Goal: Task Accomplishment & Management: Manage account settings

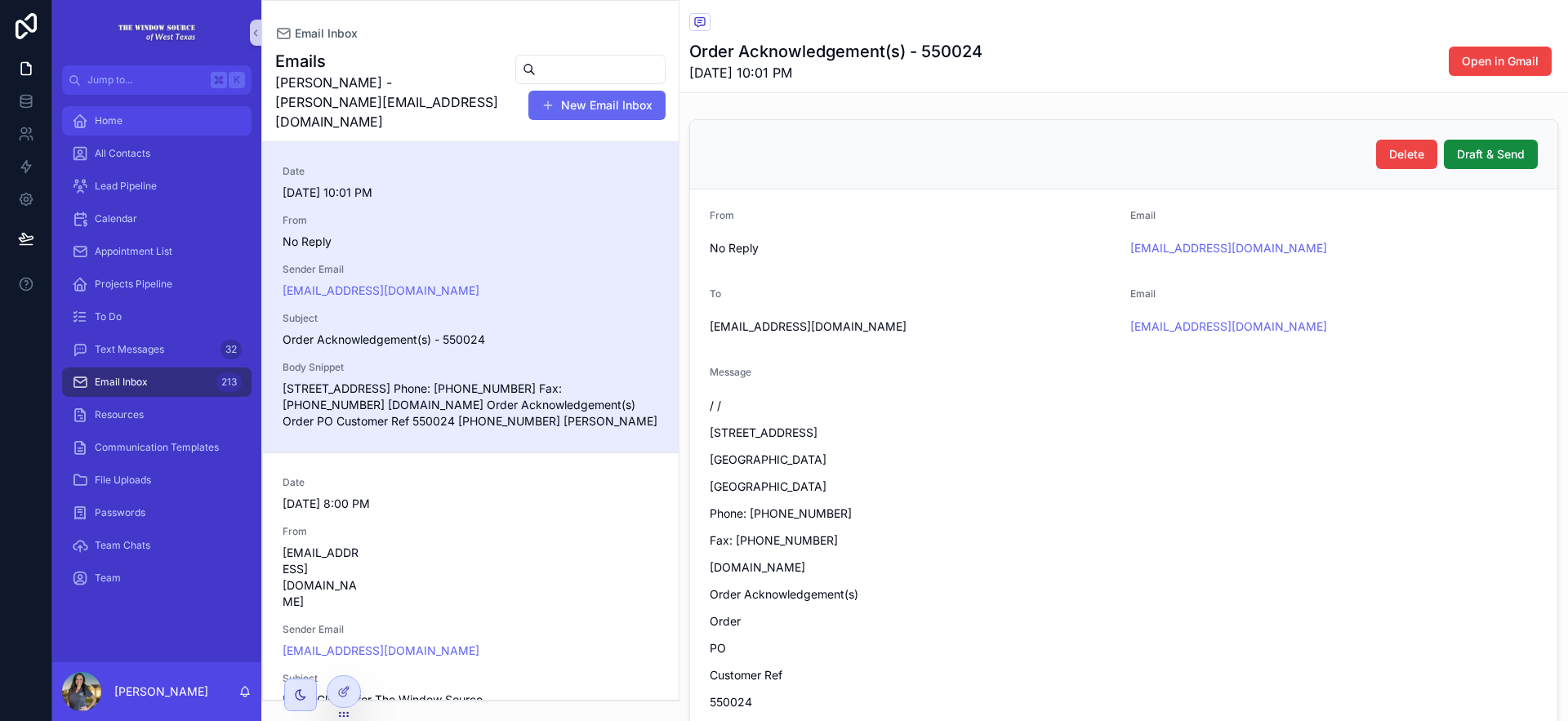
click at [123, 119] on div "Home" at bounding box center [157, 120] width 170 height 26
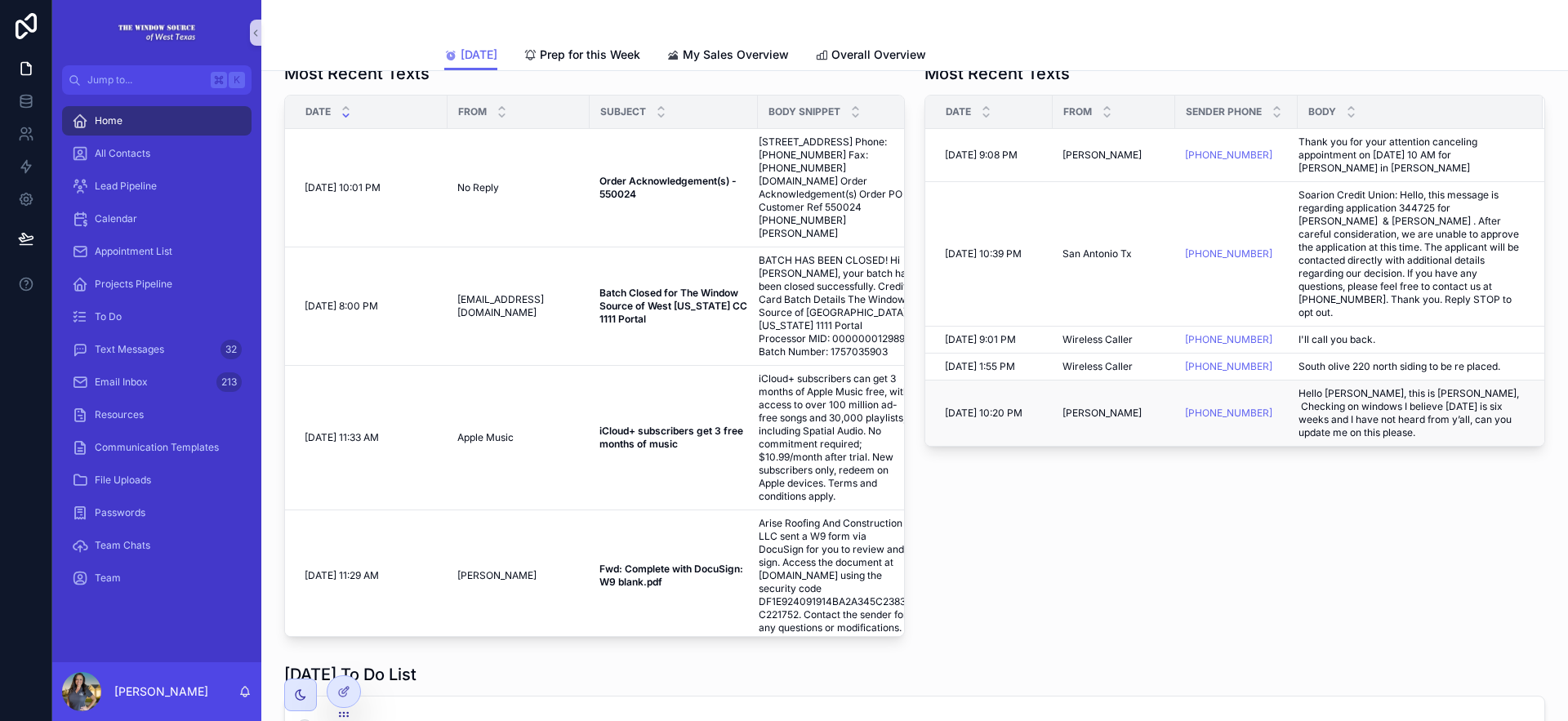
scroll to position [236, 0]
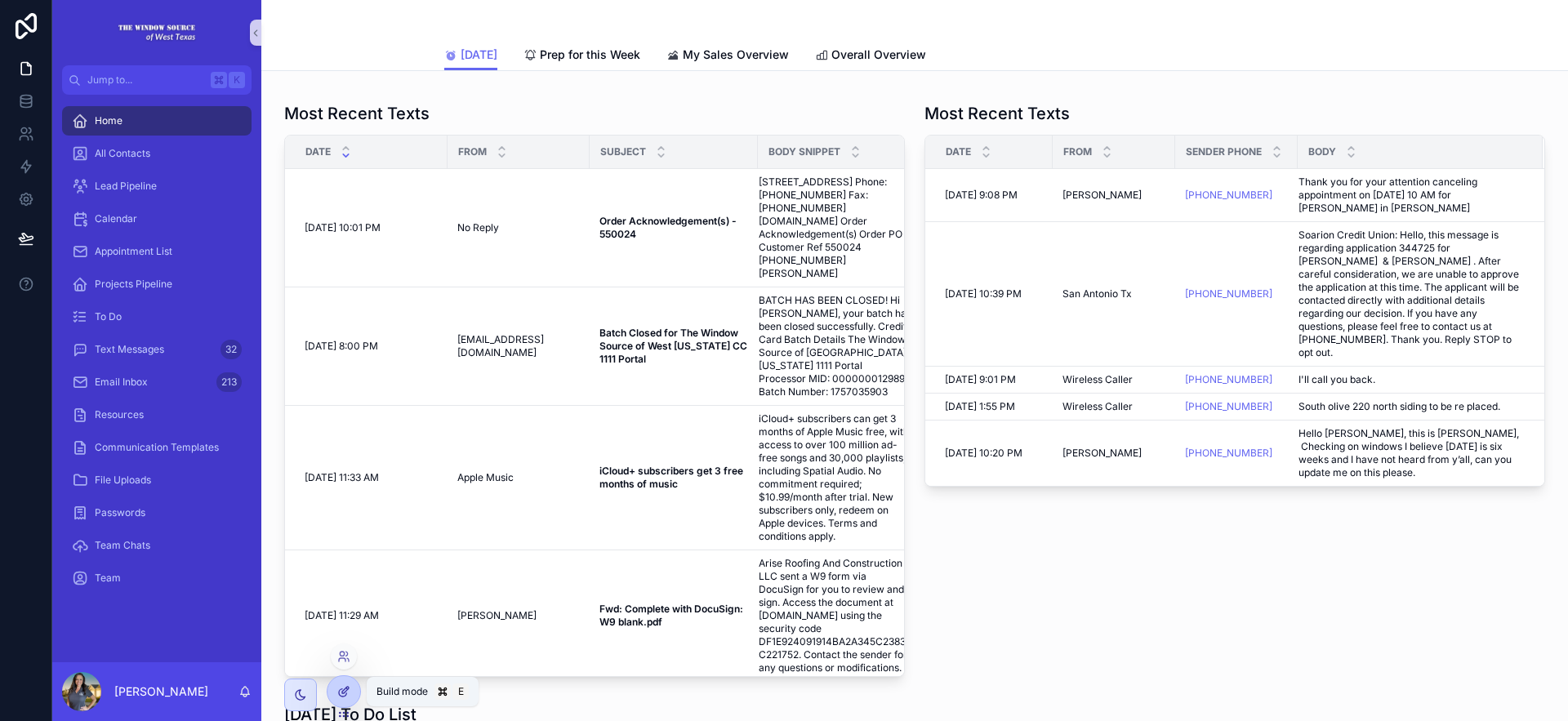
click at [351, 687] on div at bounding box center [344, 691] width 33 height 31
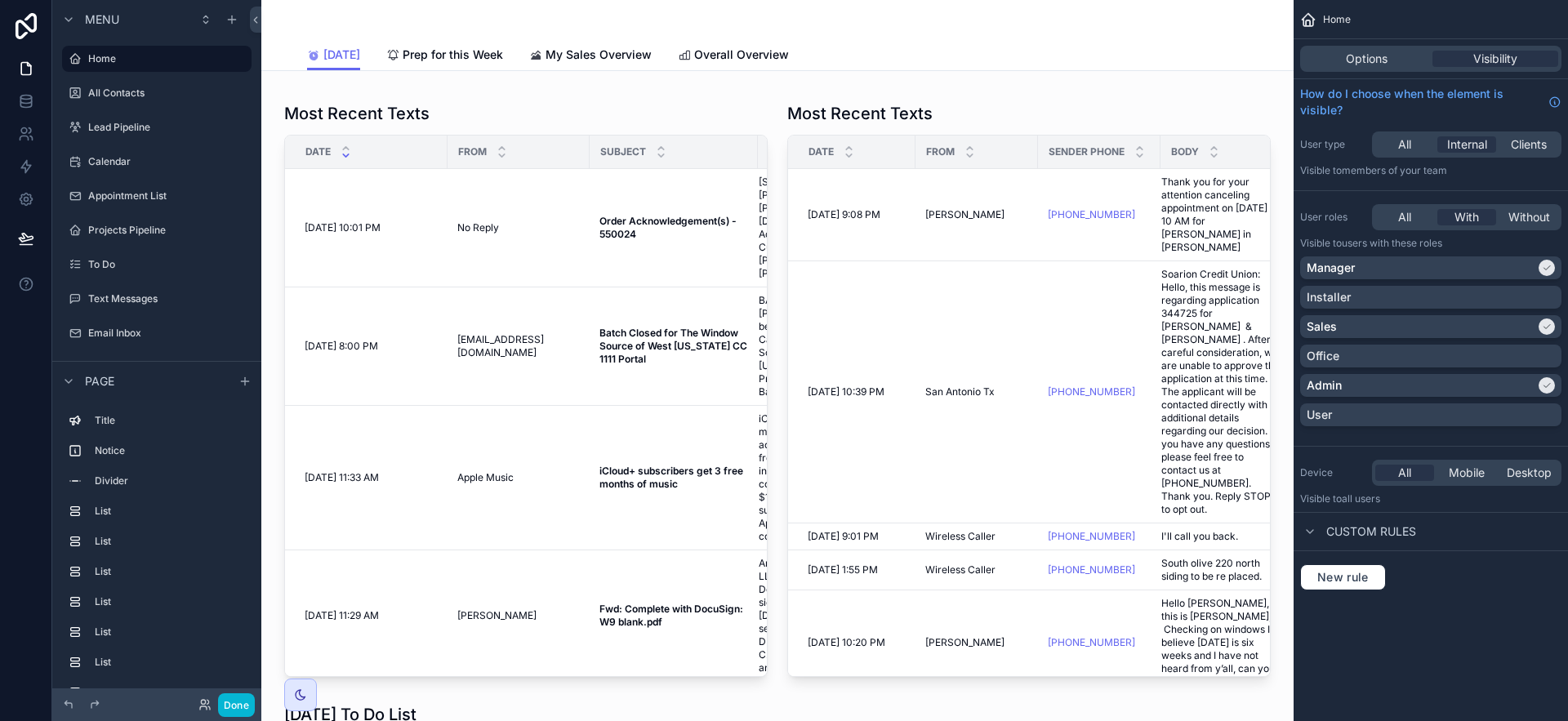
scroll to position [391, 0]
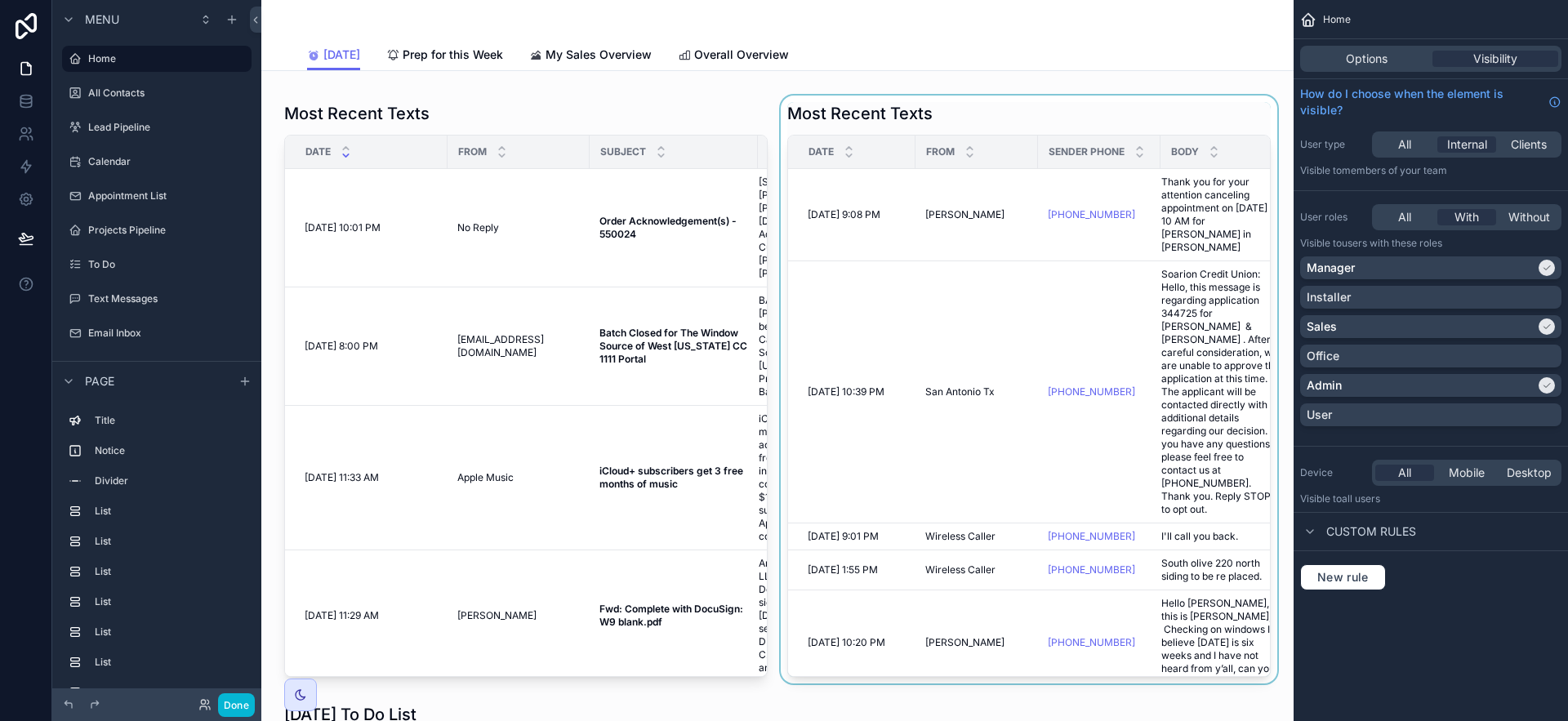
click at [1177, 120] on div "scrollable content" at bounding box center [1029, 390] width 503 height 588
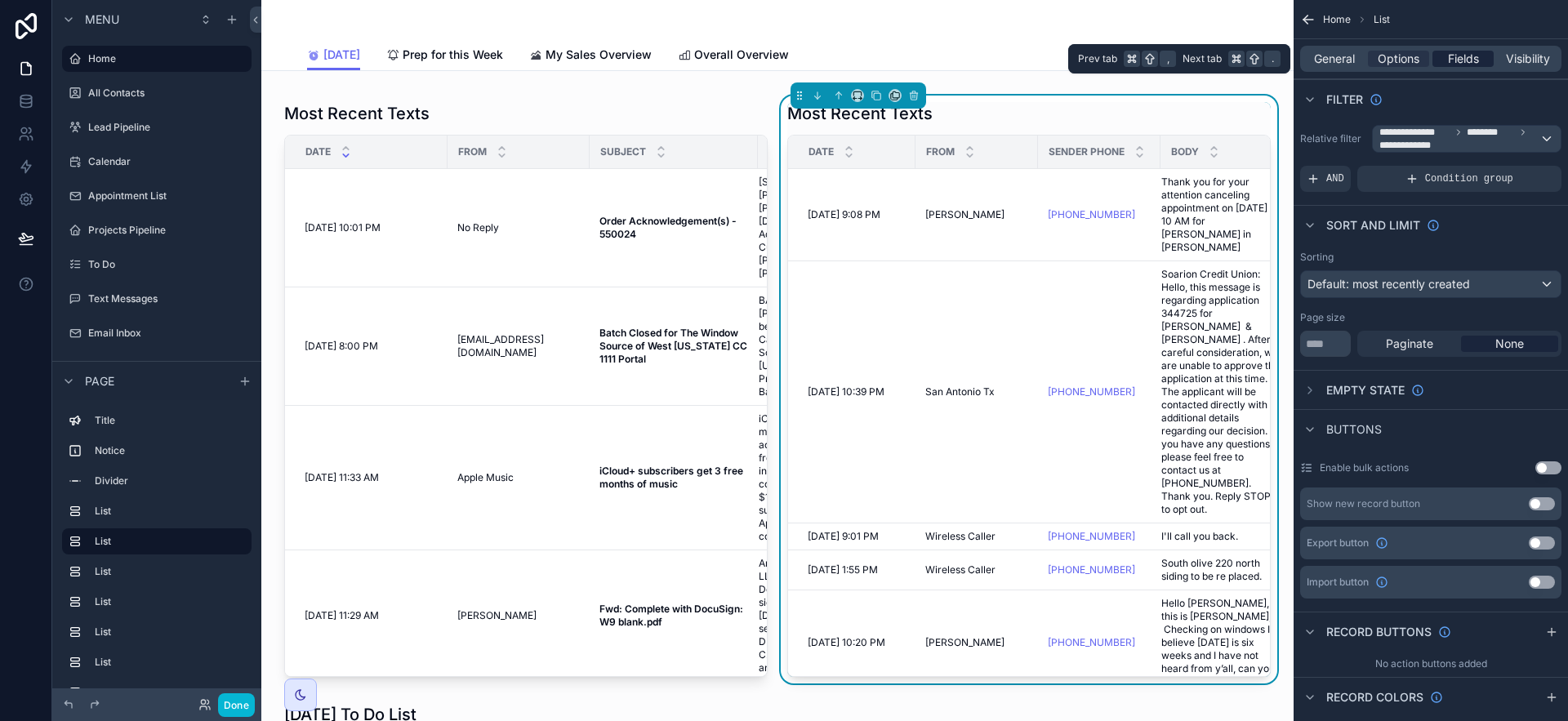
click at [1449, 63] on span "Fields" at bounding box center [1464, 58] width 31 height 16
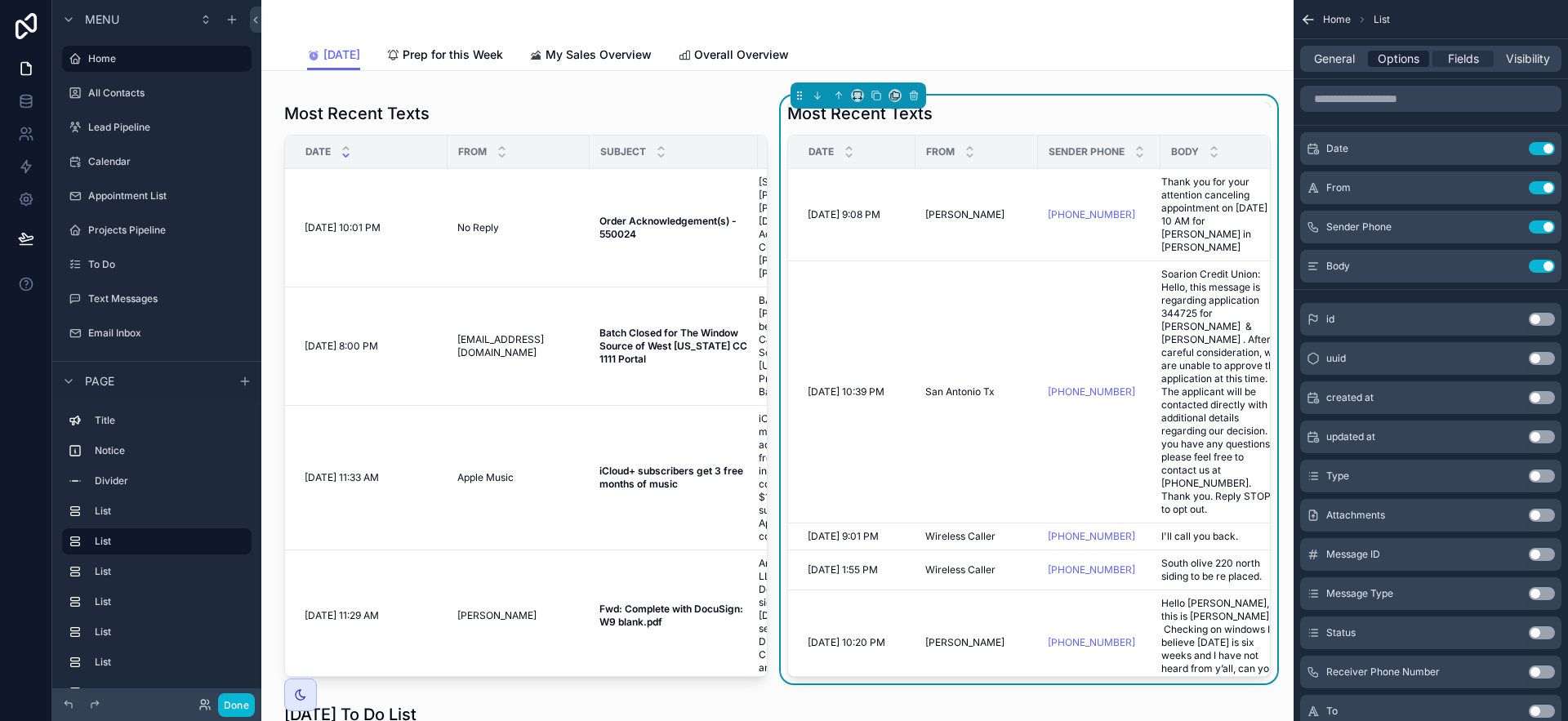
click at [1394, 60] on span "Options" at bounding box center [1399, 58] width 42 height 16
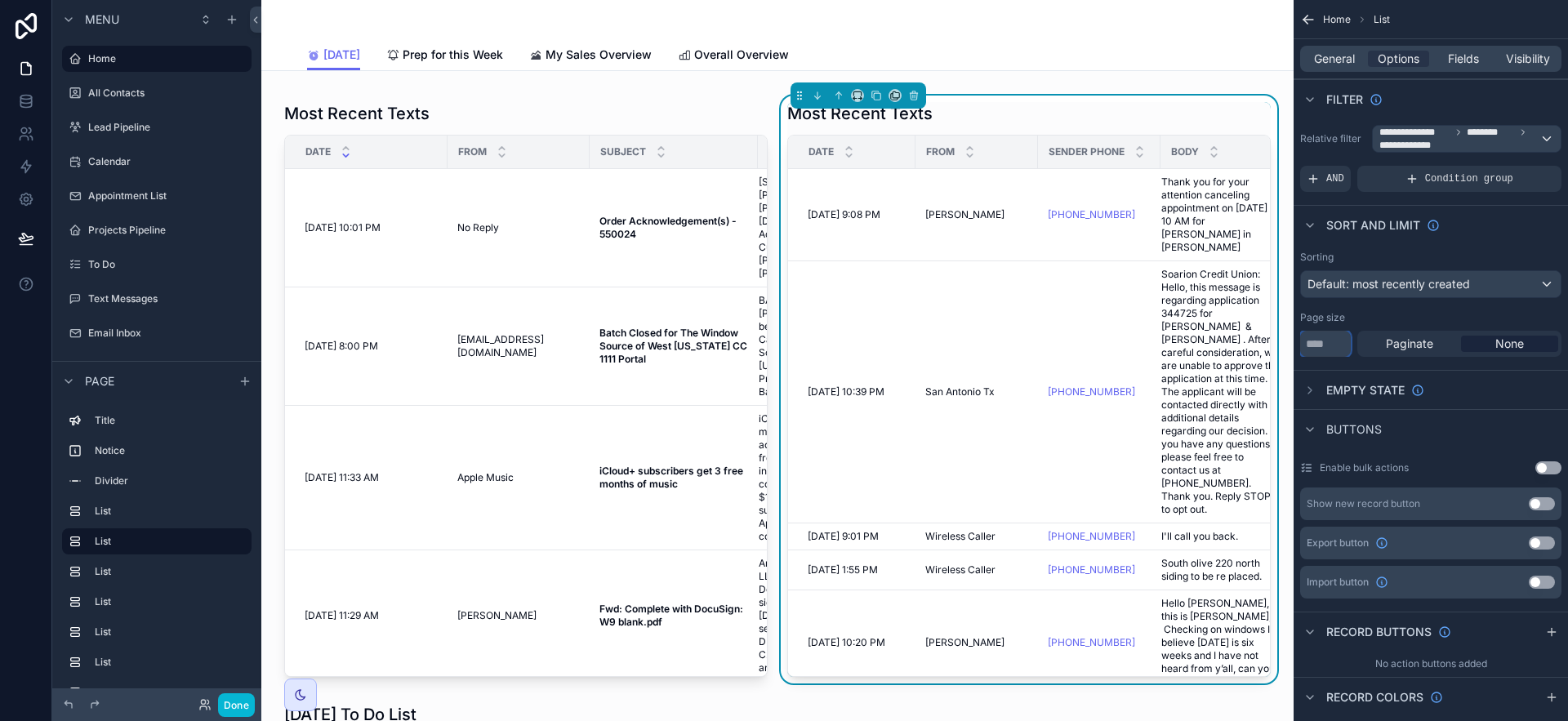
click at [1340, 341] on input "*" at bounding box center [1326, 344] width 51 height 26
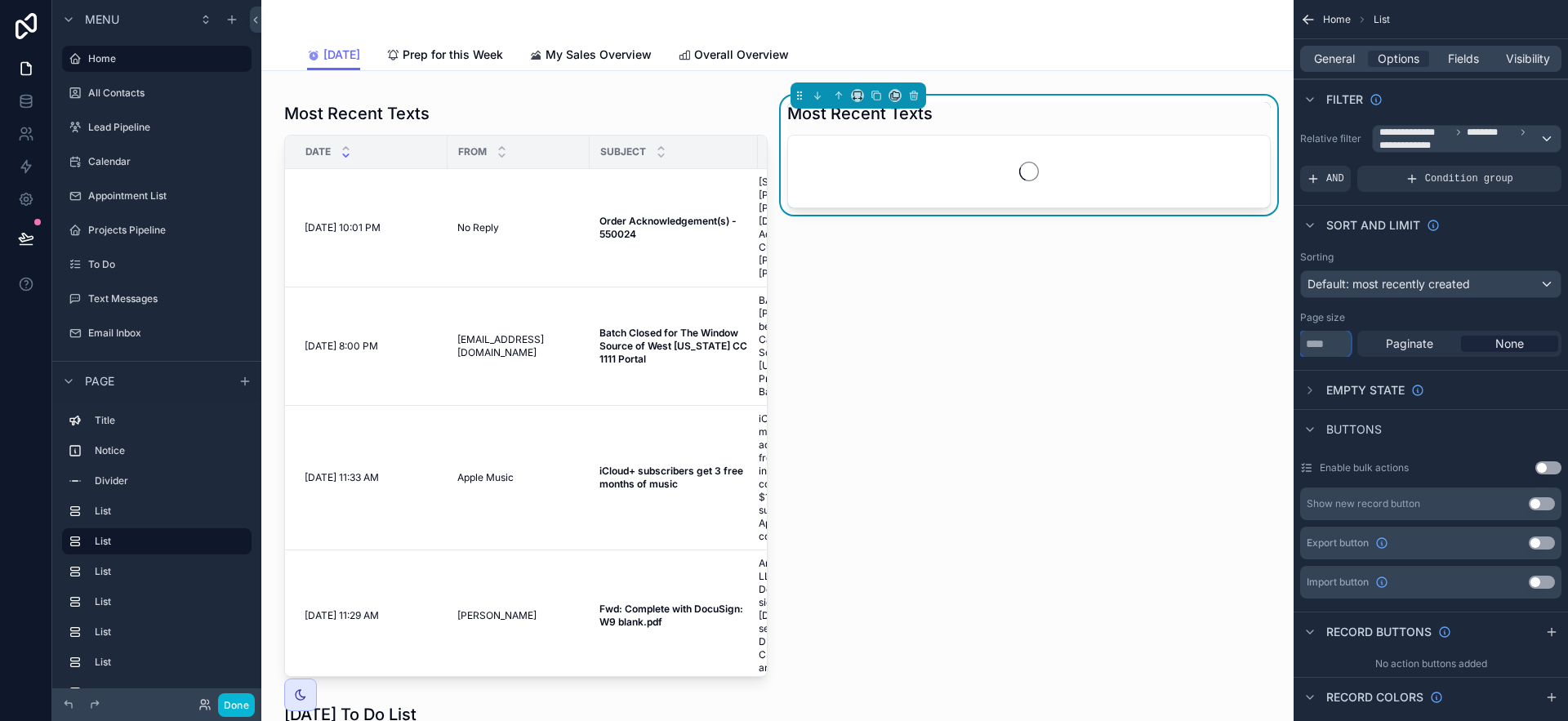
type input "**"
click at [1378, 318] on div "Page size" at bounding box center [1431, 317] width 262 height 13
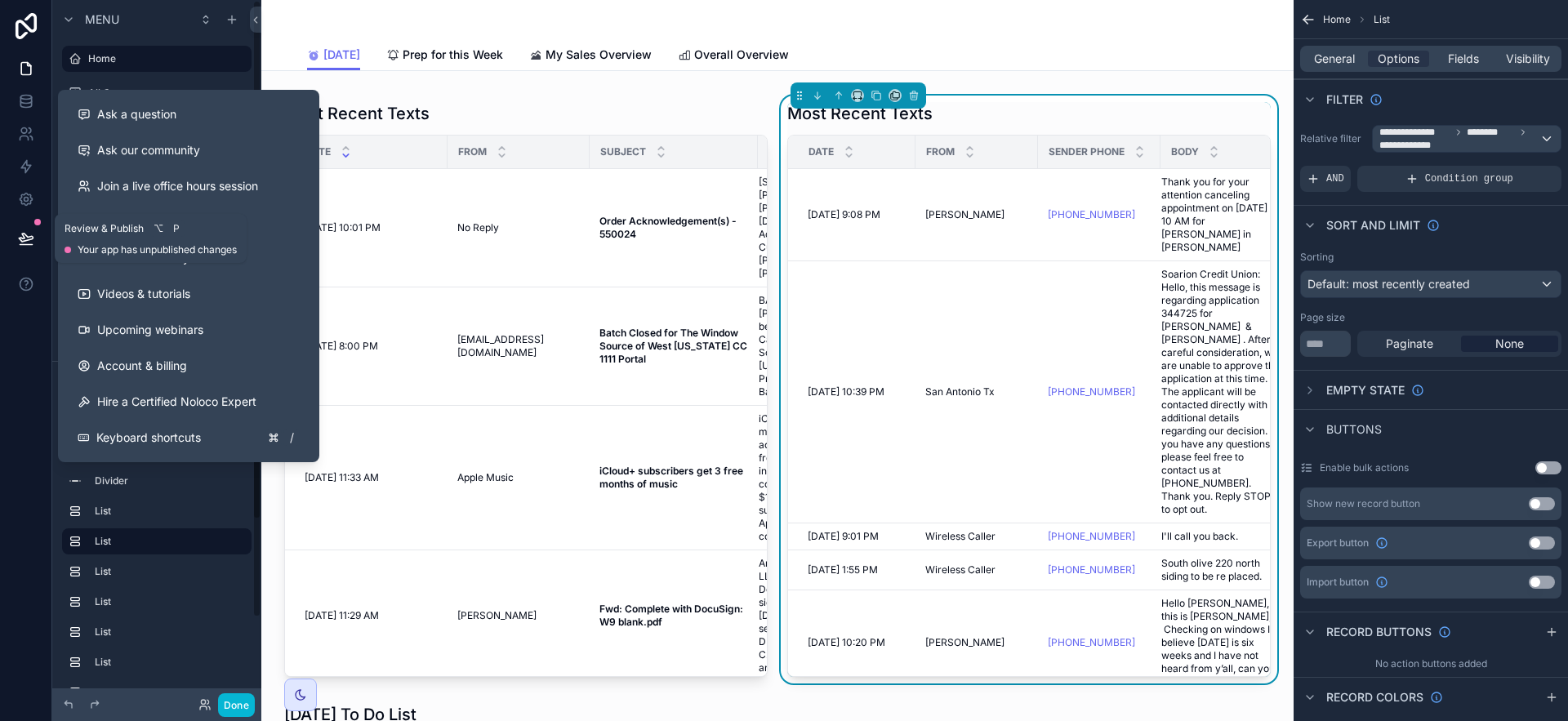
click at [8, 227] on button at bounding box center [26, 239] width 36 height 46
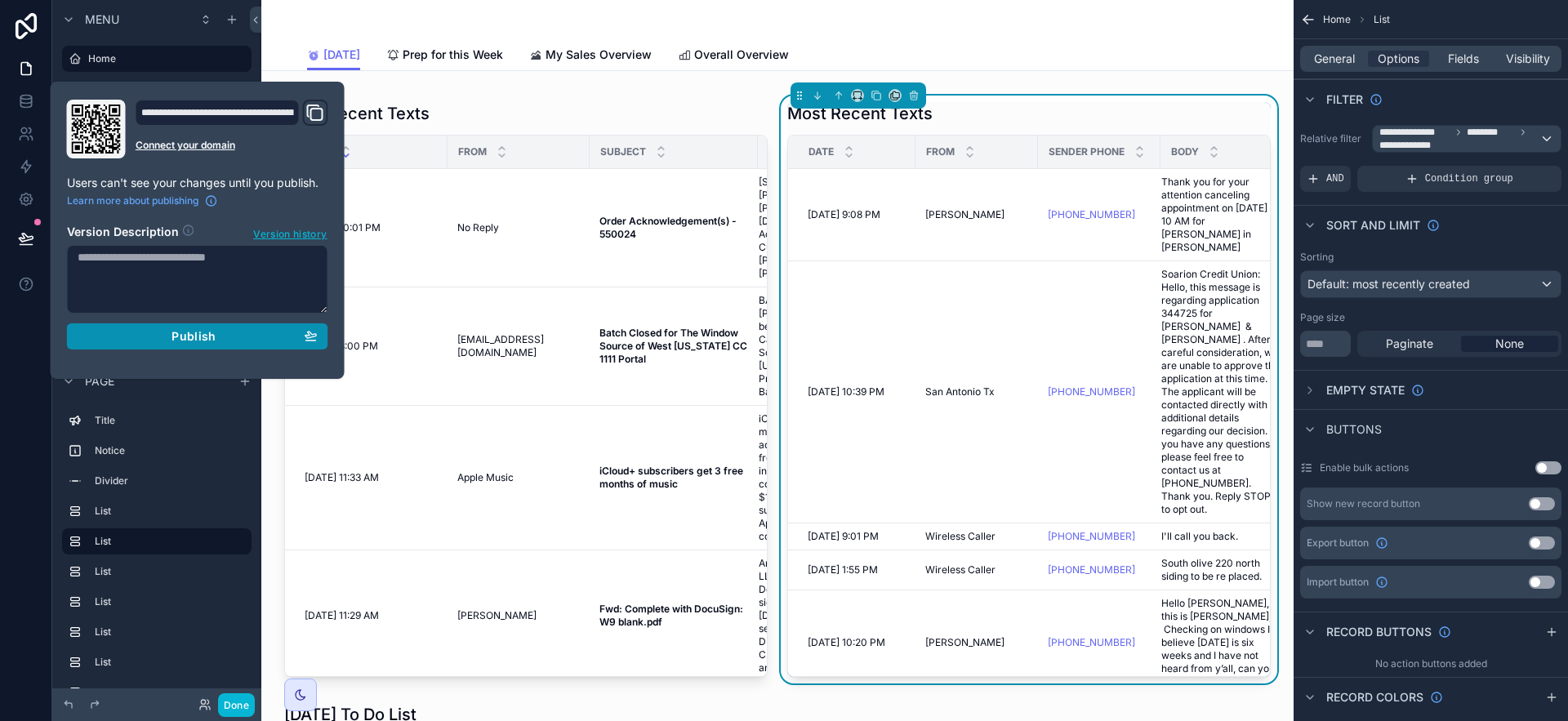
click at [159, 339] on div "Publish" at bounding box center [197, 336] width 240 height 14
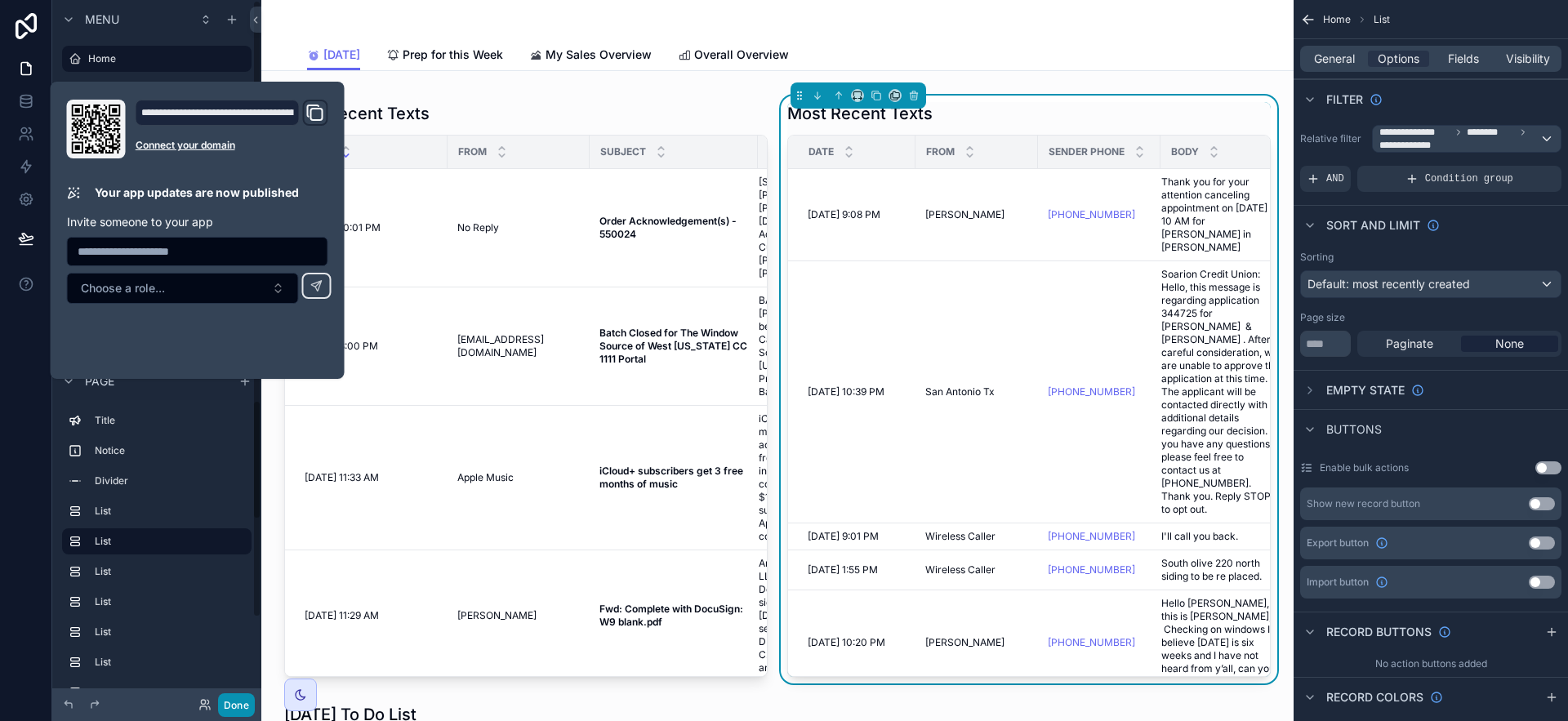
click at [245, 704] on button "Done" at bounding box center [235, 706] width 36 height 24
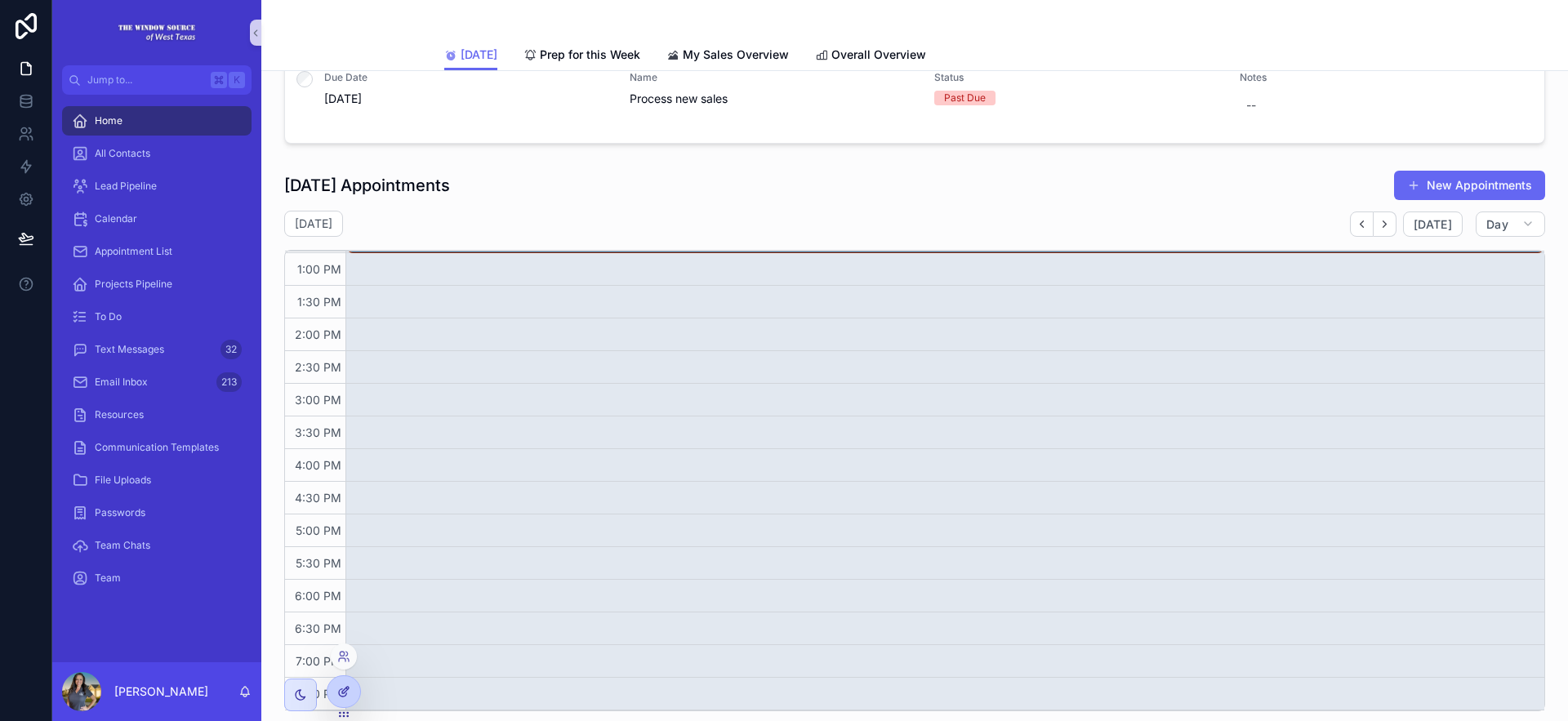
click at [335, 685] on div at bounding box center [344, 691] width 33 height 31
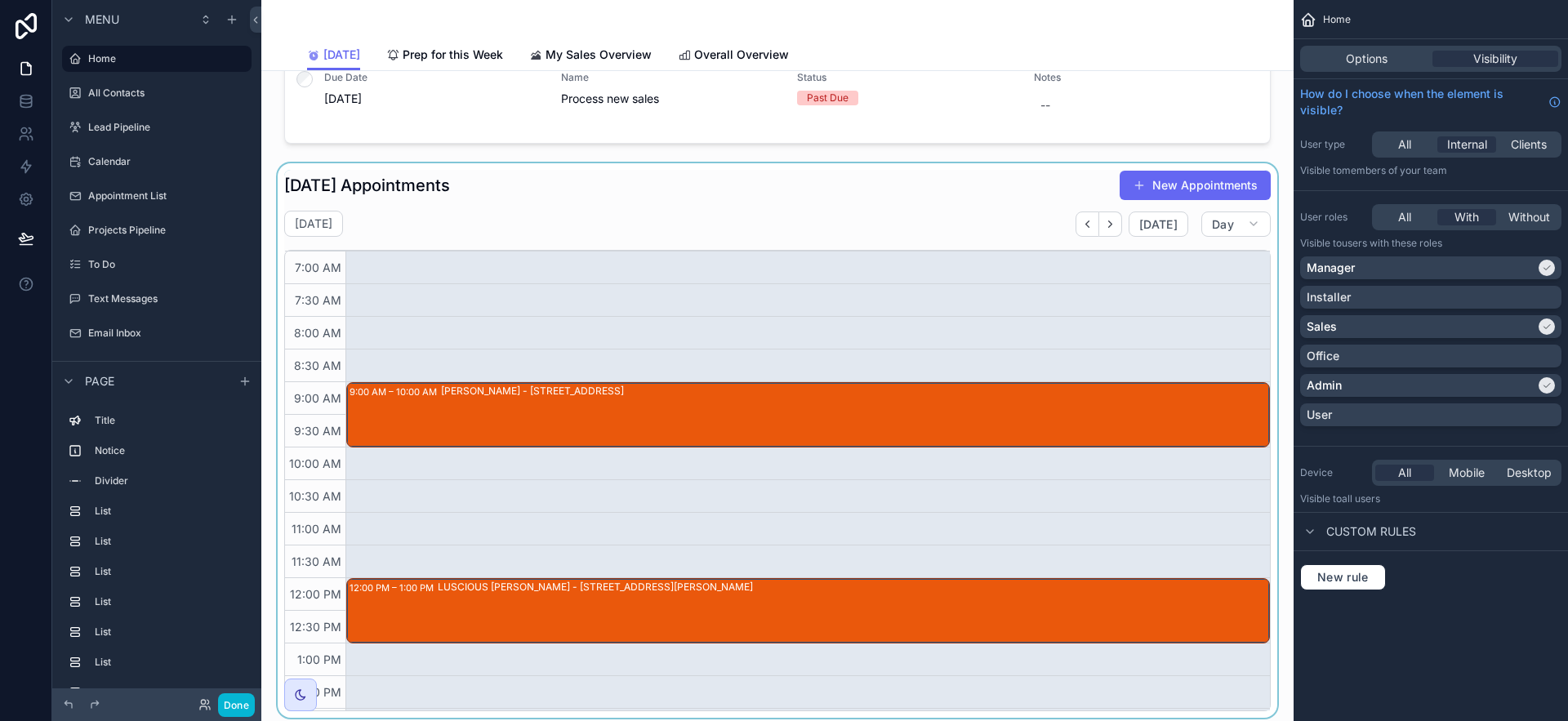
scroll to position [391, 0]
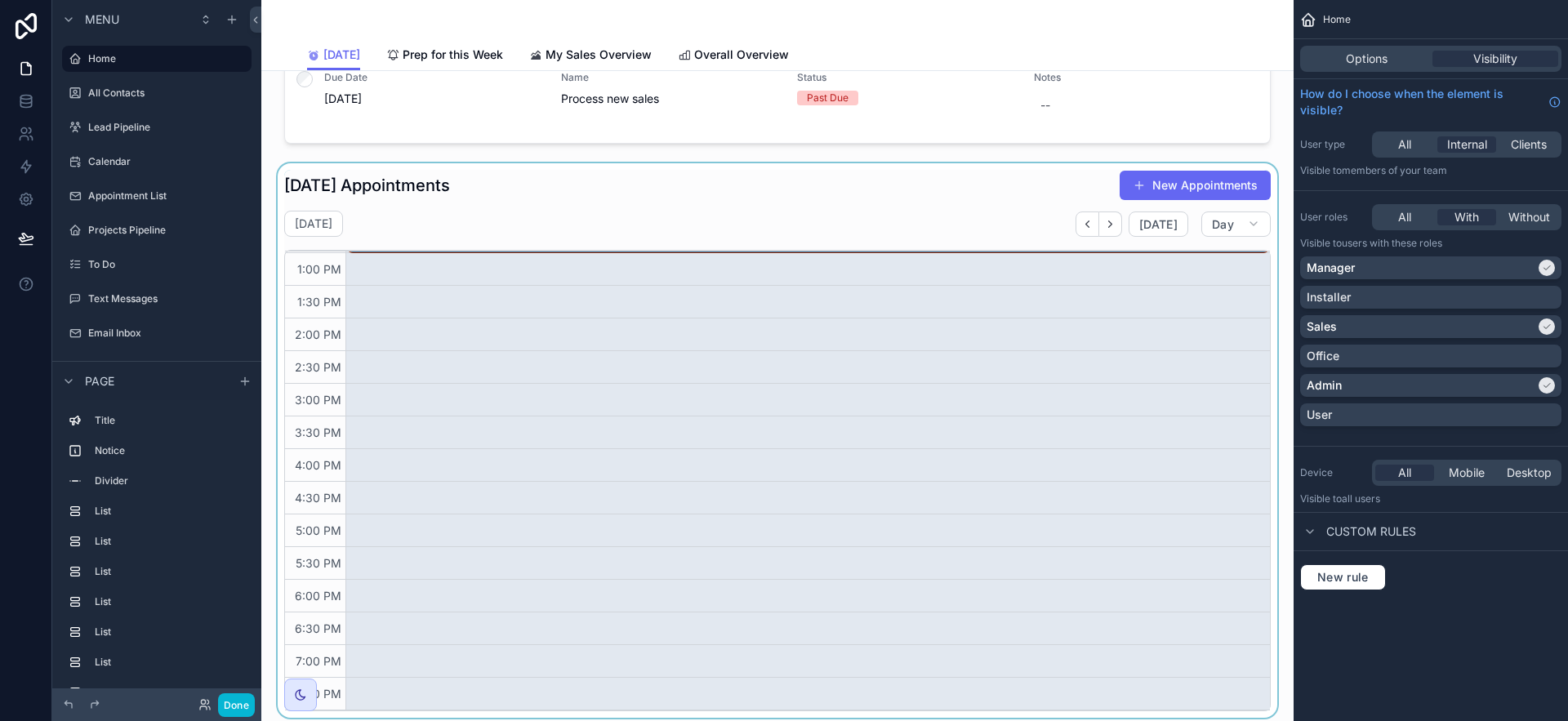
click at [958, 180] on div "scrollable content" at bounding box center [778, 441] width 1006 height 554
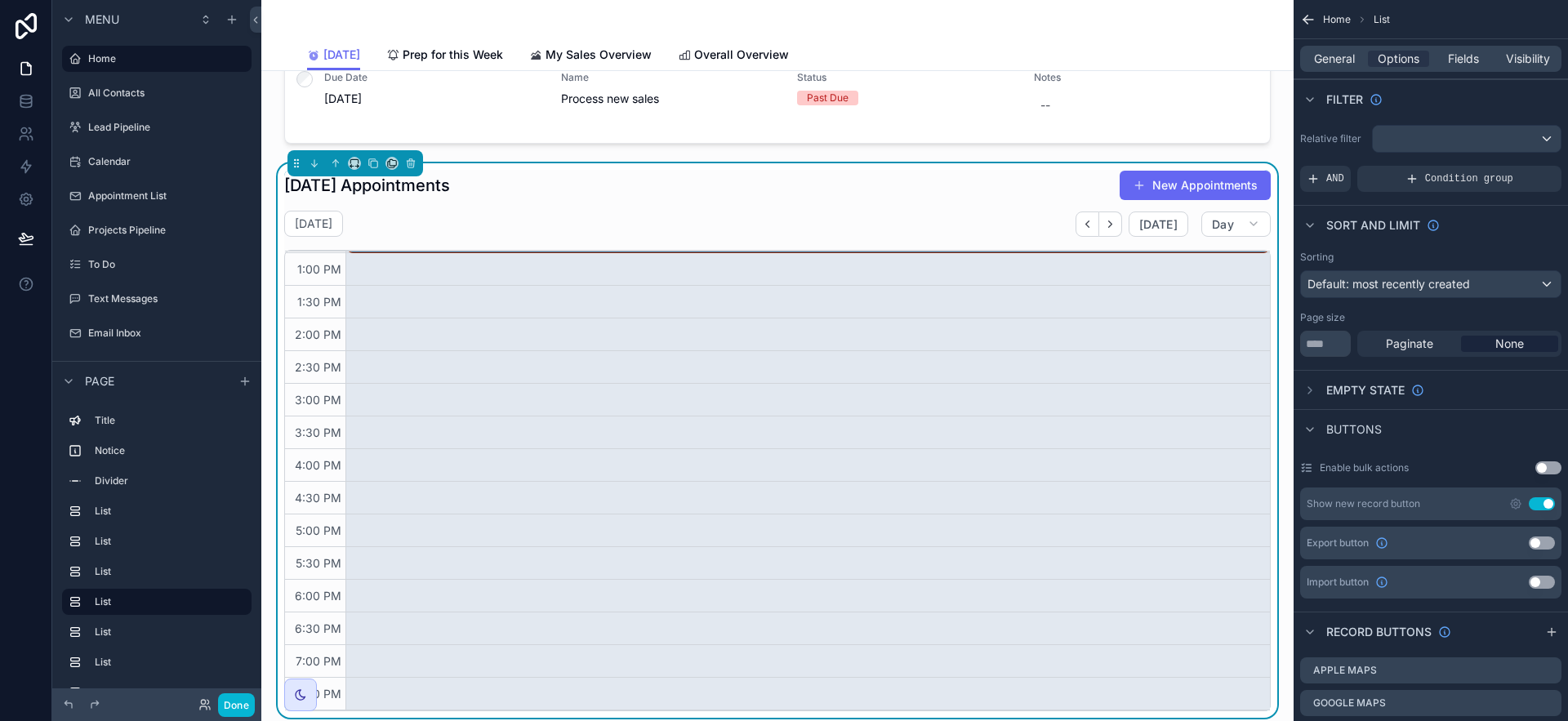
click at [1364, 432] on span "Buttons" at bounding box center [1355, 430] width 56 height 16
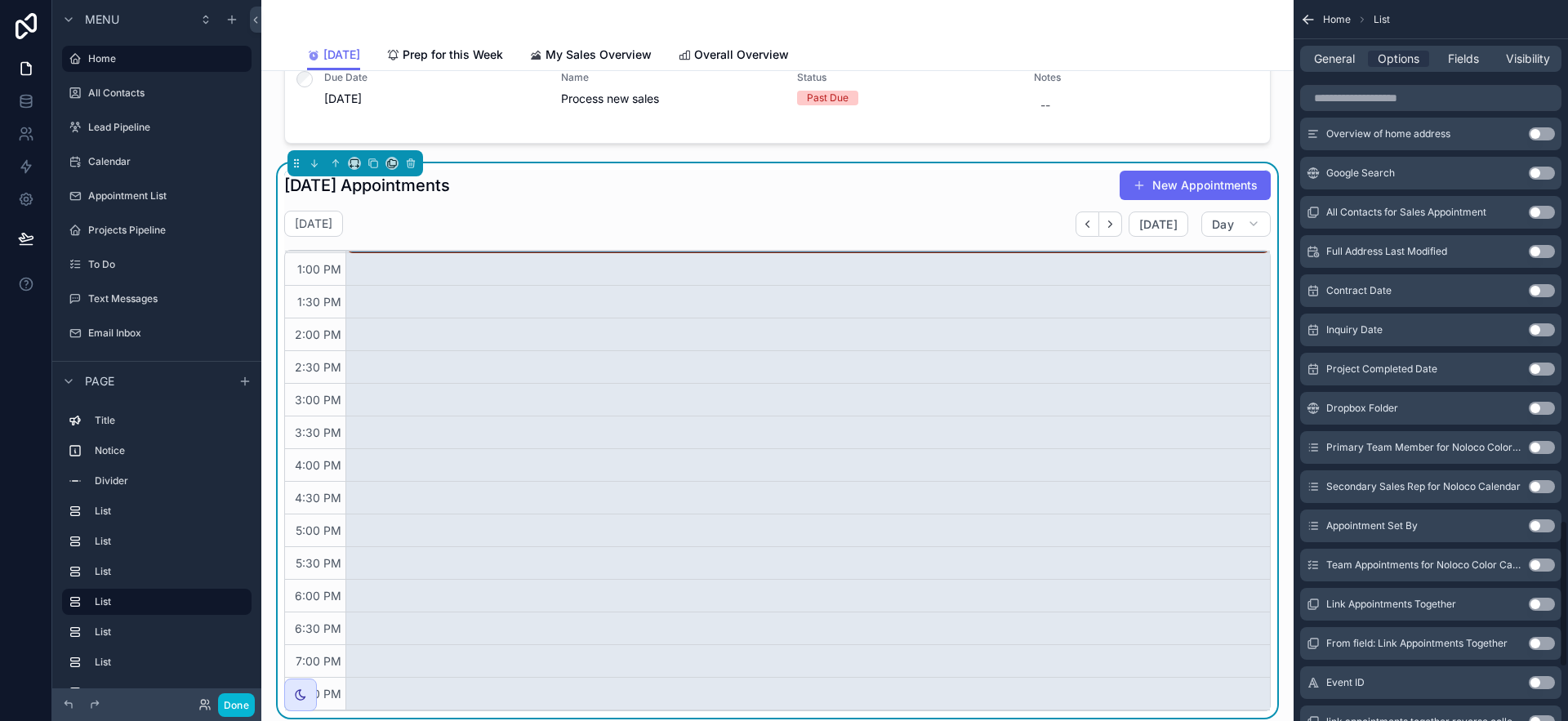
scroll to position [2629, 0]
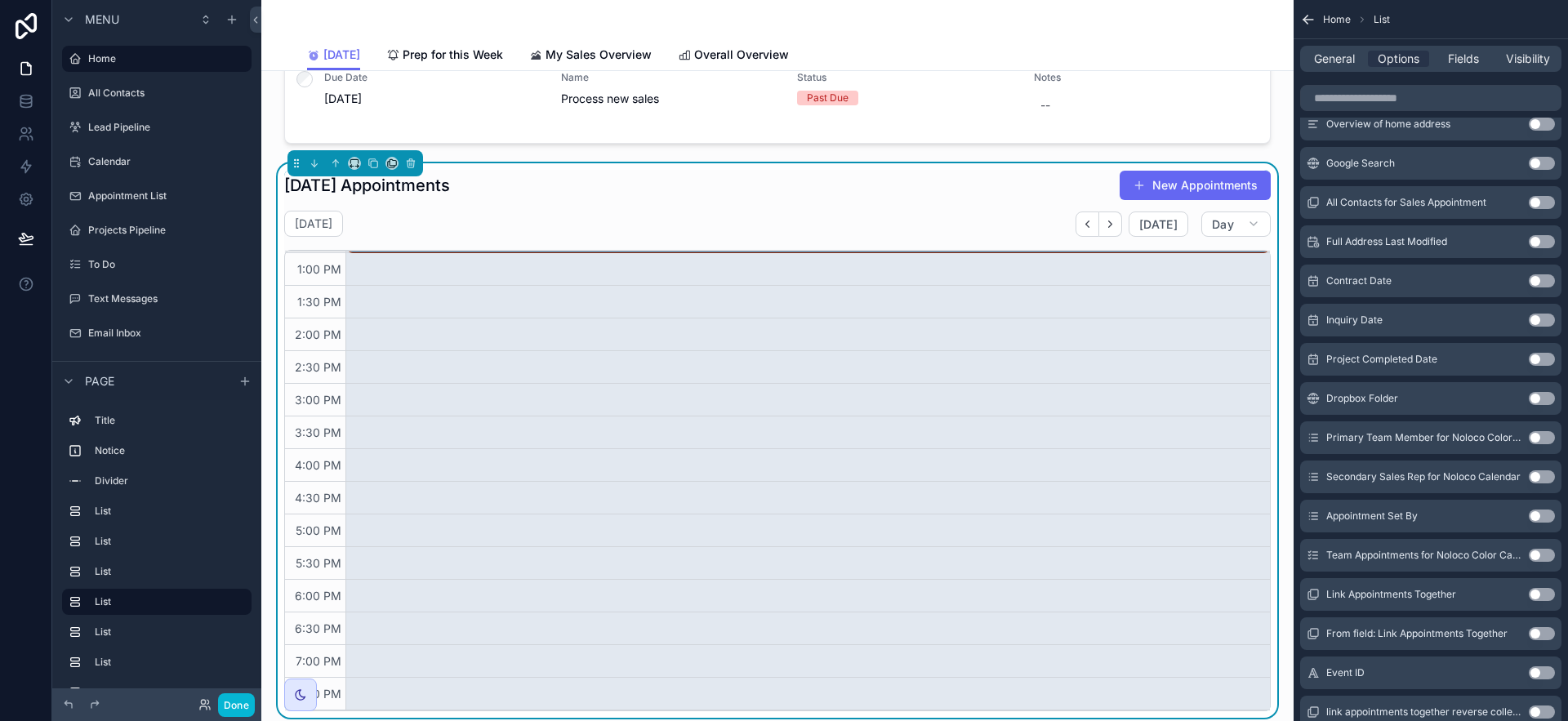
click at [1540, 441] on button "Use setting" at bounding box center [1542, 437] width 26 height 13
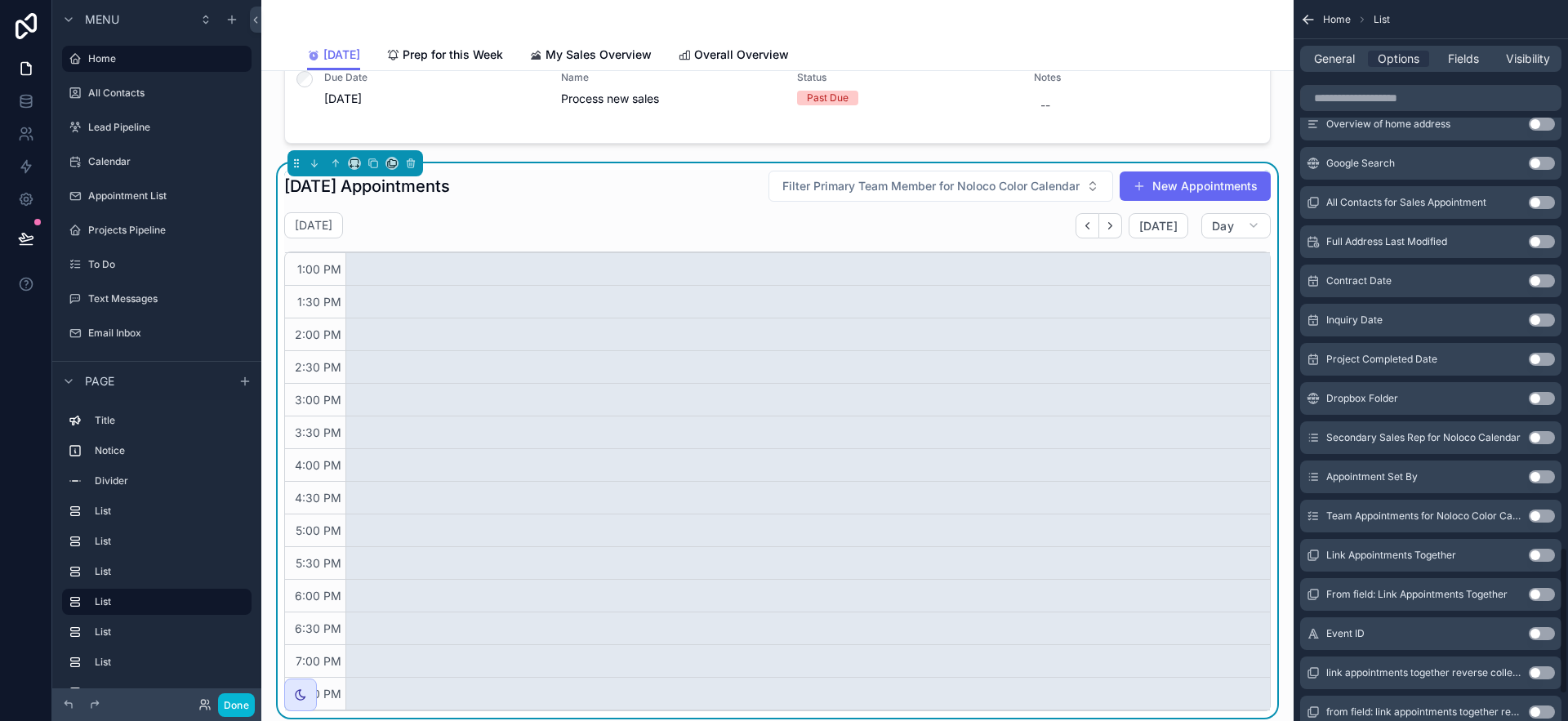
scroll to position [391, 0]
click at [1541, 441] on button "Use setting" at bounding box center [1542, 437] width 26 height 13
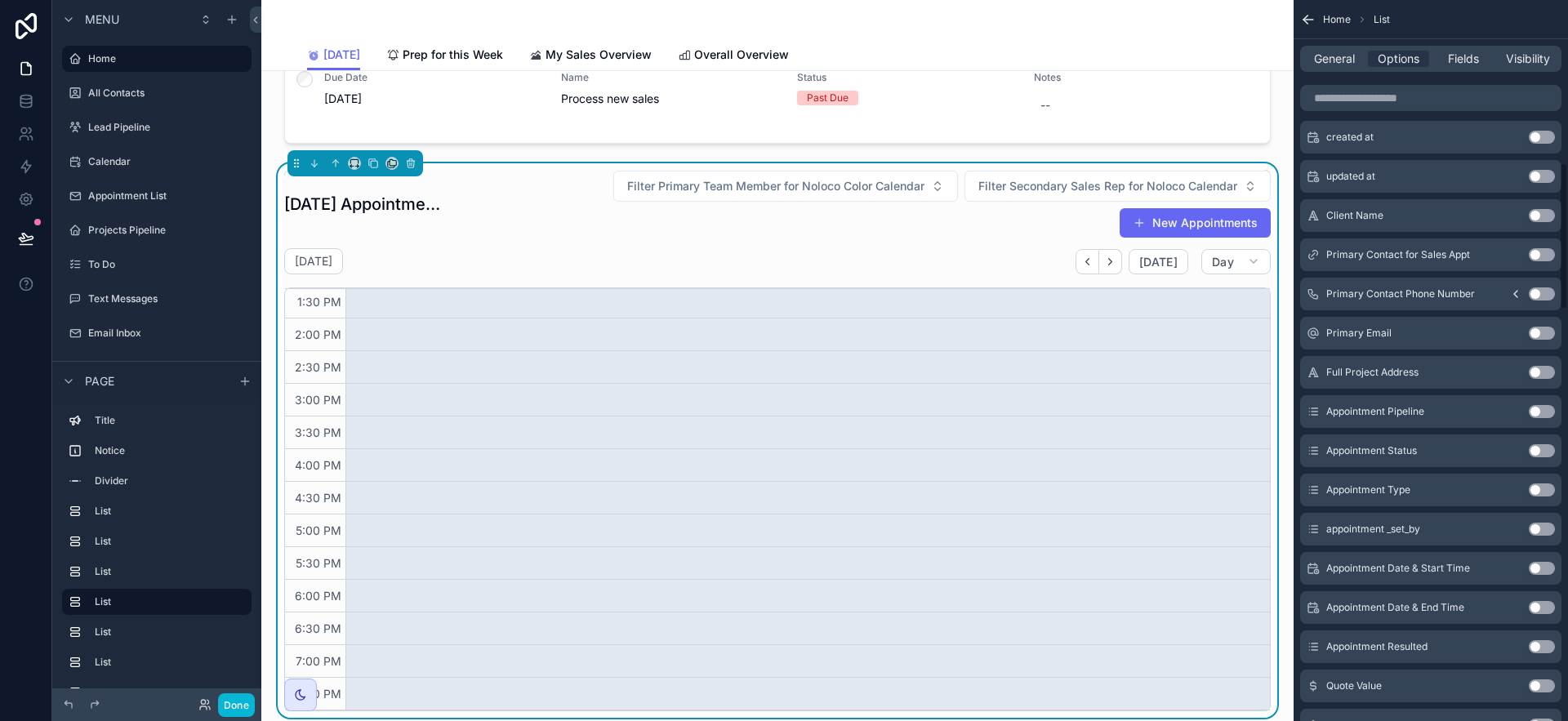
scroll to position [0, 0]
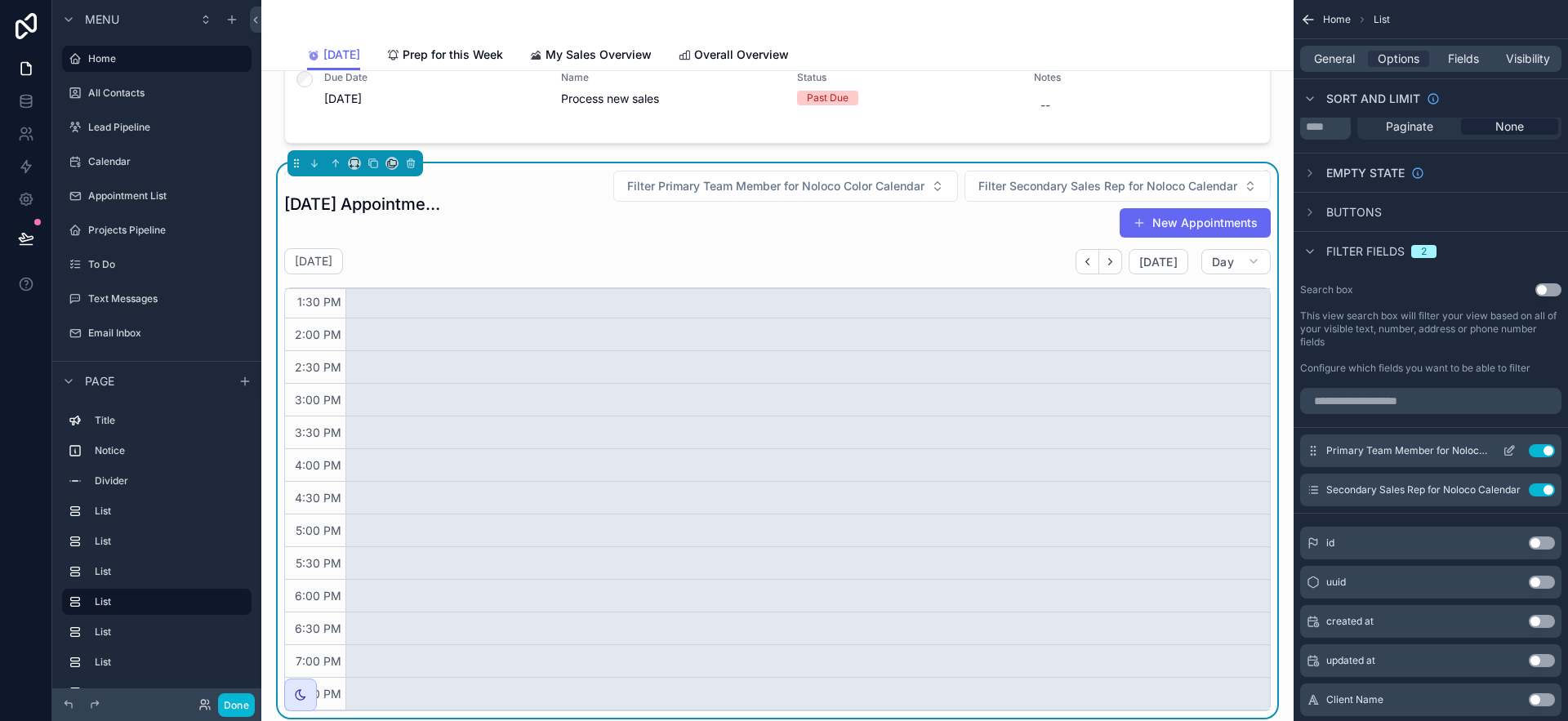
click at [1515, 451] on icon "scrollable content" at bounding box center [1509, 451] width 13 height 13
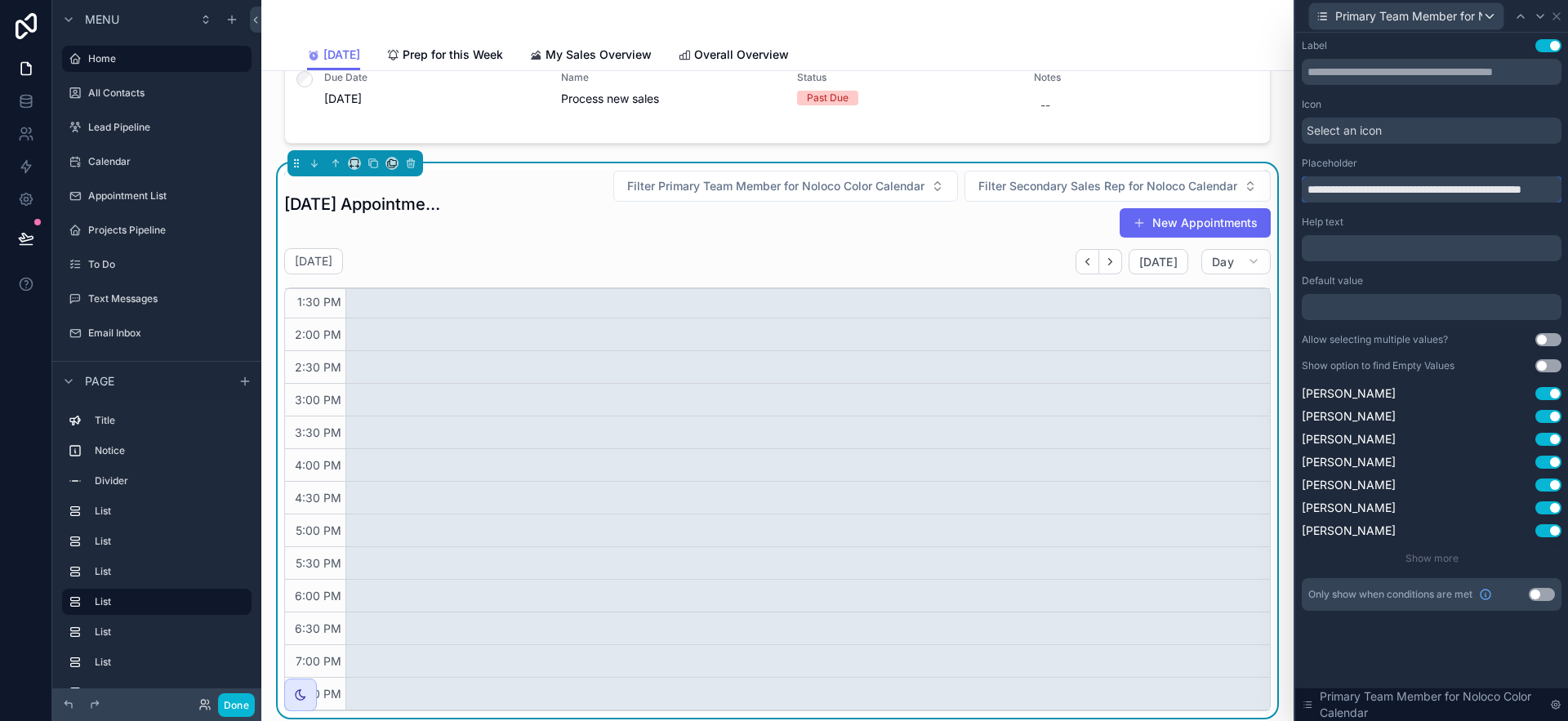
drag, startPoint x: 1340, startPoint y: 187, endPoint x: 1278, endPoint y: 186, distance: 62.0
click at [1278, 186] on div "**********" at bounding box center [784, 360] width 1568 height 721
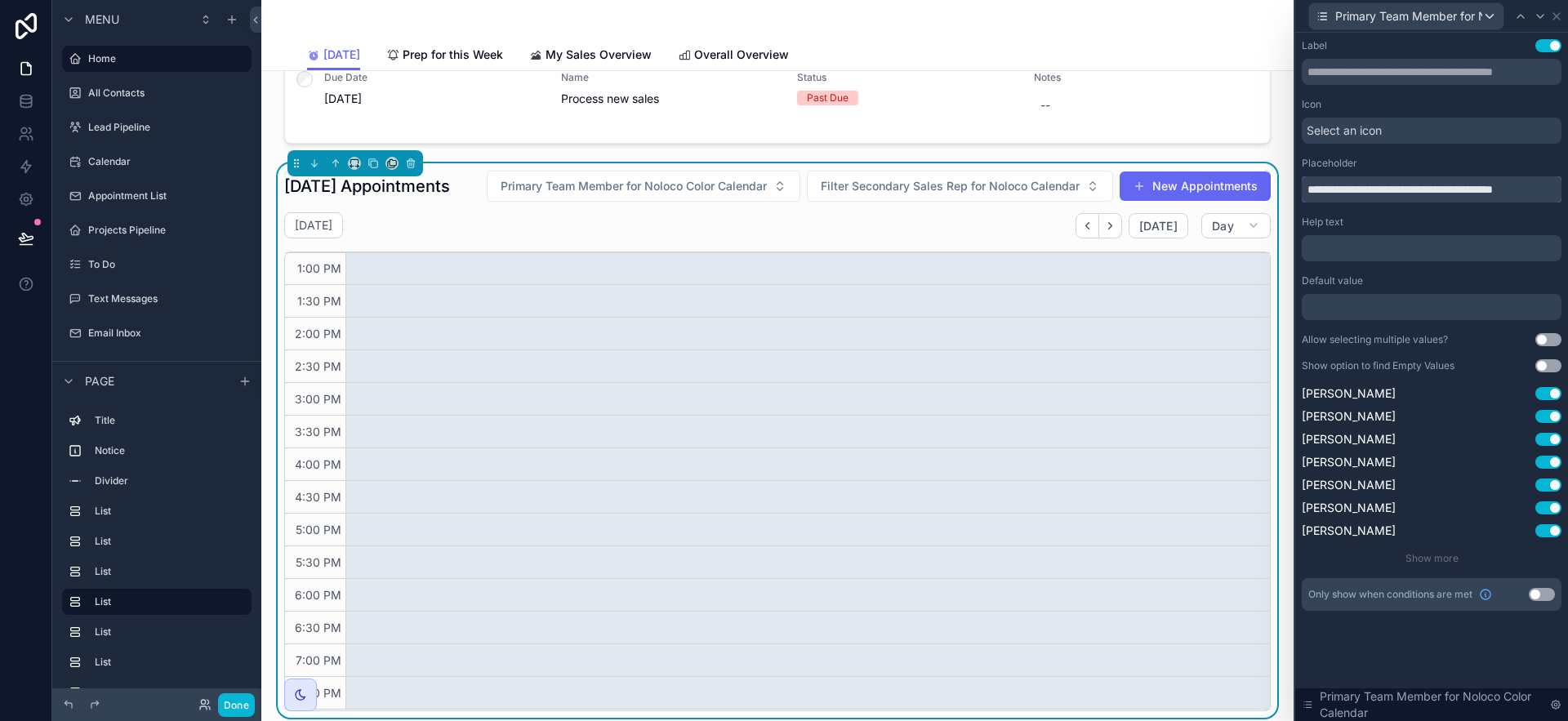
drag, startPoint x: 1432, startPoint y: 186, endPoint x: 1553, endPoint y: 190, distance: 121.1
click at [1553, 190] on input "**********" at bounding box center [1432, 189] width 260 height 26
drag, startPoint x: 1559, startPoint y: 190, endPoint x: 1416, endPoint y: 193, distance: 143.0
click at [1410, 189] on input "**********" at bounding box center [1432, 189] width 260 height 26
drag, startPoint x: 1434, startPoint y: 186, endPoint x: 1355, endPoint y: 184, distance: 79.0
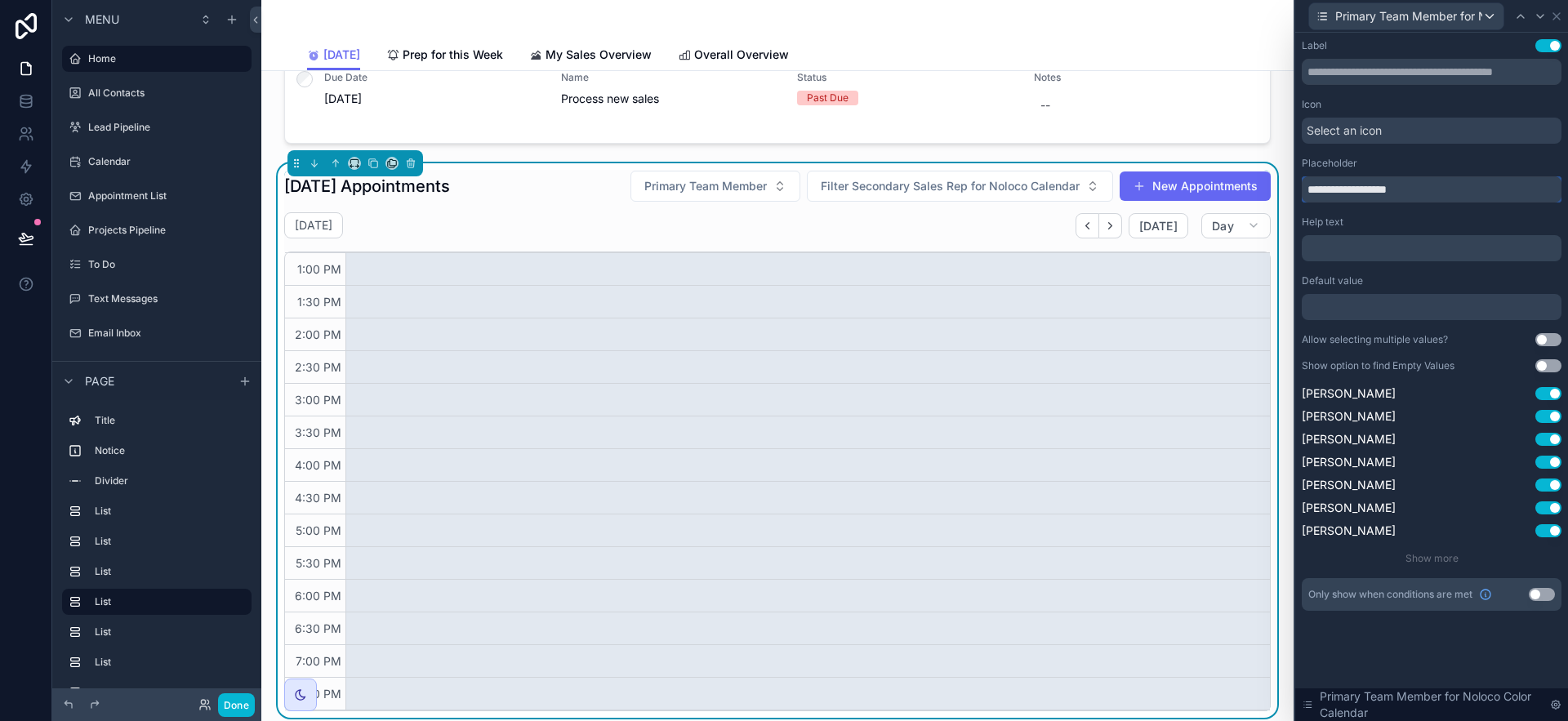
click at [1355, 184] on input "**********" at bounding box center [1432, 189] width 260 height 26
type input "**********"
click at [1383, 217] on div "Help text" at bounding box center [1432, 222] width 260 height 13
click at [1554, 15] on icon at bounding box center [1556, 16] width 13 height 13
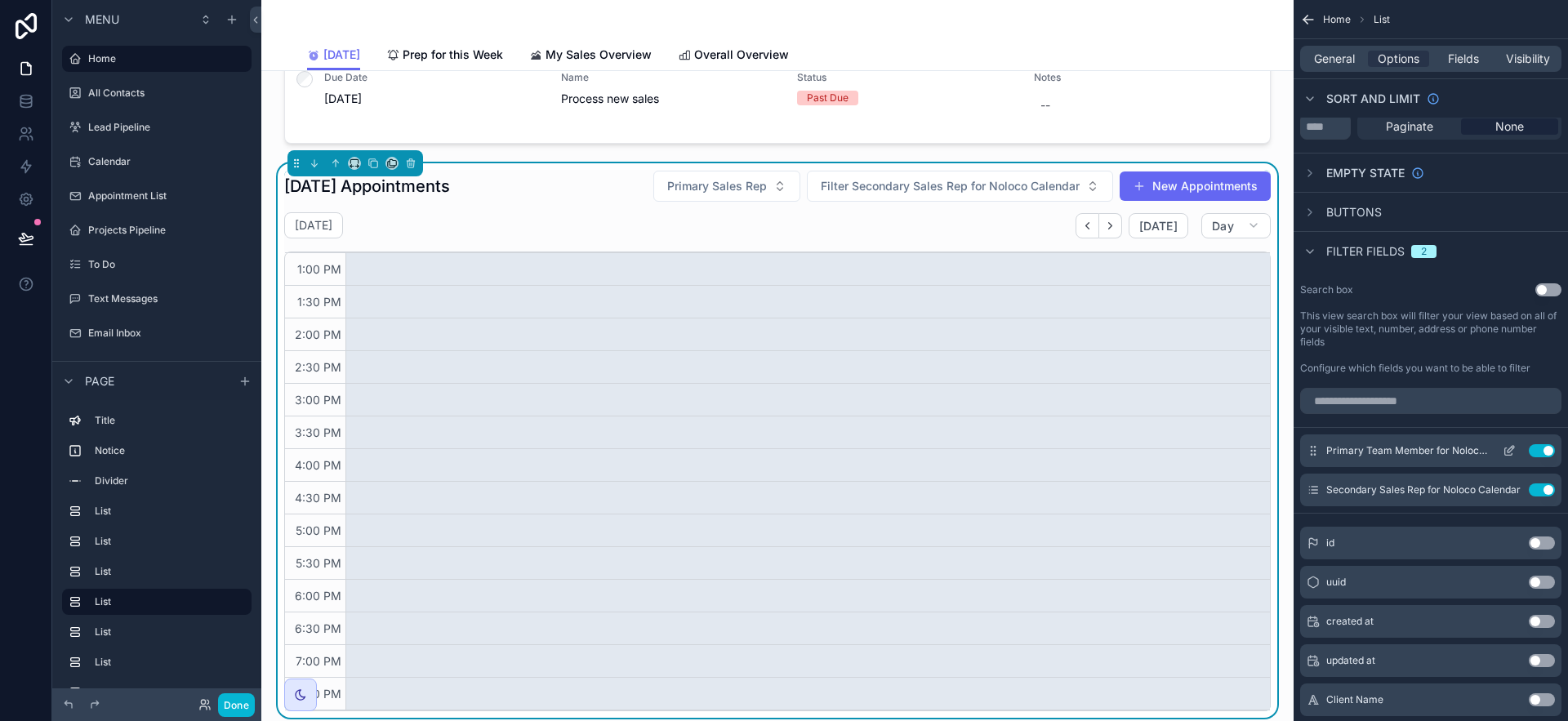
click at [1505, 448] on icon "scrollable content" at bounding box center [1509, 451] width 13 height 13
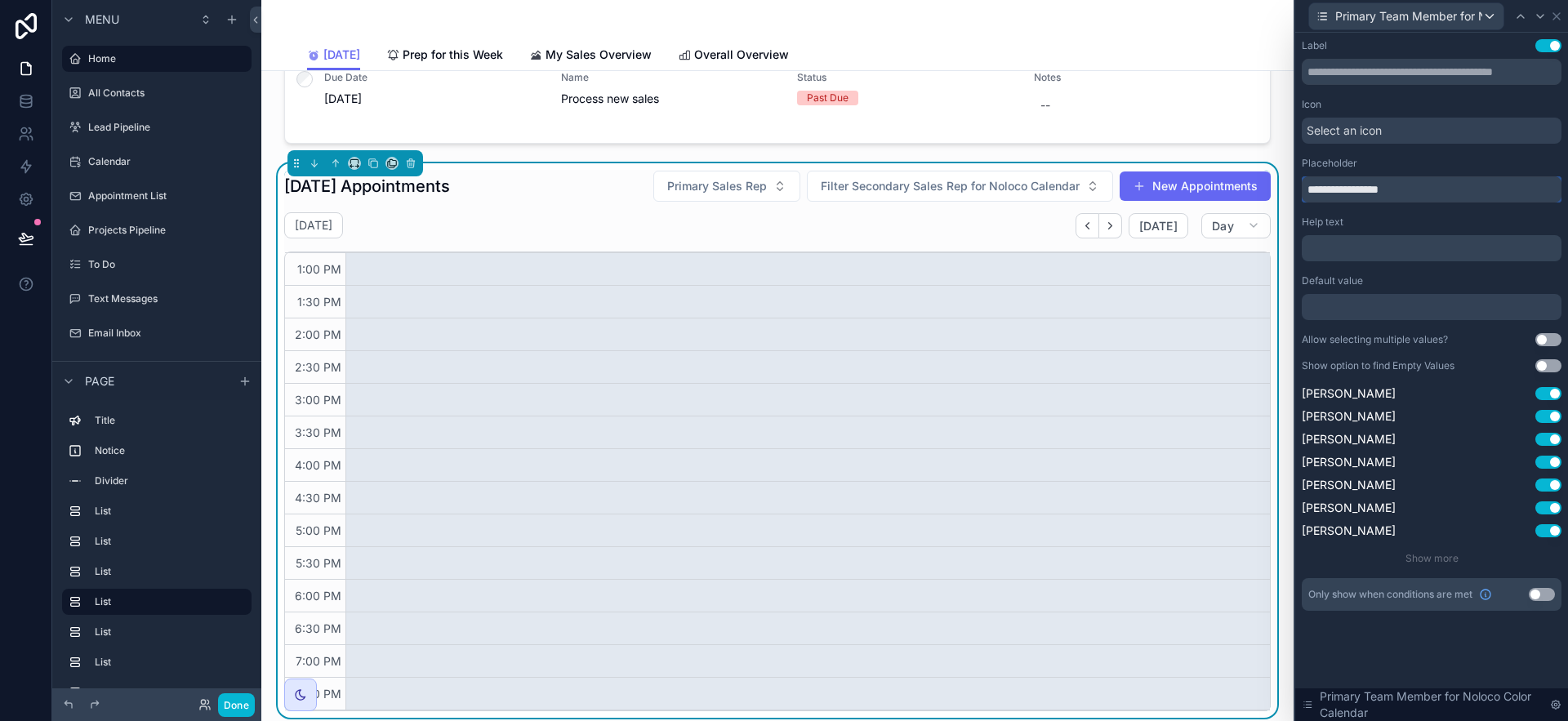
click at [1433, 191] on input "**********" at bounding box center [1432, 189] width 260 height 26
click at [1434, 191] on input "**********" at bounding box center [1432, 189] width 260 height 26
type input "**********"
click at [1544, 374] on div "**********" at bounding box center [1432, 324] width 260 height 572
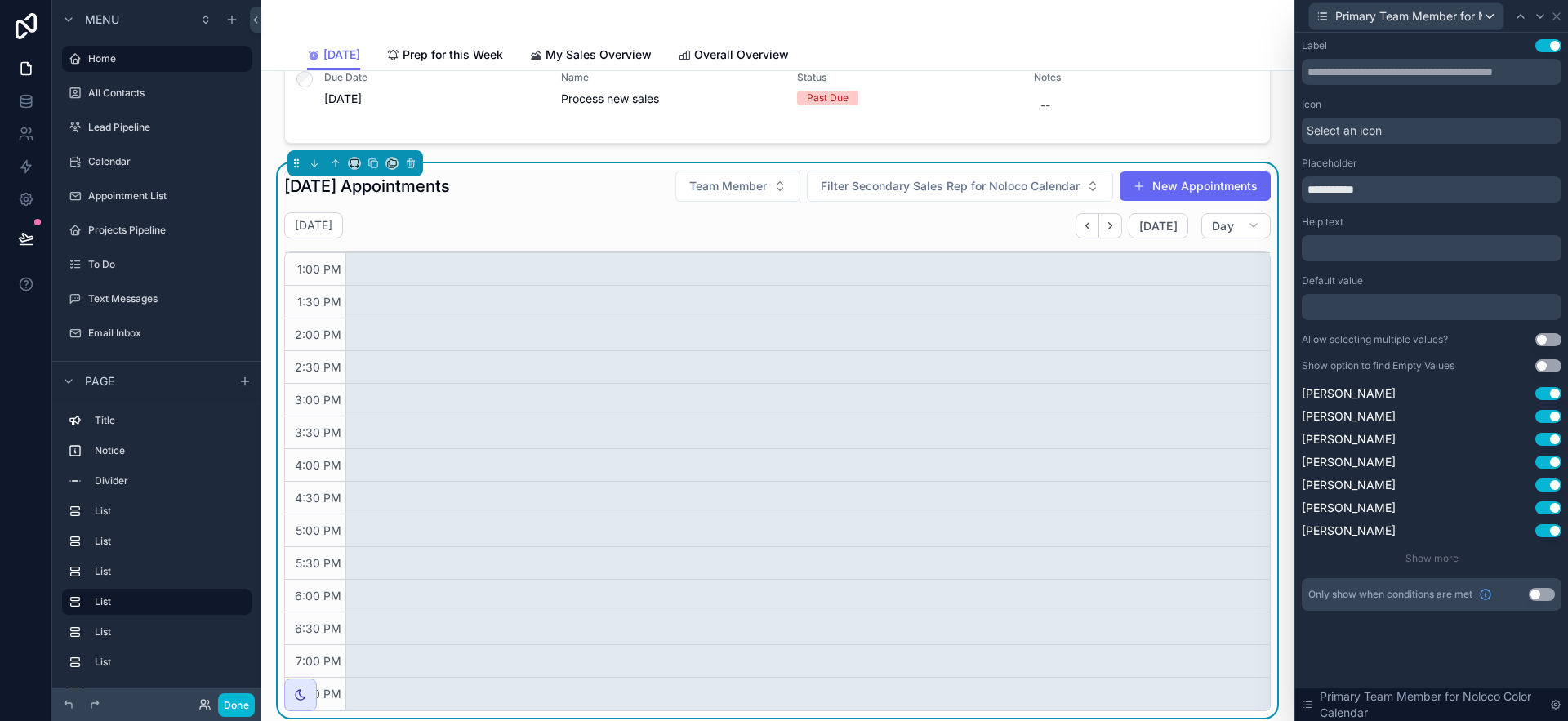
click at [1547, 368] on button "Use setting" at bounding box center [1549, 365] width 26 height 13
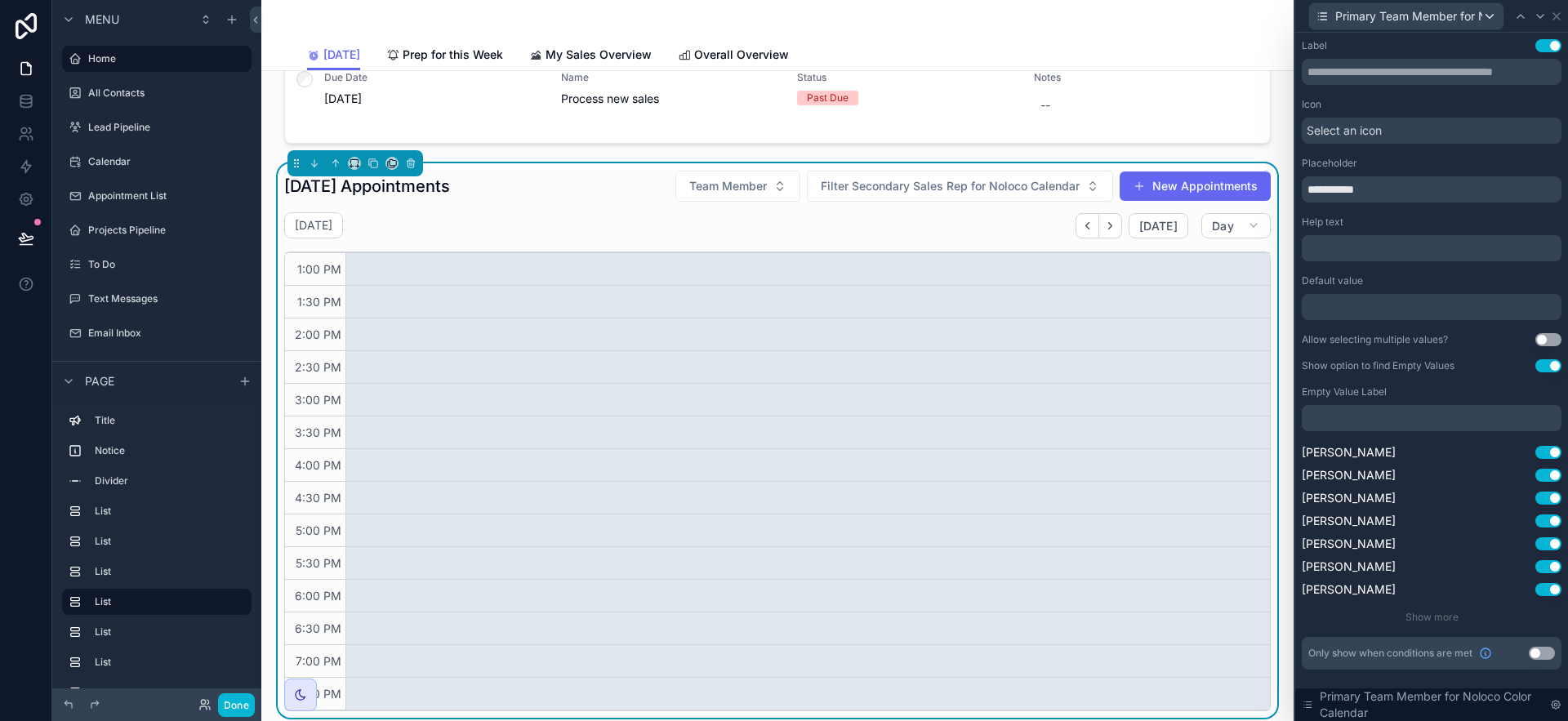
click at [1545, 338] on button "Use setting" at bounding box center [1549, 339] width 26 height 13
click at [1555, 12] on icon at bounding box center [1556, 16] width 13 height 13
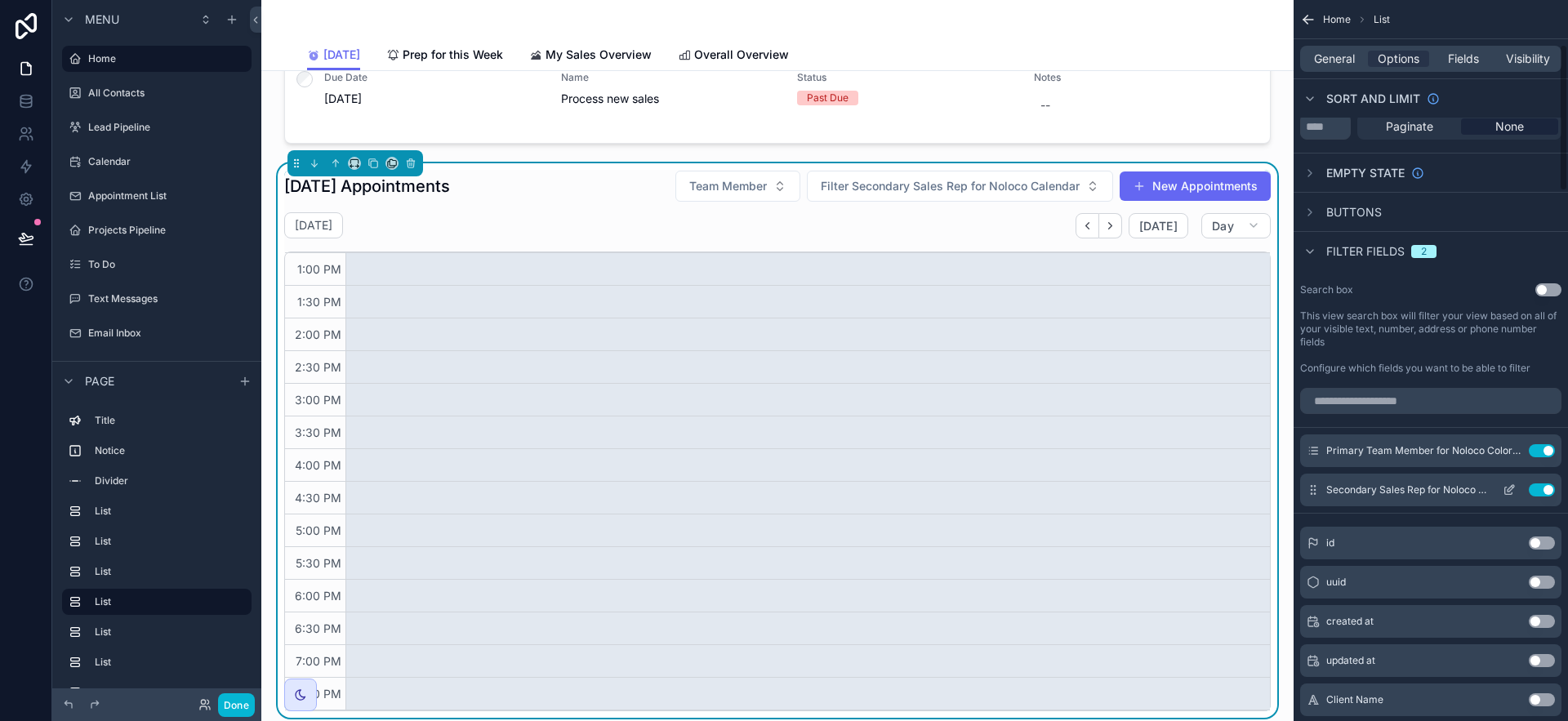
click at [1507, 485] on icon "scrollable content" at bounding box center [1509, 490] width 13 height 13
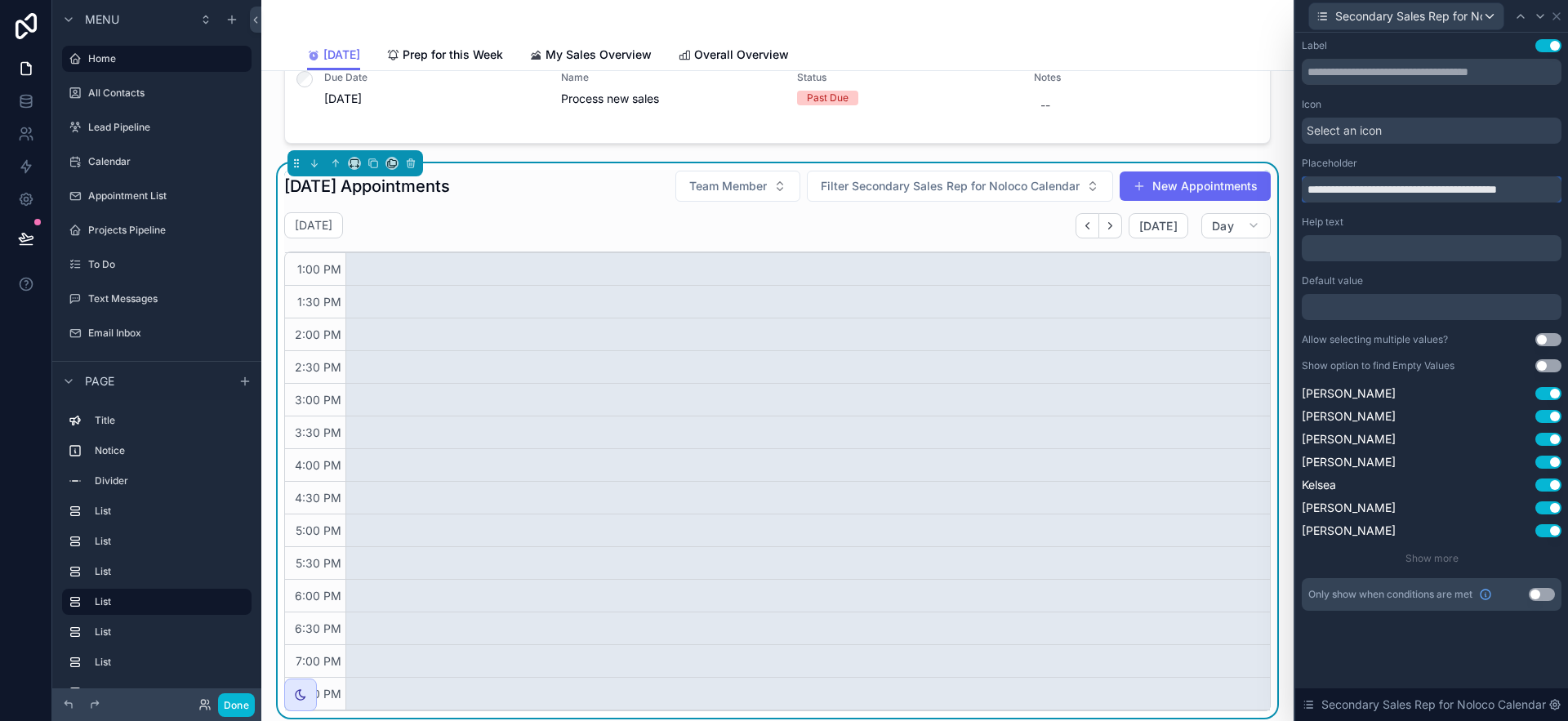
drag, startPoint x: 1340, startPoint y: 188, endPoint x: 1292, endPoint y: 183, distance: 48.3
click at [1294, 184] on div "**********" at bounding box center [1431, 360] width 274 height 721
drag, startPoint x: 1424, startPoint y: 190, endPoint x: 1558, endPoint y: 191, distance: 134.0
click at [1558, 191] on input "**********" at bounding box center [1432, 189] width 260 height 26
type input "**********"
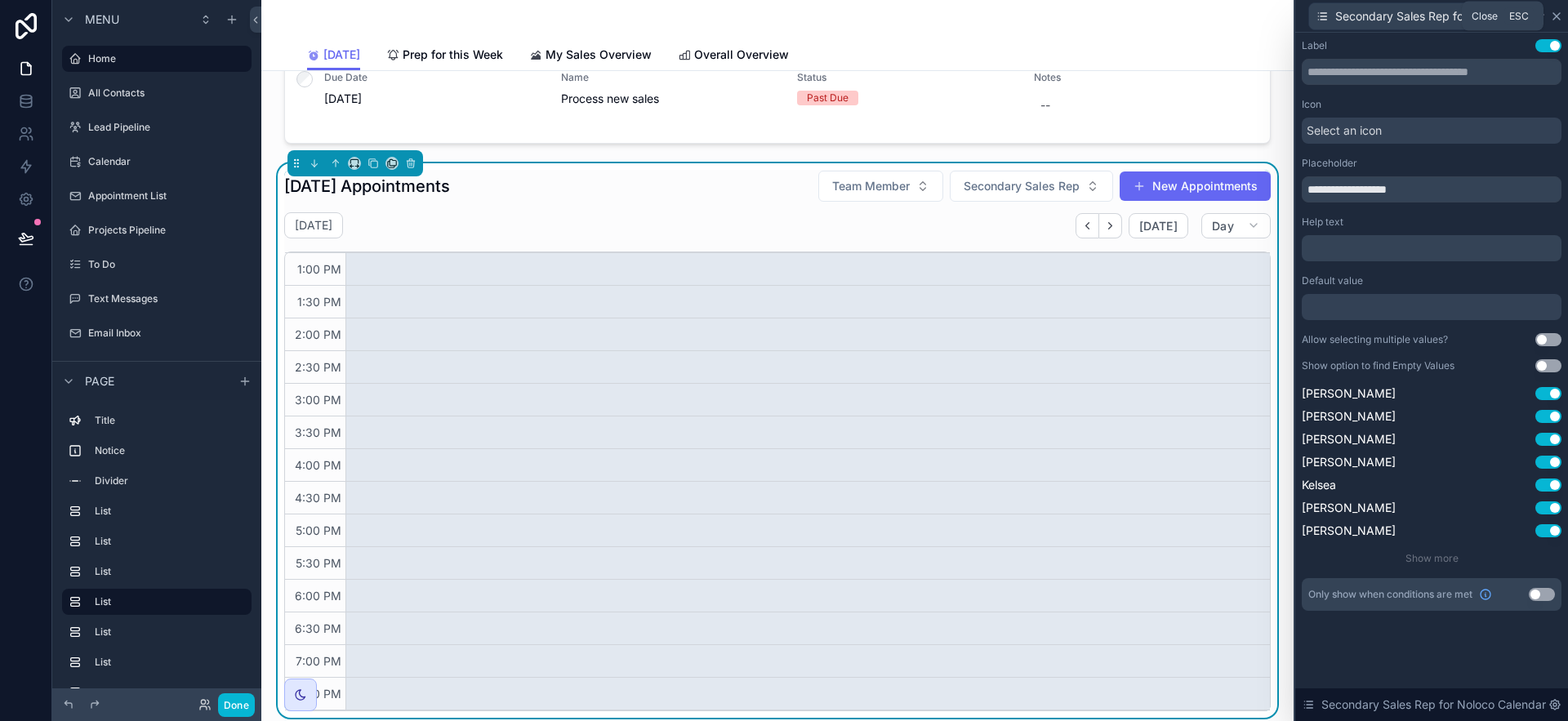
click at [1560, 18] on icon at bounding box center [1557, 16] width 7 height 7
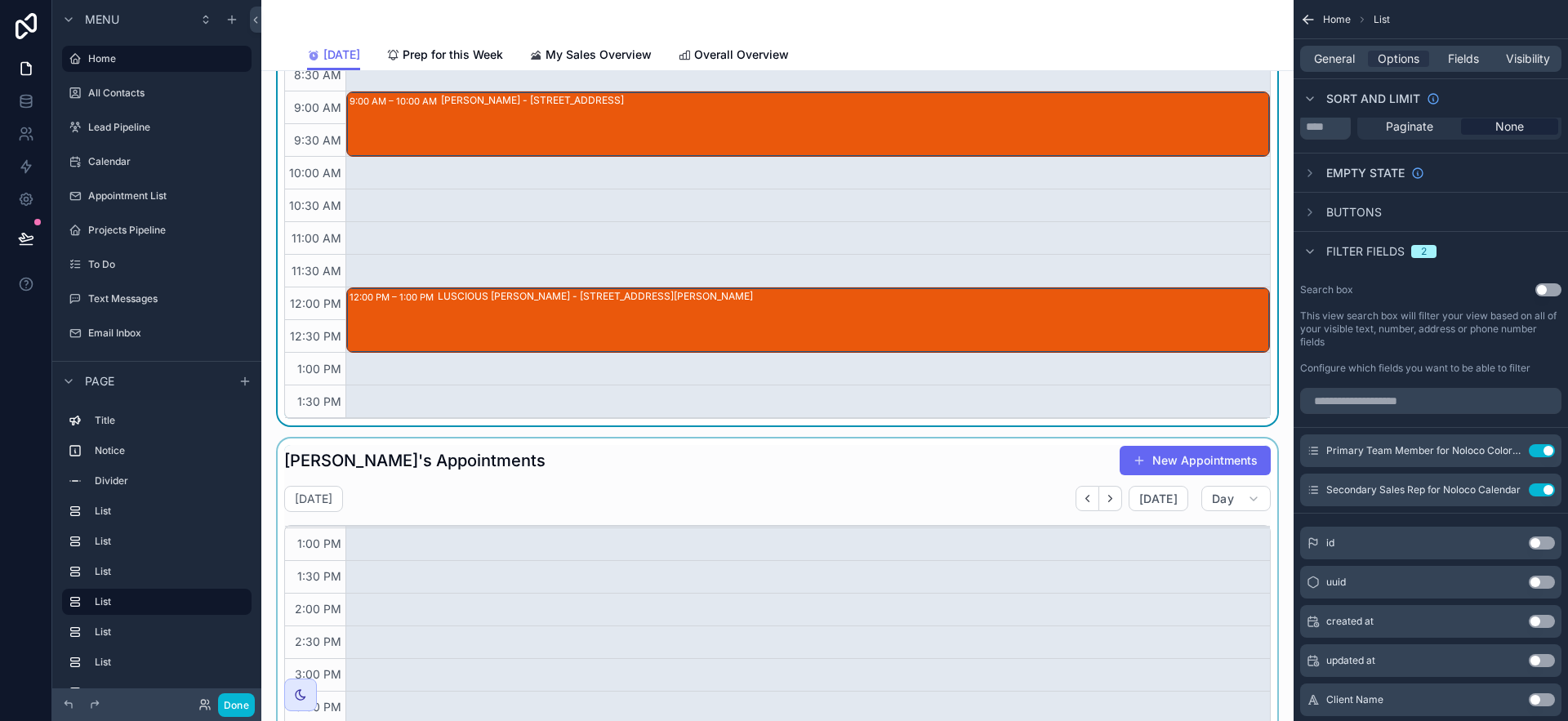
click at [916, 457] on div "scrollable content" at bounding box center [778, 716] width 1006 height 554
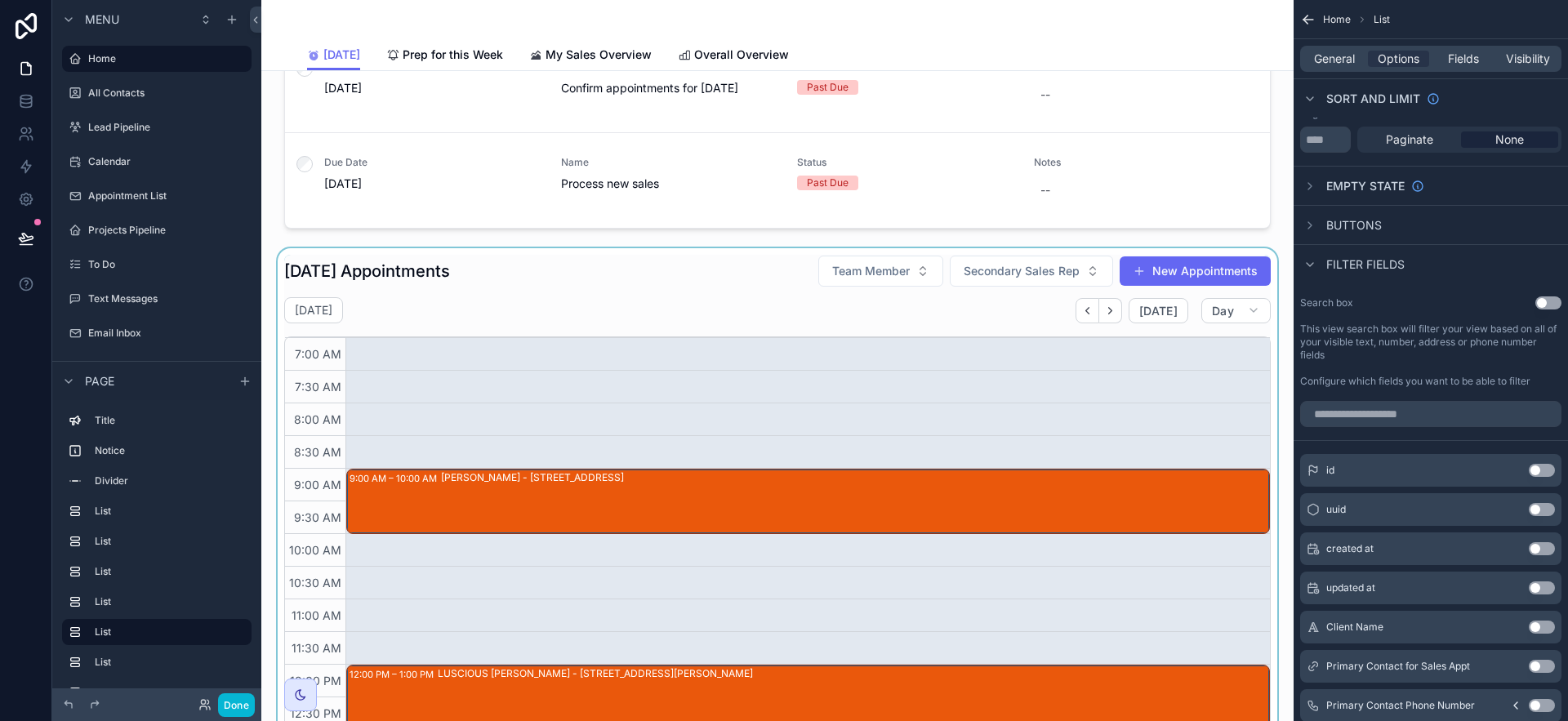
click at [1107, 311] on div "scrollable content" at bounding box center [778, 525] width 1006 height 554
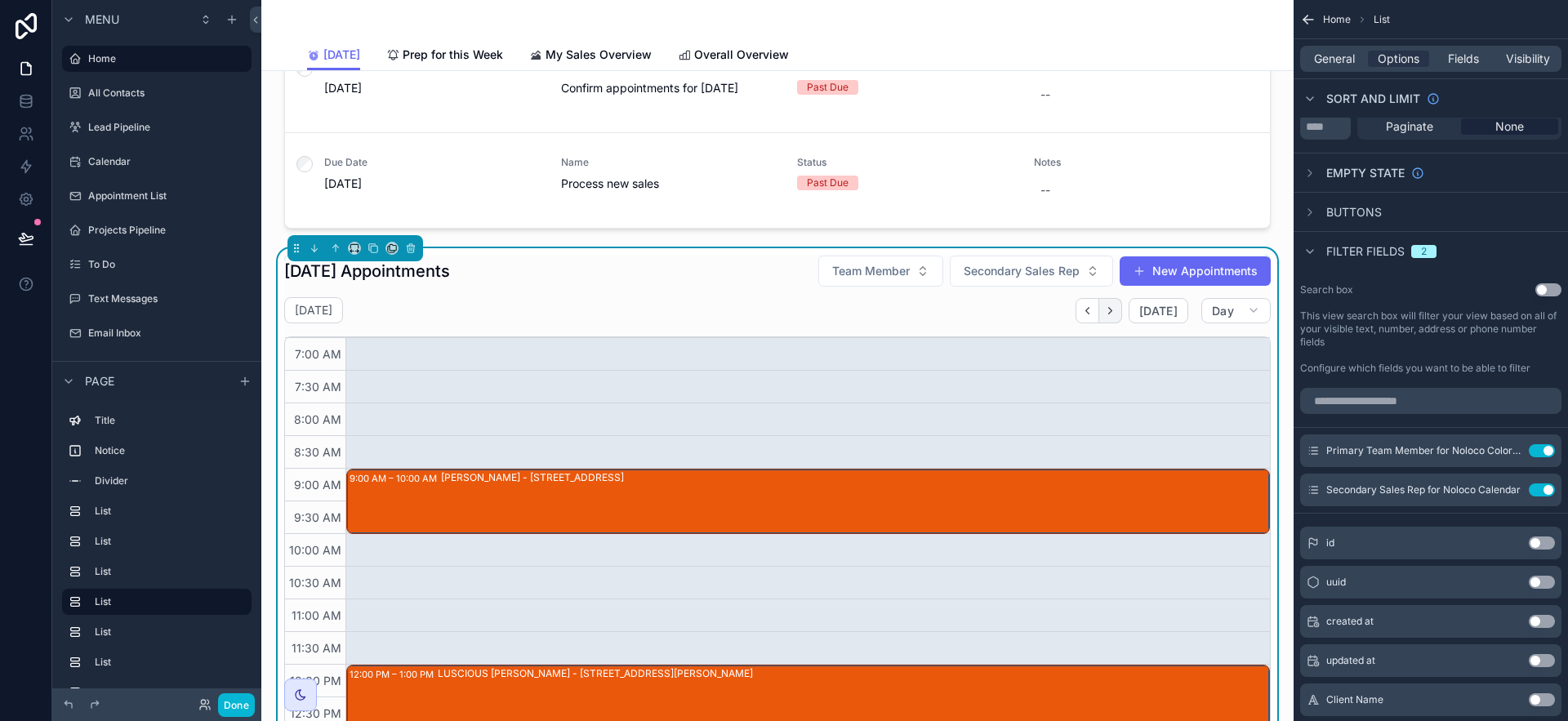
click at [1108, 308] on icon "Next" at bounding box center [1110, 312] width 3 height 7
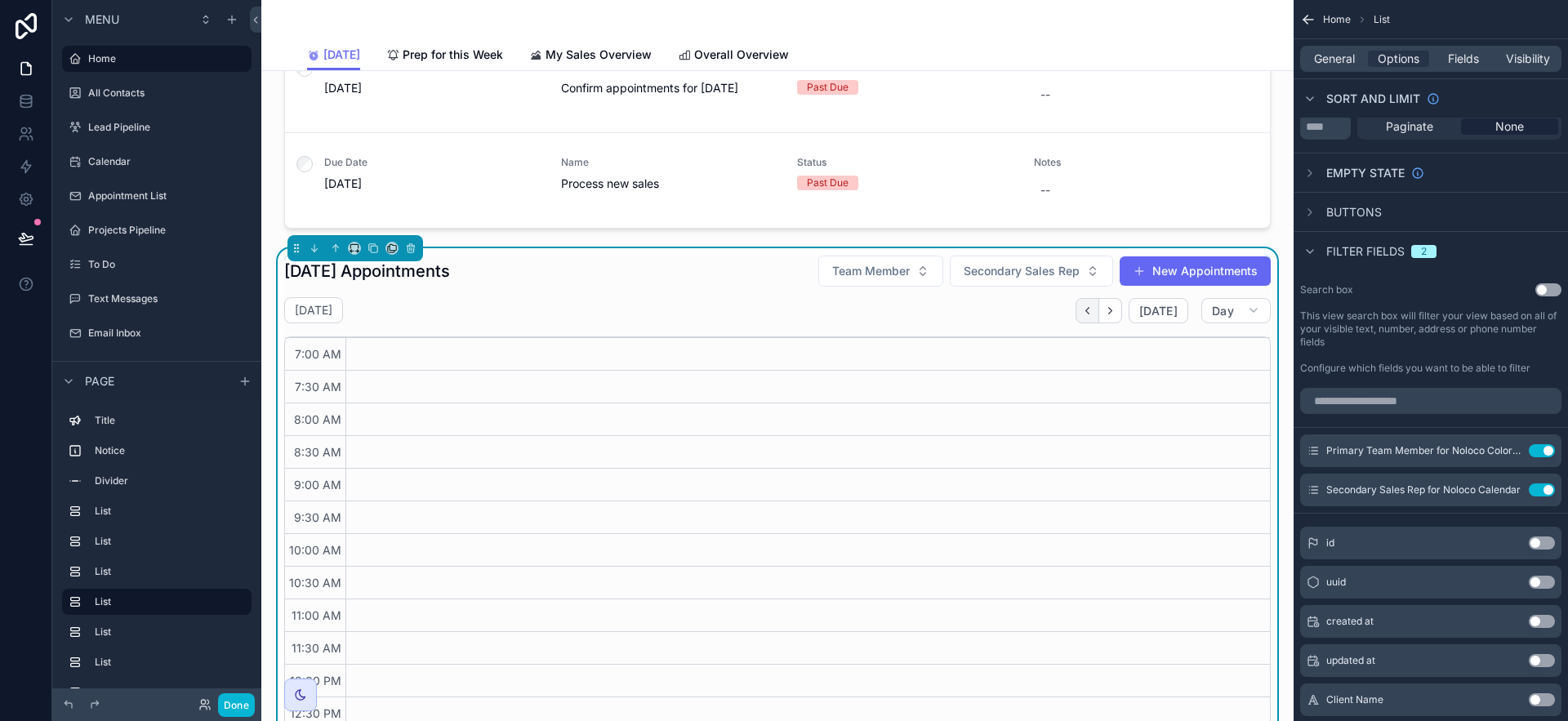
click at [1082, 309] on icon "Back" at bounding box center [1088, 311] width 12 height 12
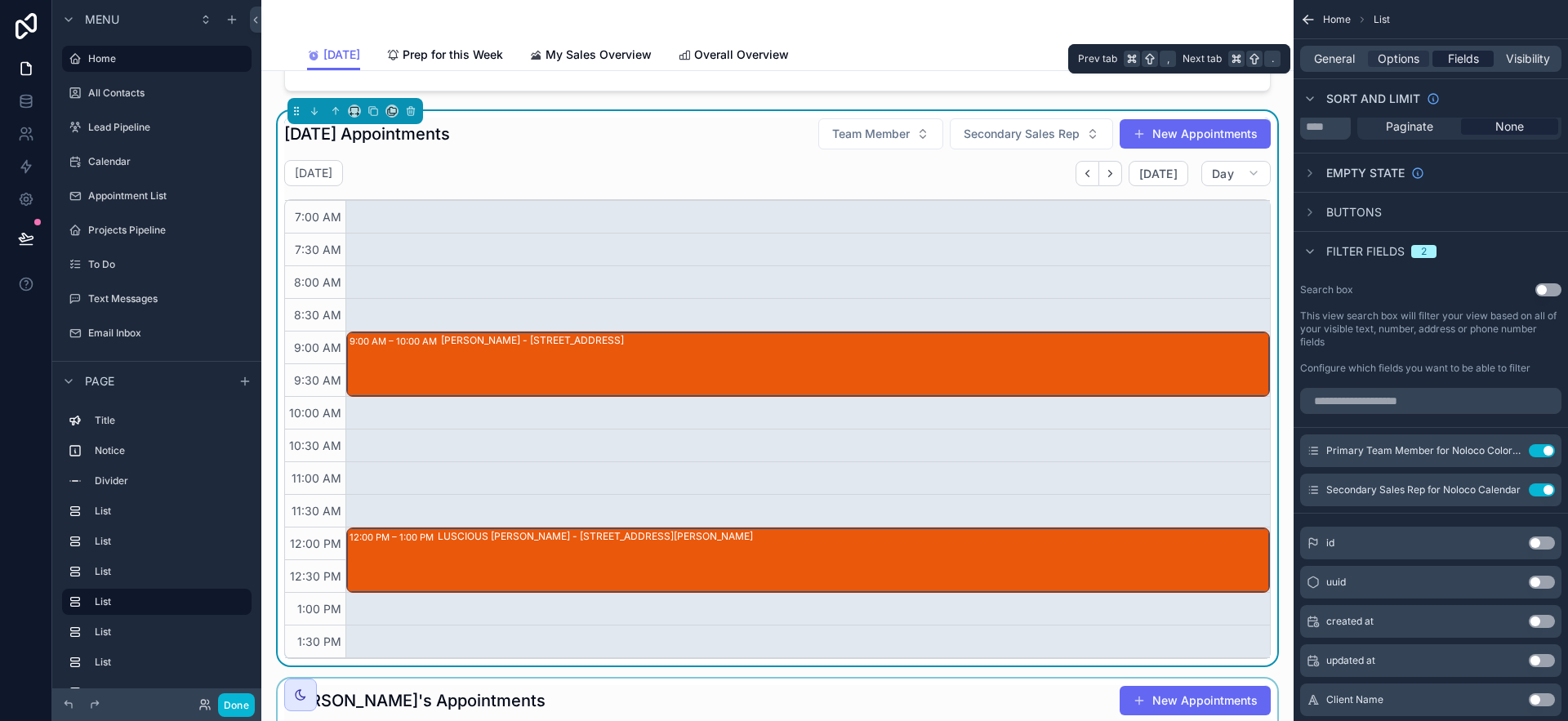
click at [1449, 58] on span "Fields" at bounding box center [1464, 58] width 31 height 16
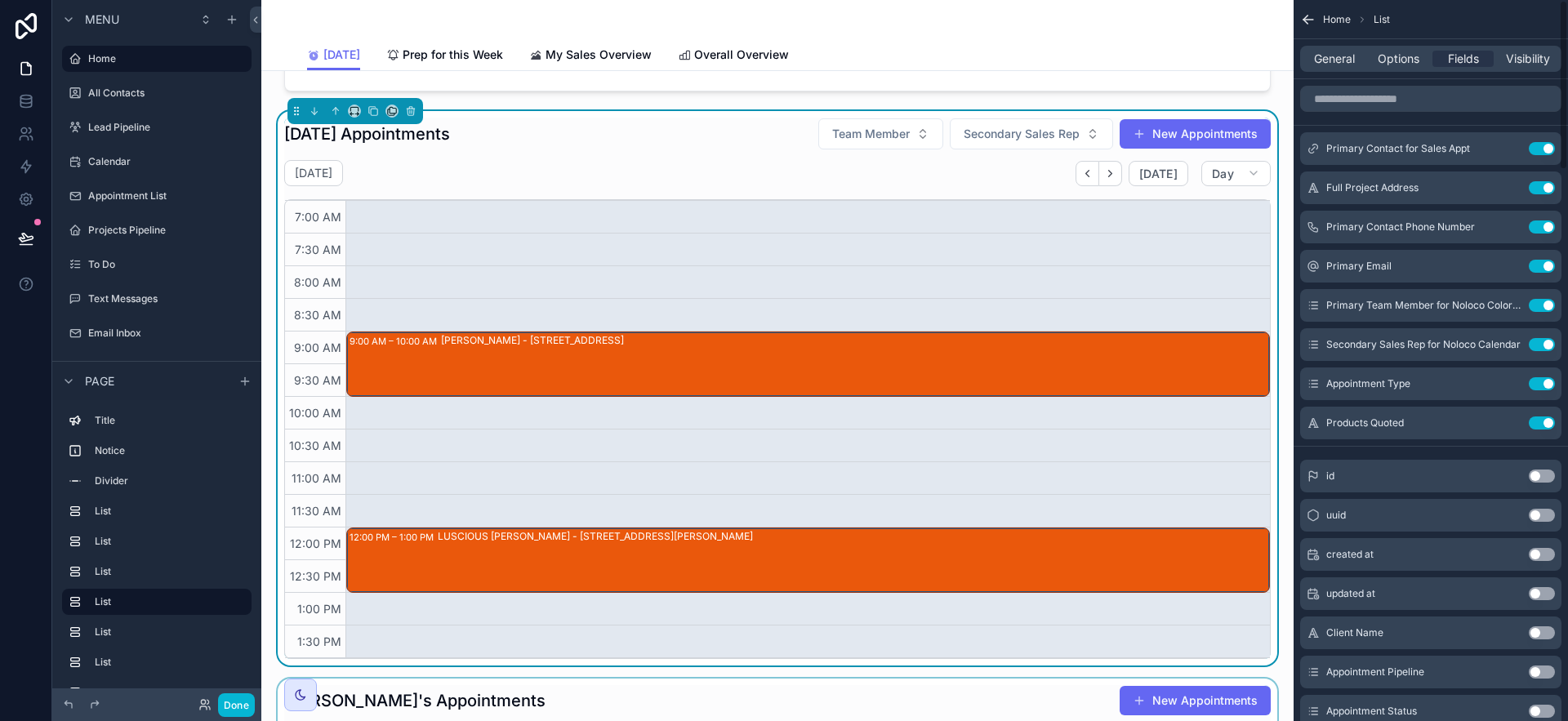
drag, startPoint x: 1401, startPoint y: 58, endPoint x: 1406, endPoint y: 72, distance: 14.9
click at [1401, 58] on span "Options" at bounding box center [1399, 58] width 42 height 16
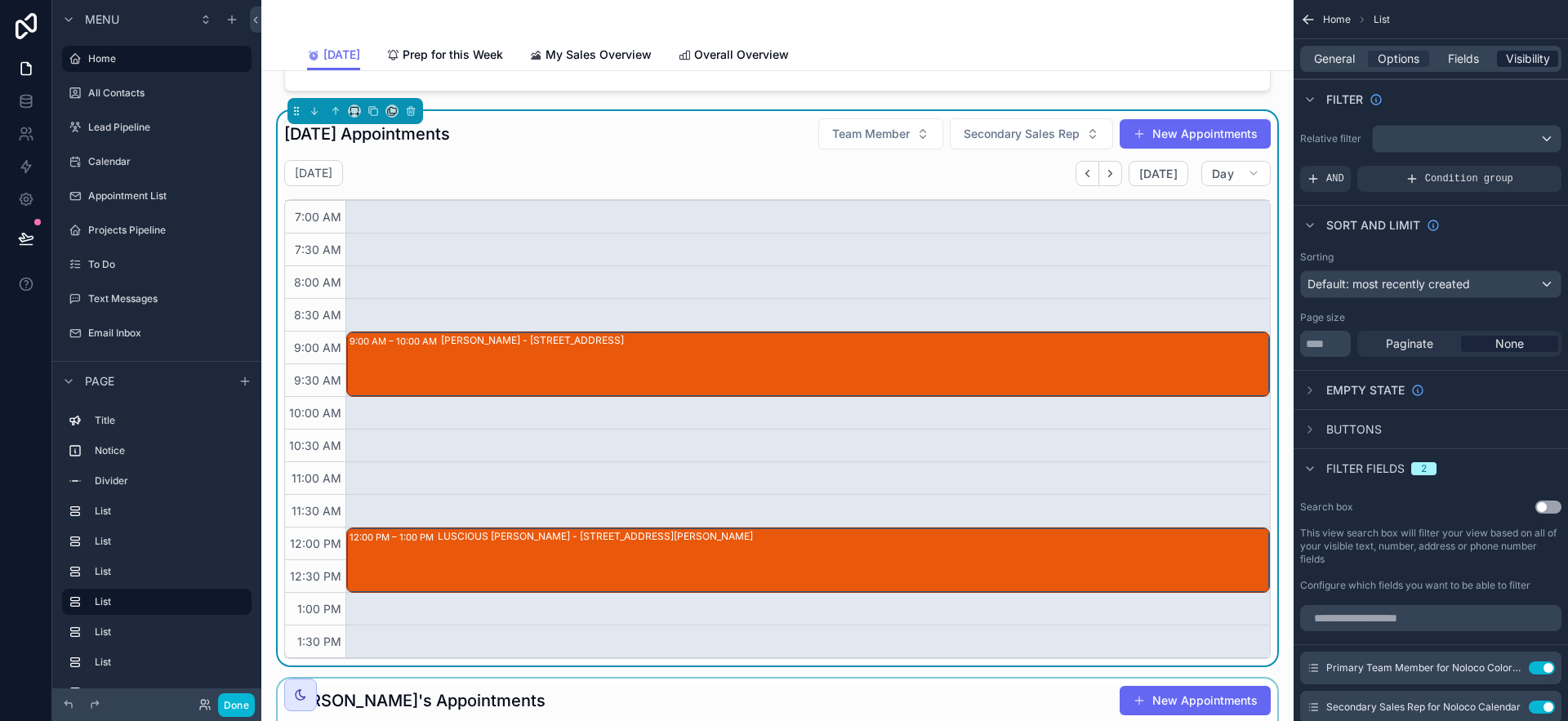
click at [1549, 63] on span "Visibility" at bounding box center [1528, 58] width 44 height 16
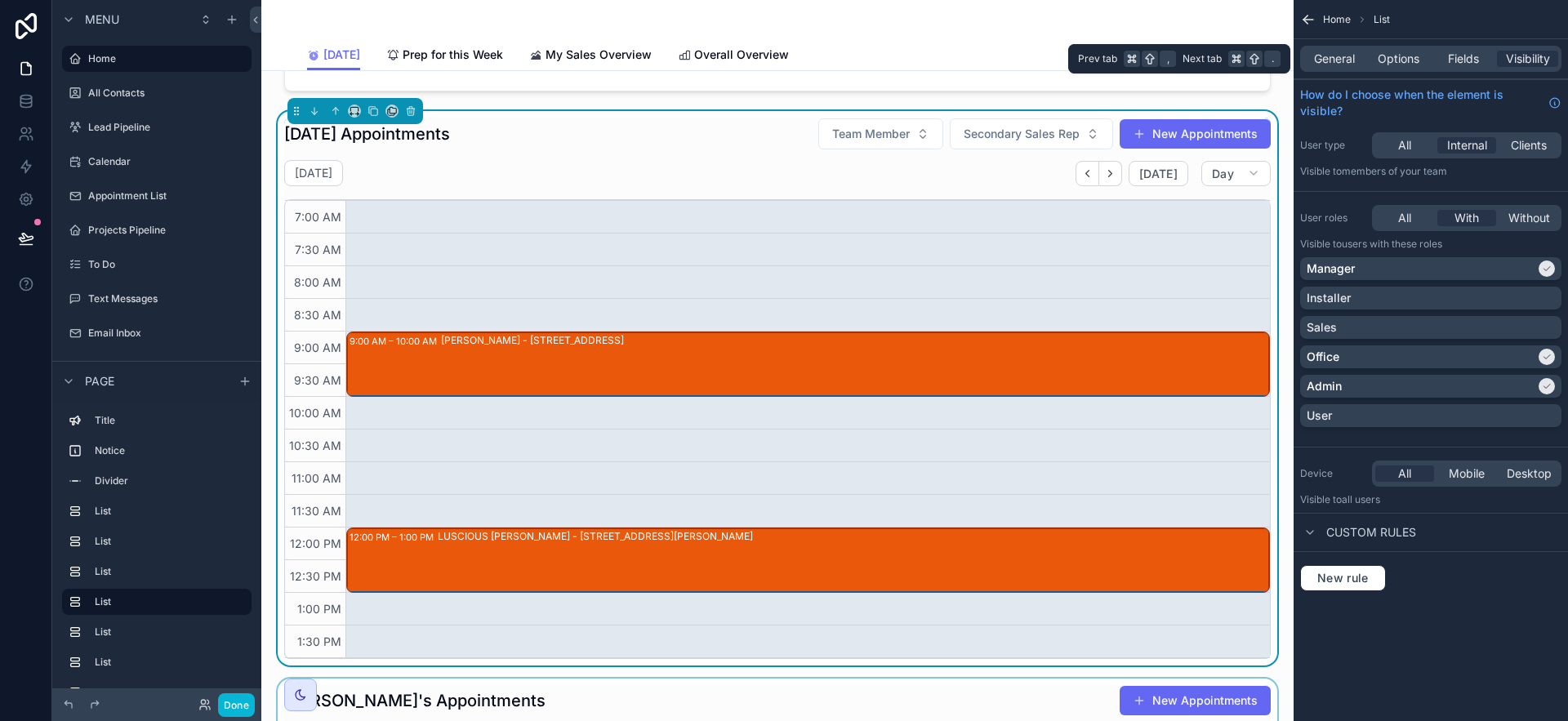
click at [1331, 69] on div "General Options Fields Visibility" at bounding box center [1431, 58] width 262 height 26
click at [1333, 62] on span "General" at bounding box center [1334, 58] width 41 height 16
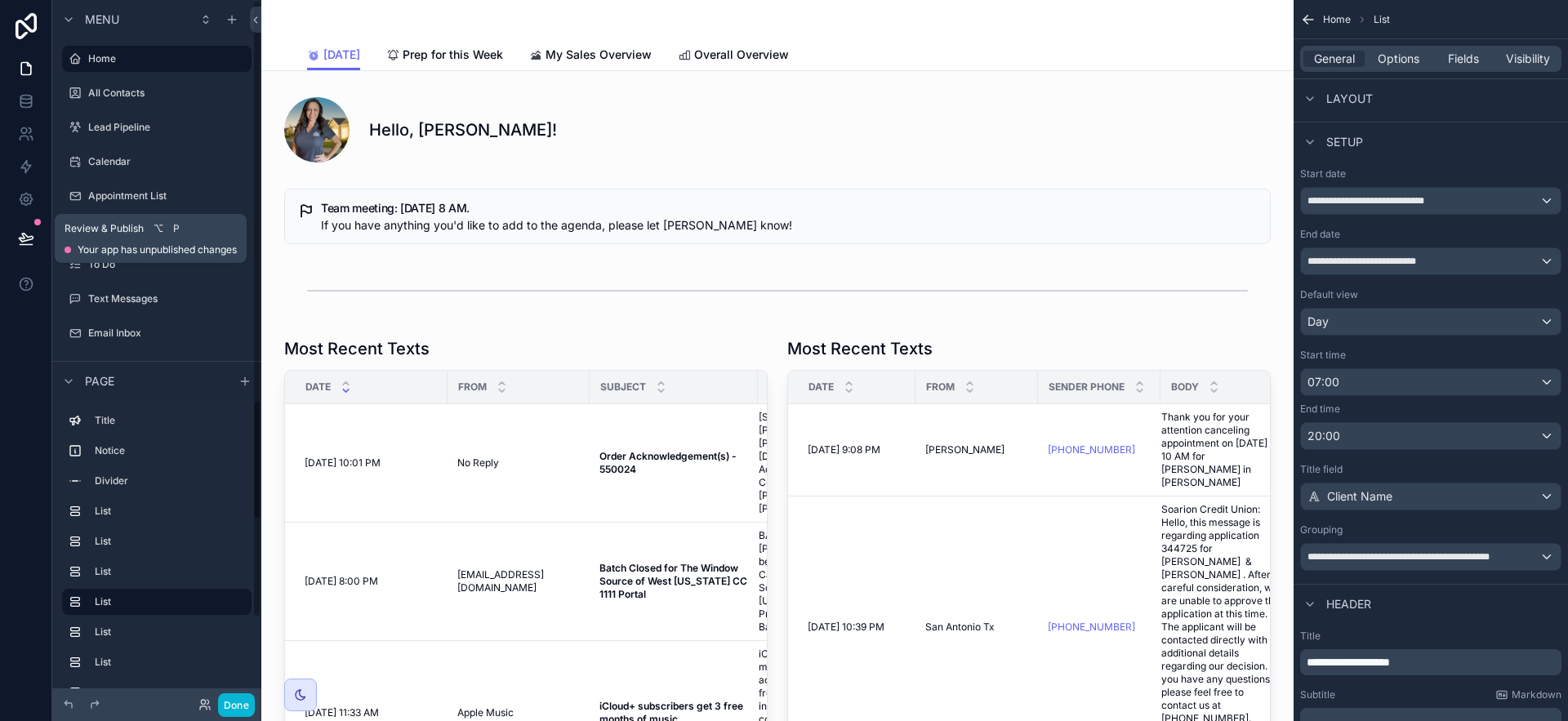
click at [20, 240] on icon at bounding box center [25, 238] width 14 height 8
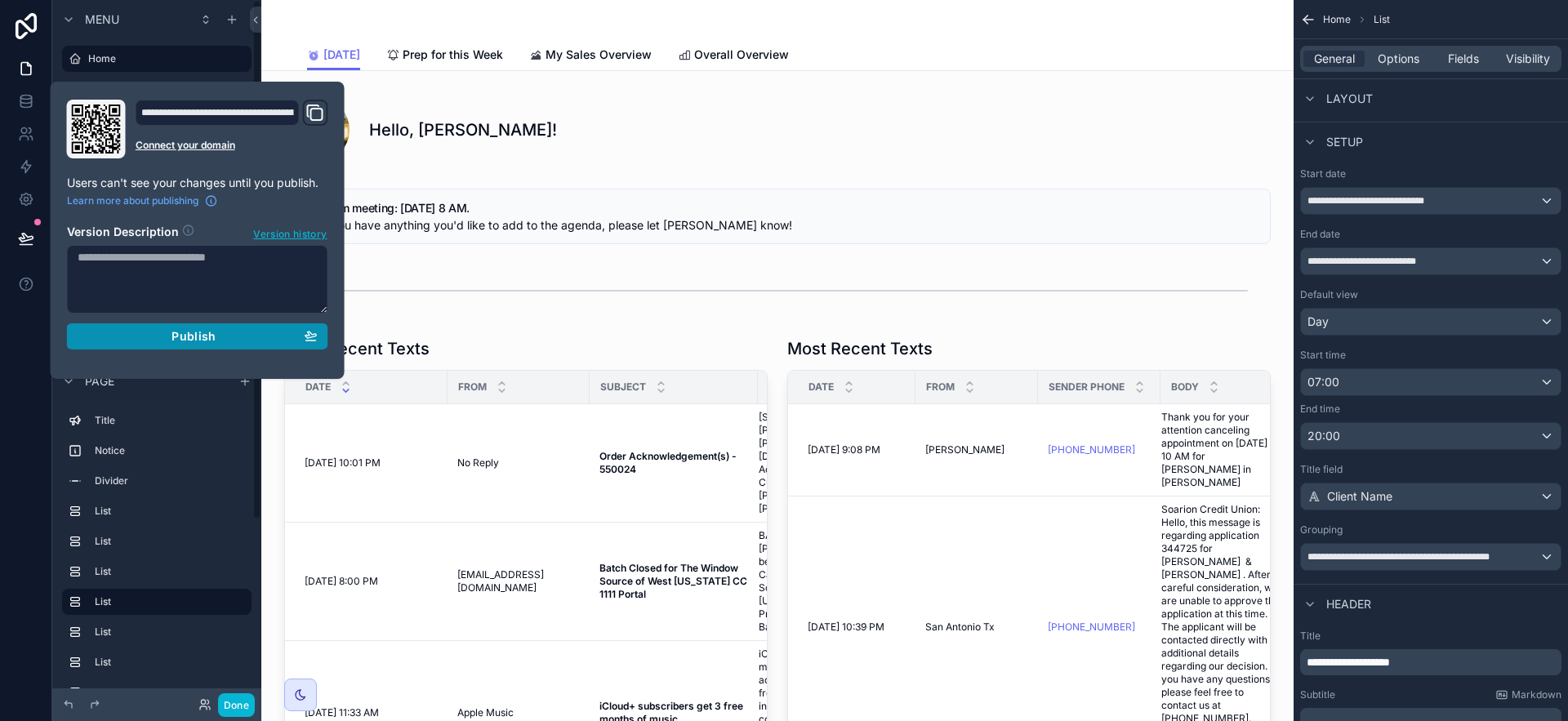
click at [197, 336] on span "Publish" at bounding box center [193, 336] width 44 height 14
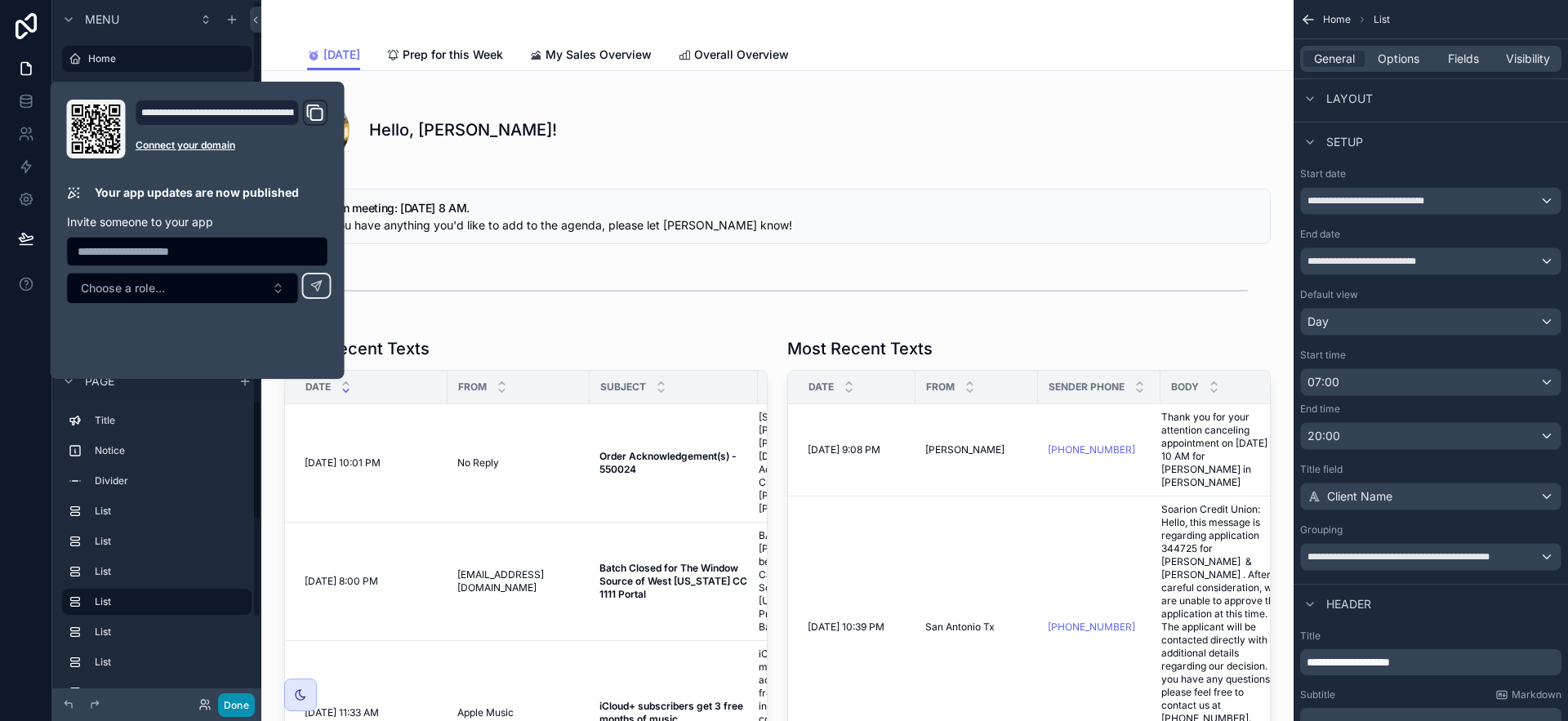
click at [235, 707] on button "Done" at bounding box center [235, 706] width 36 height 24
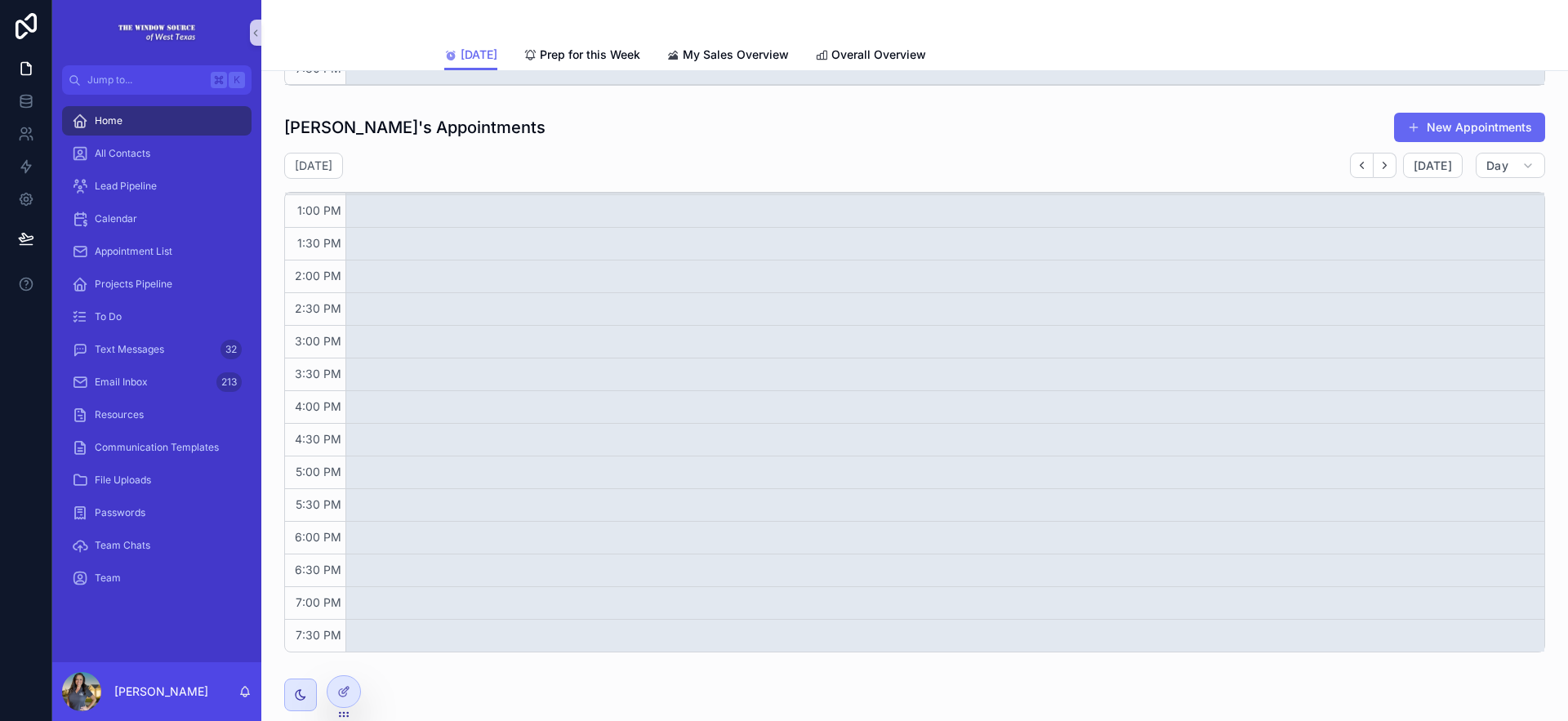
scroll to position [1744, 0]
click at [130, 142] on div "All Contacts" at bounding box center [157, 153] width 170 height 26
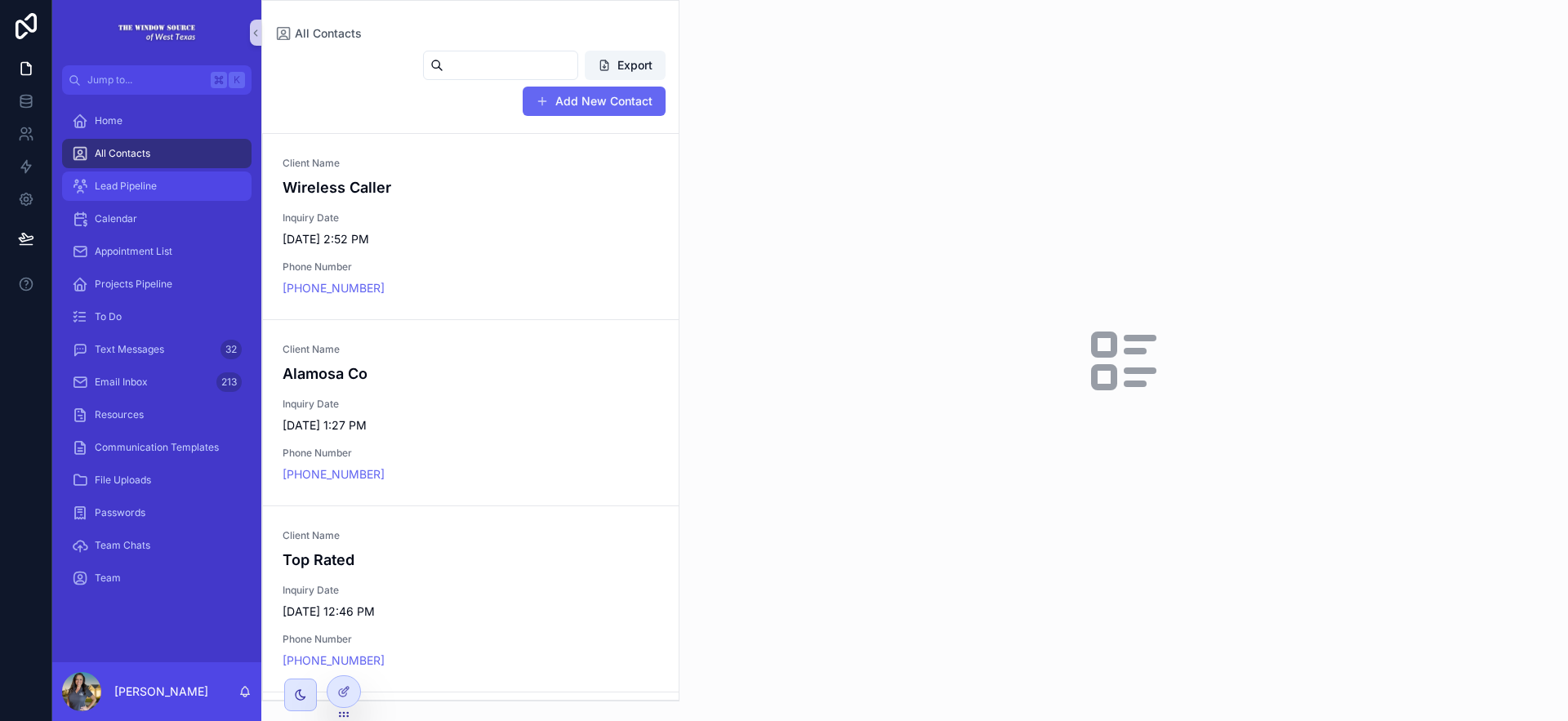
click at [130, 185] on span "Lead Pipeline" at bounding box center [125, 186] width 62 height 13
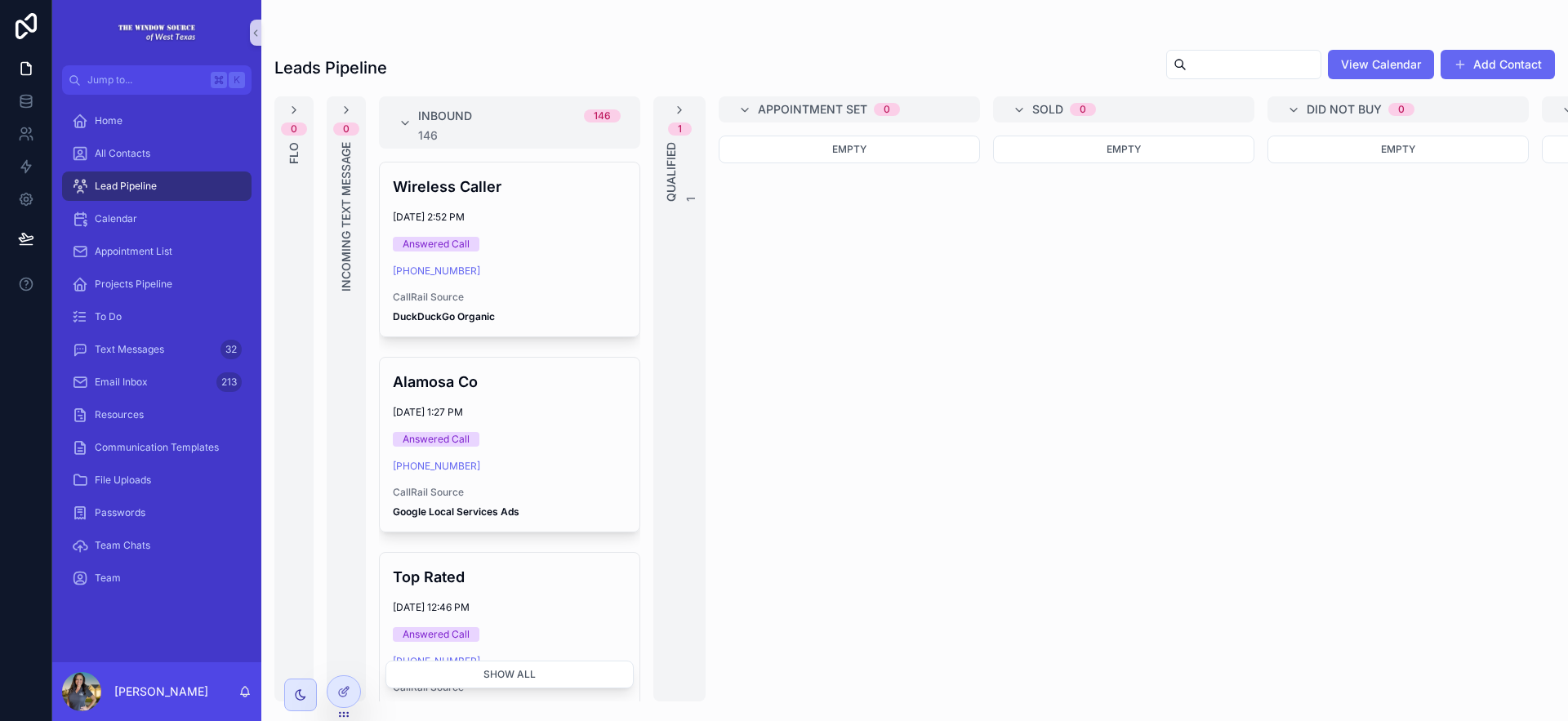
click at [687, 112] on div "1 Qualified 1" at bounding box center [679, 152] width 53 height 99
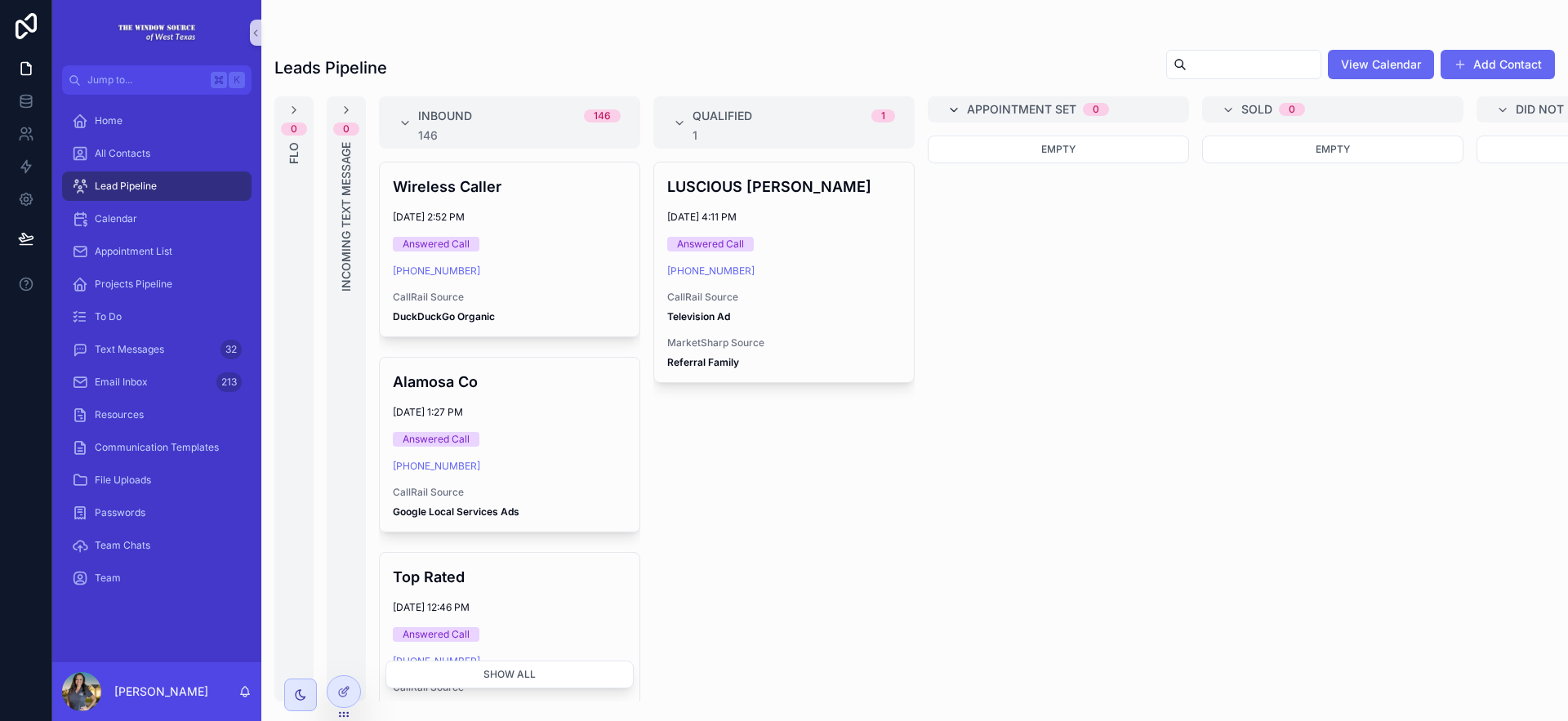
click at [950, 105] on icon "scrollable content" at bounding box center [953, 109] width 13 height 13
click at [1002, 116] on div "Sold 0" at bounding box center [1111, 109] width 262 height 26
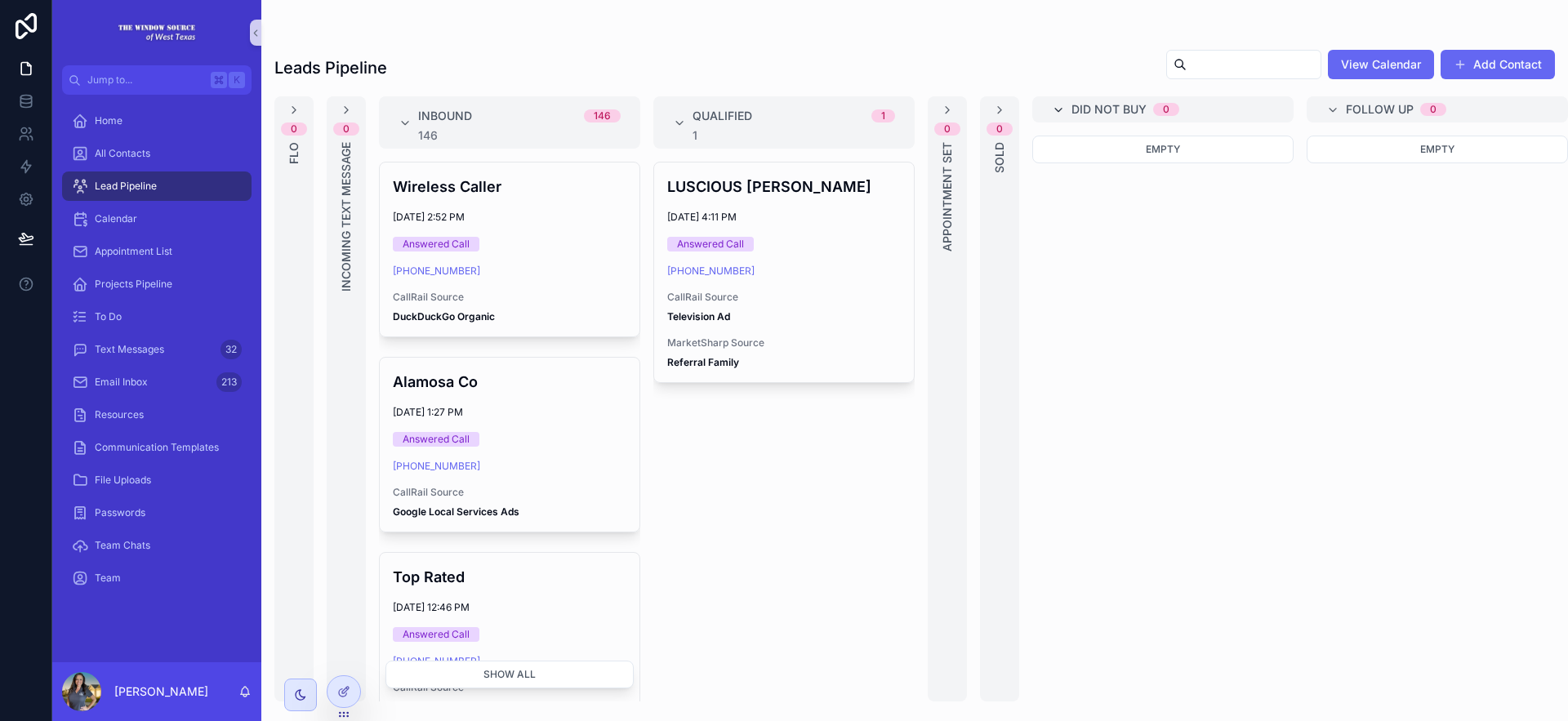
click at [1063, 105] on icon "scrollable content" at bounding box center [1058, 109] width 13 height 13
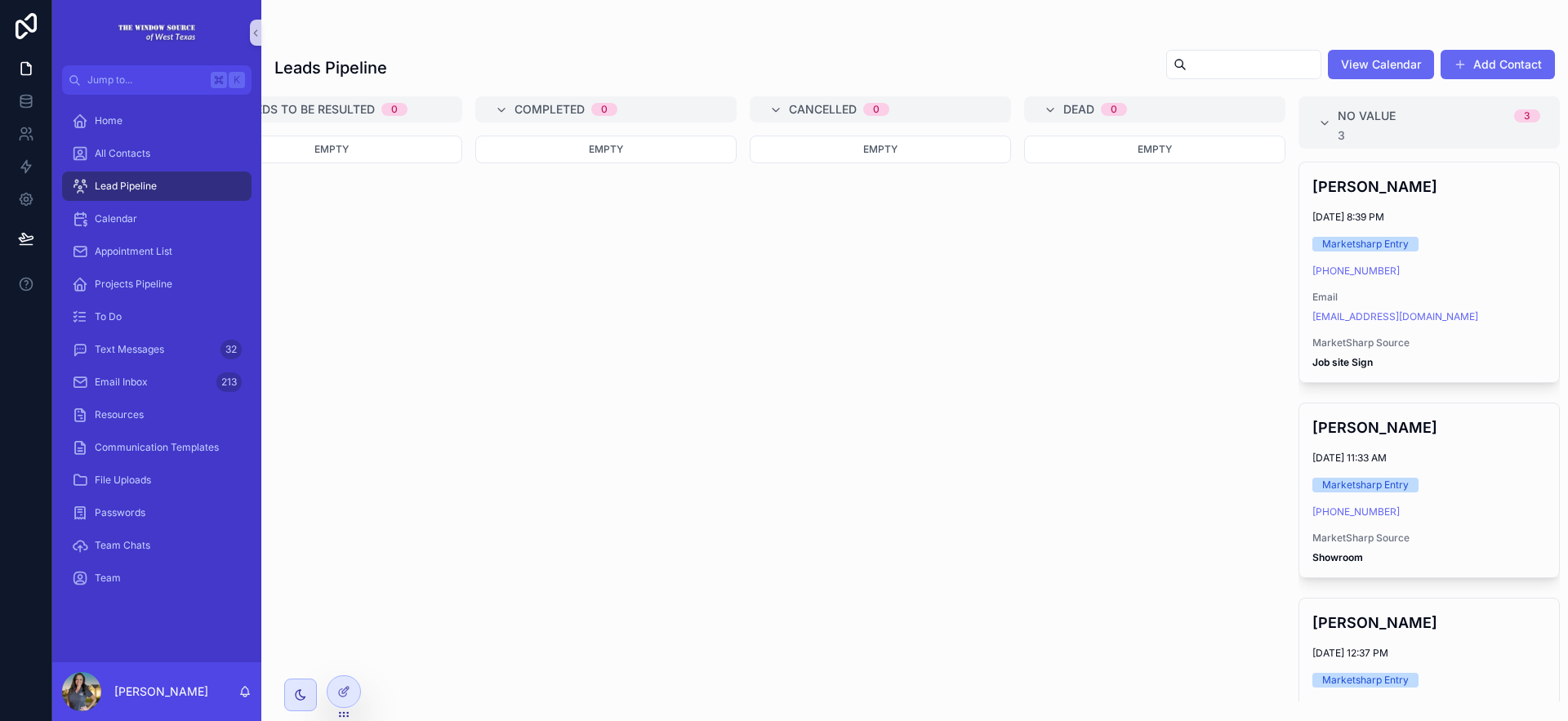
scroll to position [0, 1163]
click at [1322, 123] on icon "scrollable content" at bounding box center [1319, 123] width 13 height 13
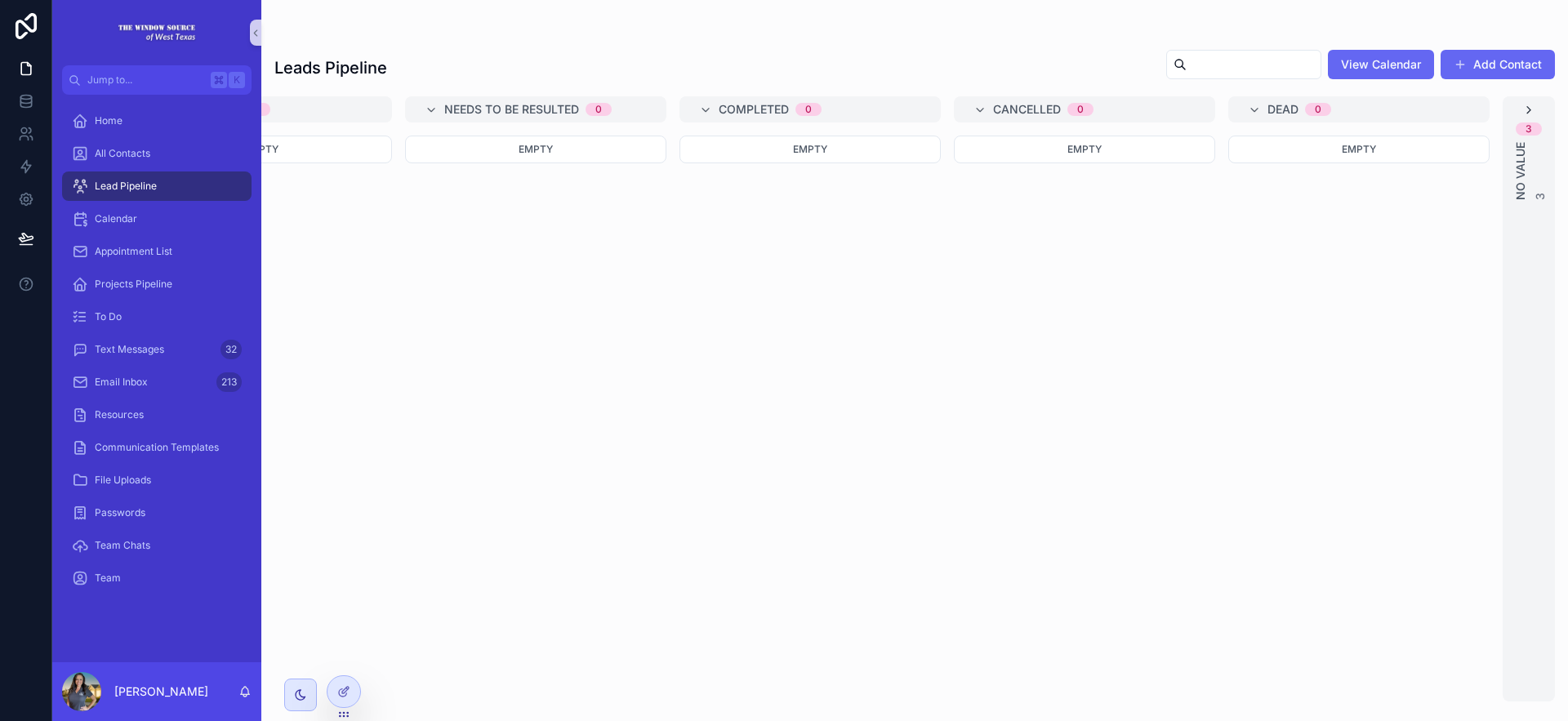
click at [1534, 108] on icon "scrollable content" at bounding box center [1528, 109] width 13 height 13
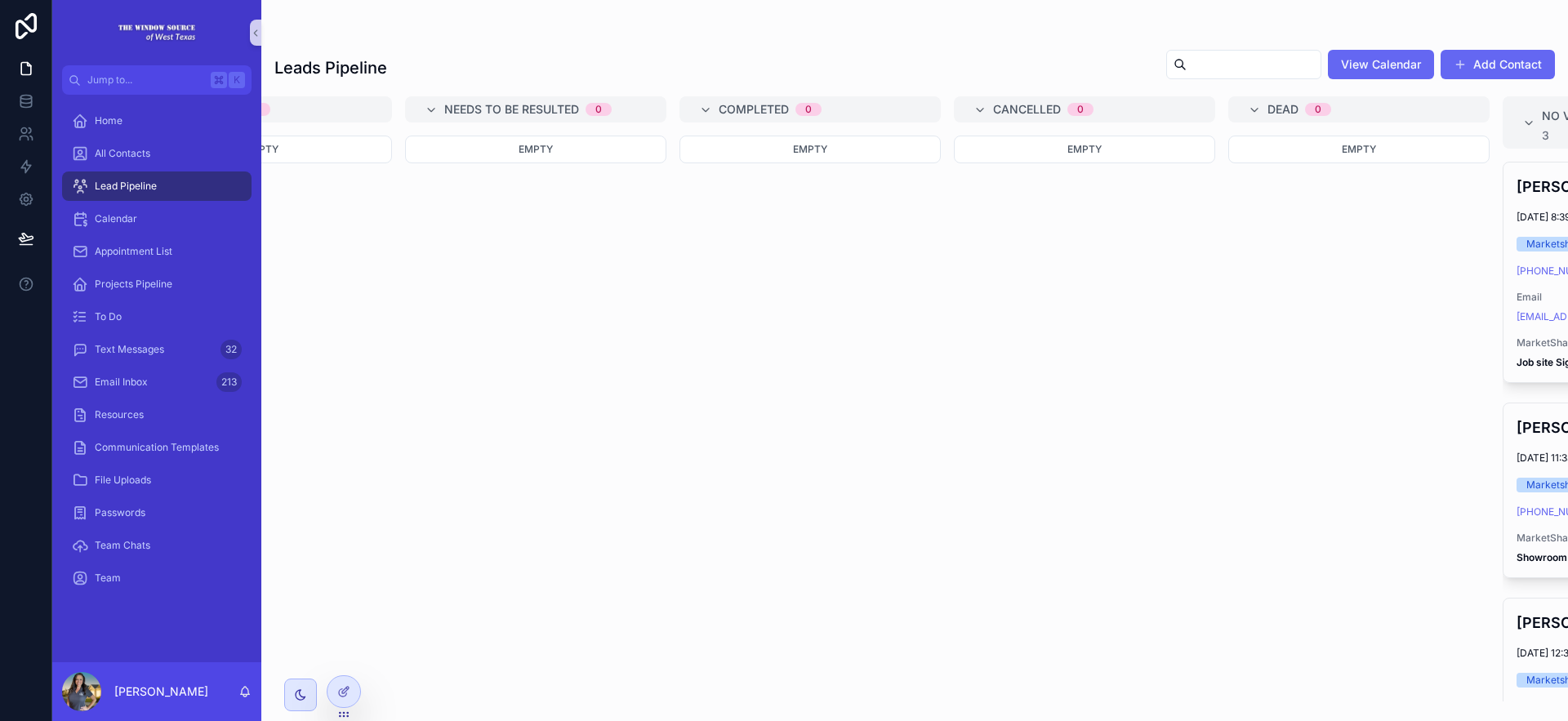
scroll to position [0, 1163]
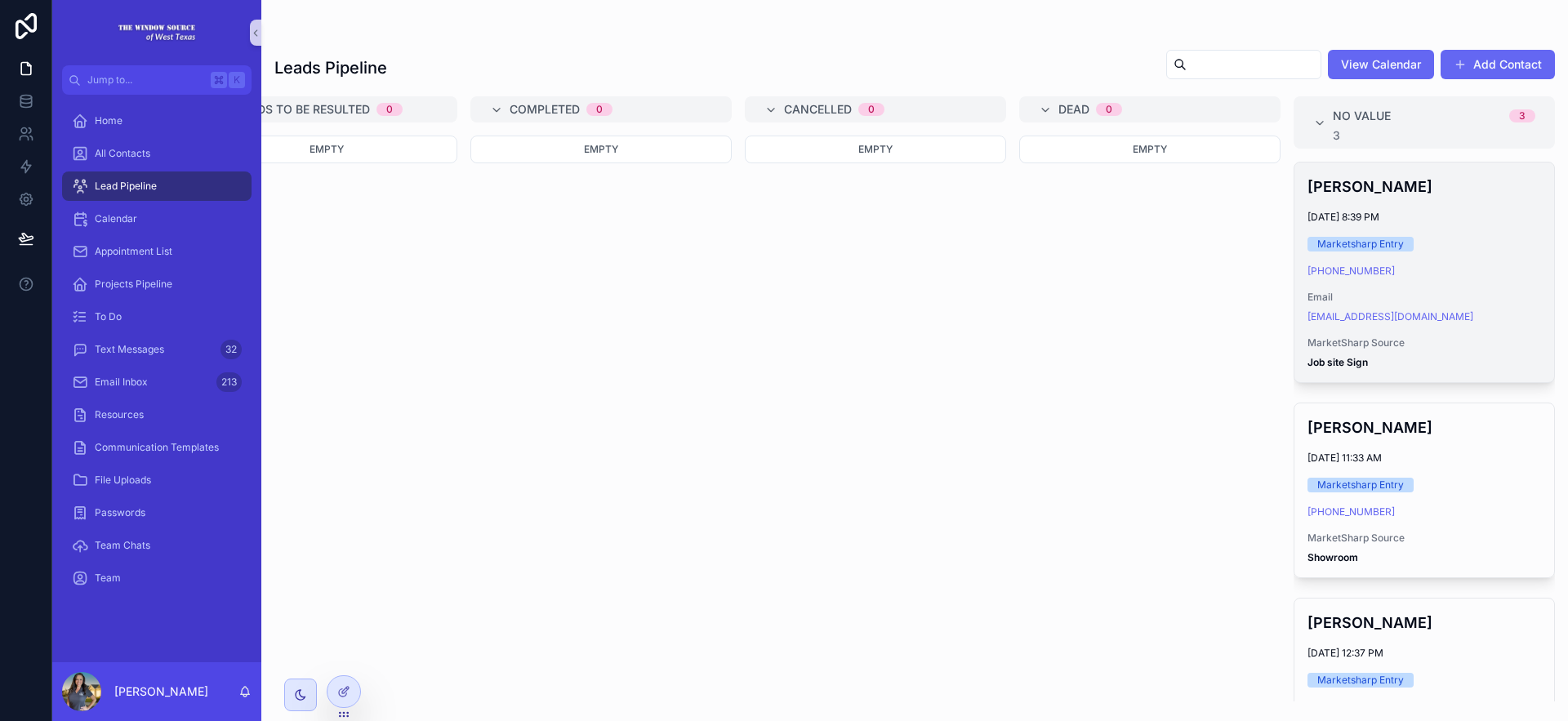
click at [1480, 319] on div "[EMAIL_ADDRESS][DOMAIN_NAME]" at bounding box center [1425, 316] width 234 height 13
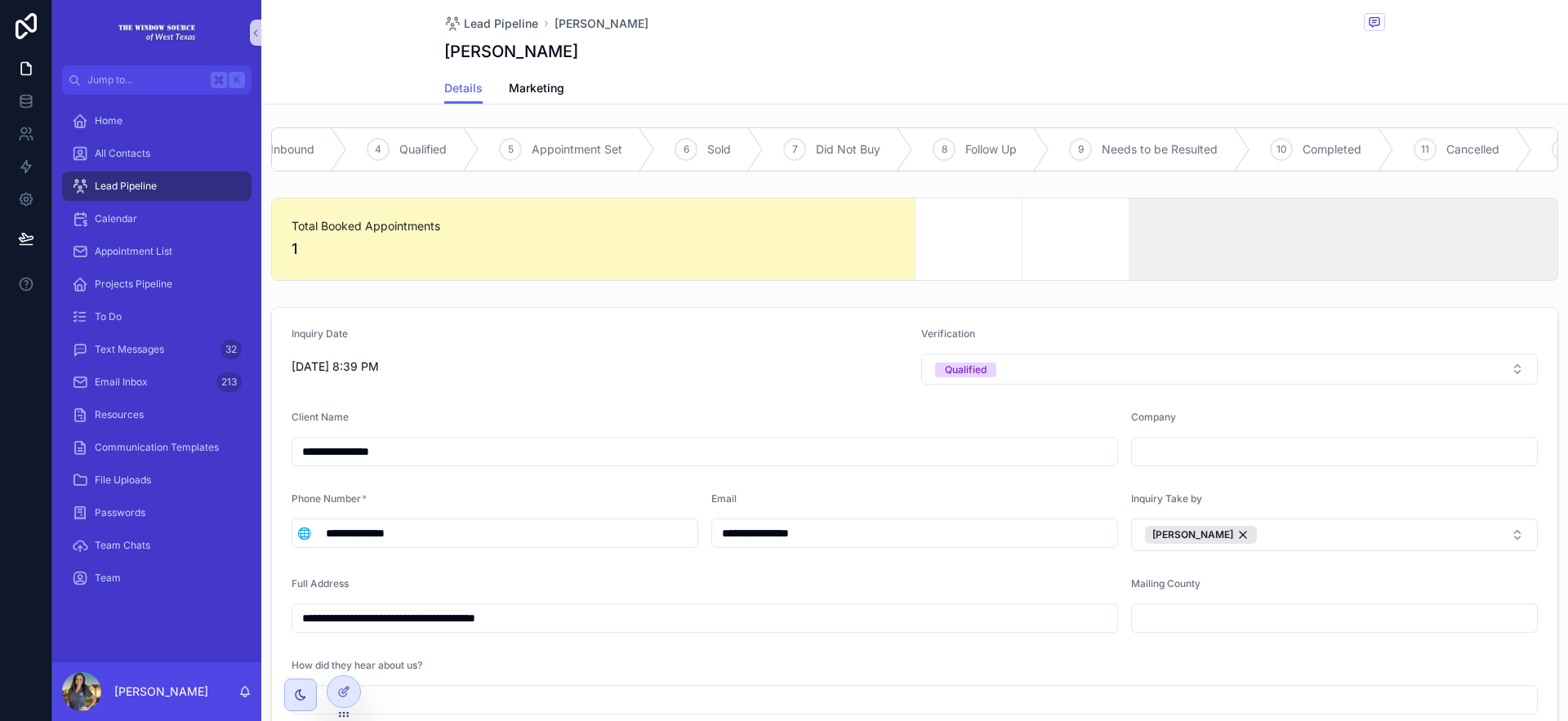
scroll to position [0, 472]
click at [1491, 141] on div "12 Dead" at bounding box center [1501, 149] width 114 height 42
click at [487, 18] on span "Lead Pipeline" at bounding box center [501, 23] width 75 height 16
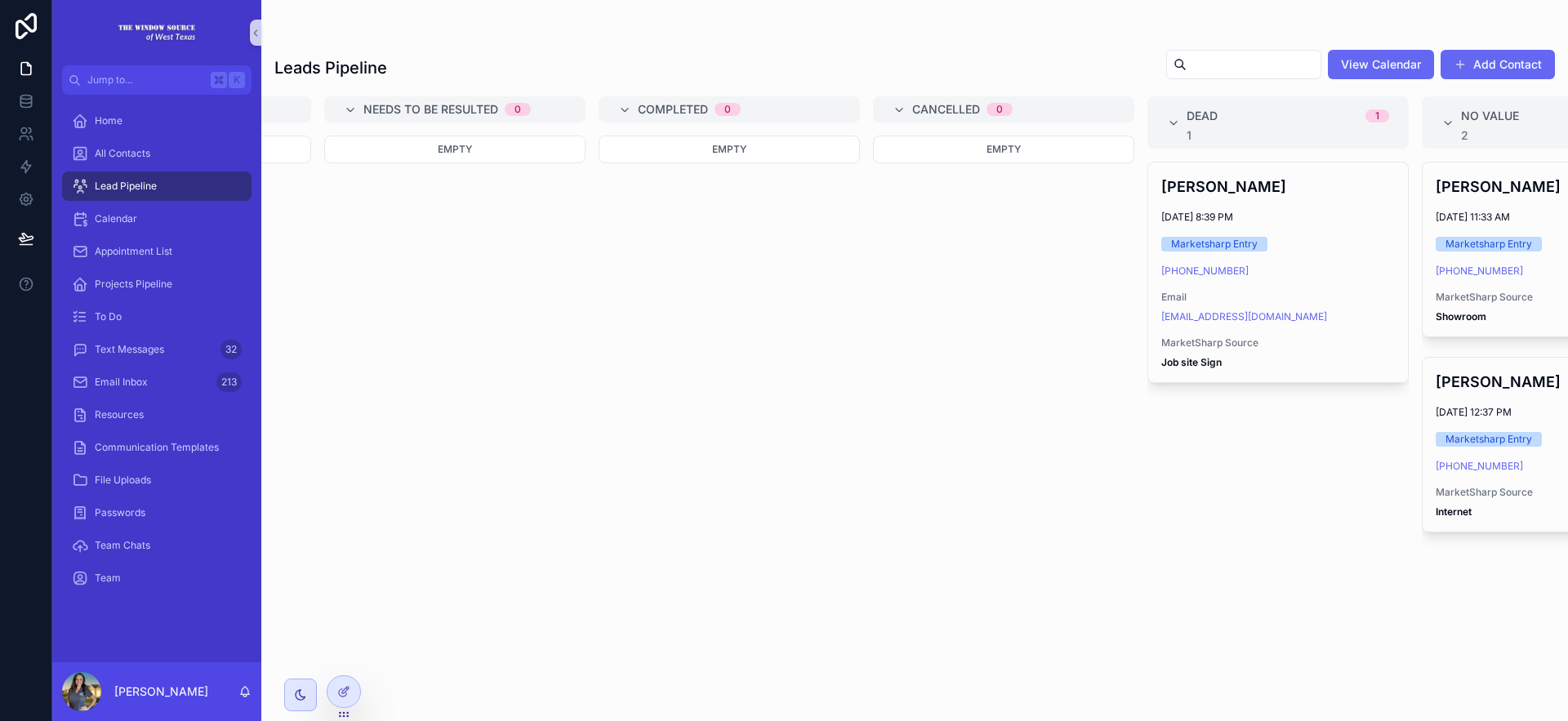
scroll to position [0, 1163]
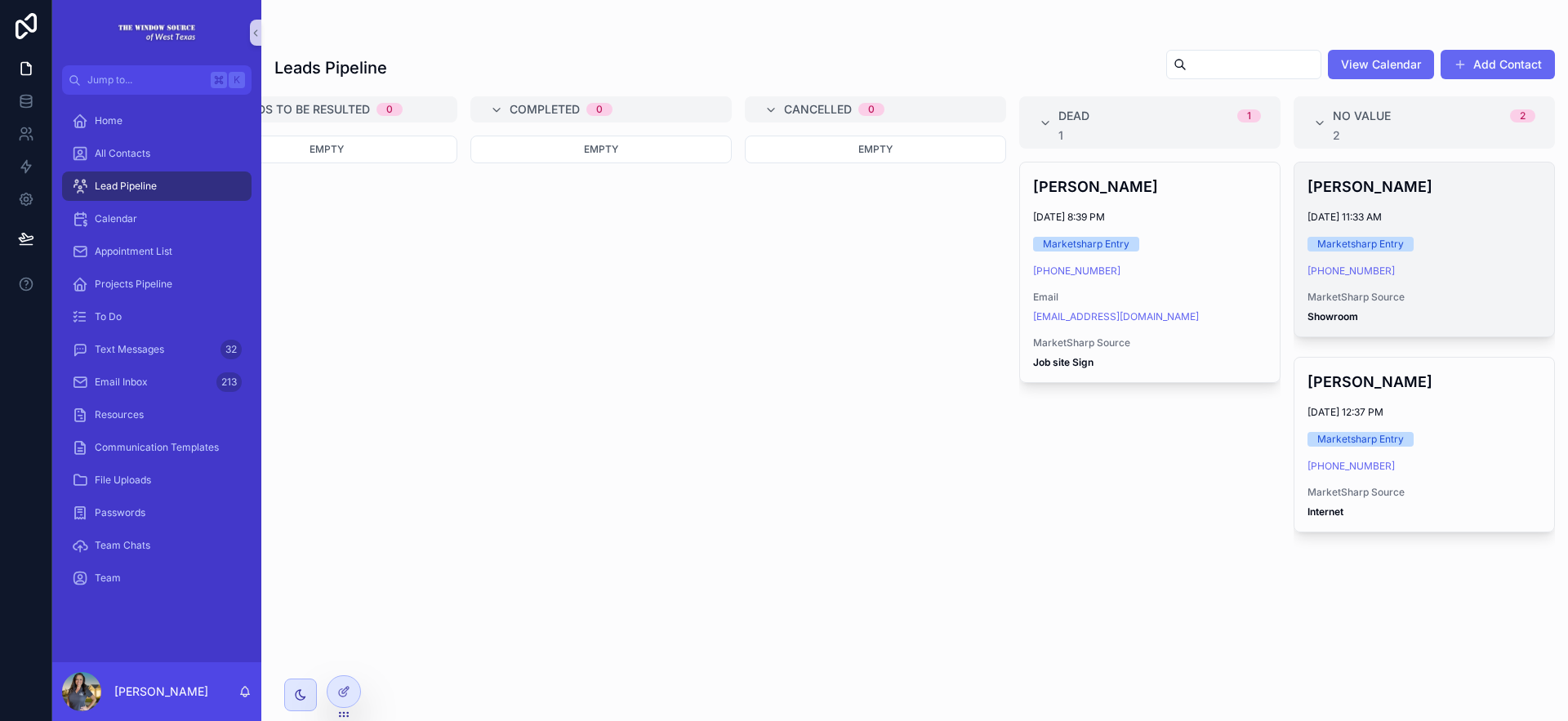
click at [1433, 274] on div "[PHONE_NUMBER]" at bounding box center [1425, 270] width 234 height 13
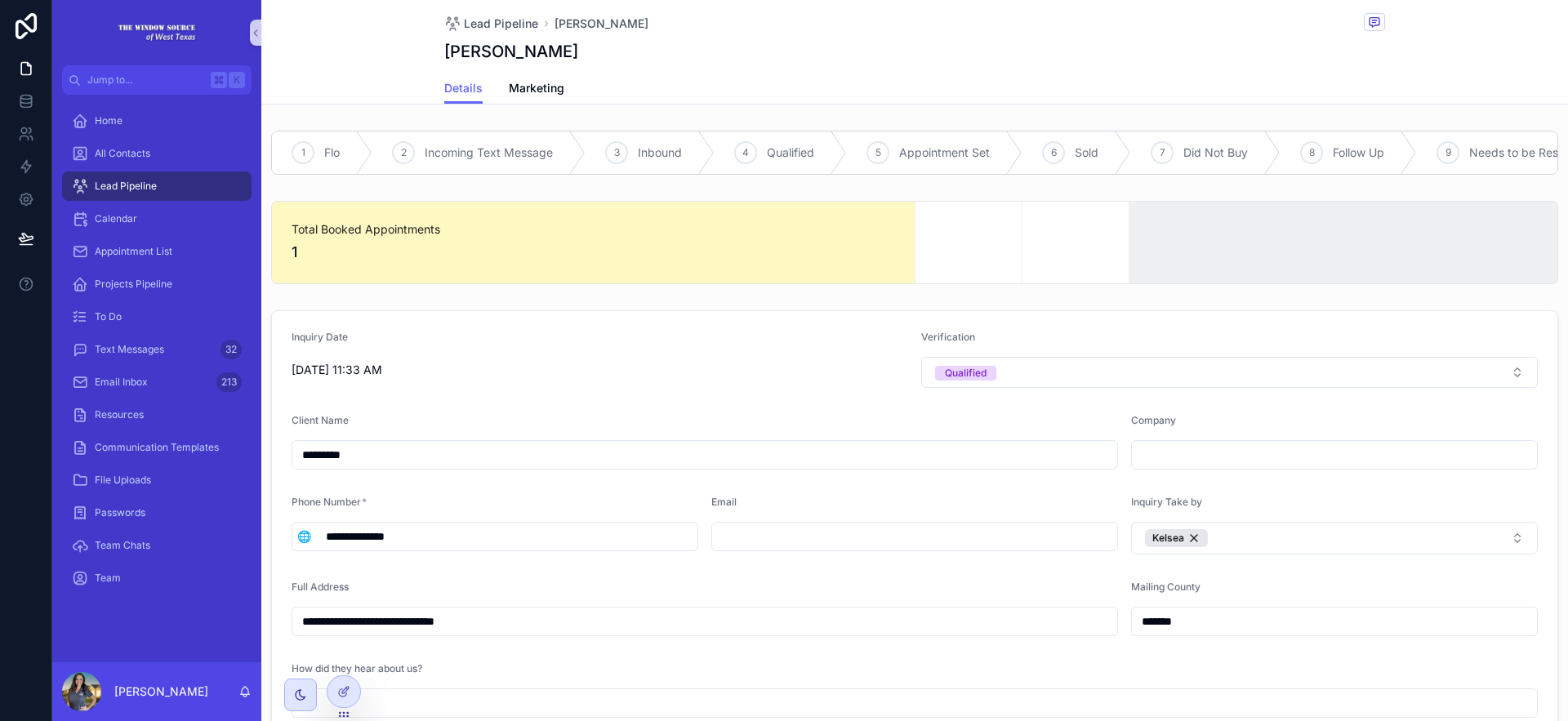
scroll to position [0, 472]
click at [1496, 147] on span "Dead" at bounding box center [1510, 153] width 29 height 16
click at [471, 19] on span "Lead Pipeline" at bounding box center [501, 23] width 75 height 16
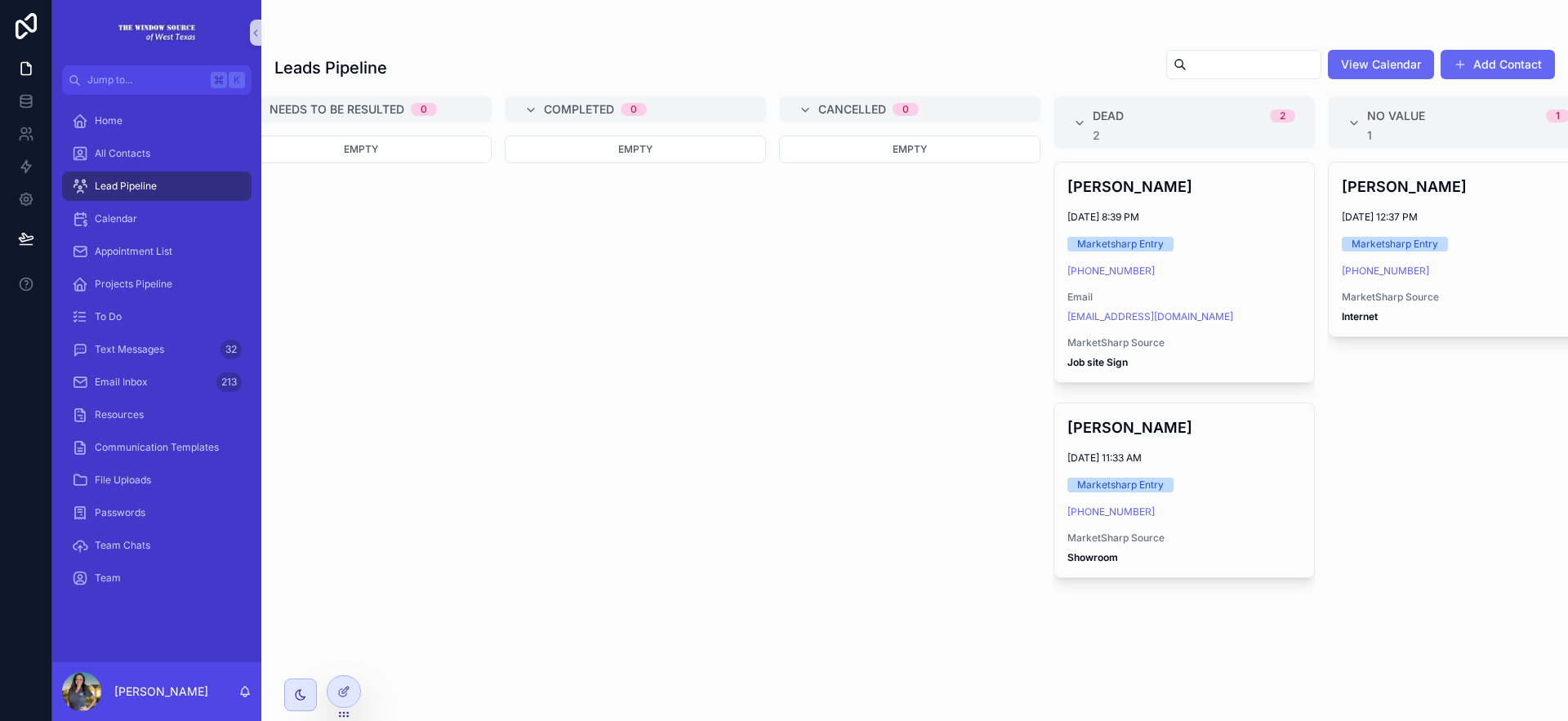
scroll to position [0, 1163]
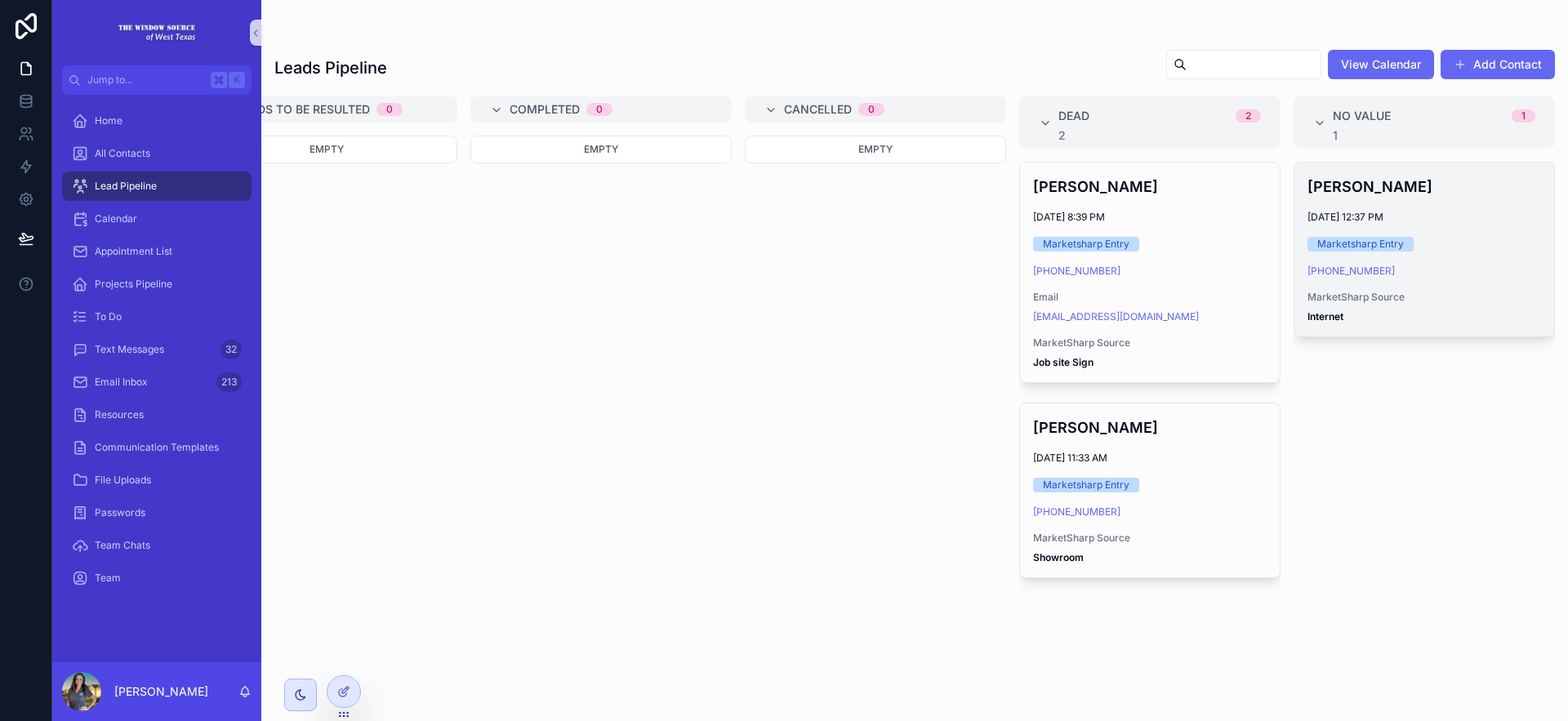
click at [1432, 299] on span "MarketSharp Source" at bounding box center [1425, 297] width 234 height 13
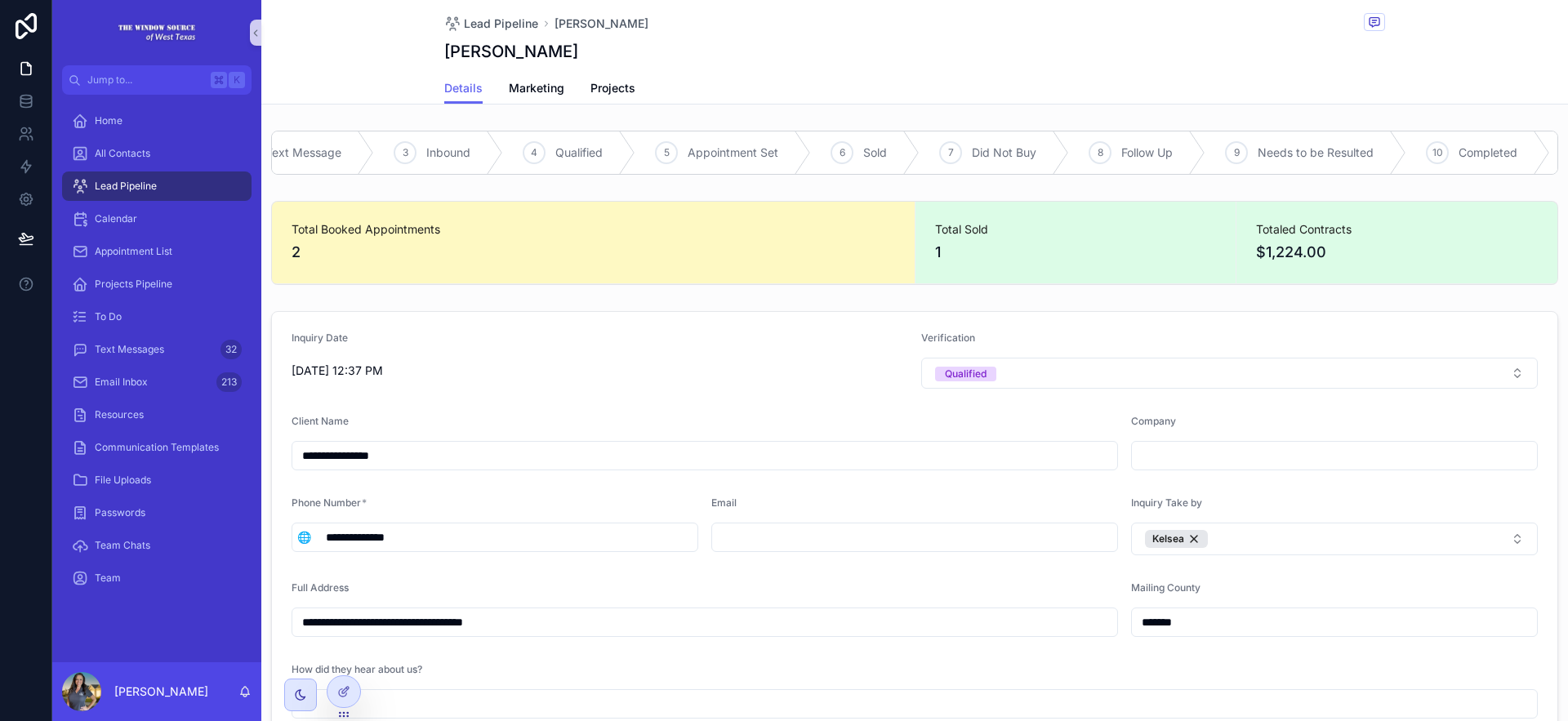
scroll to position [0, 472]
click at [1532, 155] on div "12 Dead" at bounding box center [1501, 153] width 114 height 42
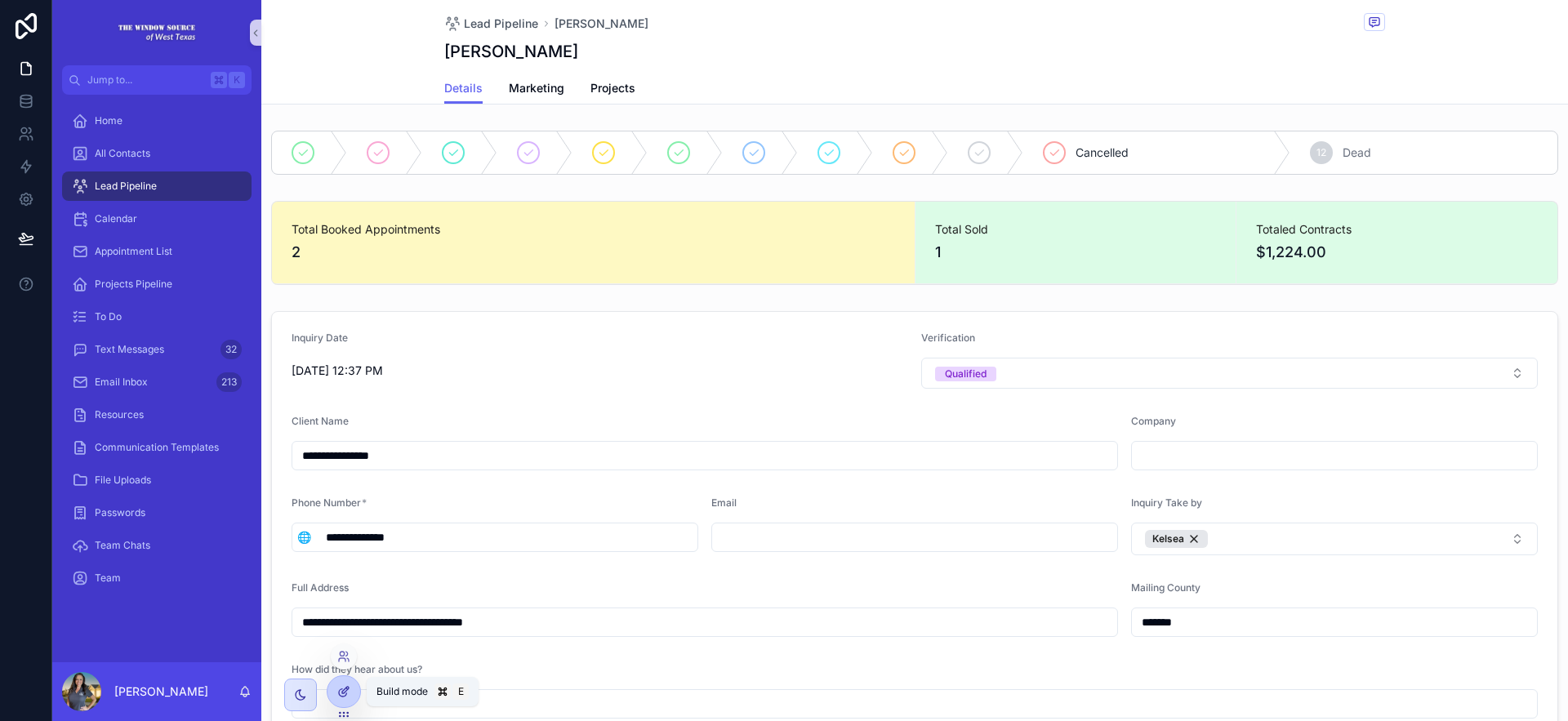
click at [333, 681] on div at bounding box center [344, 691] width 33 height 31
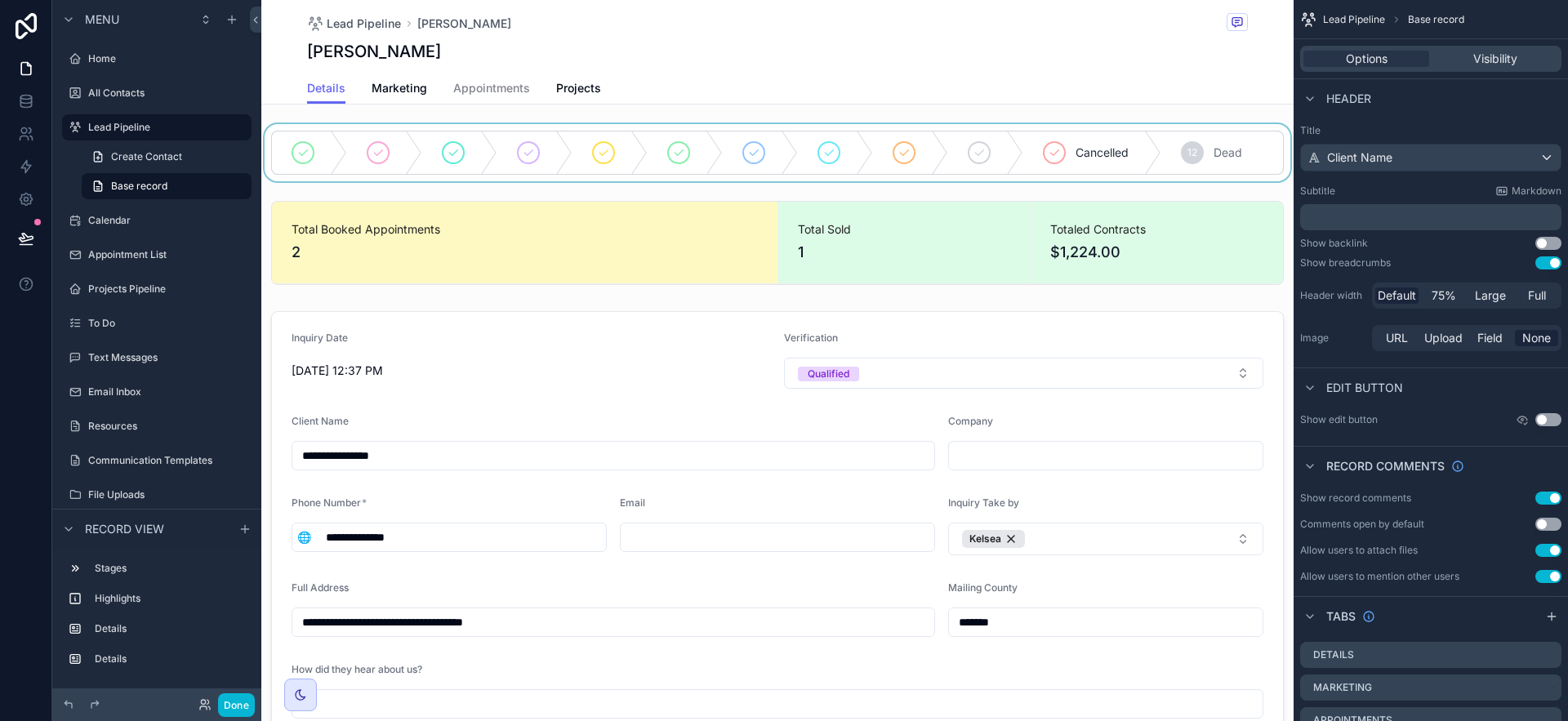
click at [816, 158] on div "scrollable content" at bounding box center [778, 153] width 1033 height 57
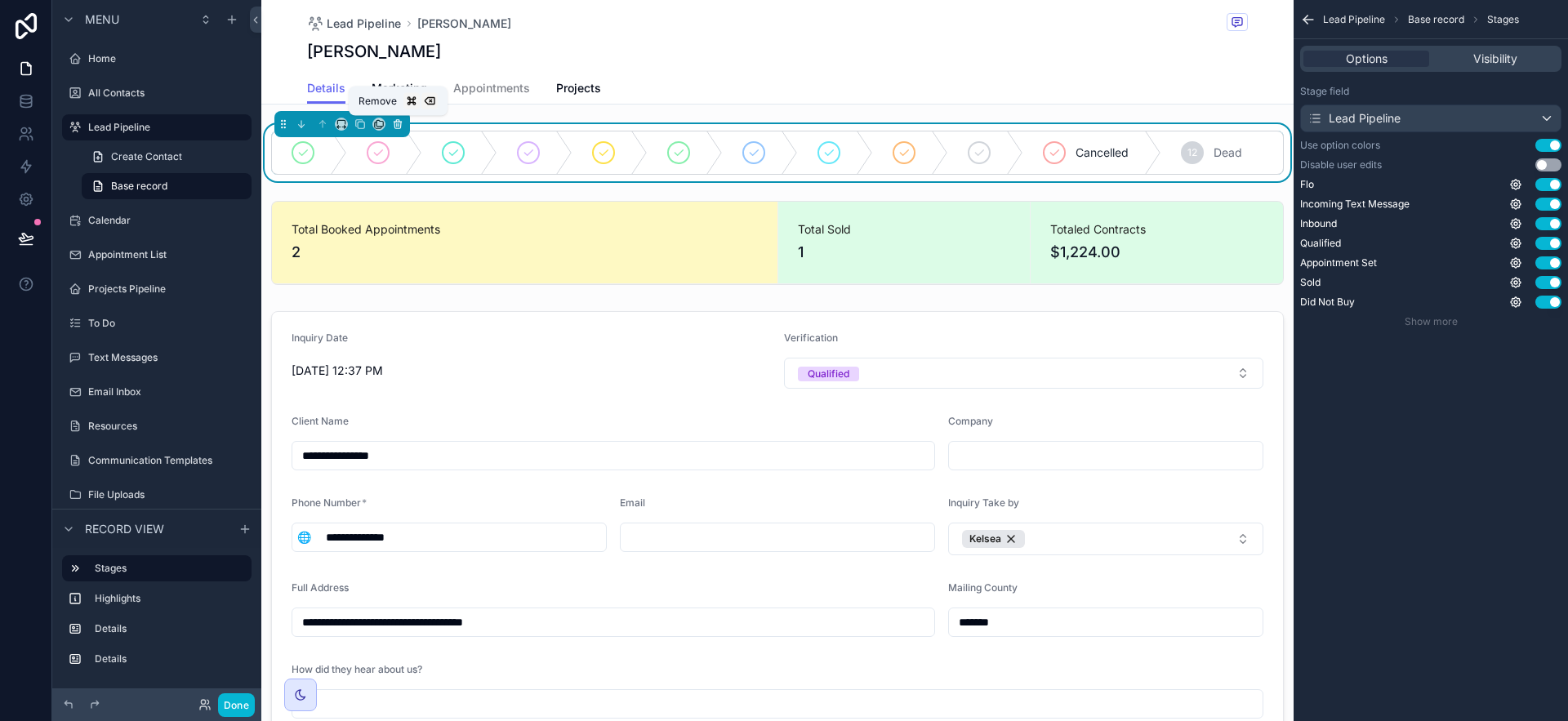
click at [397, 123] on icon "scrollable content" at bounding box center [397, 124] width 11 height 11
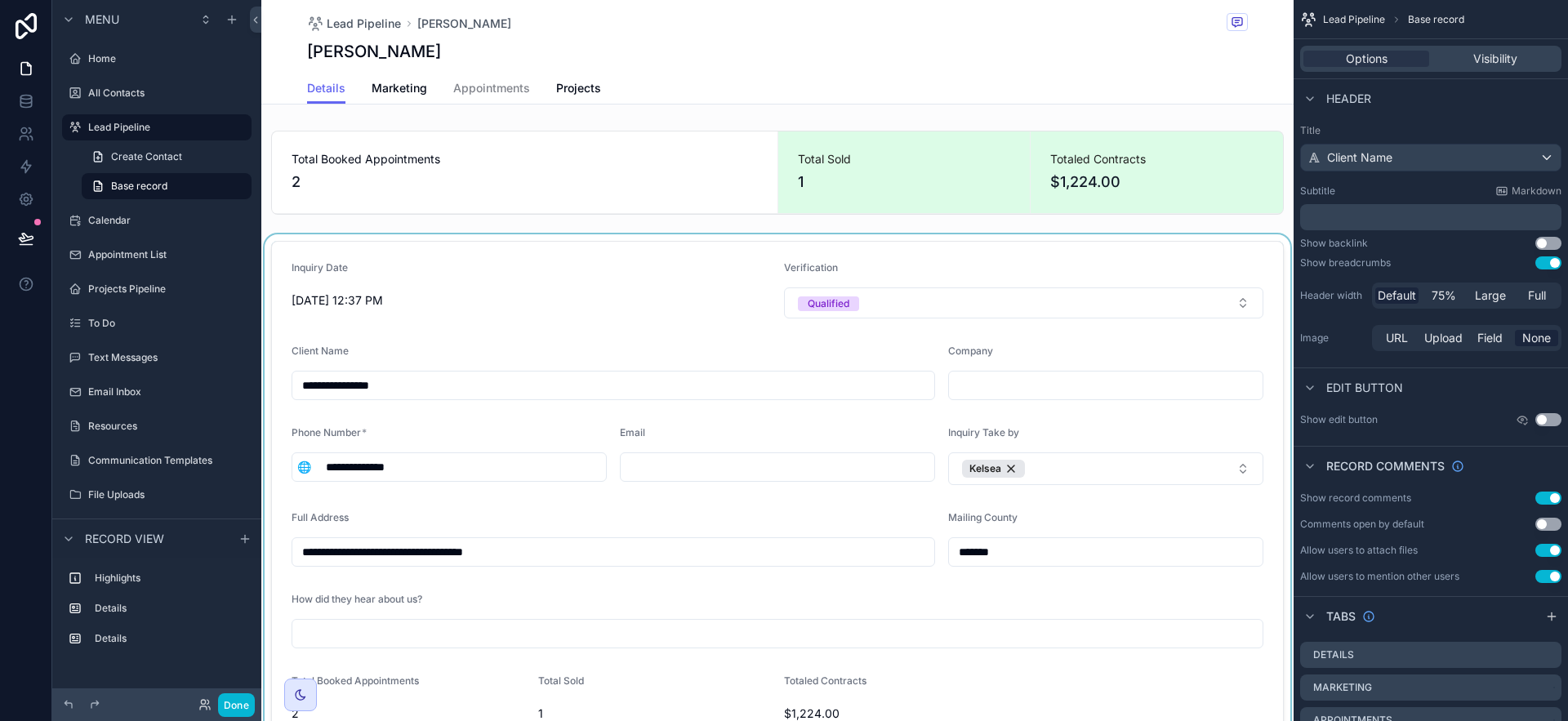
click at [695, 263] on div "scrollable content" at bounding box center [778, 536] width 1033 height 603
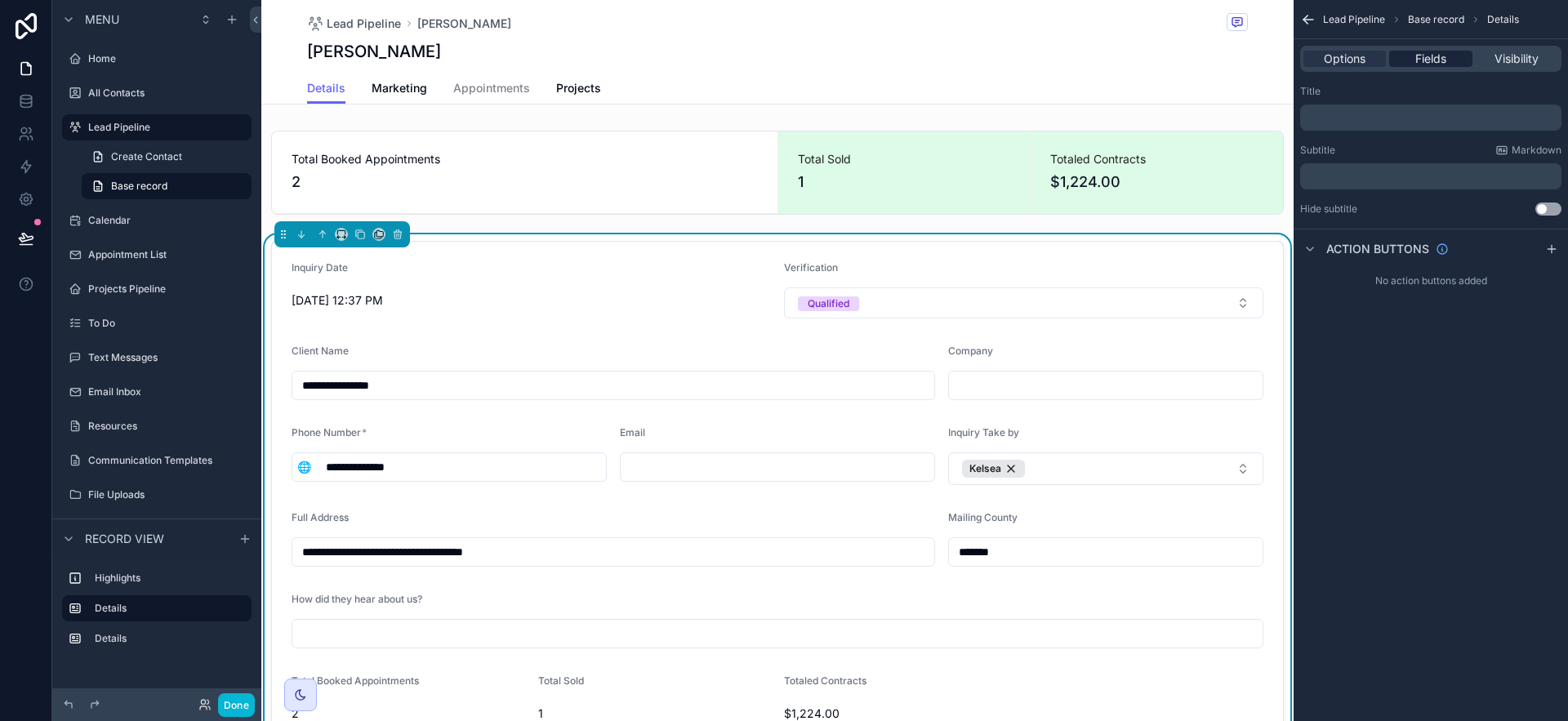
click at [1440, 62] on span "Fields" at bounding box center [1431, 58] width 31 height 16
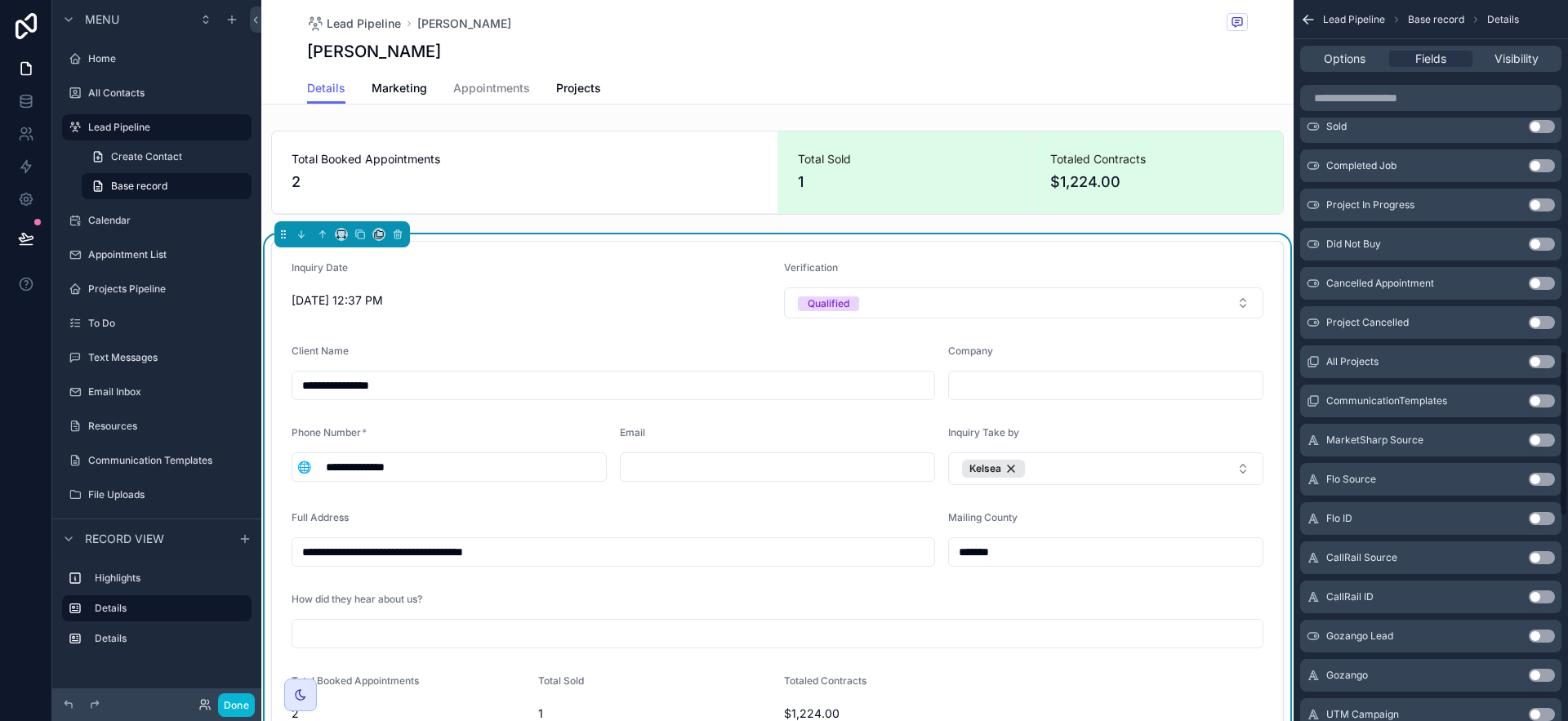
scroll to position [992, 0]
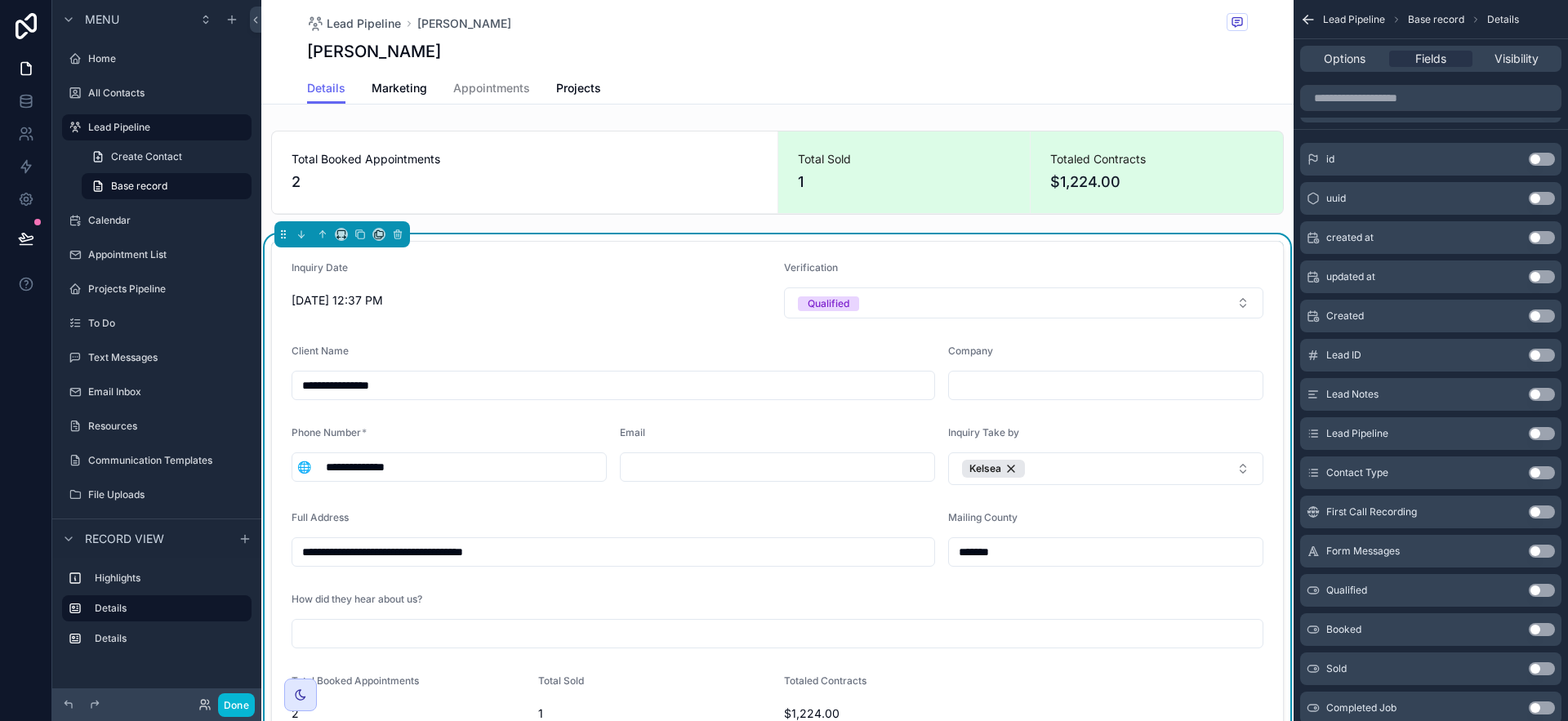
click at [1549, 430] on button "Use setting" at bounding box center [1542, 433] width 26 height 13
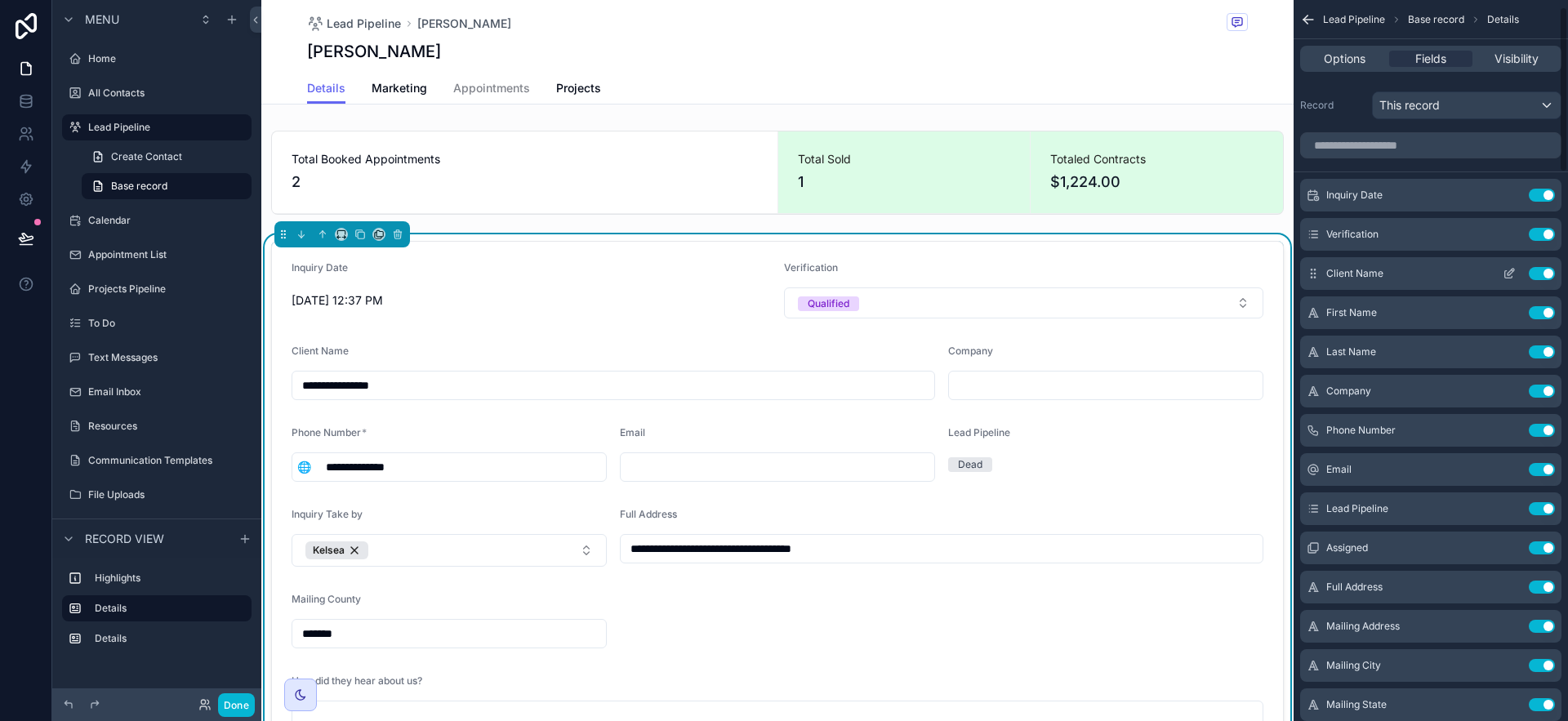
scroll to position [0, 0]
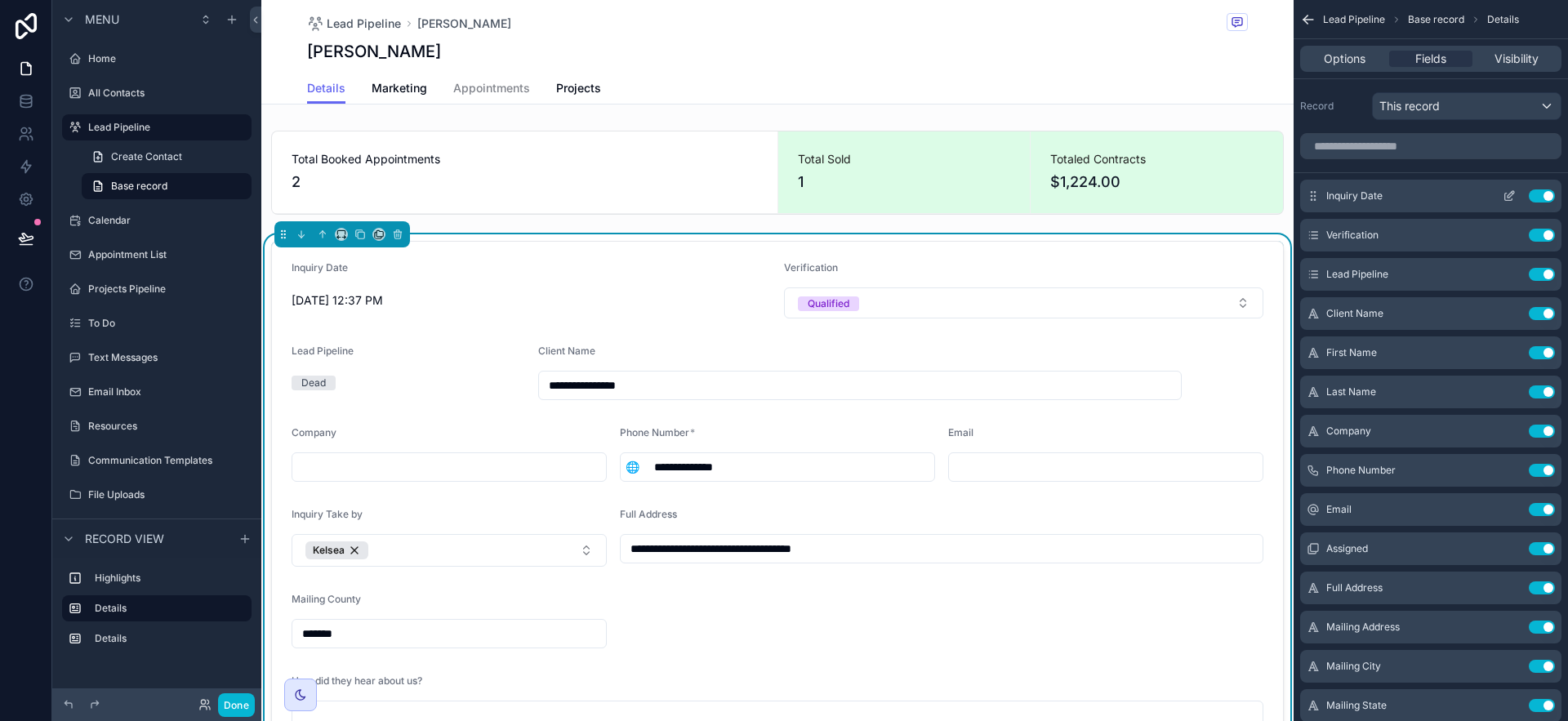
click at [1508, 194] on icon "scrollable content" at bounding box center [1509, 196] width 13 height 13
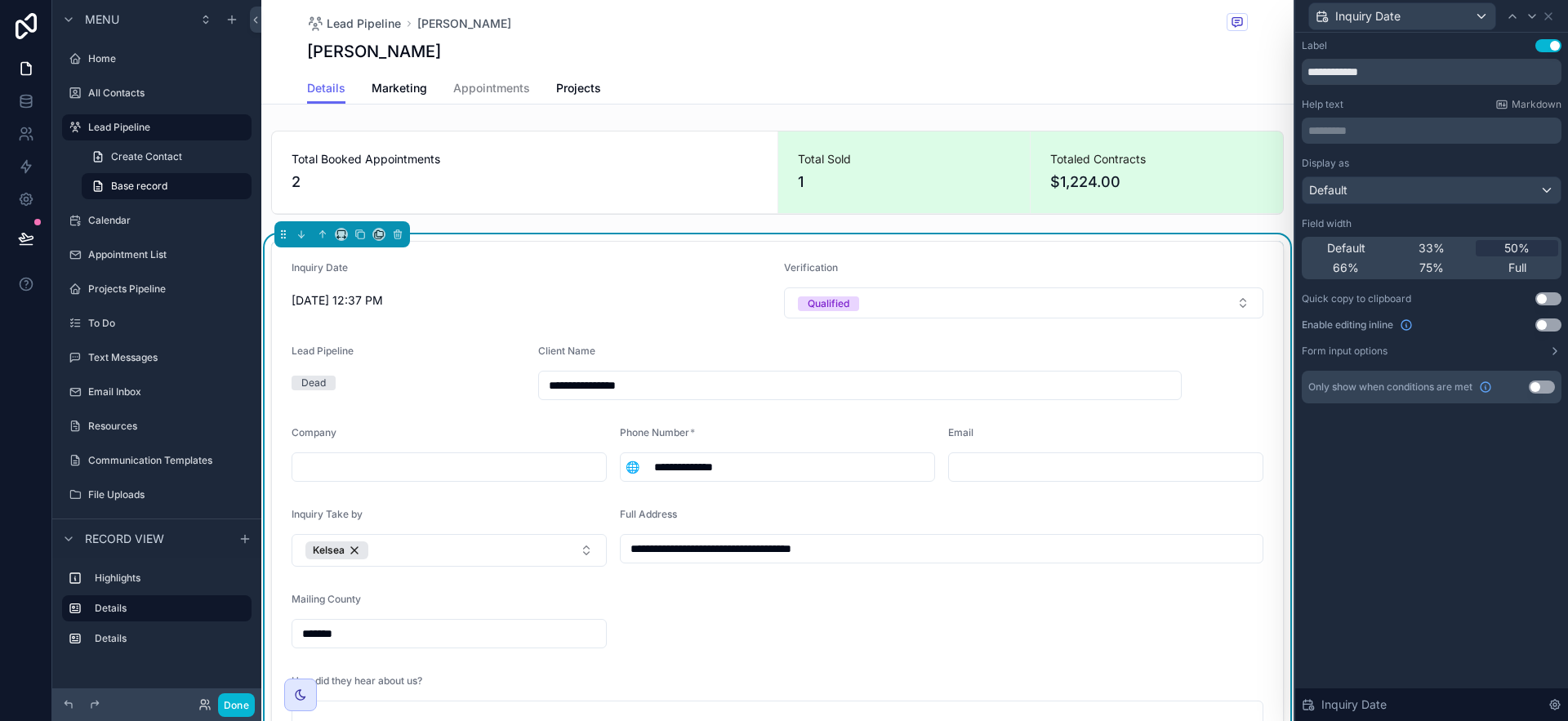
click at [1452, 245] on div "33%" at bounding box center [1432, 247] width 82 height 16
click at [1554, 22] on icon at bounding box center [1548, 16] width 13 height 13
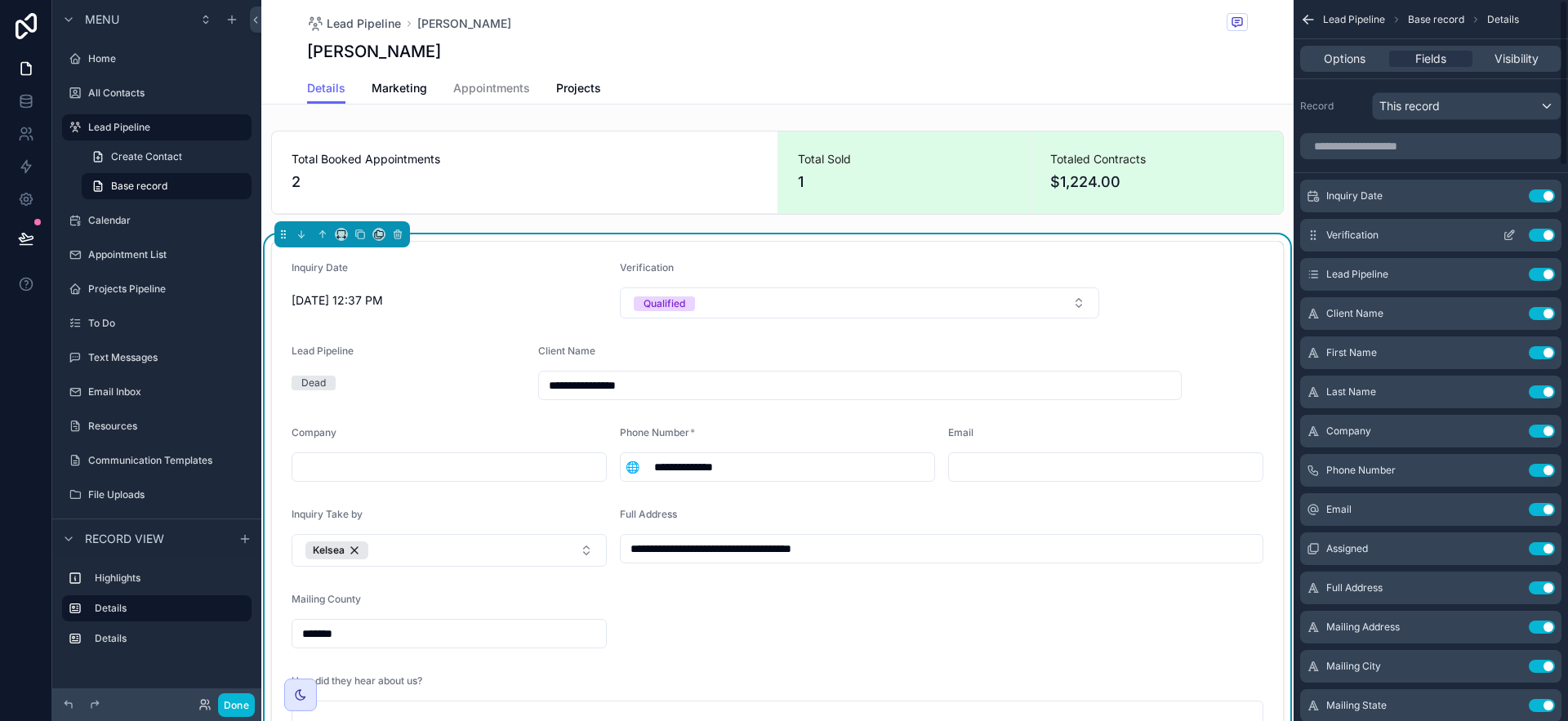
click at [1505, 236] on icon "scrollable content" at bounding box center [1509, 236] width 8 height 8
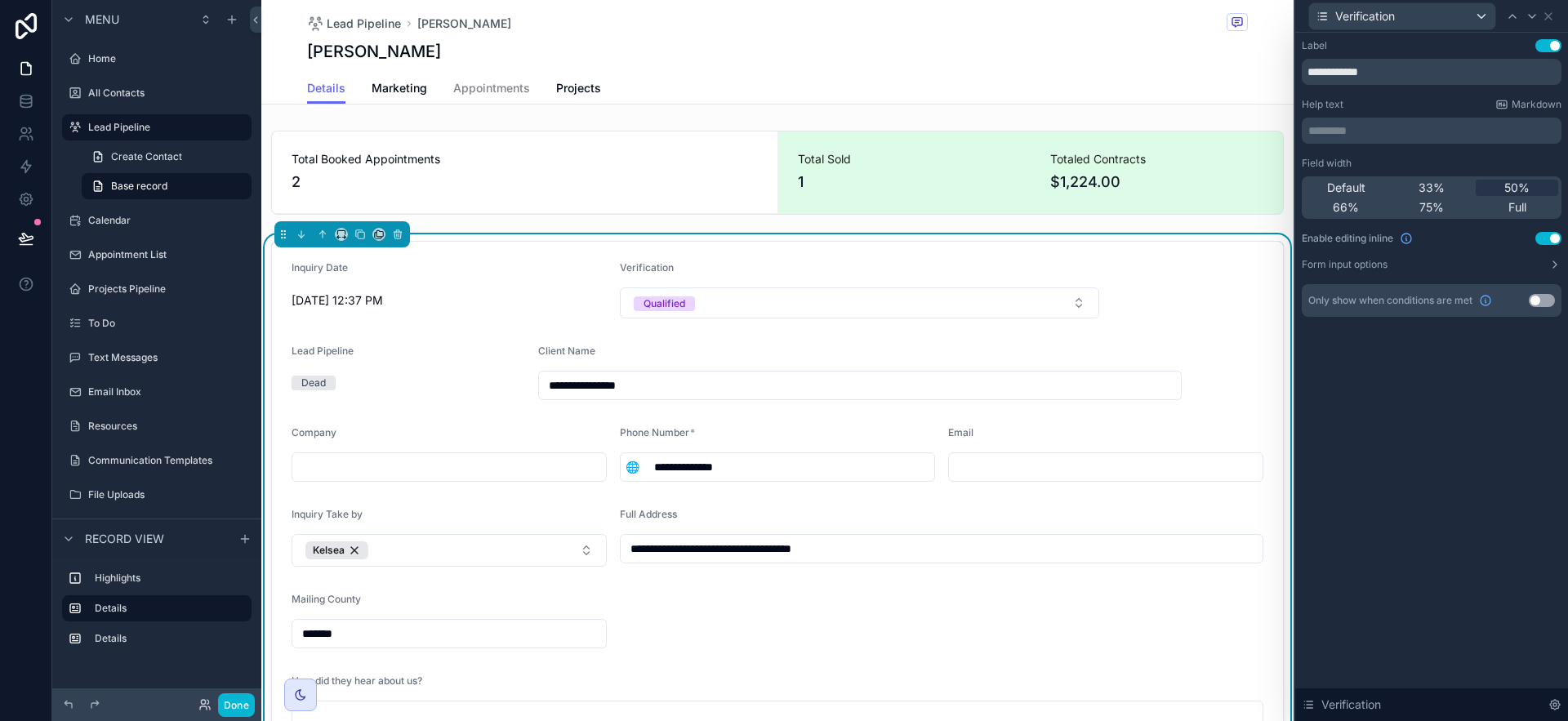
drag, startPoint x: 1449, startPoint y: 186, endPoint x: 1465, endPoint y: 161, distance: 29.7
click at [1449, 185] on div "33%" at bounding box center [1432, 187] width 82 height 16
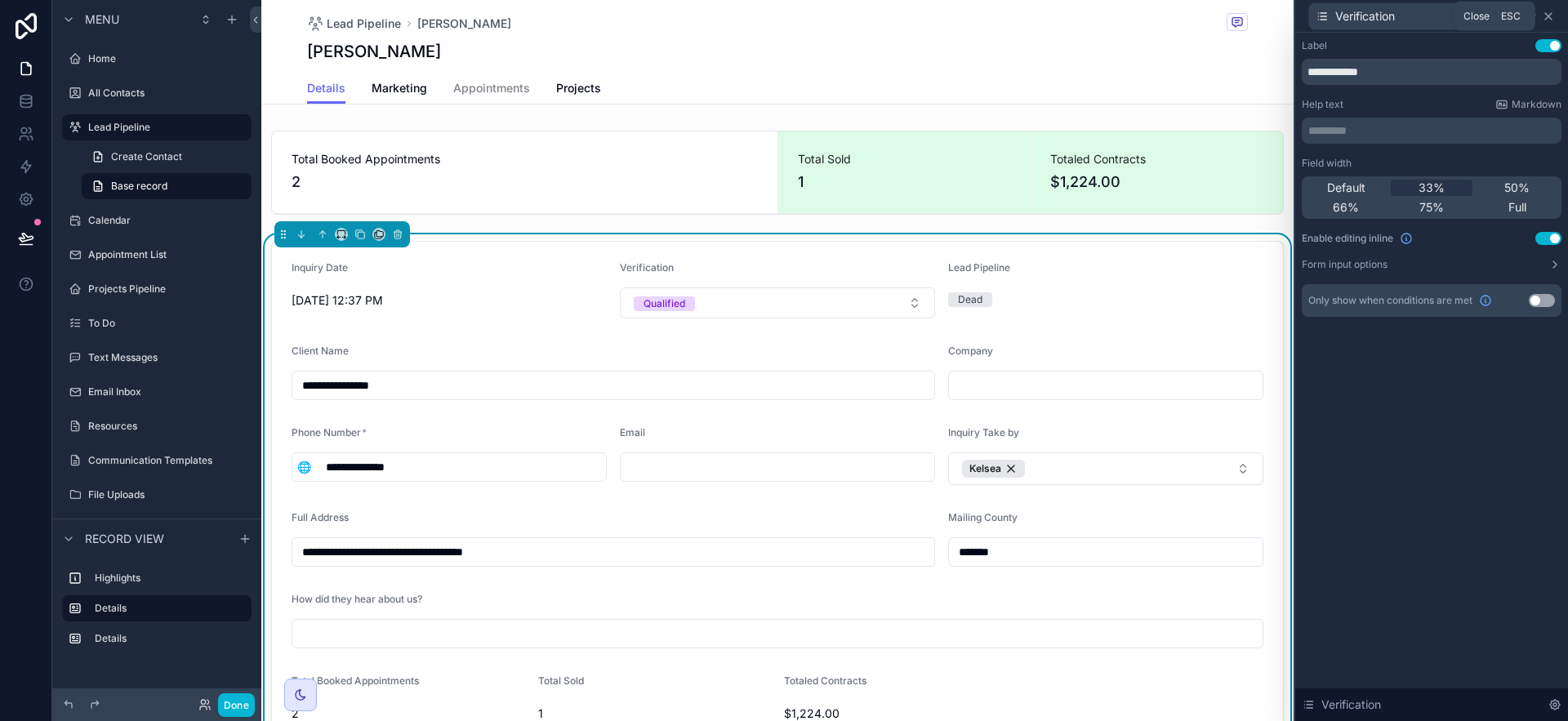
click at [1550, 20] on icon at bounding box center [1548, 16] width 13 height 13
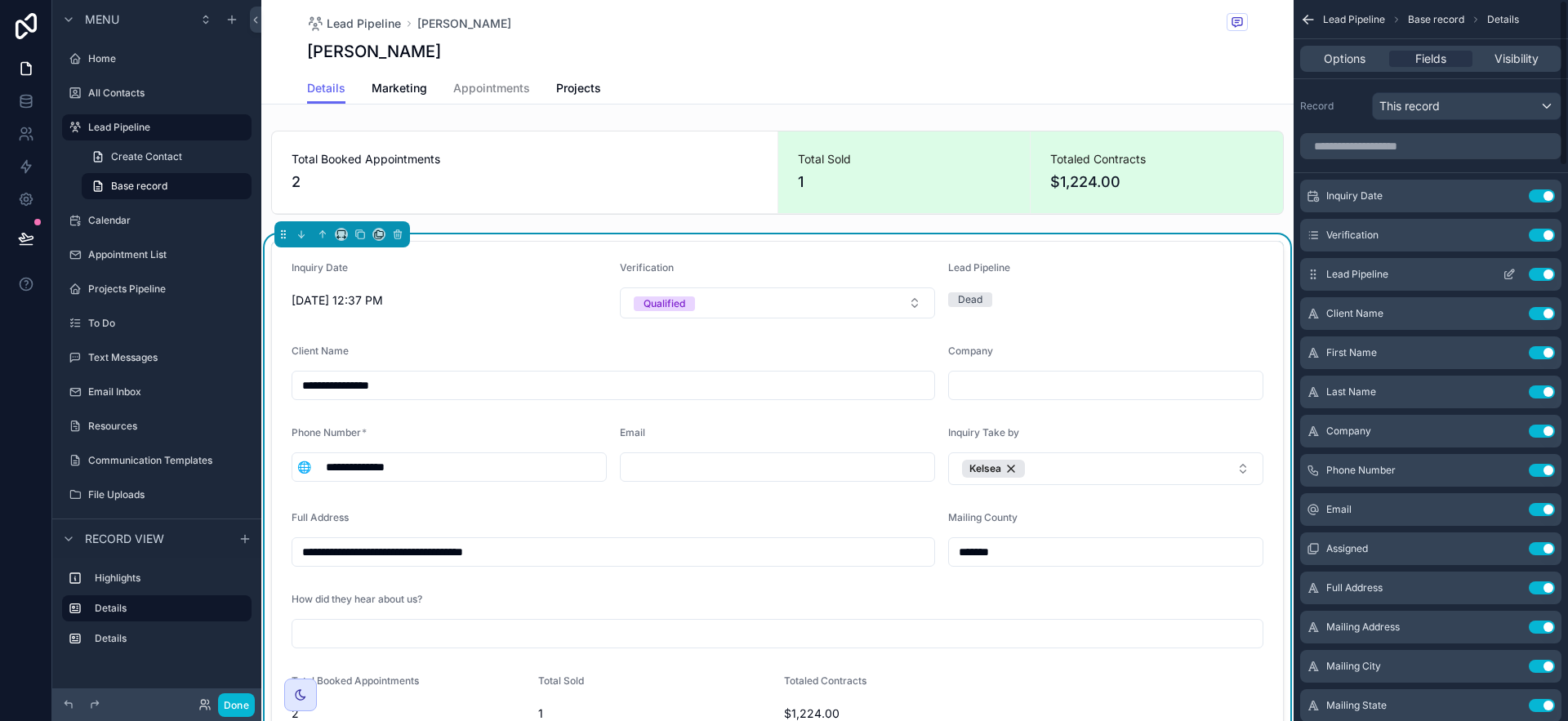
click at [1513, 274] on icon "scrollable content" at bounding box center [1509, 274] width 13 height 13
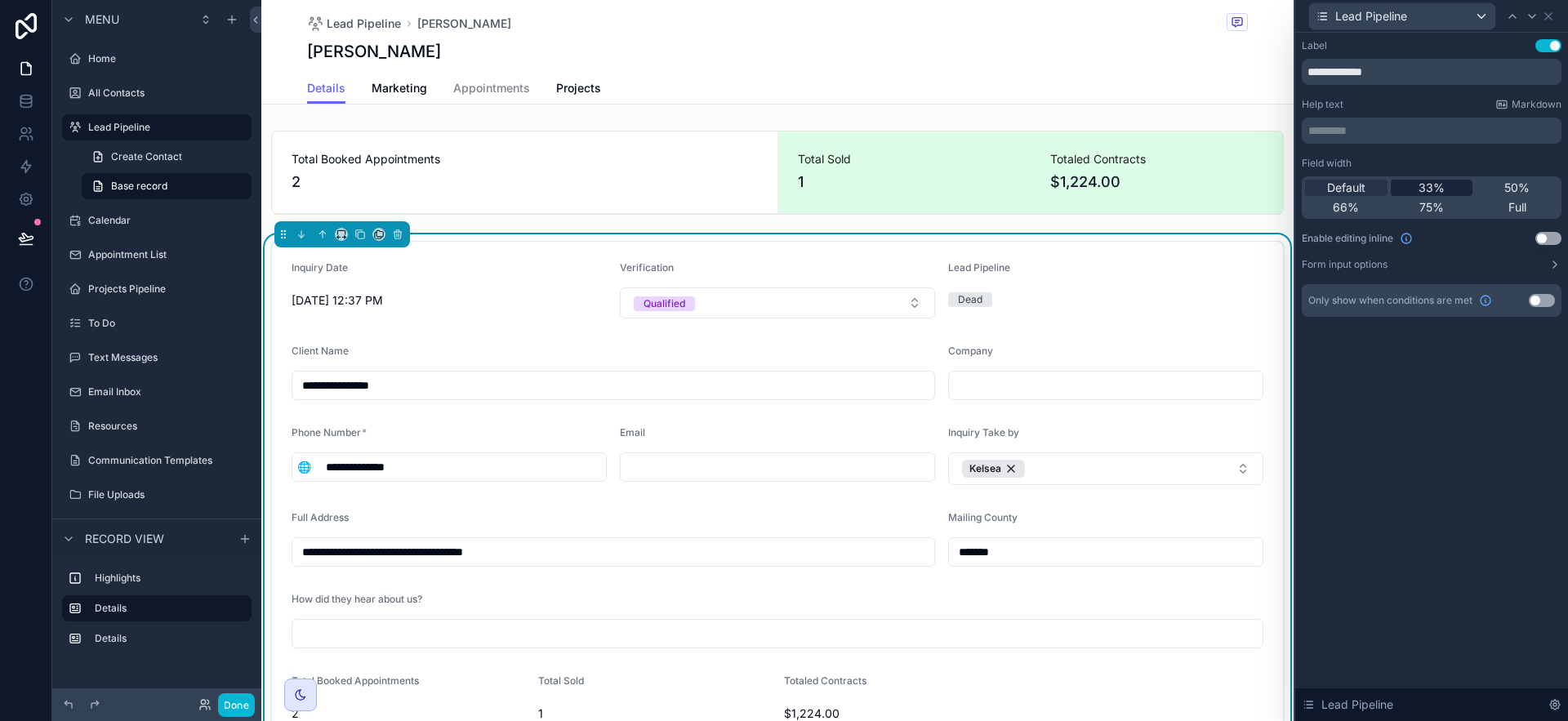
click at [1422, 187] on span "33%" at bounding box center [1432, 187] width 26 height 16
click at [1550, 239] on button "Use setting" at bounding box center [1549, 238] width 26 height 13
click at [1547, 13] on icon at bounding box center [1548, 16] width 13 height 13
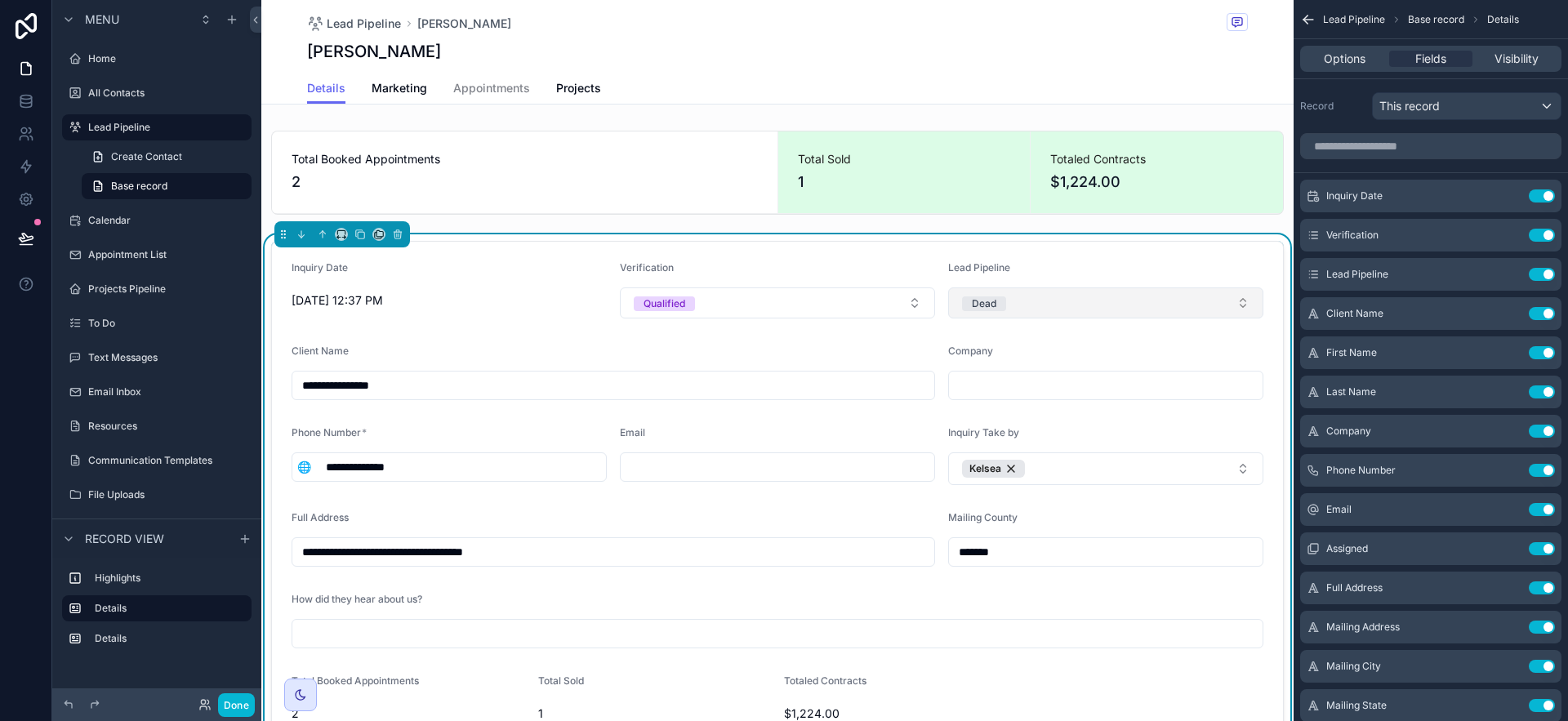
click at [1011, 303] on button "Dead" at bounding box center [1105, 302] width 315 height 31
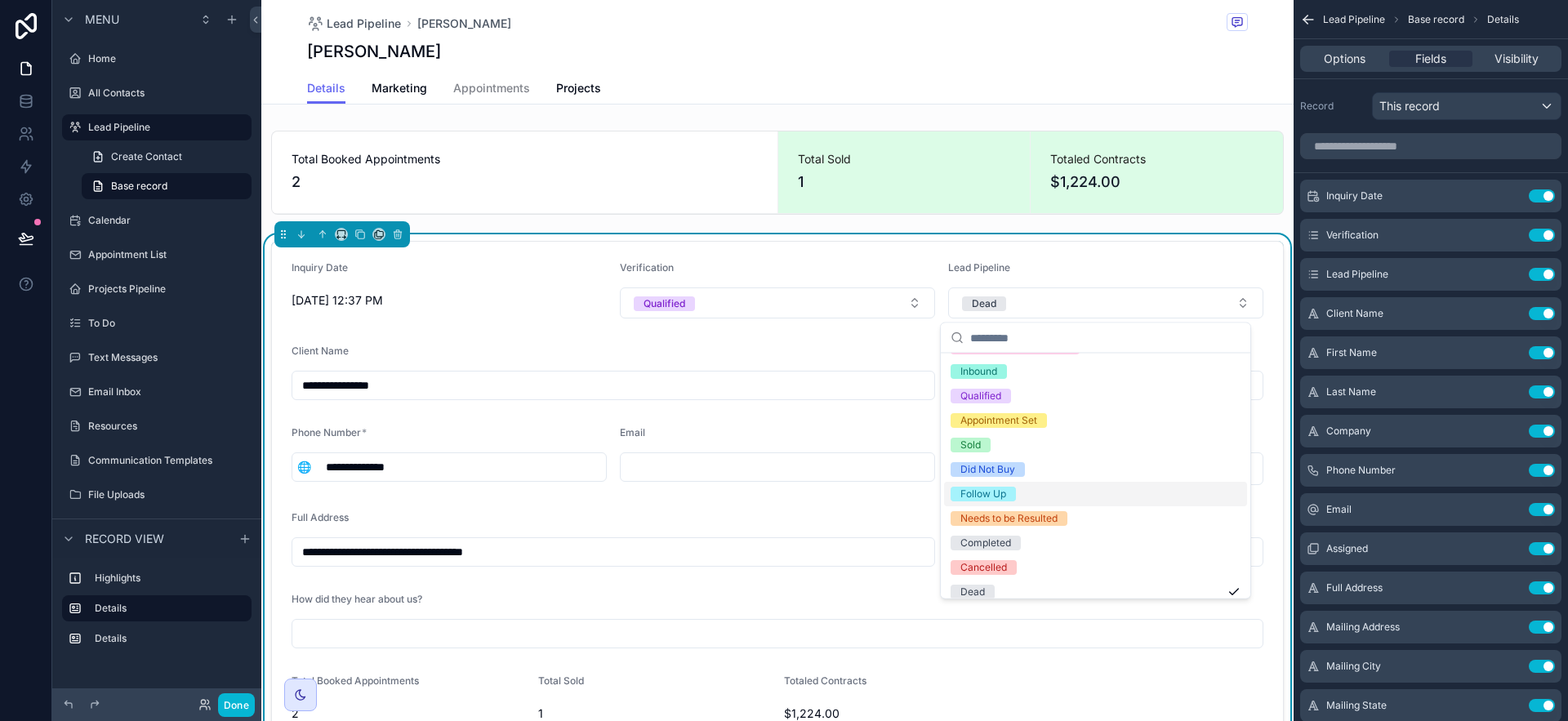
scroll to position [80, 0]
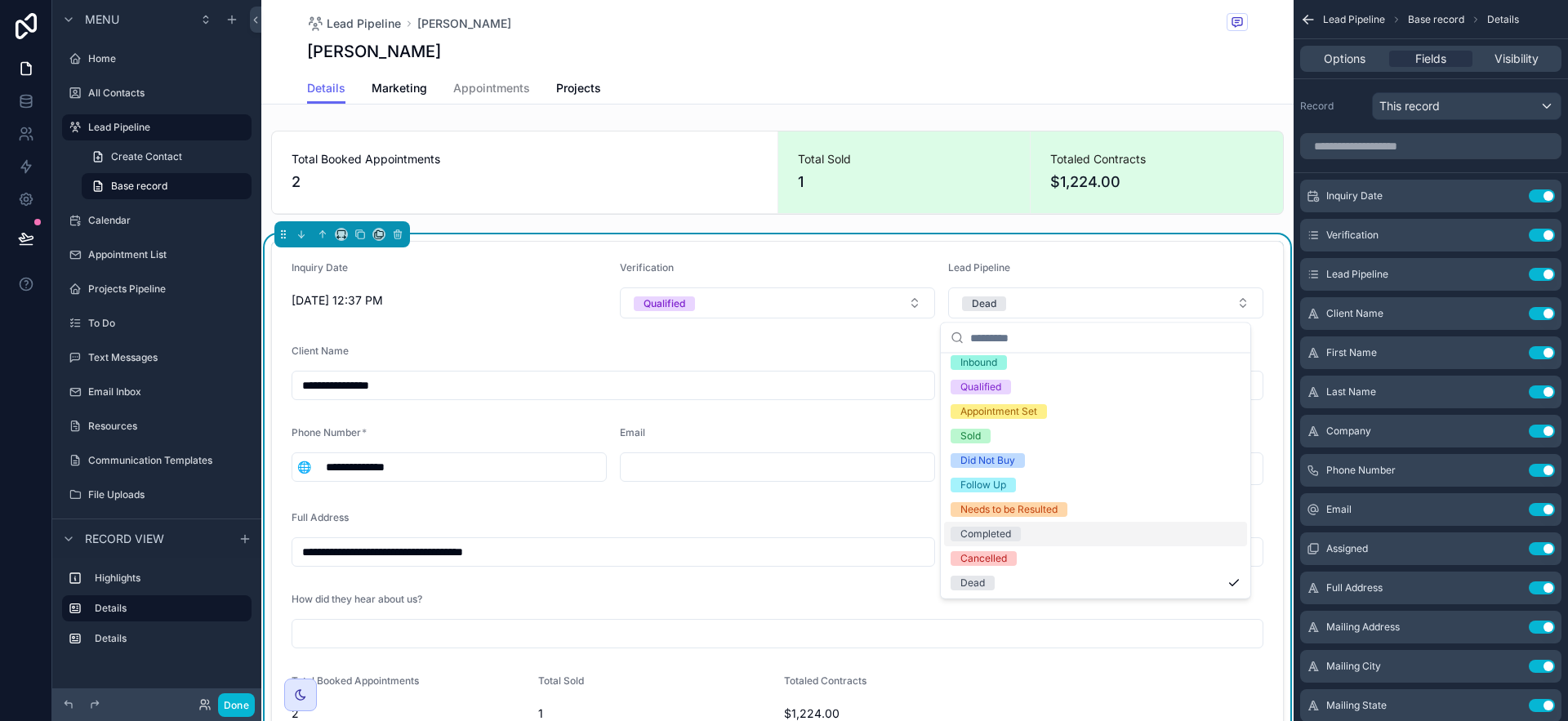
click at [1083, 529] on div "Completed" at bounding box center [1096, 534] width 303 height 25
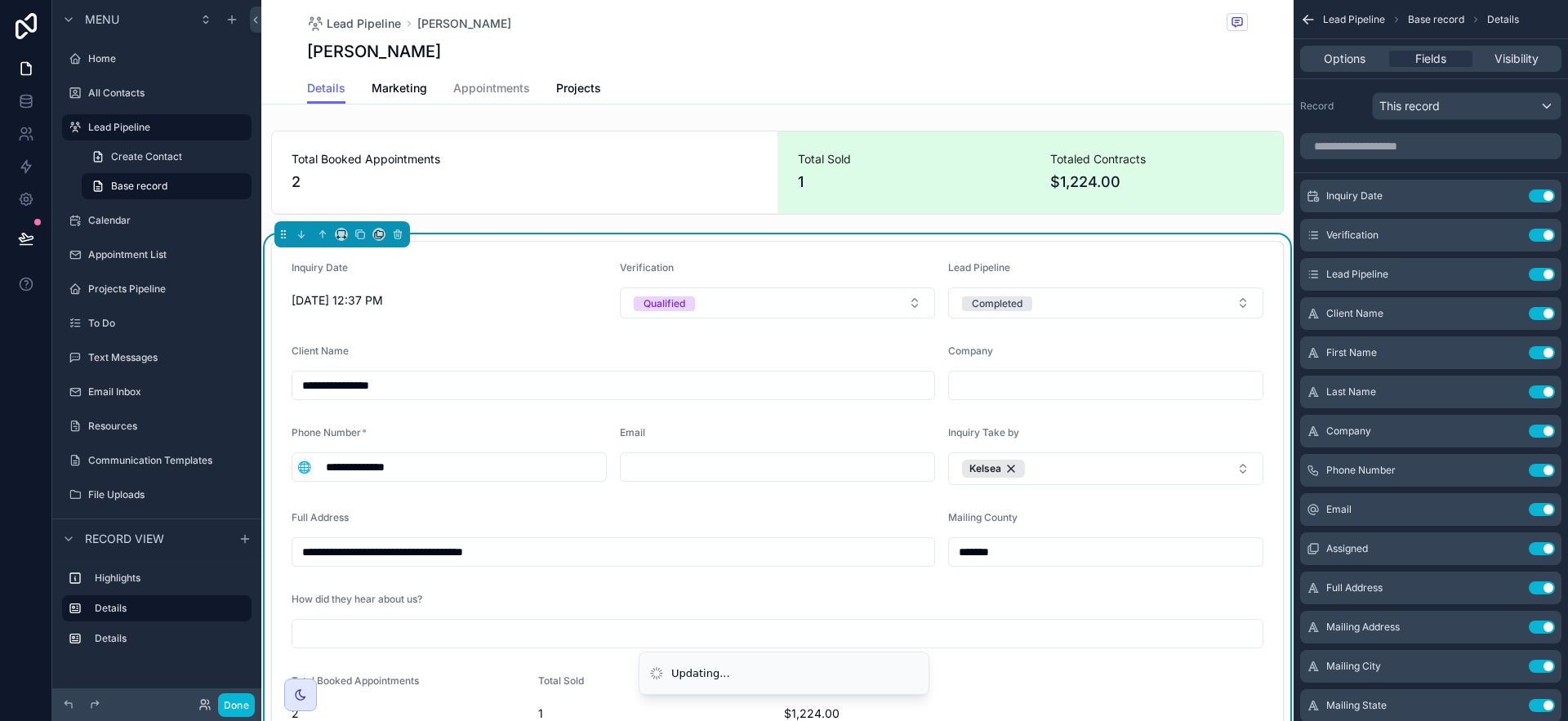
click at [954, 333] on form "**********" at bounding box center [778, 535] width 1011 height 588
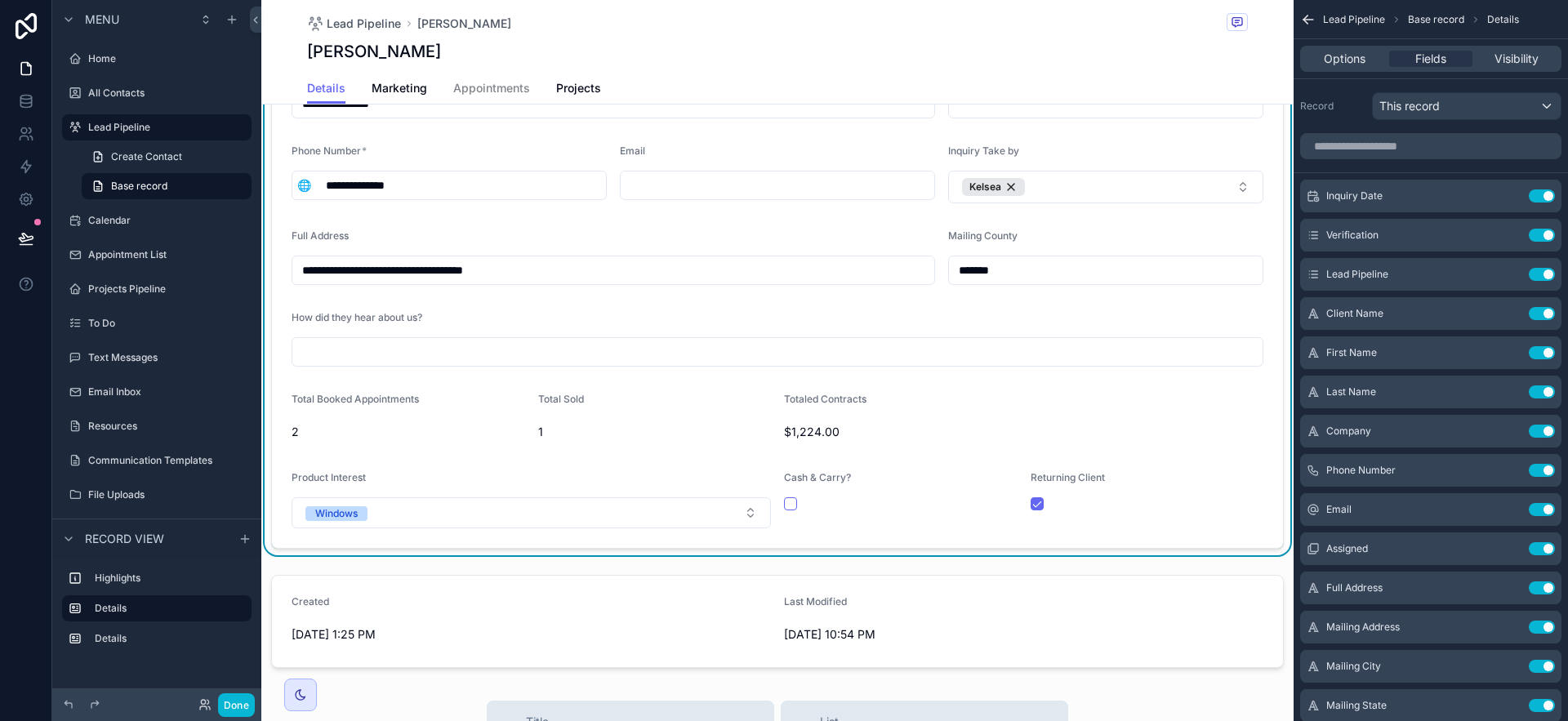
scroll to position [176, 0]
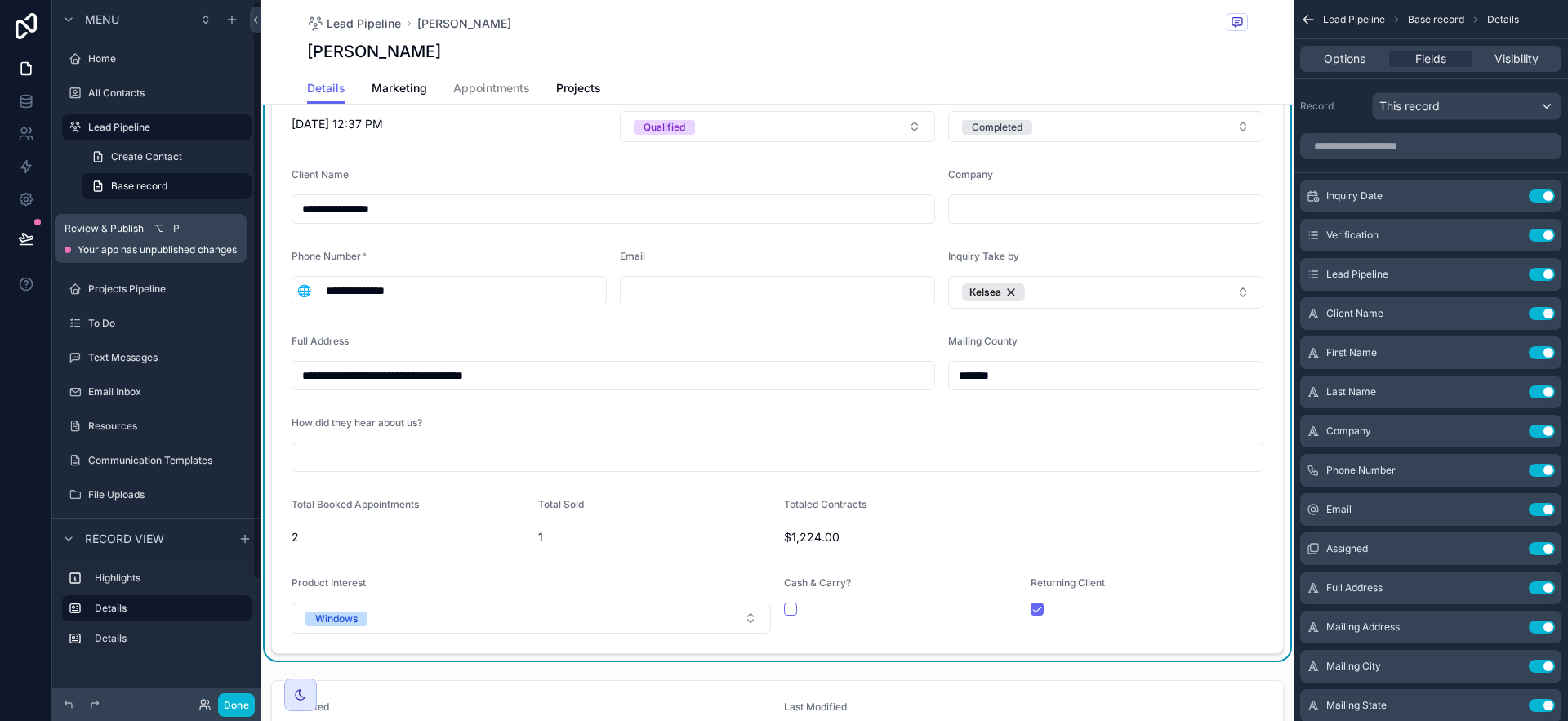
click at [36, 232] on button at bounding box center [26, 239] width 36 height 46
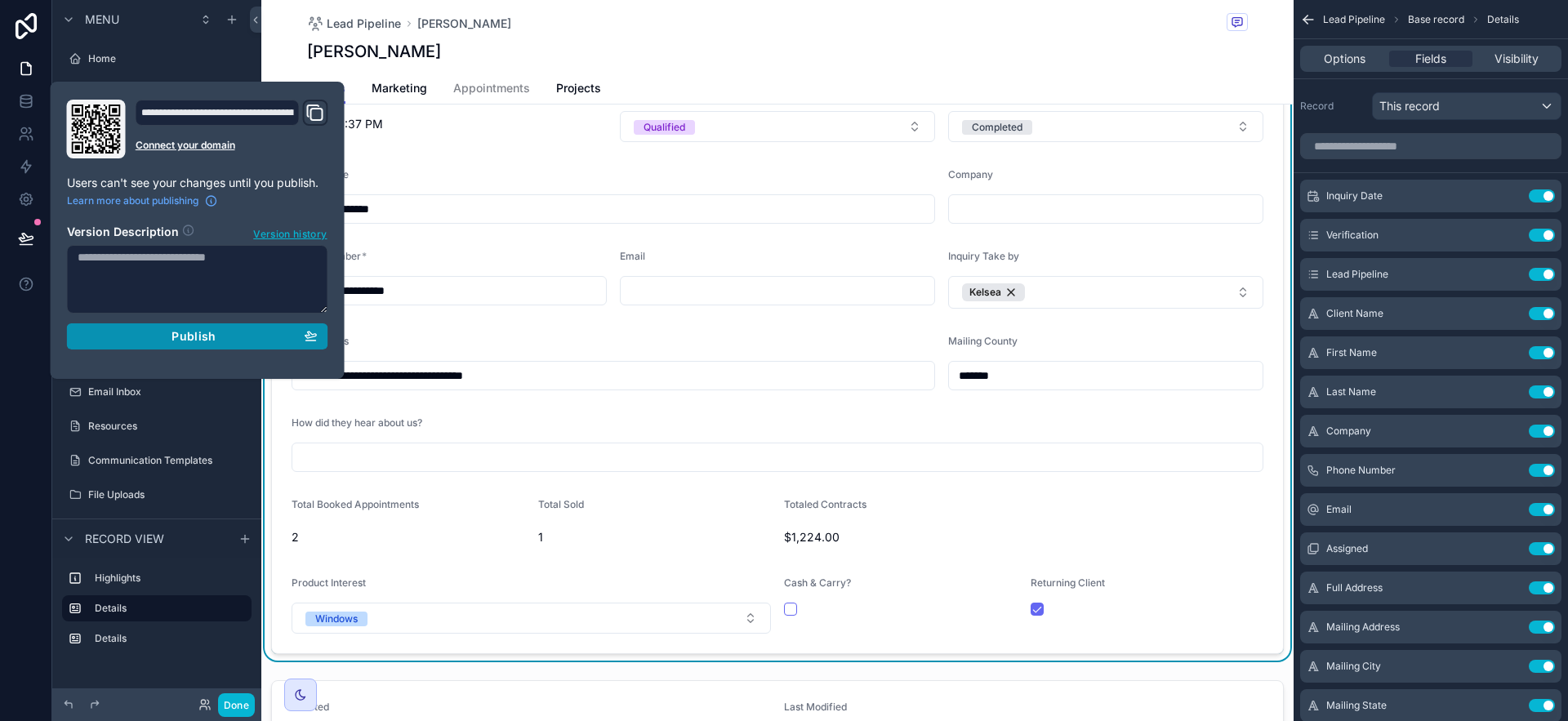
click at [175, 333] on span "Publish" at bounding box center [193, 336] width 44 height 14
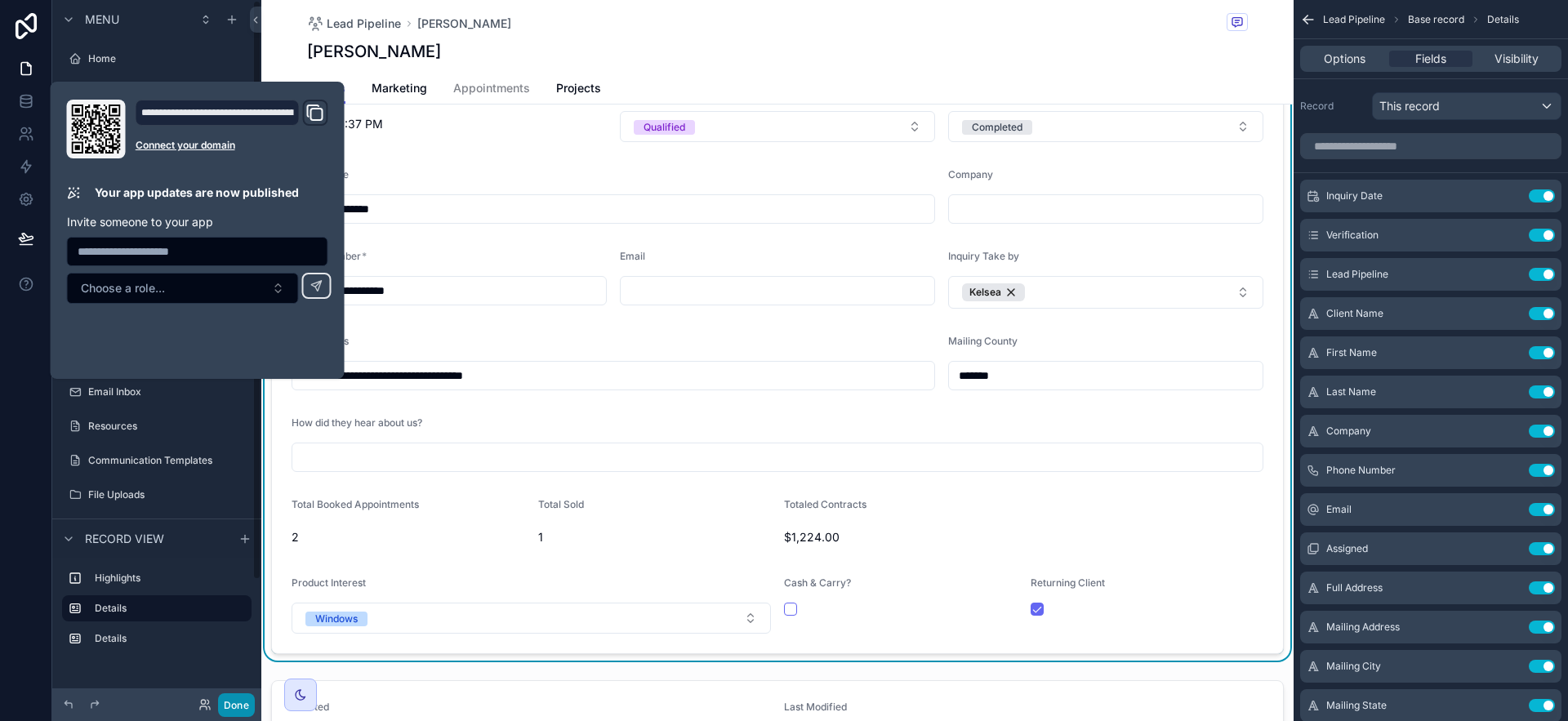
click at [235, 711] on button "Done" at bounding box center [235, 706] width 36 height 24
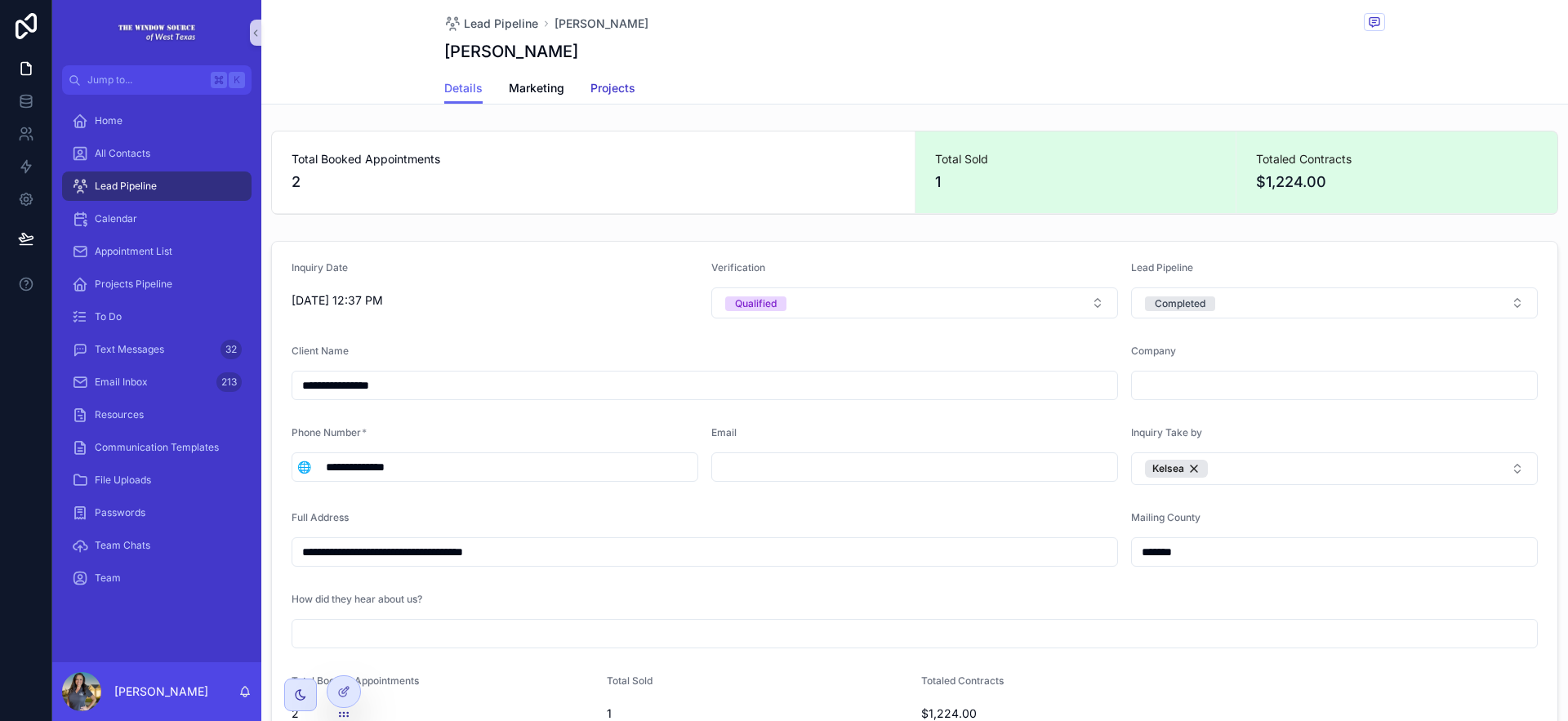
click at [609, 87] on span "Projects" at bounding box center [612, 87] width 45 height 16
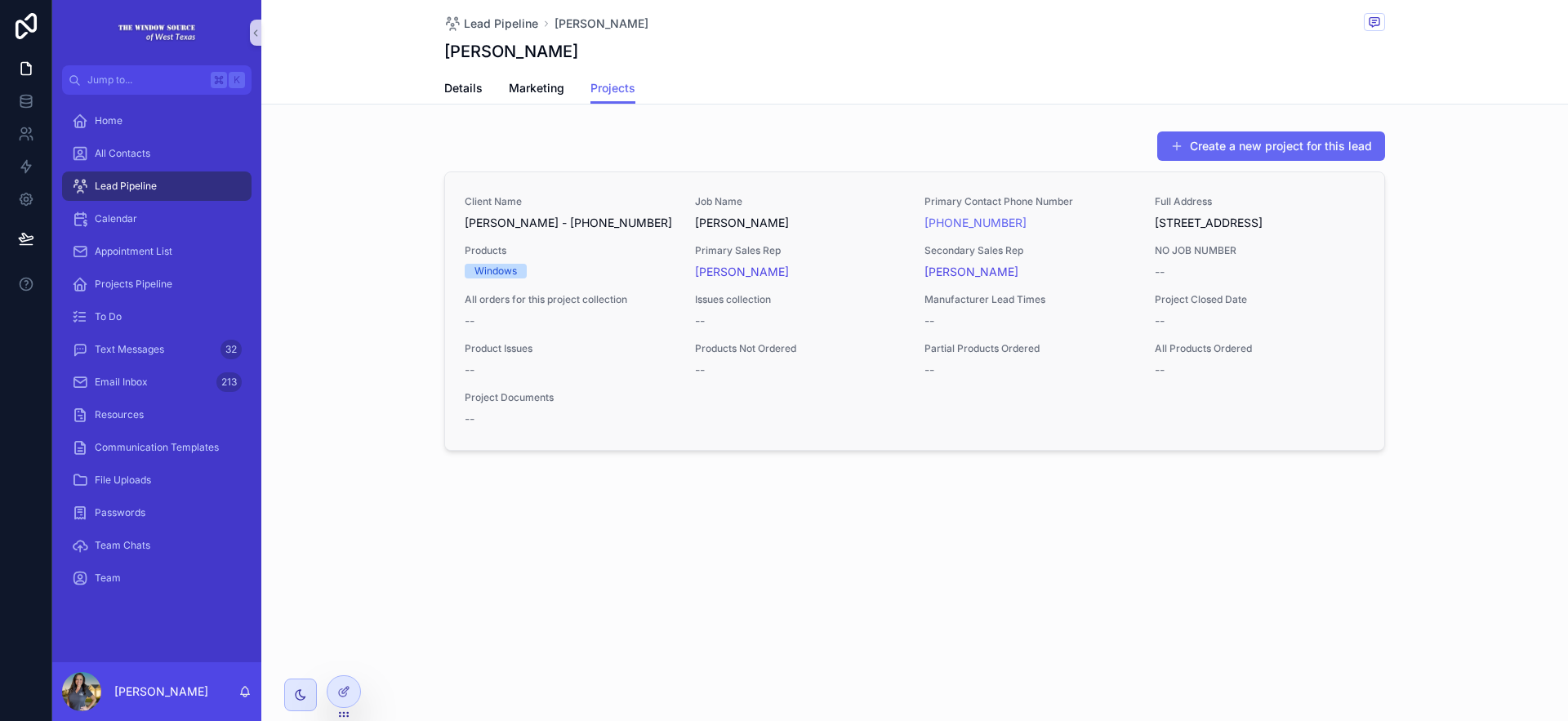
click at [1203, 404] on div "Client Name [PERSON_NAME] - [PHONE_NUMBER] Job Name [PERSON_NAME] Primary Conta…" at bounding box center [915, 311] width 900 height 232
click at [341, 692] on icon at bounding box center [343, 691] width 13 height 13
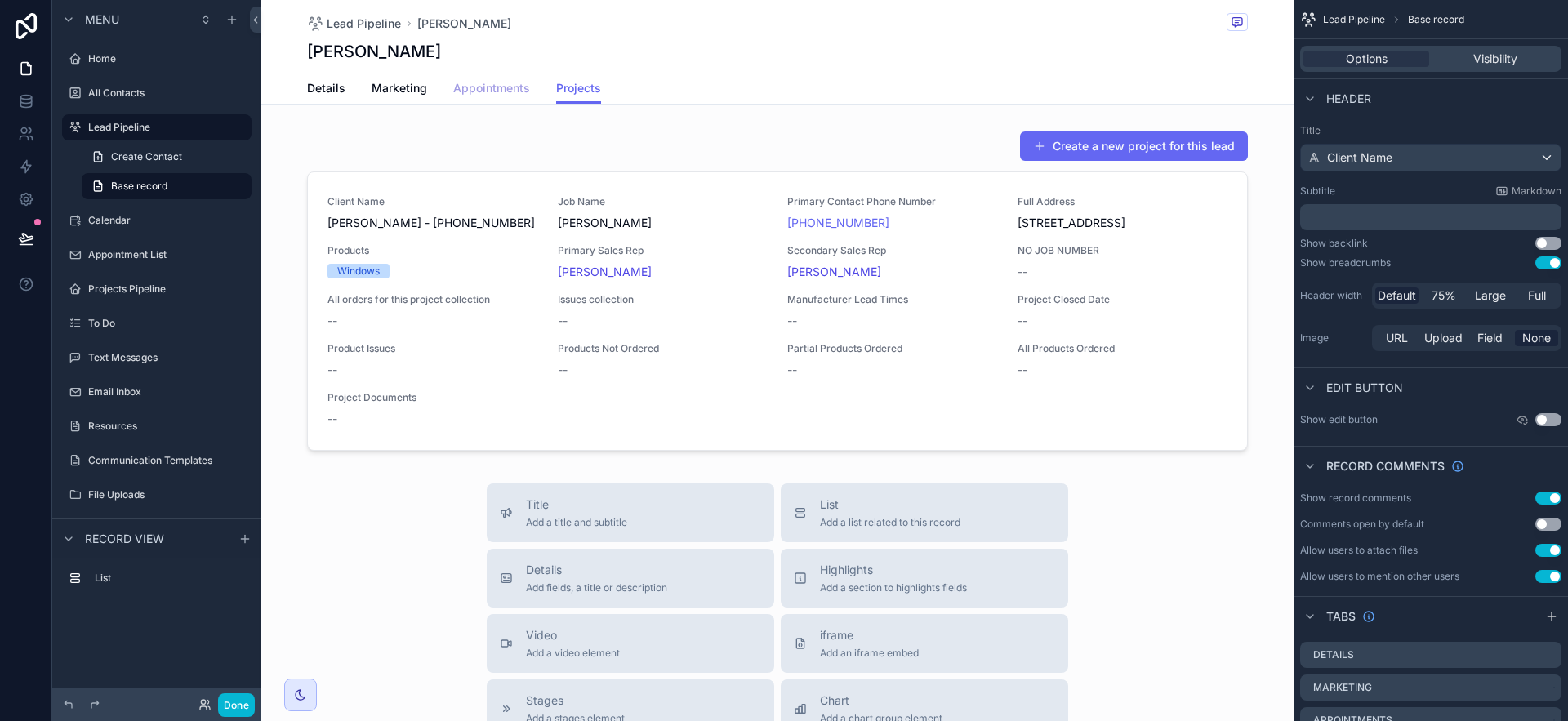
click at [507, 91] on span "Appointments" at bounding box center [491, 87] width 77 height 16
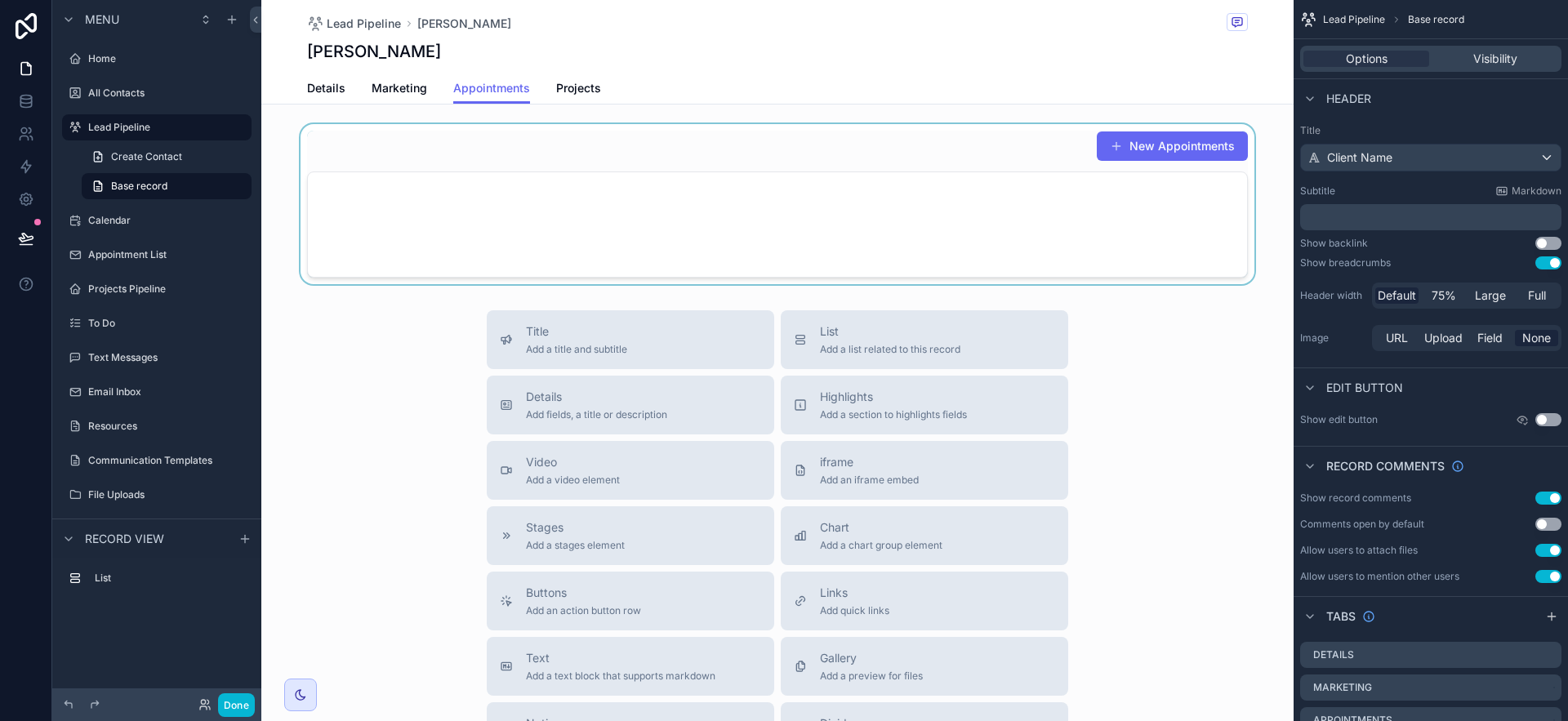
click at [962, 223] on div "scrollable content" at bounding box center [778, 204] width 1033 height 160
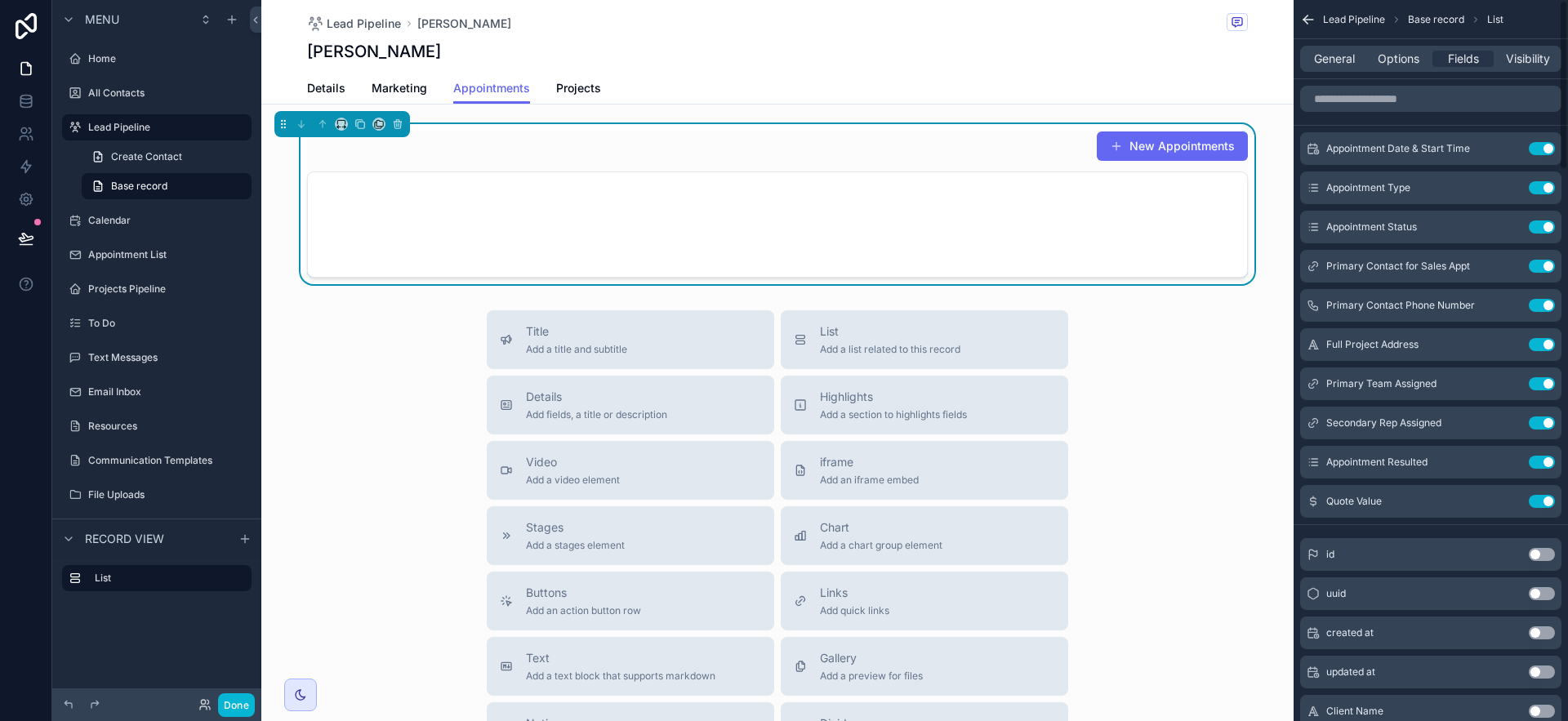
click at [1395, 50] on div "General Options Fields Visibility" at bounding box center [1431, 58] width 262 height 26
click at [1397, 54] on span "Options" at bounding box center [1399, 58] width 42 height 16
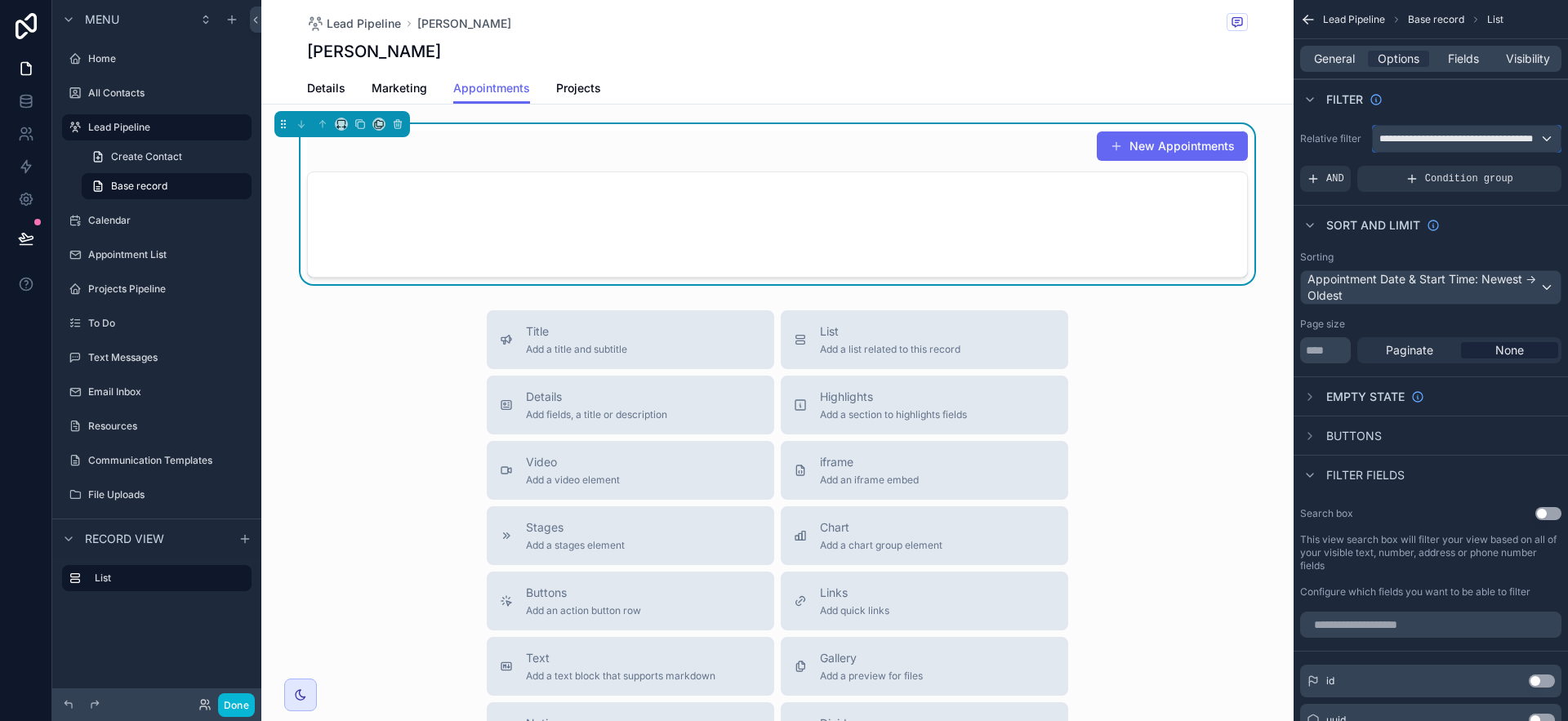
click at [1412, 145] on div "**********" at bounding box center [1467, 138] width 188 height 26
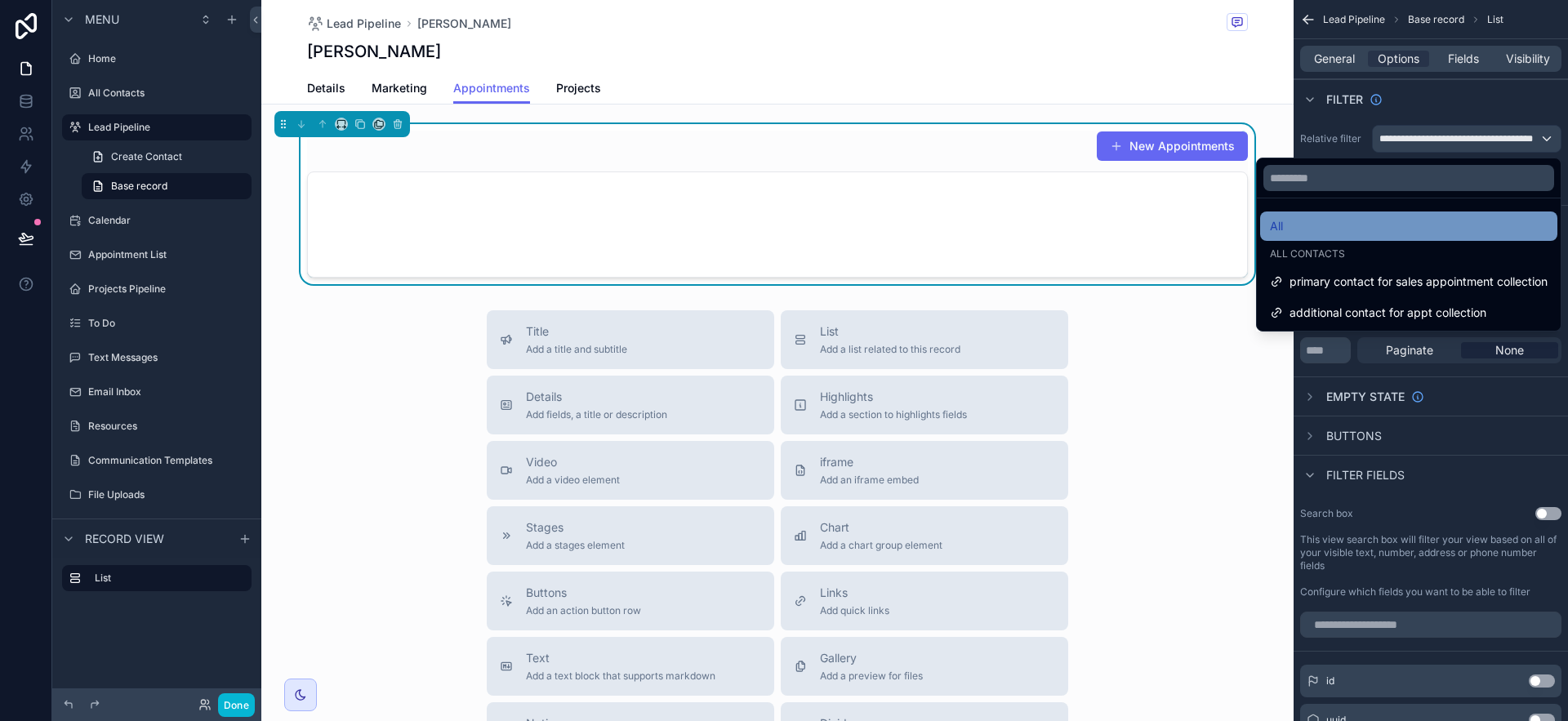
click at [1398, 231] on div "All" at bounding box center [1409, 226] width 278 height 19
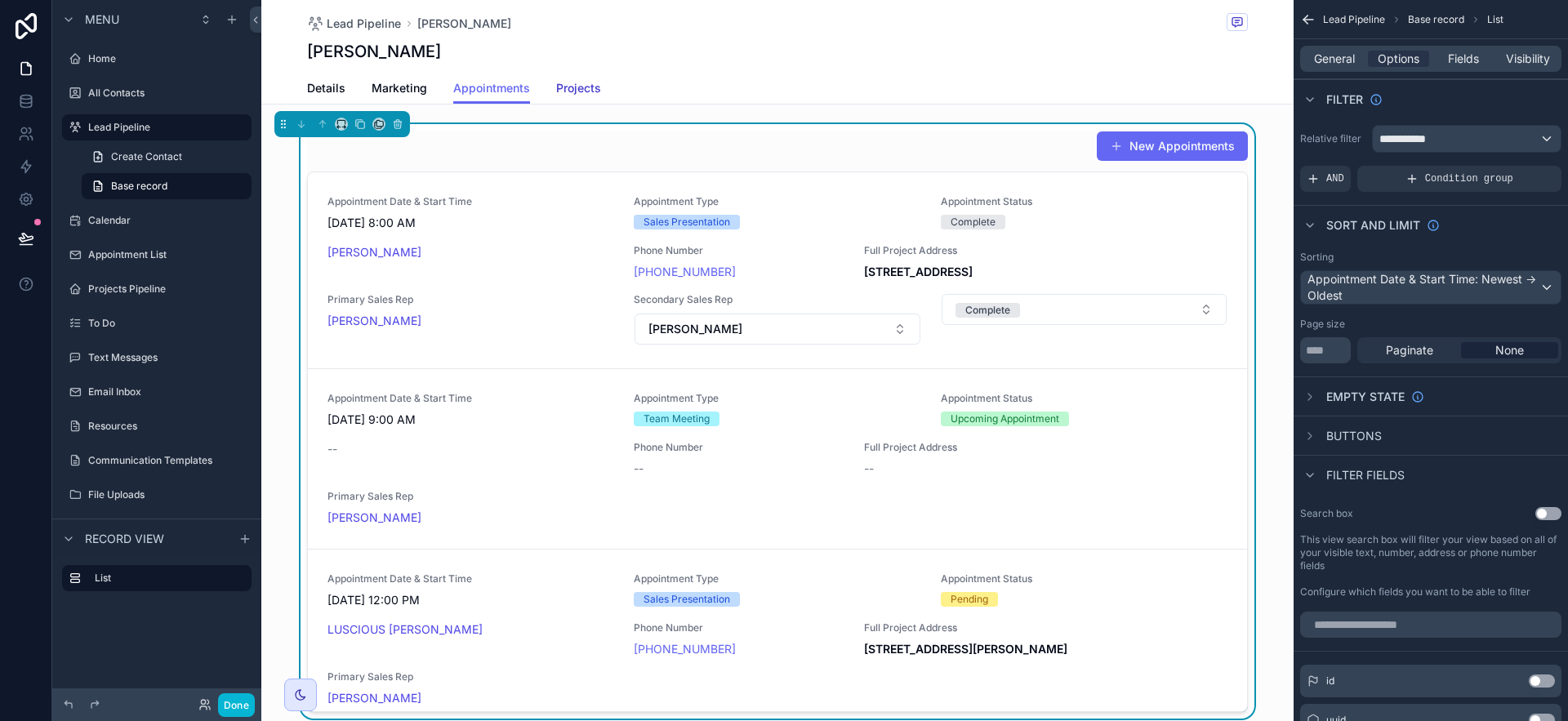
click at [586, 87] on span "Projects" at bounding box center [579, 87] width 45 height 16
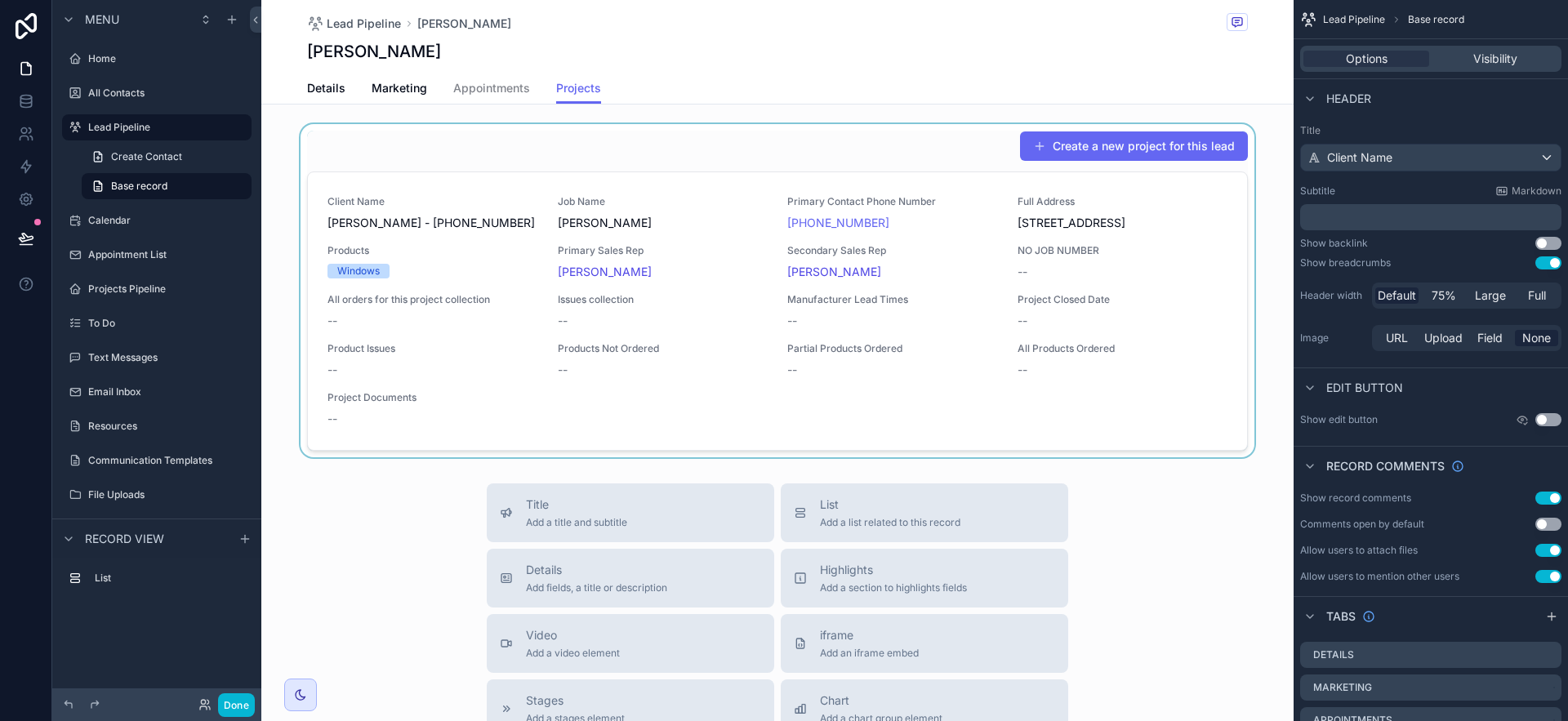
click at [1056, 382] on div "scrollable content" at bounding box center [778, 291] width 1033 height 333
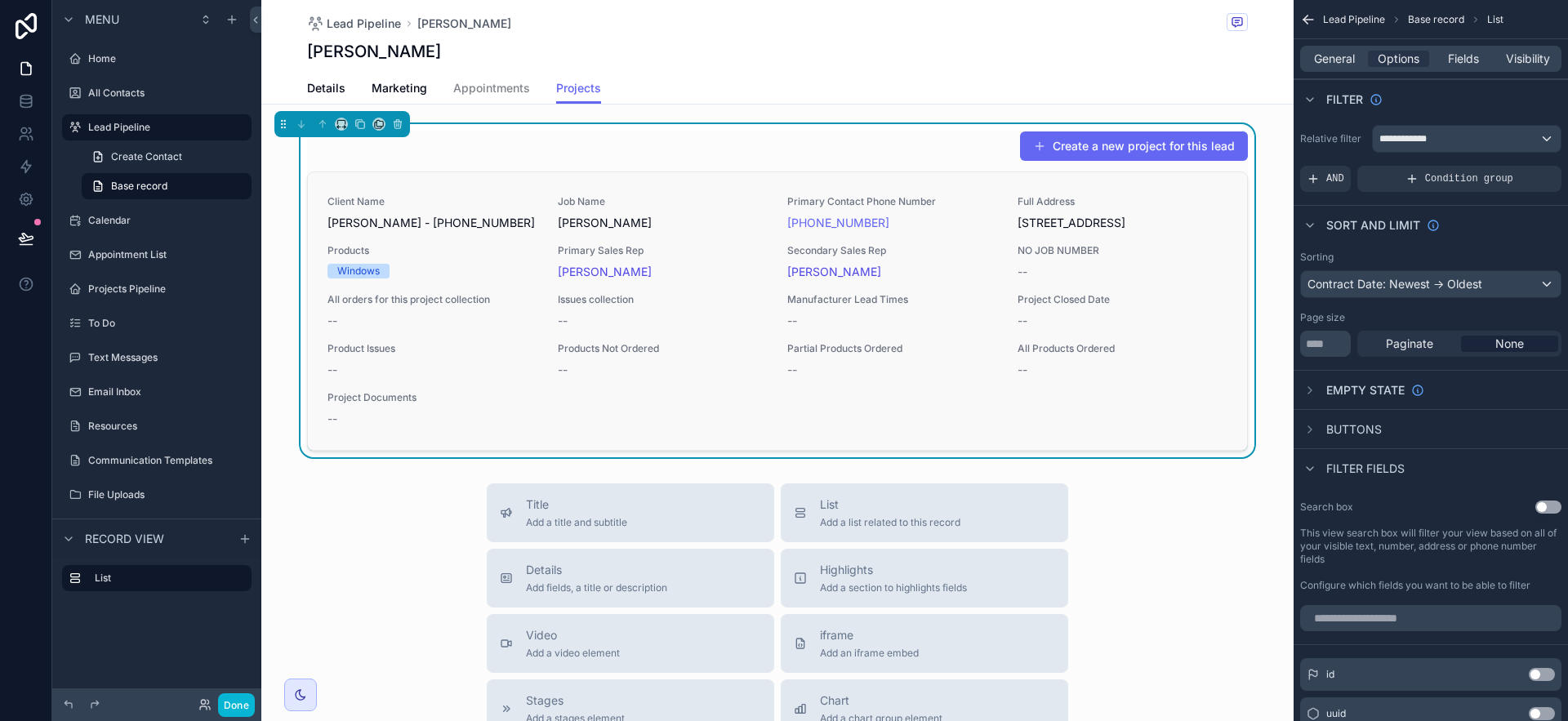
click at [1055, 378] on div "--" at bounding box center [1122, 369] width 211 height 16
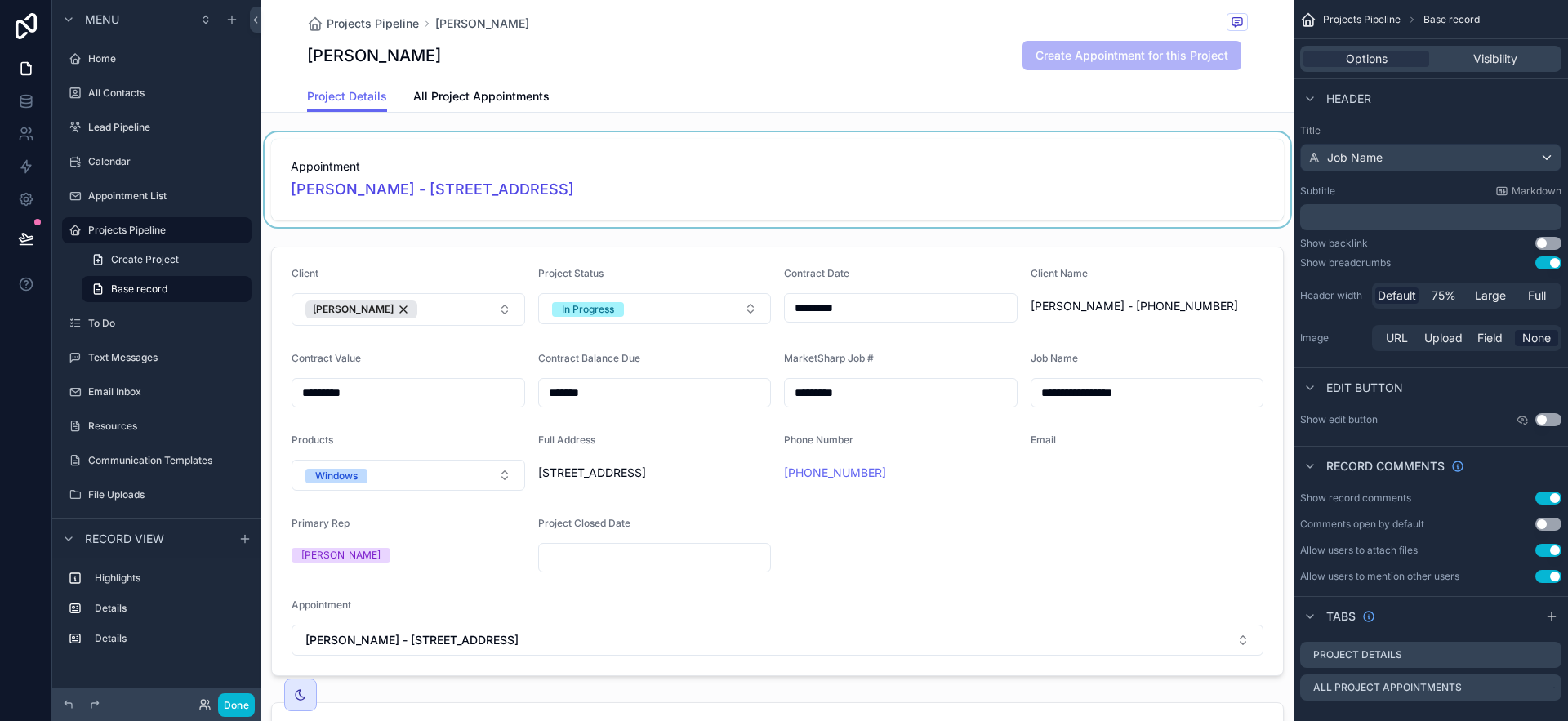
click at [328, 191] on div "scrollable content" at bounding box center [778, 180] width 1033 height 95
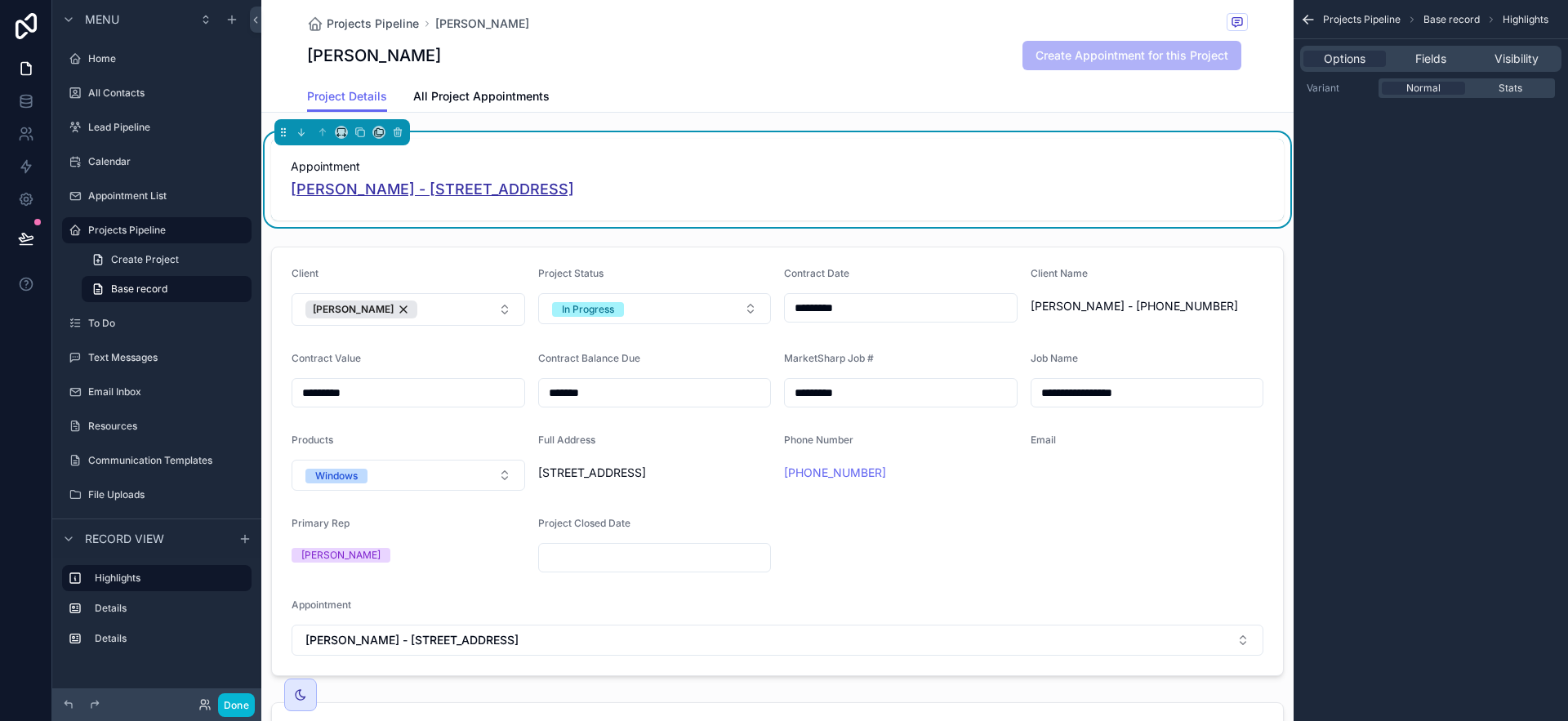
click at [328, 191] on span "[PERSON_NAME] - [STREET_ADDRESS]" at bounding box center [432, 189] width 284 height 23
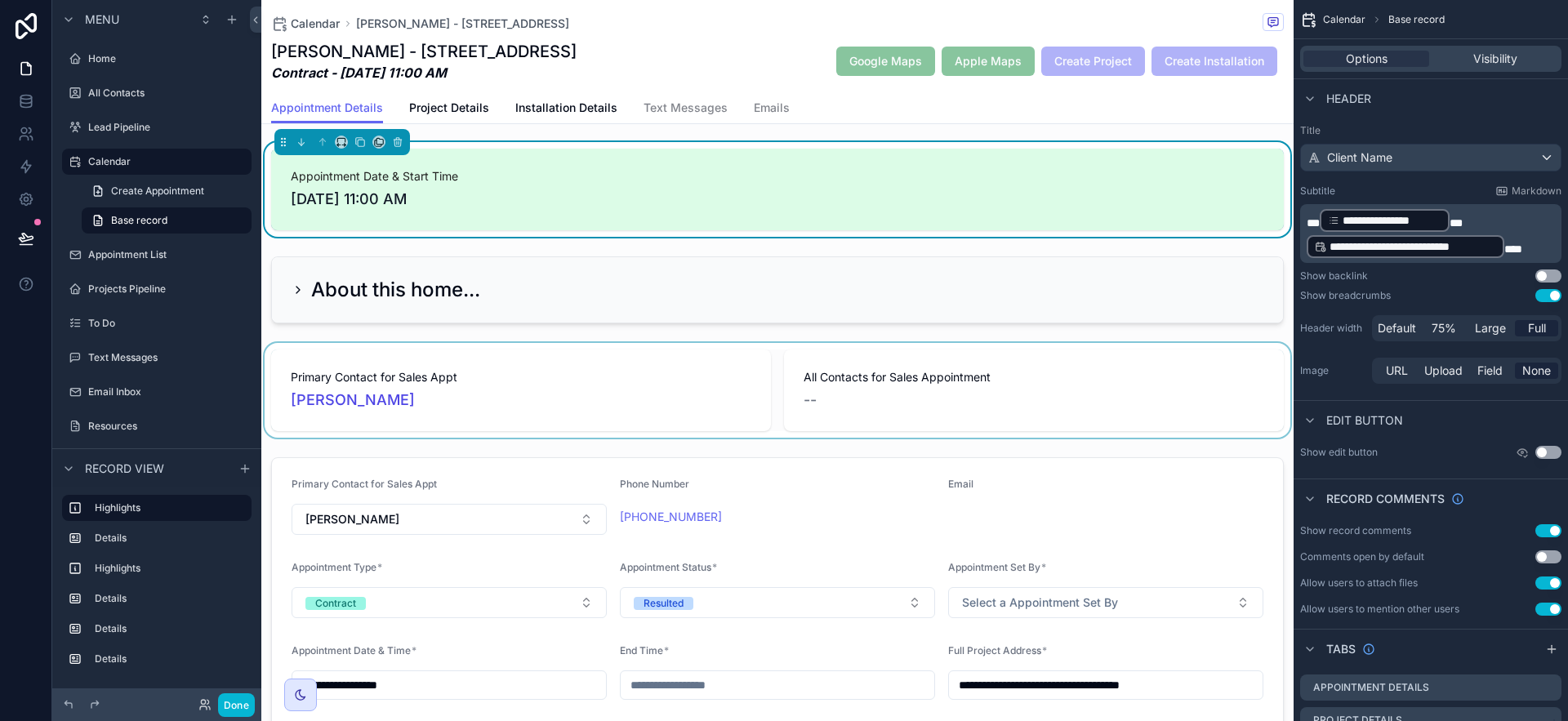
scroll to position [3, 0]
click at [369, 401] on div "scrollable content" at bounding box center [778, 389] width 1033 height 95
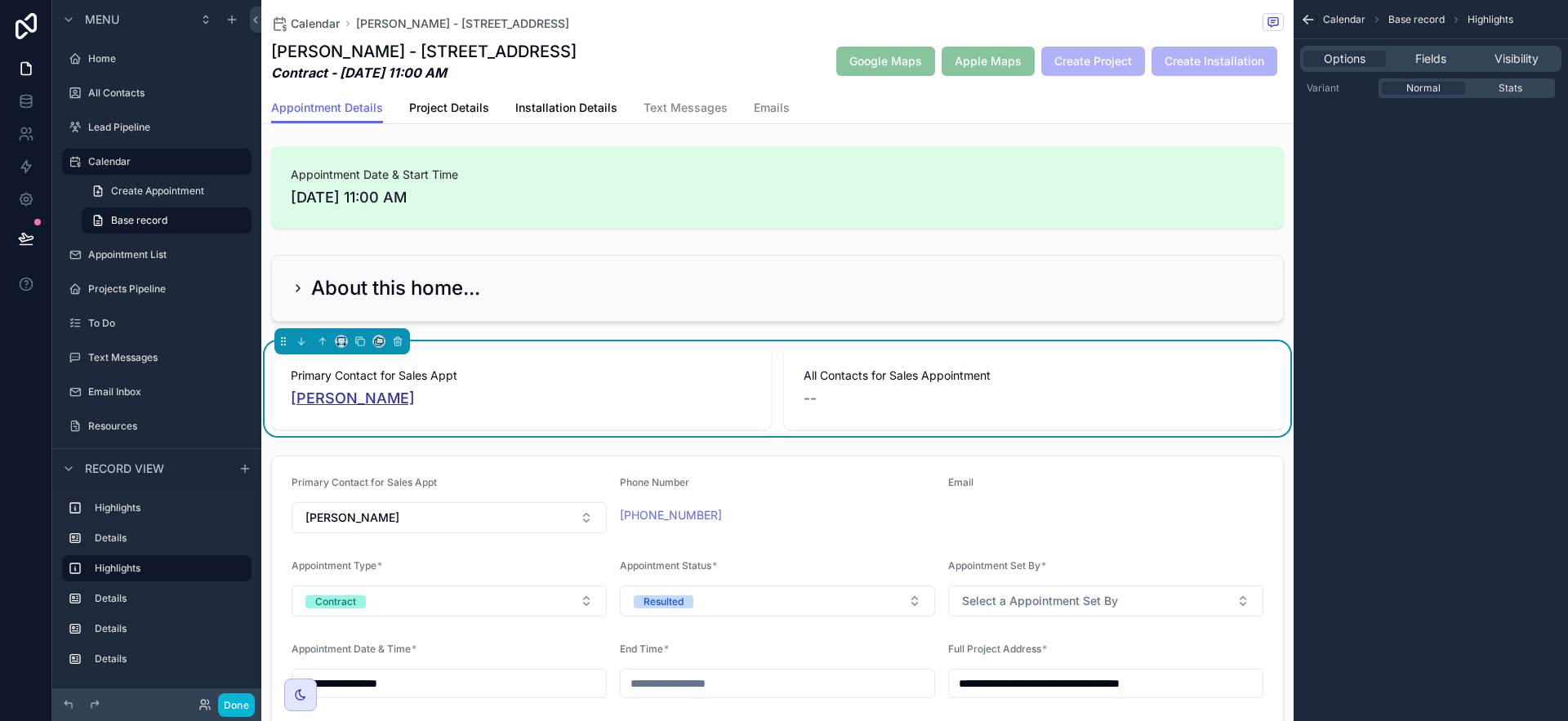
click at [368, 399] on span "[PERSON_NAME]" at bounding box center [352, 398] width 125 height 23
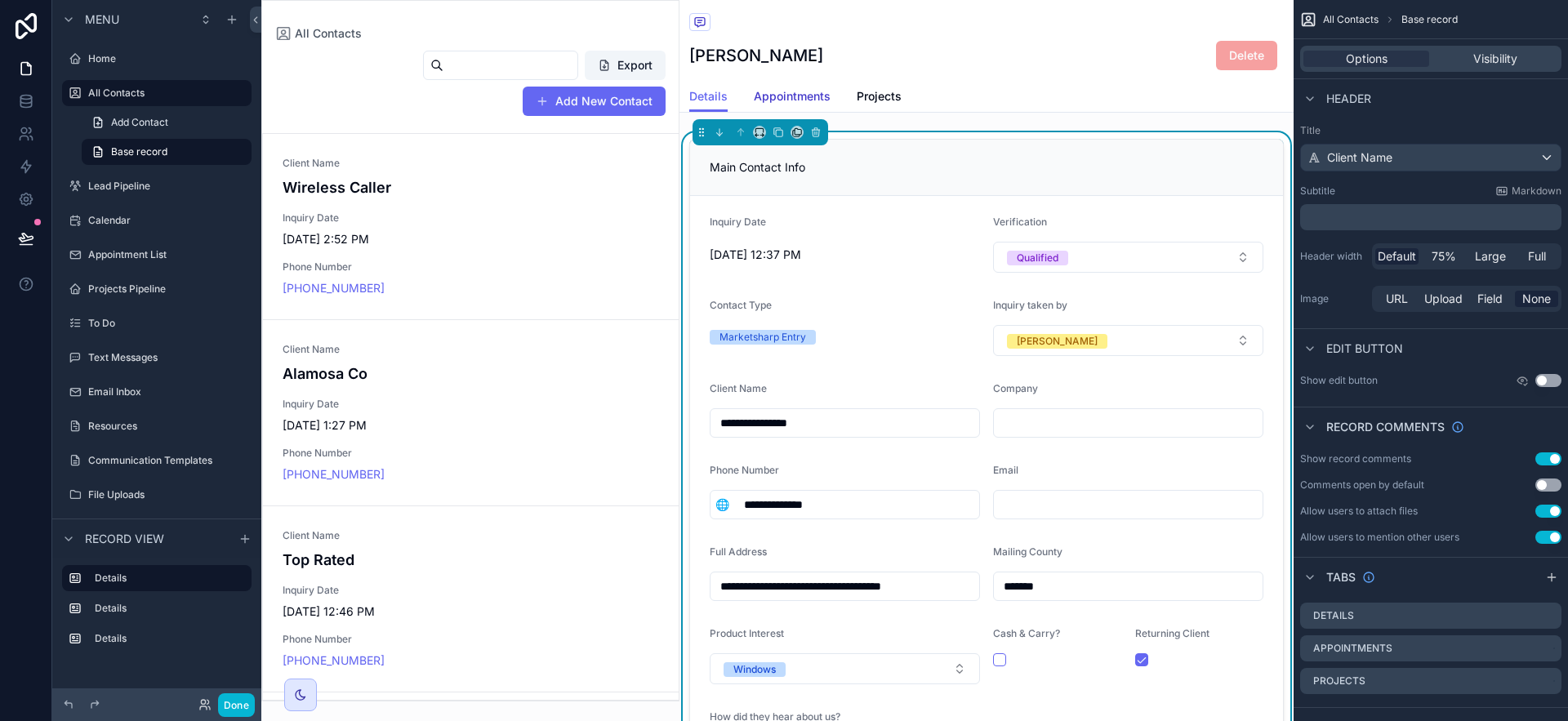
click at [771, 90] on span "Appointments" at bounding box center [792, 96] width 77 height 16
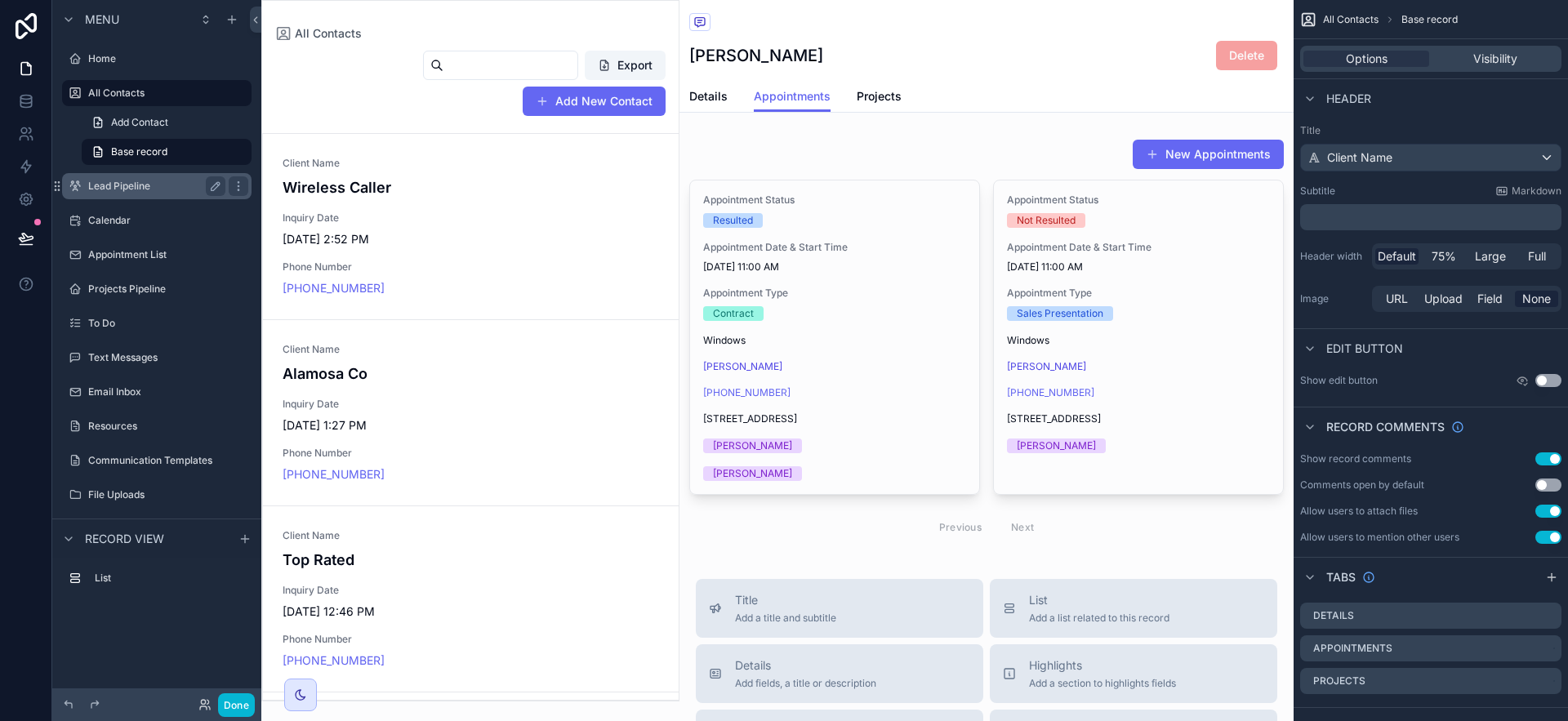
click at [166, 185] on label "Lead Pipeline" at bounding box center [153, 186] width 130 height 13
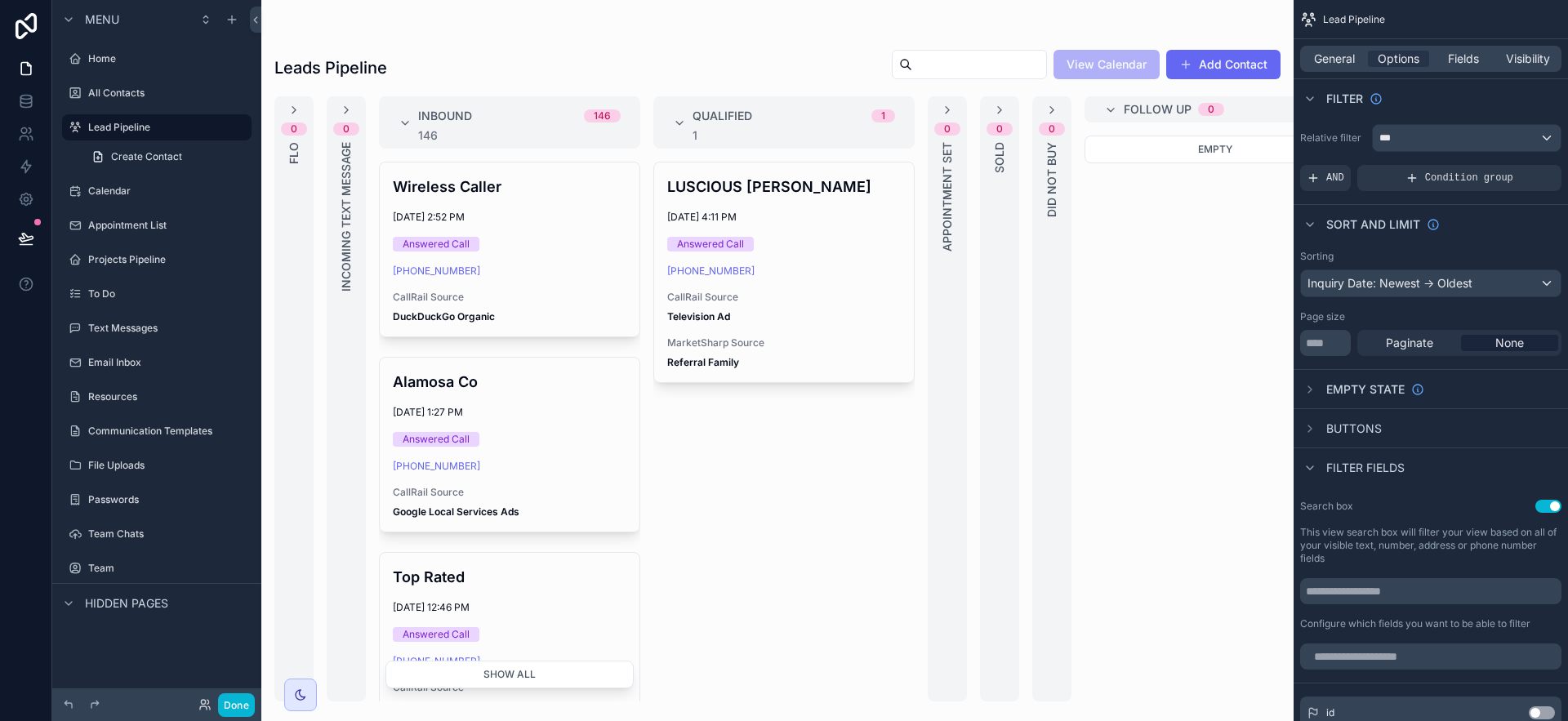
click at [629, 694] on div "scrollable content" at bounding box center [778, 360] width 1033 height 721
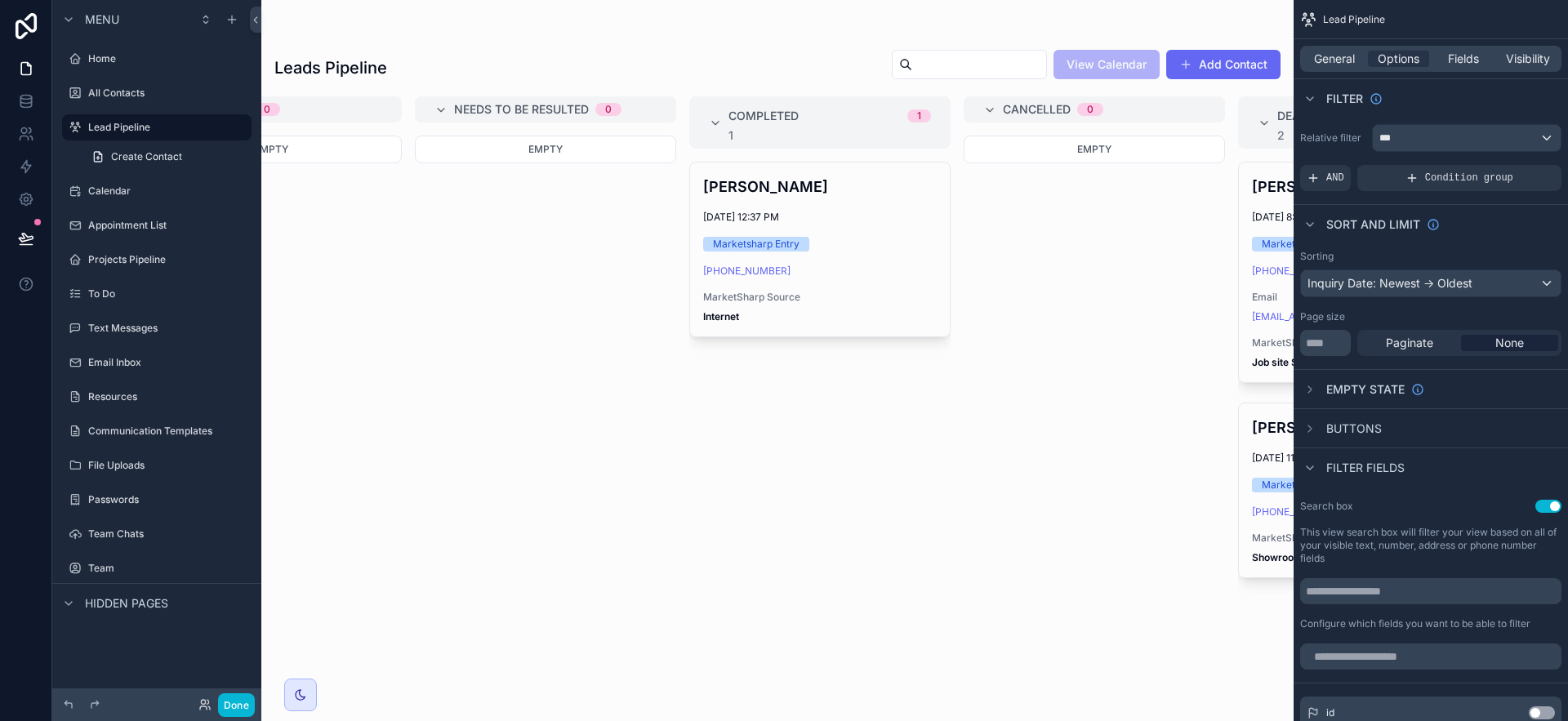
scroll to position [0, 1163]
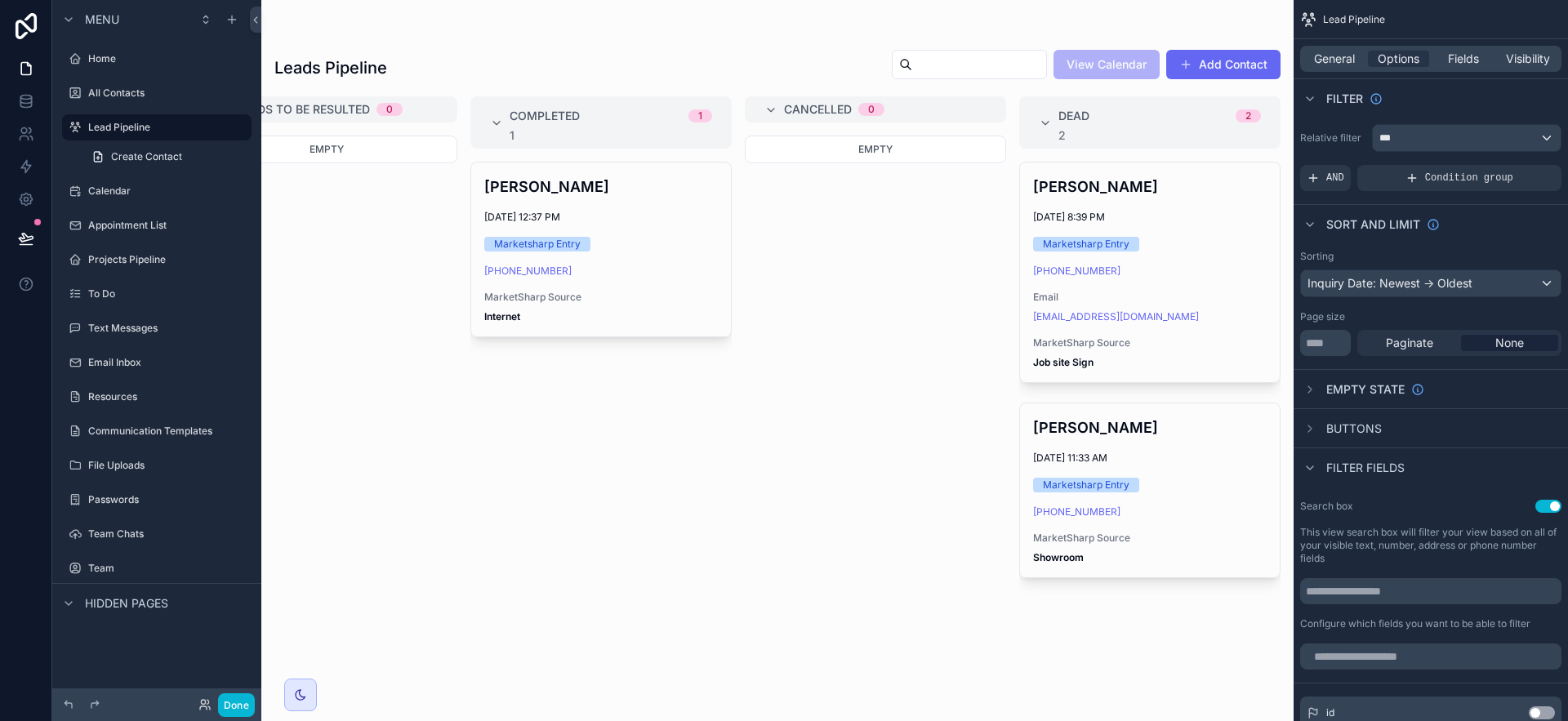
click at [648, 262] on div "[PERSON_NAME] [DATE] 12:37 PM Marketsharp Entry [PHONE_NUMBER] MarketSharp Sour…" at bounding box center [601, 249] width 260 height 174
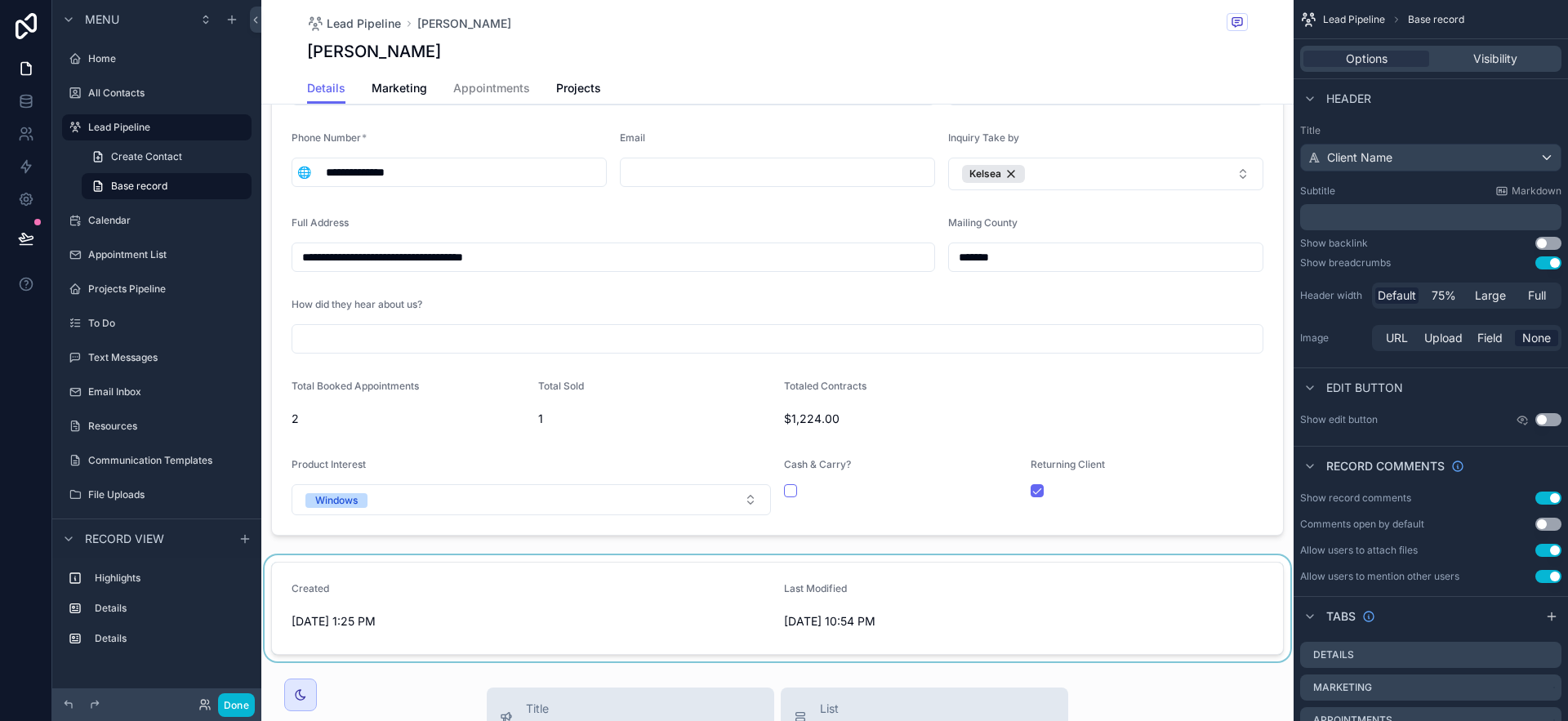
scroll to position [518, 0]
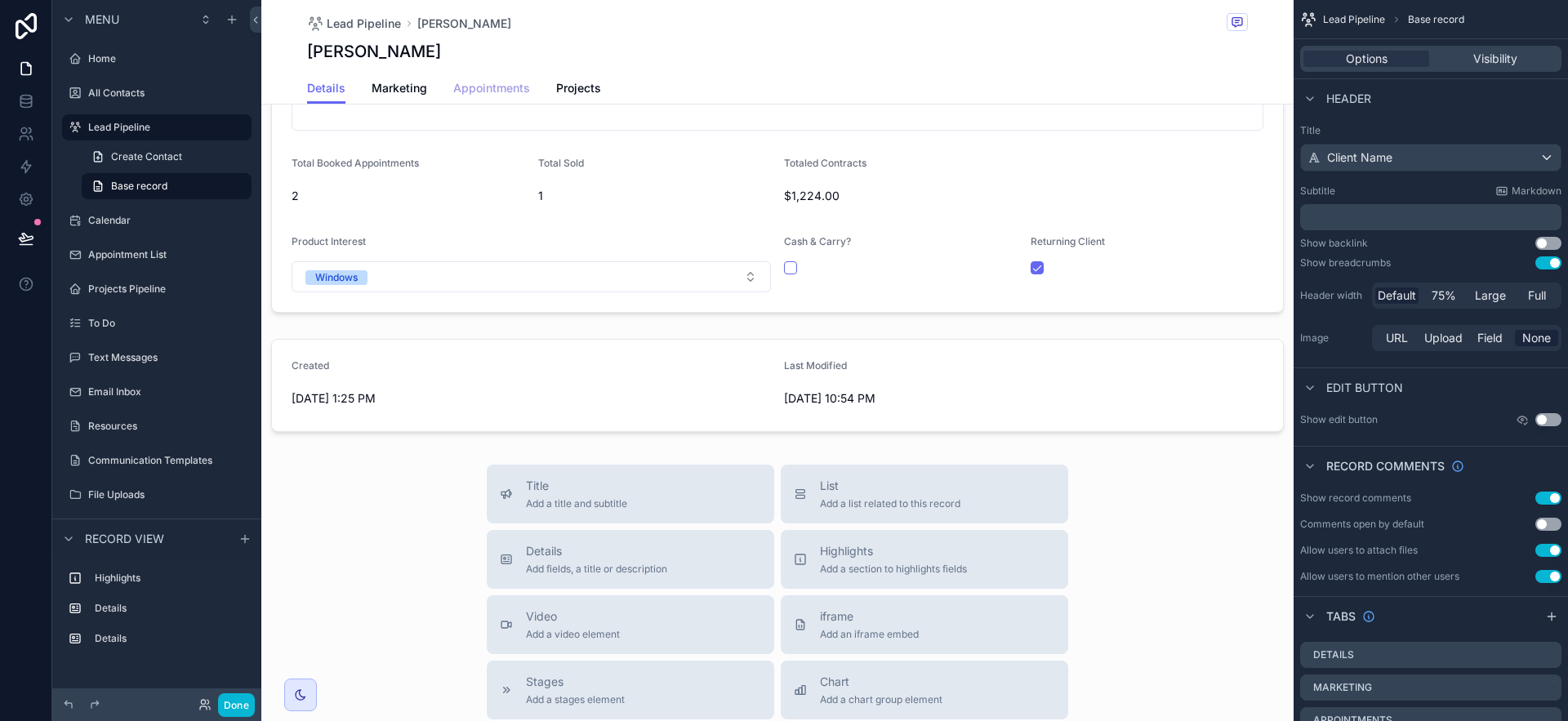
click at [513, 80] on span "Appointments" at bounding box center [491, 87] width 77 height 16
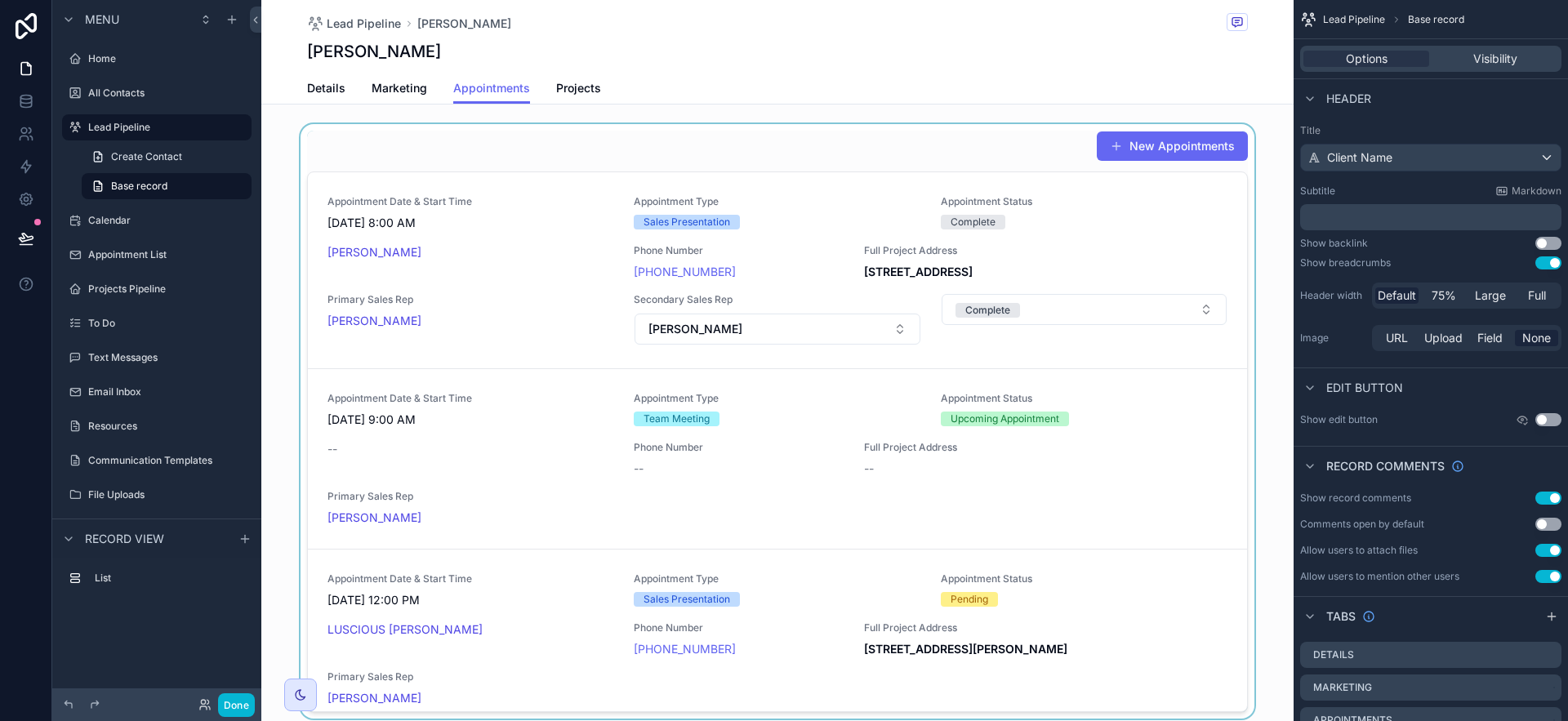
click at [790, 144] on div "scrollable content" at bounding box center [778, 422] width 1033 height 595
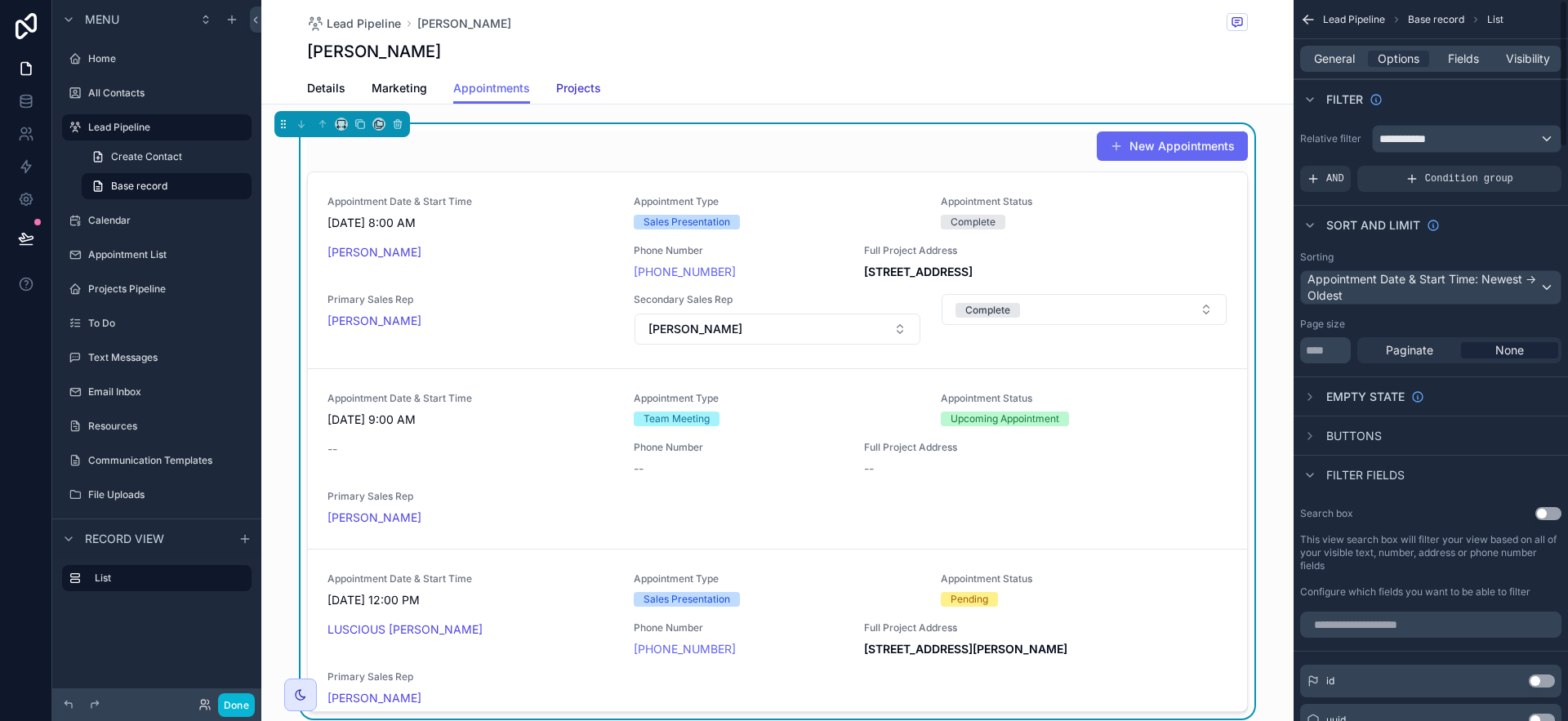
click at [584, 87] on span "Projects" at bounding box center [579, 87] width 45 height 16
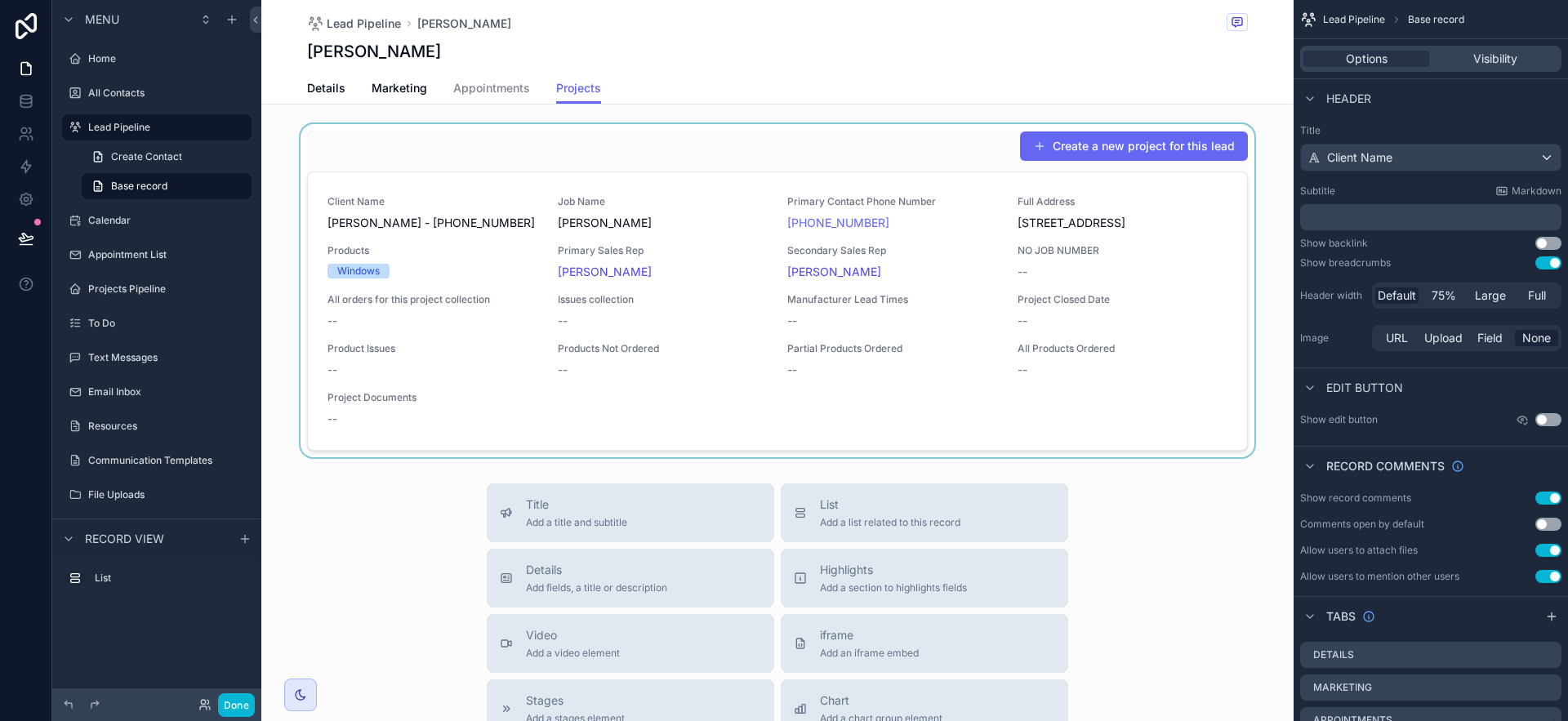
click at [1019, 236] on div "scrollable content" at bounding box center [778, 291] width 1033 height 333
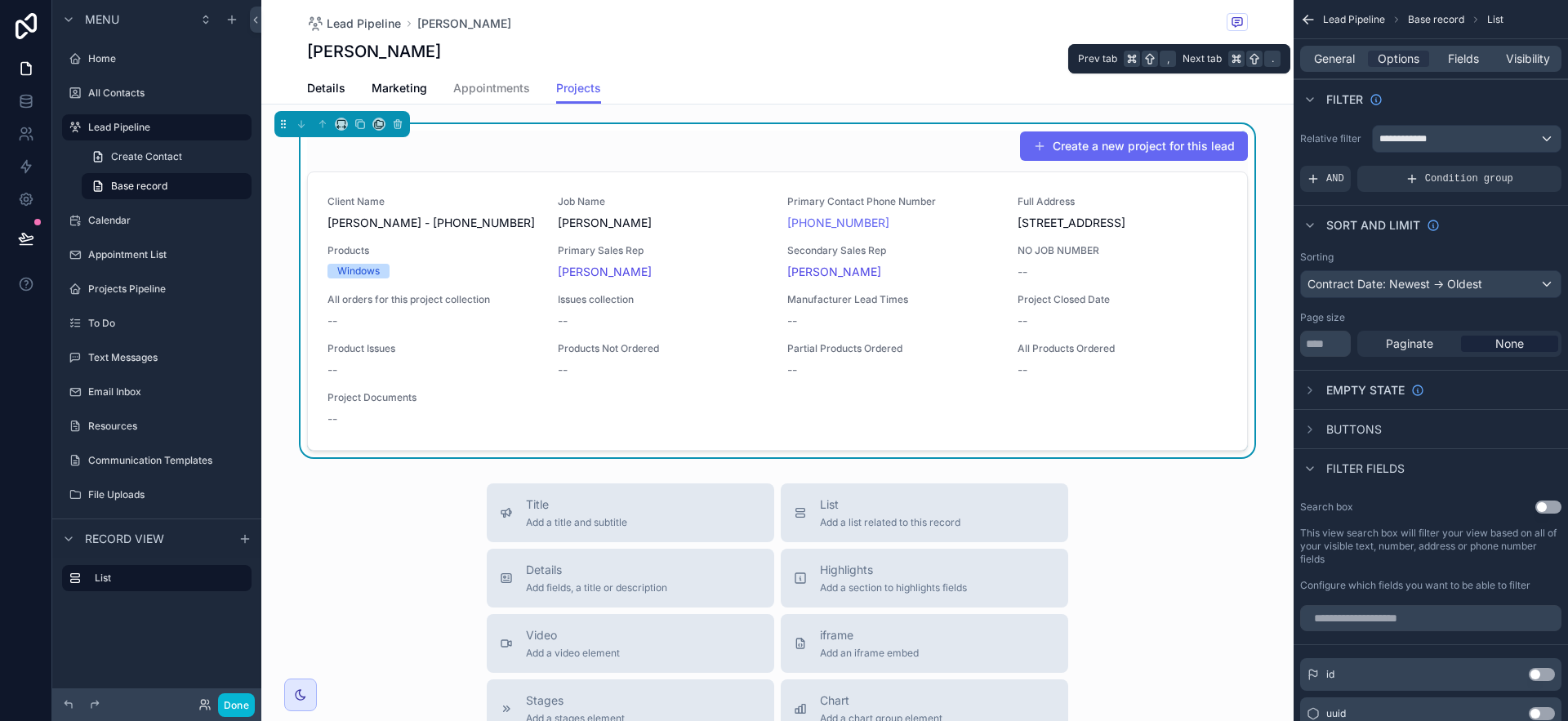
click at [1528, 69] on div "General Options Fields Visibility" at bounding box center [1431, 58] width 262 height 26
click at [1528, 62] on span "Visibility" at bounding box center [1528, 58] width 44 height 16
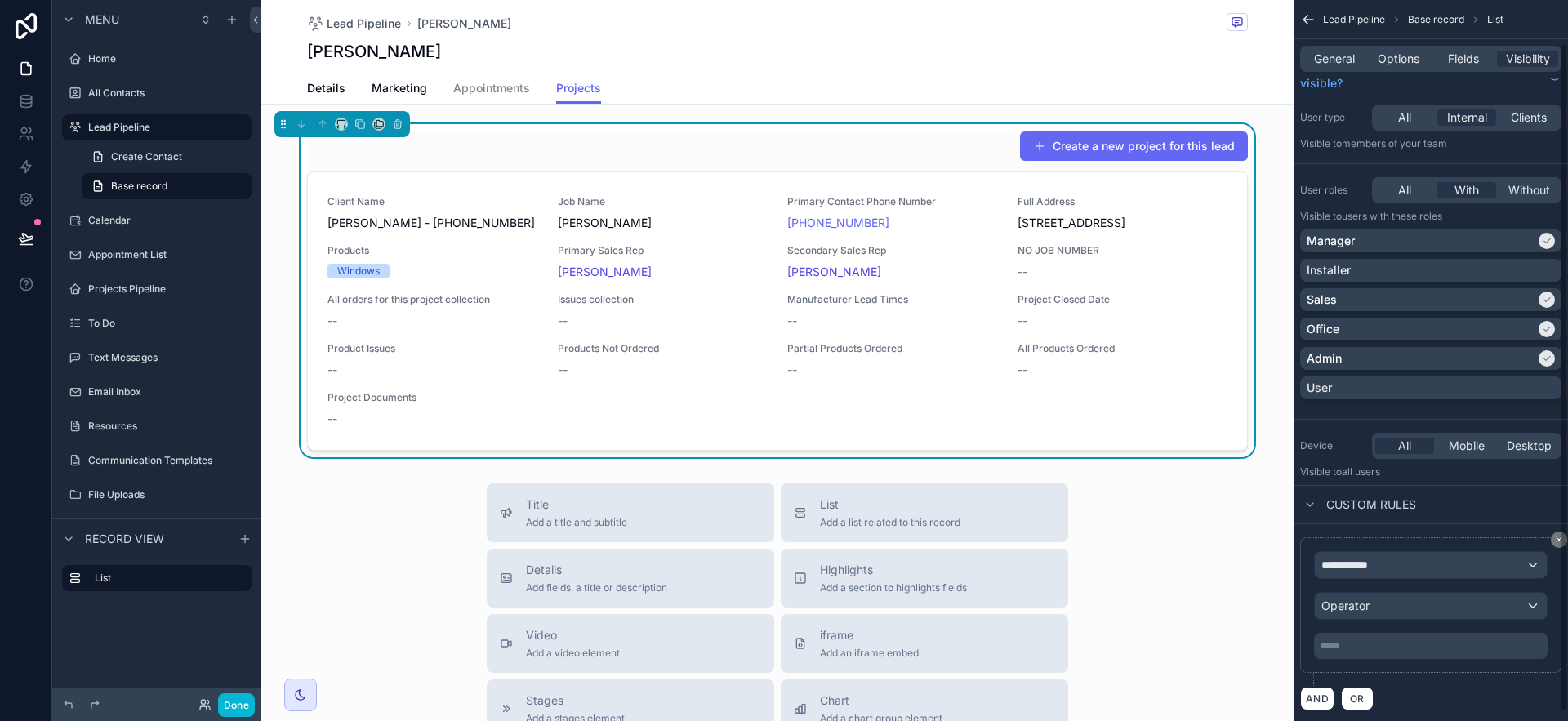
scroll to position [57, 0]
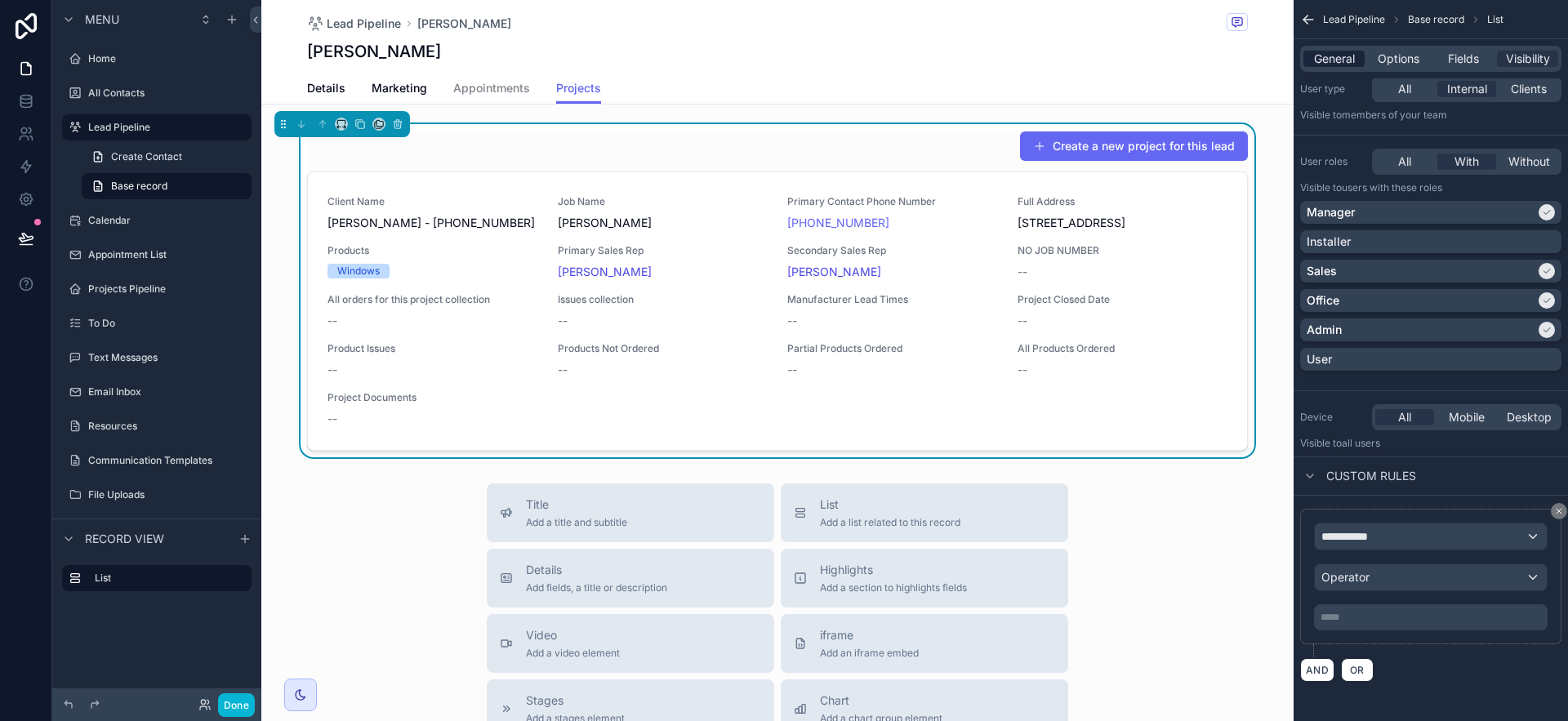
click at [1330, 53] on span "General" at bounding box center [1334, 58] width 41 height 16
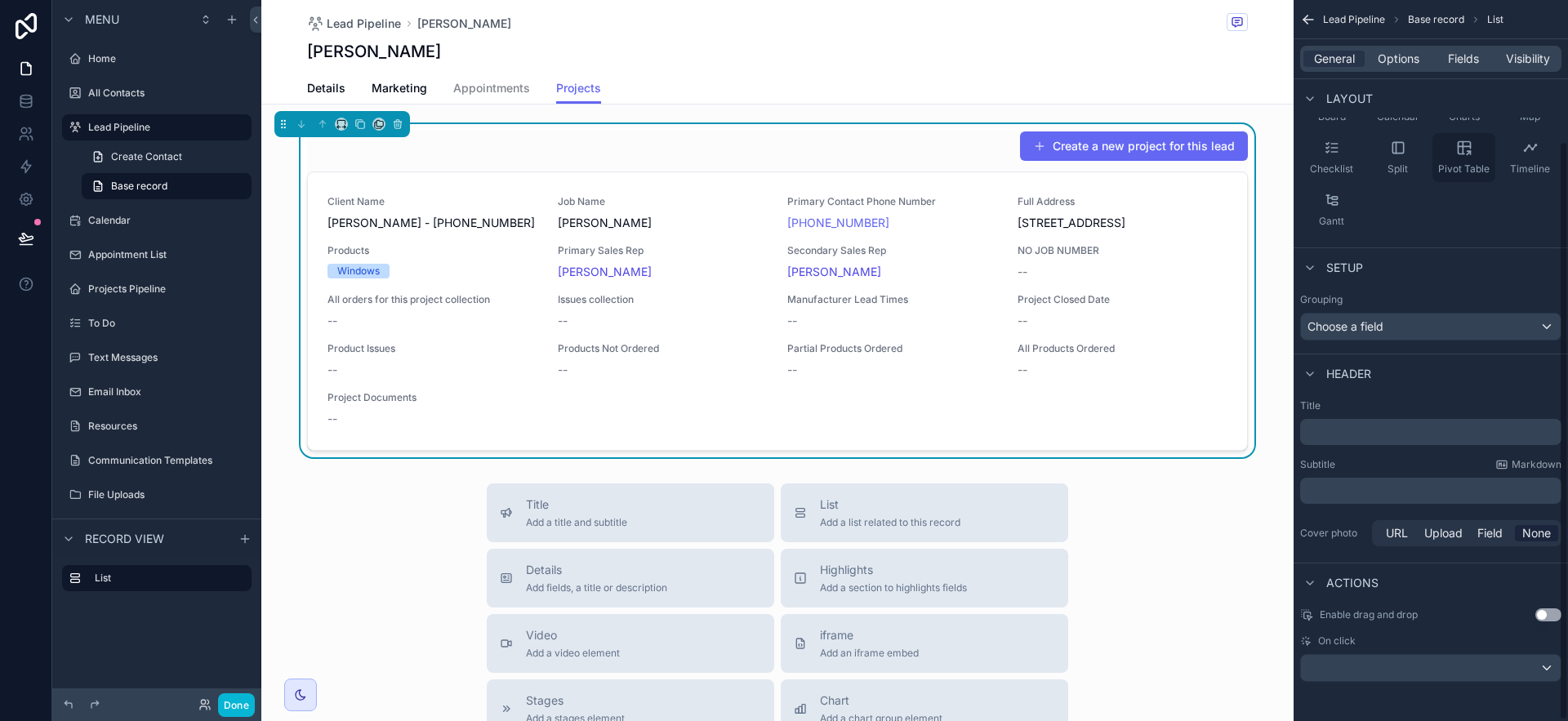
scroll to position [0, 0]
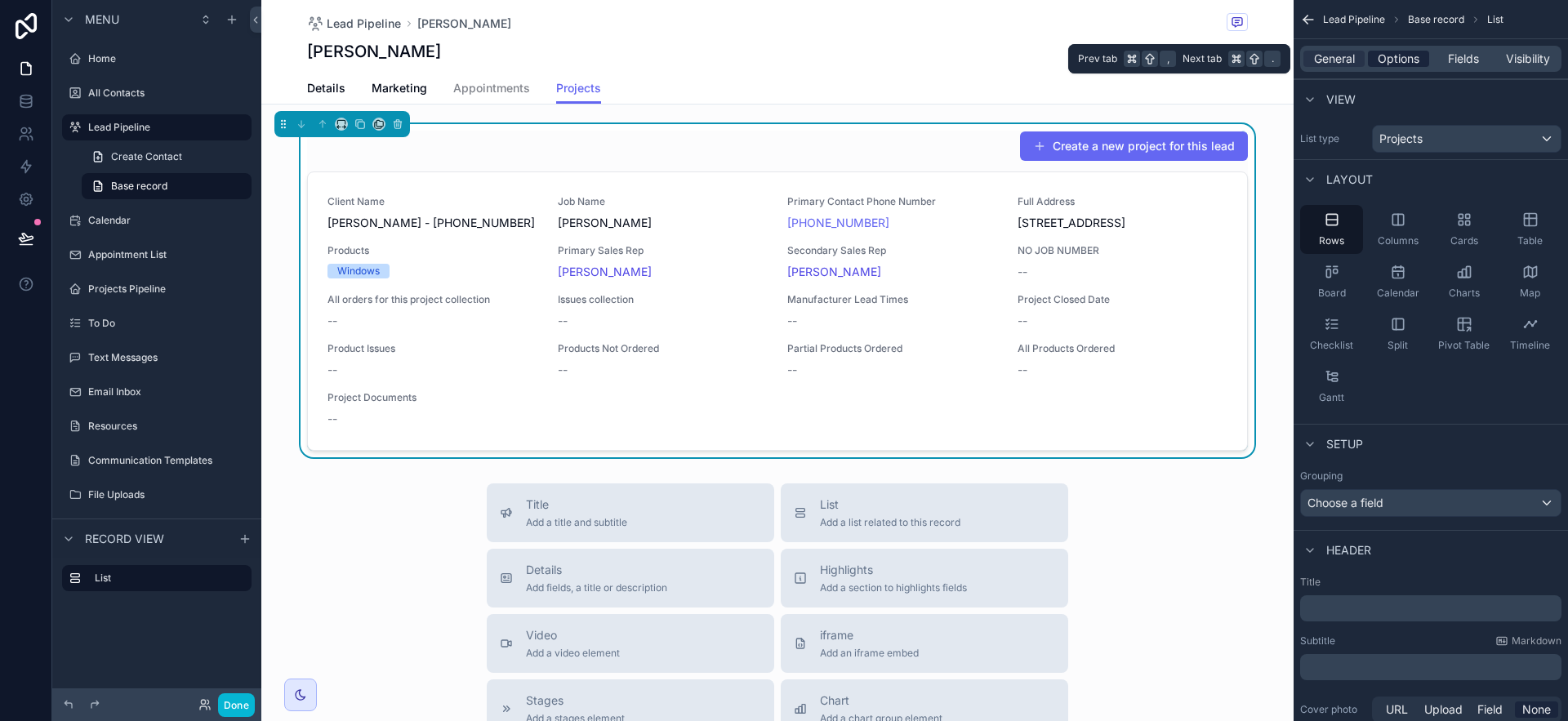
click at [1385, 61] on span "Options" at bounding box center [1399, 58] width 42 height 16
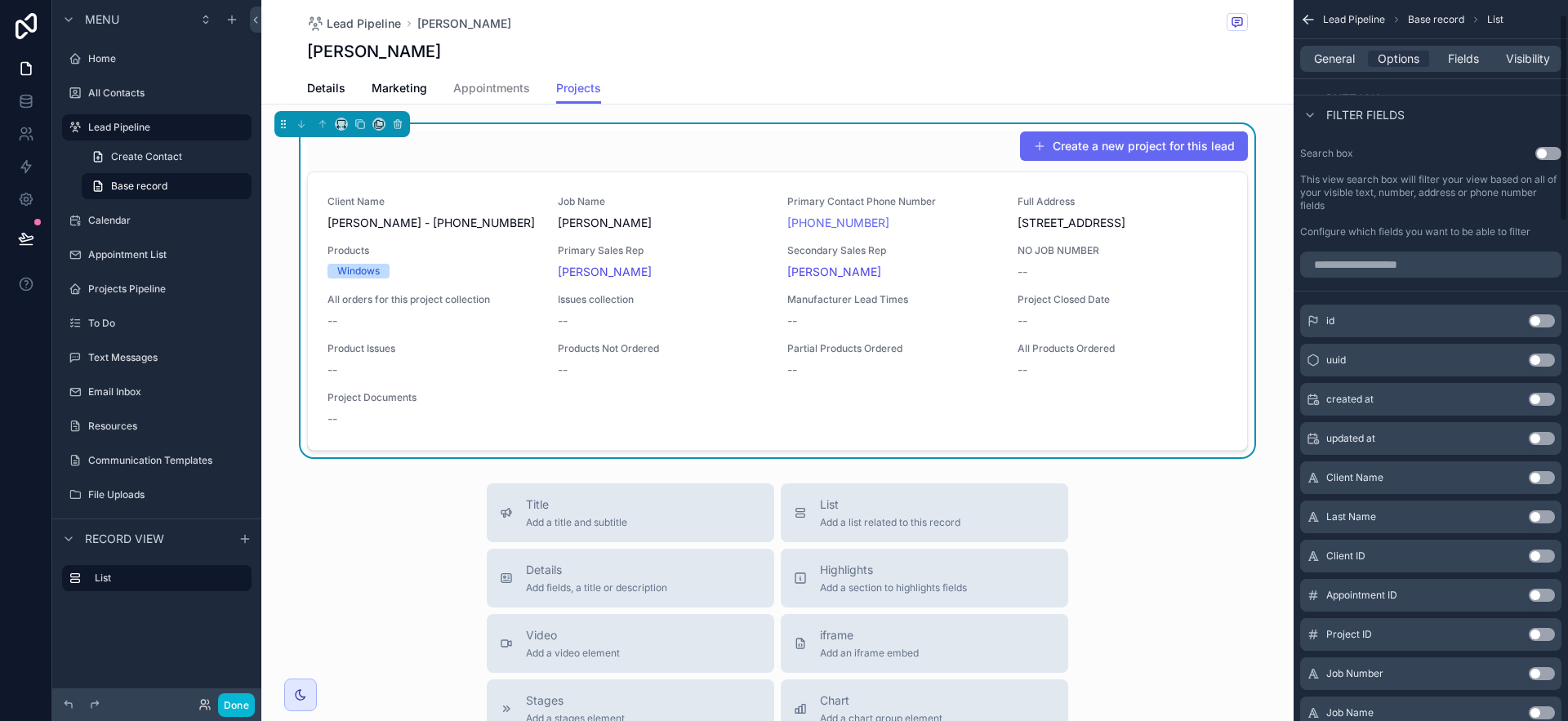
scroll to position [555, 0]
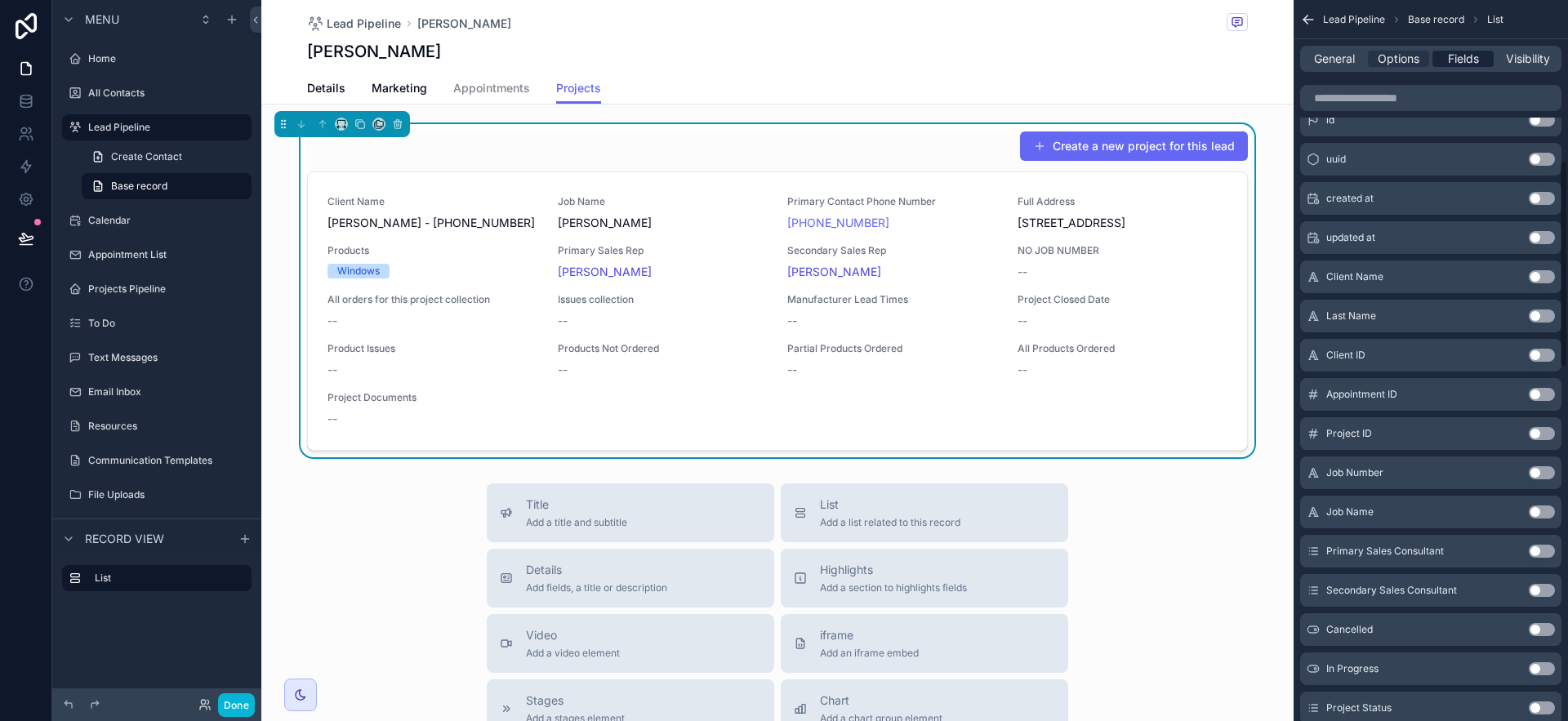
click at [1465, 63] on span "Fields" at bounding box center [1464, 58] width 31 height 16
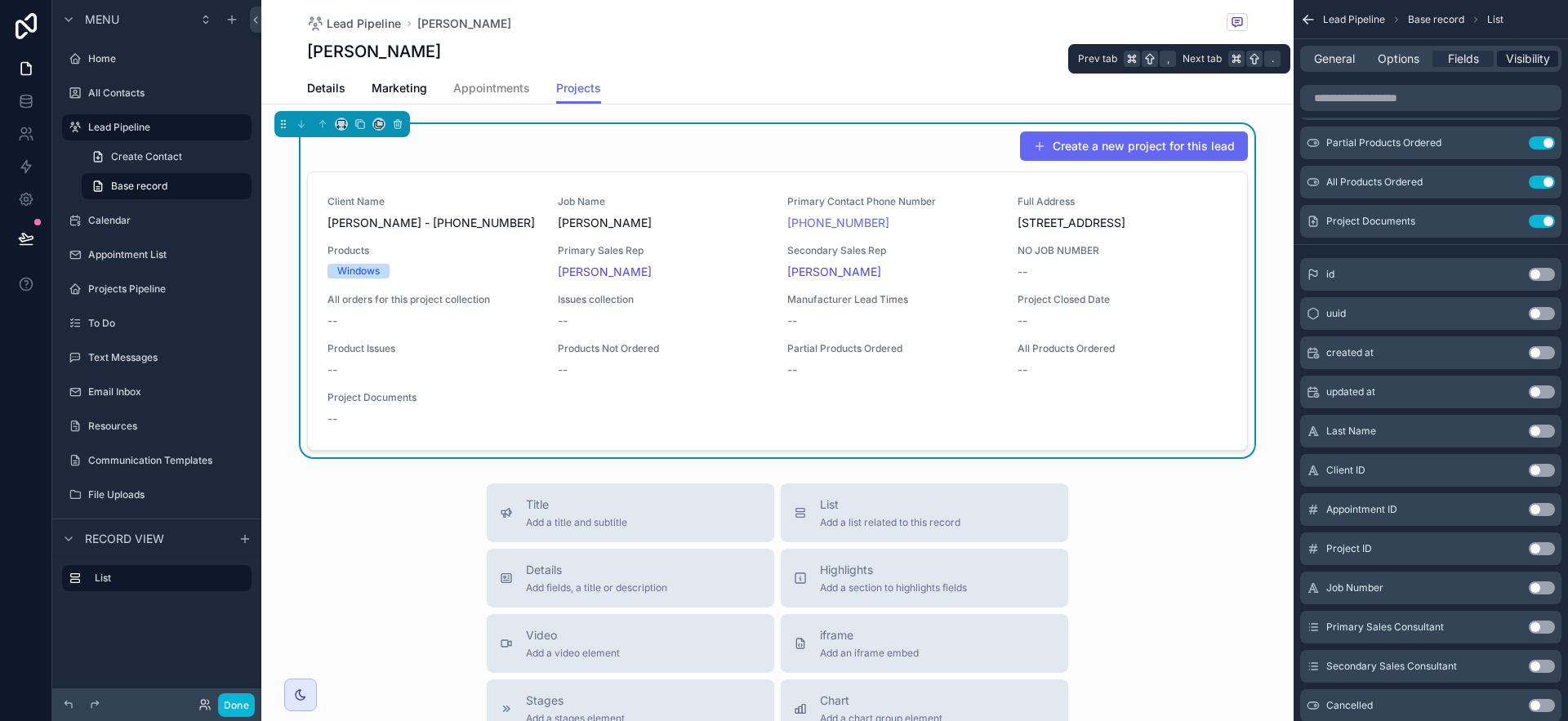
click at [1525, 53] on span "Visibility" at bounding box center [1528, 58] width 44 height 16
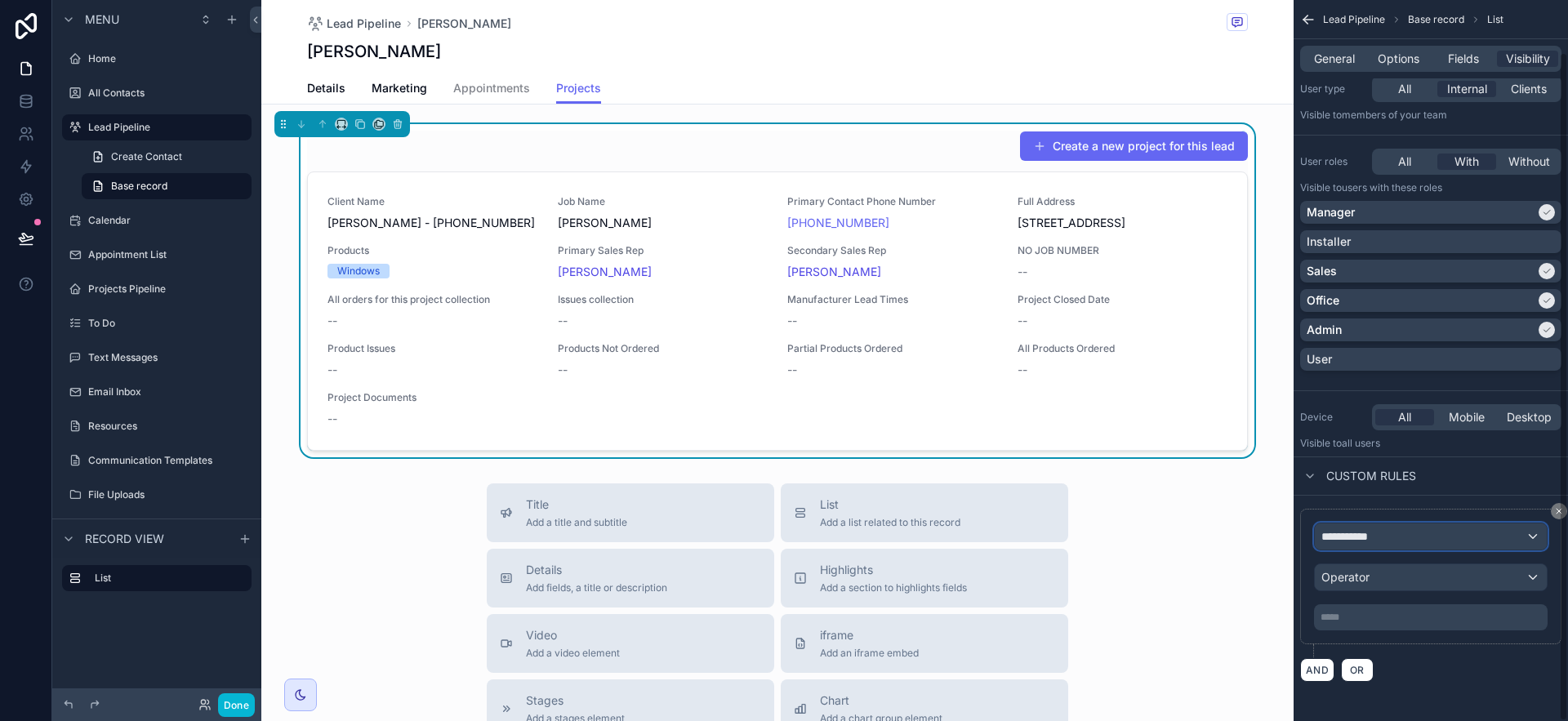
click at [1536, 535] on div "**********" at bounding box center [1431, 536] width 232 height 26
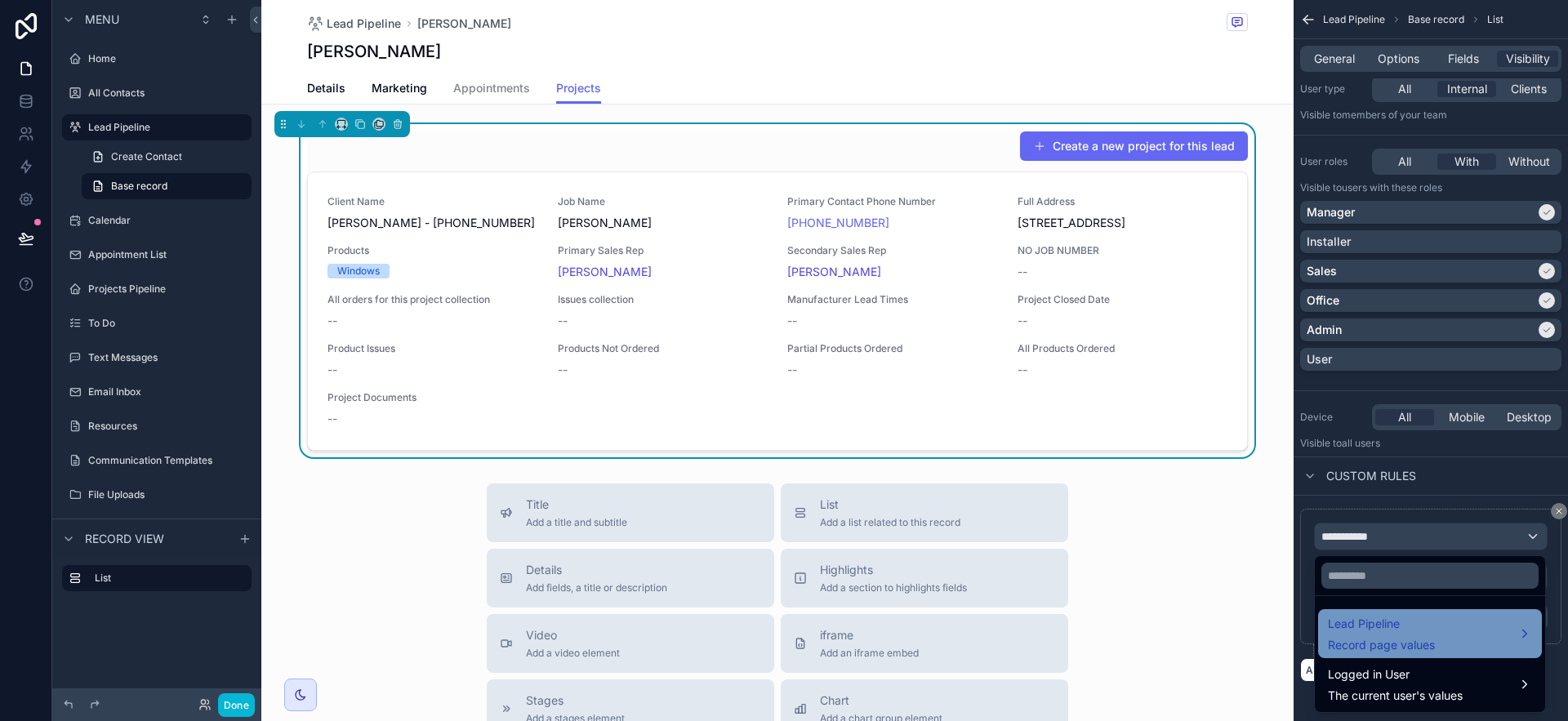
click at [1511, 636] on div "Lead Pipeline Record page values" at bounding box center [1430, 634] width 204 height 39
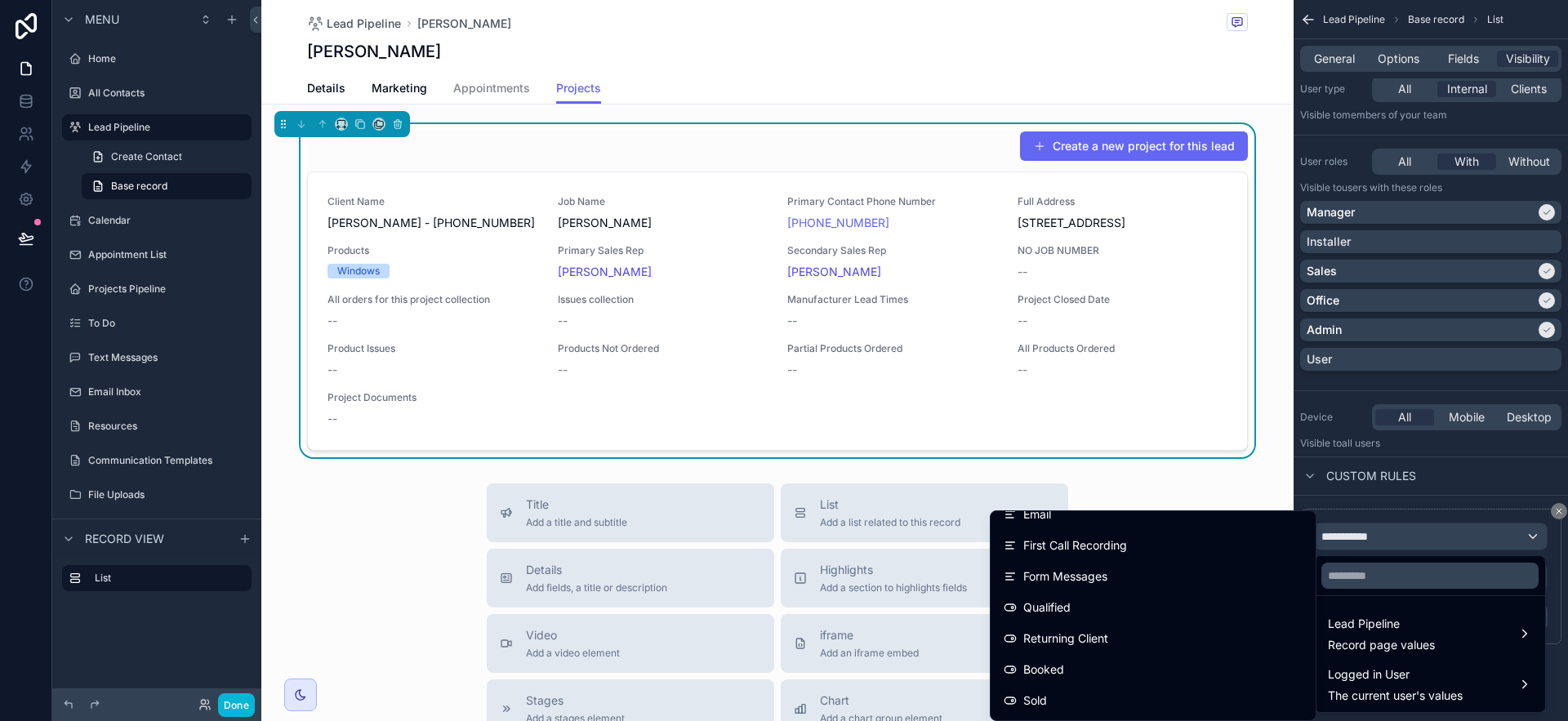
scroll to position [513, 0]
click at [1504, 452] on div "scrollable content" at bounding box center [784, 360] width 1568 height 721
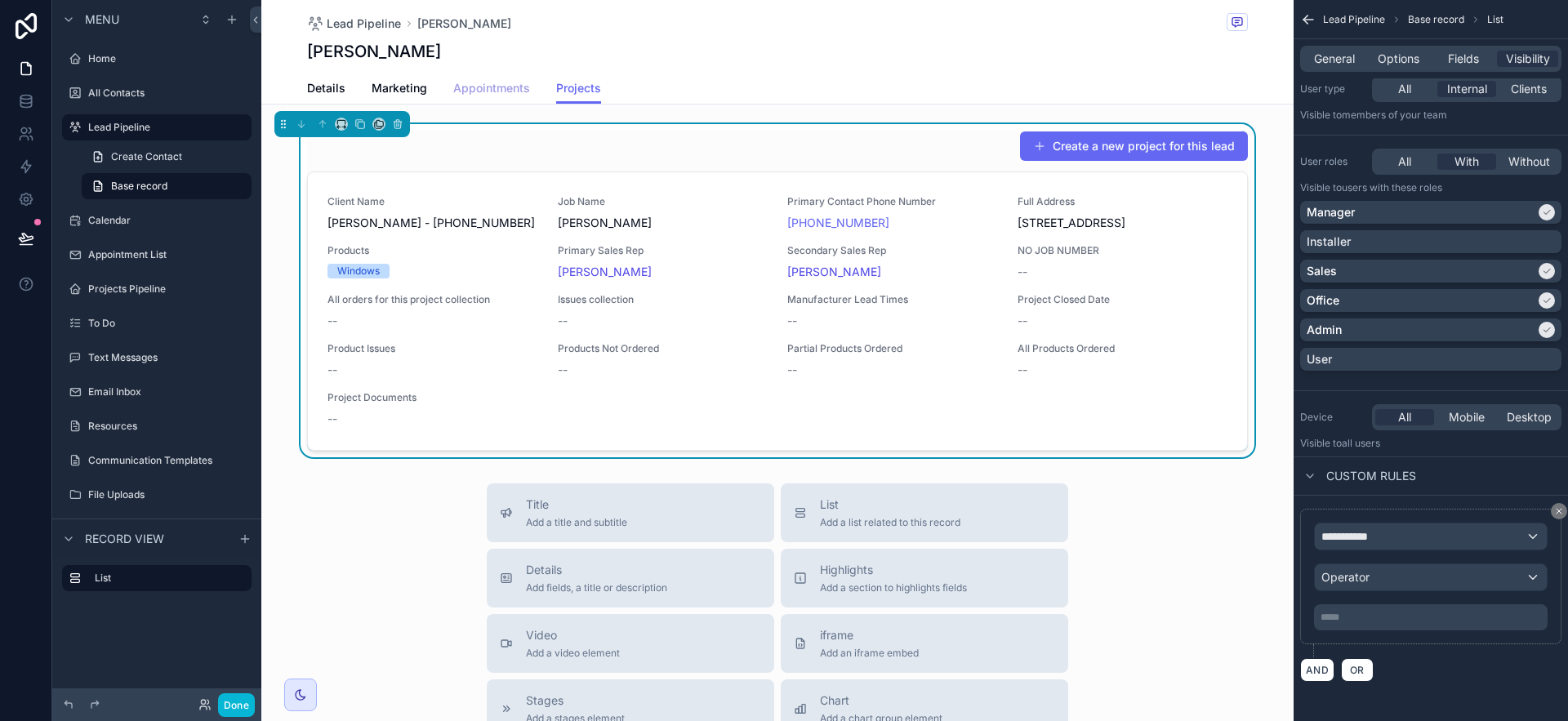
click at [474, 93] on span "Appointments" at bounding box center [491, 87] width 77 height 16
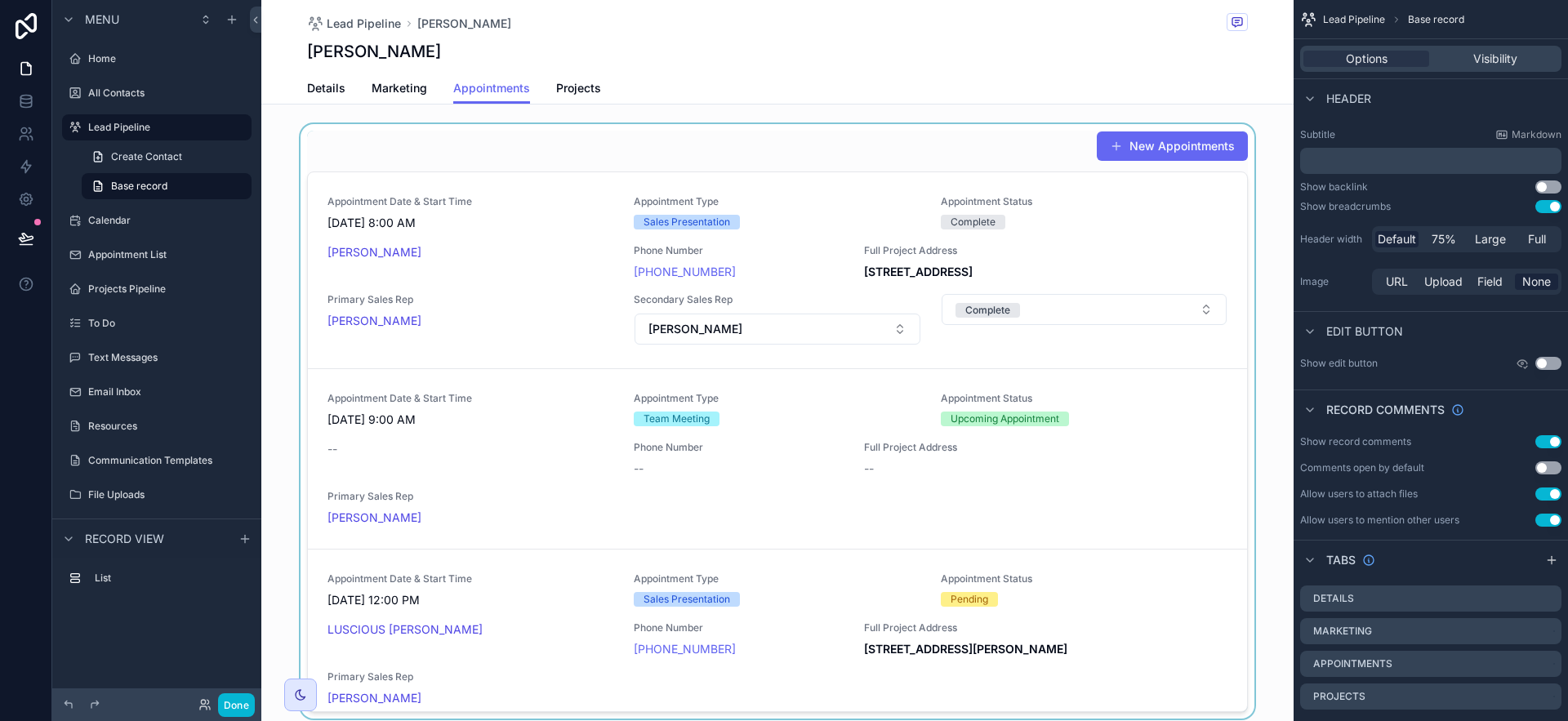
click at [1133, 241] on div "scrollable content" at bounding box center [778, 422] width 1033 height 595
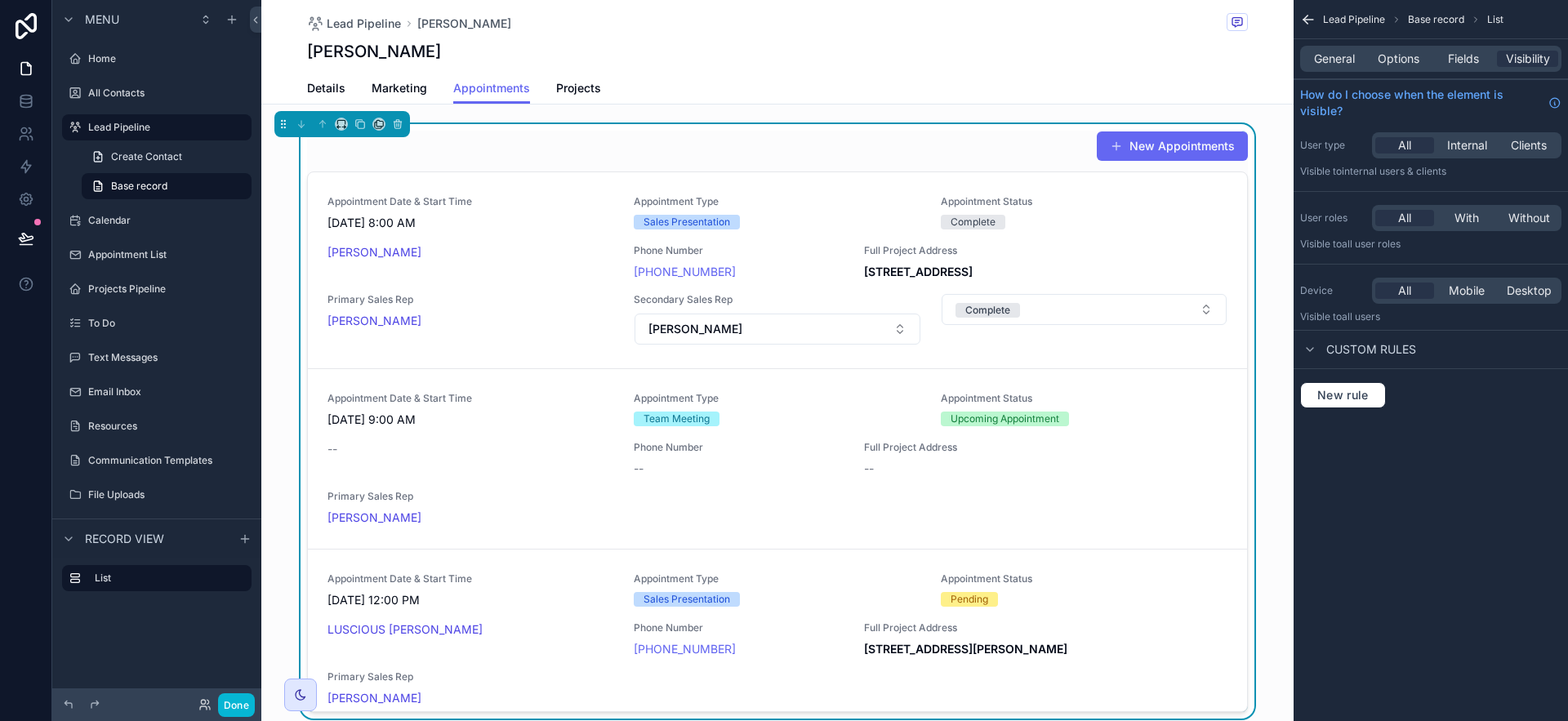
drag, startPoint x: 1480, startPoint y: 147, endPoint x: 1478, endPoint y: 171, distance: 24.1
click at [1480, 147] on span "Internal" at bounding box center [1467, 145] width 40 height 16
click at [1475, 225] on span "With" at bounding box center [1466, 218] width 25 height 16
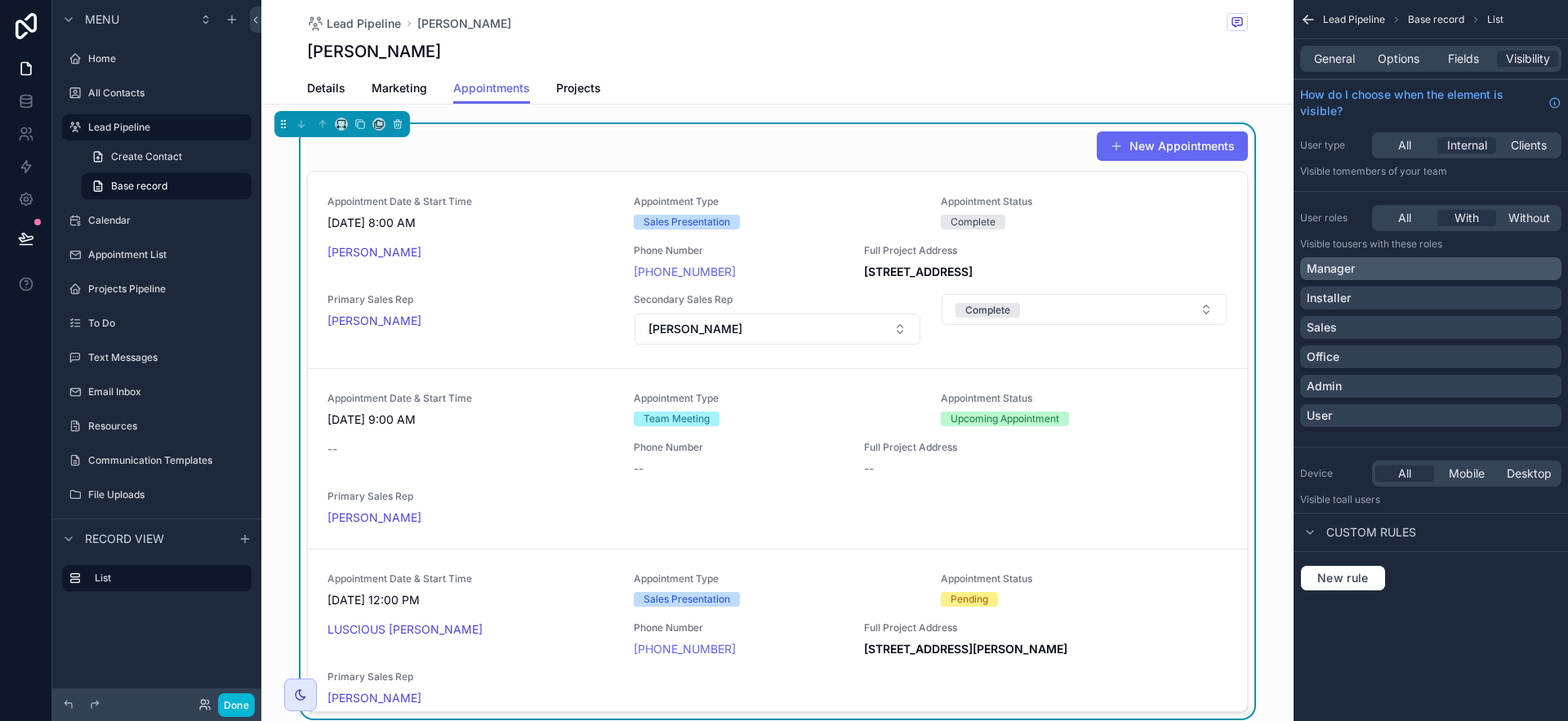
drag, startPoint x: 1456, startPoint y: 266, endPoint x: 1454, endPoint y: 279, distance: 13.2
click at [1456, 266] on div "Manager" at bounding box center [1431, 269] width 248 height 16
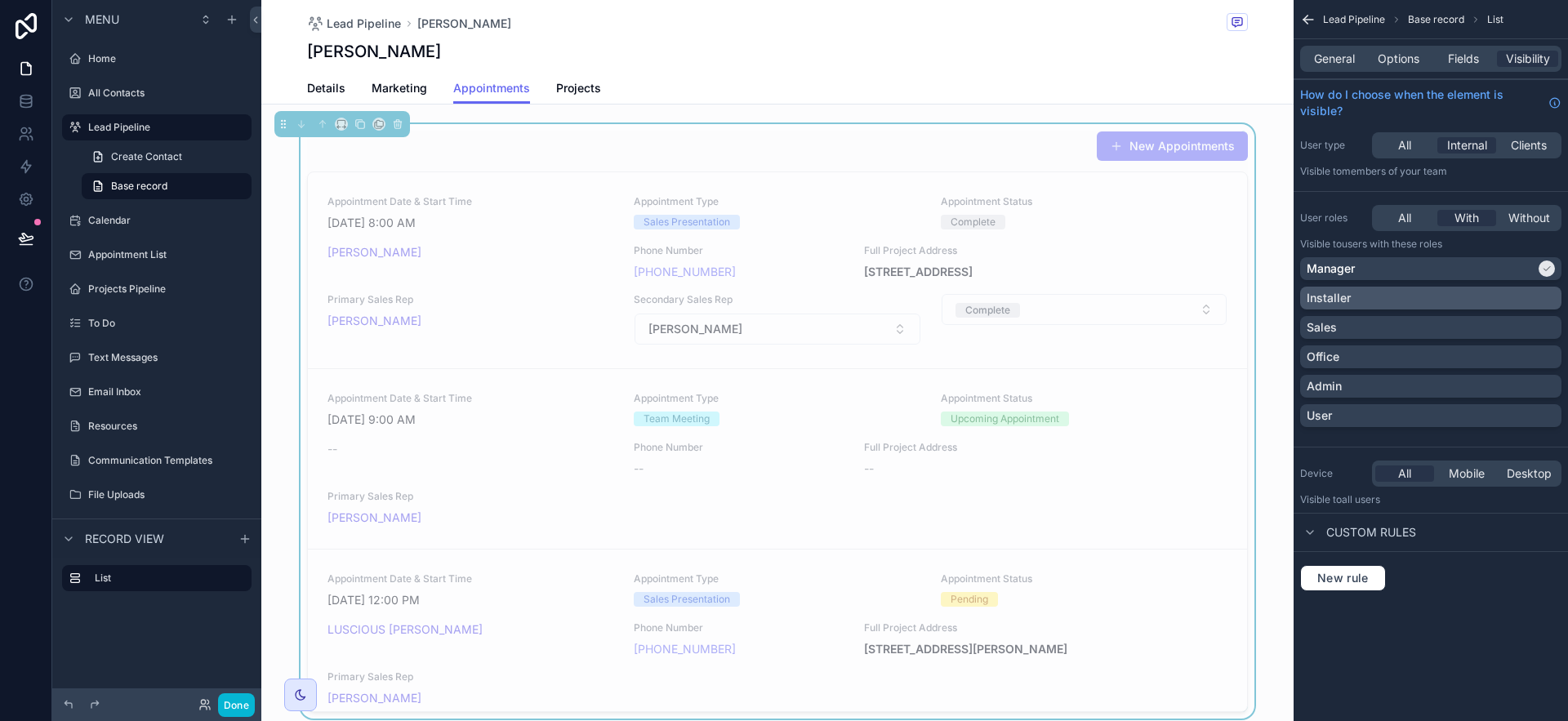
drag, startPoint x: 1446, startPoint y: 295, endPoint x: 1443, endPoint y: 306, distance: 11.4
click at [1445, 295] on div "Installer" at bounding box center [1431, 297] width 248 height 16
click at [1436, 325] on div "Sales" at bounding box center [1431, 327] width 248 height 16
click at [1426, 358] on div "Office" at bounding box center [1431, 357] width 248 height 16
click at [1417, 385] on div "Admin" at bounding box center [1431, 385] width 248 height 16
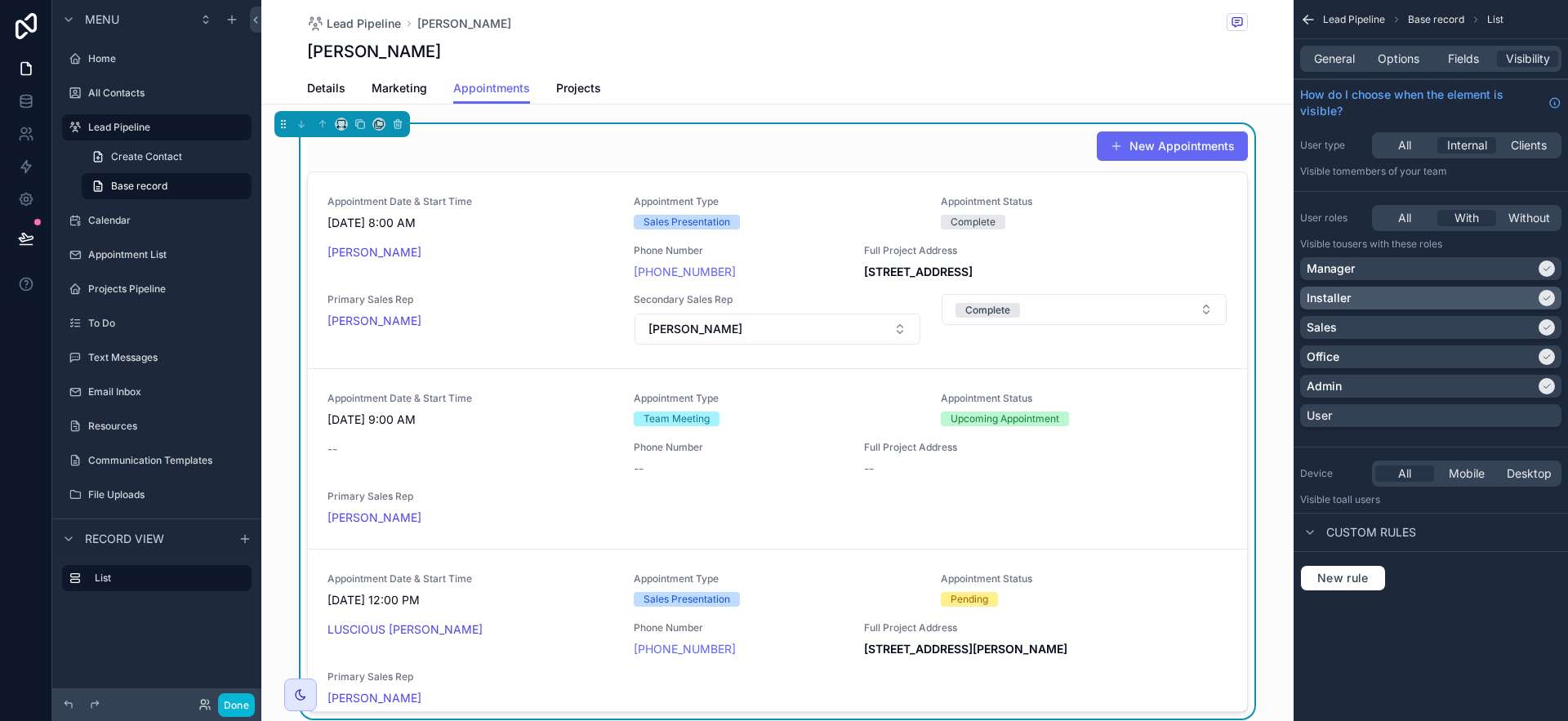
click at [1402, 297] on div "Installer" at bounding box center [1421, 297] width 229 height 16
click at [1403, 47] on div "General Options Fields Visibility" at bounding box center [1431, 58] width 262 height 26
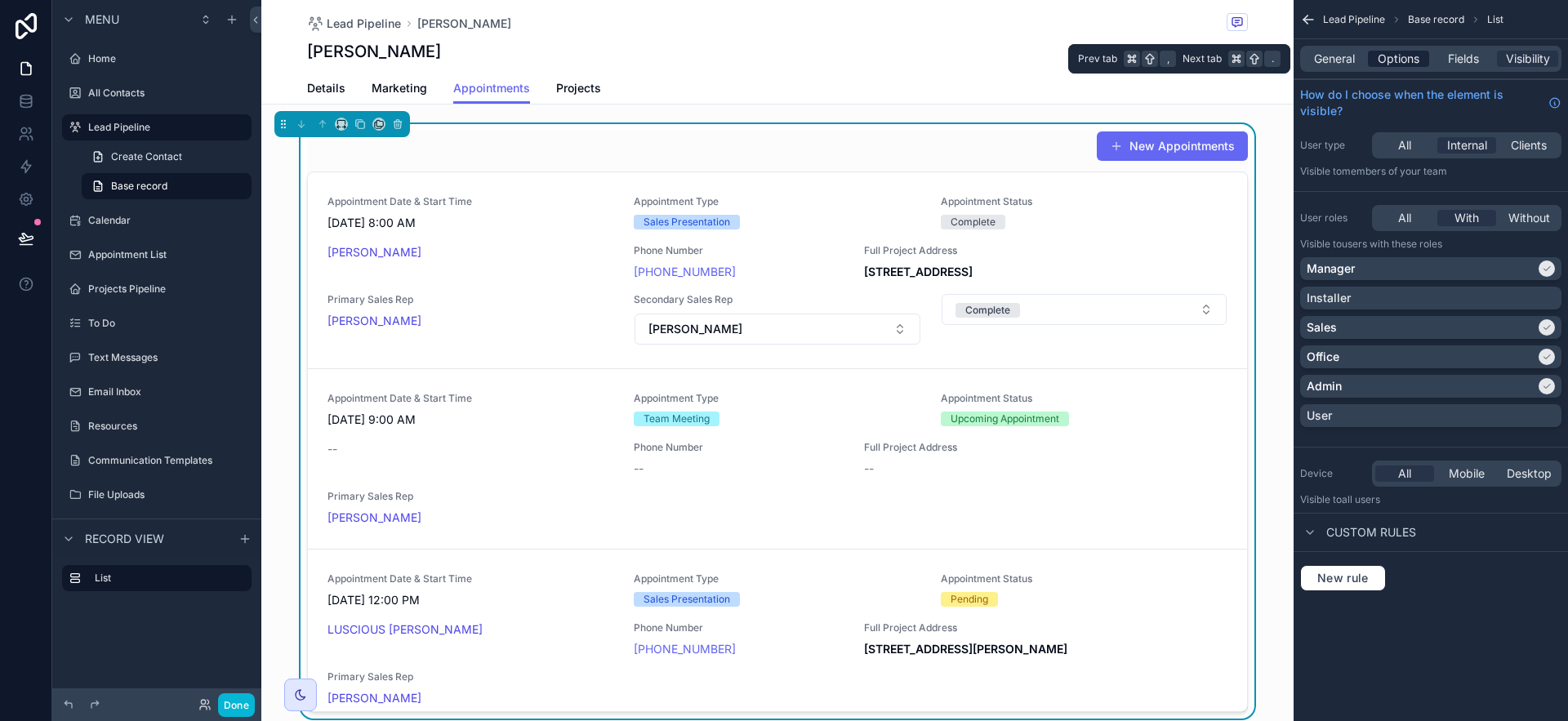
click at [1403, 51] on span "Options" at bounding box center [1399, 58] width 42 height 16
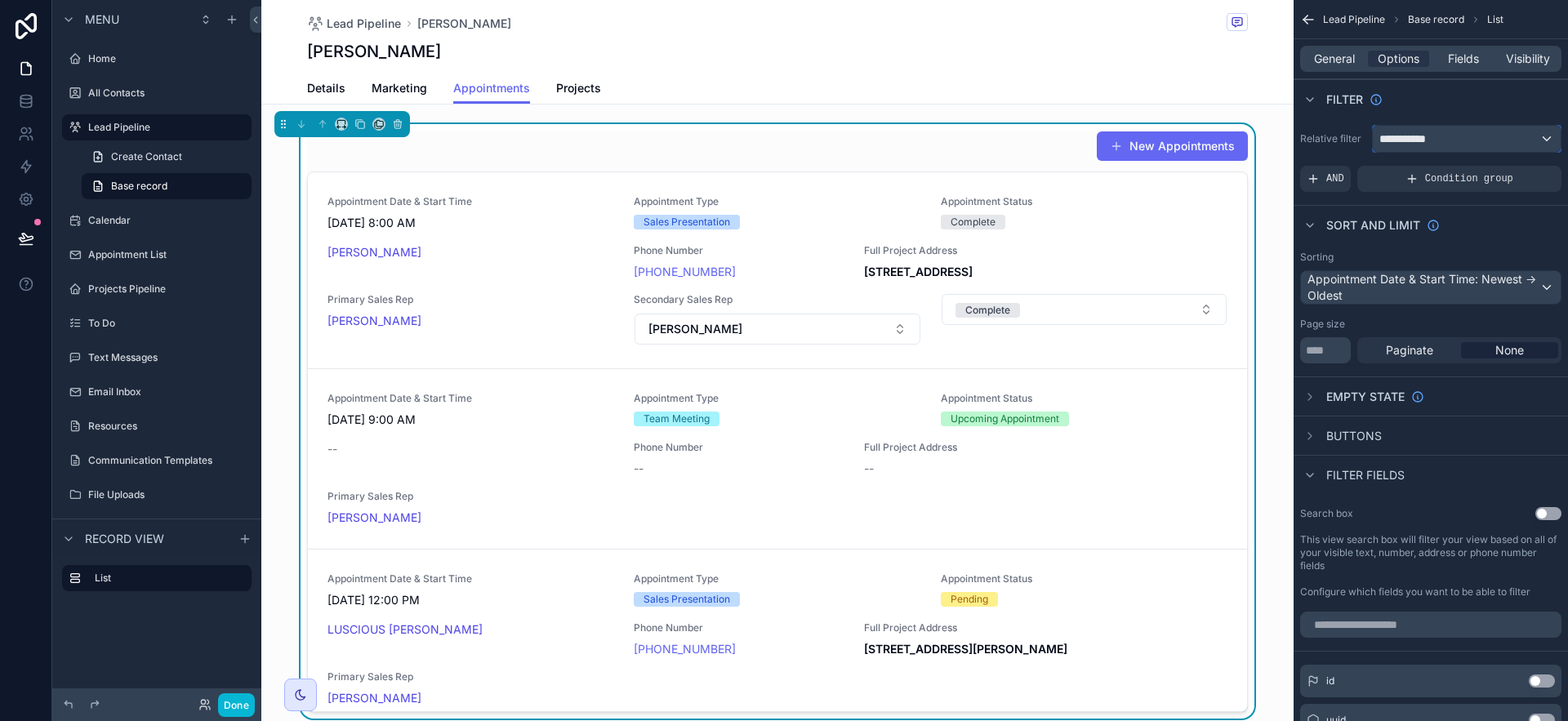
click at [1411, 131] on span "**********" at bounding box center [1410, 138] width 60 height 16
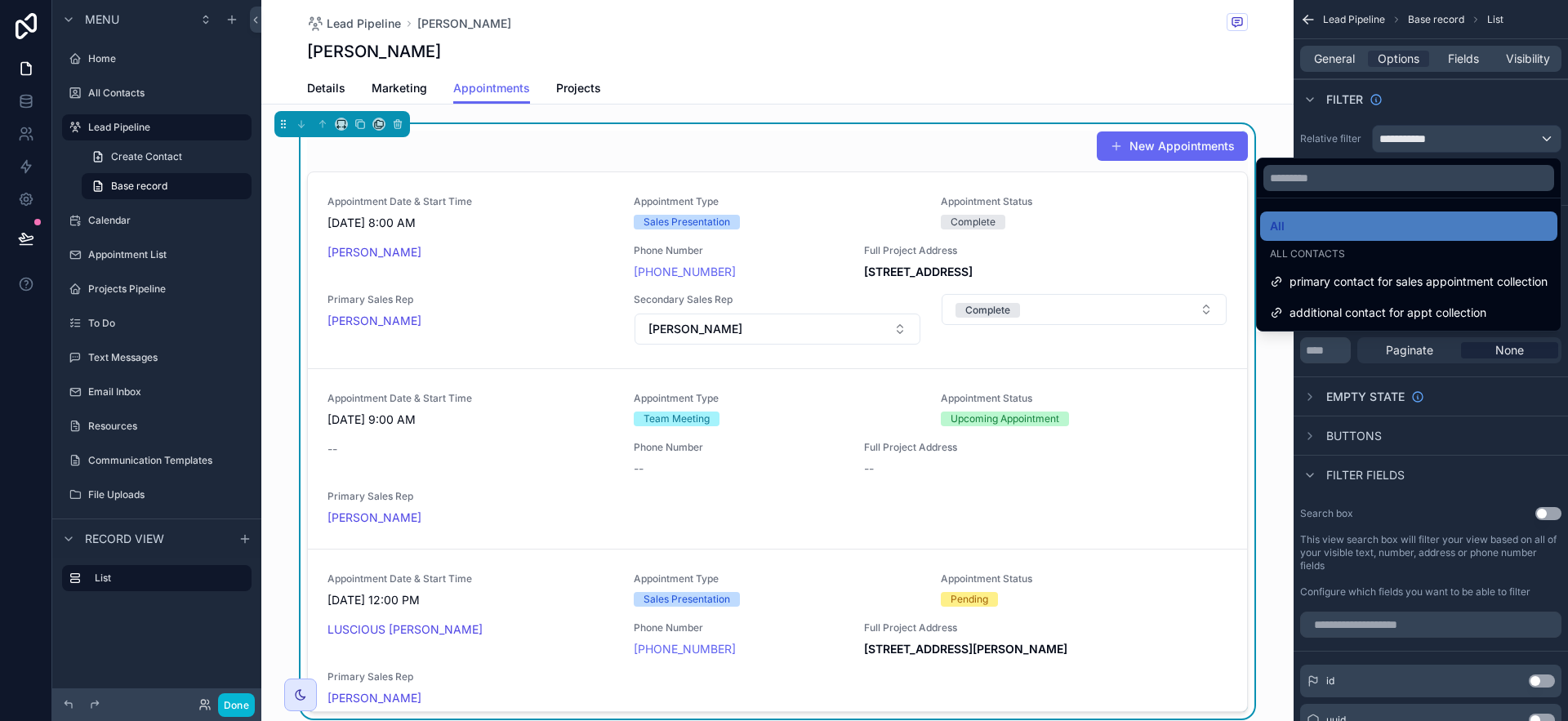
drag, startPoint x: 1344, startPoint y: 282, endPoint x: 1335, endPoint y: 286, distance: 9.8
click at [1342, 286] on span "primary contact for sales appointment collection" at bounding box center [1418, 281] width 258 height 19
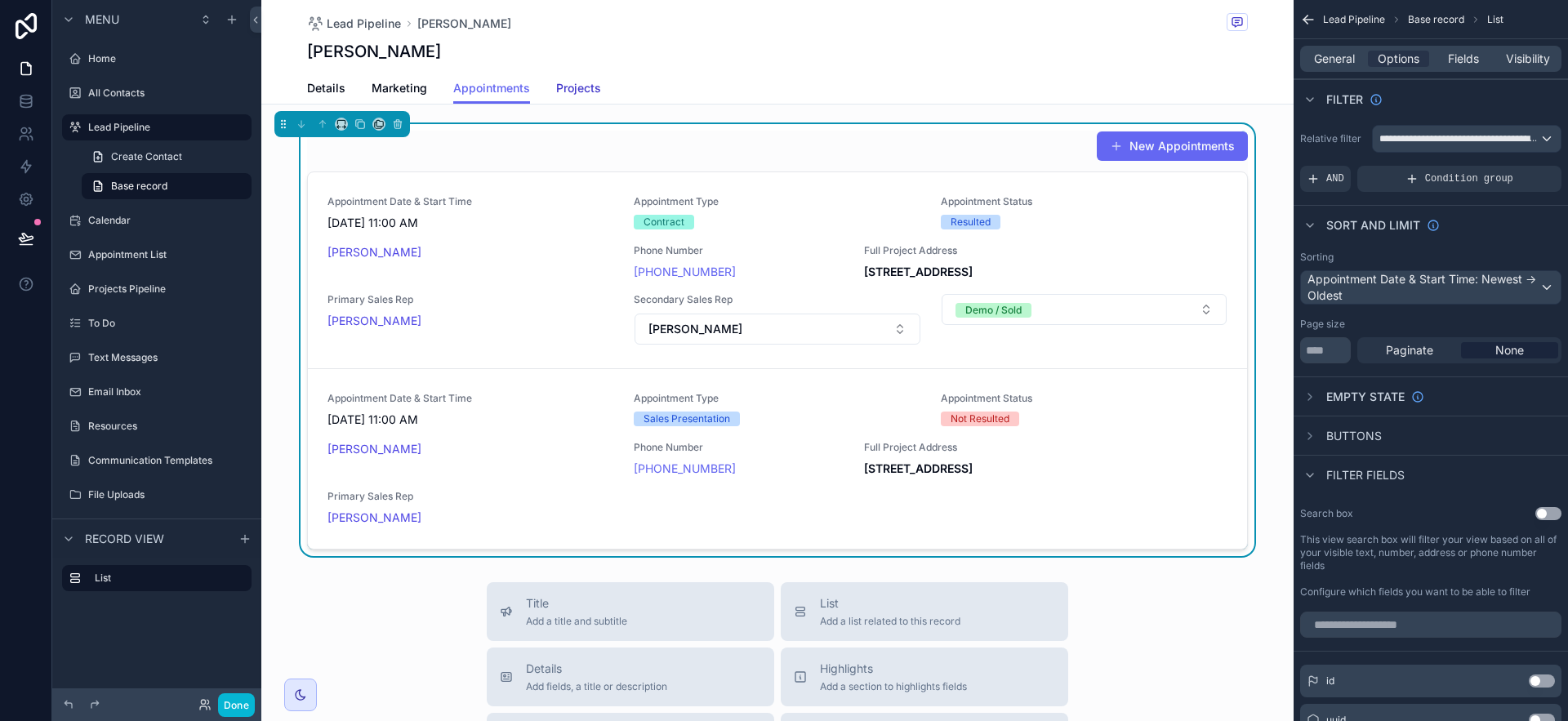
click at [557, 77] on link "Projects" at bounding box center [579, 90] width 45 height 33
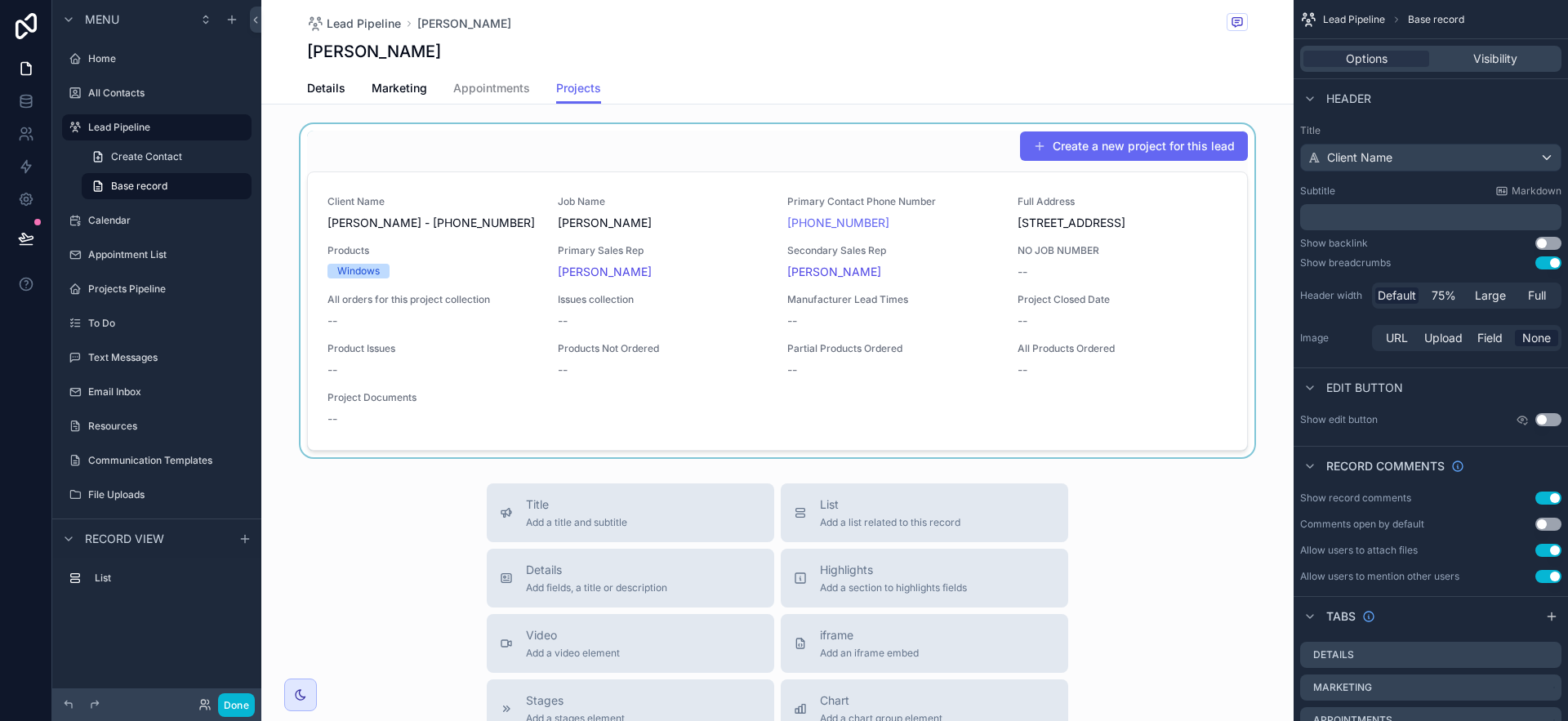
click at [816, 191] on div "scrollable content" at bounding box center [778, 291] width 1033 height 333
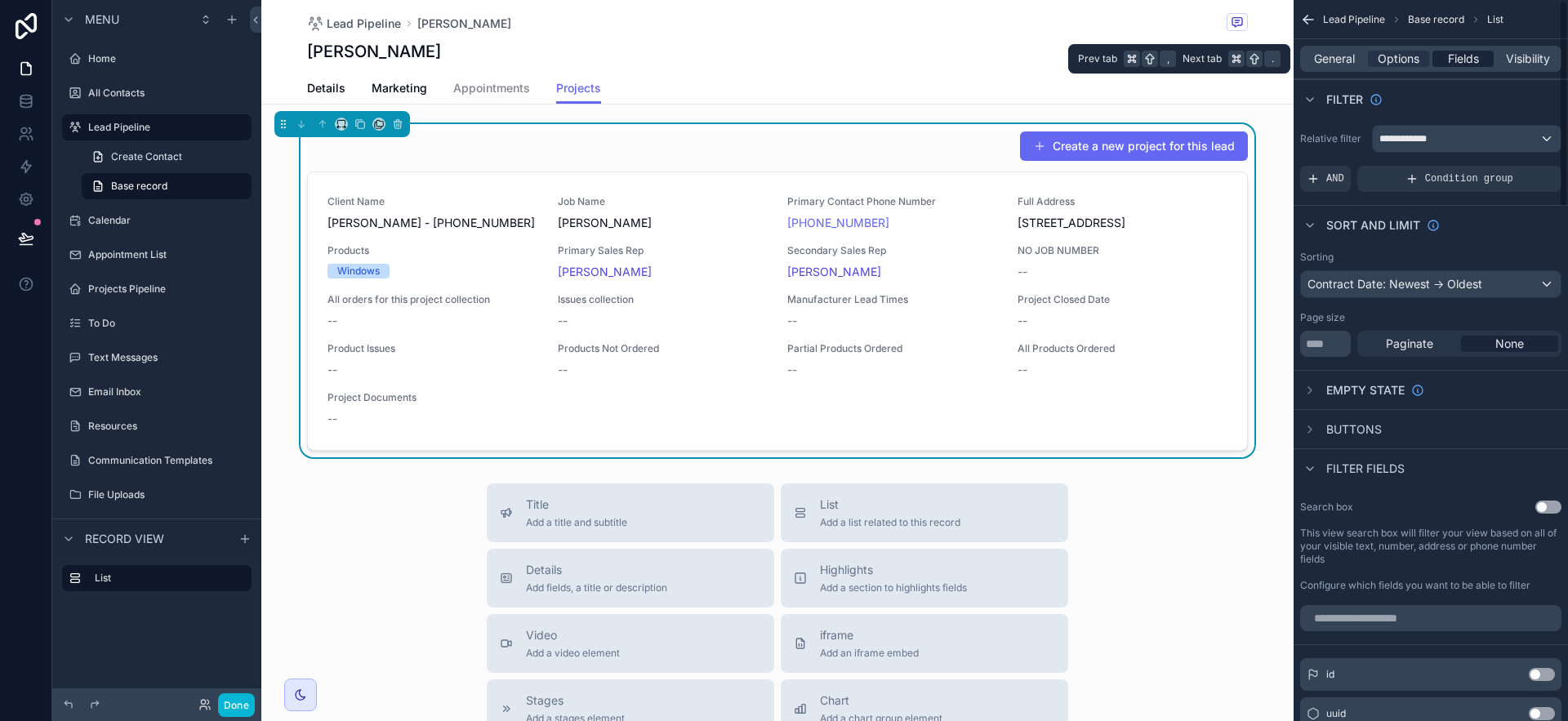
click at [1464, 63] on span "Fields" at bounding box center [1464, 58] width 31 height 16
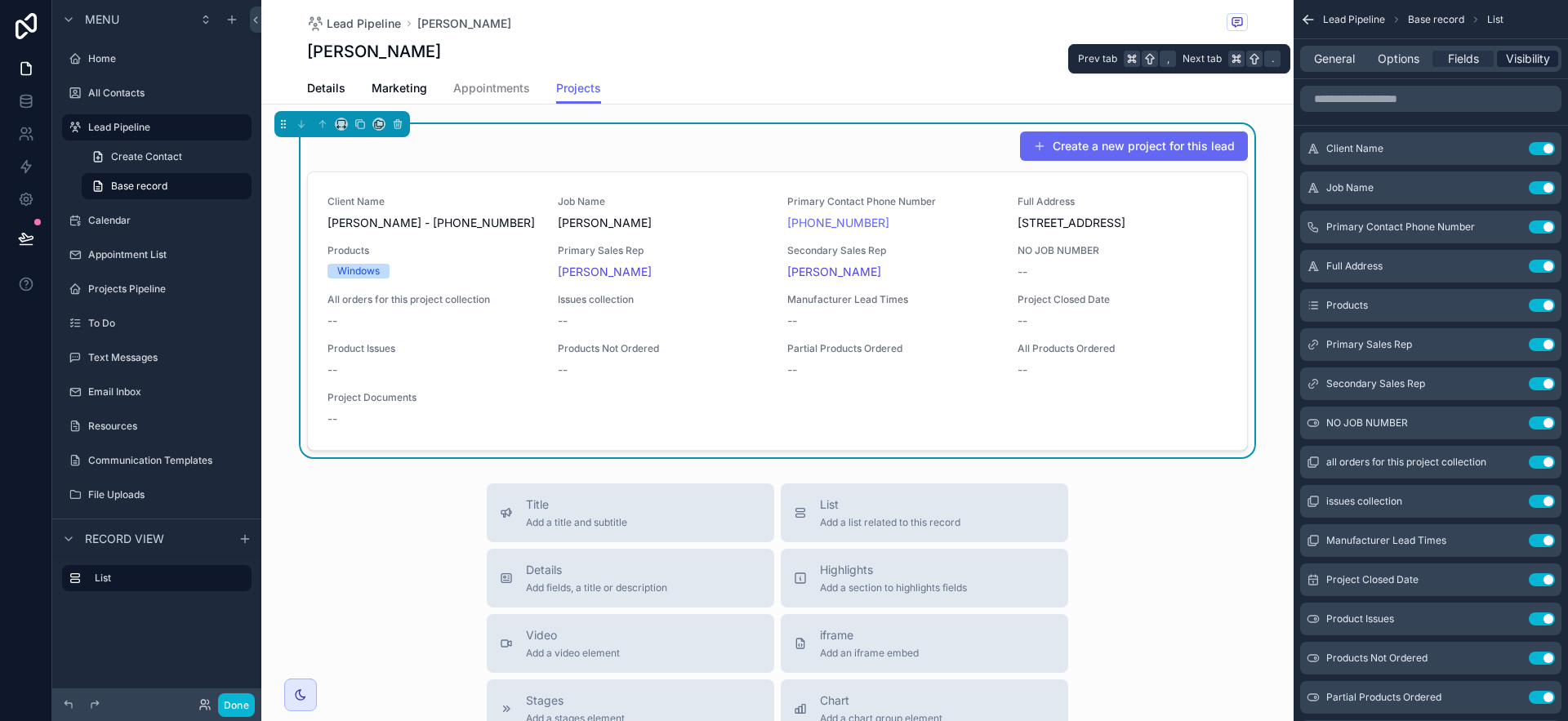
click at [1518, 60] on span "Visibility" at bounding box center [1528, 58] width 44 height 16
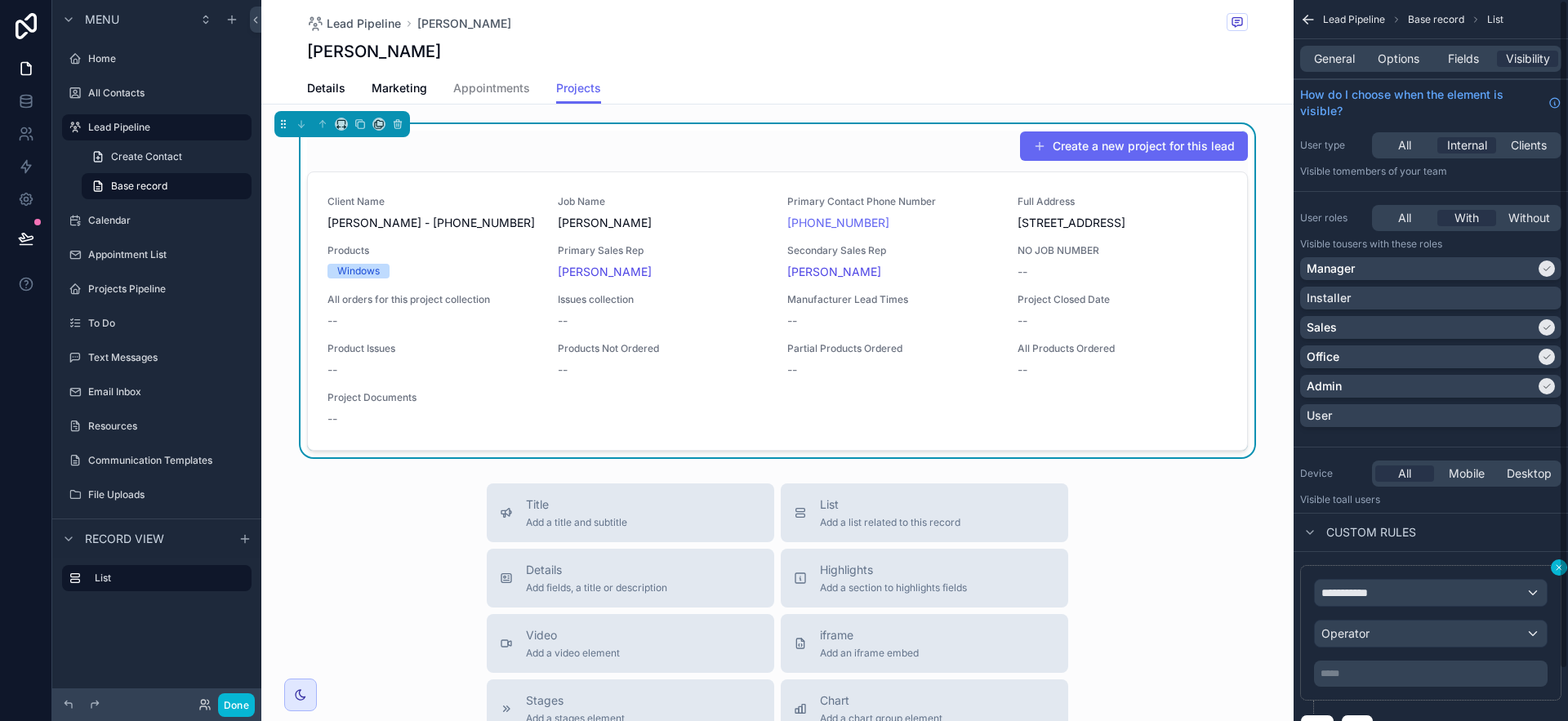
click at [1557, 568] on icon "scrollable content" at bounding box center [1560, 568] width 10 height 10
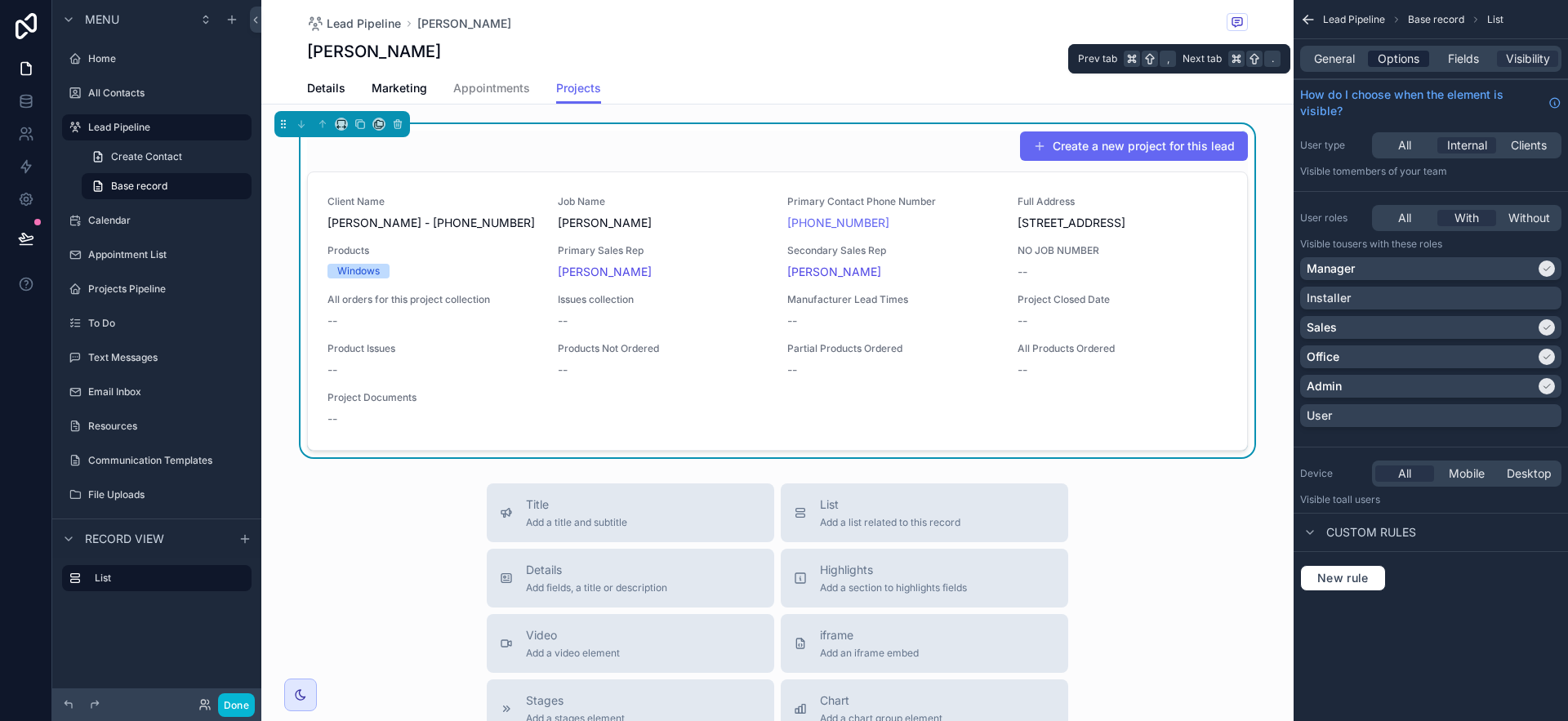
click at [1377, 52] on div "Options" at bounding box center [1399, 58] width 61 height 16
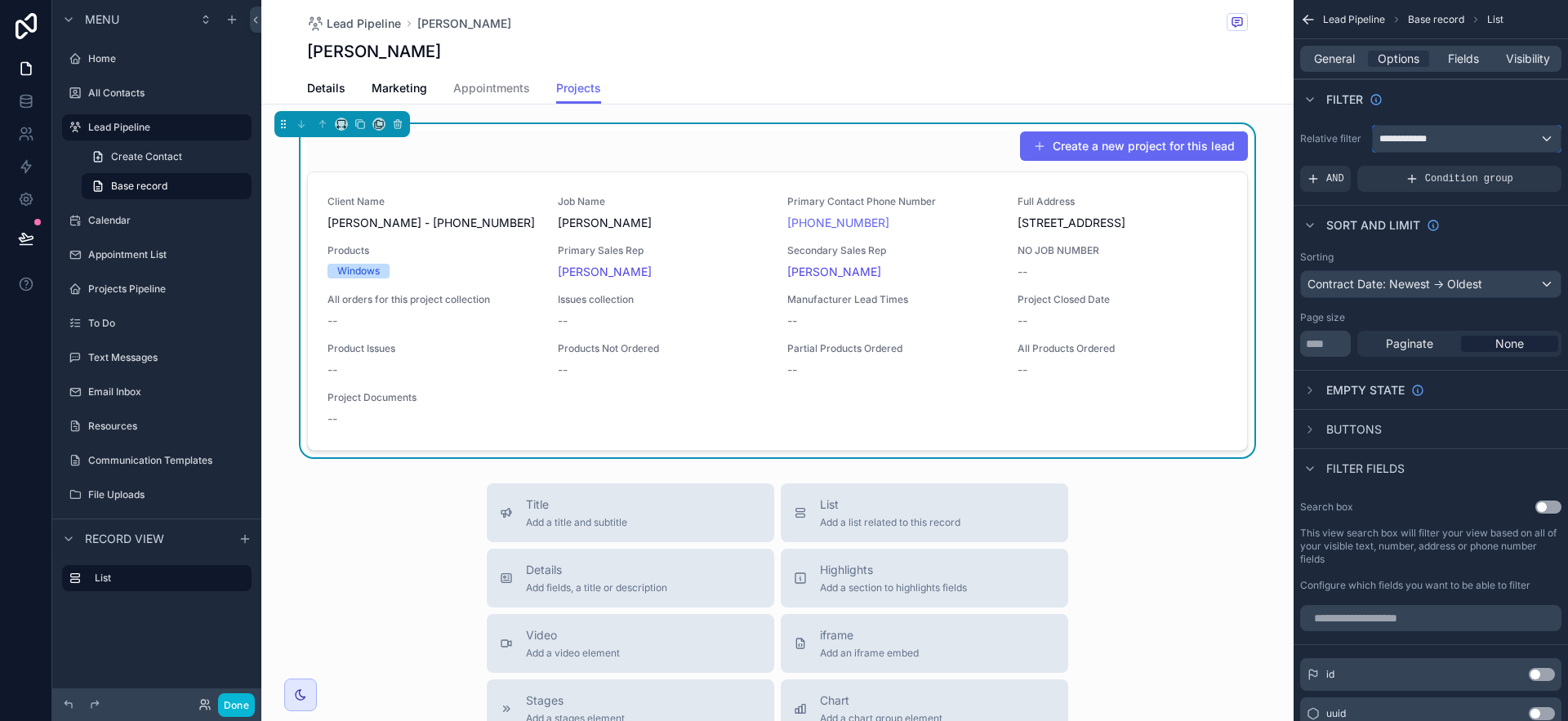
click at [1410, 140] on span "**********" at bounding box center [1406, 138] width 53 height 13
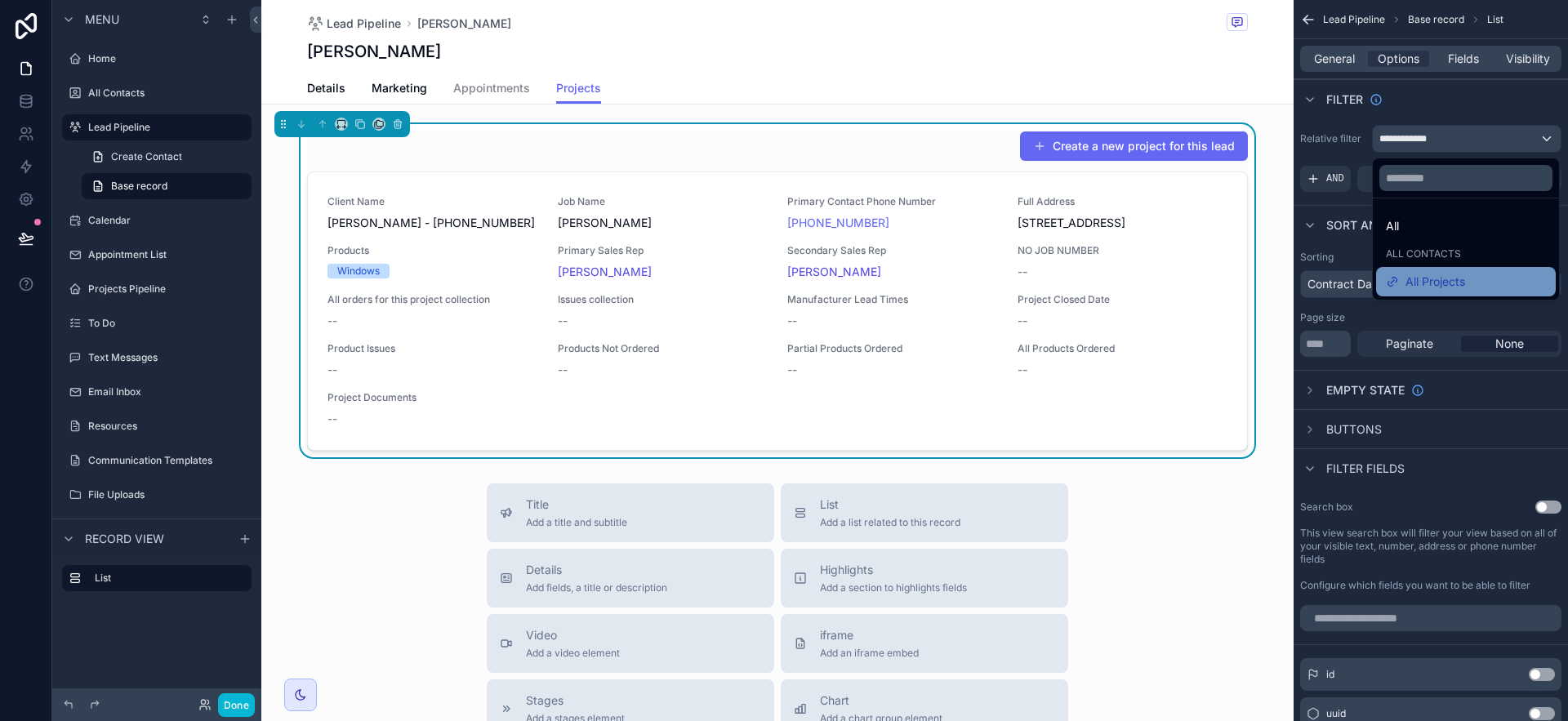
click at [1460, 274] on span "All Projects" at bounding box center [1435, 281] width 59 height 19
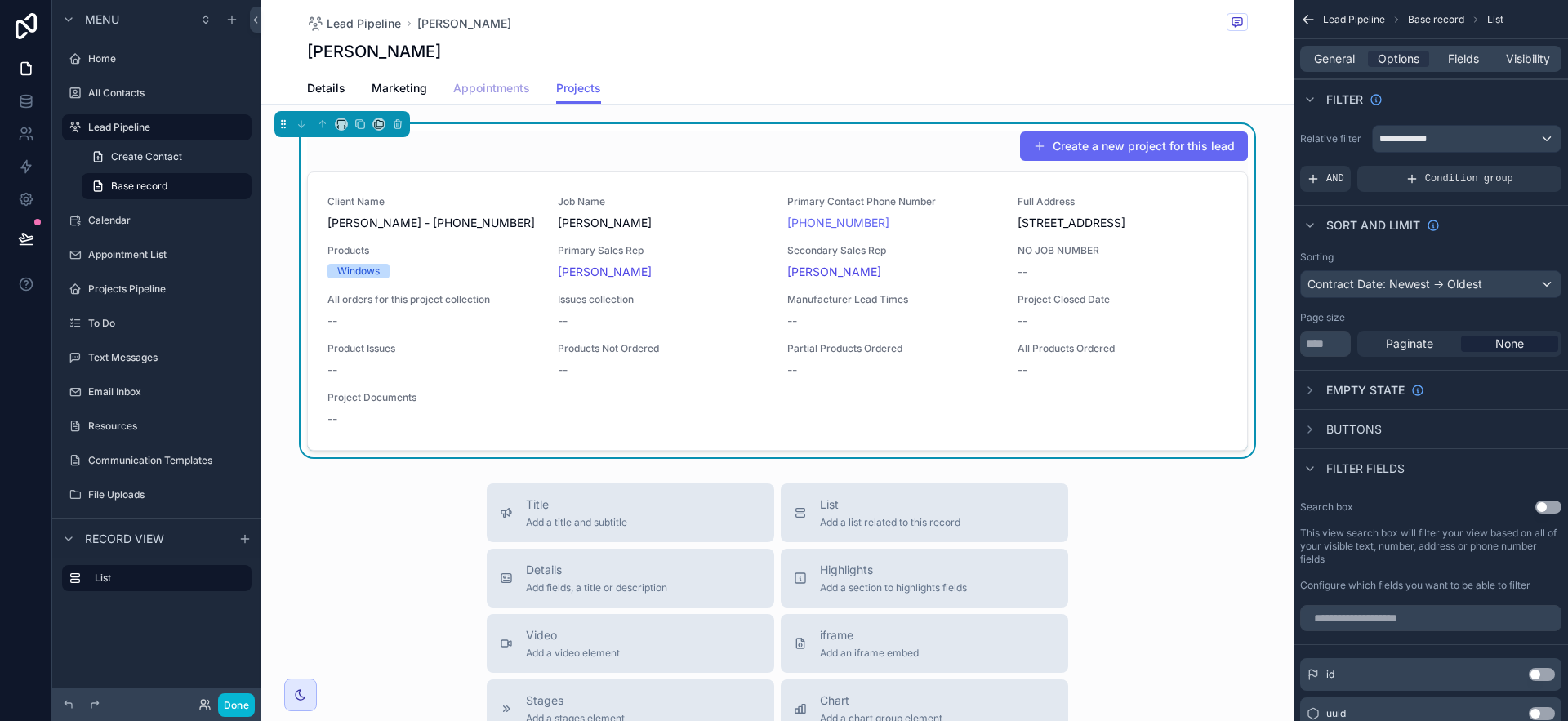
click at [490, 87] on span "Appointments" at bounding box center [491, 87] width 77 height 16
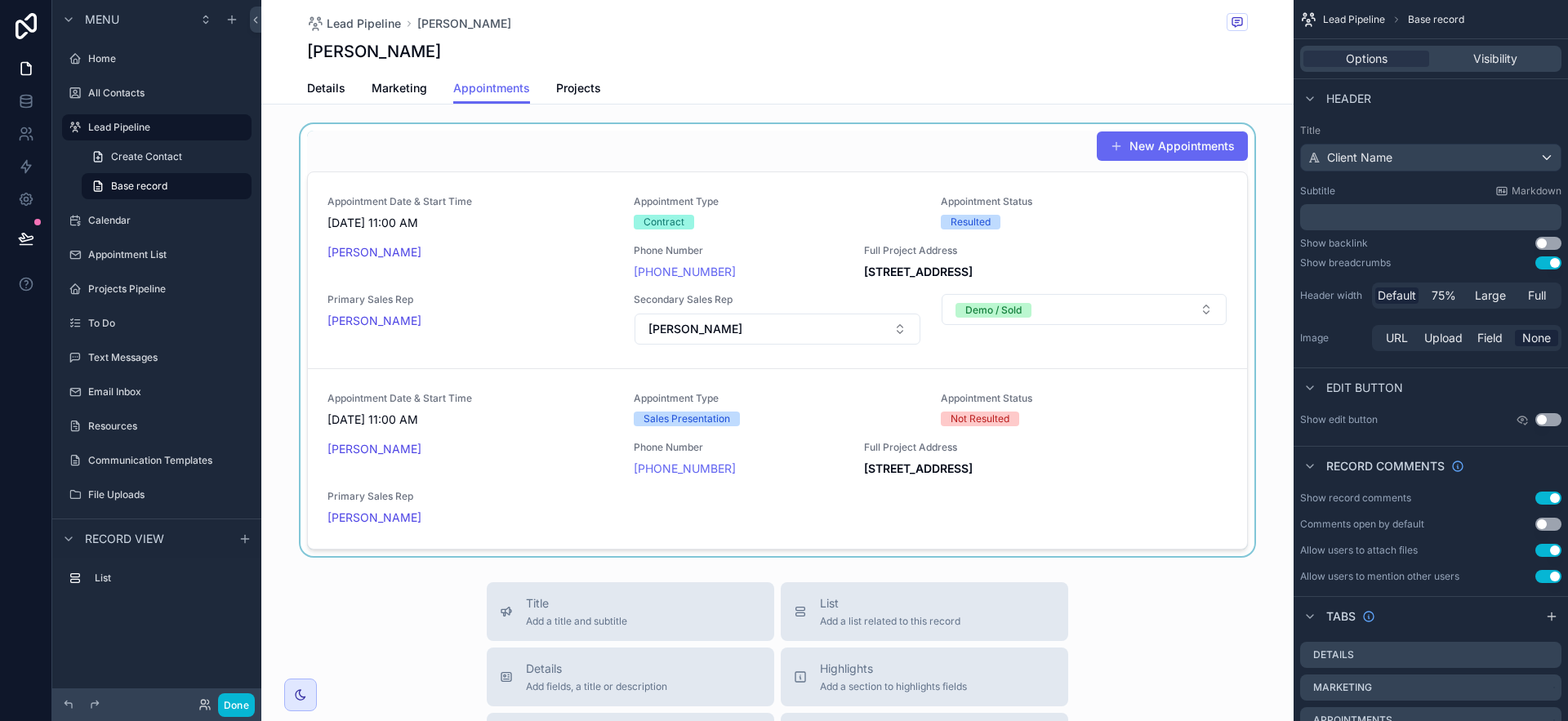
click at [726, 158] on div "scrollable content" at bounding box center [778, 341] width 1033 height 432
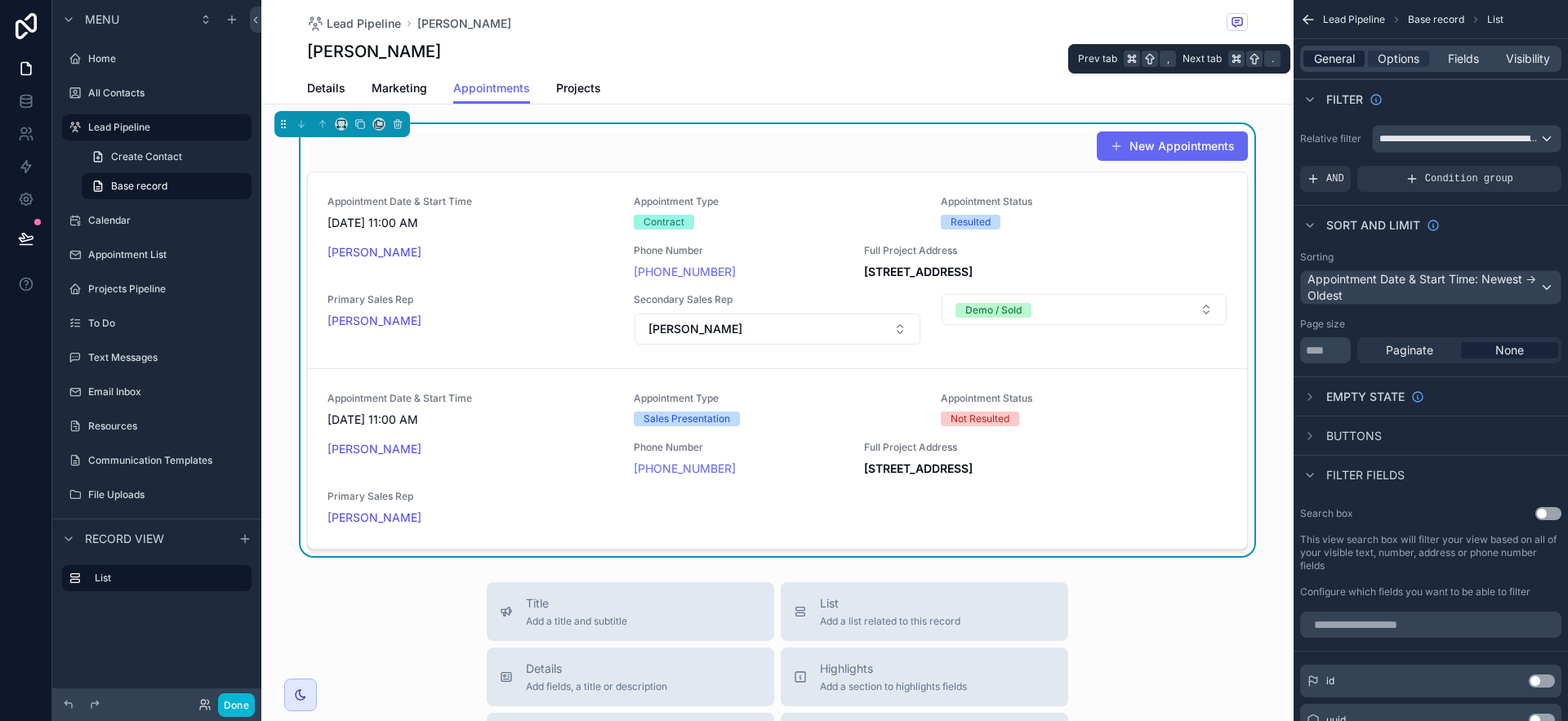
click at [1345, 61] on span "General" at bounding box center [1334, 58] width 41 height 16
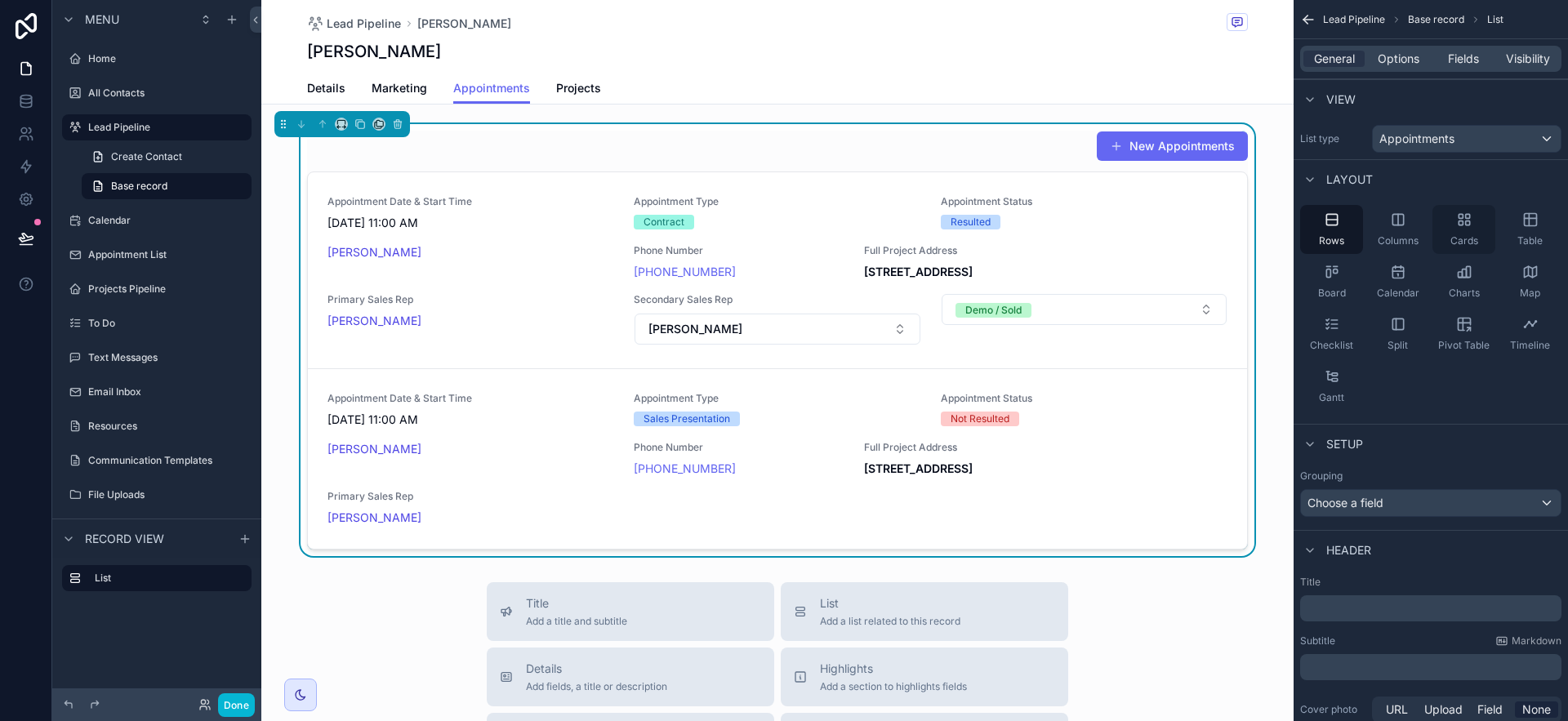
click at [1485, 217] on div "Cards" at bounding box center [1464, 230] width 63 height 49
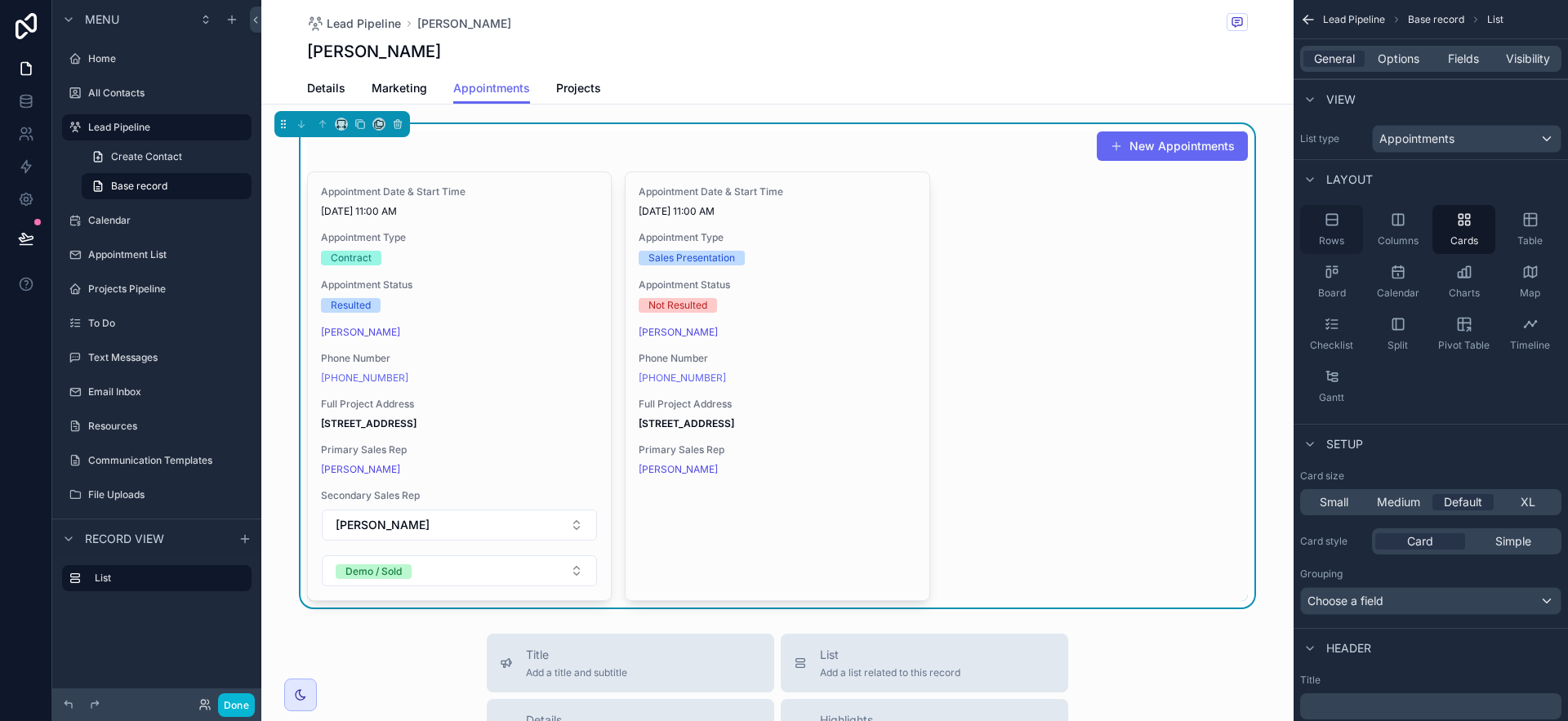
click at [1345, 229] on div "Rows" at bounding box center [1332, 230] width 63 height 49
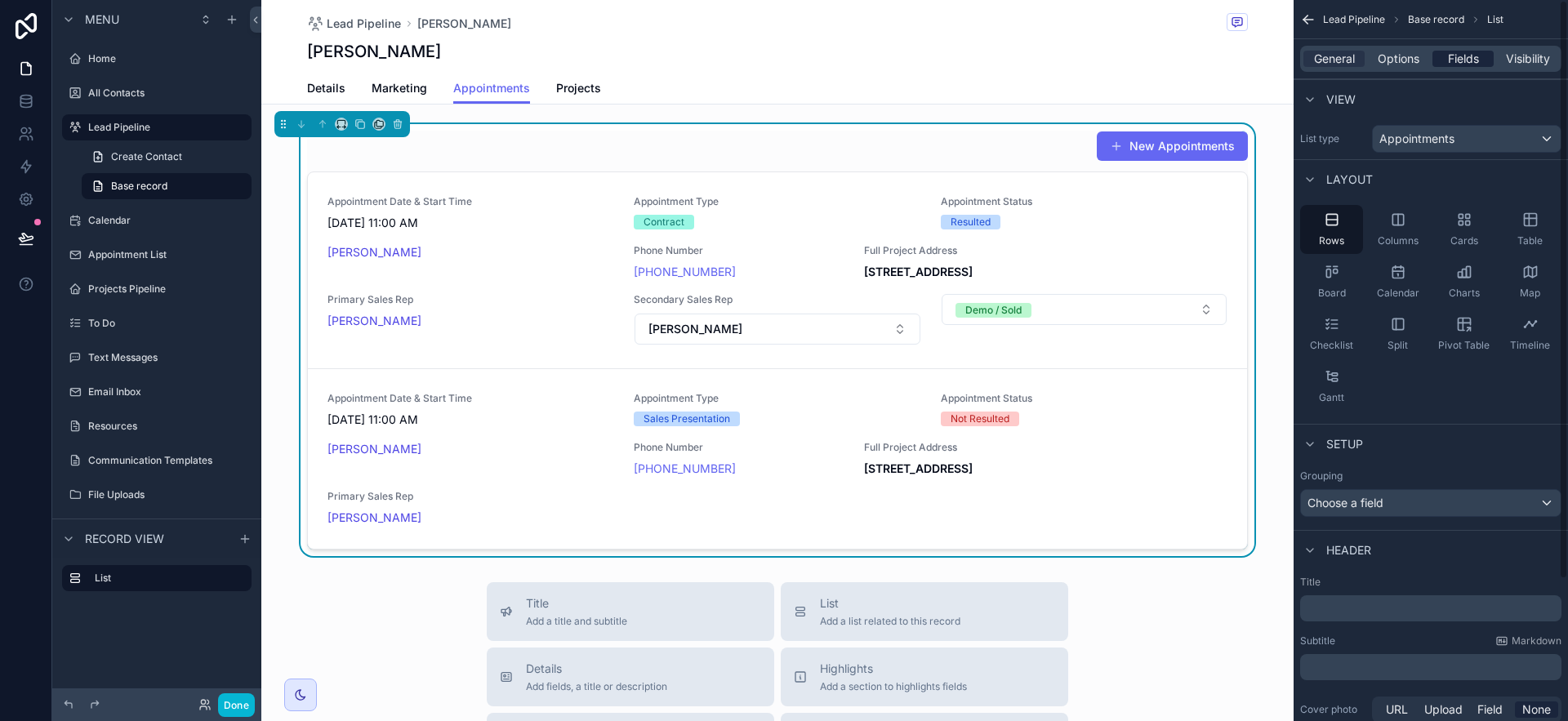
click at [1456, 57] on span "Fields" at bounding box center [1464, 58] width 31 height 16
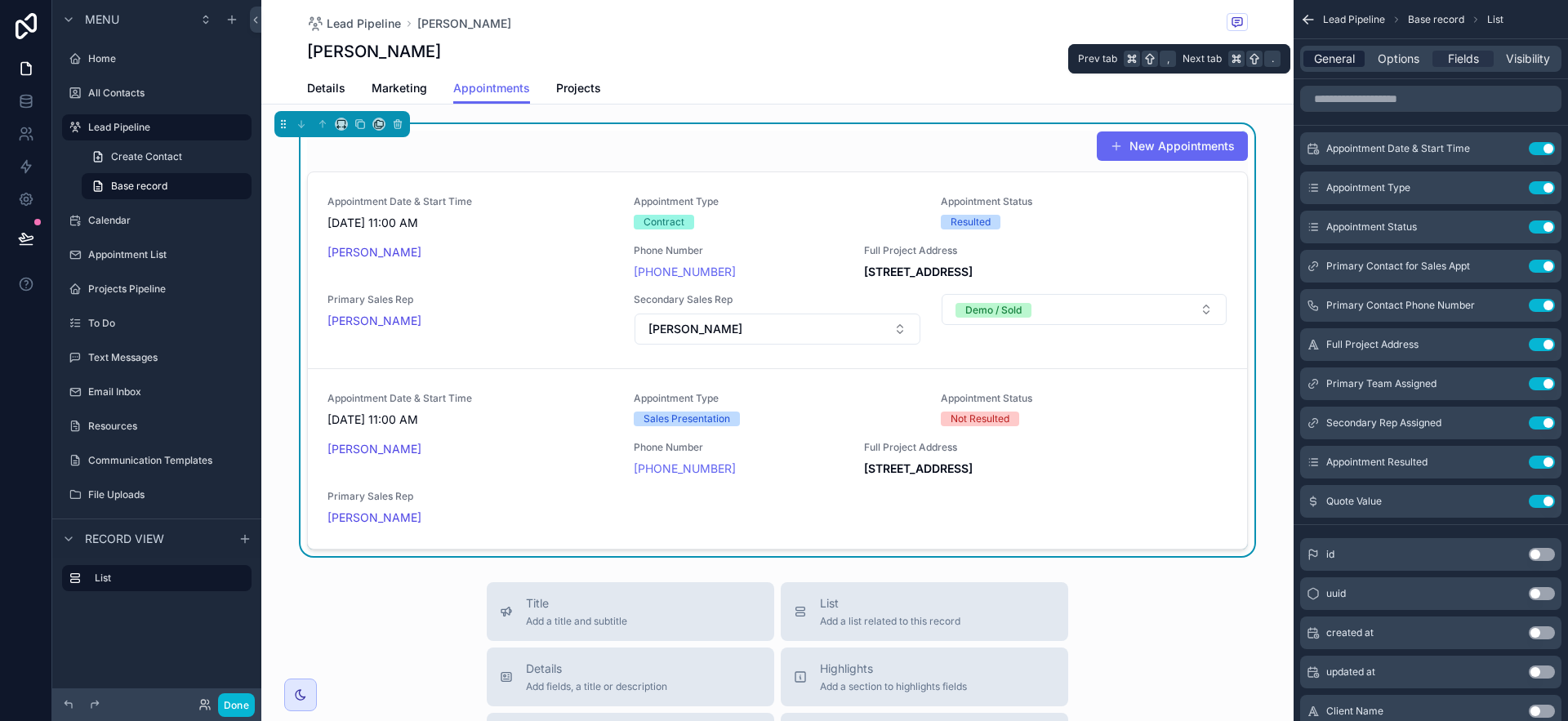
click at [1335, 59] on span "General" at bounding box center [1334, 58] width 41 height 16
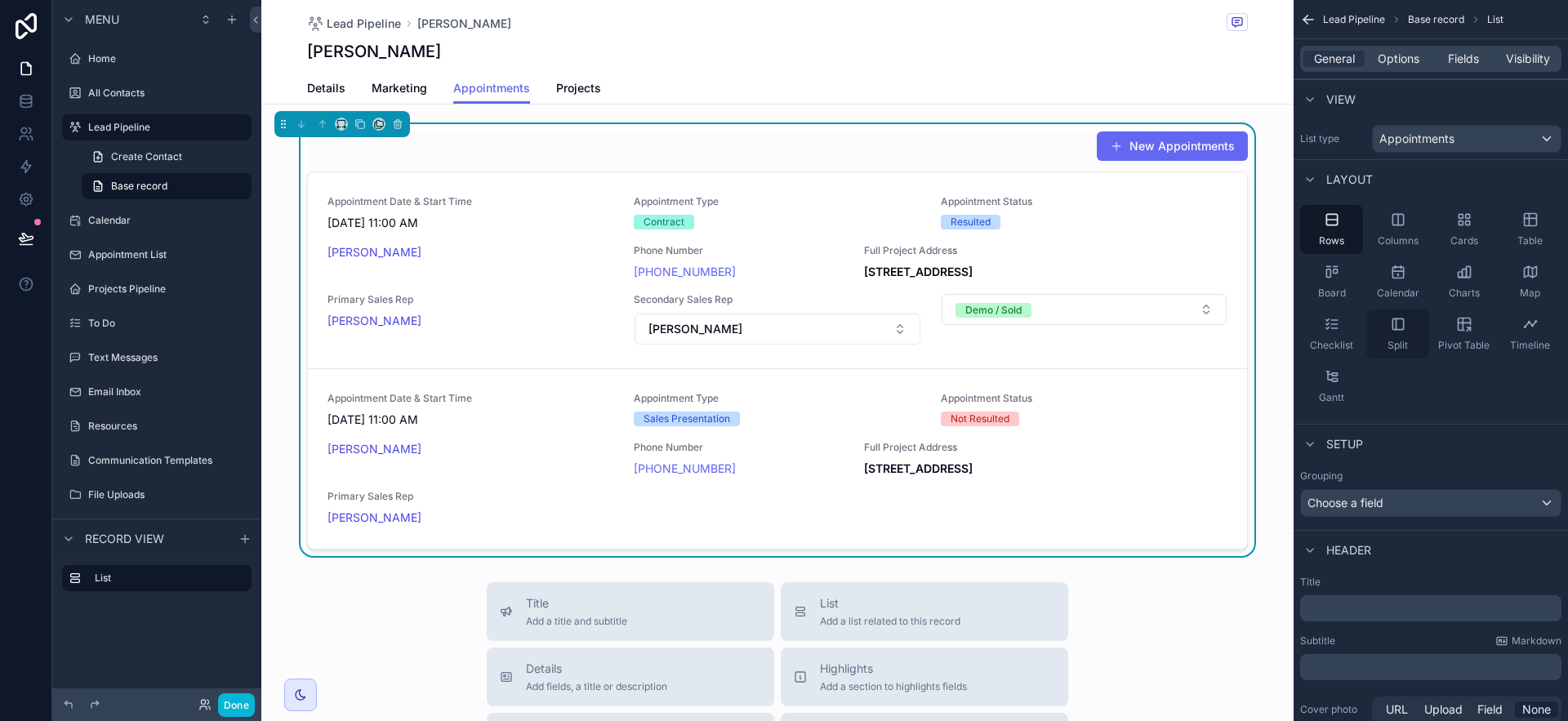
click at [1382, 341] on div "Split" at bounding box center [1398, 334] width 63 height 49
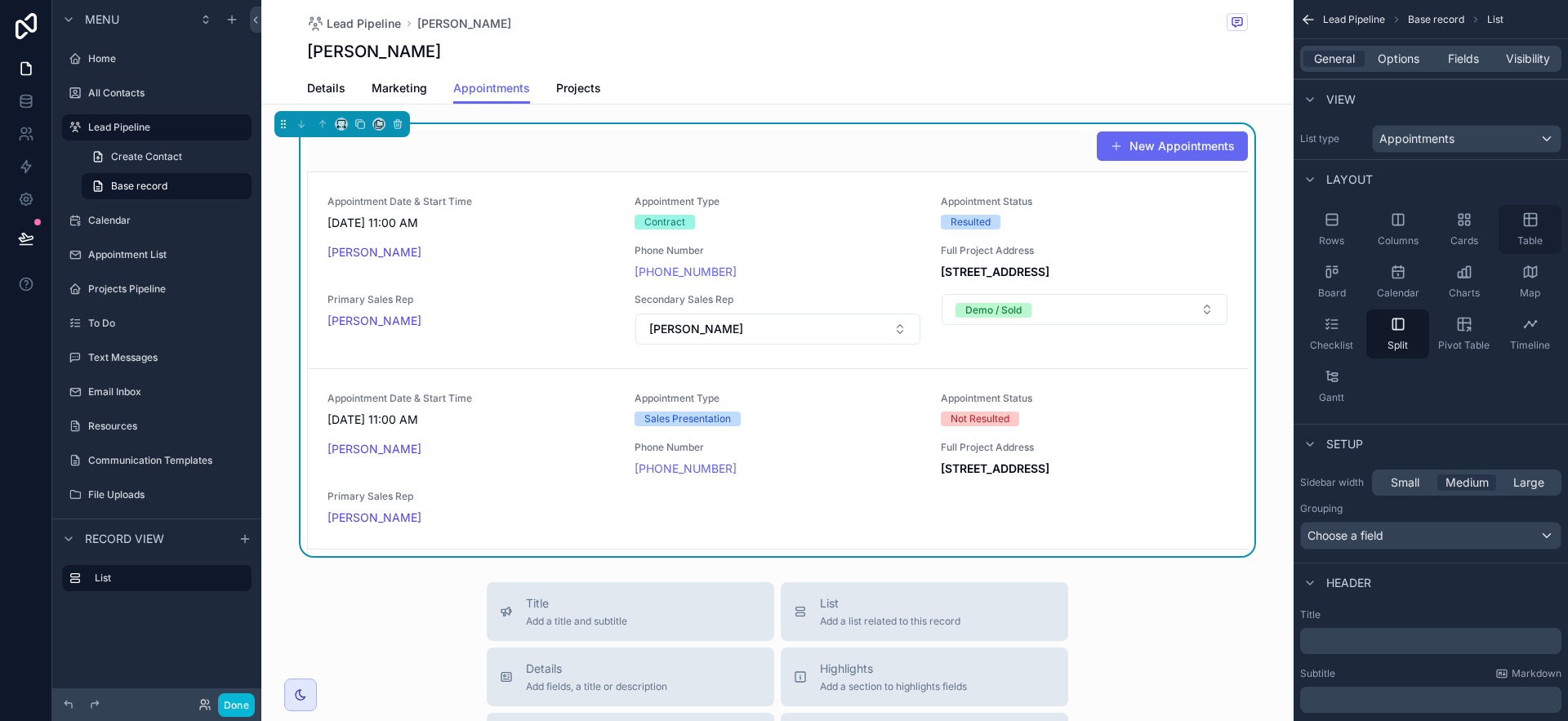
click at [1540, 228] on div "Table" at bounding box center [1530, 230] width 63 height 49
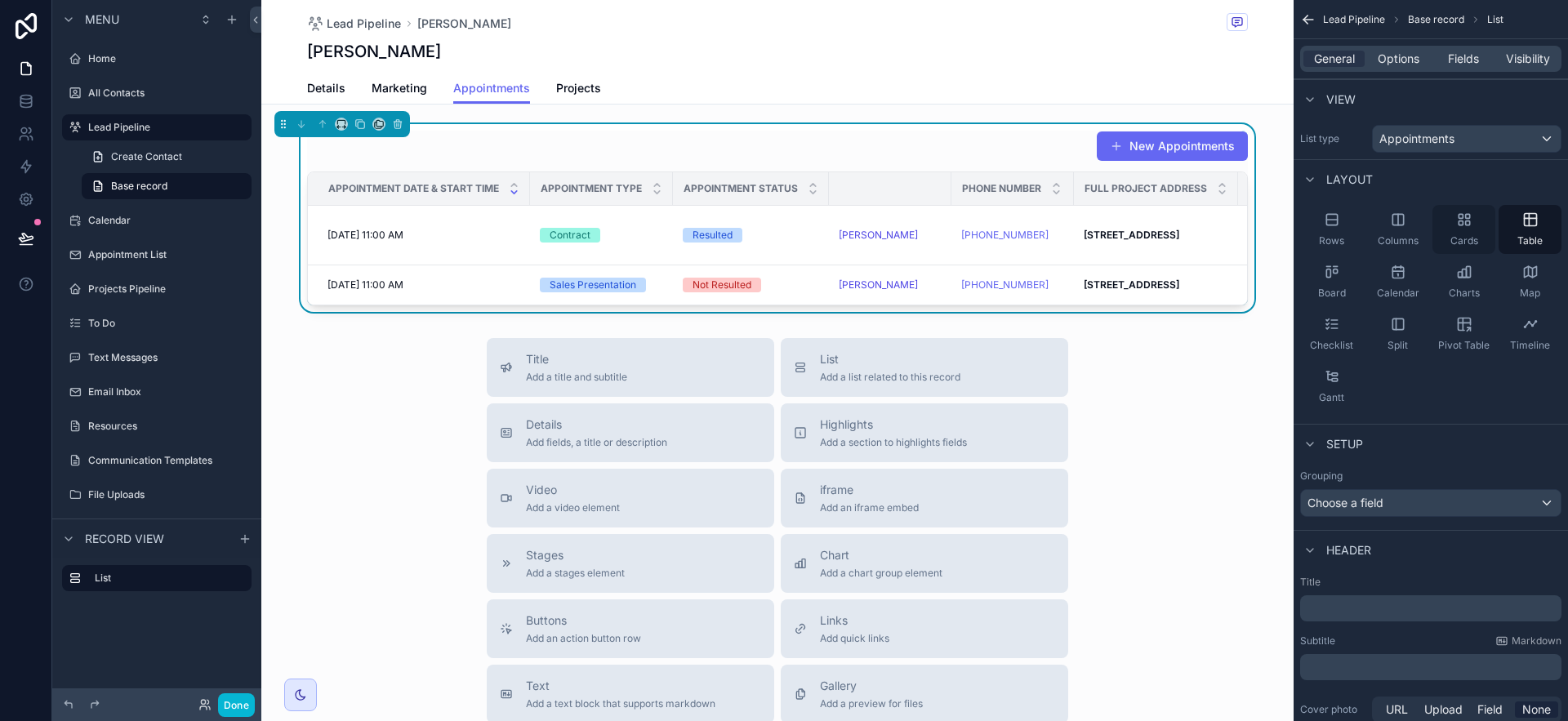
click at [1482, 225] on div "Cards" at bounding box center [1464, 230] width 63 height 49
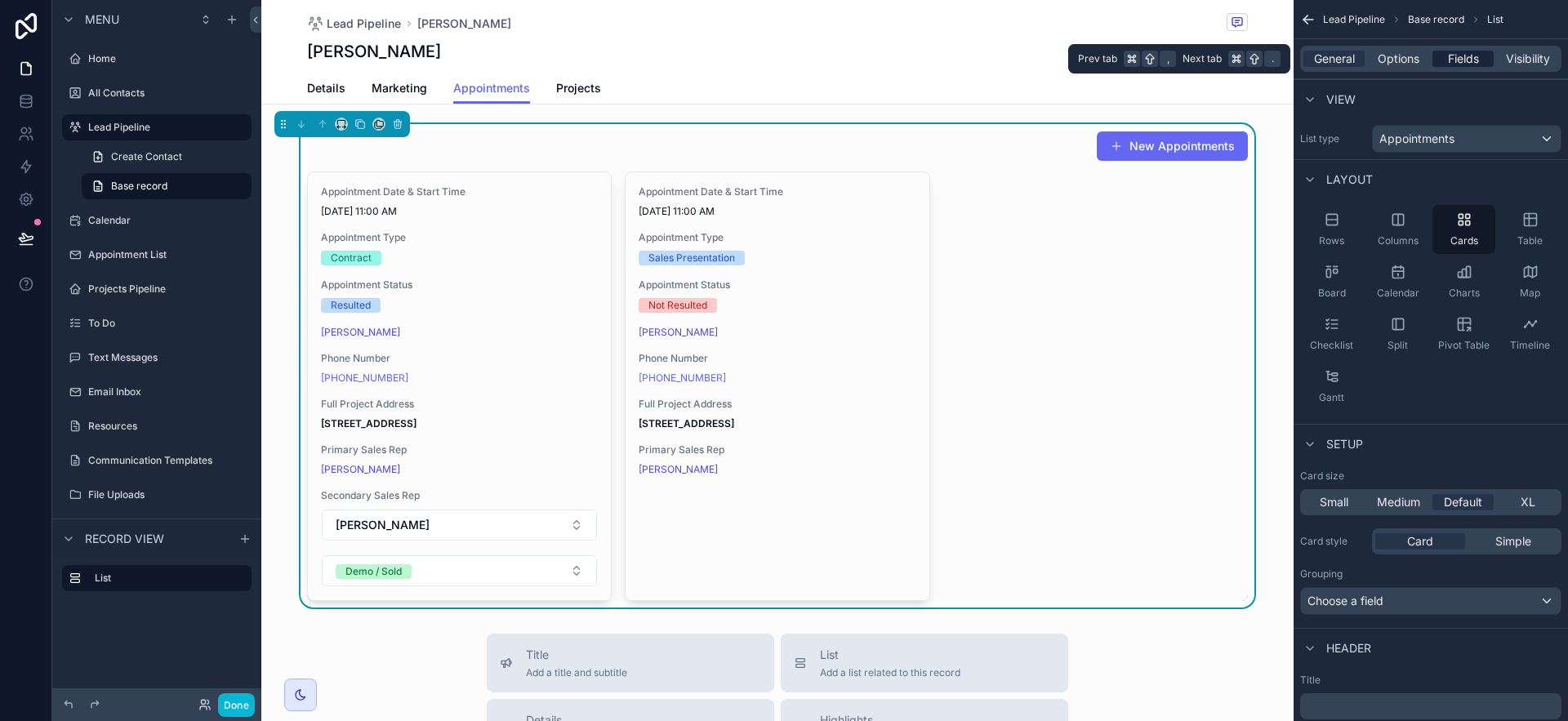
click at [1441, 57] on div "Fields" at bounding box center [1463, 58] width 61 height 16
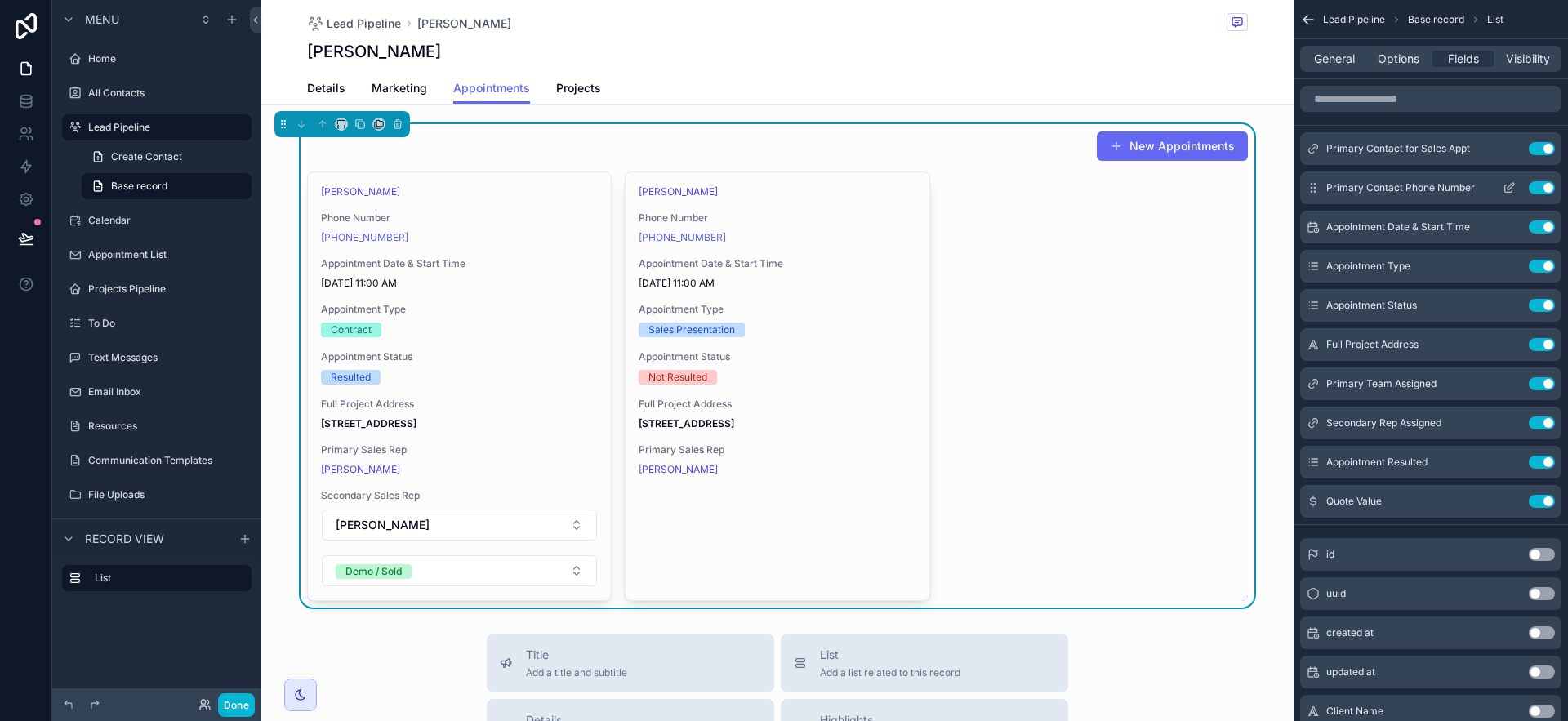
click at [1509, 186] on icon "scrollable content" at bounding box center [1511, 186] width 7 height 7
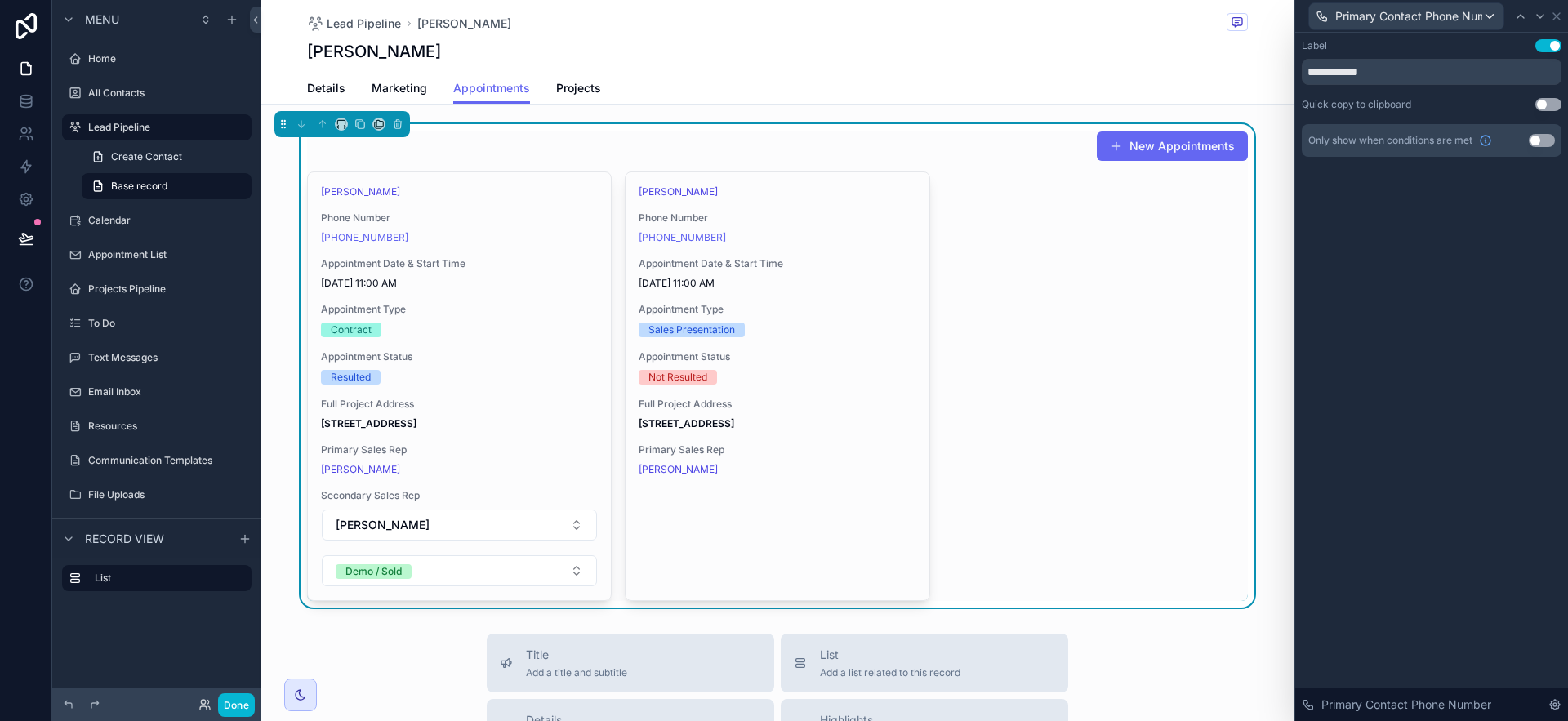
drag, startPoint x: 1543, startPoint y: 52, endPoint x: 1548, endPoint y: 26, distance: 26.5
click at [1543, 52] on button "Use setting" at bounding box center [1549, 45] width 26 height 13
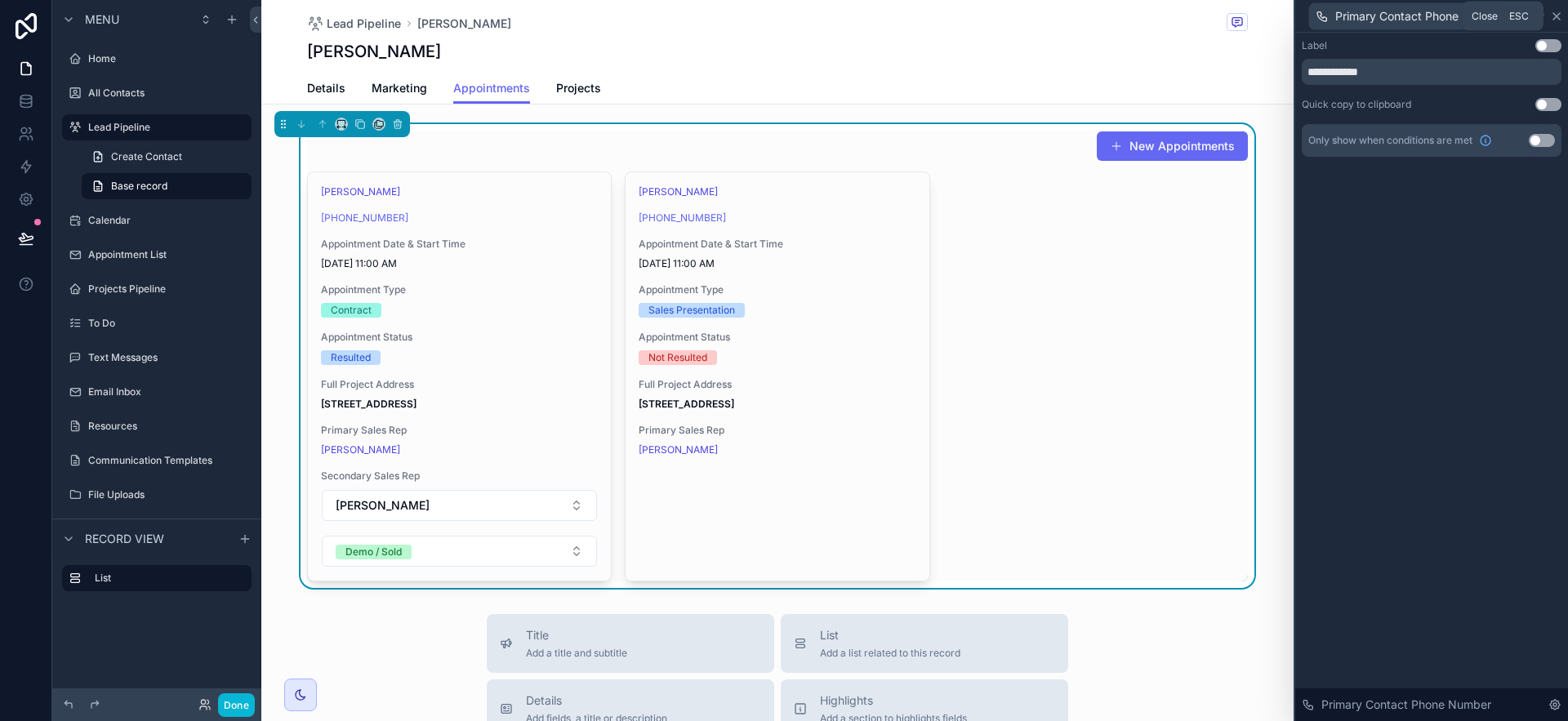
click at [1554, 12] on icon at bounding box center [1556, 16] width 13 height 13
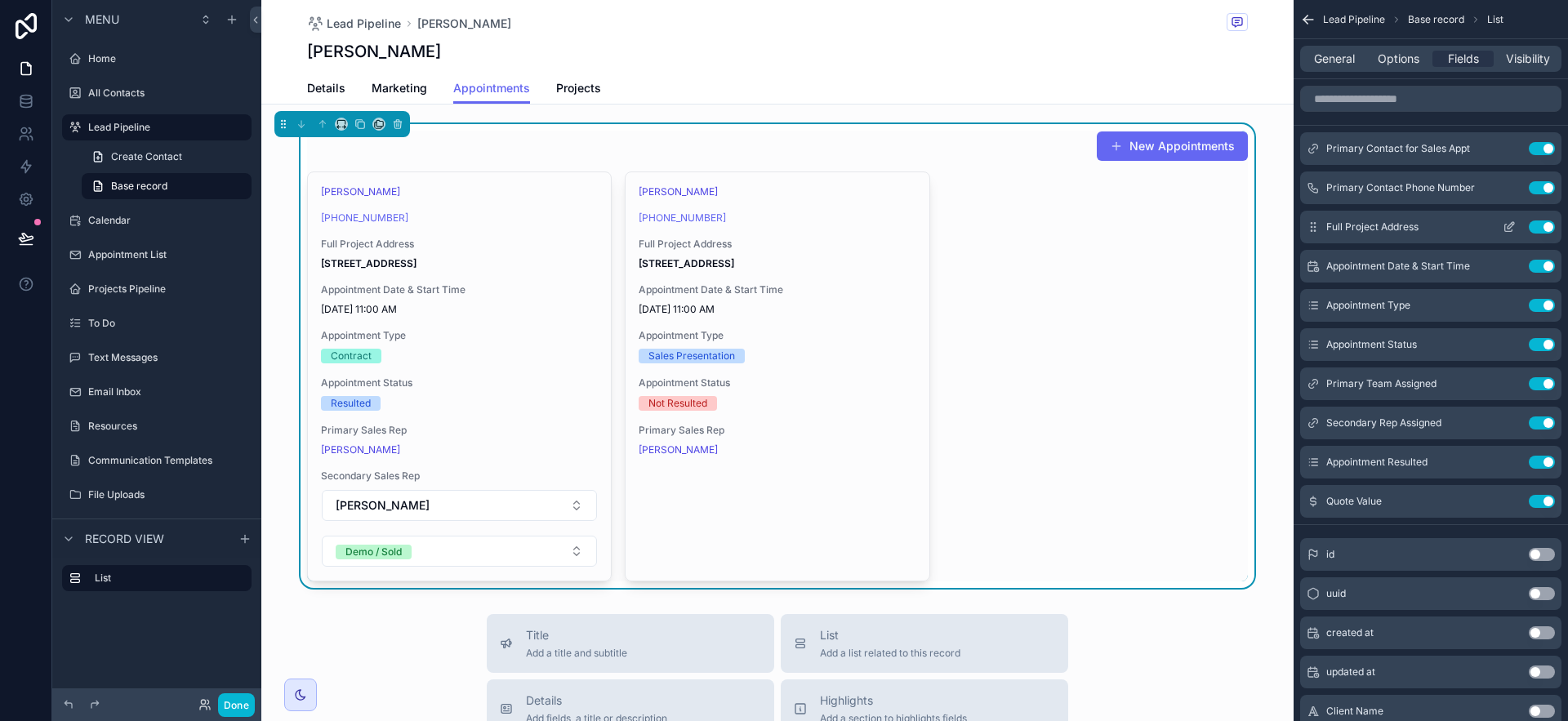
click at [1508, 220] on icon "scrollable content" at bounding box center [1509, 226] width 13 height 13
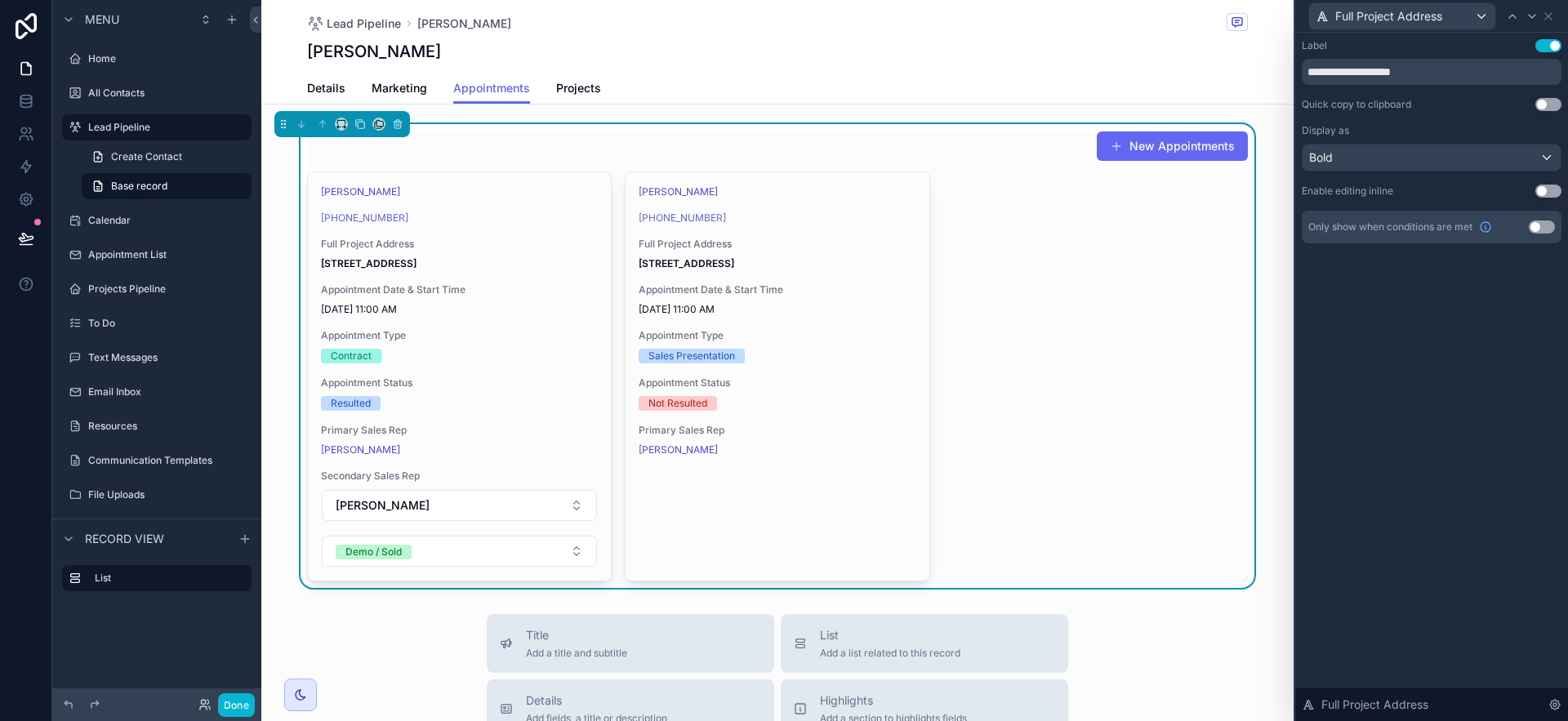
click at [1557, 47] on button "Use setting" at bounding box center [1549, 45] width 26 height 13
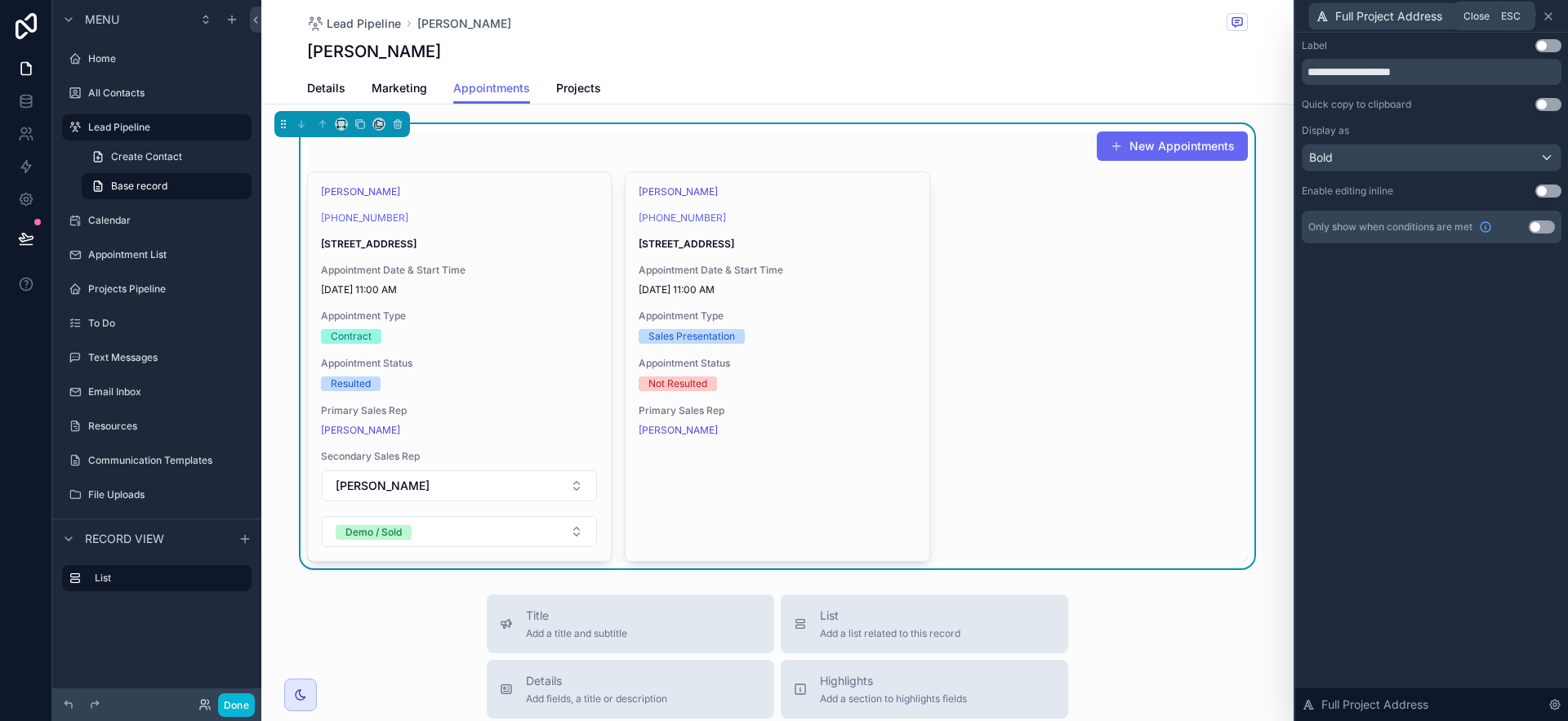
click at [1548, 11] on icon at bounding box center [1548, 16] width 13 height 13
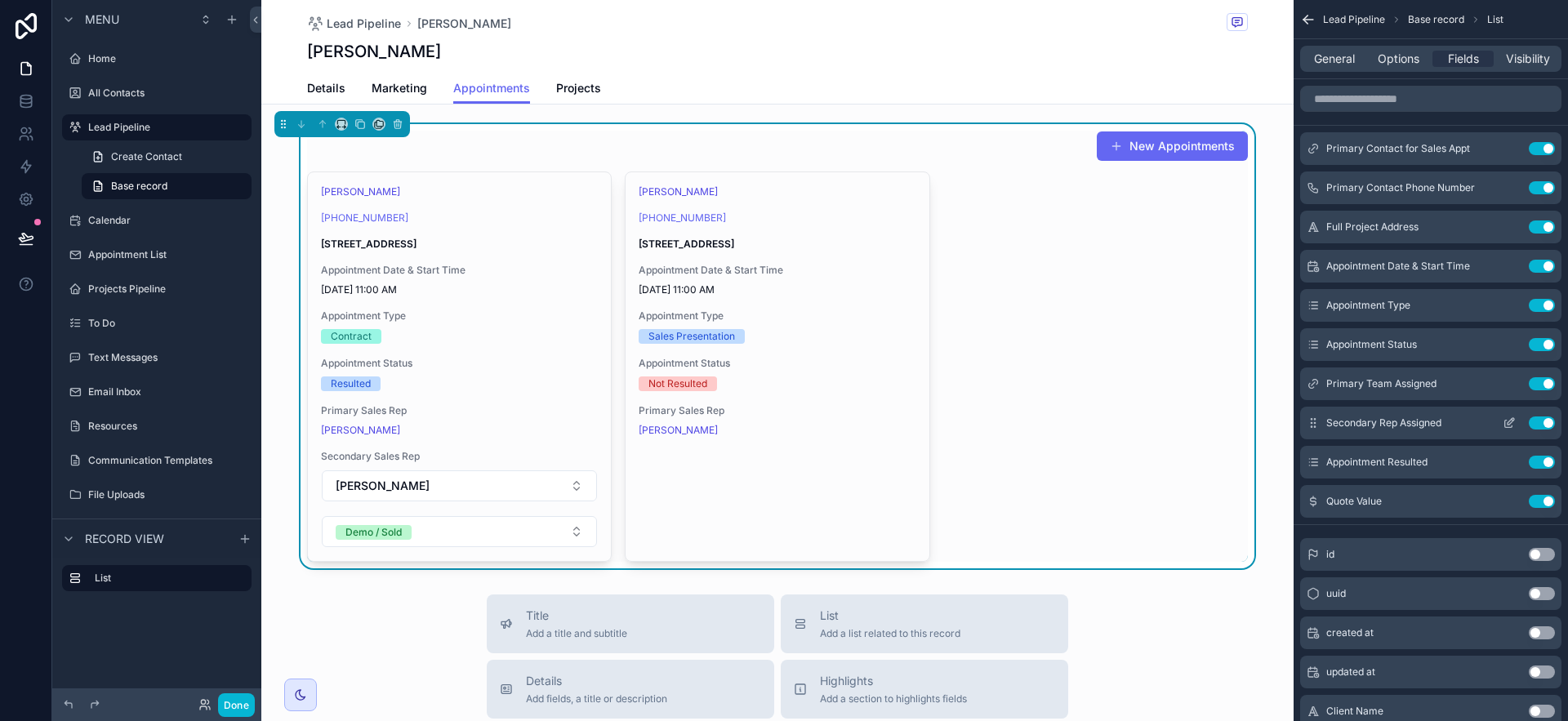
click at [1512, 424] on icon "scrollable content" at bounding box center [1509, 423] width 13 height 13
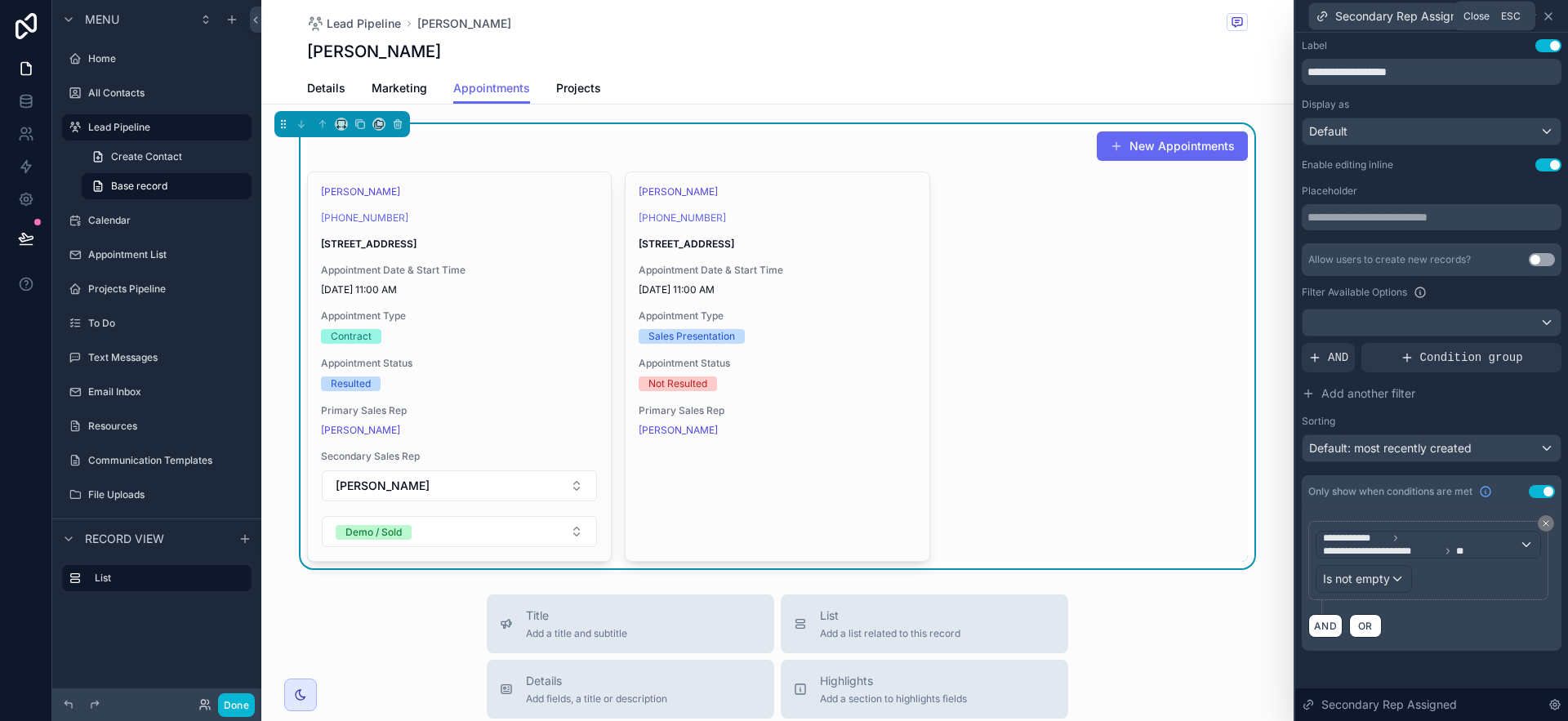
click at [1550, 14] on icon at bounding box center [1548, 16] width 13 height 13
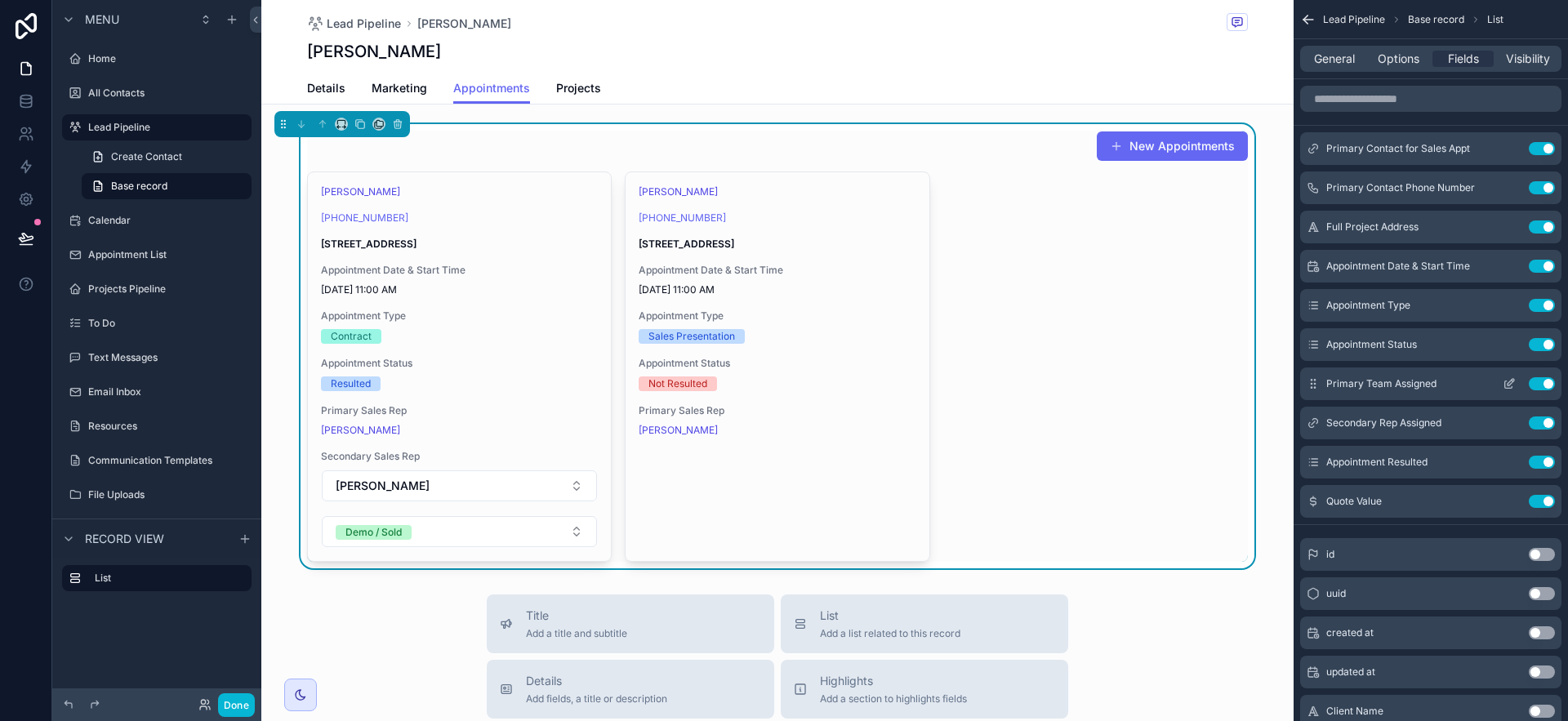
click at [1546, 384] on button "Use setting" at bounding box center [1542, 383] width 26 height 13
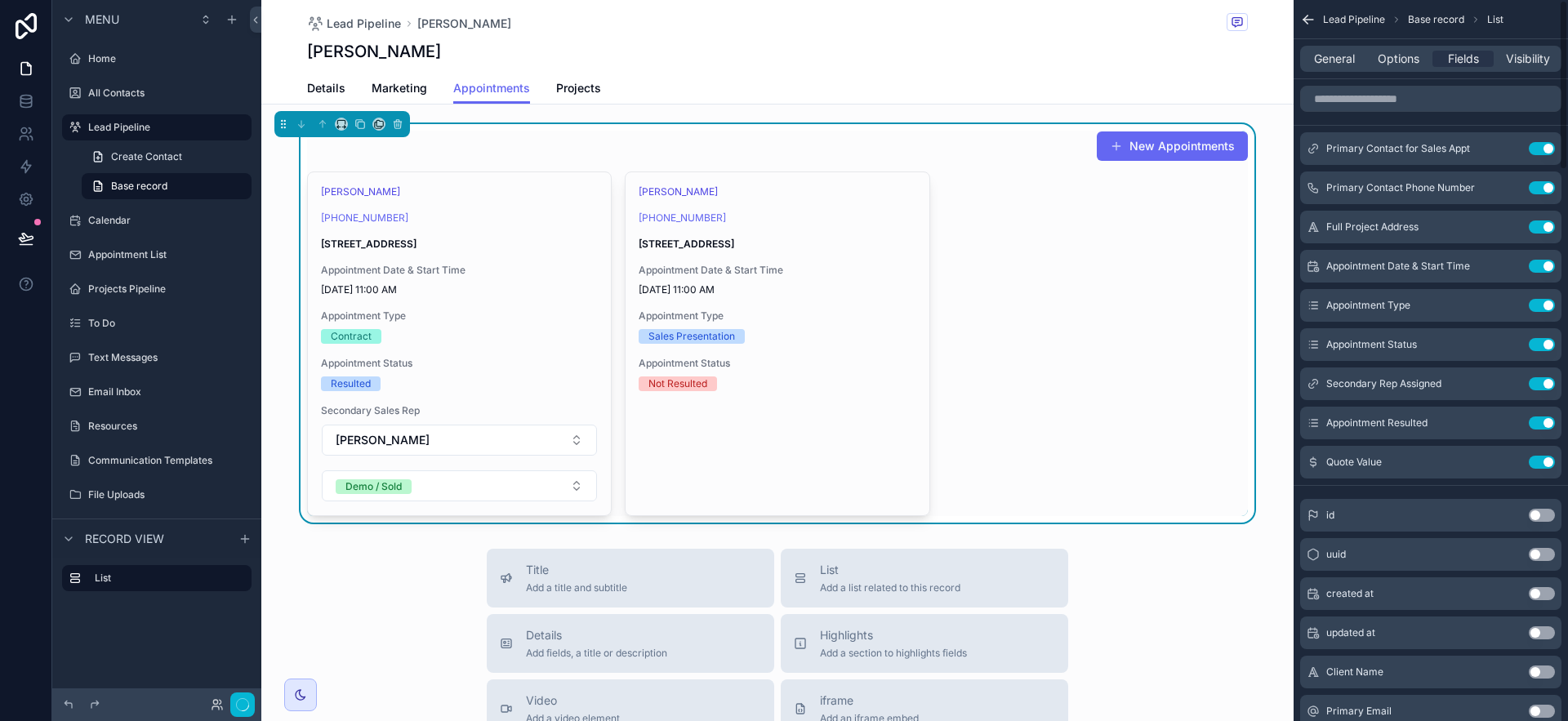
click at [1546, 384] on button "Use setting" at bounding box center [1542, 383] width 26 height 13
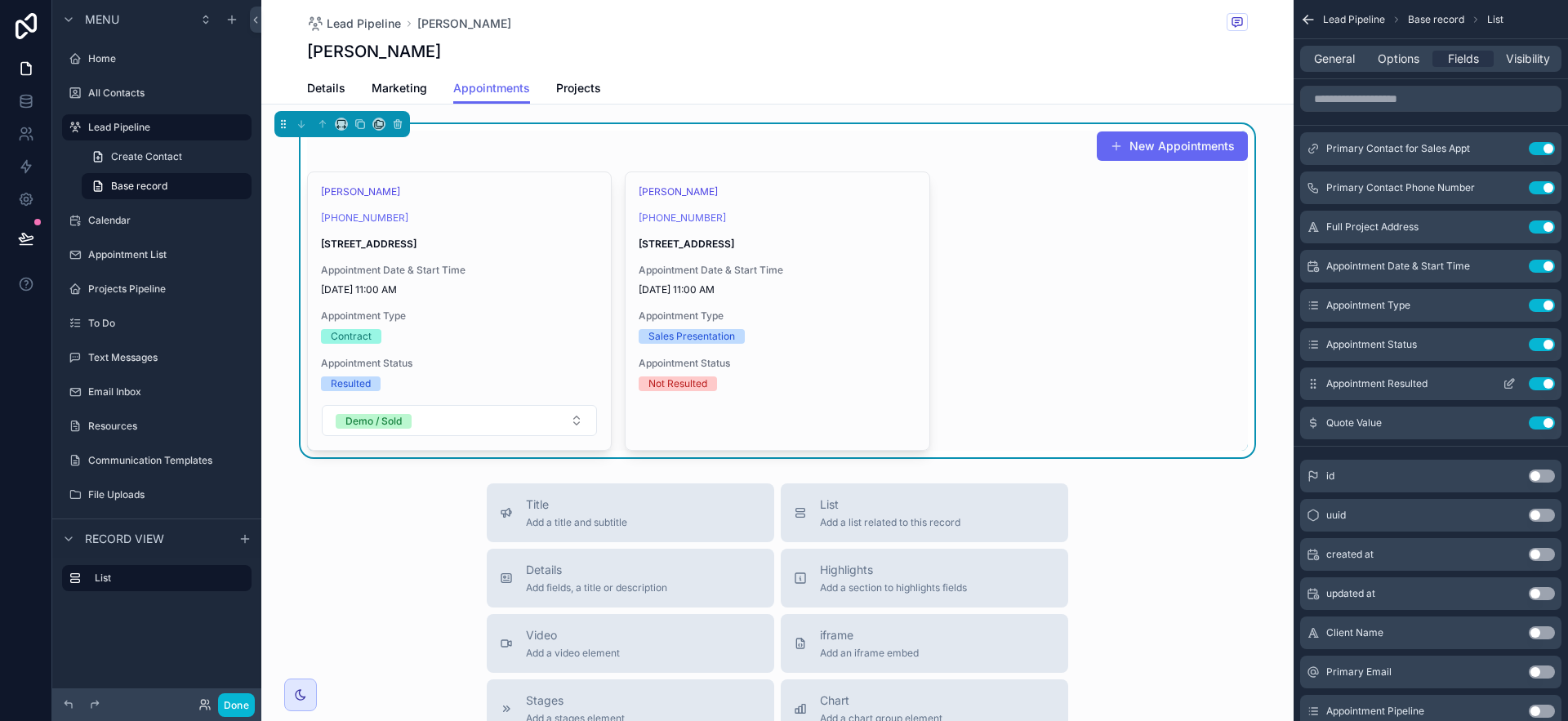
click at [1510, 389] on icon "scrollable content" at bounding box center [1509, 383] width 13 height 13
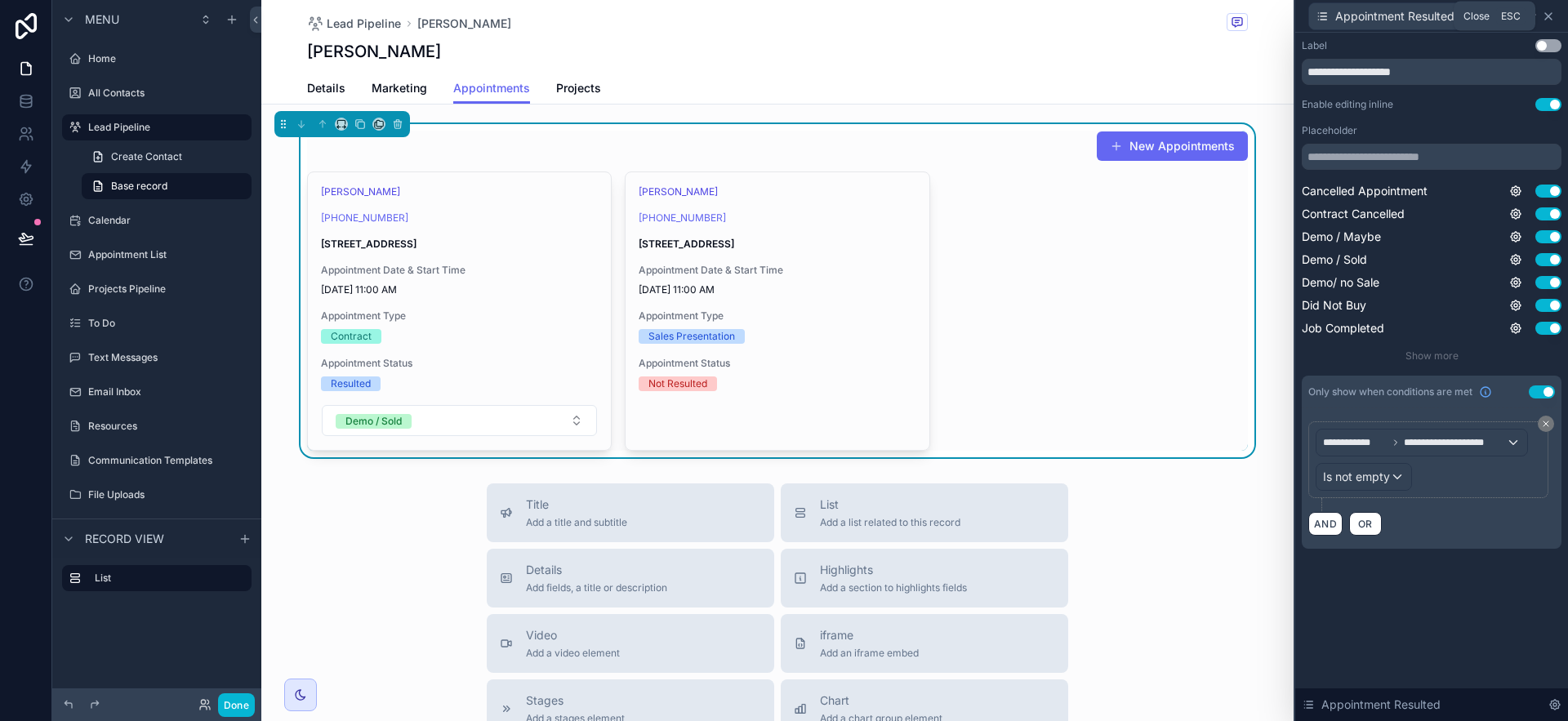
click at [1551, 15] on icon at bounding box center [1548, 16] width 13 height 13
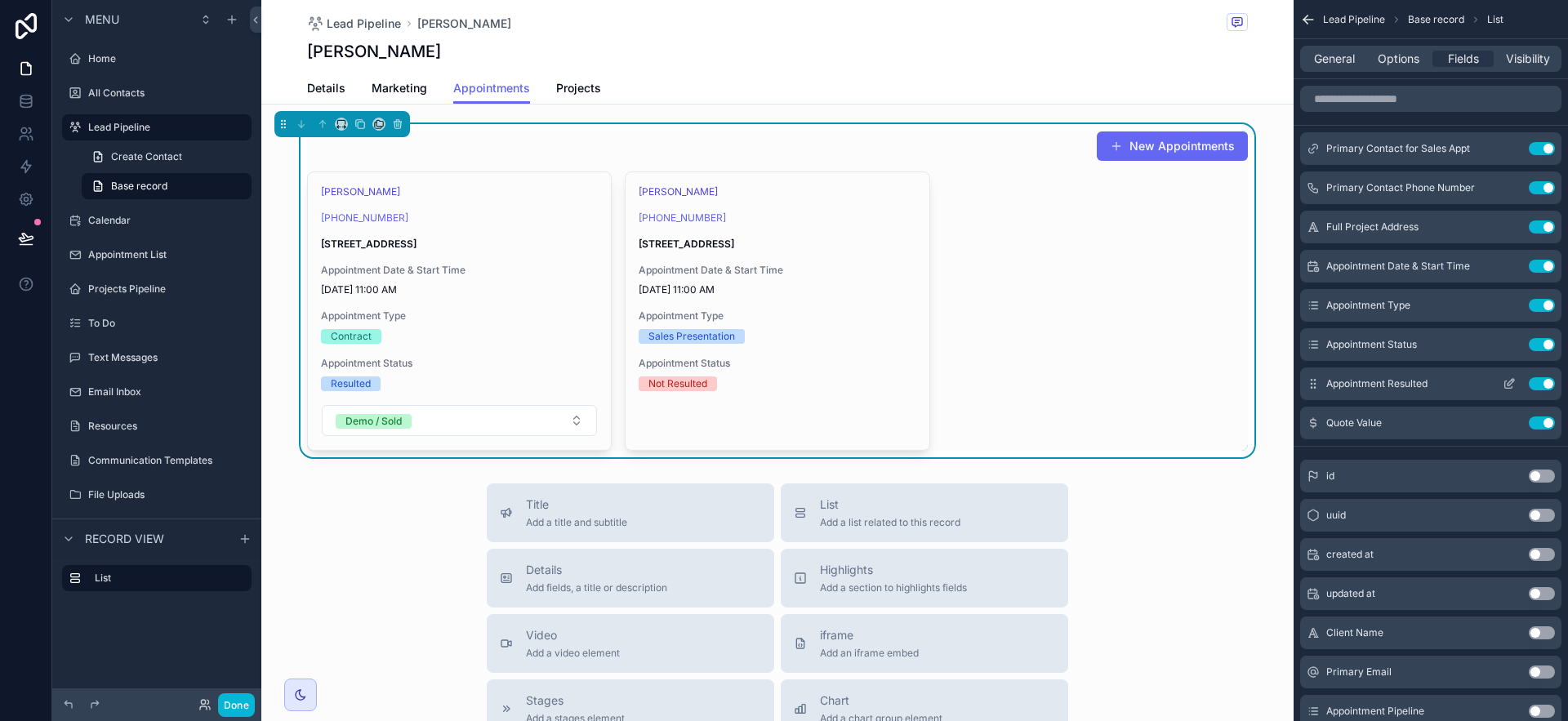
click at [1512, 380] on icon "scrollable content" at bounding box center [1513, 380] width 2 height 2
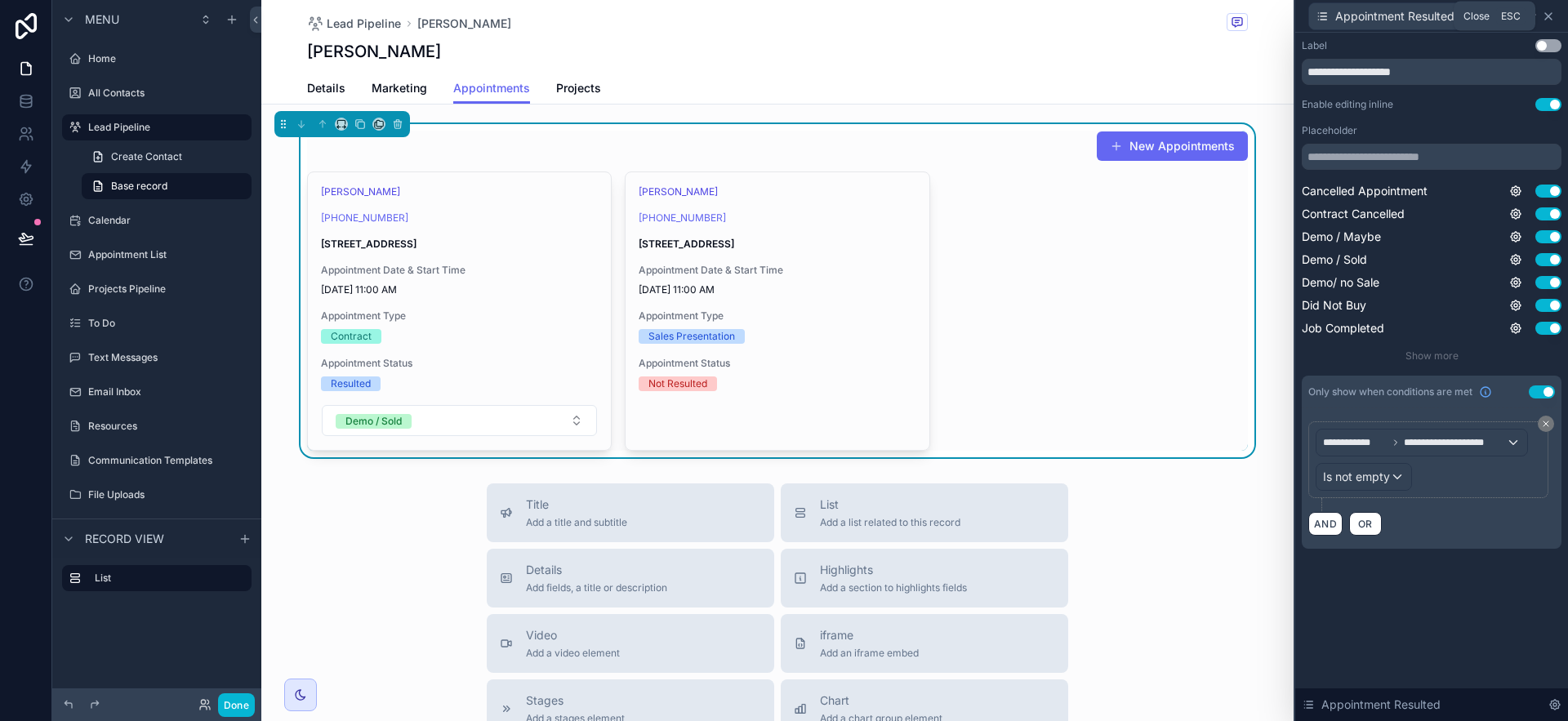
click at [1544, 11] on icon at bounding box center [1548, 16] width 13 height 13
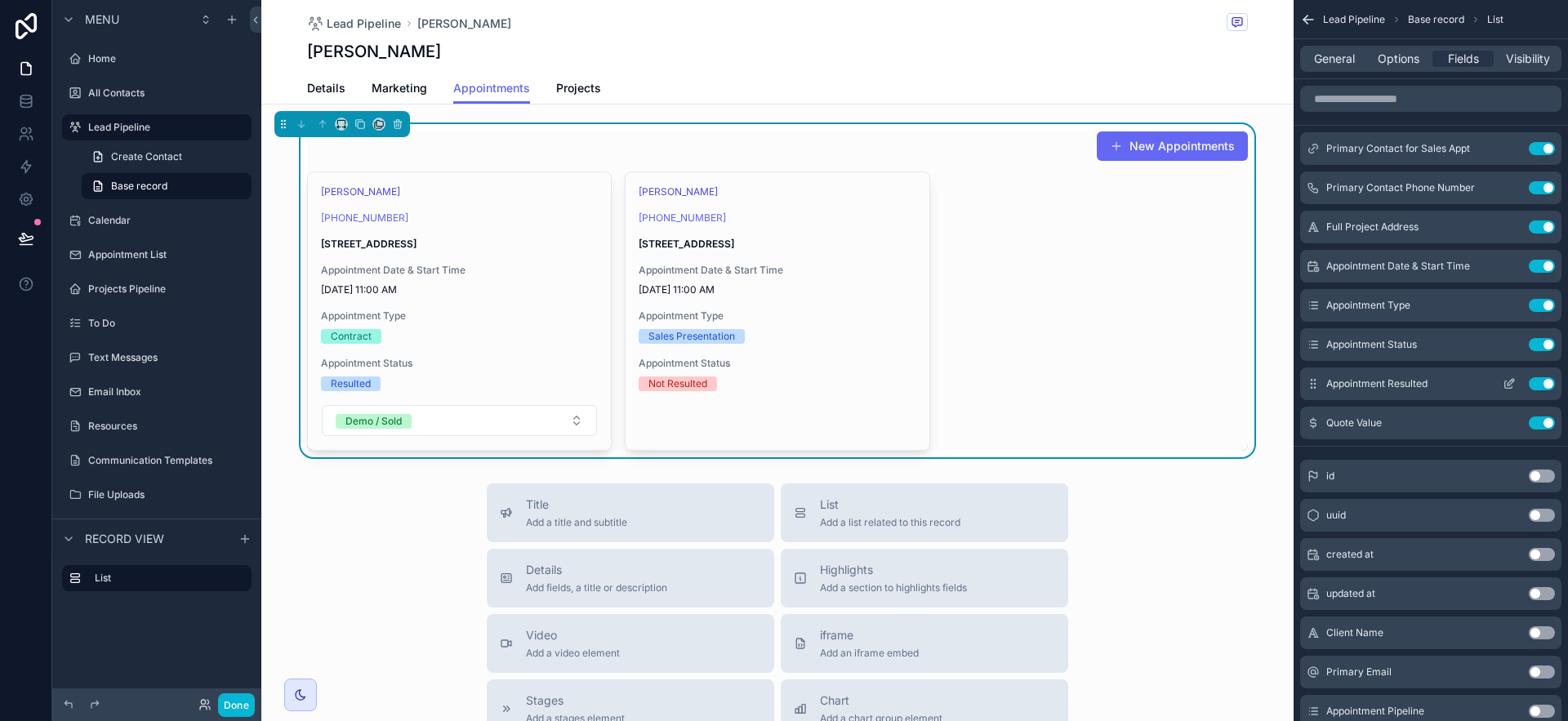
click at [1504, 380] on icon "scrollable content" at bounding box center [1509, 383] width 13 height 13
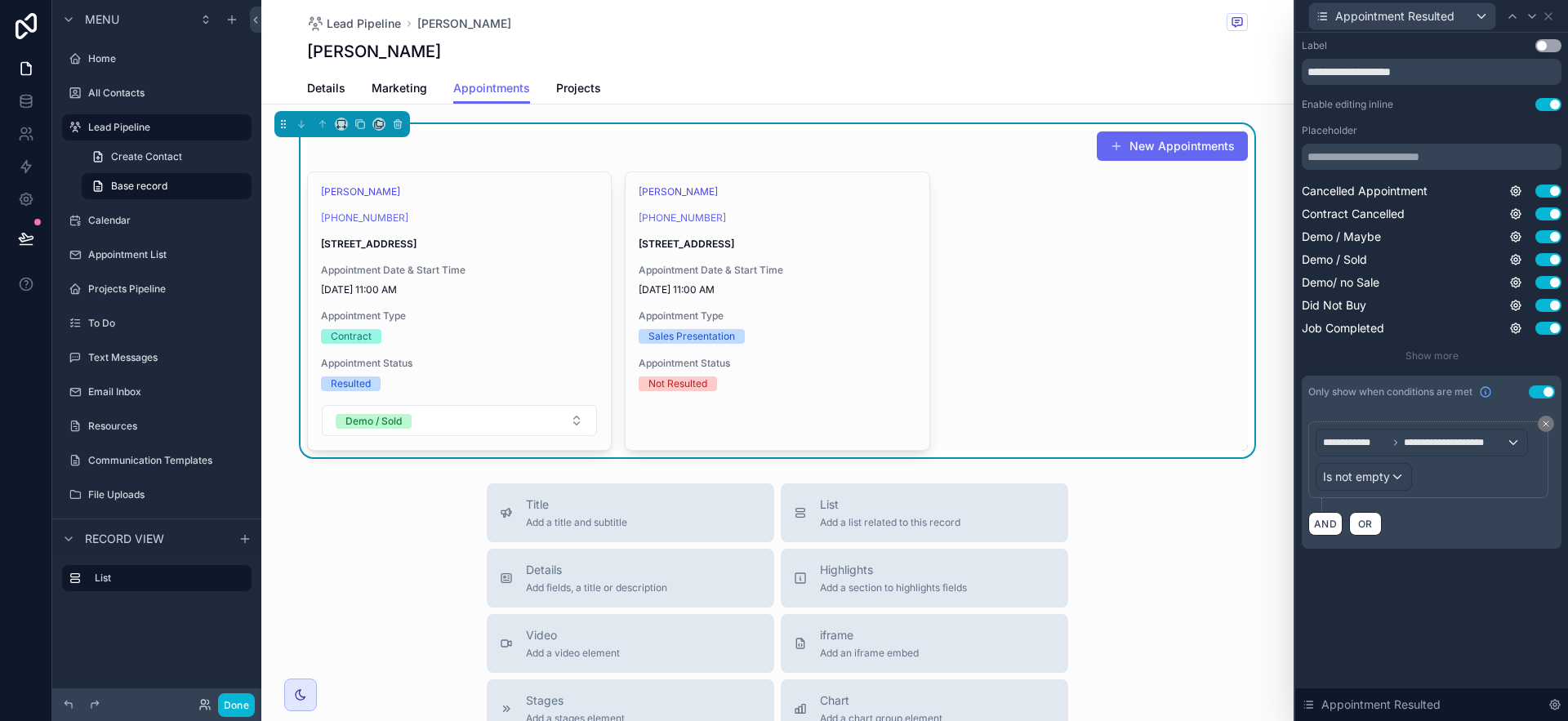
click at [1543, 47] on button "Use setting" at bounding box center [1549, 45] width 26 height 13
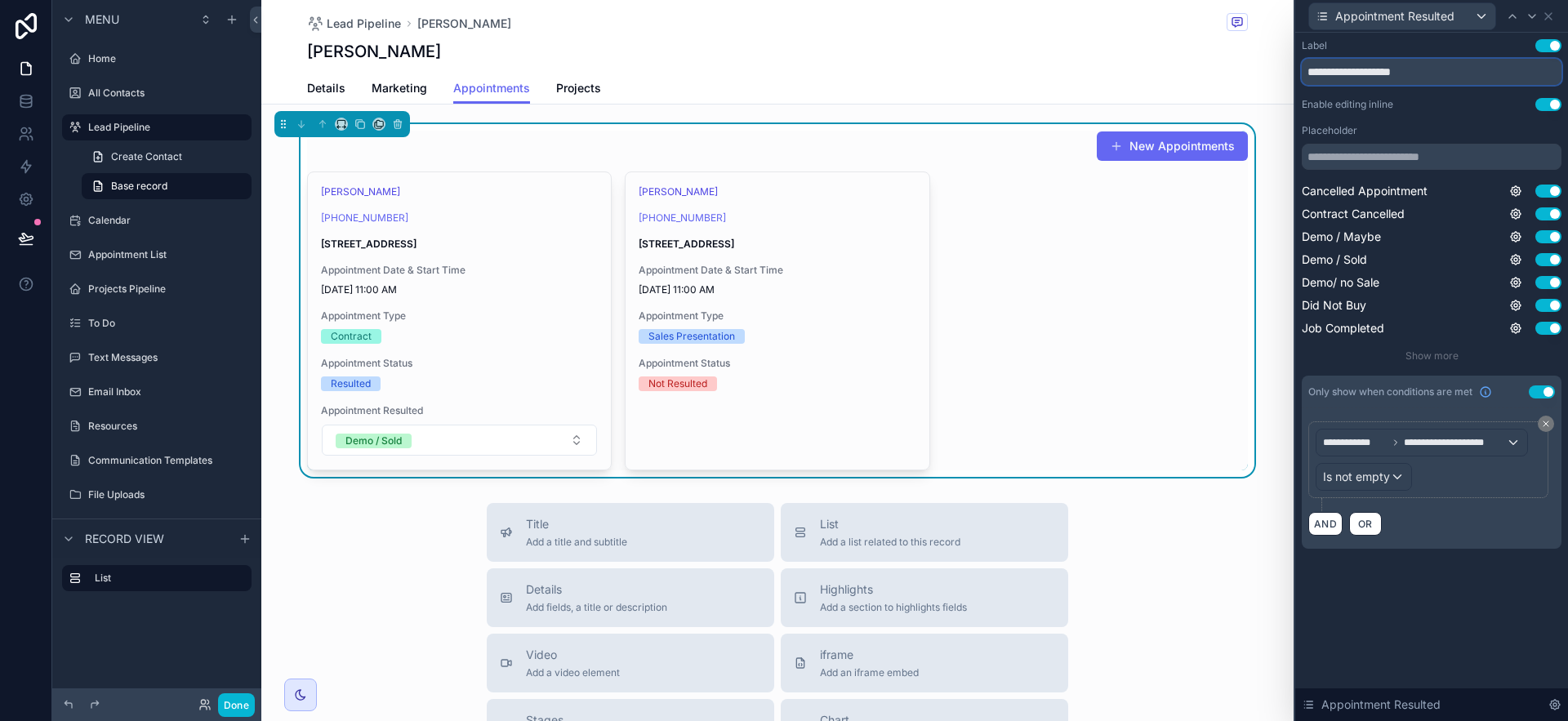
drag, startPoint x: 1382, startPoint y: 63, endPoint x: 1291, endPoint y: 75, distance: 91.8
click at [1291, 75] on div "**********" at bounding box center [784, 360] width 1568 height 721
drag, startPoint x: 1382, startPoint y: 68, endPoint x: 1287, endPoint y: 79, distance: 95.6
click at [1283, 79] on div "**********" at bounding box center [784, 360] width 1568 height 721
type input "**********"
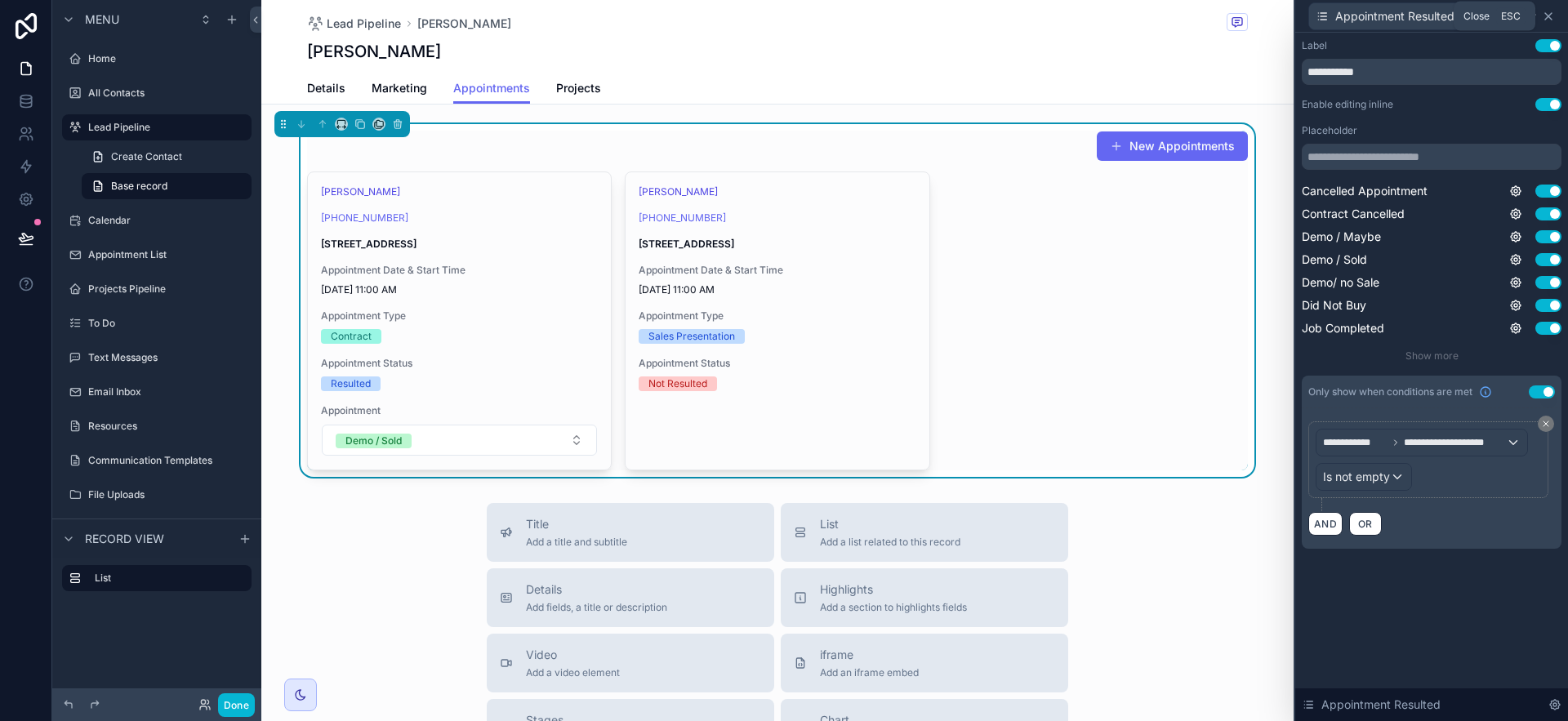
click at [1553, 16] on icon at bounding box center [1548, 16] width 13 height 13
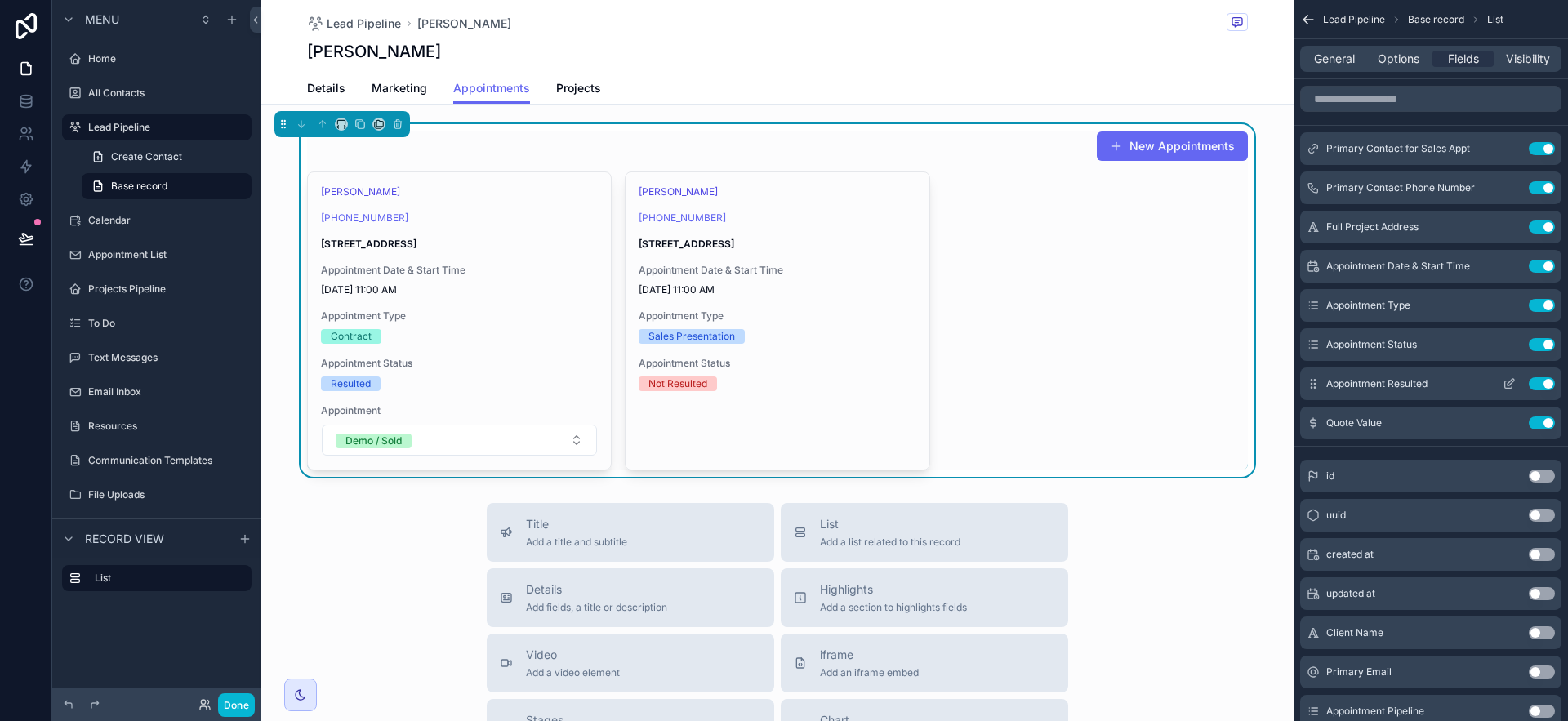
click at [1502, 387] on button "scrollable content" at bounding box center [1509, 383] width 26 height 13
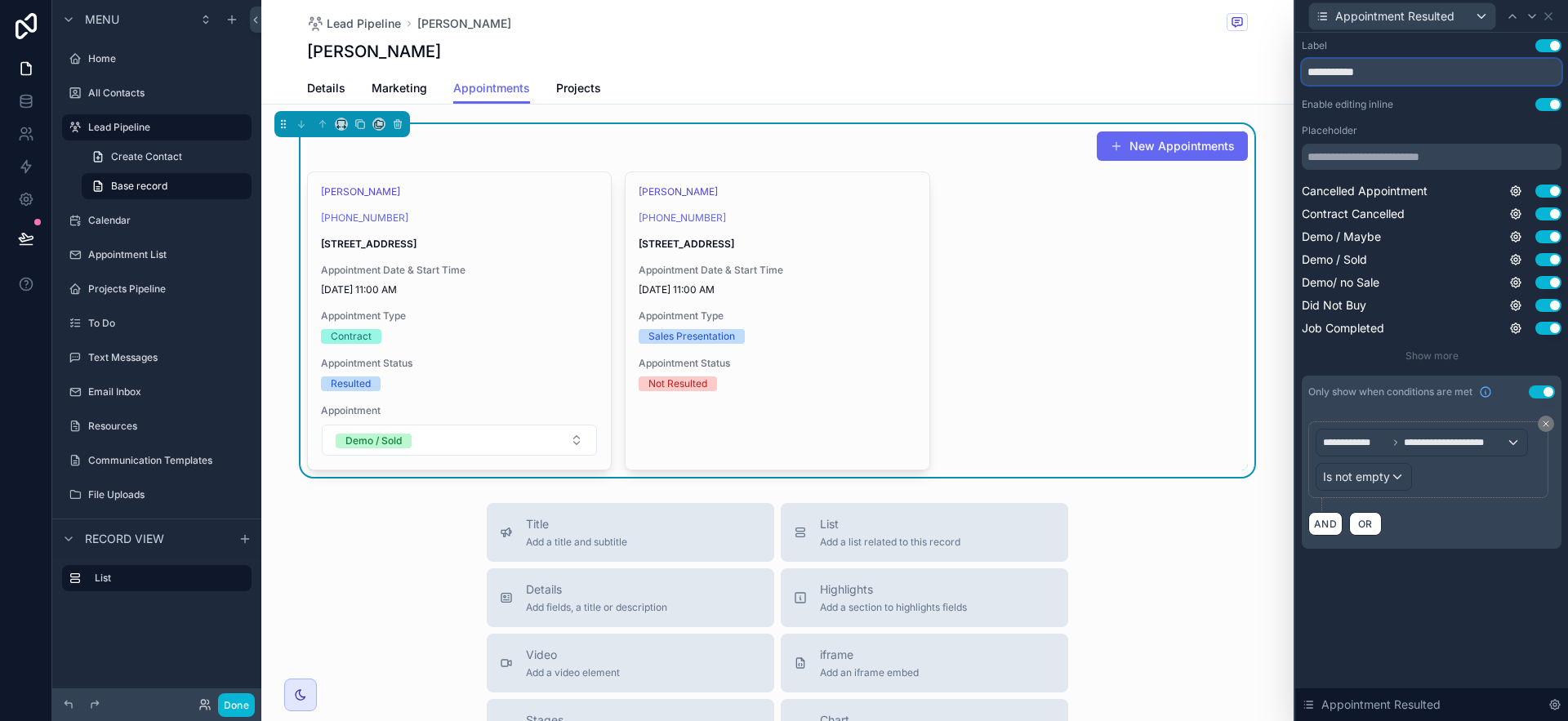
click at [1392, 75] on input "**********" at bounding box center [1432, 71] width 260 height 26
type input "********"
click at [1549, 15] on icon at bounding box center [1548, 16] width 13 height 13
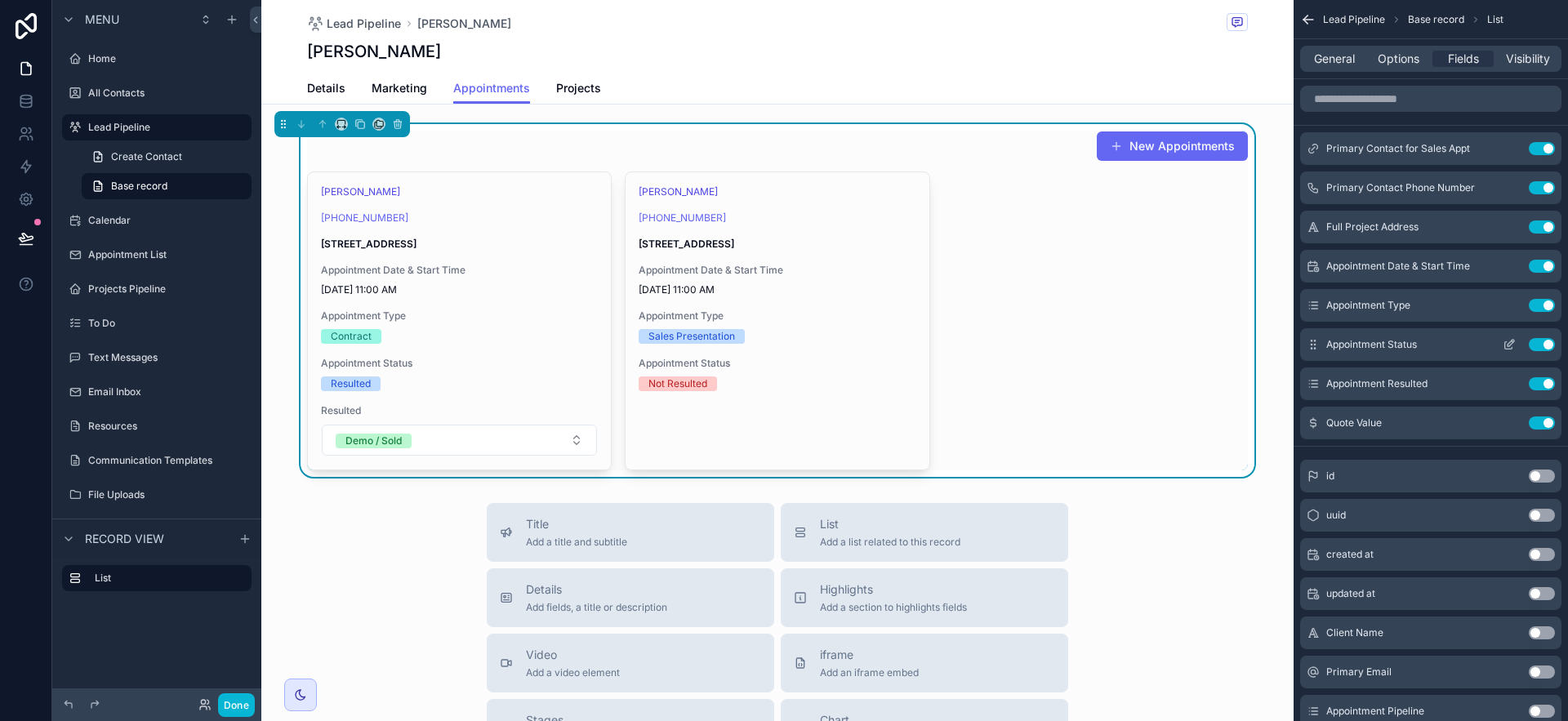
click at [1510, 347] on icon "scrollable content" at bounding box center [1509, 344] width 13 height 13
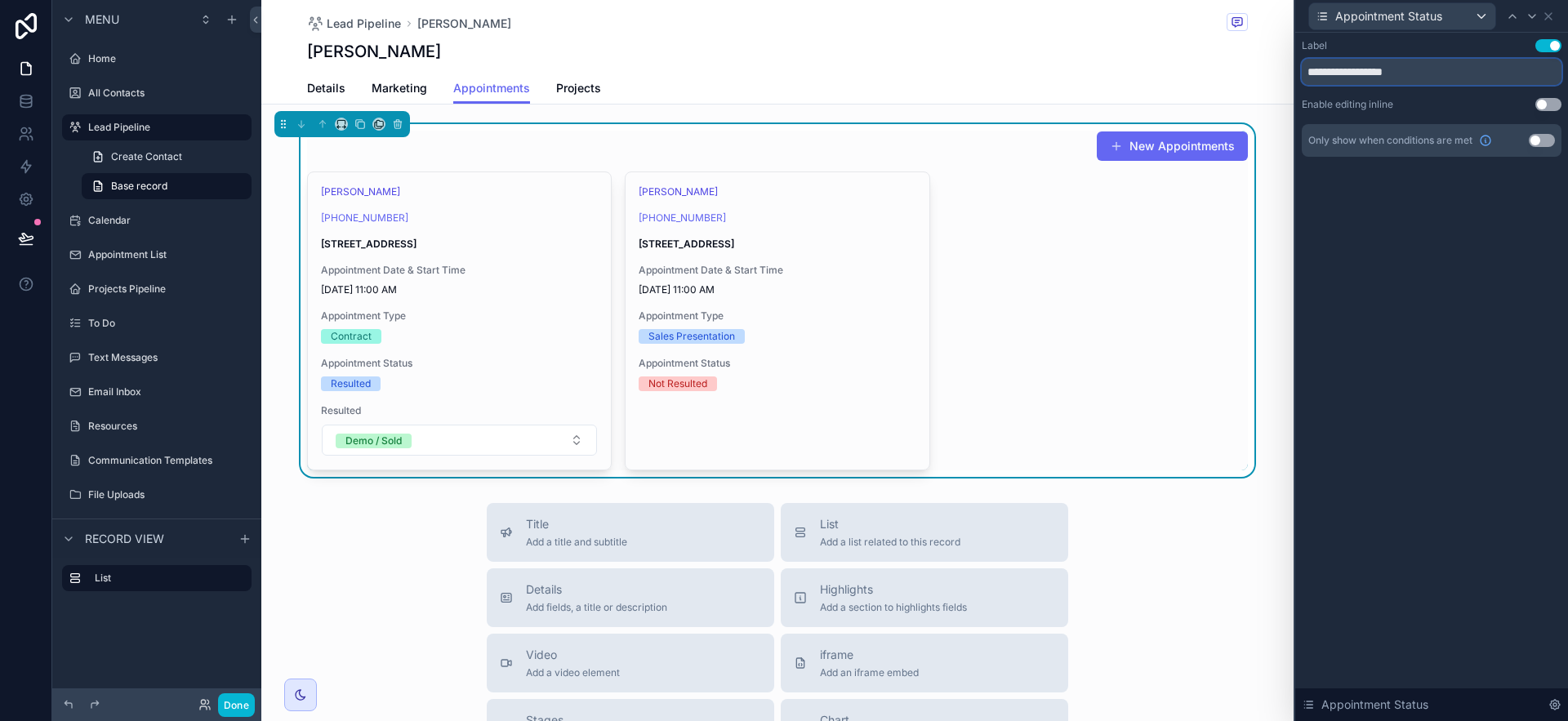
drag, startPoint x: 1377, startPoint y: 70, endPoint x: 1300, endPoint y: 71, distance: 77.0
click at [1300, 71] on div "**********" at bounding box center [1432, 114] width 273 height 164
type input "******"
click at [1506, 308] on div "Label Use setting ****** Enable editing inline Use setting Only show when condi…" at bounding box center [1432, 377] width 273 height 689
click at [1548, 15] on icon at bounding box center [1549, 16] width 7 height 7
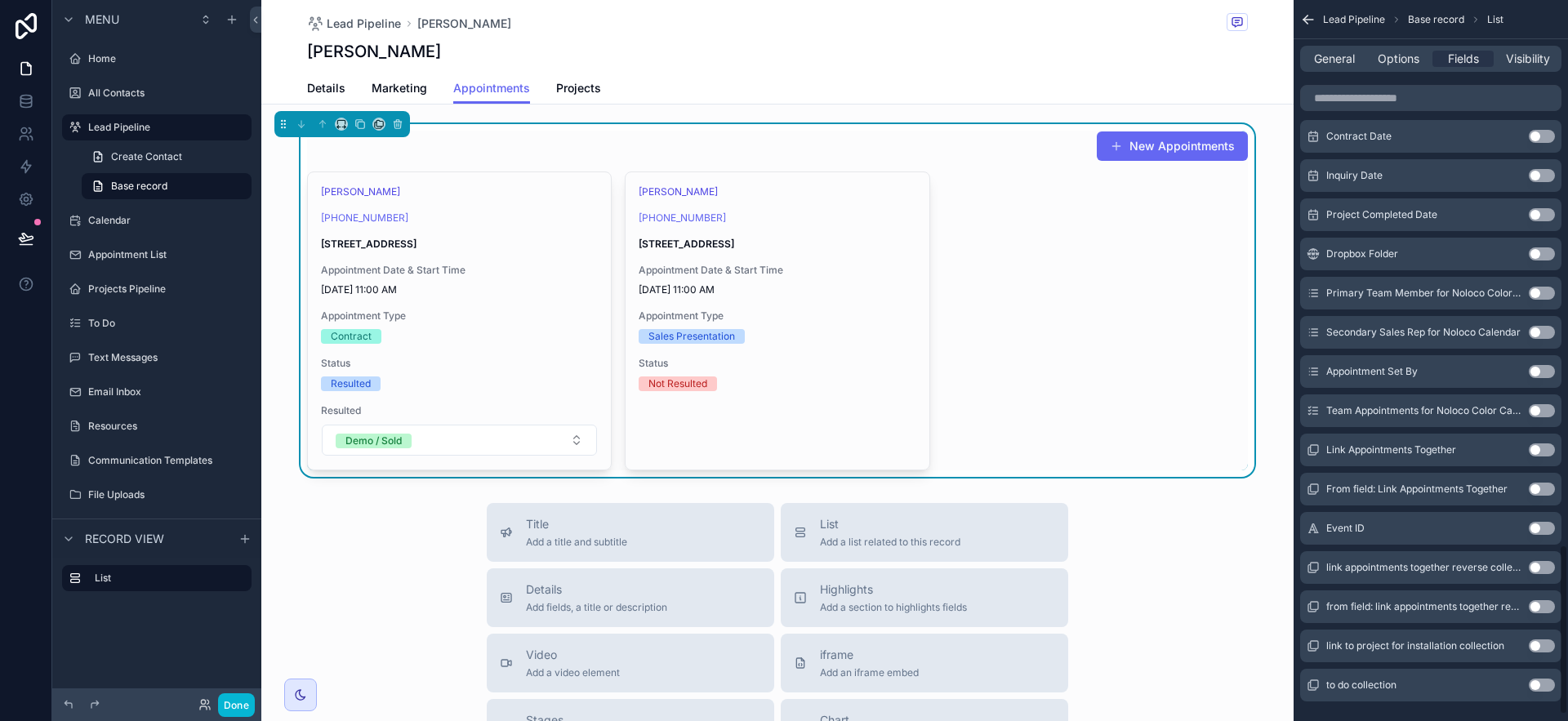
click at [1543, 299] on button "Use setting" at bounding box center [1542, 292] width 26 height 13
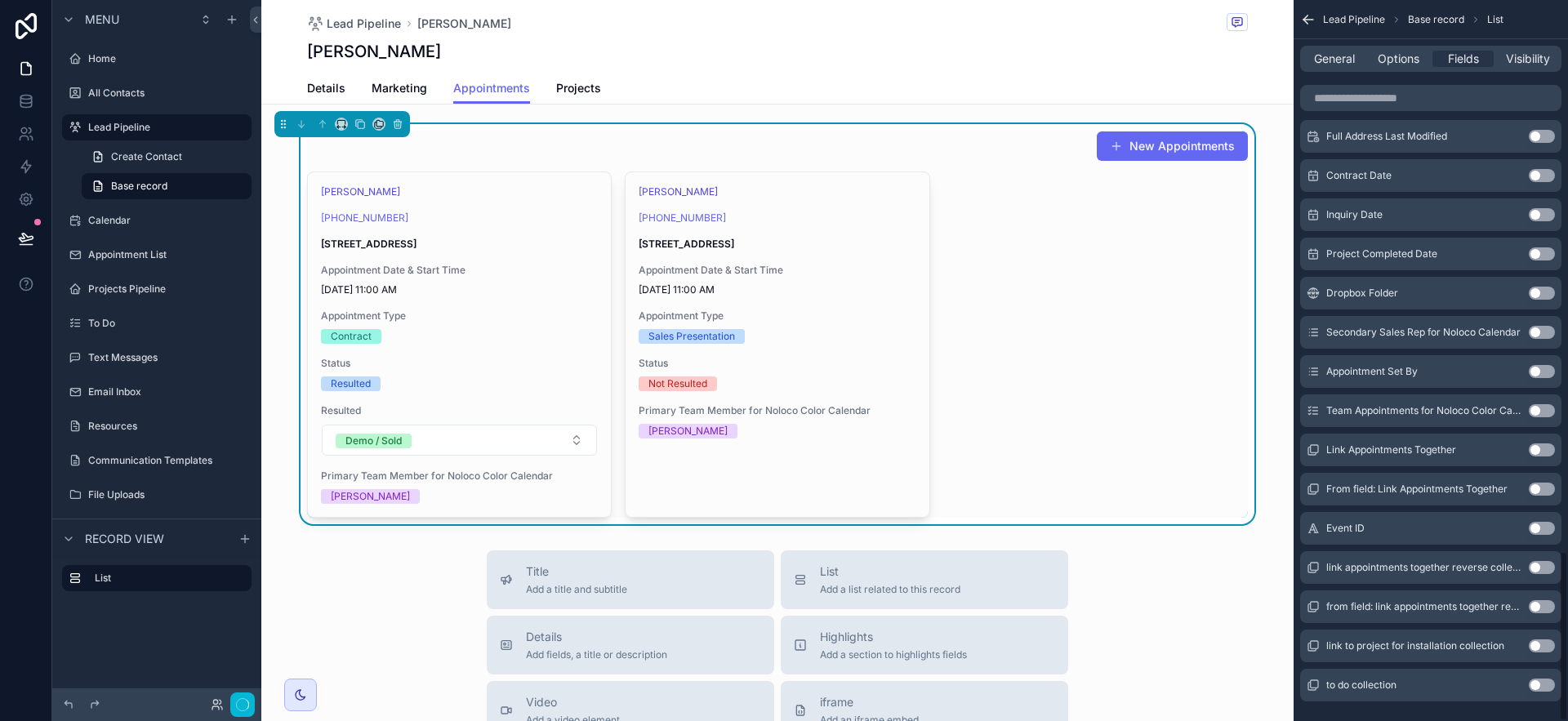
scroll to position [2327, 0]
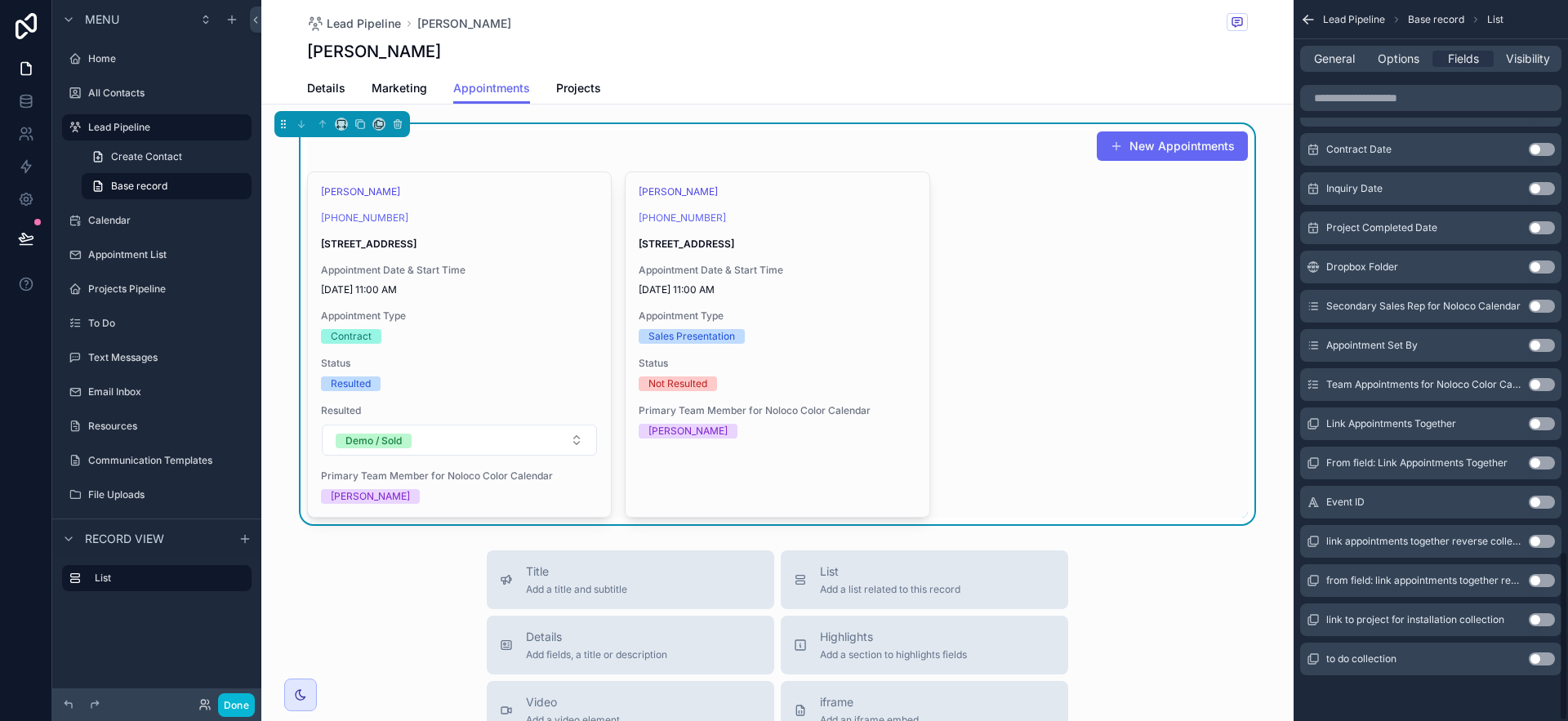
click at [1543, 306] on button "Use setting" at bounding box center [1542, 306] width 26 height 13
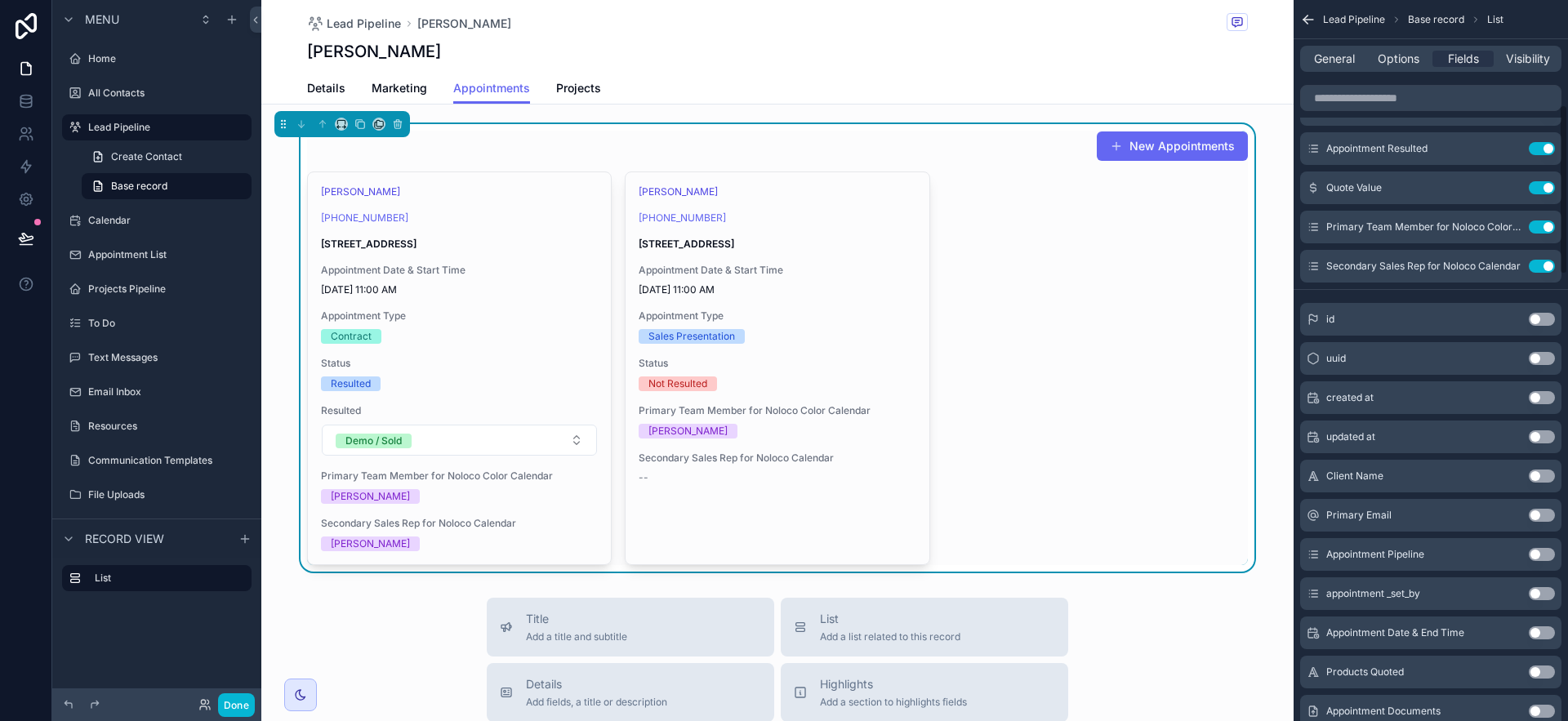
scroll to position [0, 0]
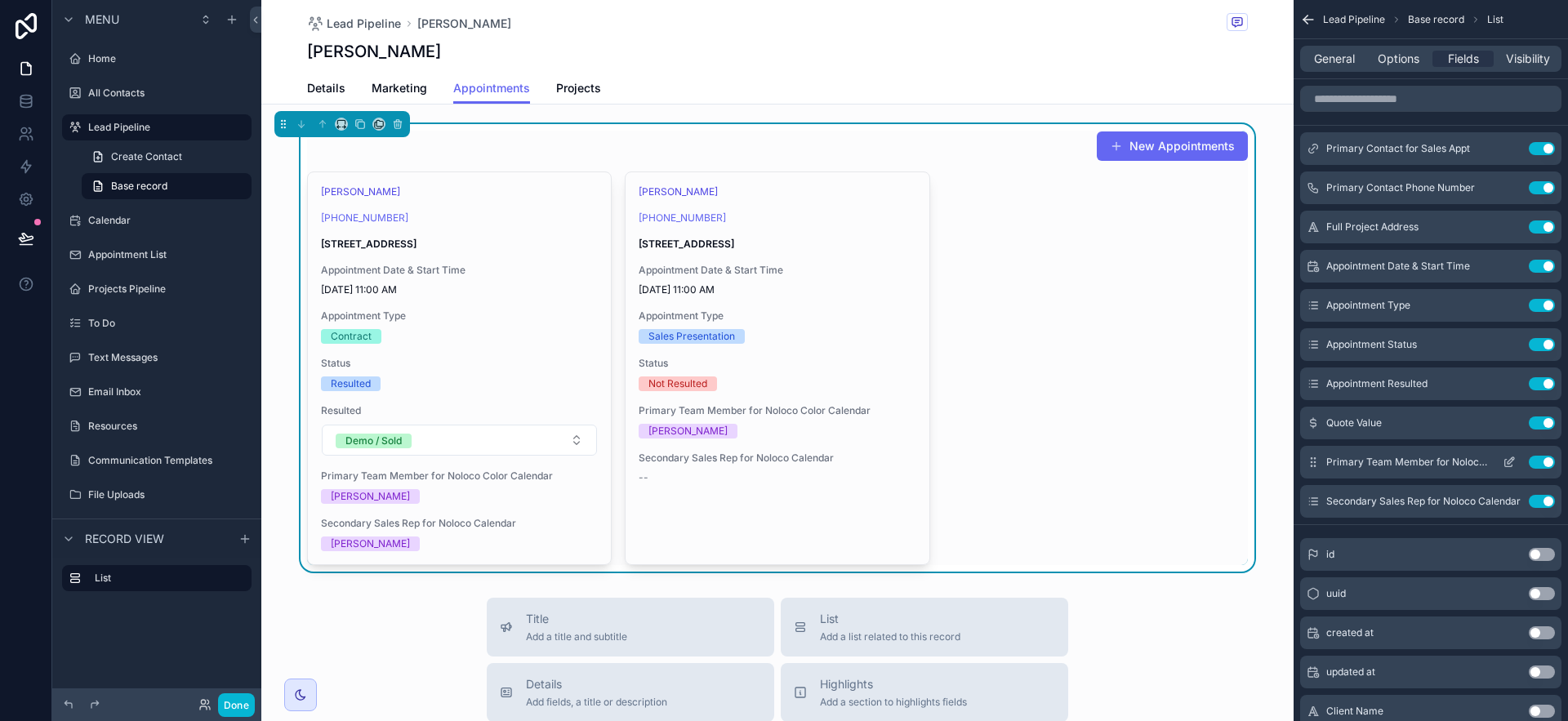
click at [1515, 458] on icon "scrollable content" at bounding box center [1509, 462] width 13 height 13
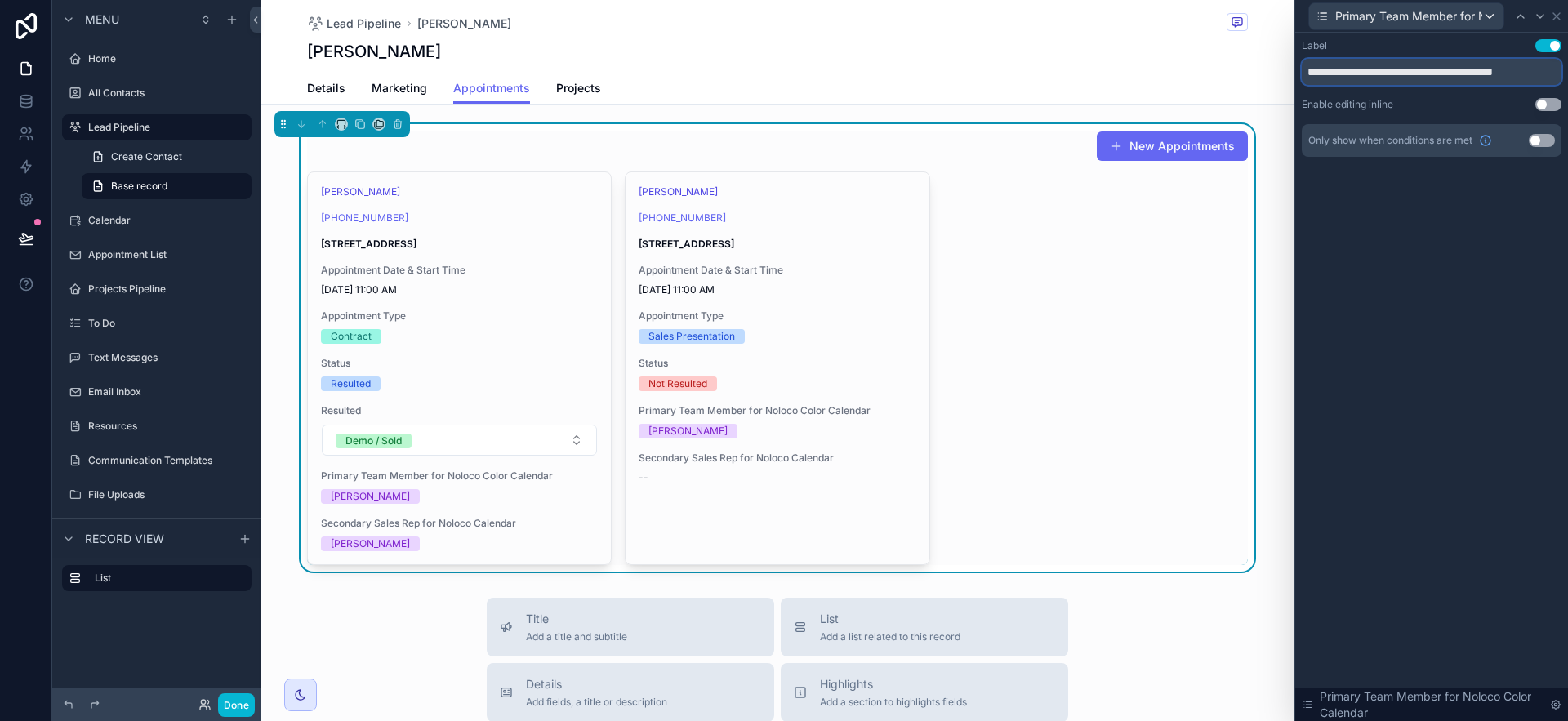
click at [1354, 70] on input "**********" at bounding box center [1432, 71] width 260 height 26
type input "**********"
click at [1557, 17] on icon at bounding box center [1556, 16] width 13 height 13
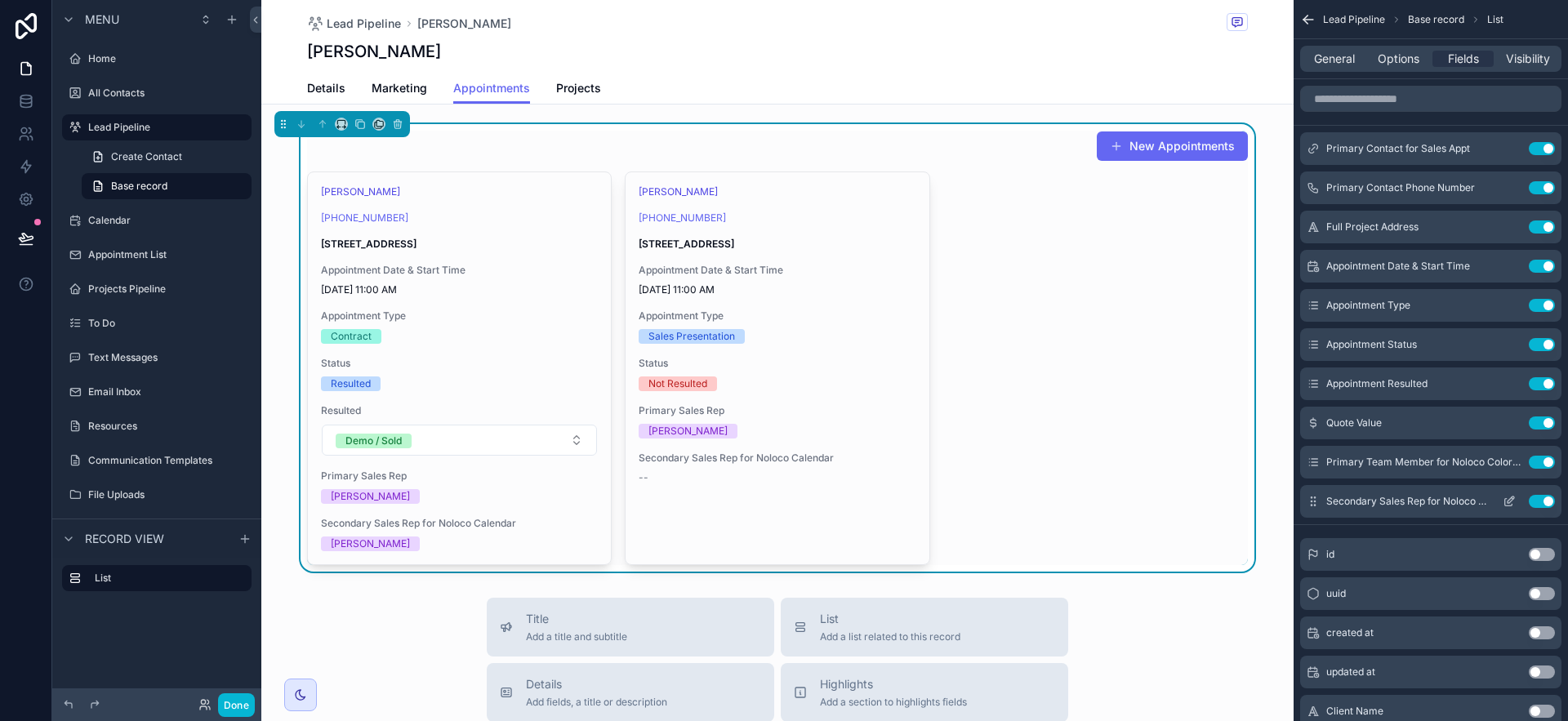
click at [1510, 503] on icon "scrollable content" at bounding box center [1509, 501] width 13 height 13
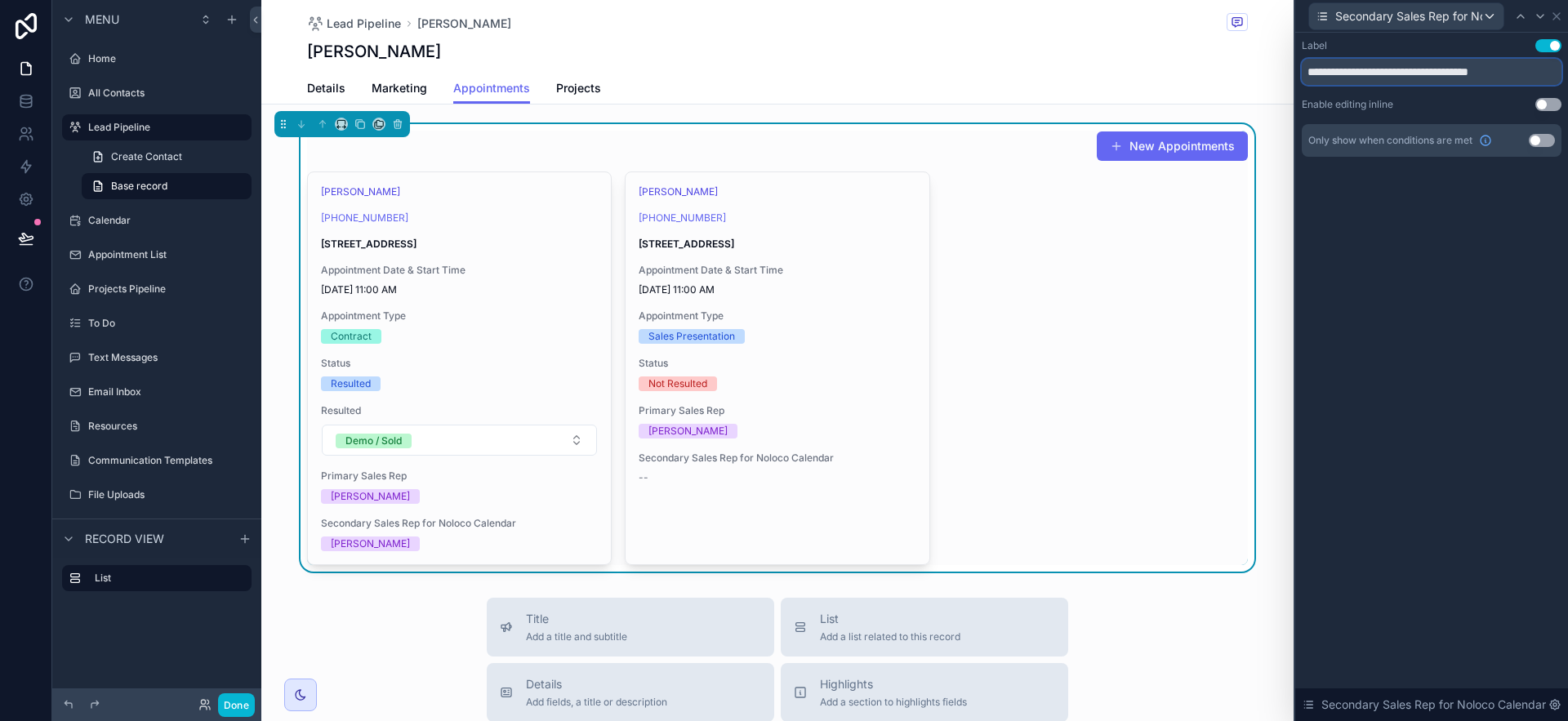
drag, startPoint x: 1421, startPoint y: 71, endPoint x: 1563, endPoint y: 77, distance: 142.1
click at [1563, 77] on div "**********" at bounding box center [1432, 114] width 273 height 164
type input "**********"
click at [1549, 103] on button "Use setting" at bounding box center [1549, 104] width 26 height 13
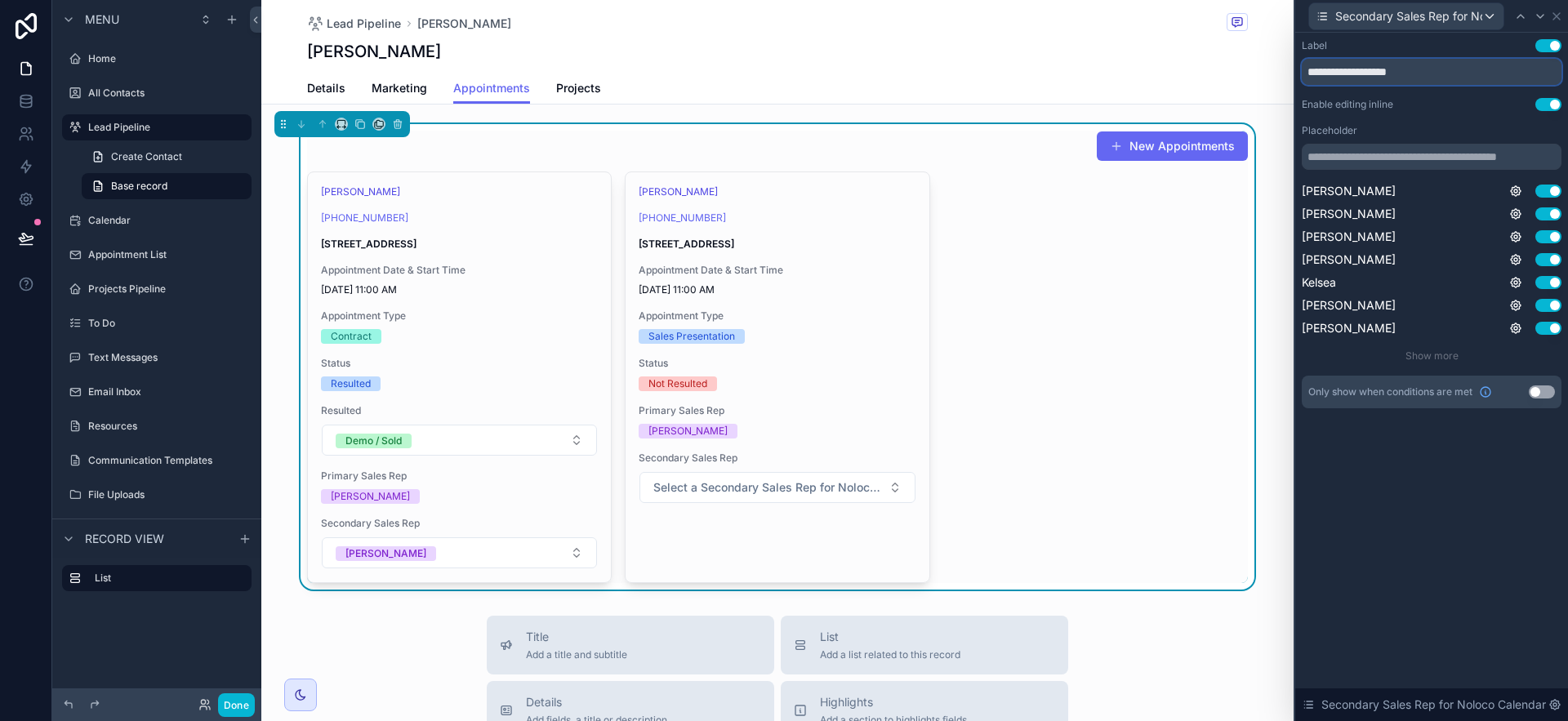
click at [1439, 65] on input "**********" at bounding box center [1432, 71] width 260 height 26
click at [1433, 150] on input "text" at bounding box center [1432, 157] width 260 height 26
paste input "**********"
type input "**********"
click at [1455, 130] on div "Placeholder" at bounding box center [1432, 130] width 260 height 13
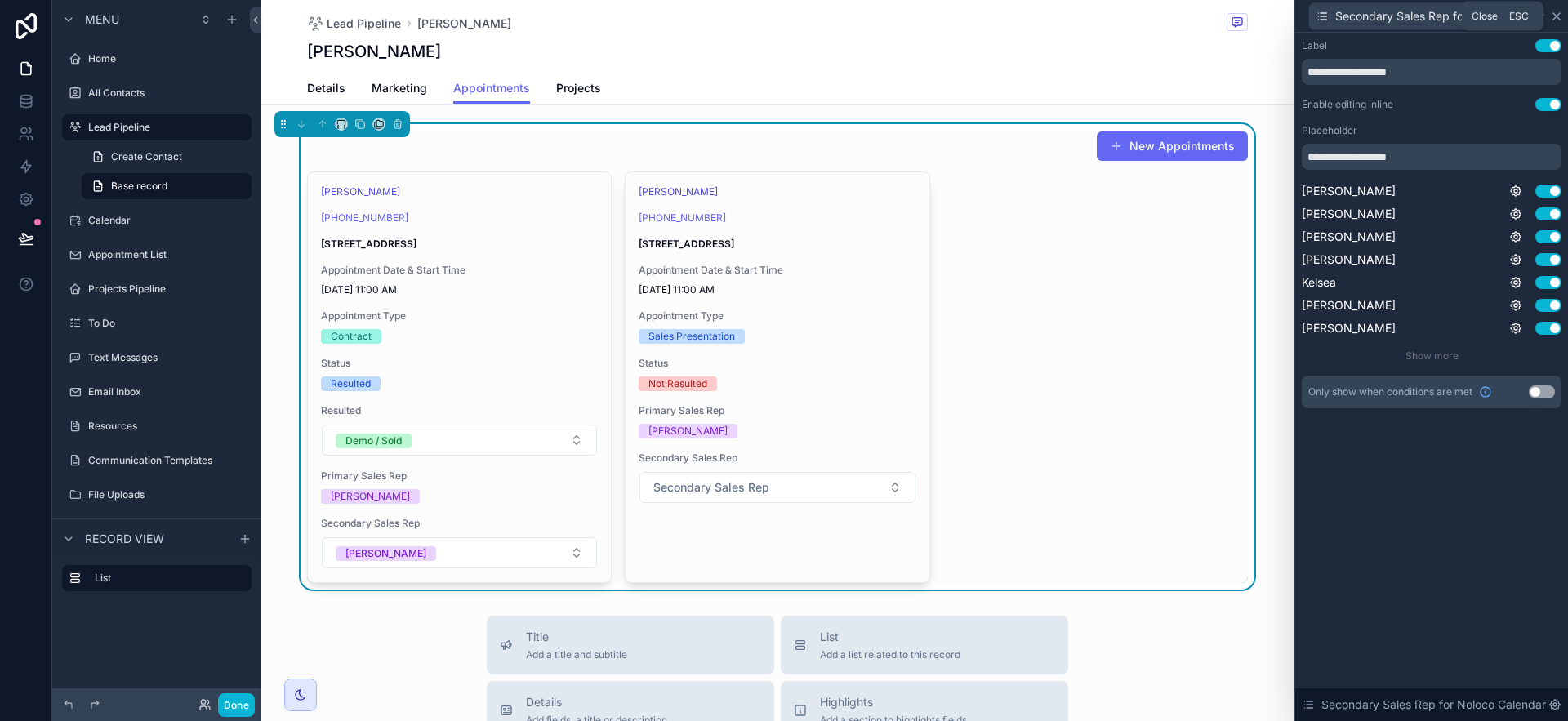
click at [1555, 14] on icon at bounding box center [1557, 16] width 7 height 7
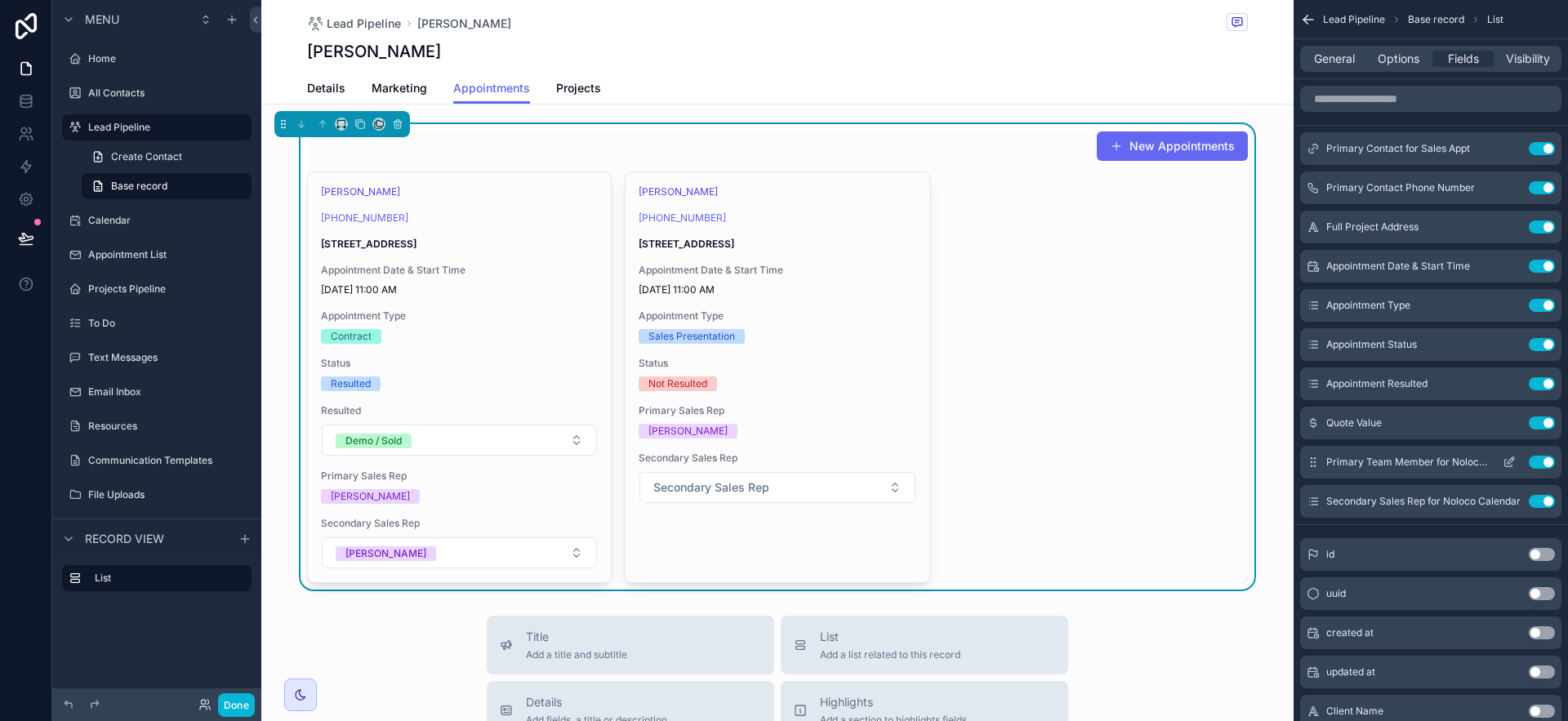
click at [1509, 462] on icon "scrollable content" at bounding box center [1509, 462] width 13 height 13
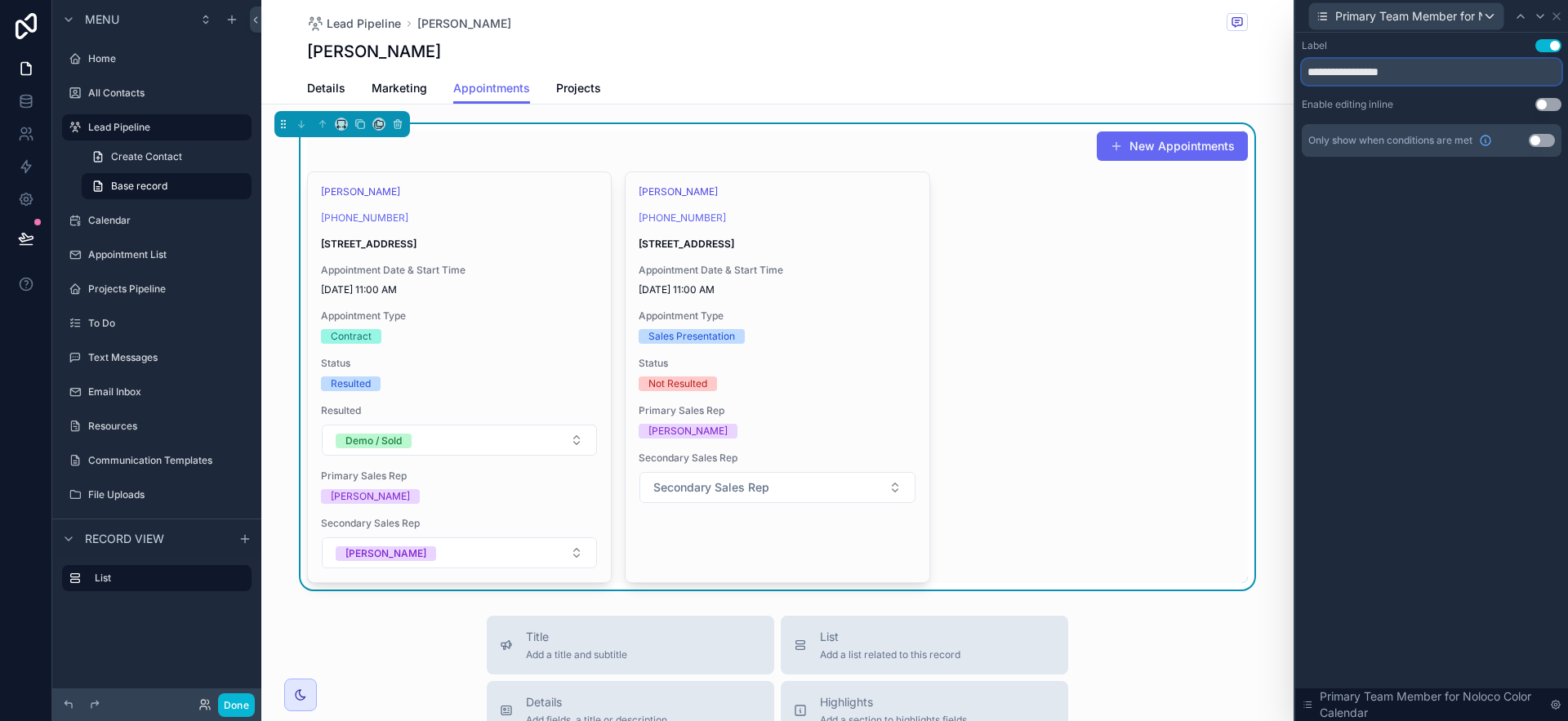
click at [1445, 83] on input "**********" at bounding box center [1432, 71] width 260 height 26
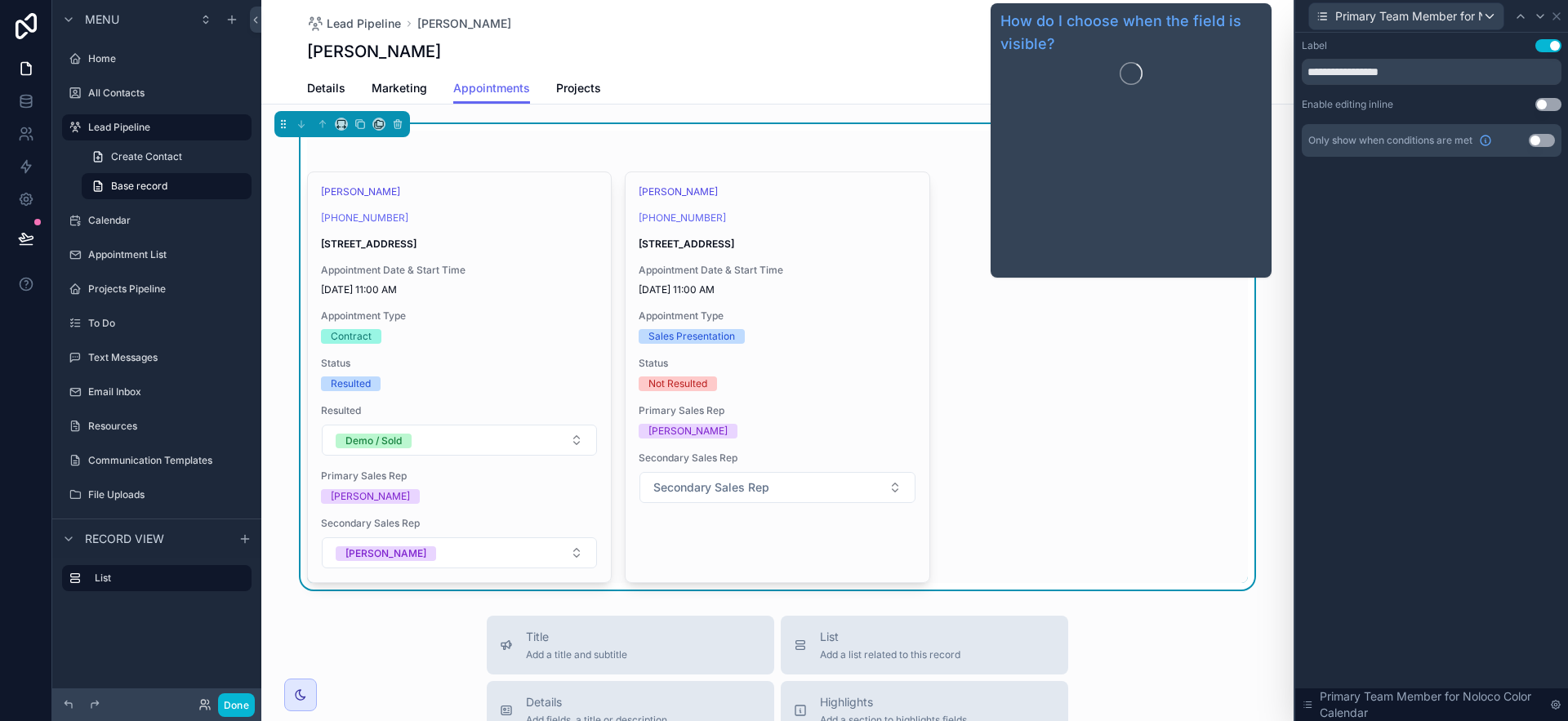
click at [1456, 140] on span "Only show when conditions are met" at bounding box center [1391, 140] width 164 height 13
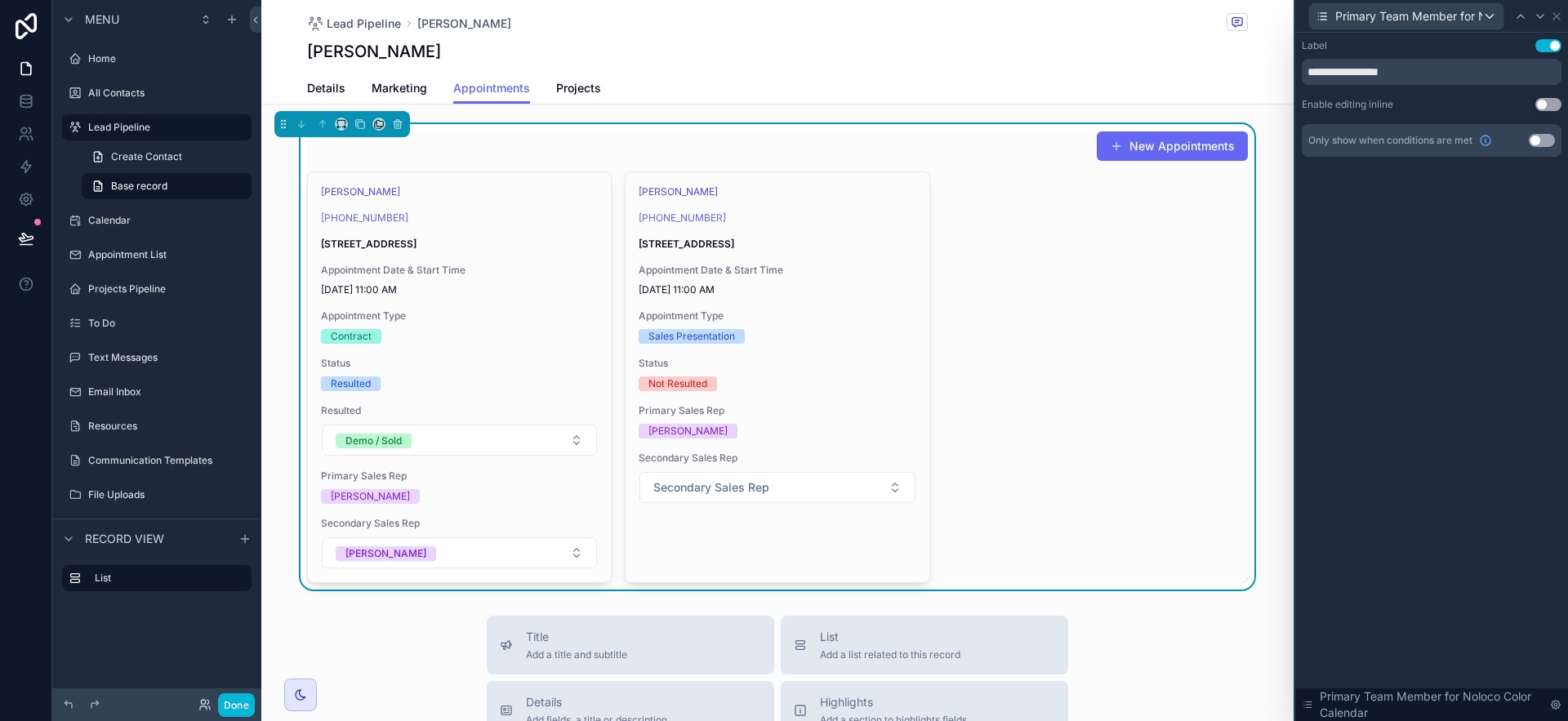
click at [1460, 108] on div "Enable editing inline Use setting" at bounding box center [1432, 104] width 260 height 13
click at [1432, 65] on input "**********" at bounding box center [1432, 71] width 260 height 26
click at [1543, 107] on button "Use setting" at bounding box center [1549, 104] width 26 height 13
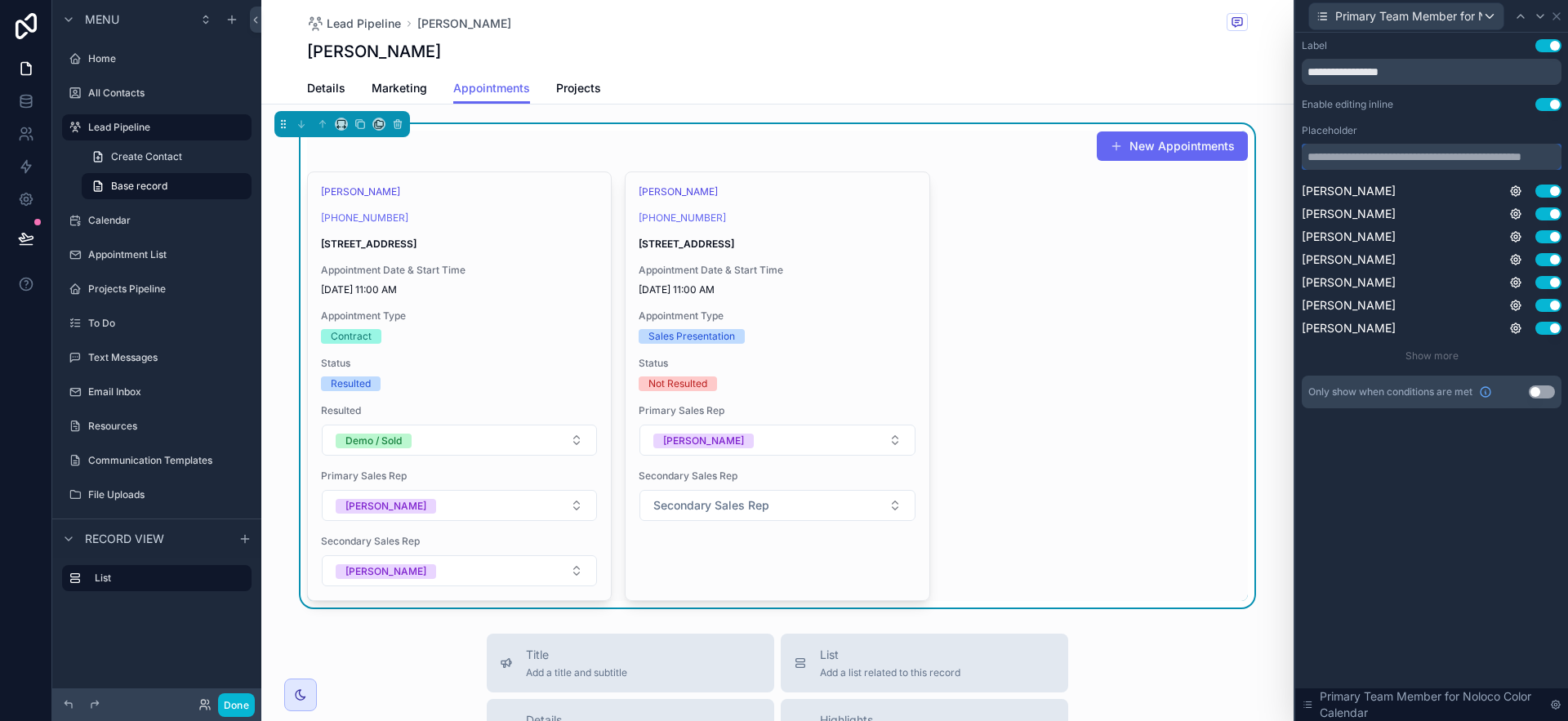
click at [1457, 158] on input "text" at bounding box center [1432, 157] width 260 height 26
paste input "**********"
type input "**********"
click at [1558, 18] on icon at bounding box center [1556, 16] width 13 height 13
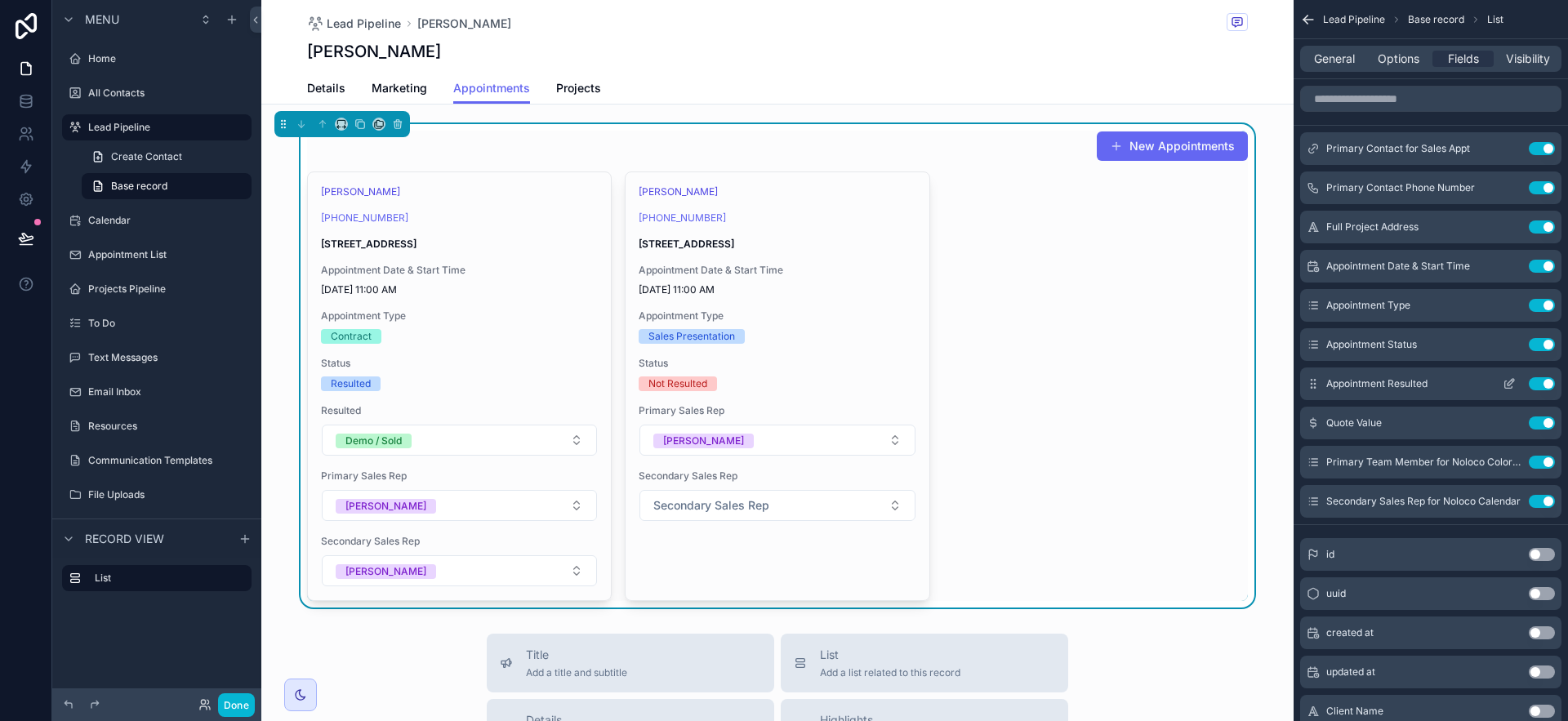
click at [1508, 384] on icon "scrollable content" at bounding box center [1511, 382] width 7 height 7
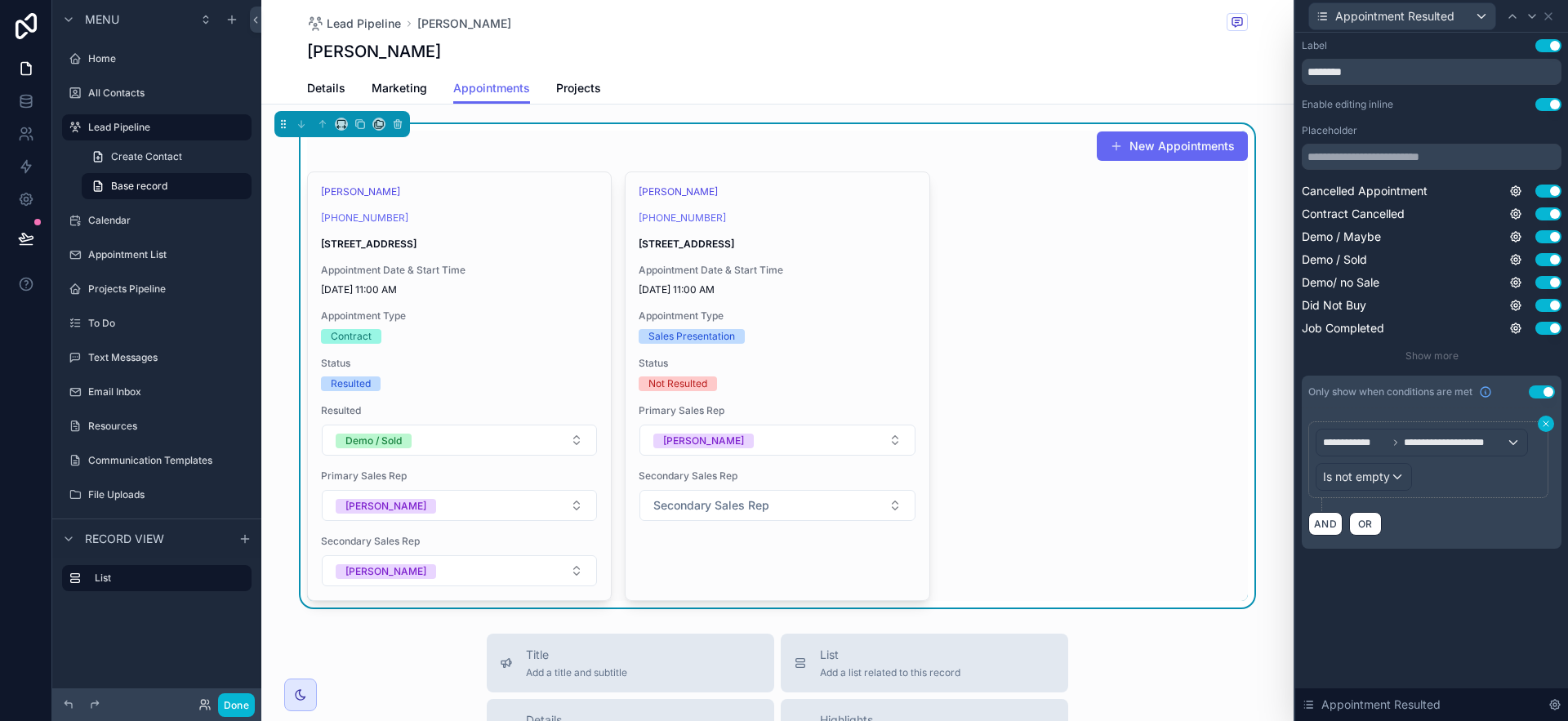
click at [1546, 428] on icon at bounding box center [1546, 424] width 10 height 10
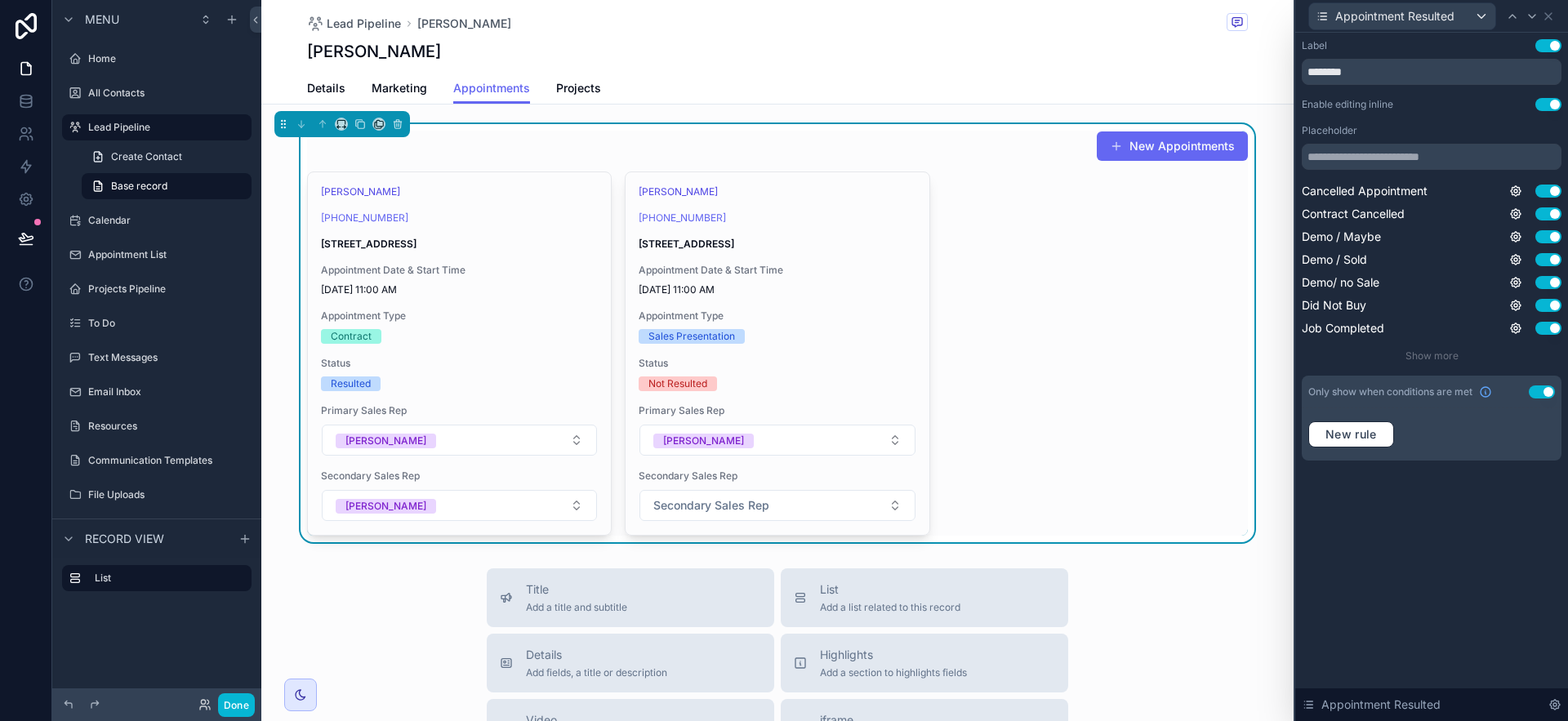
click at [1543, 391] on button "Use setting" at bounding box center [1542, 391] width 26 height 13
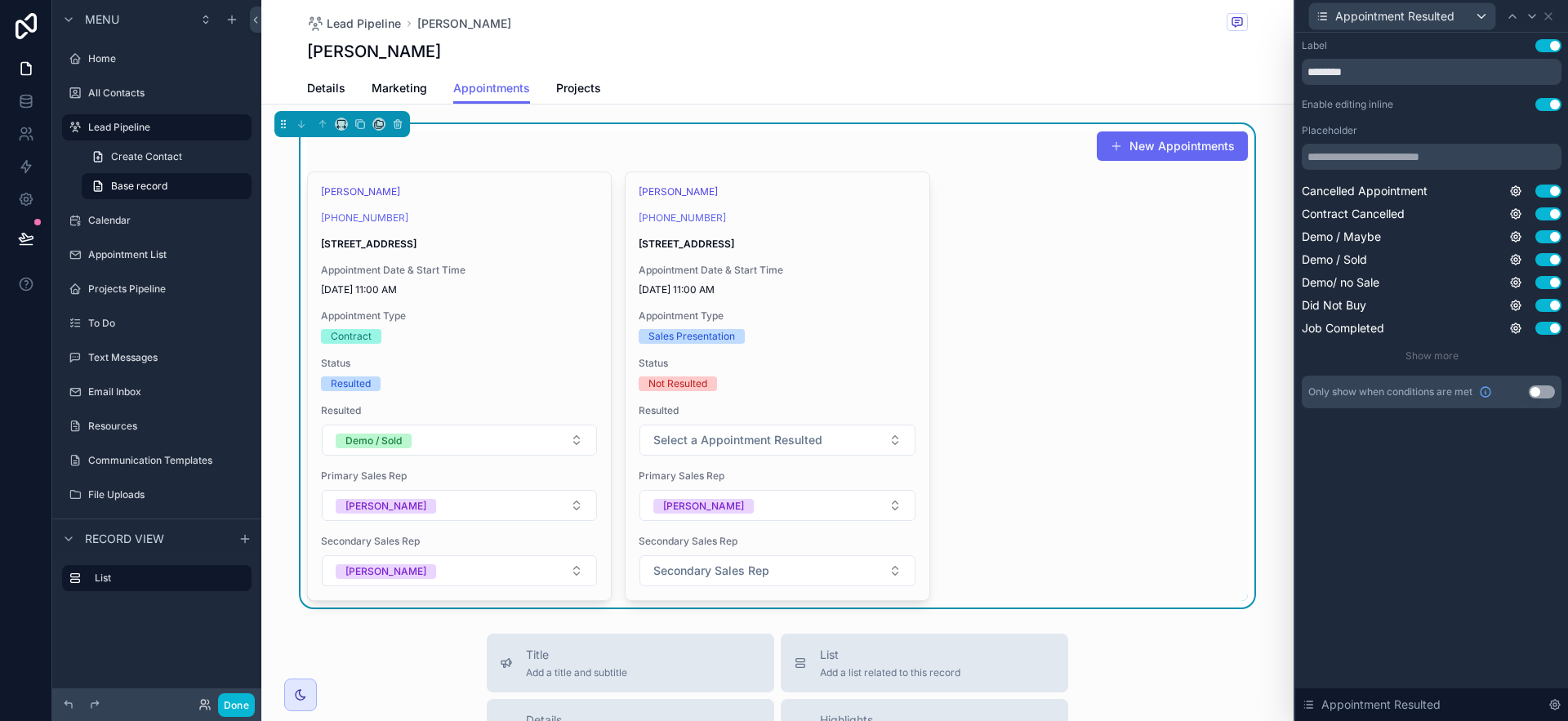
click at [1526, 513] on div "Label Use setting ******** Enable editing inline Use setting Placeholder Cancel…" at bounding box center [1432, 377] width 273 height 689
click at [1363, 70] on input "********" at bounding box center [1432, 71] width 260 height 26
click at [1380, 155] on input "text" at bounding box center [1432, 157] width 260 height 26
paste input "********"
click at [1482, 152] on input "**********" at bounding box center [1432, 157] width 260 height 26
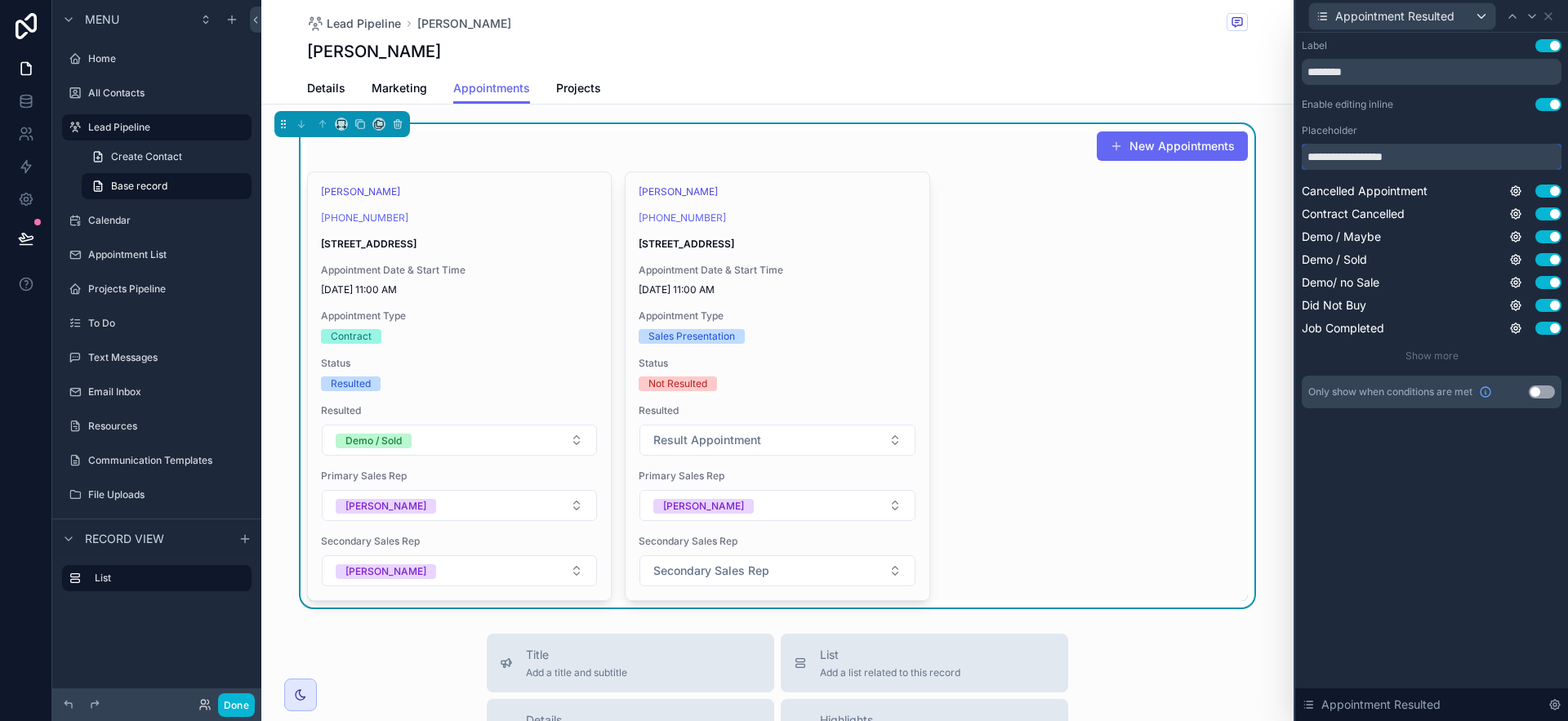
click at [1482, 152] on input "**********" at bounding box center [1432, 157] width 260 height 26
type input "**********"
click at [1549, 15] on icon at bounding box center [1549, 16] width 7 height 7
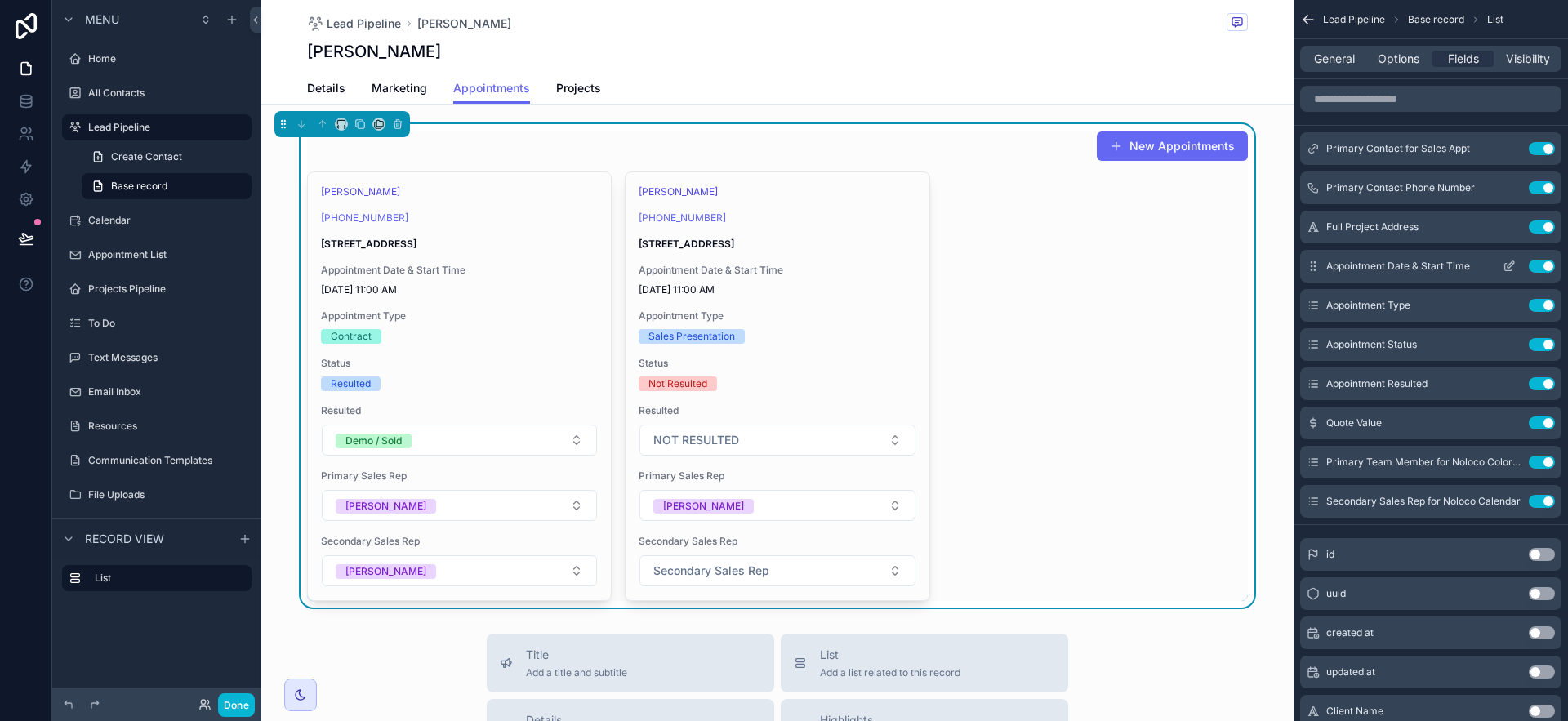
click at [1510, 269] on icon "scrollable content" at bounding box center [1509, 266] width 13 height 13
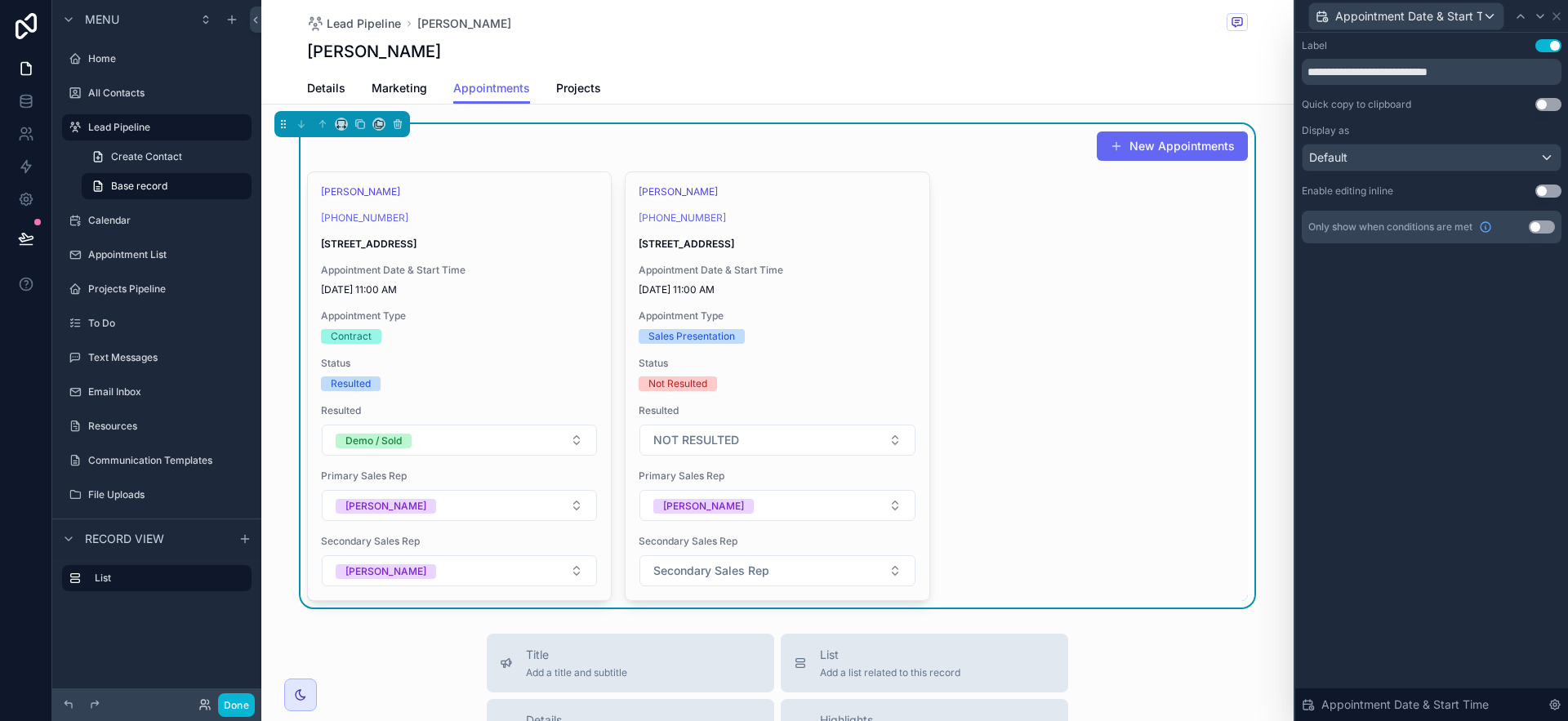
drag, startPoint x: 1550, startPoint y: 190, endPoint x: 1566, endPoint y: 158, distance: 35.8
click at [1550, 190] on button "Use setting" at bounding box center [1549, 191] width 26 height 13
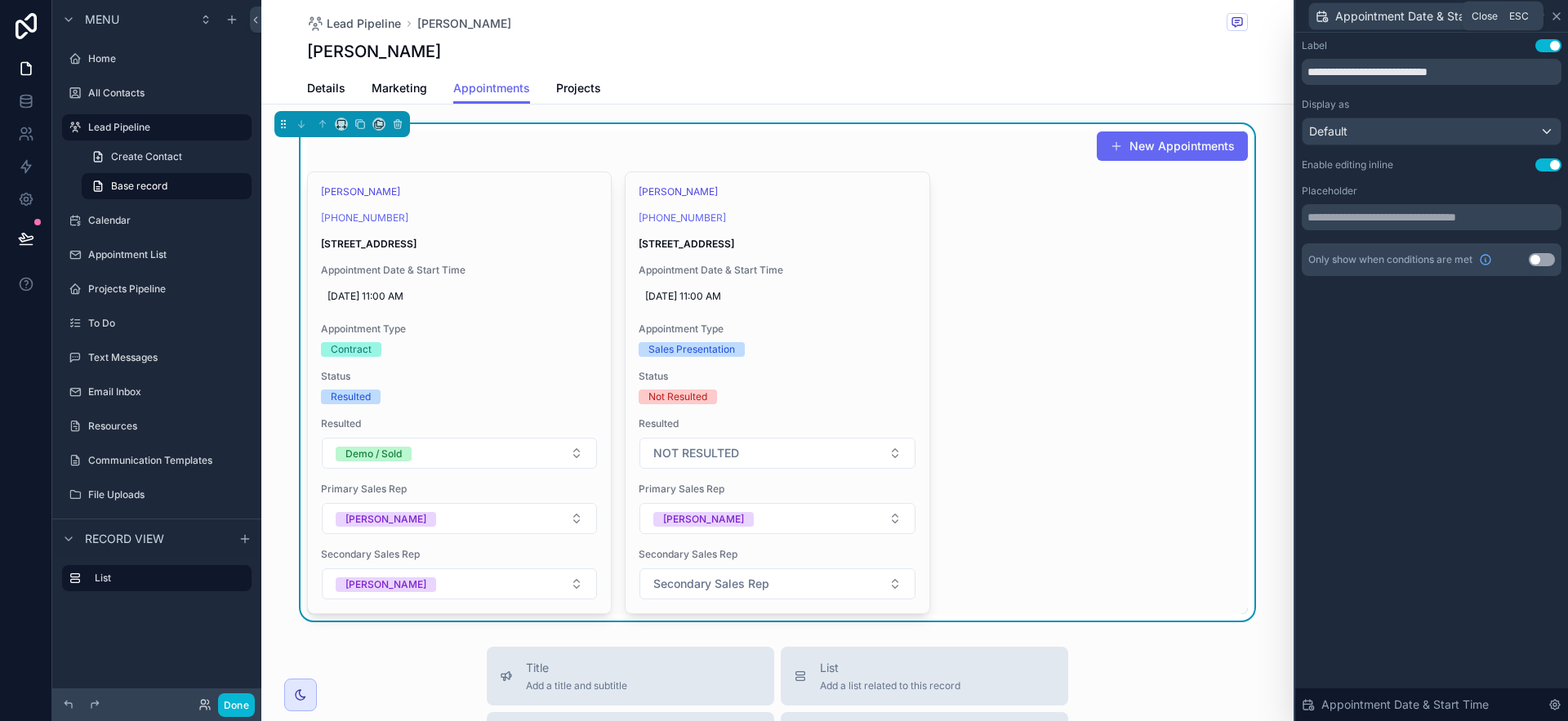
click at [1555, 14] on icon at bounding box center [1557, 16] width 7 height 7
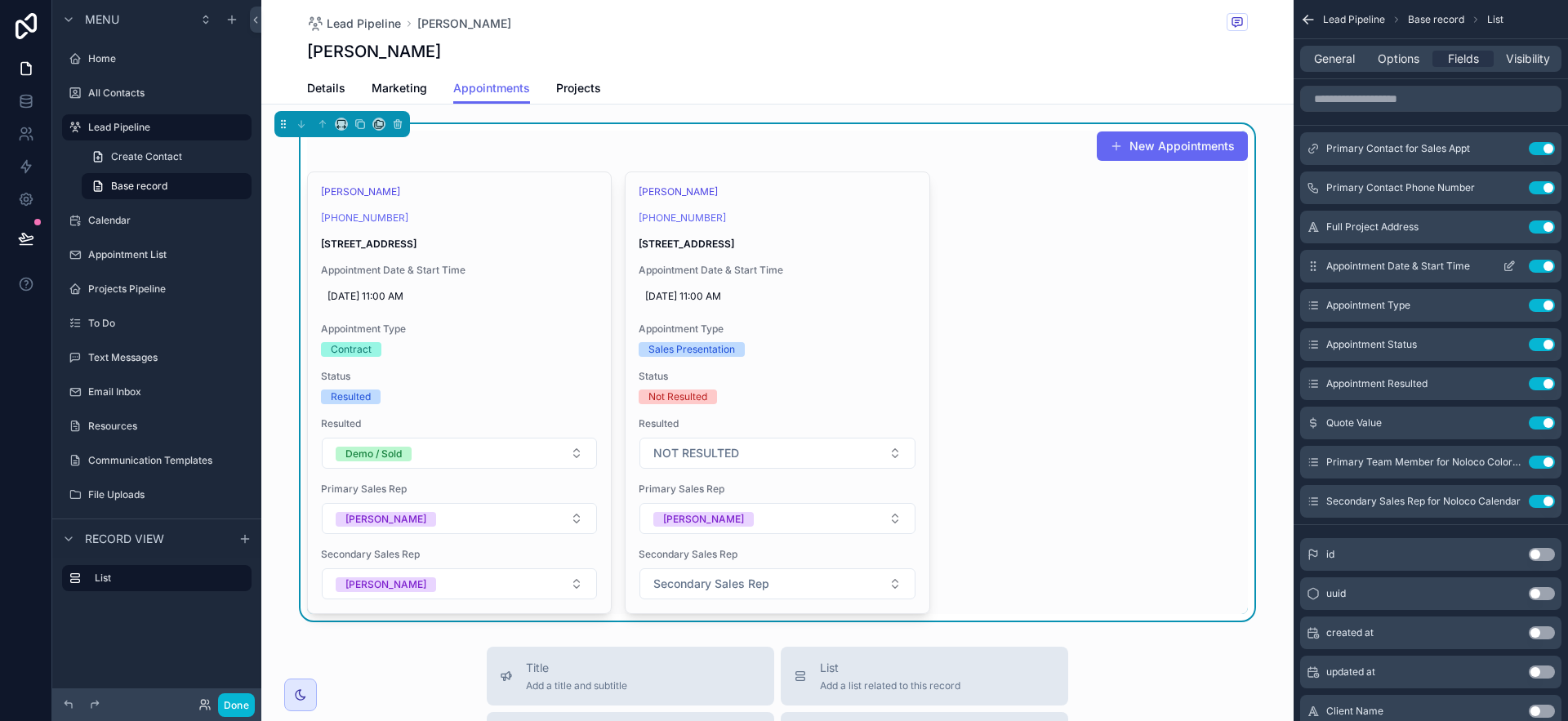
click at [1510, 266] on icon "scrollable content" at bounding box center [1511, 265] width 7 height 7
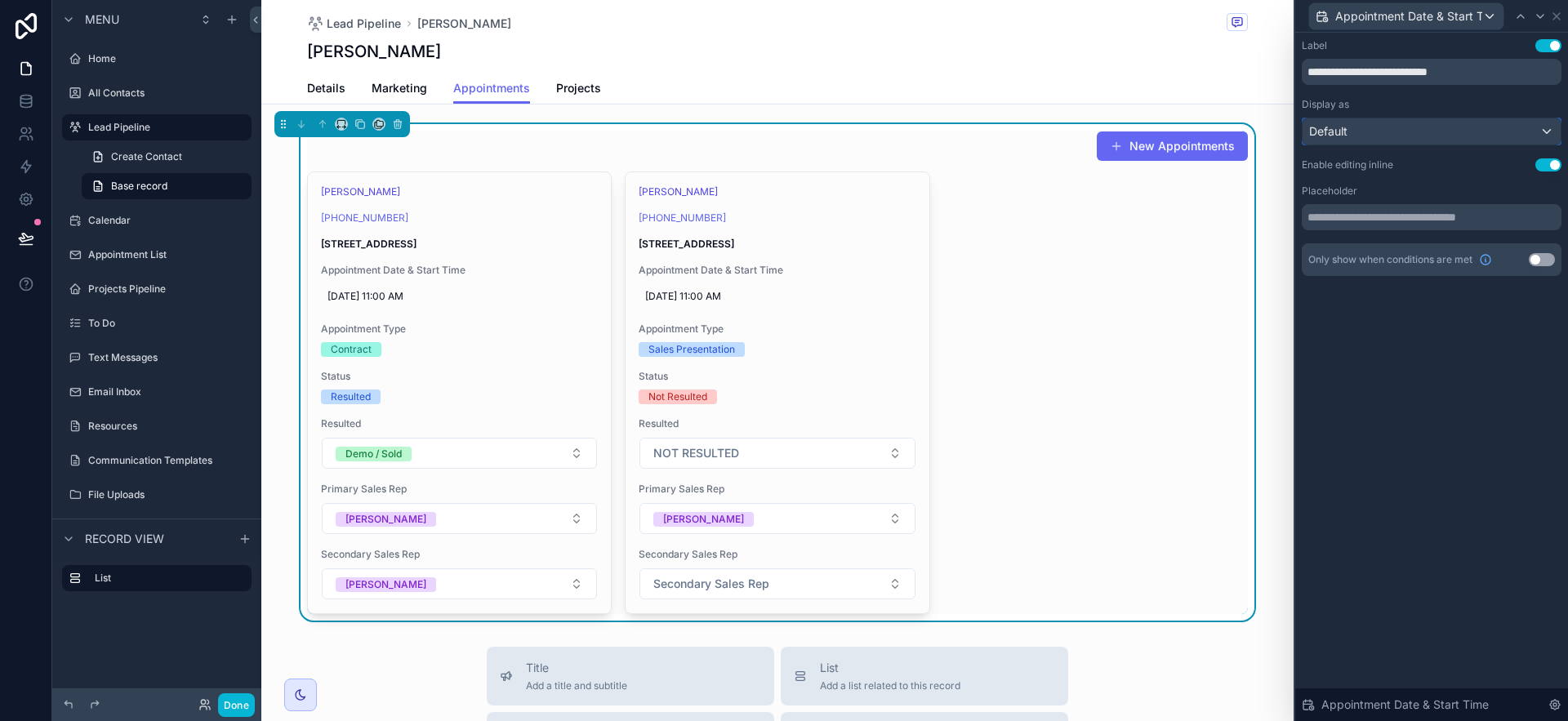
click at [1517, 136] on div "Default" at bounding box center [1432, 131] width 258 height 26
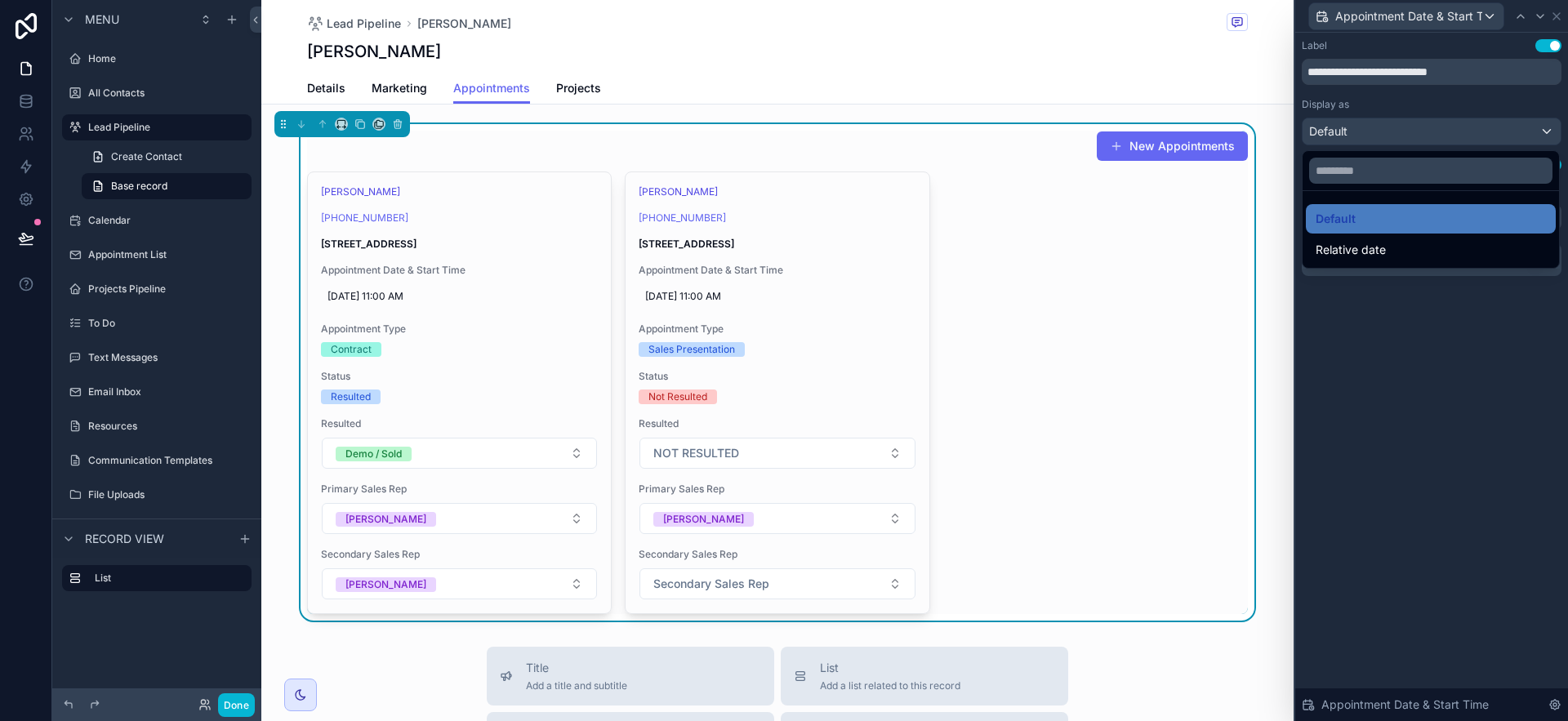
click at [1557, 13] on div at bounding box center [1432, 360] width 273 height 721
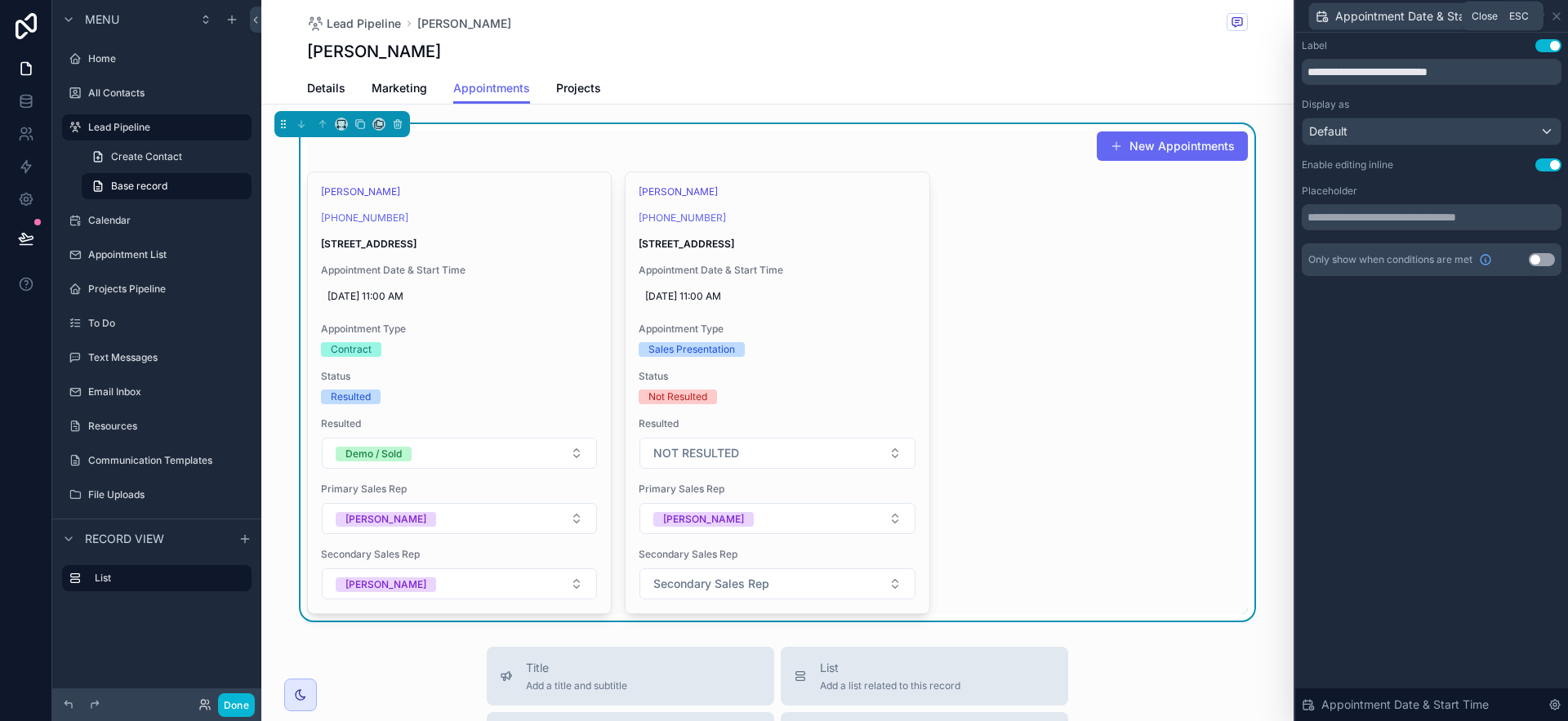
click at [1557, 13] on icon at bounding box center [1556, 16] width 13 height 13
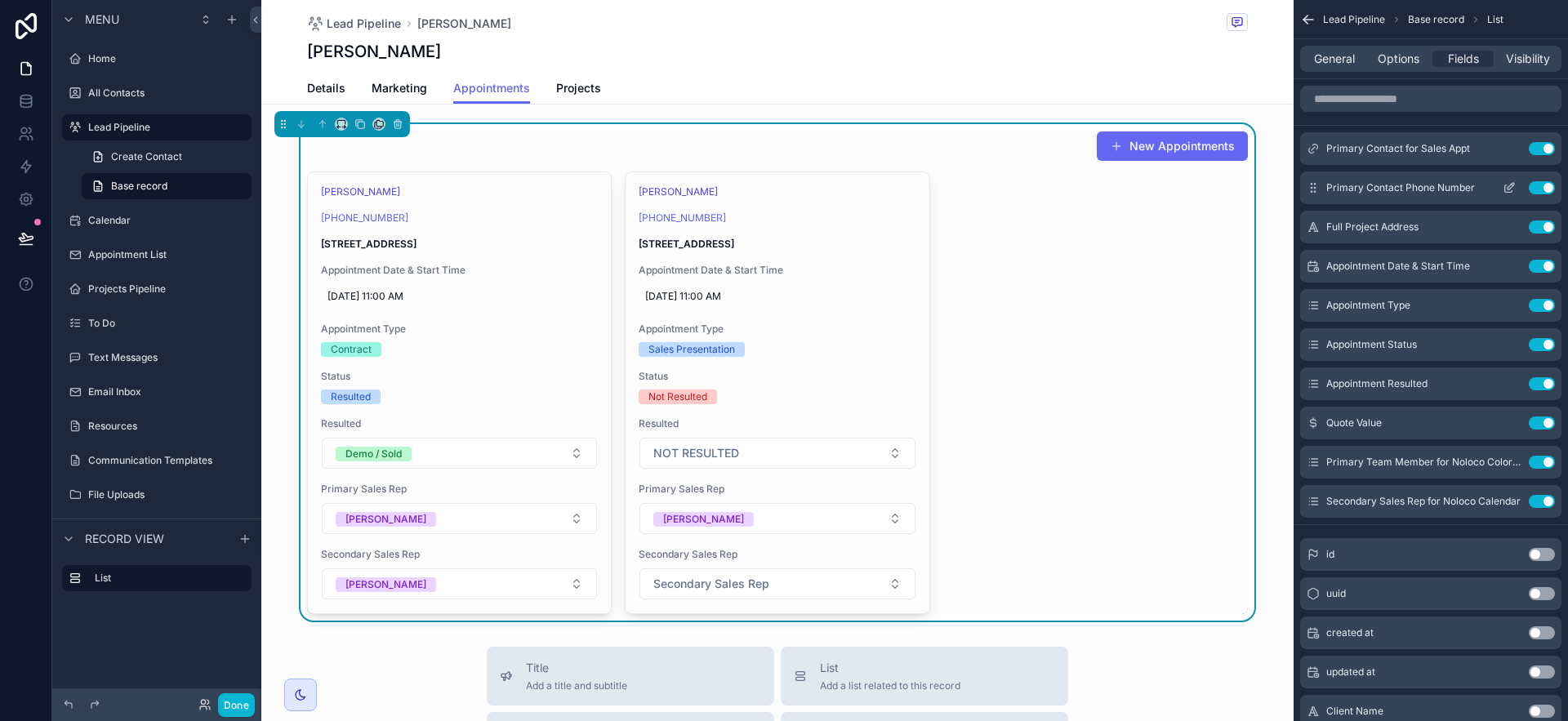
click at [1515, 187] on icon "scrollable content" at bounding box center [1509, 187] width 13 height 13
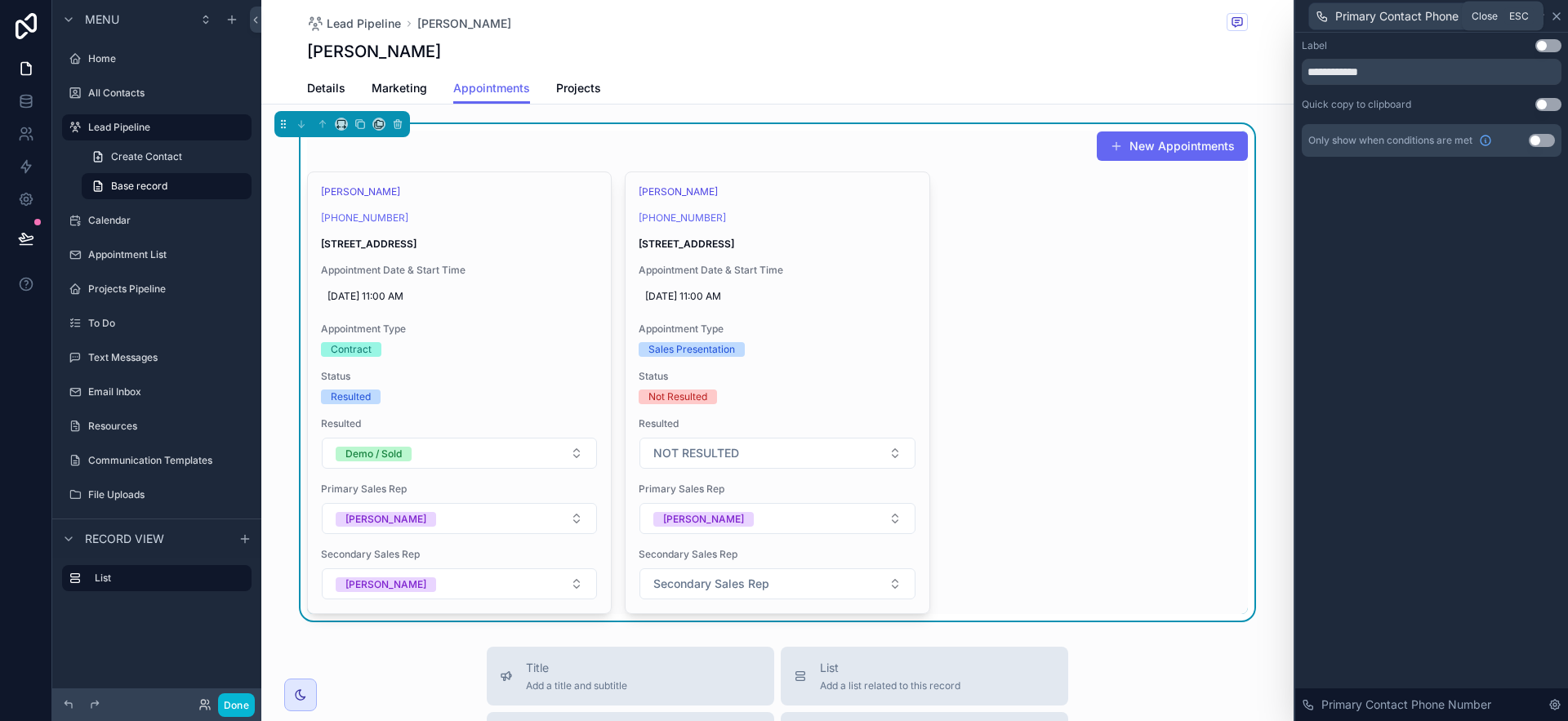
click at [1558, 16] on icon at bounding box center [1557, 16] width 7 height 7
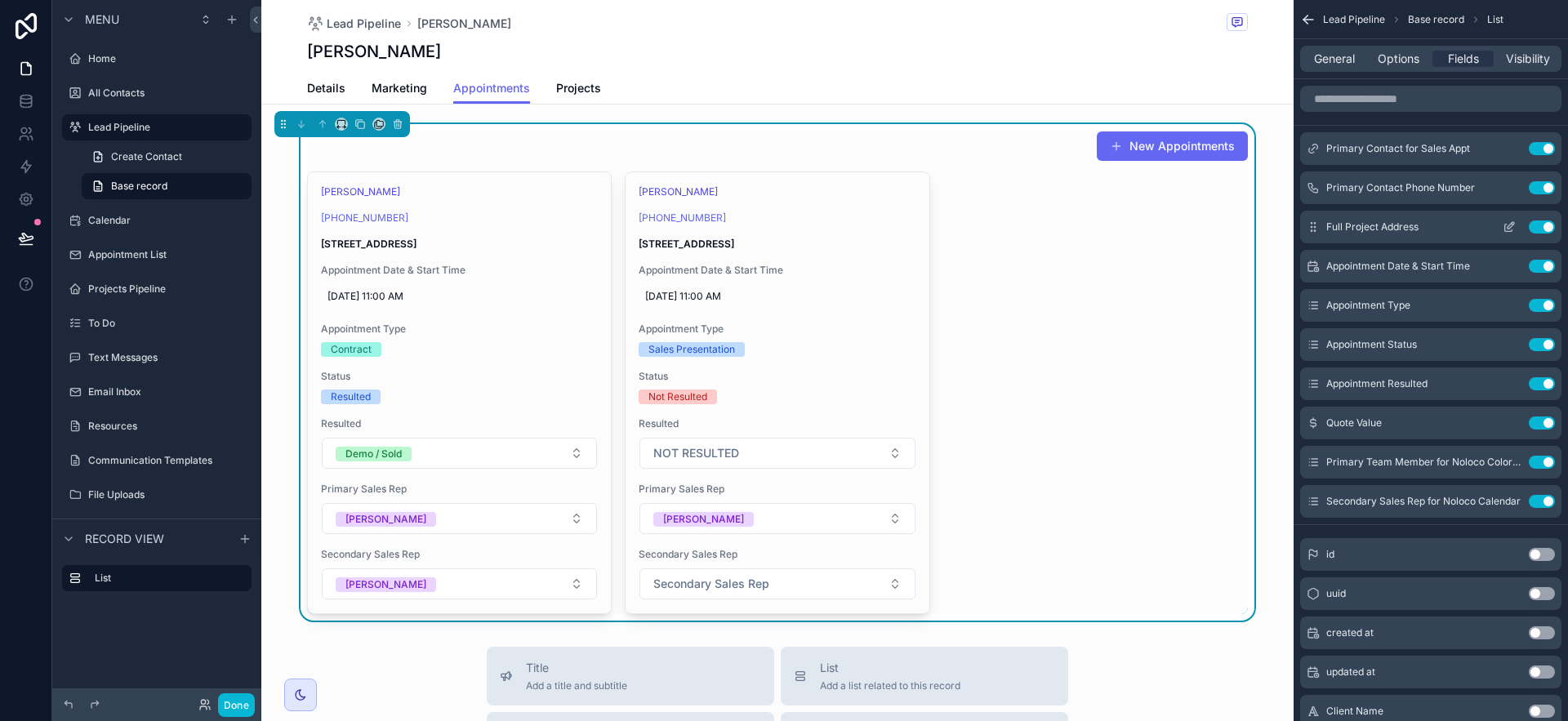
click at [1515, 223] on icon "scrollable content" at bounding box center [1509, 226] width 13 height 13
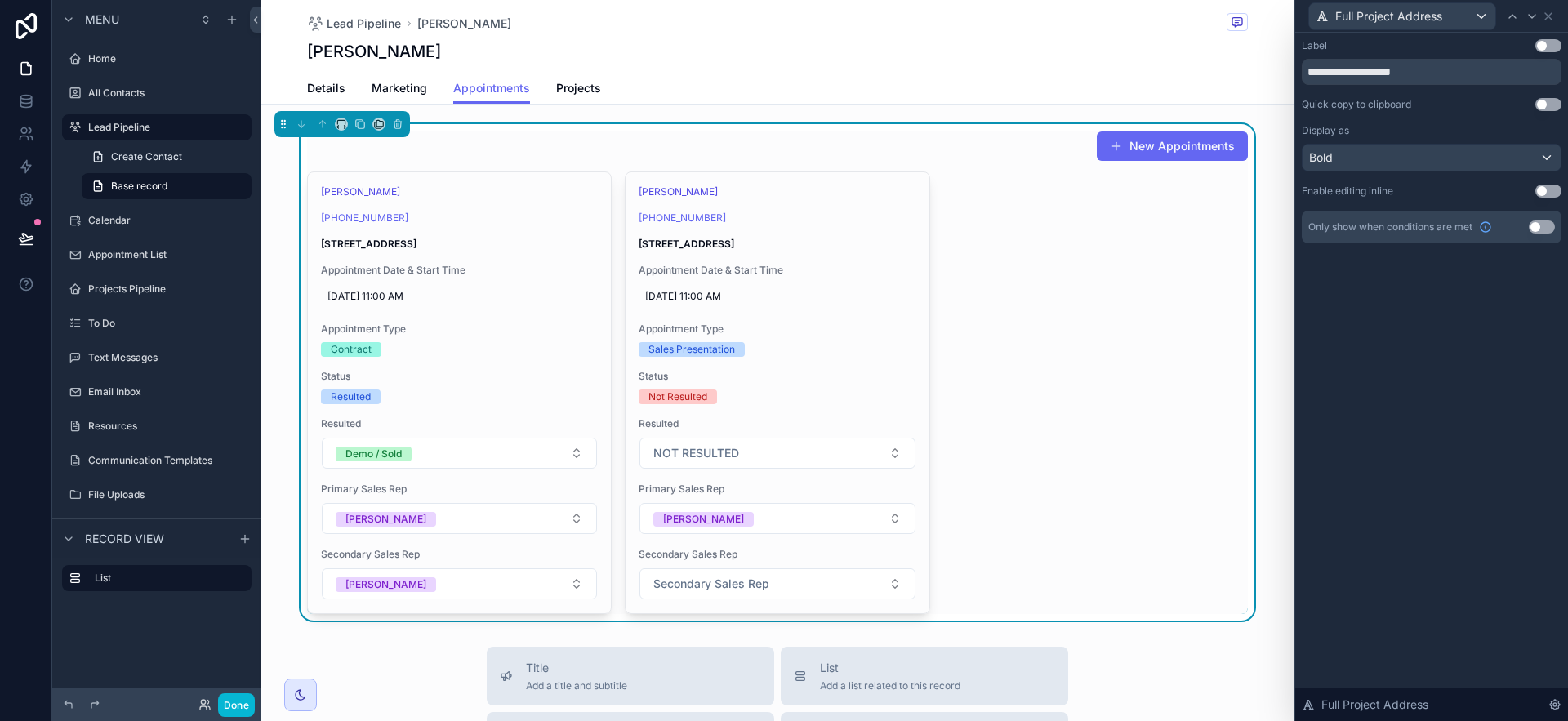
click at [1554, 190] on button "Use setting" at bounding box center [1549, 191] width 26 height 13
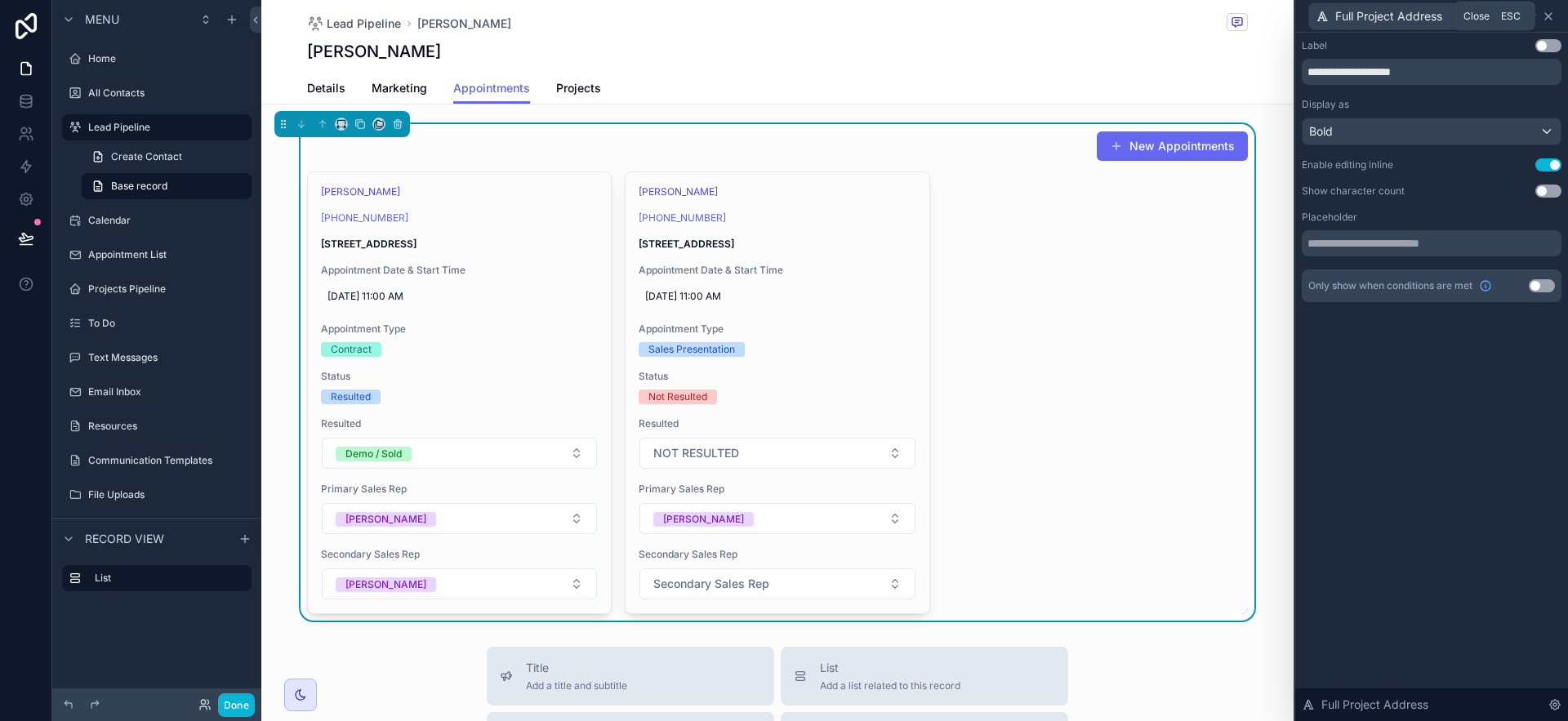
click at [1554, 14] on icon at bounding box center [1548, 16] width 13 height 13
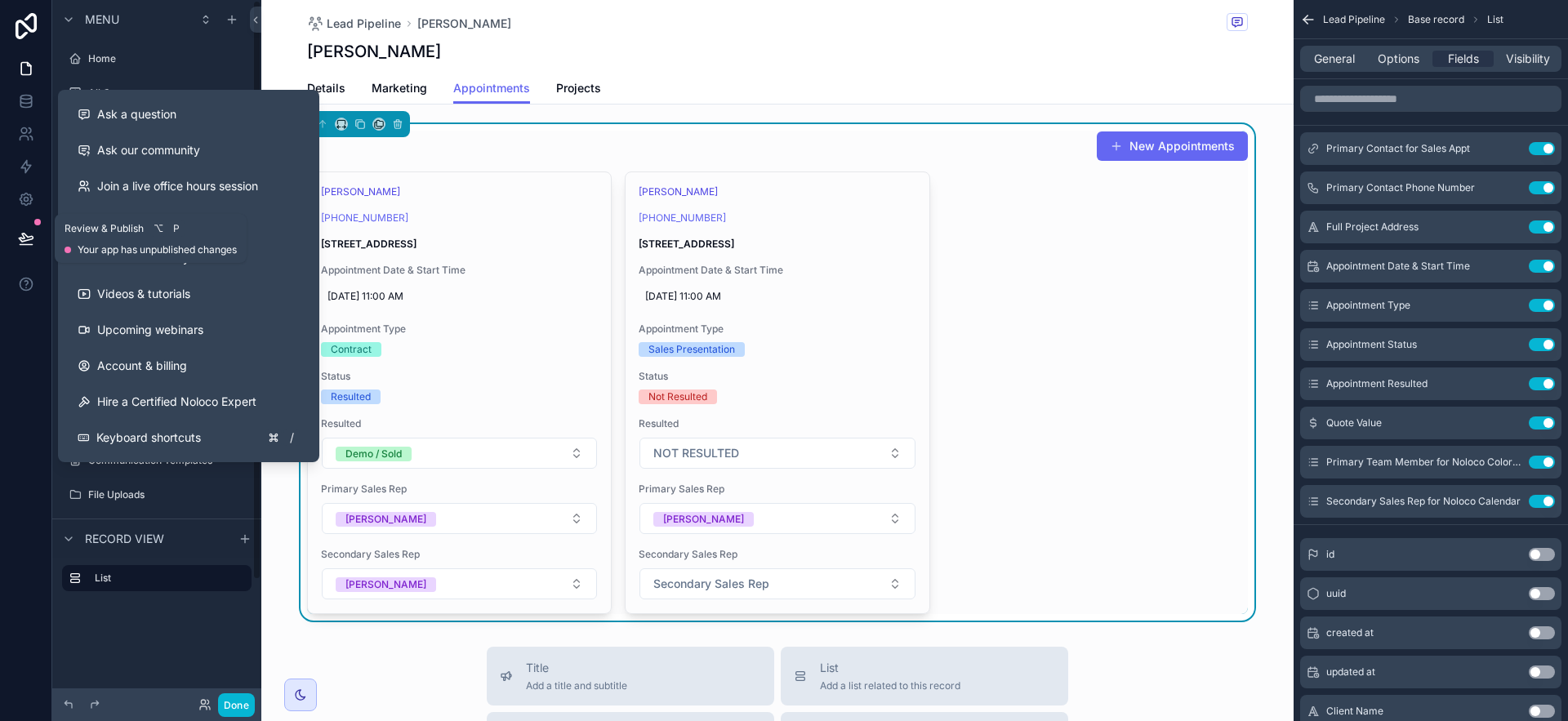
click at [23, 229] on button at bounding box center [26, 239] width 36 height 46
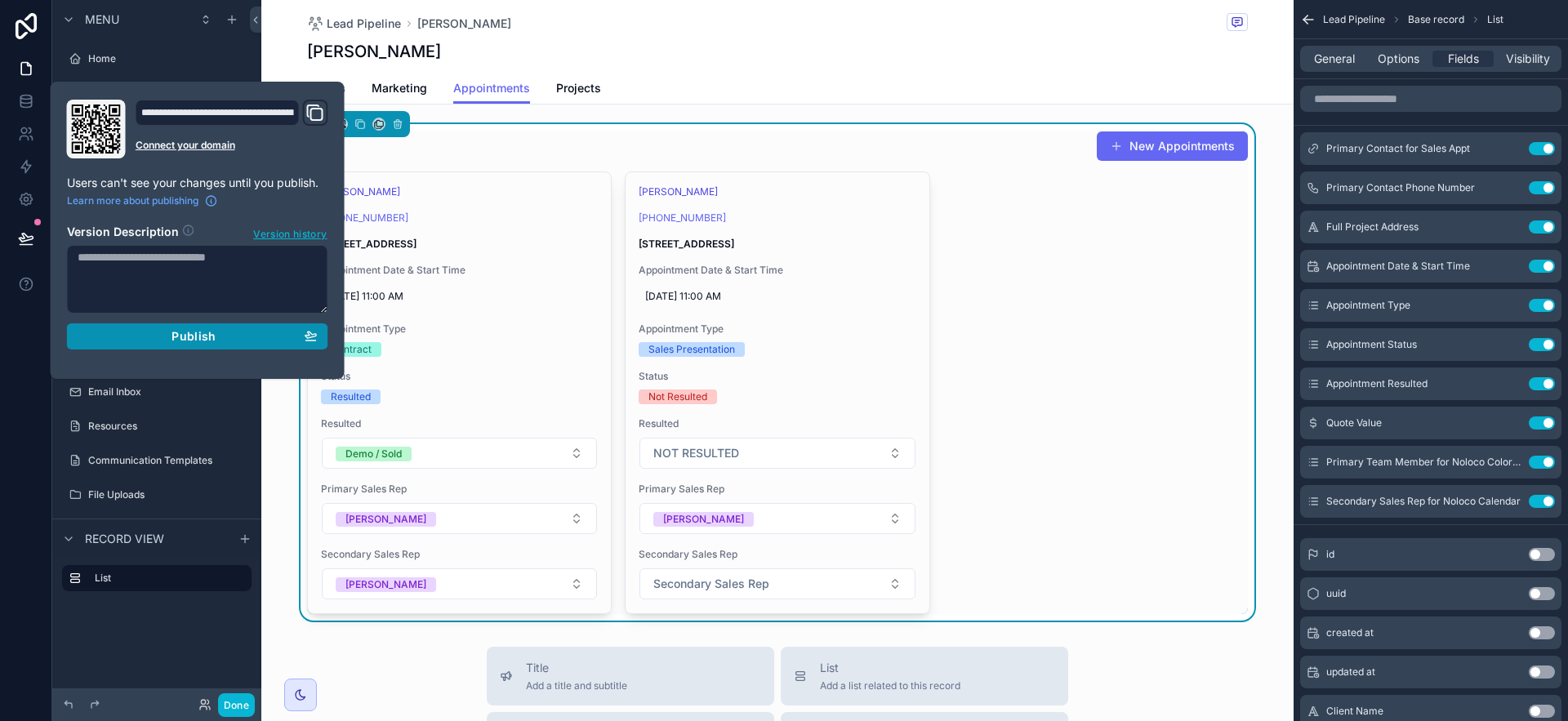
click at [190, 340] on span "Publish" at bounding box center [193, 336] width 44 height 14
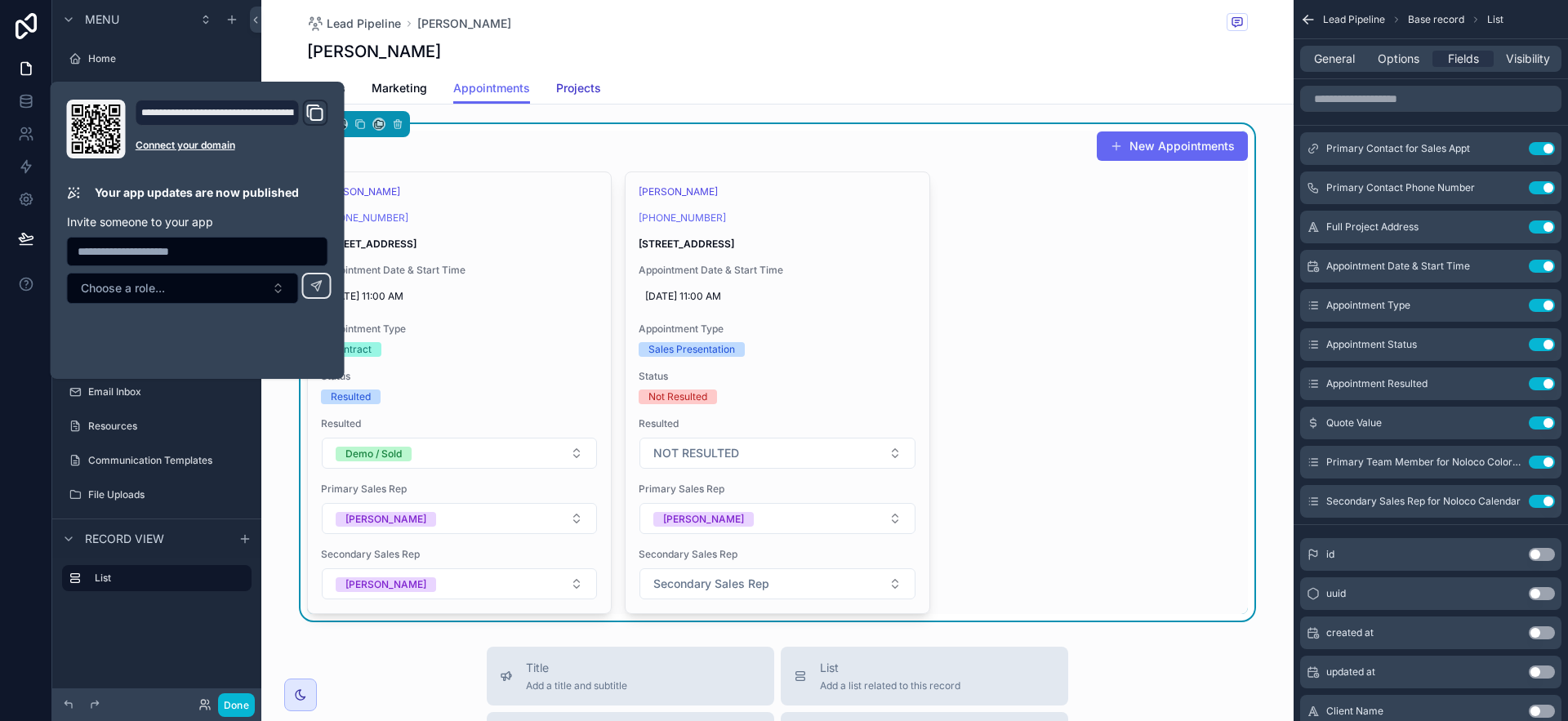
click at [565, 80] on span "Projects" at bounding box center [579, 87] width 45 height 16
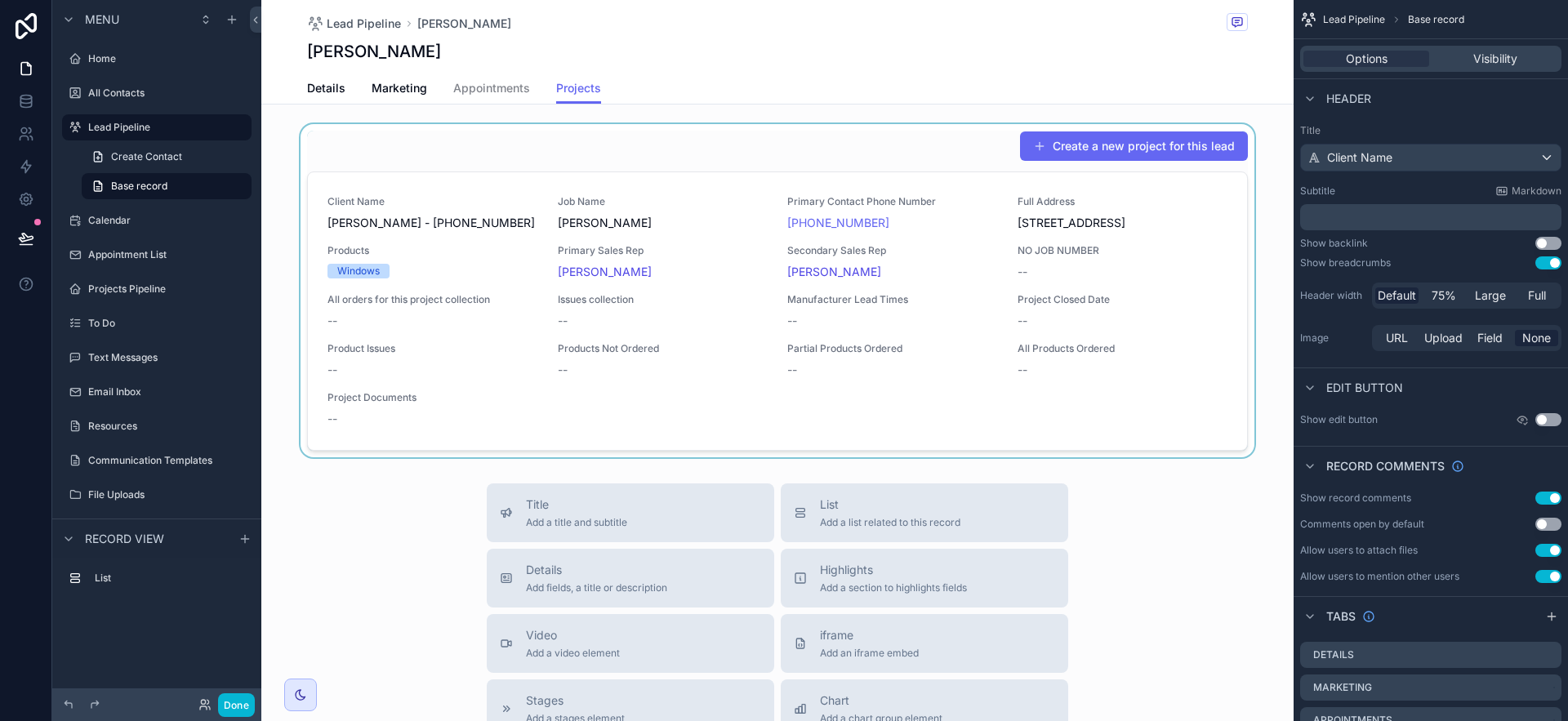
click at [1022, 369] on div "scrollable content" at bounding box center [778, 291] width 1033 height 333
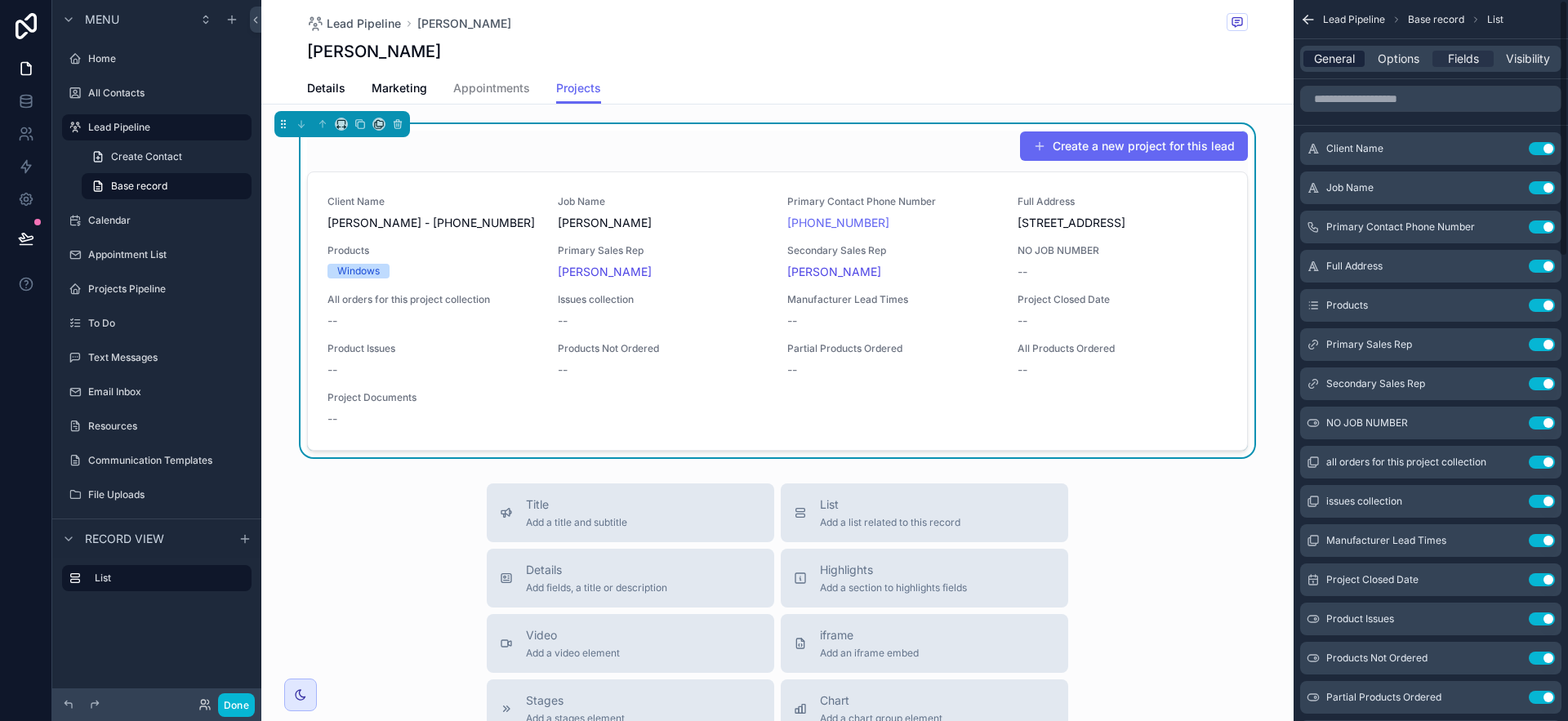
click at [1316, 64] on span "General" at bounding box center [1334, 58] width 41 height 16
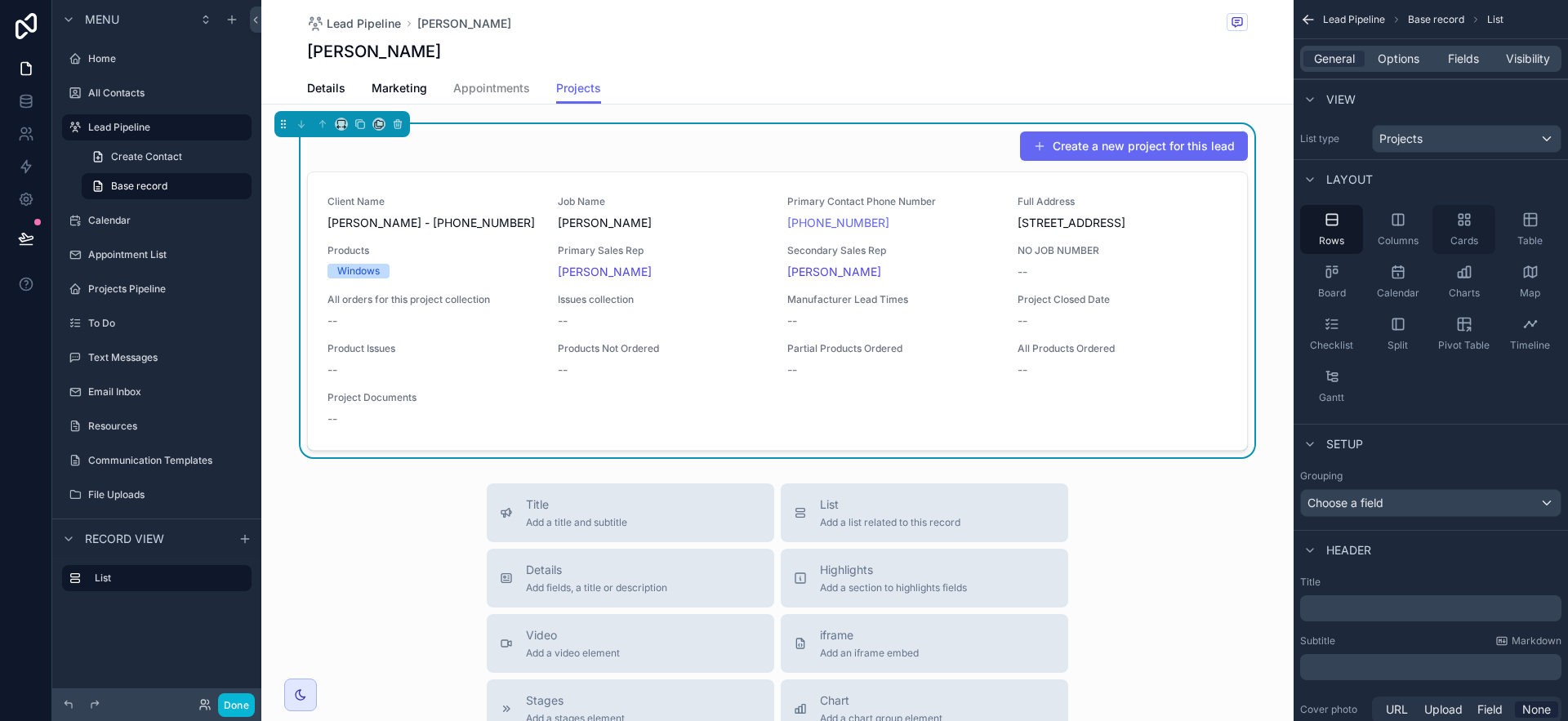
click at [1449, 233] on div "Cards" at bounding box center [1464, 230] width 63 height 49
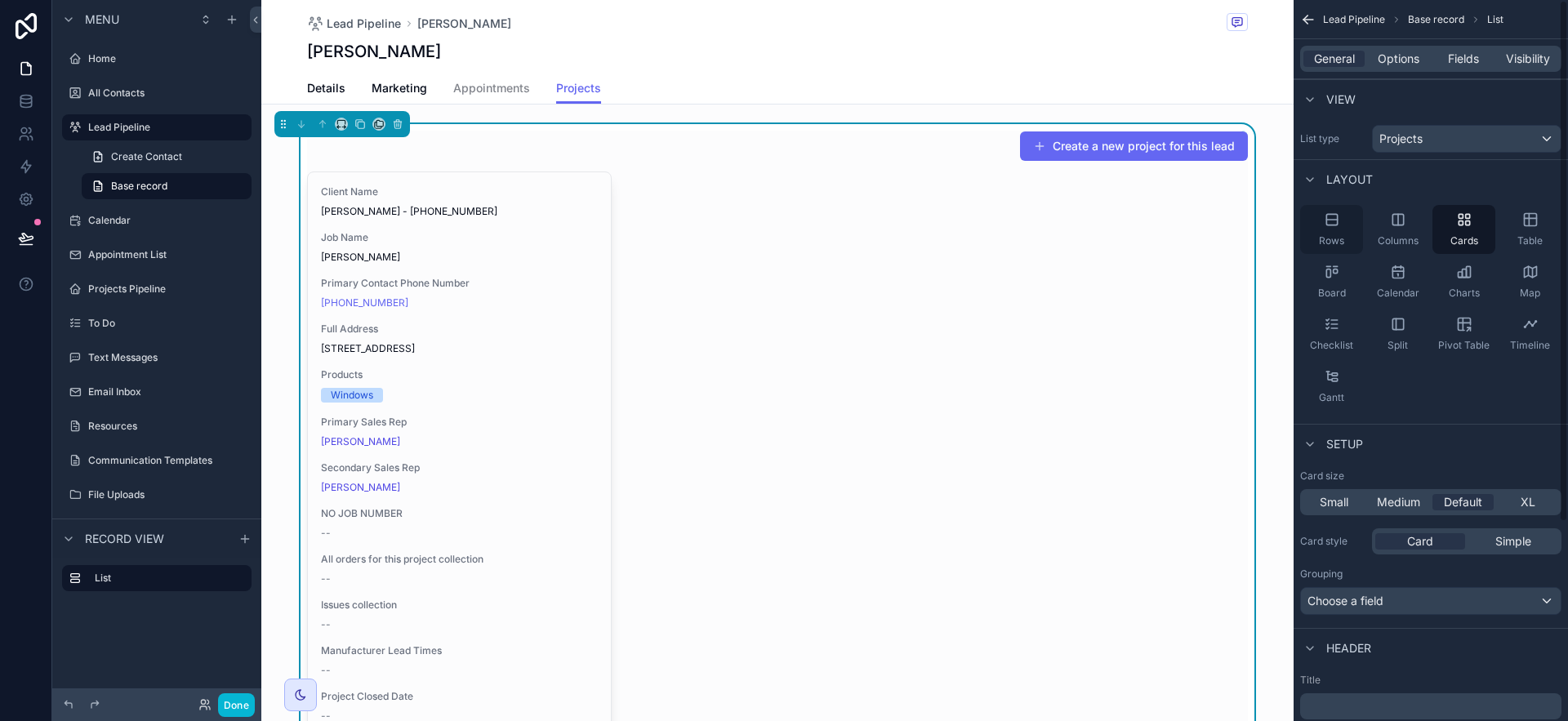
click at [1335, 225] on icon "scrollable content" at bounding box center [1332, 219] width 16 height 16
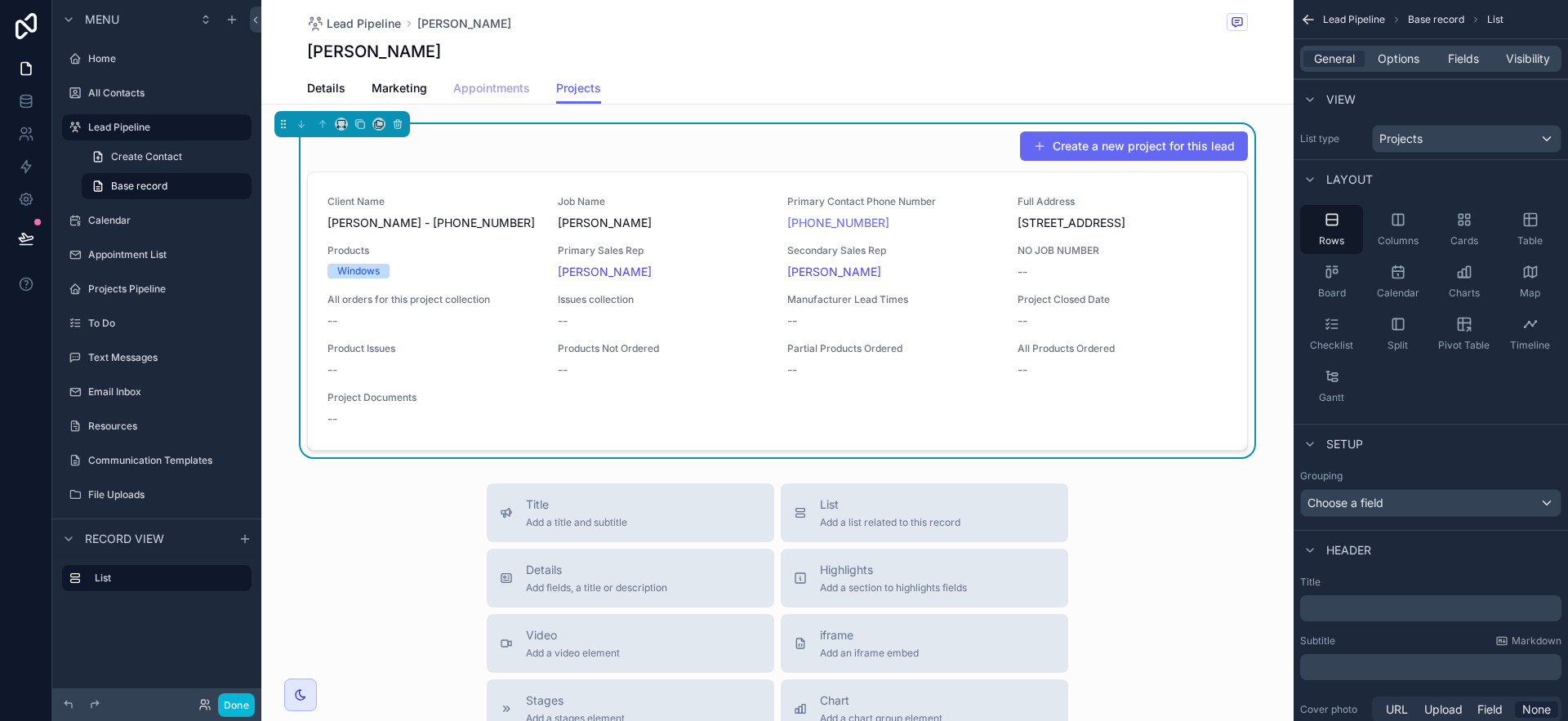
click at [459, 89] on span "Appointments" at bounding box center [491, 87] width 77 height 16
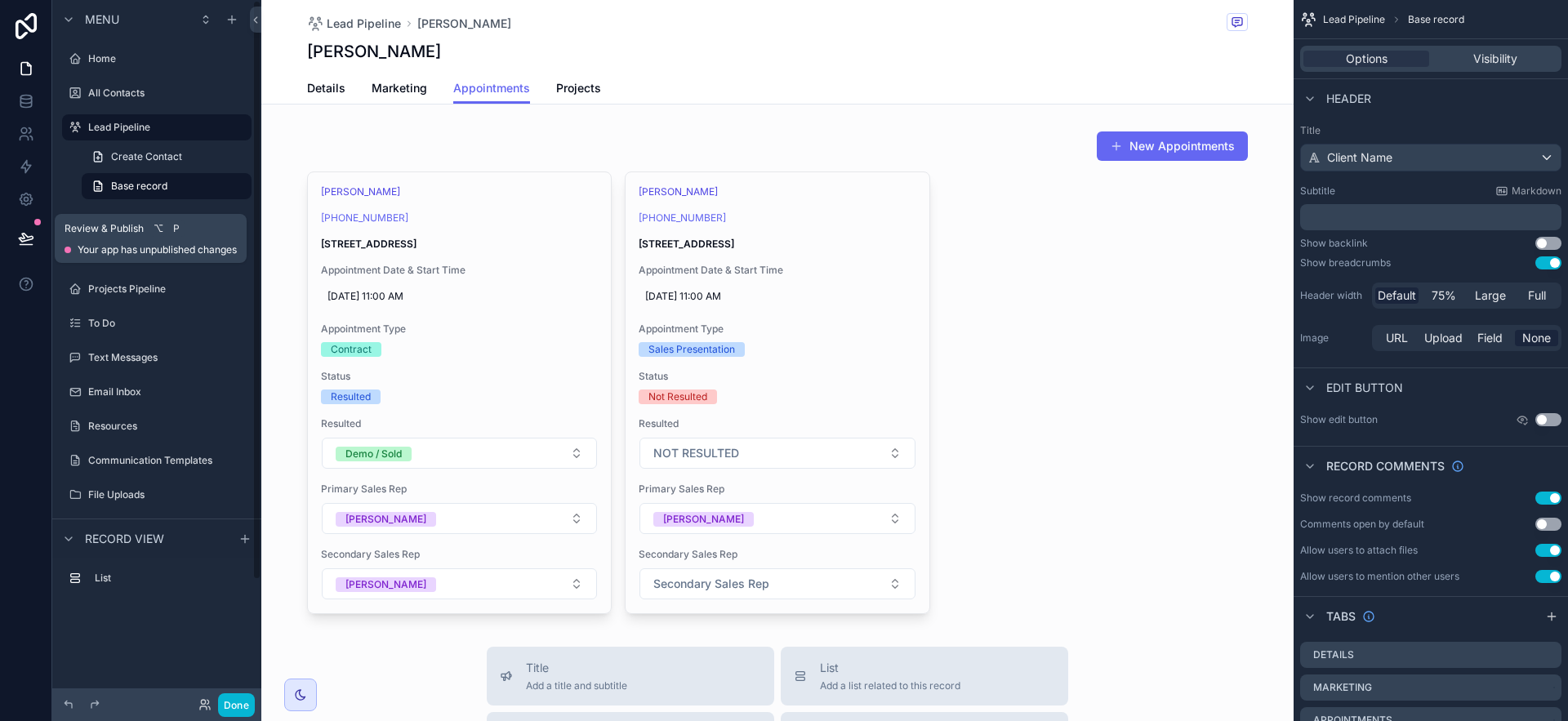
click at [22, 232] on icon at bounding box center [25, 238] width 16 height 16
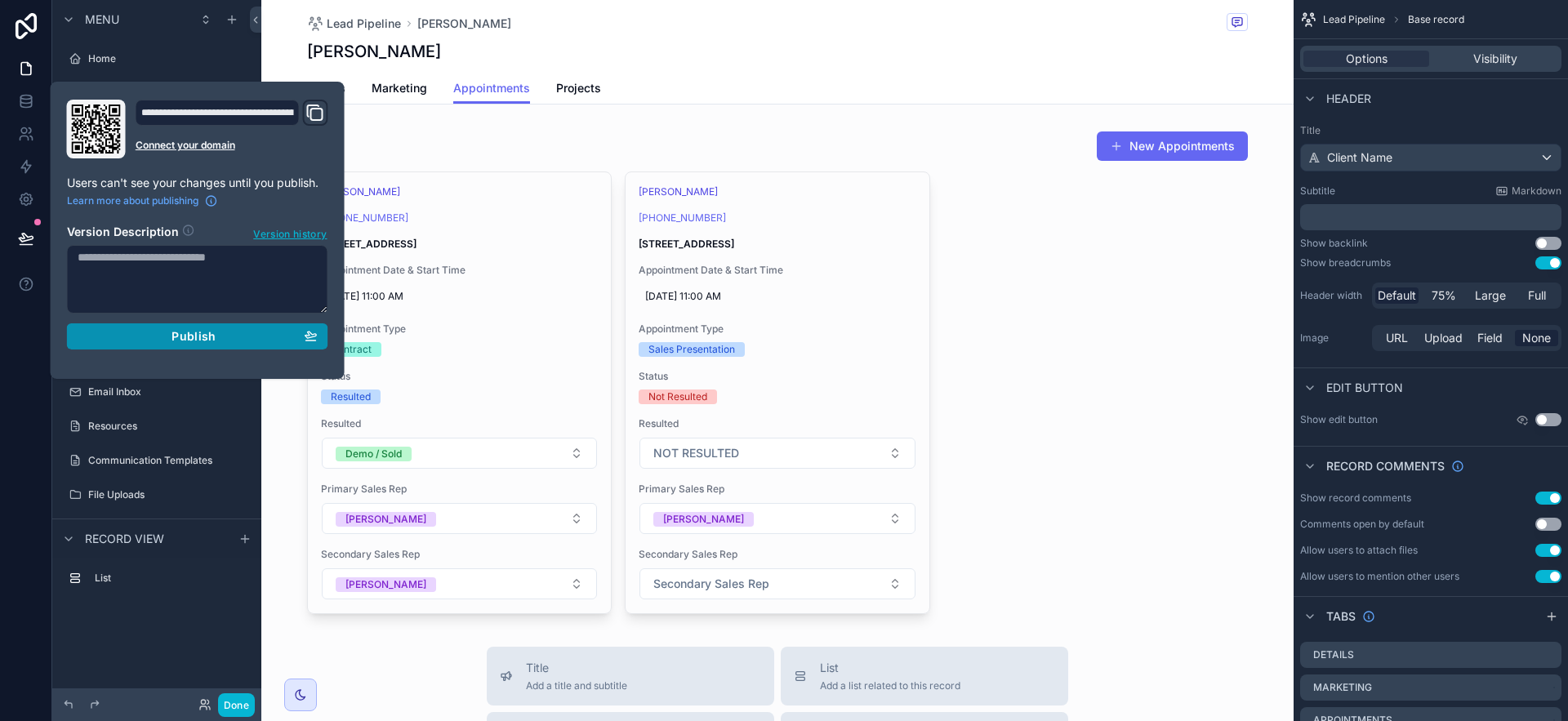
click at [166, 336] on div "Publish" at bounding box center [197, 336] width 240 height 14
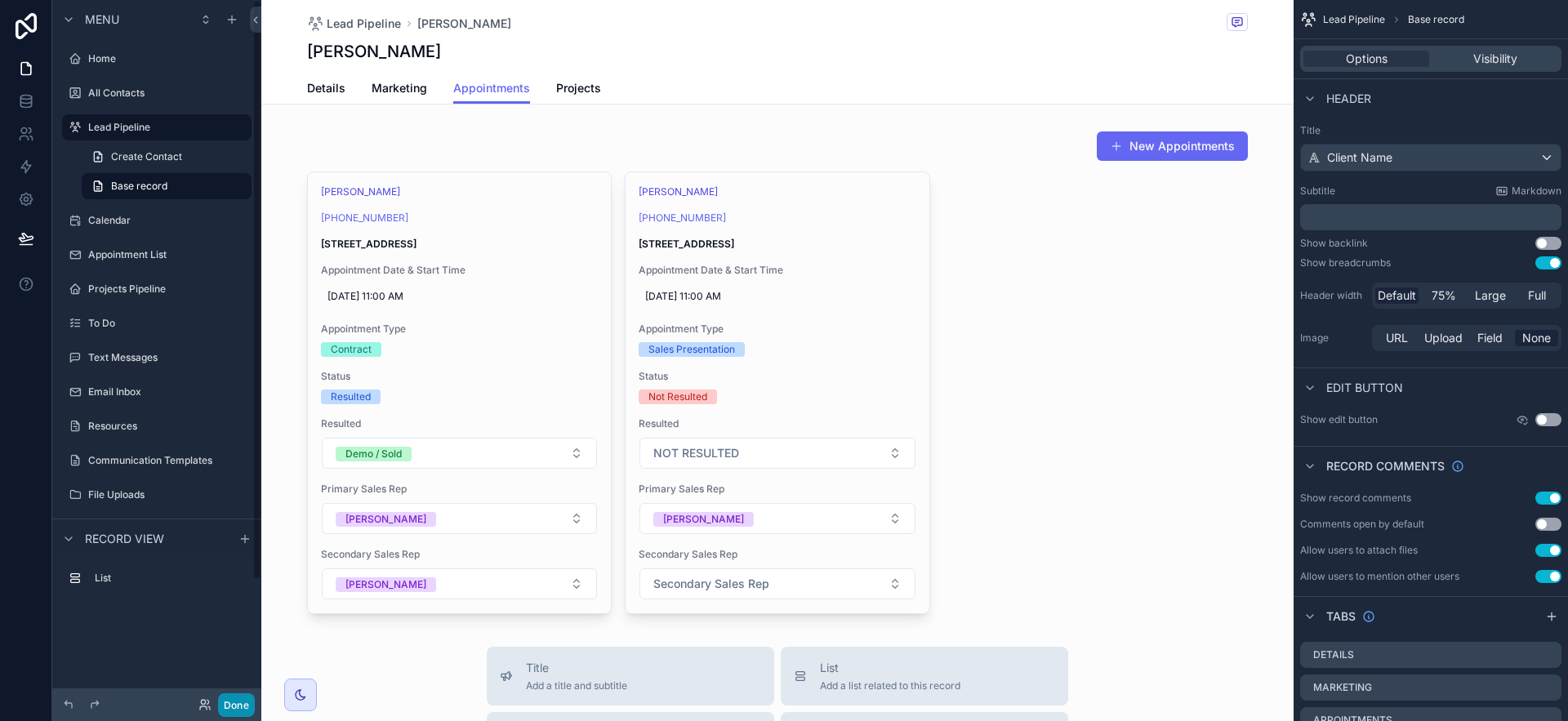
click at [225, 707] on button "Done" at bounding box center [235, 706] width 36 height 24
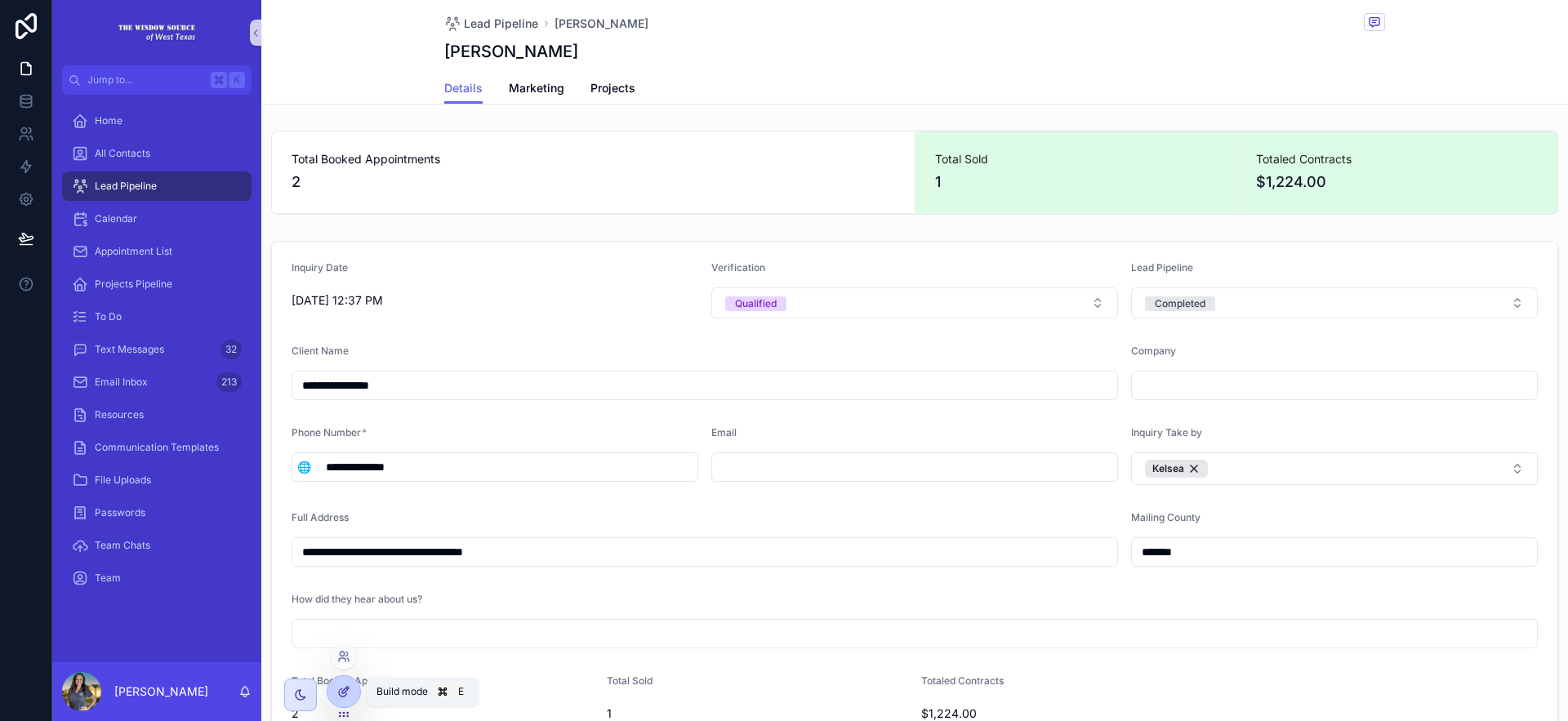
click at [345, 688] on icon at bounding box center [346, 690] width 7 height 7
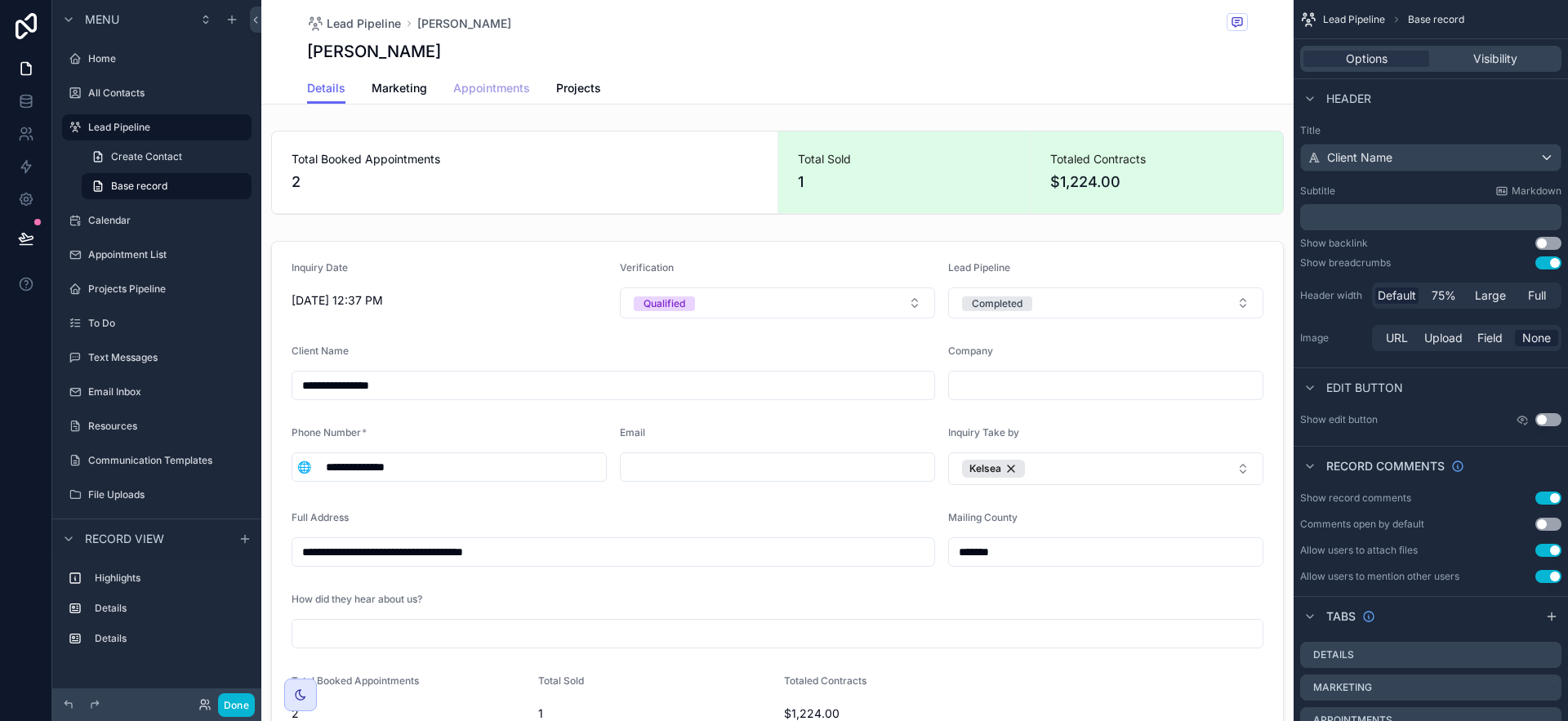
click at [485, 88] on span "Appointments" at bounding box center [491, 87] width 77 height 16
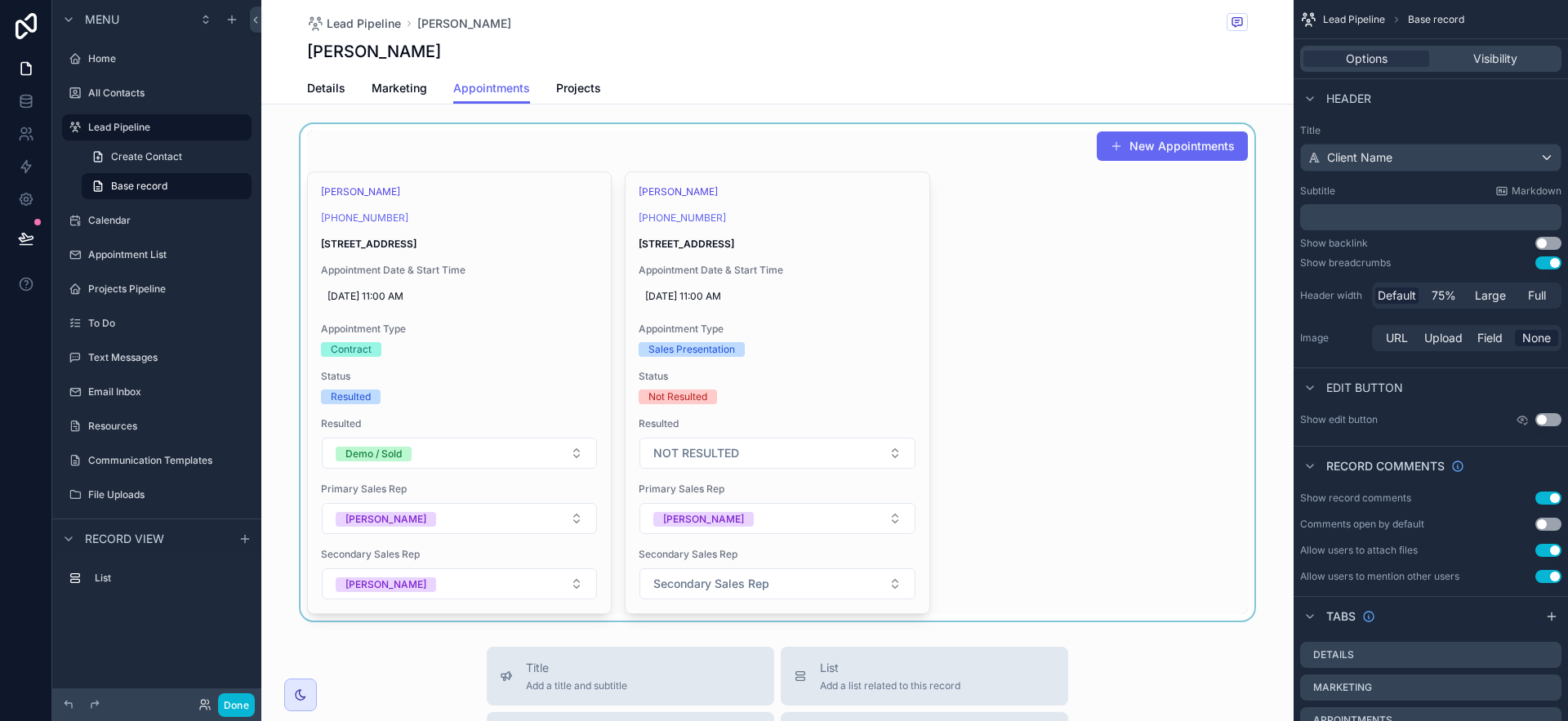
click at [956, 164] on div "scrollable content" at bounding box center [778, 373] width 1033 height 496
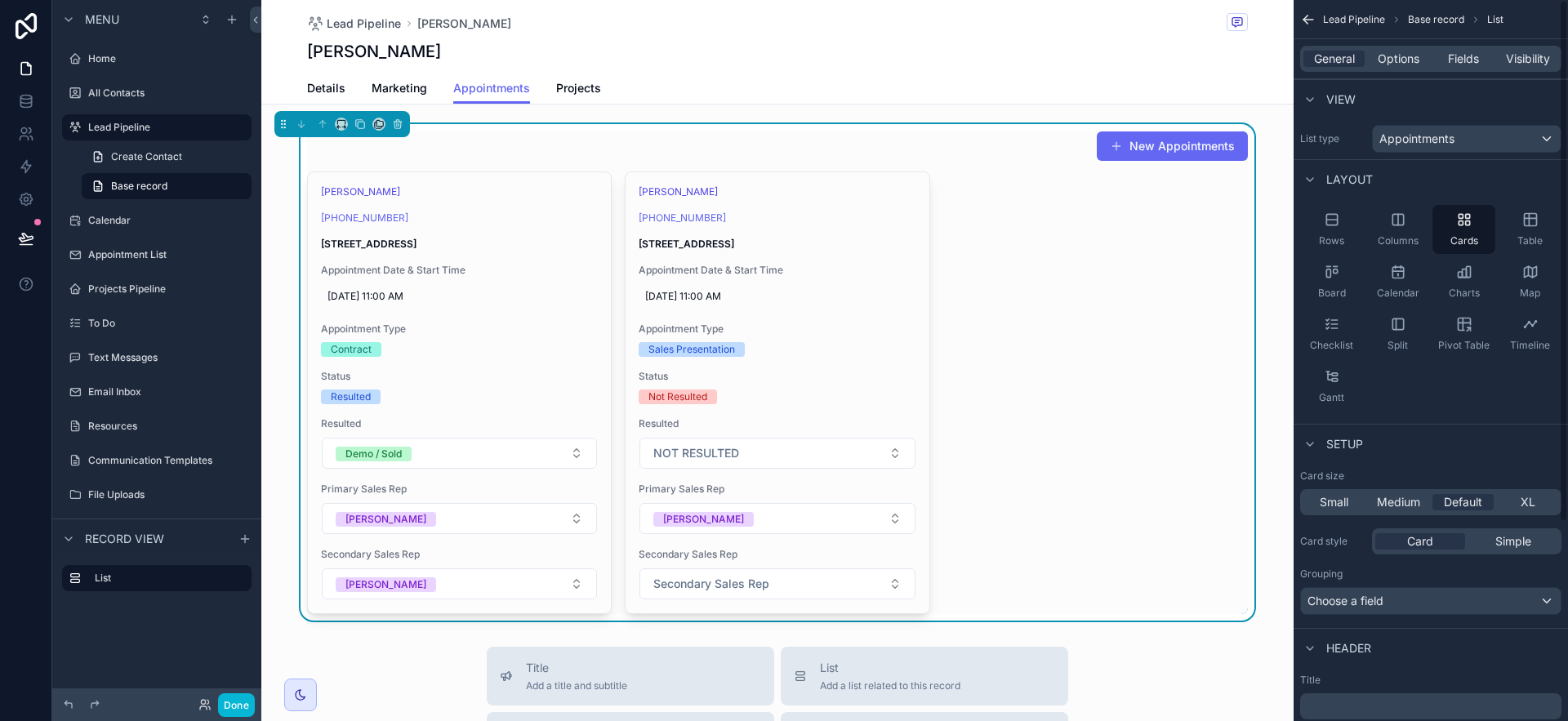
click at [751, 43] on div "[PERSON_NAME]" at bounding box center [778, 51] width 941 height 23
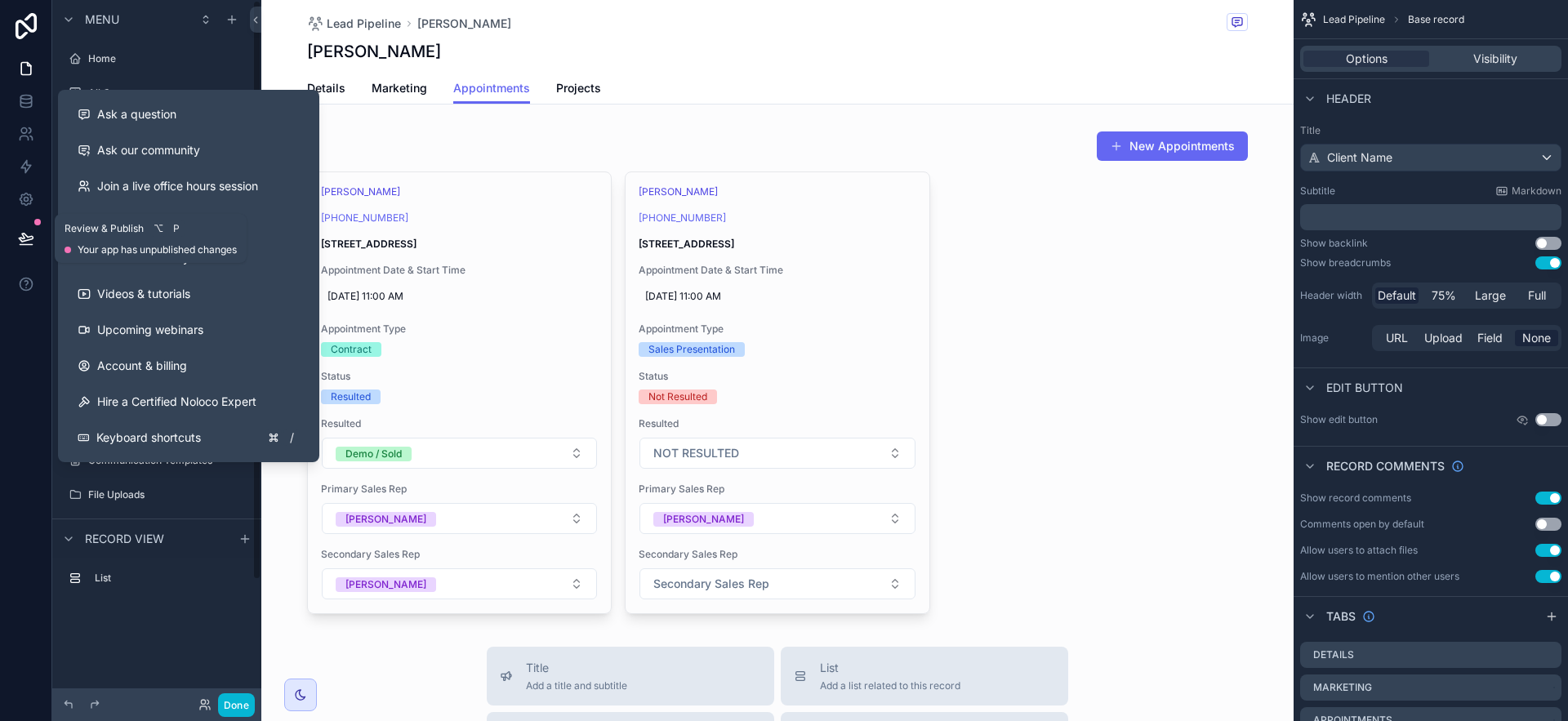
click at [10, 230] on button at bounding box center [26, 239] width 36 height 46
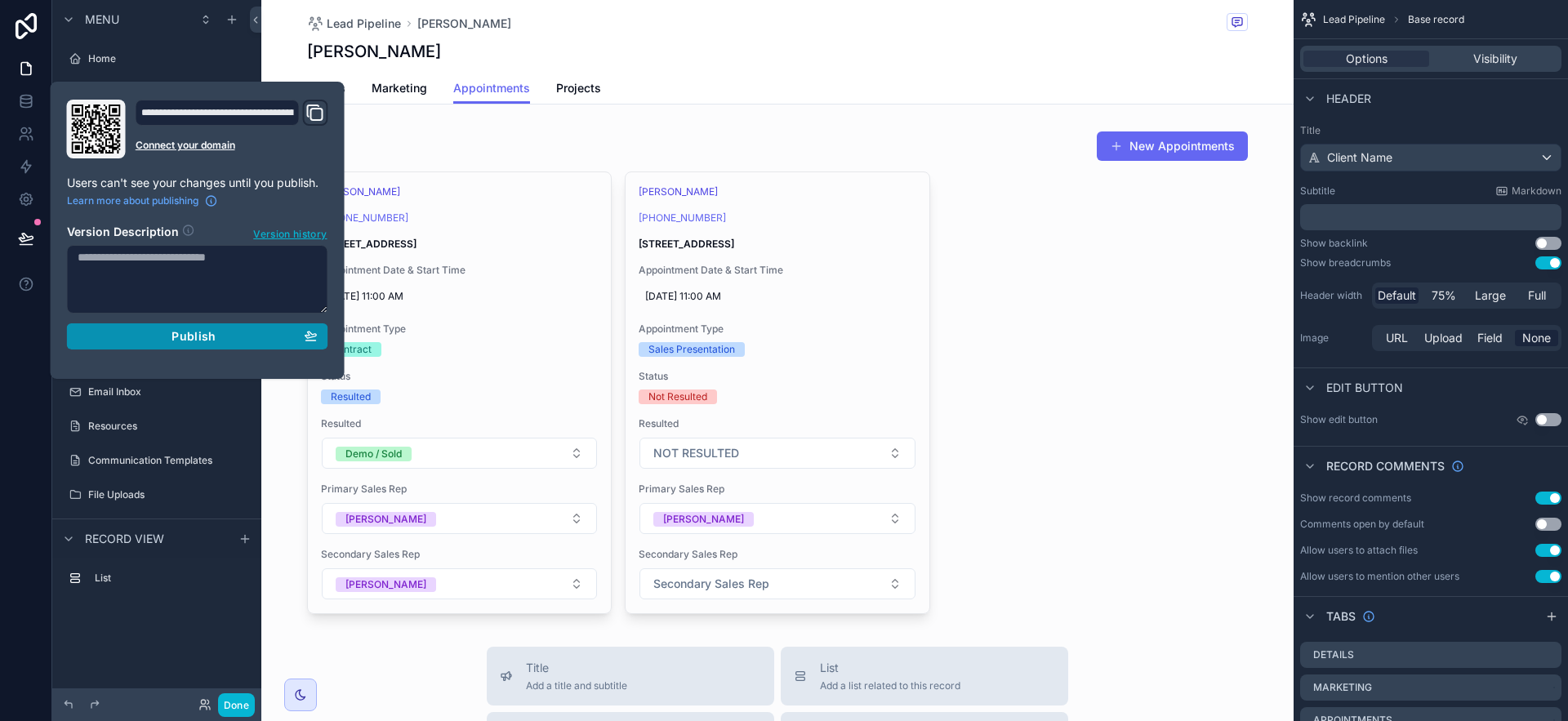
click at [211, 337] on span "Publish" at bounding box center [193, 336] width 44 height 14
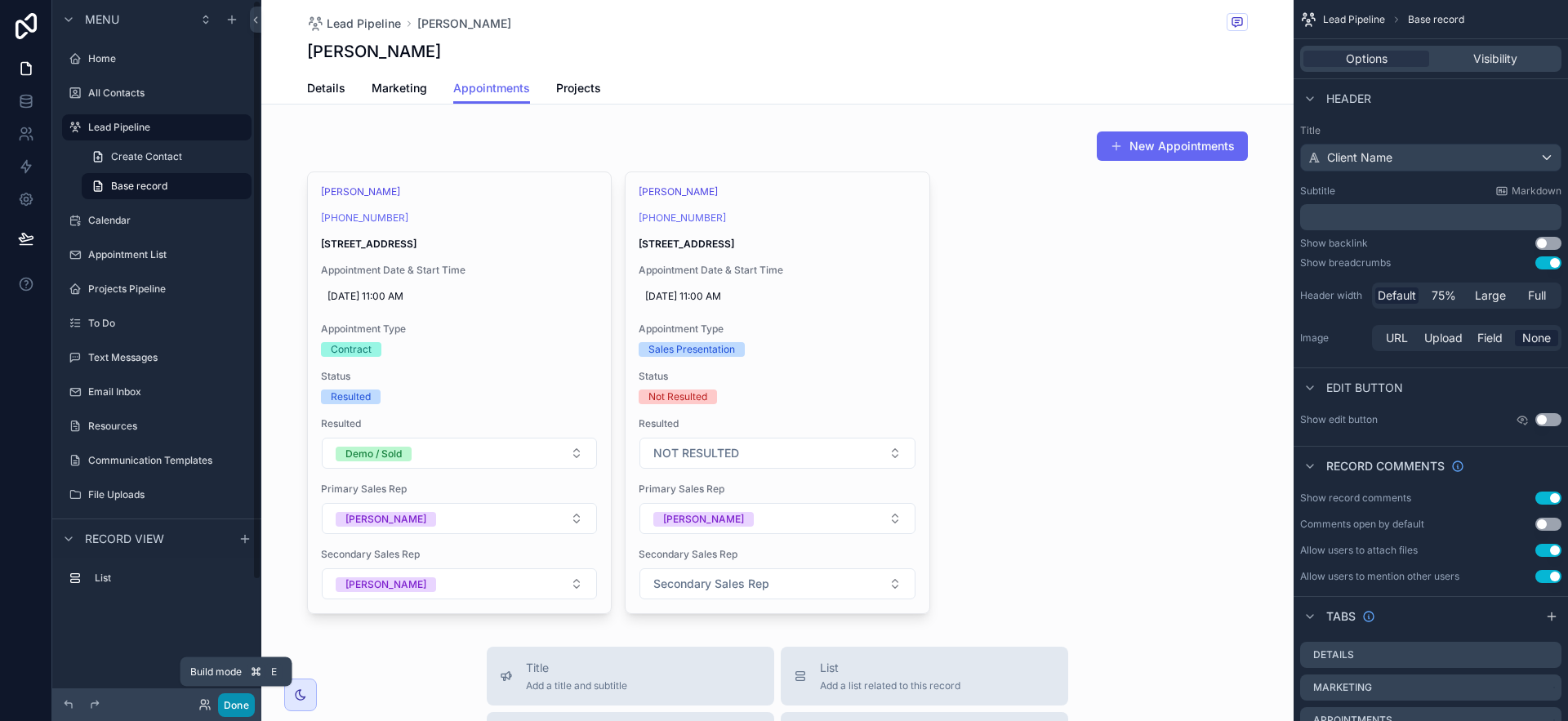
click at [244, 705] on button "Done" at bounding box center [235, 706] width 36 height 24
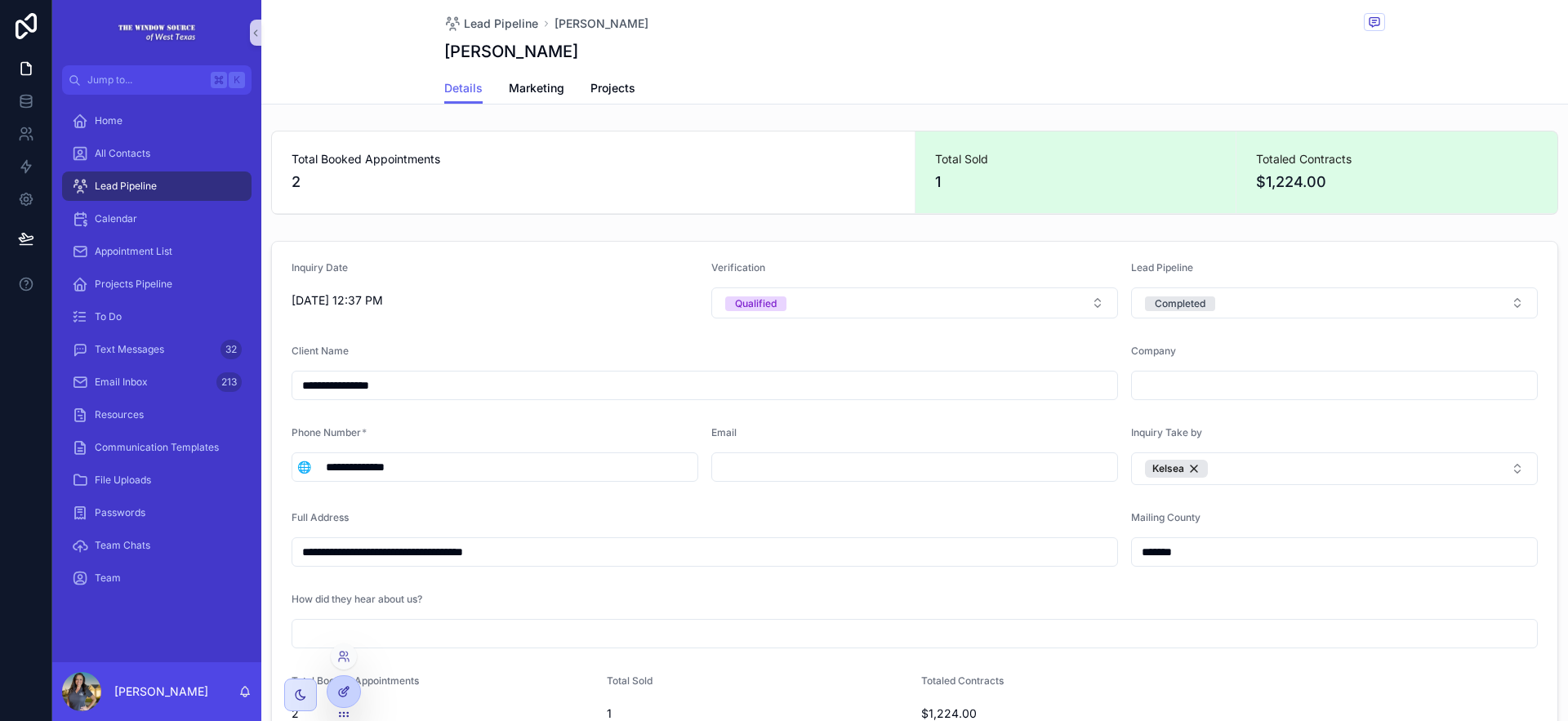
click at [341, 683] on div at bounding box center [344, 691] width 33 height 31
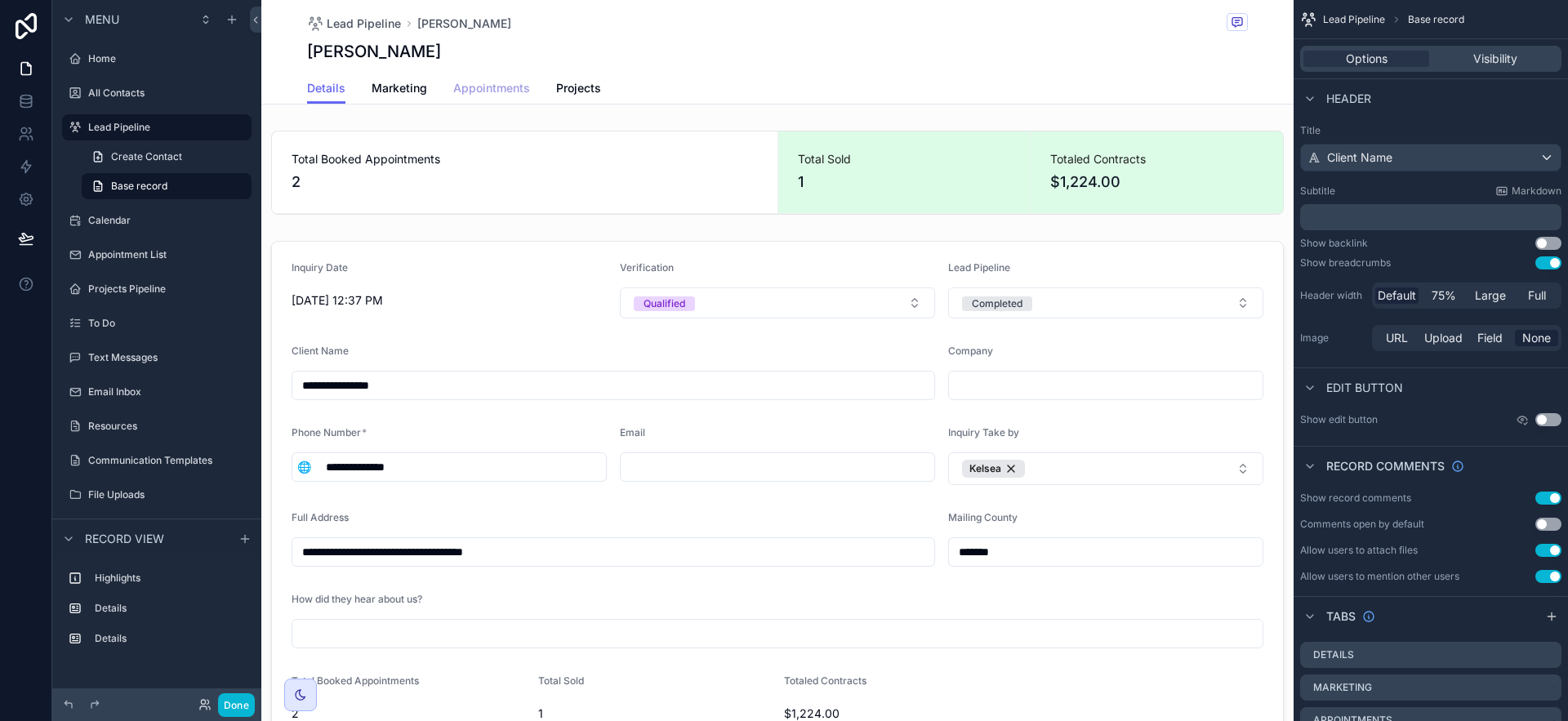
click at [499, 91] on span "Appointments" at bounding box center [491, 87] width 77 height 16
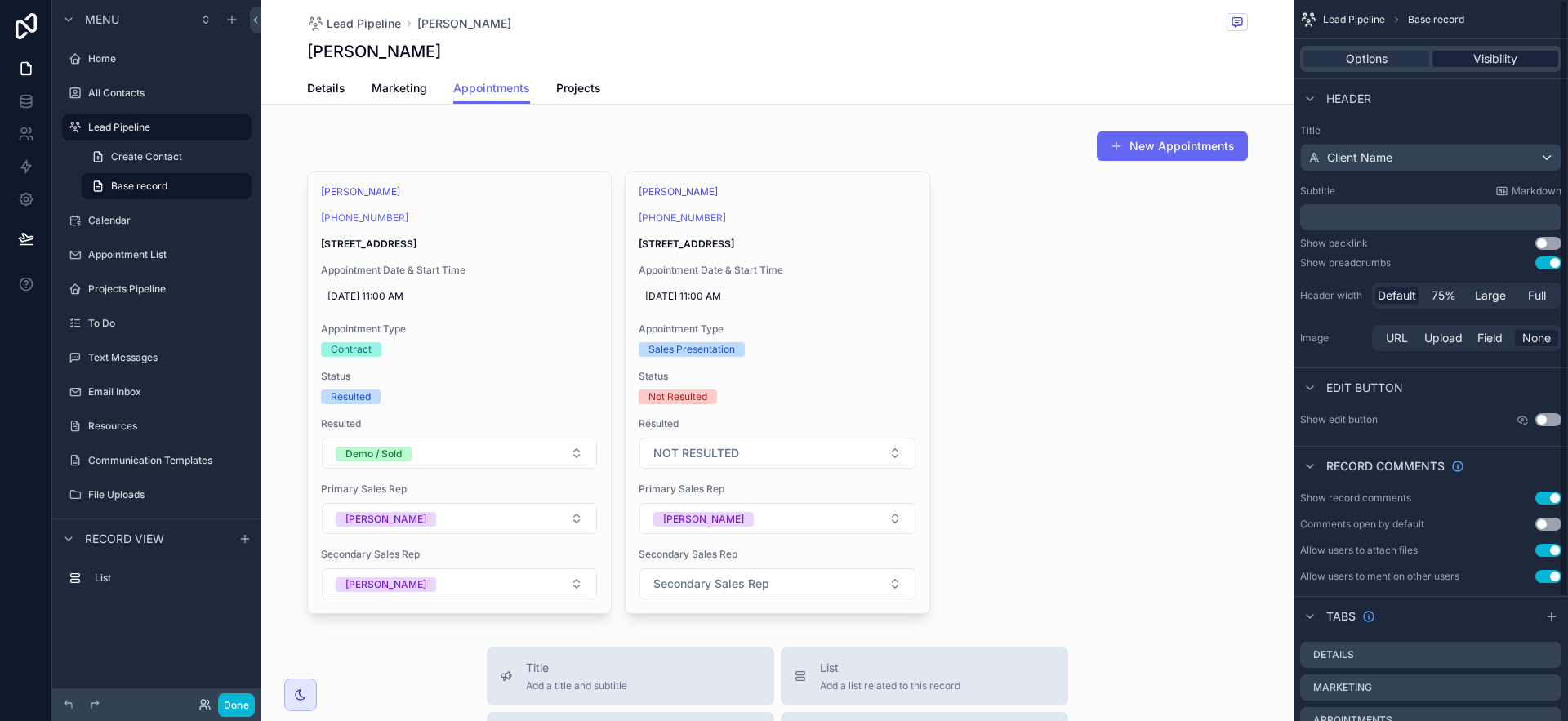
click at [1471, 55] on div "Visibility" at bounding box center [1495, 58] width 125 height 16
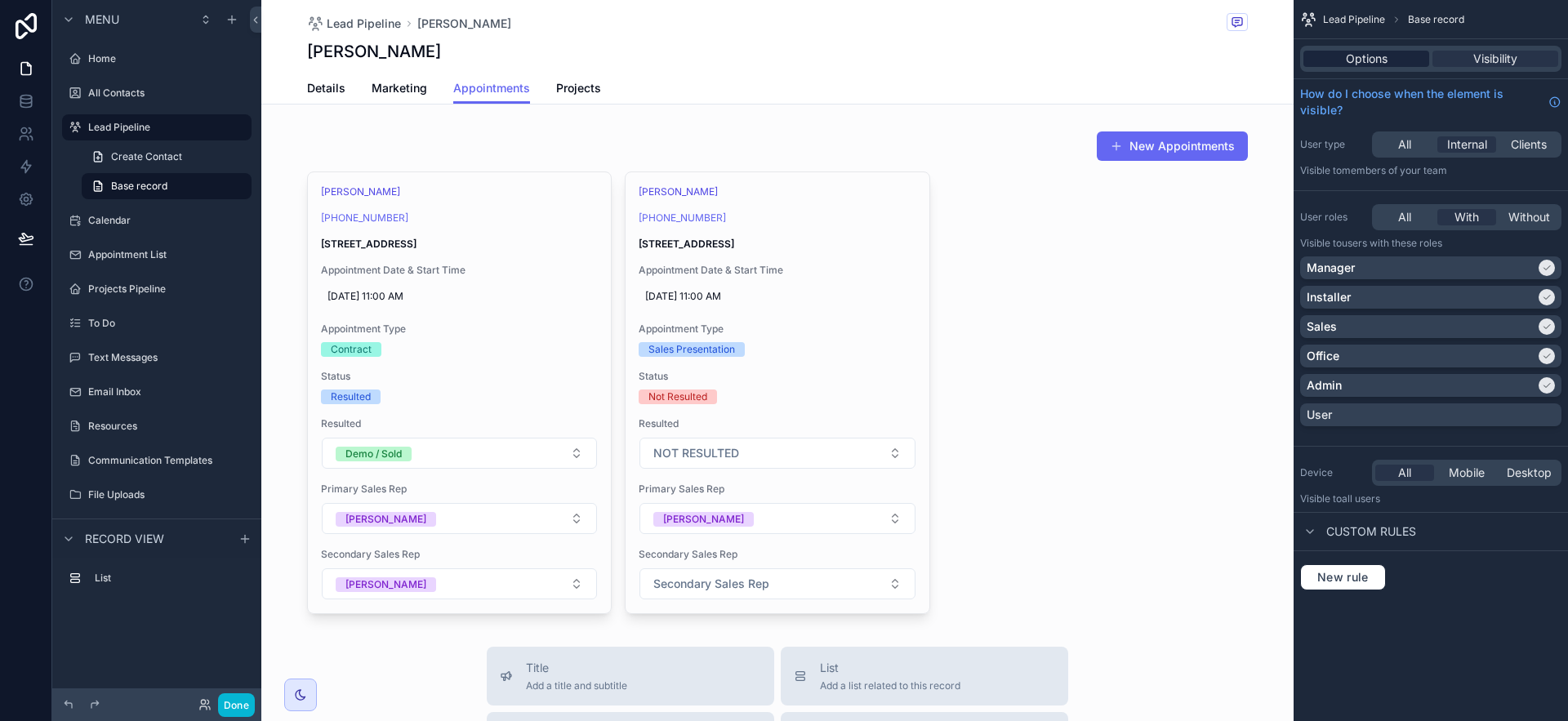
click at [1389, 57] on div "Options" at bounding box center [1366, 58] width 125 height 16
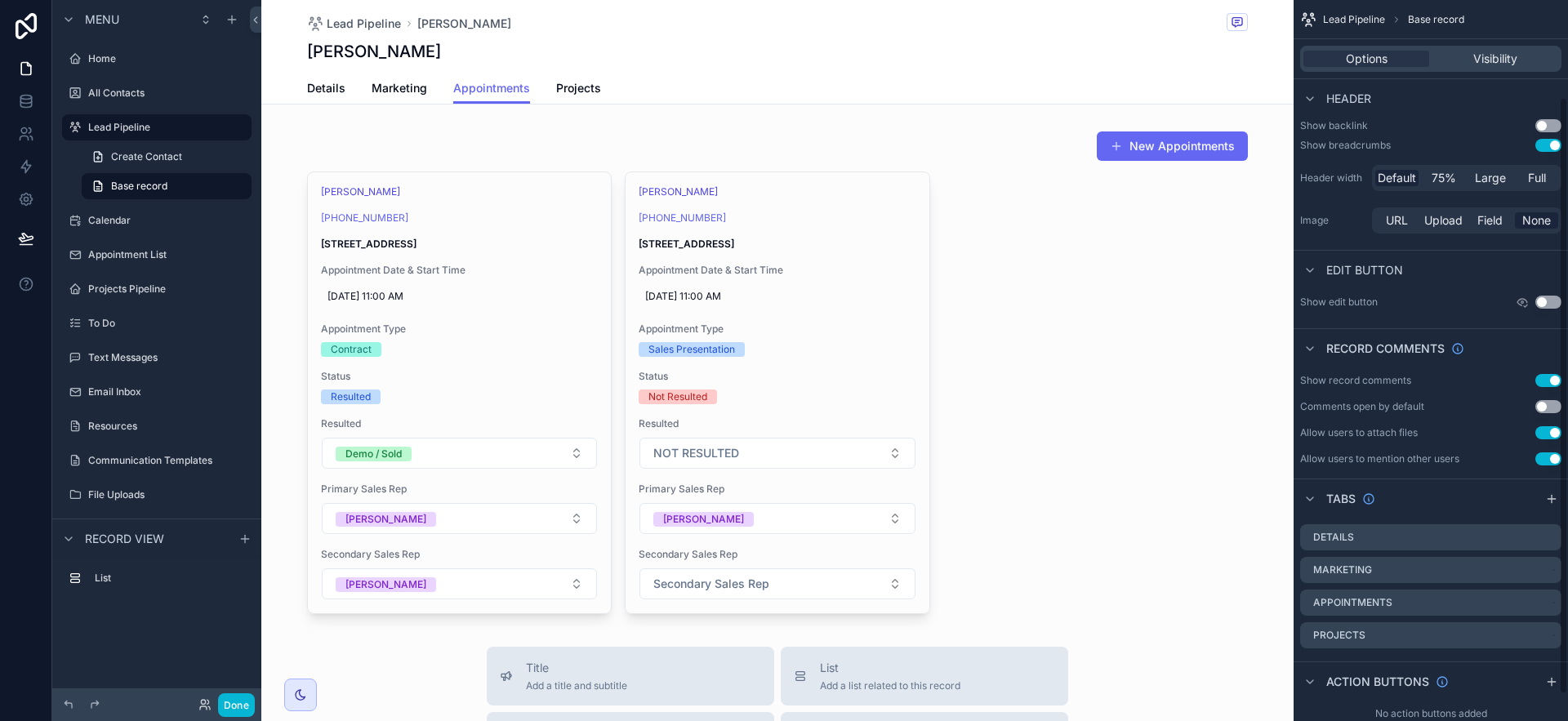
scroll to position [149, 0]
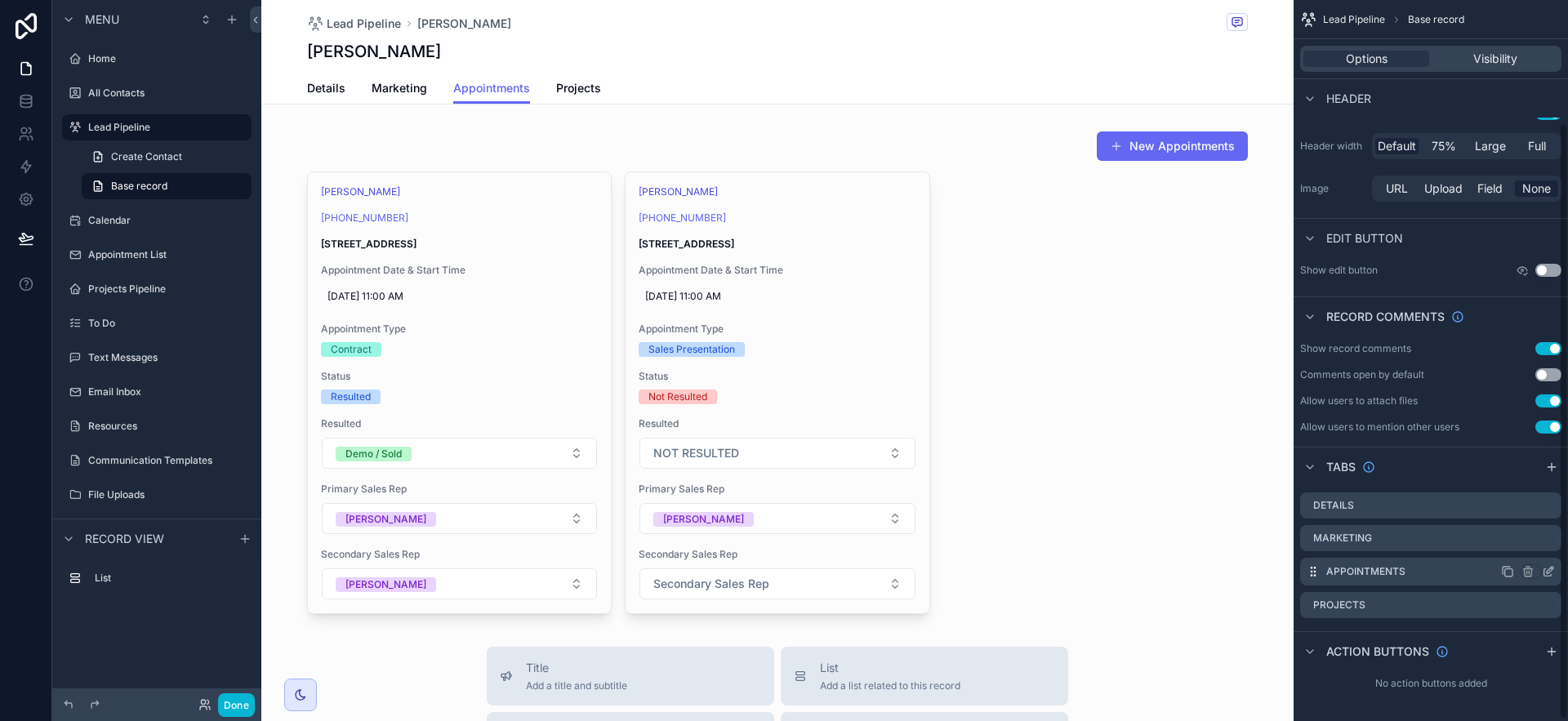
click at [1546, 574] on icon "scrollable content" at bounding box center [1548, 571] width 13 height 13
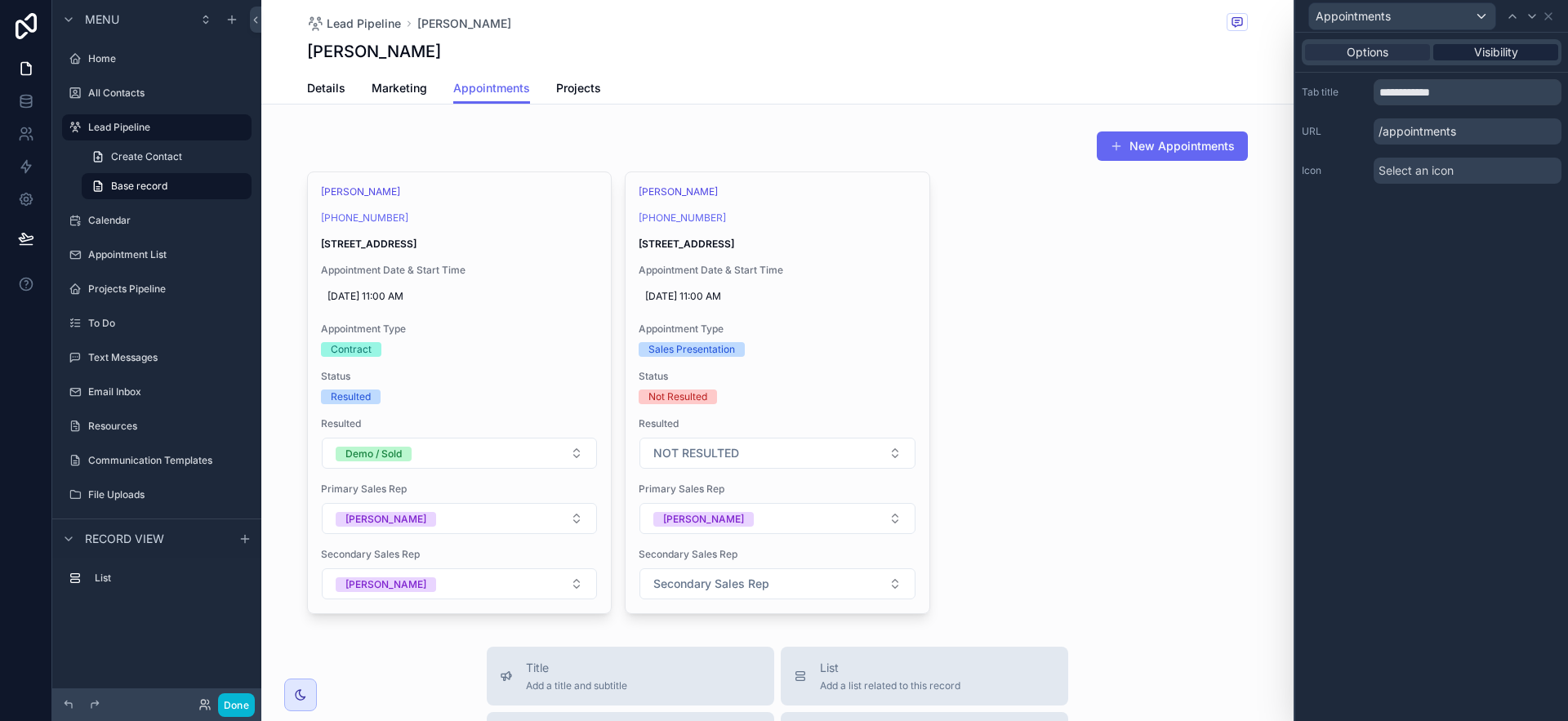
click at [1515, 58] on span "Visibility" at bounding box center [1496, 52] width 44 height 16
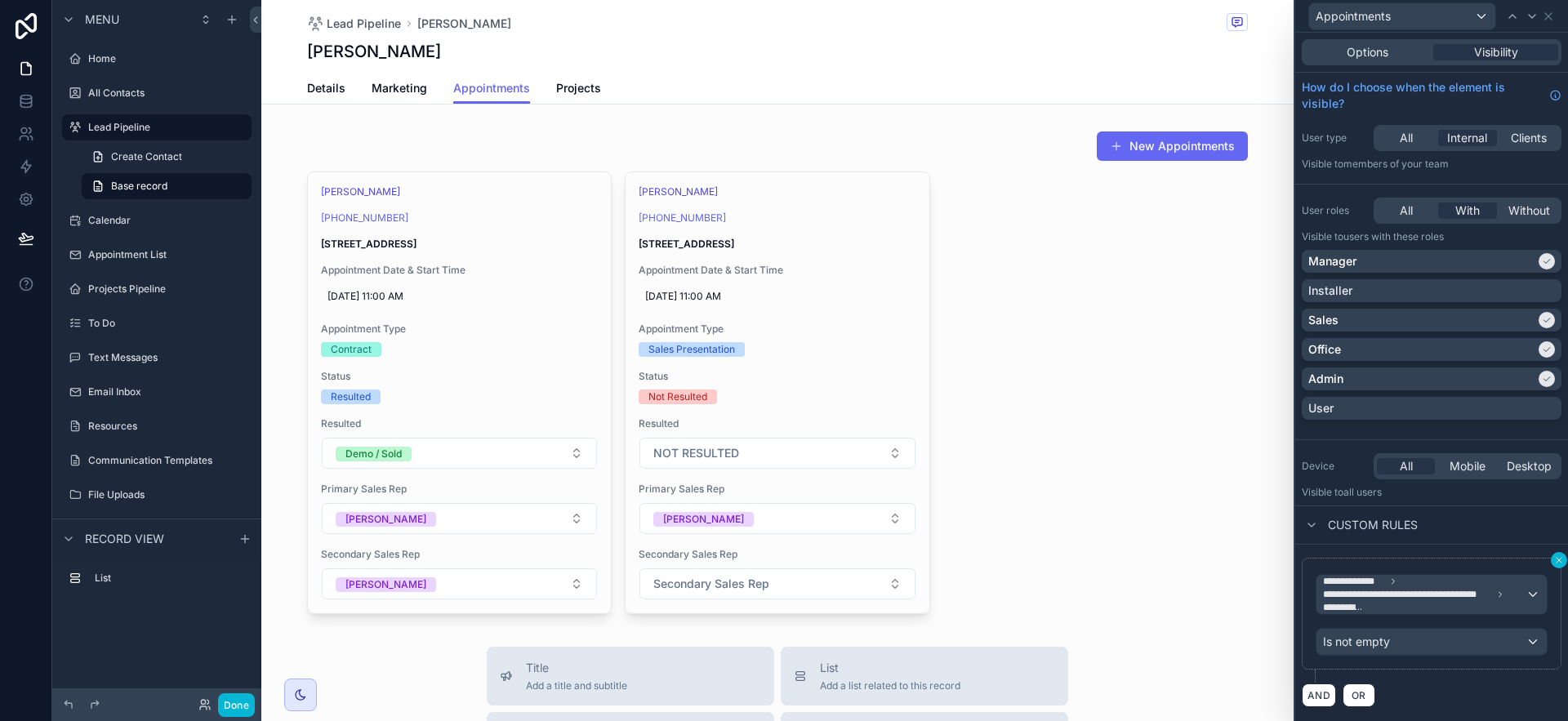
click at [1563, 560] on icon at bounding box center [1560, 561] width 10 height 10
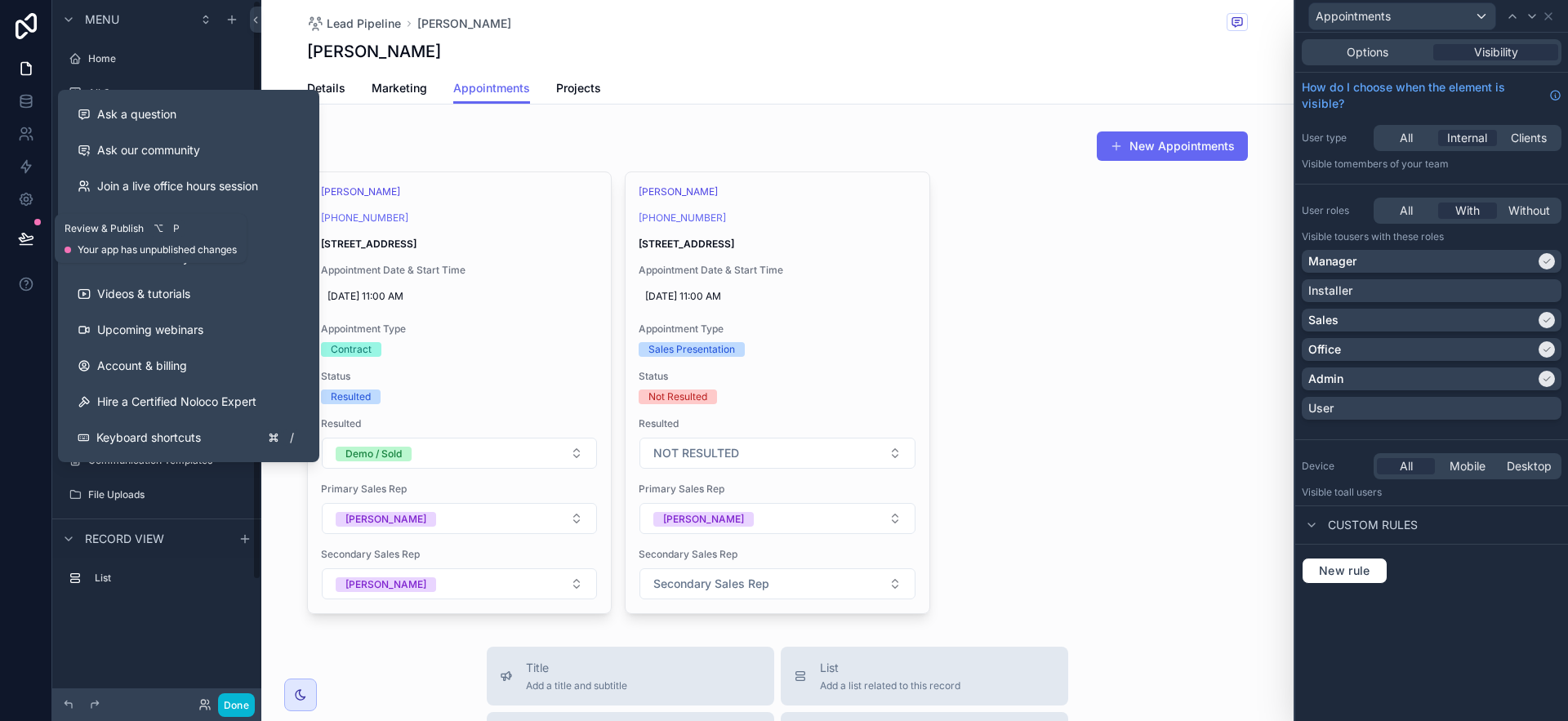
click at [27, 242] on icon at bounding box center [25, 238] width 16 height 16
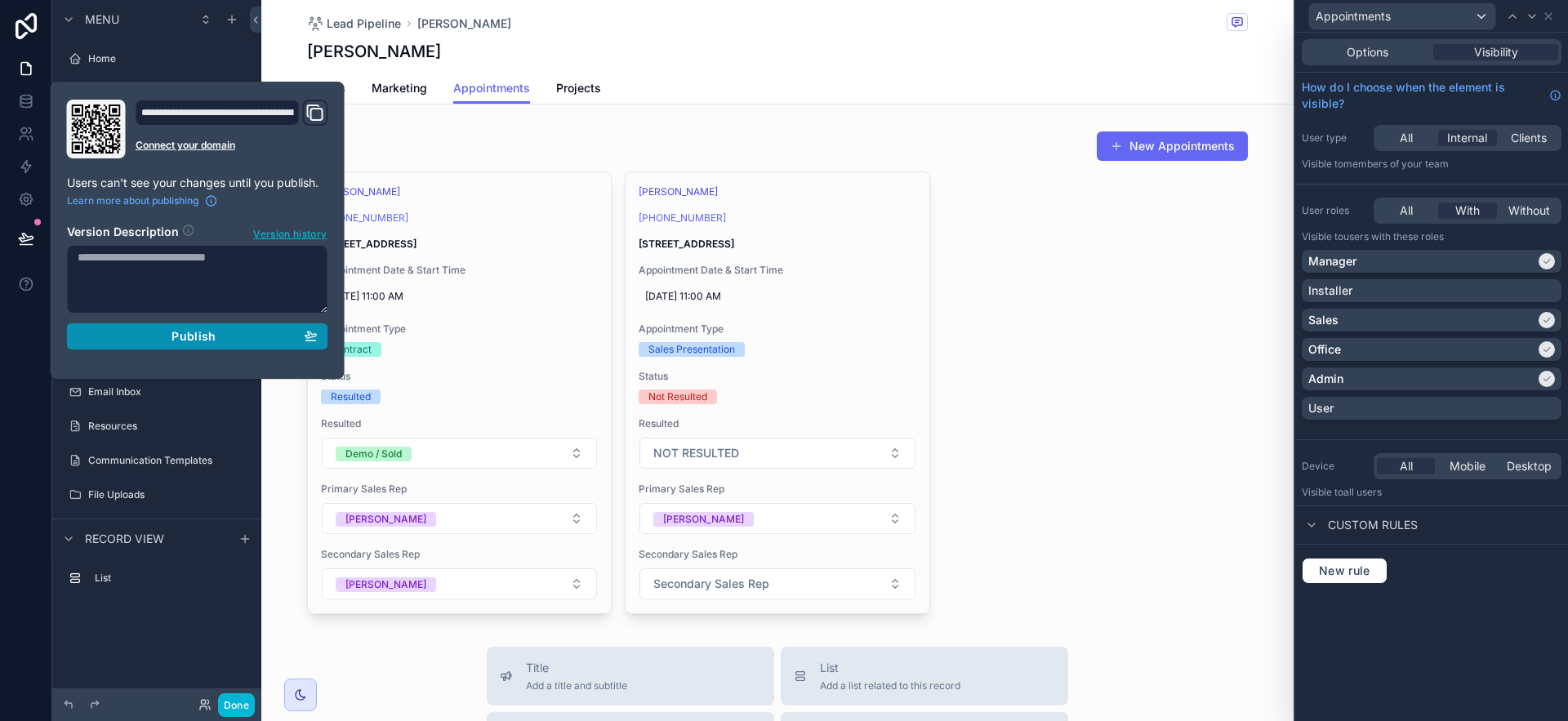
click at [287, 330] on div "Publish" at bounding box center [197, 336] width 240 height 14
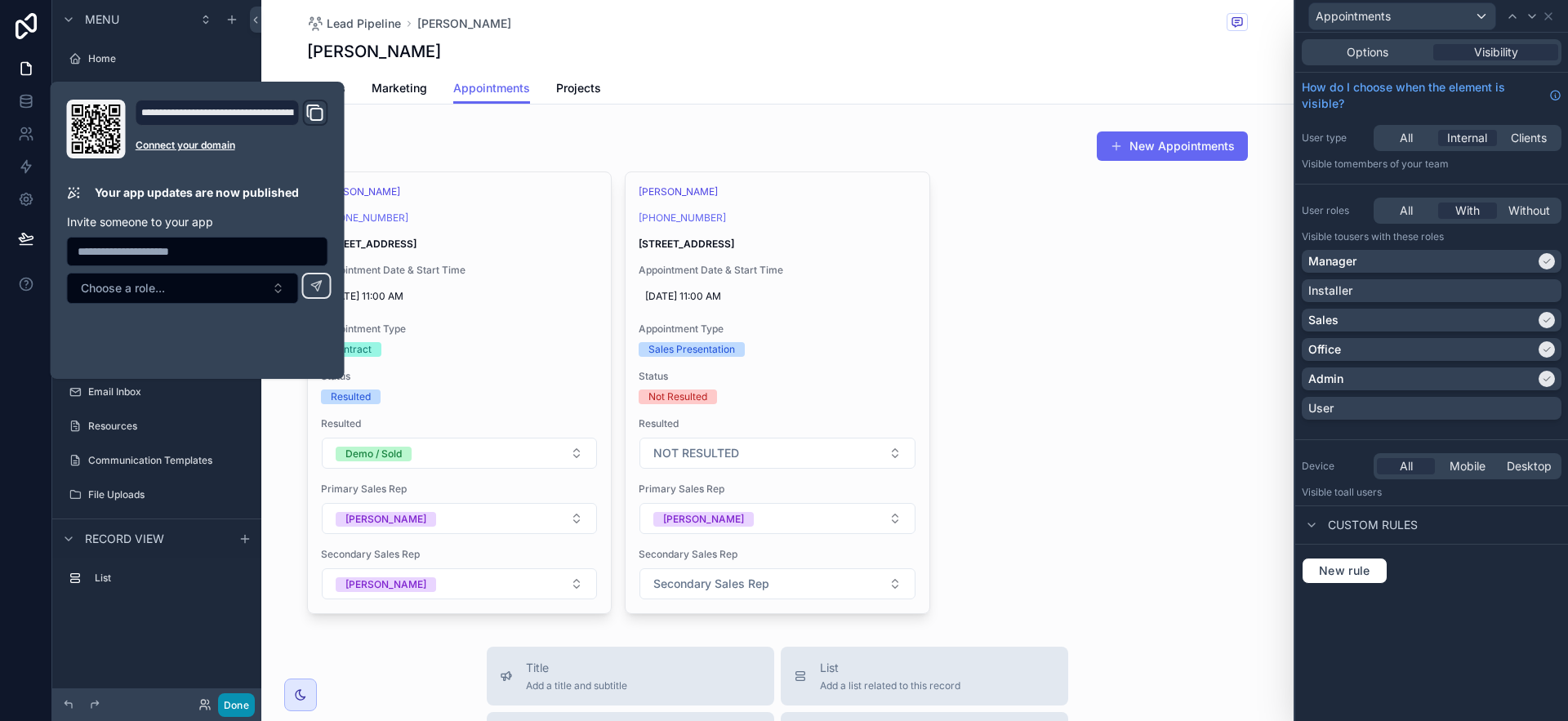
click at [225, 702] on button "Done" at bounding box center [235, 706] width 36 height 24
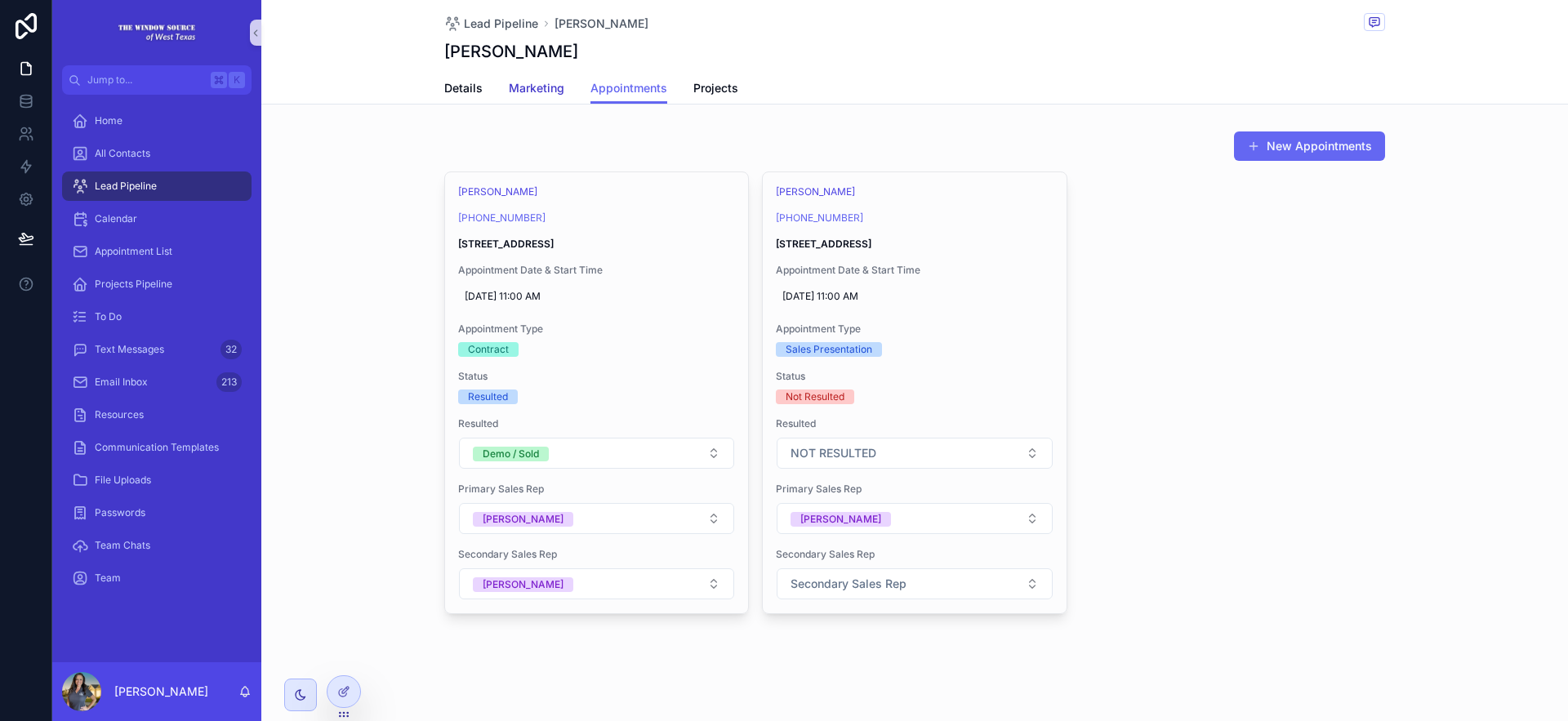
click at [524, 86] on span "Marketing" at bounding box center [537, 87] width 56 height 16
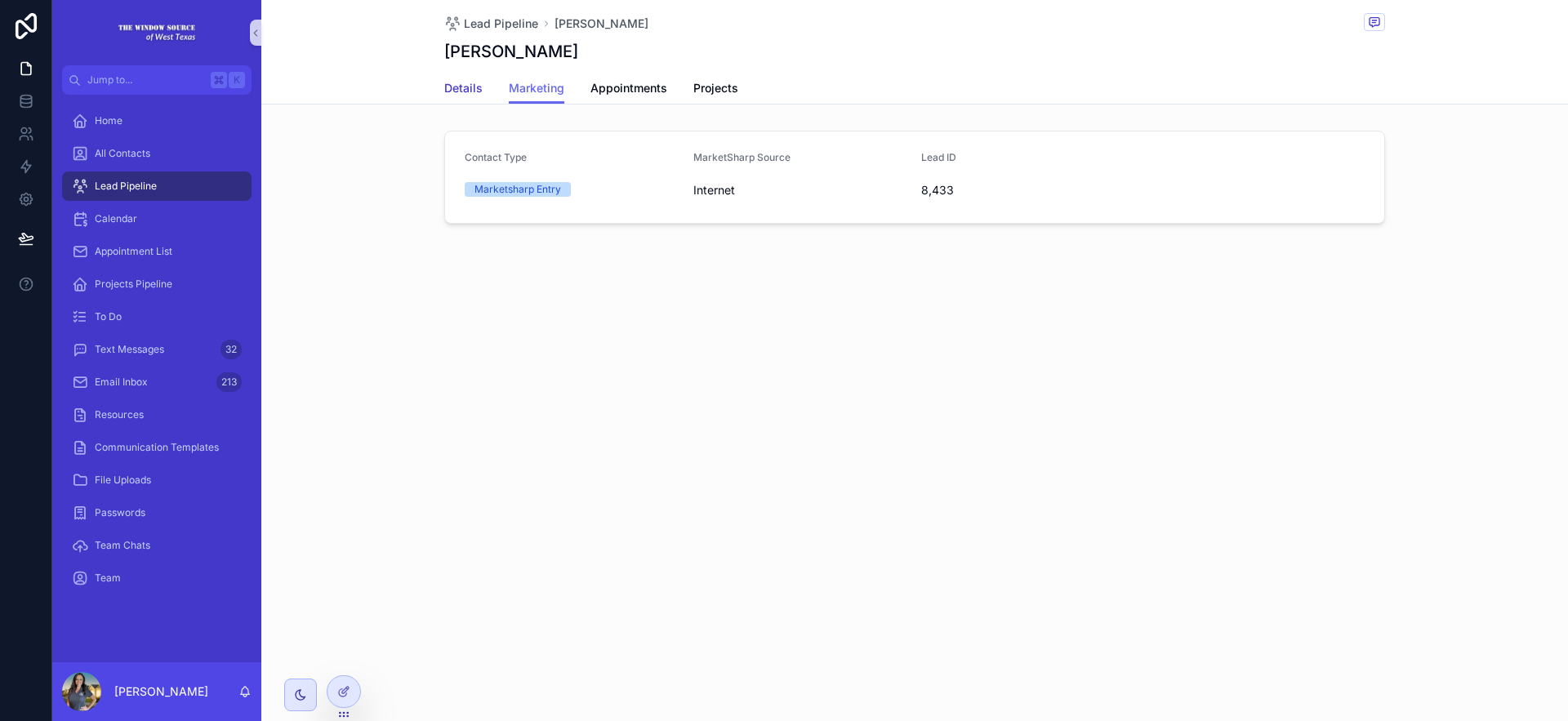
click at [468, 83] on span "Details" at bounding box center [463, 87] width 38 height 16
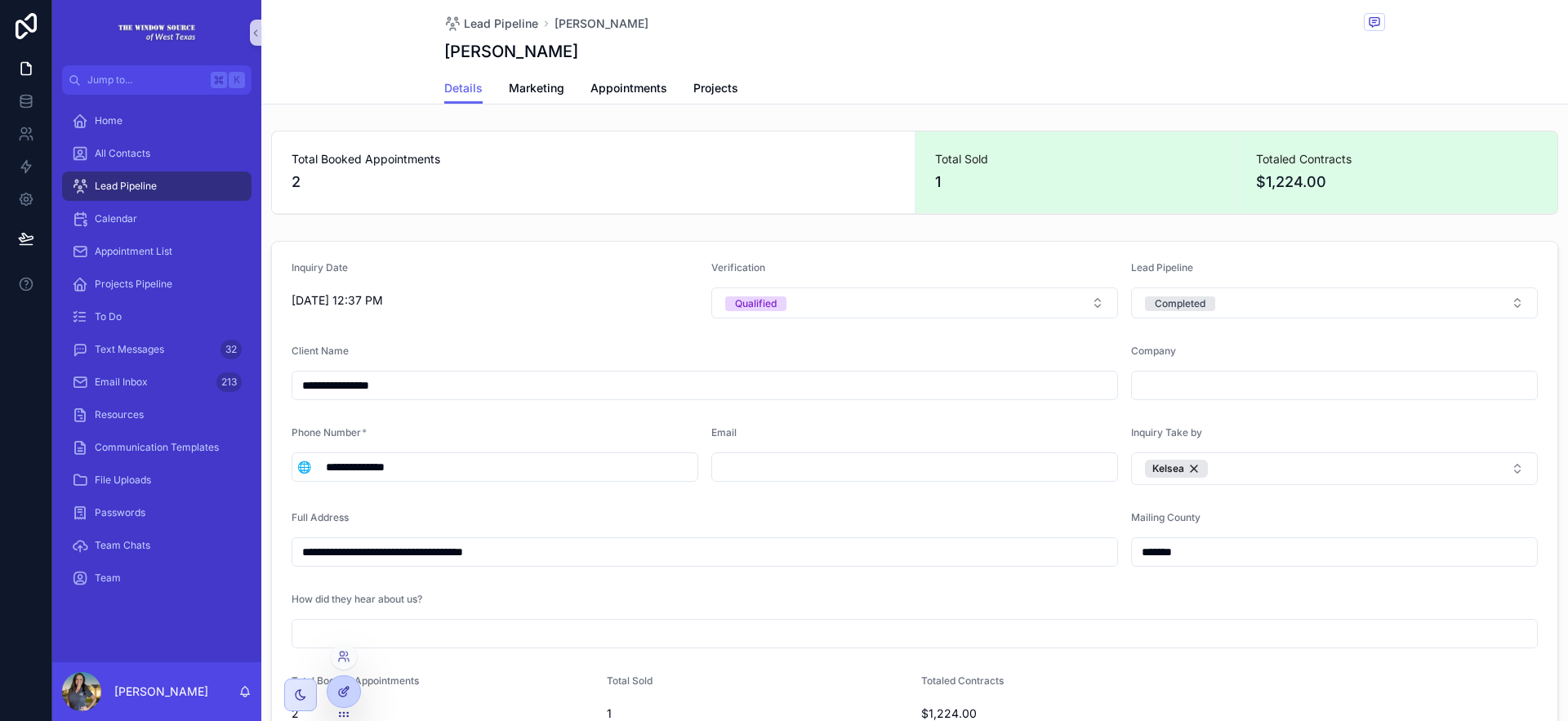
click at [345, 694] on icon at bounding box center [343, 691] width 13 height 13
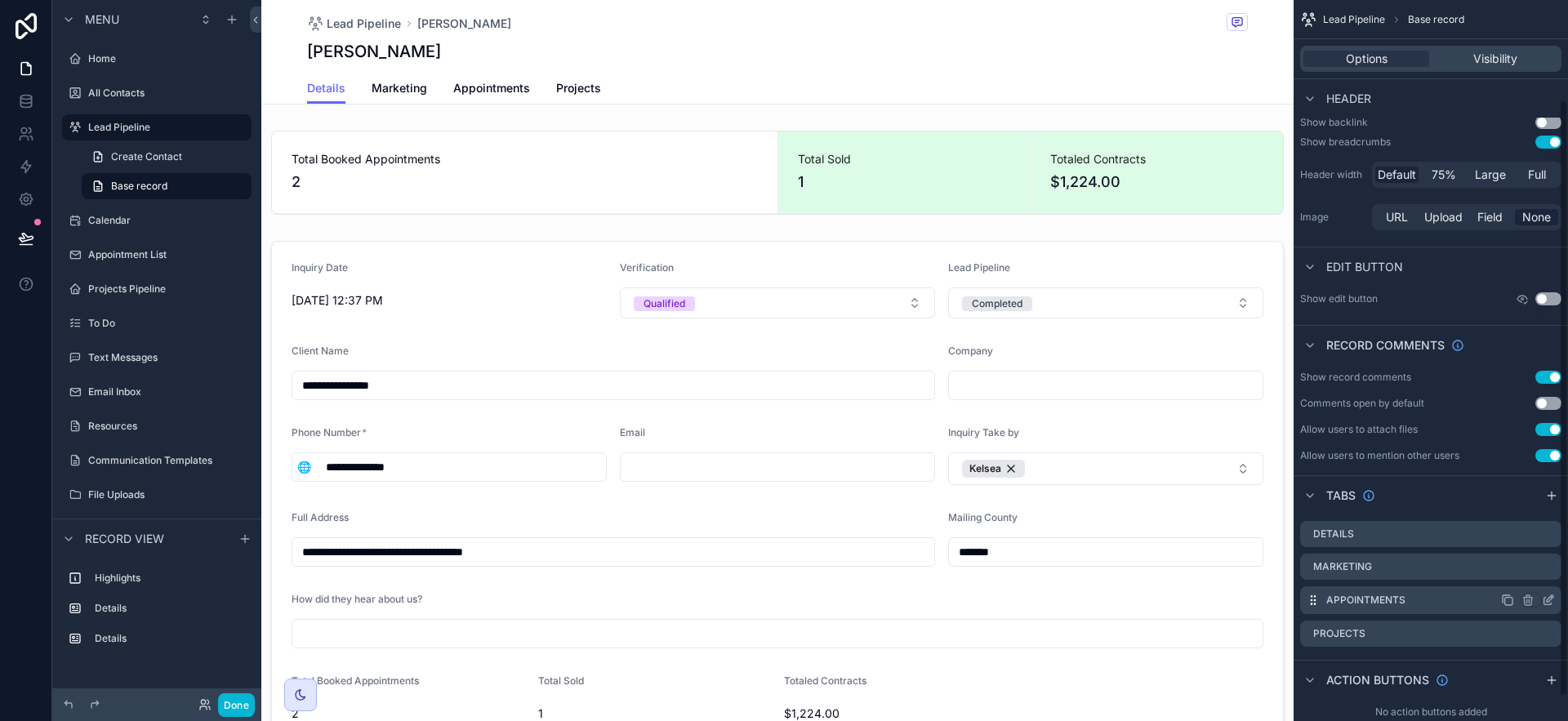
scroll to position [149, 0]
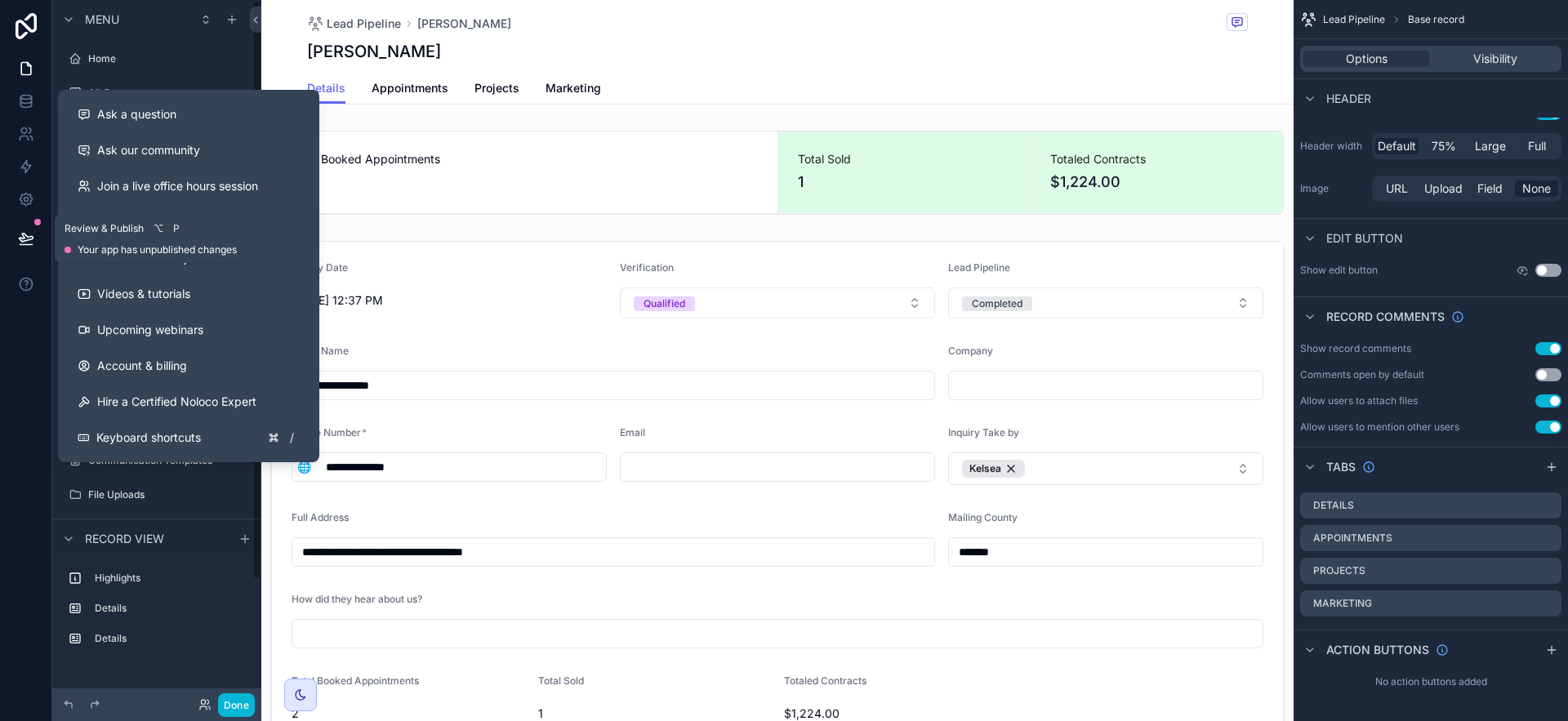
click at [20, 230] on icon at bounding box center [25, 238] width 16 height 16
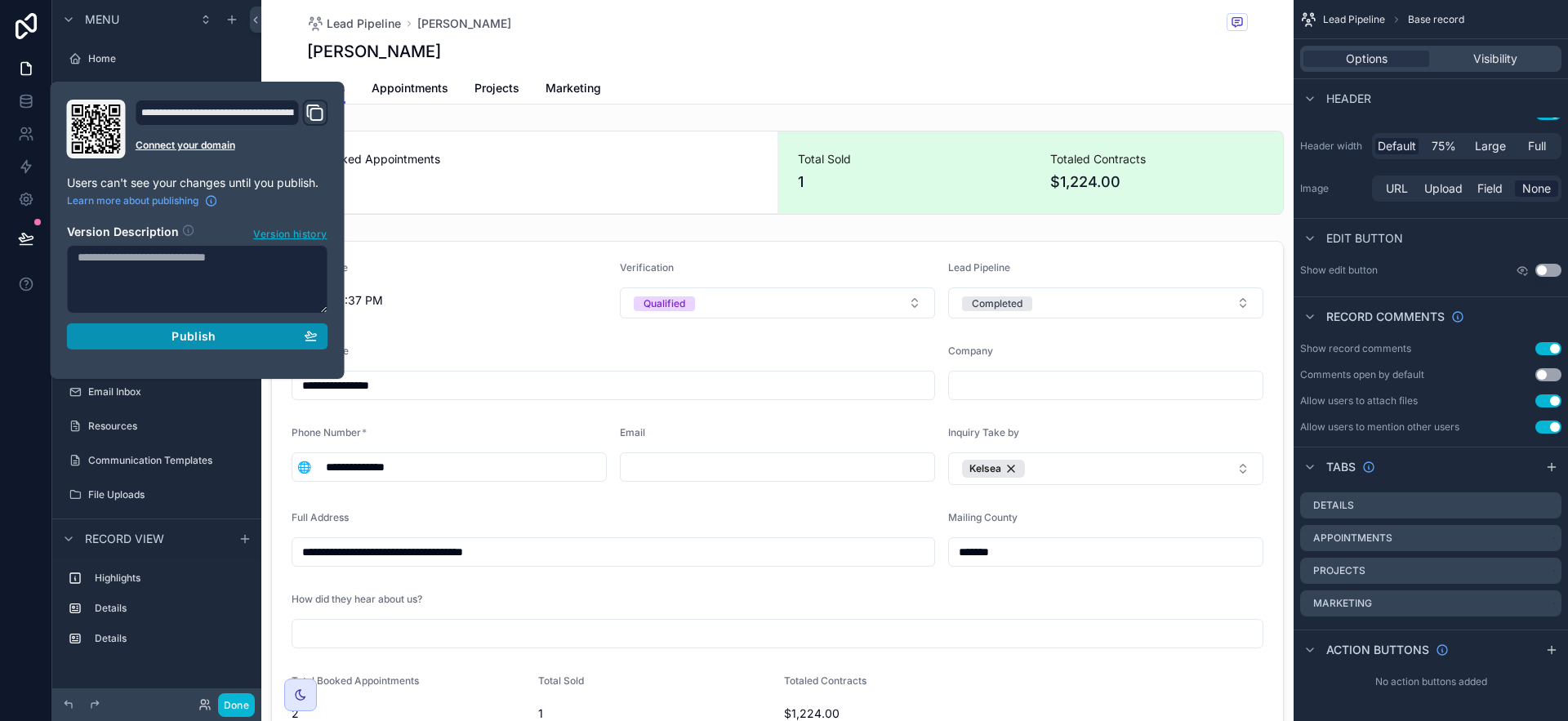
drag, startPoint x: 157, startPoint y: 331, endPoint x: 171, endPoint y: 356, distance: 28.7
click at [157, 331] on div "Publish" at bounding box center [197, 336] width 240 height 14
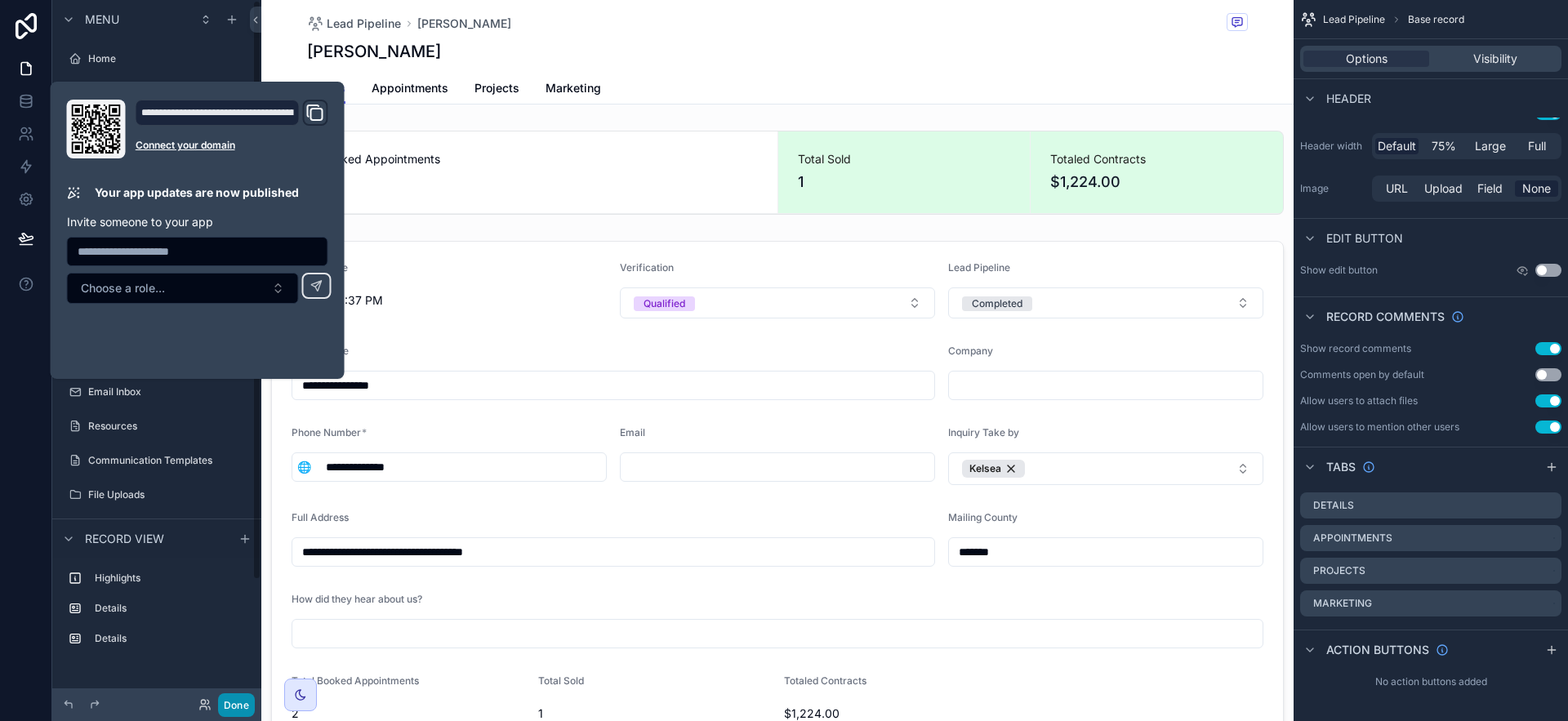
click at [235, 702] on button "Done" at bounding box center [235, 706] width 36 height 24
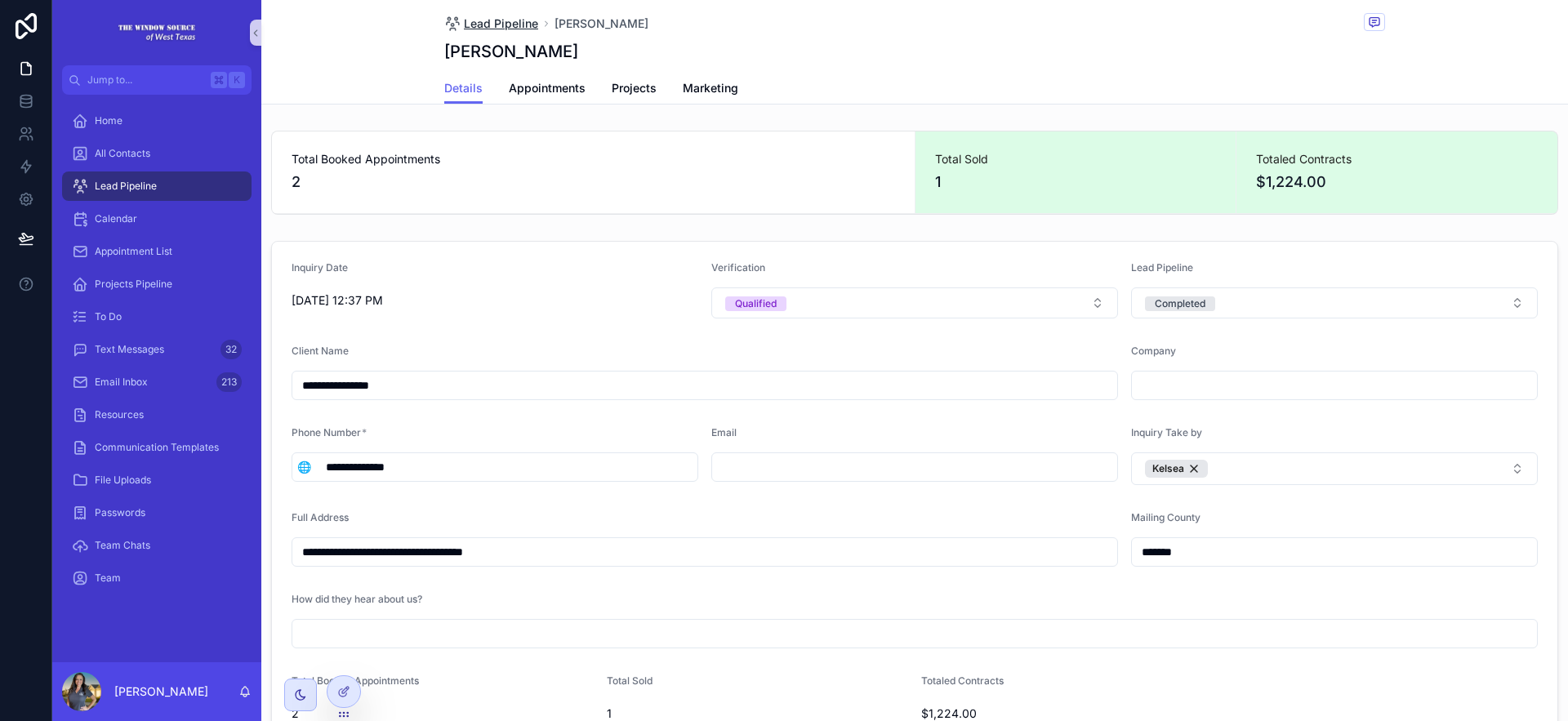
click at [482, 15] on span "Lead Pipeline" at bounding box center [501, 23] width 75 height 16
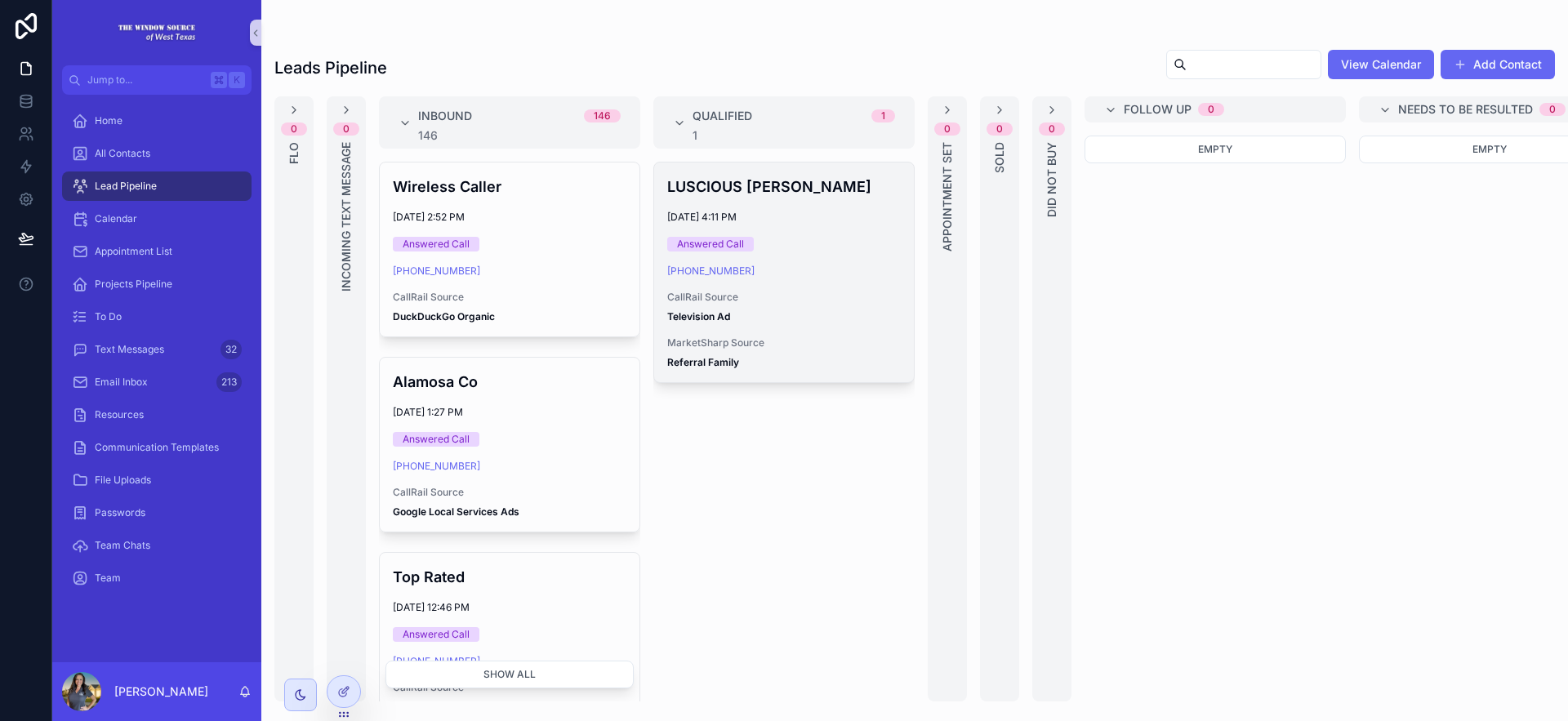
click at [810, 246] on div "Answered Call" at bounding box center [784, 244] width 234 height 14
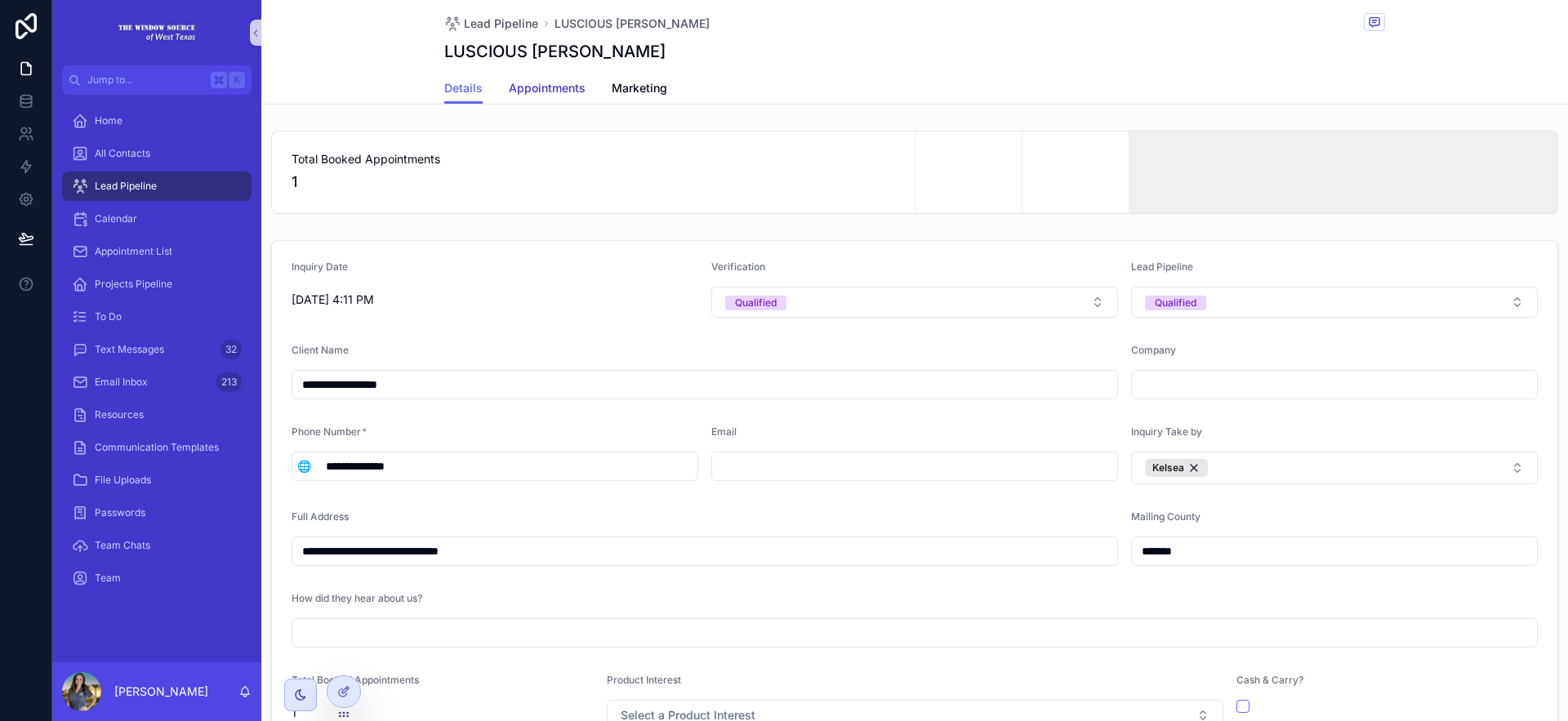
click at [509, 81] on span "Appointments" at bounding box center [547, 87] width 77 height 16
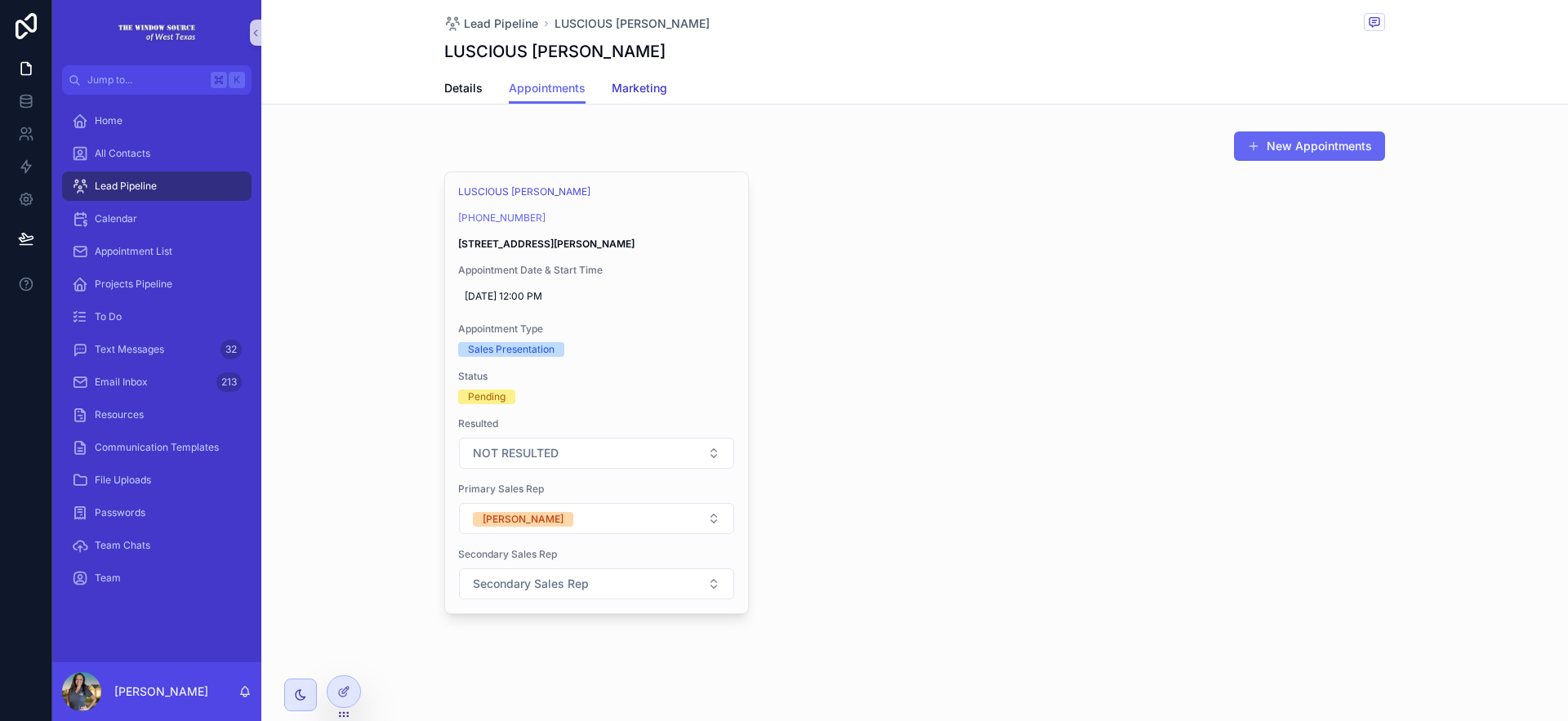
click at [636, 80] on link "Marketing" at bounding box center [640, 90] width 56 height 33
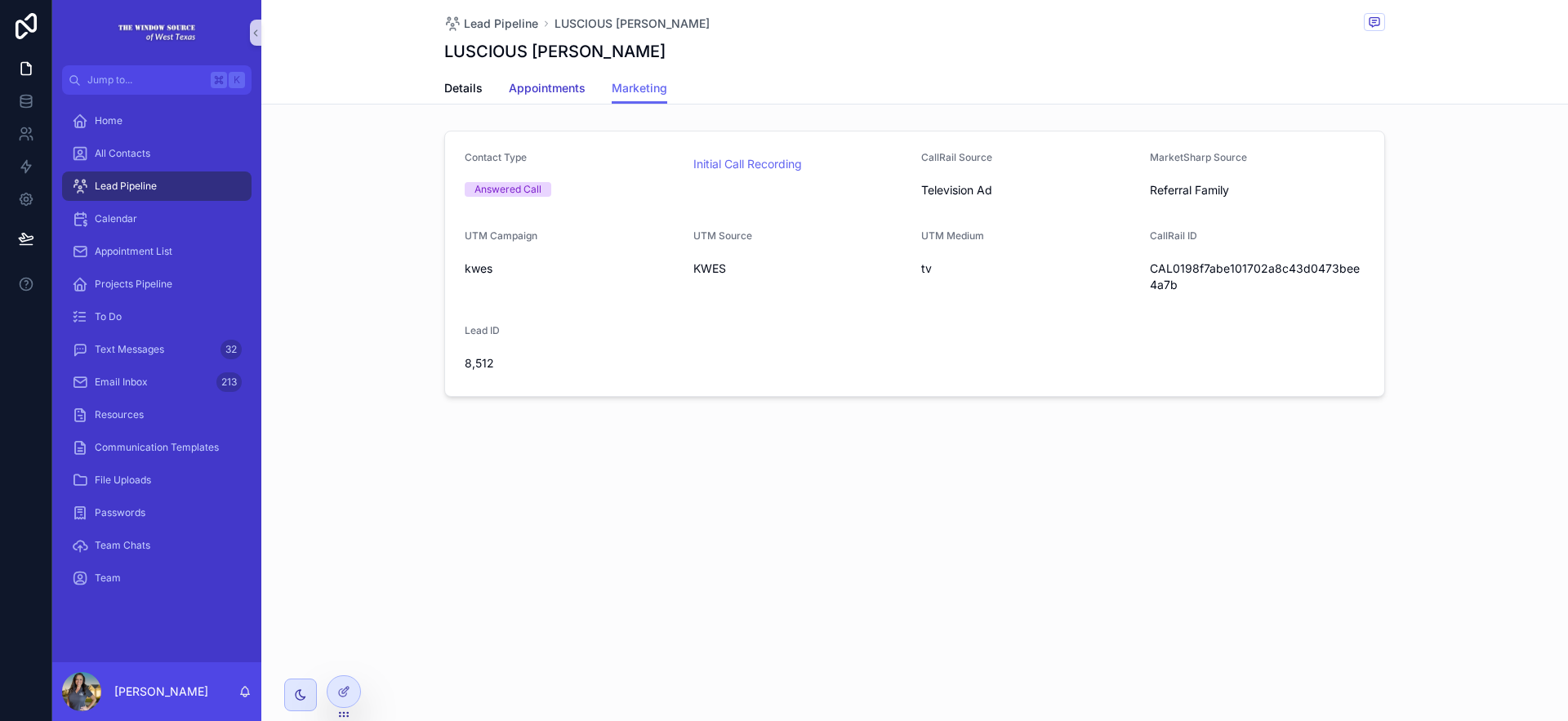
click at [535, 83] on span "Appointments" at bounding box center [547, 87] width 77 height 16
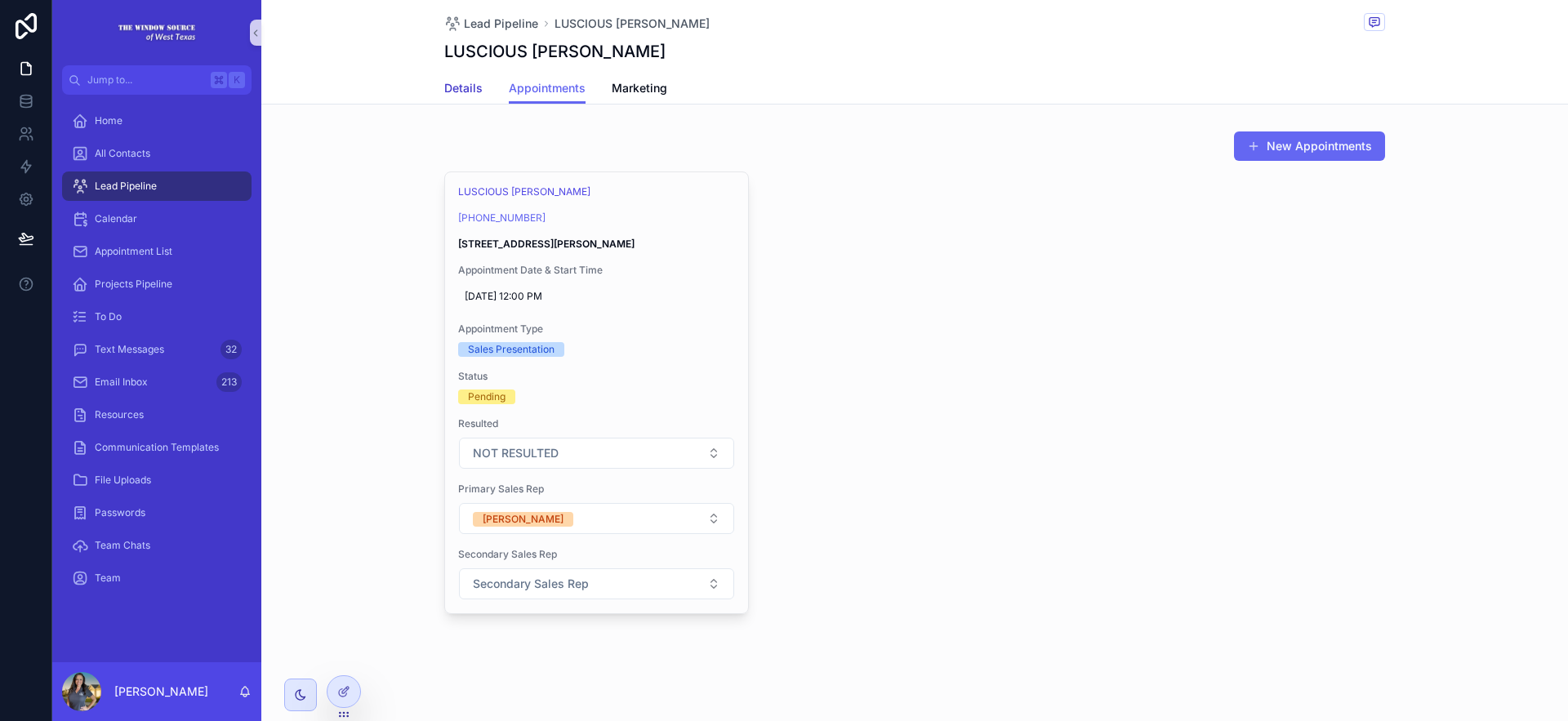
click at [464, 92] on span "Details" at bounding box center [463, 87] width 38 height 16
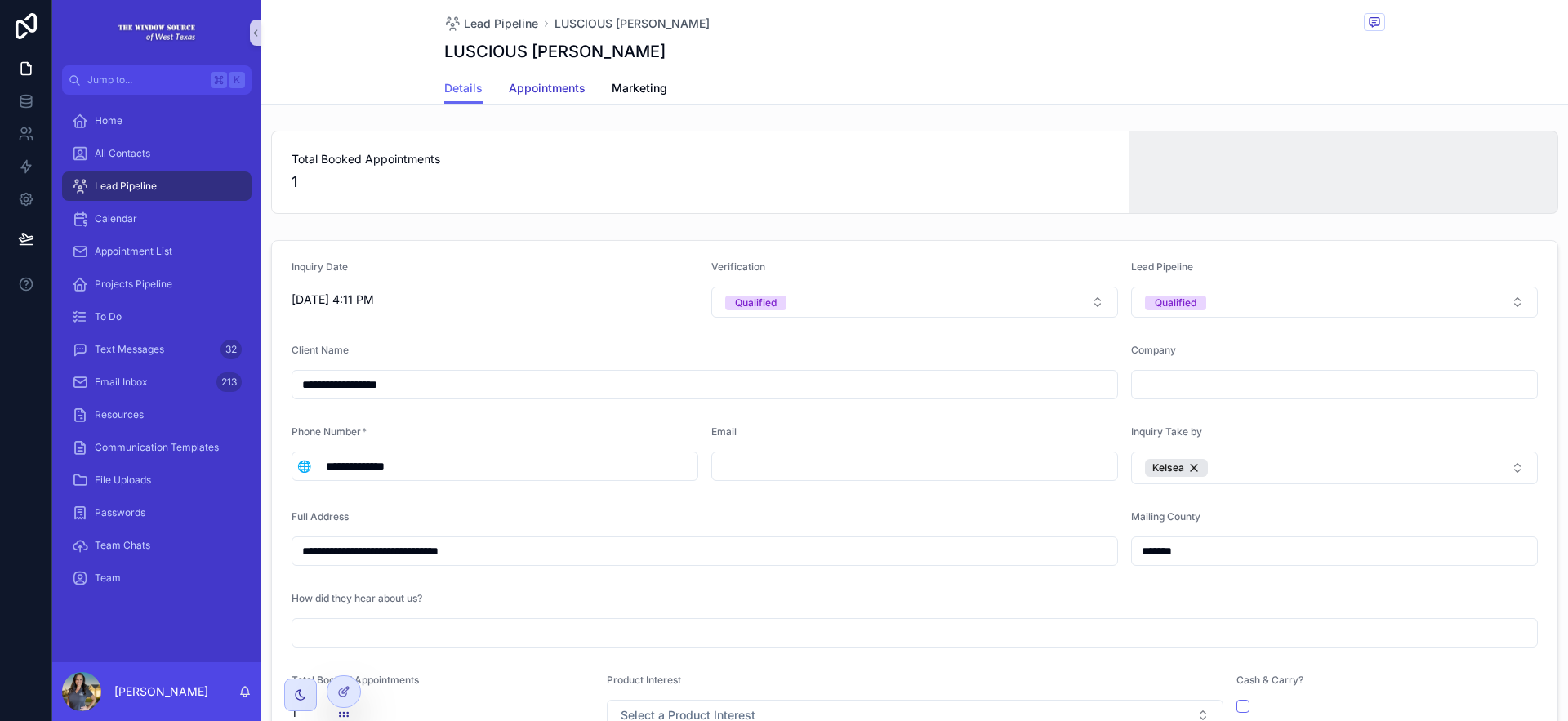
click at [516, 86] on span "Appointments" at bounding box center [547, 87] width 77 height 16
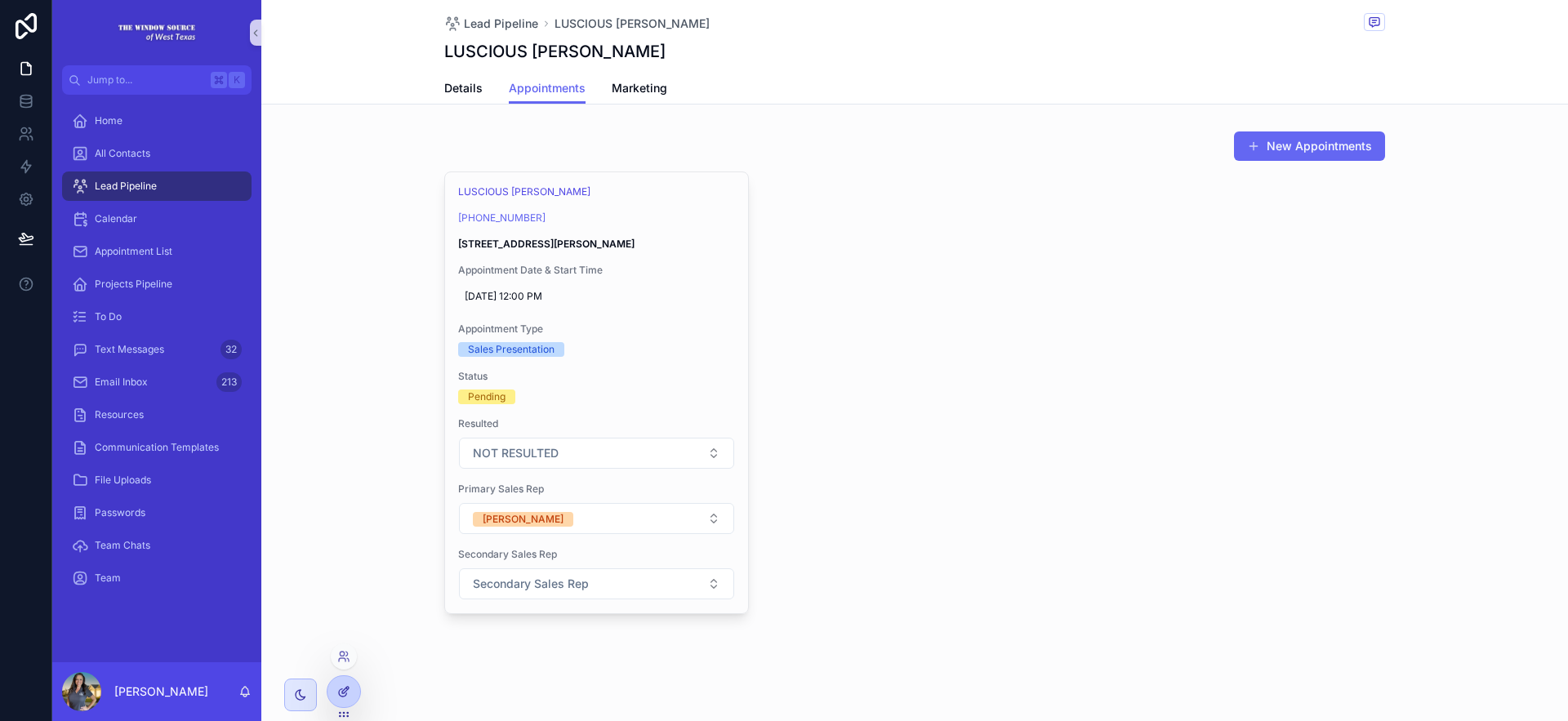
click at [356, 695] on div at bounding box center [344, 691] width 33 height 31
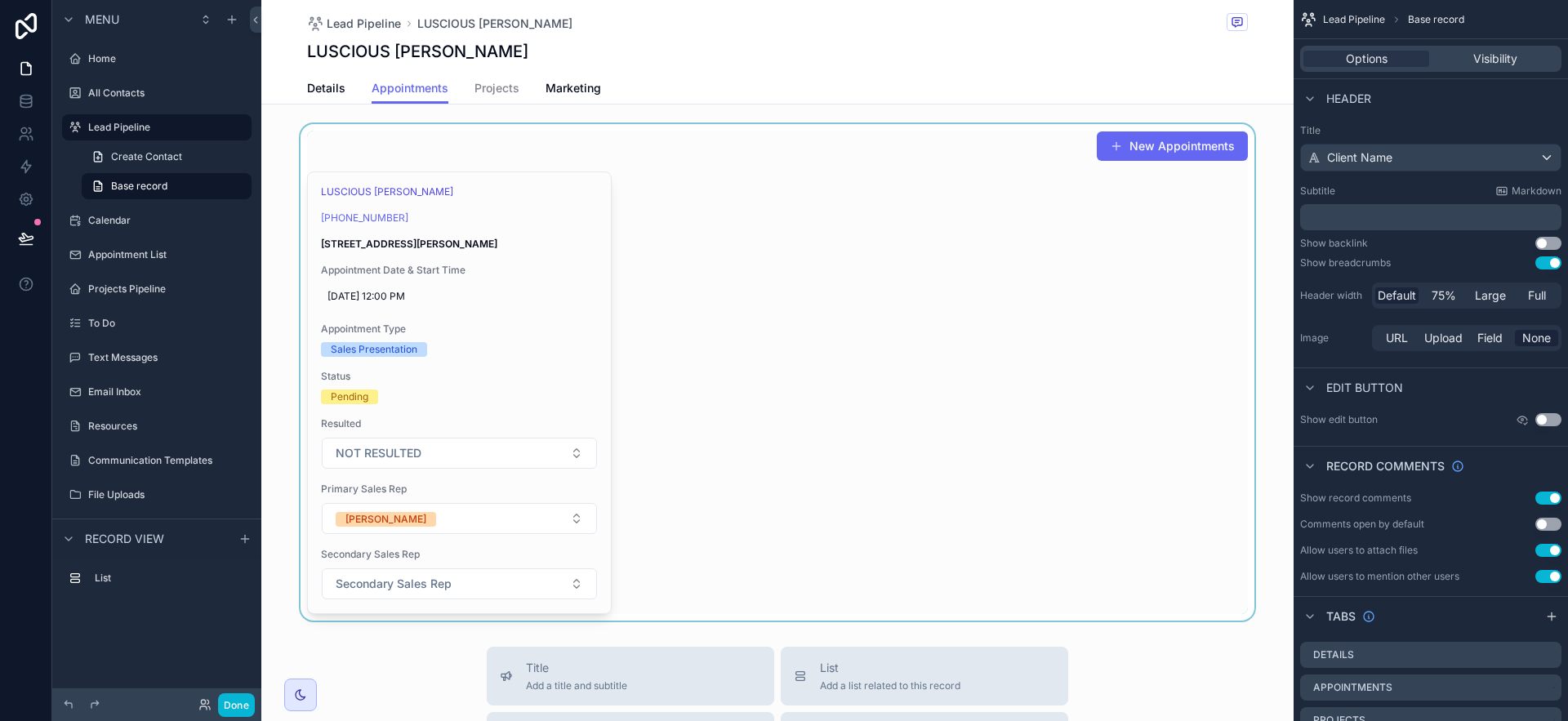
click at [718, 288] on div "scrollable content" at bounding box center [778, 373] width 1033 height 496
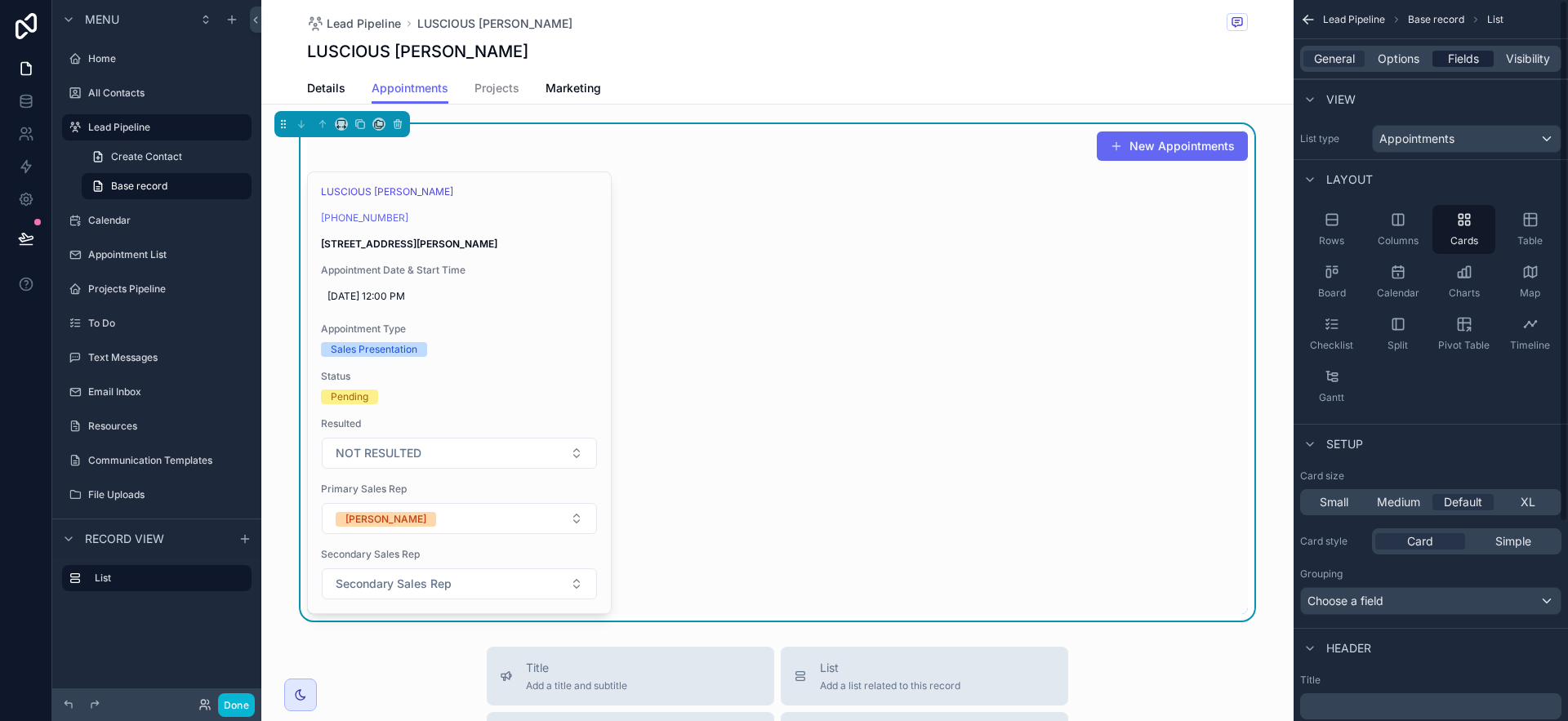
click at [1477, 60] on span "Fields" at bounding box center [1464, 58] width 31 height 16
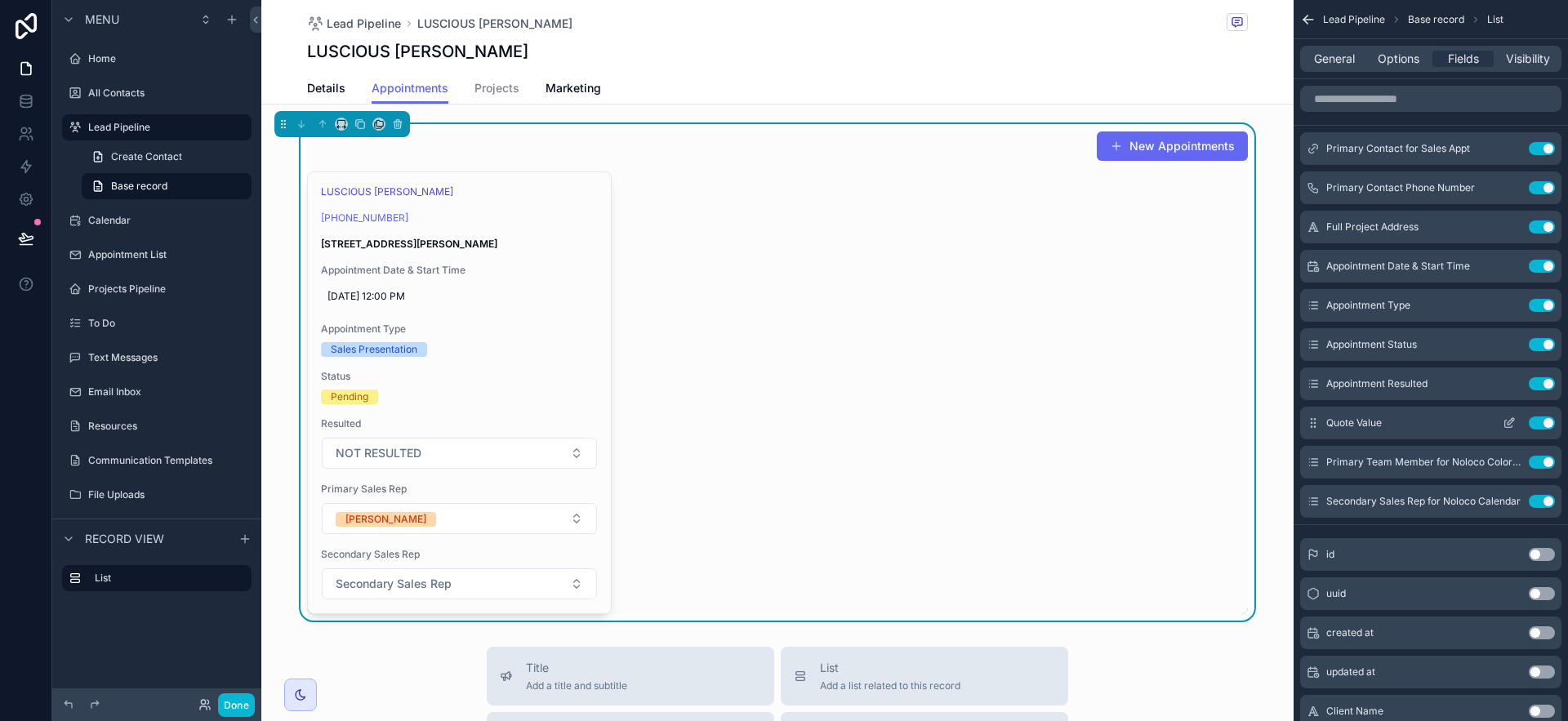
click at [1510, 424] on icon "scrollable content" at bounding box center [1511, 422] width 7 height 7
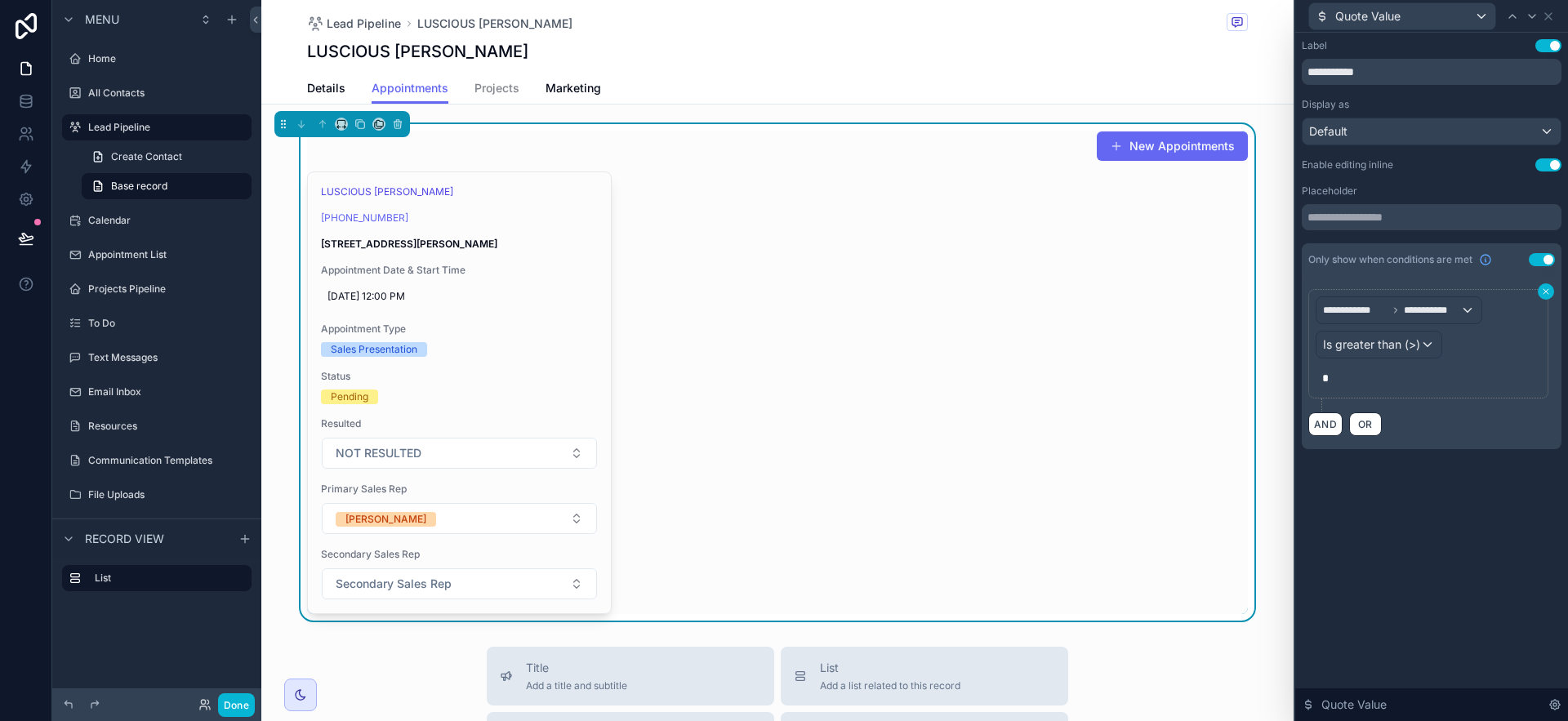
click at [1551, 290] on button at bounding box center [1546, 291] width 16 height 16
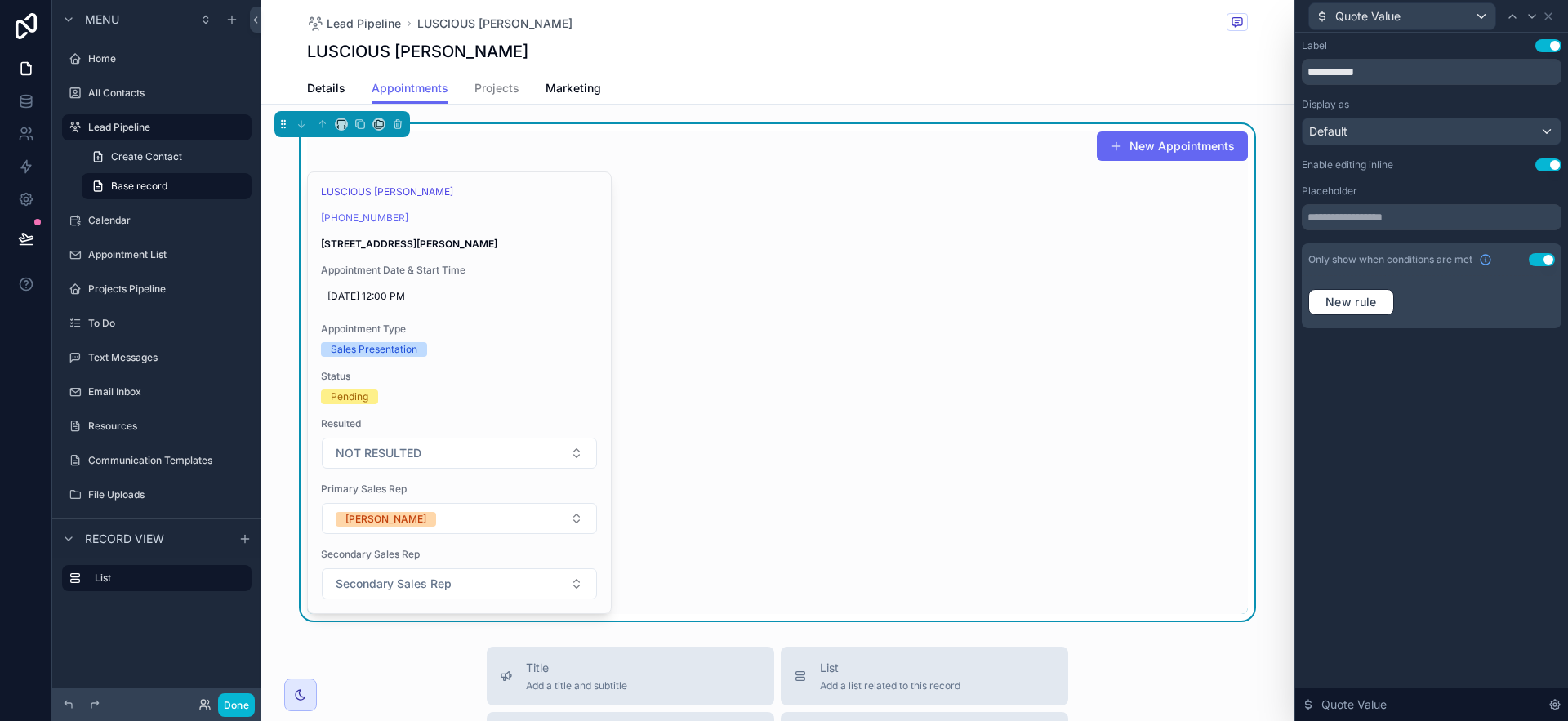
click at [1550, 258] on button "Use setting" at bounding box center [1542, 259] width 26 height 13
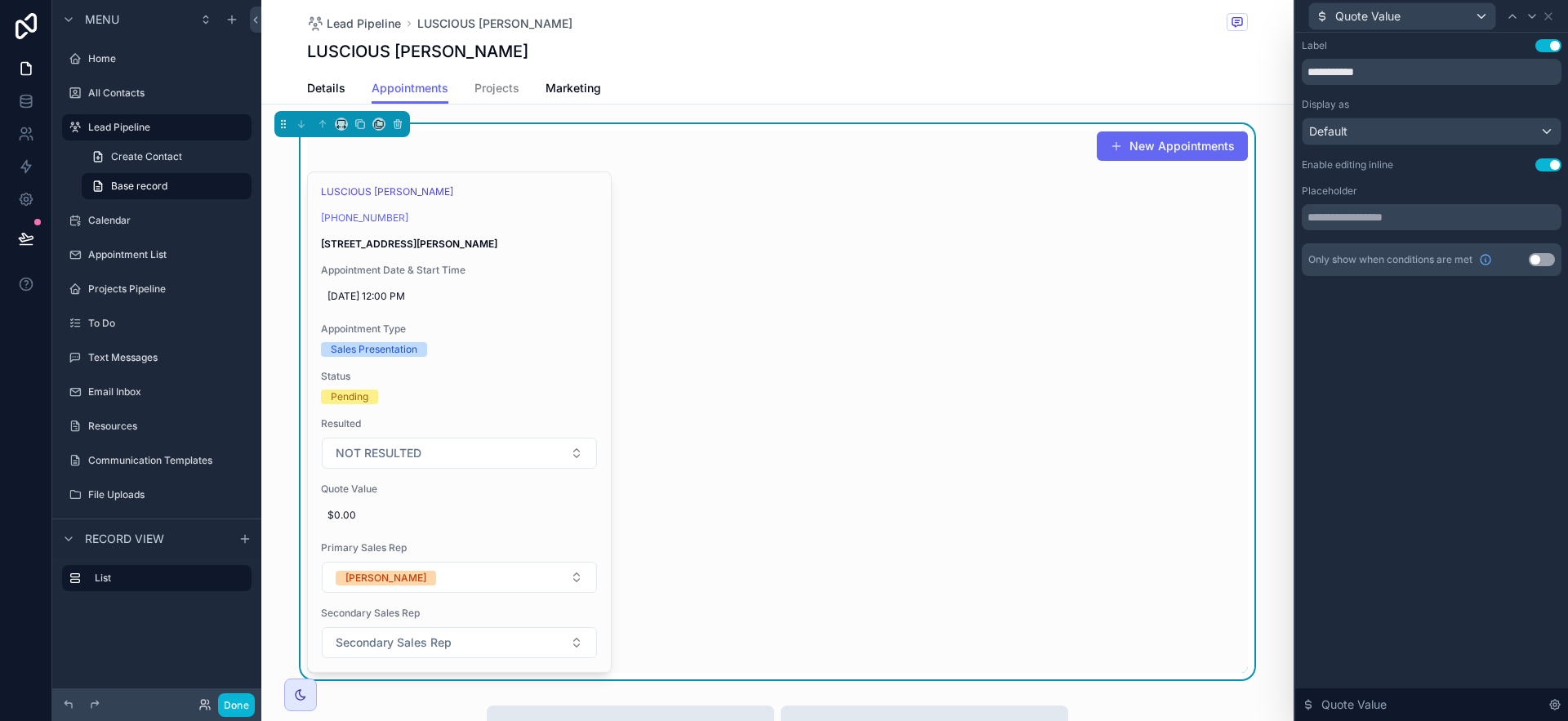
drag, startPoint x: 1518, startPoint y: 355, endPoint x: 1512, endPoint y: 276, distance: 79.2
click at [1518, 353] on div "**********" at bounding box center [1432, 377] width 273 height 689
click at [1549, 14] on icon at bounding box center [1549, 16] width 7 height 7
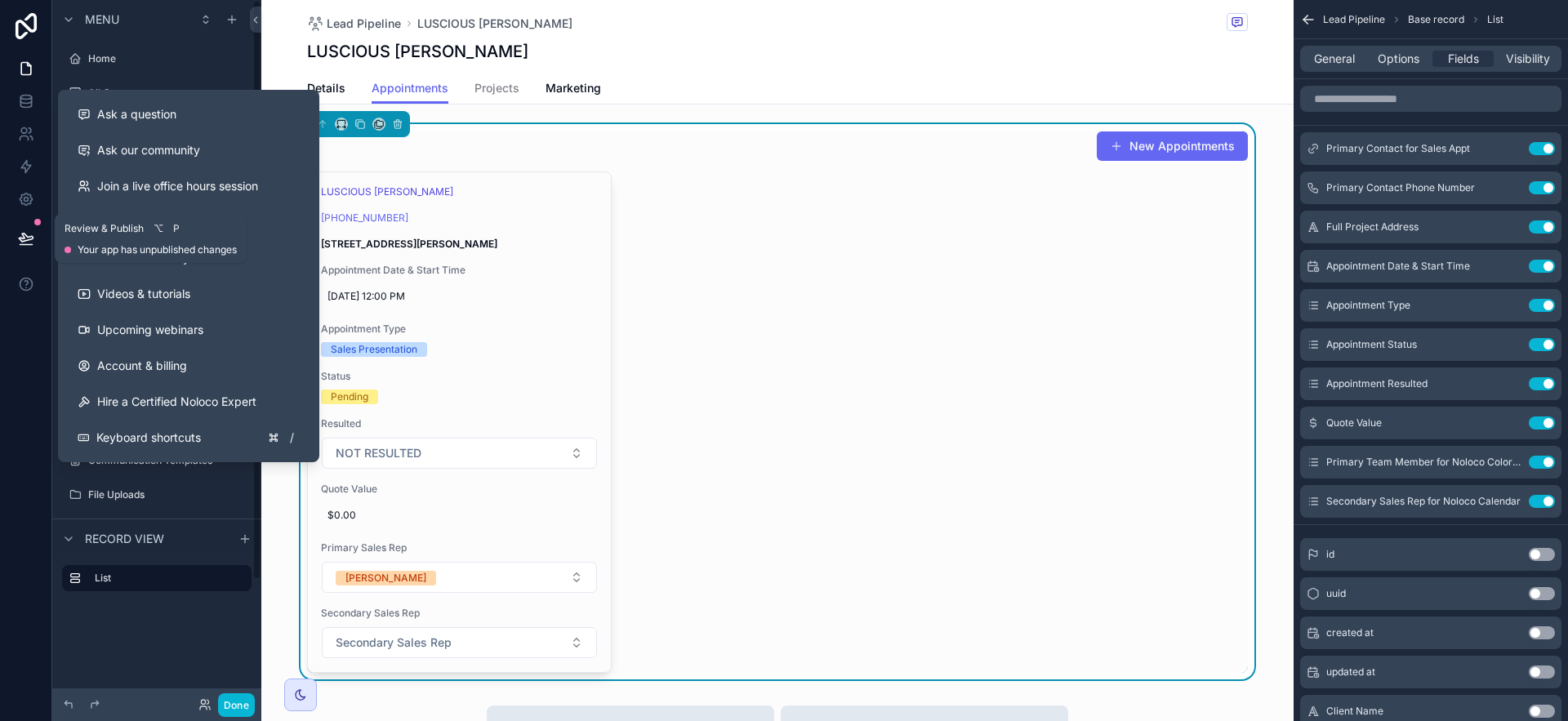
click at [33, 236] on icon at bounding box center [25, 238] width 16 height 16
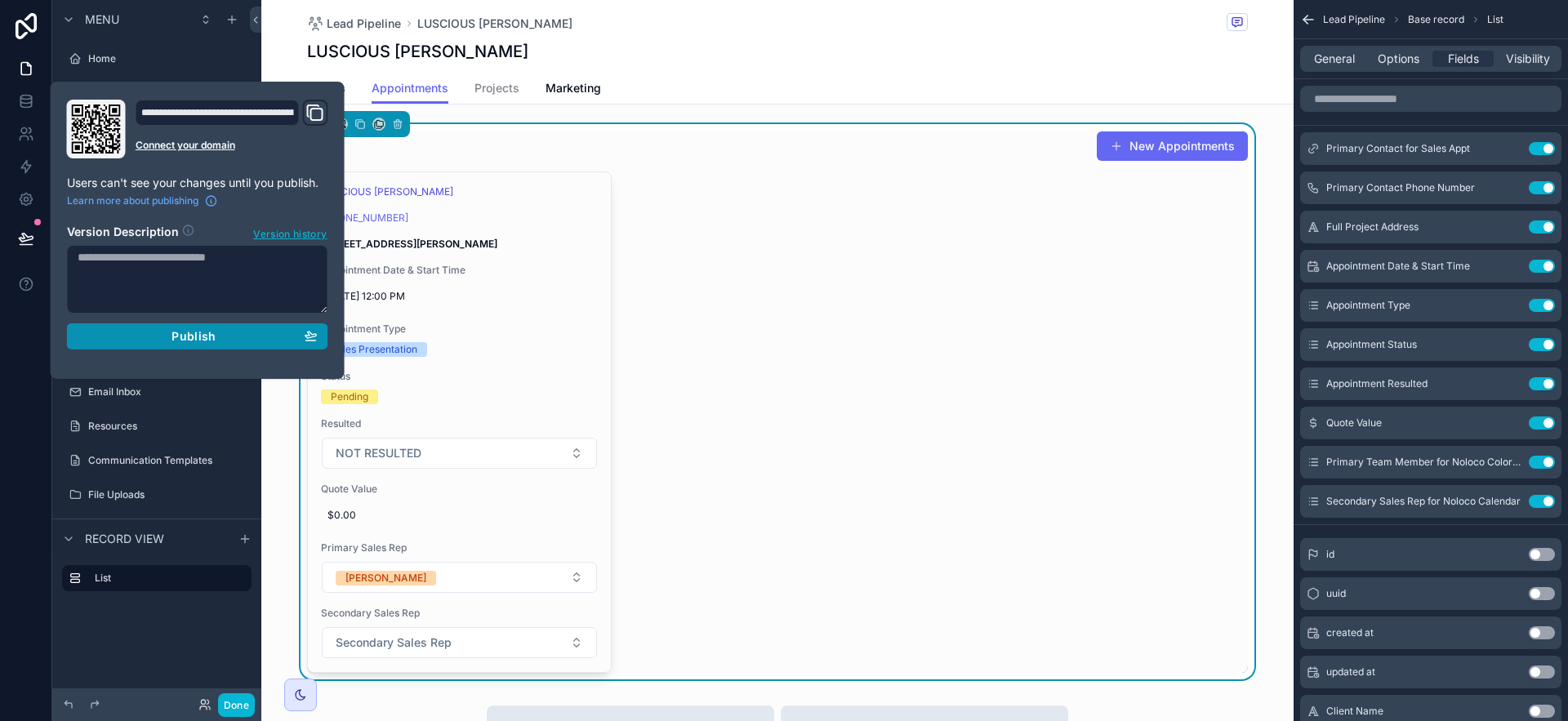
click at [202, 330] on span "Publish" at bounding box center [193, 336] width 44 height 14
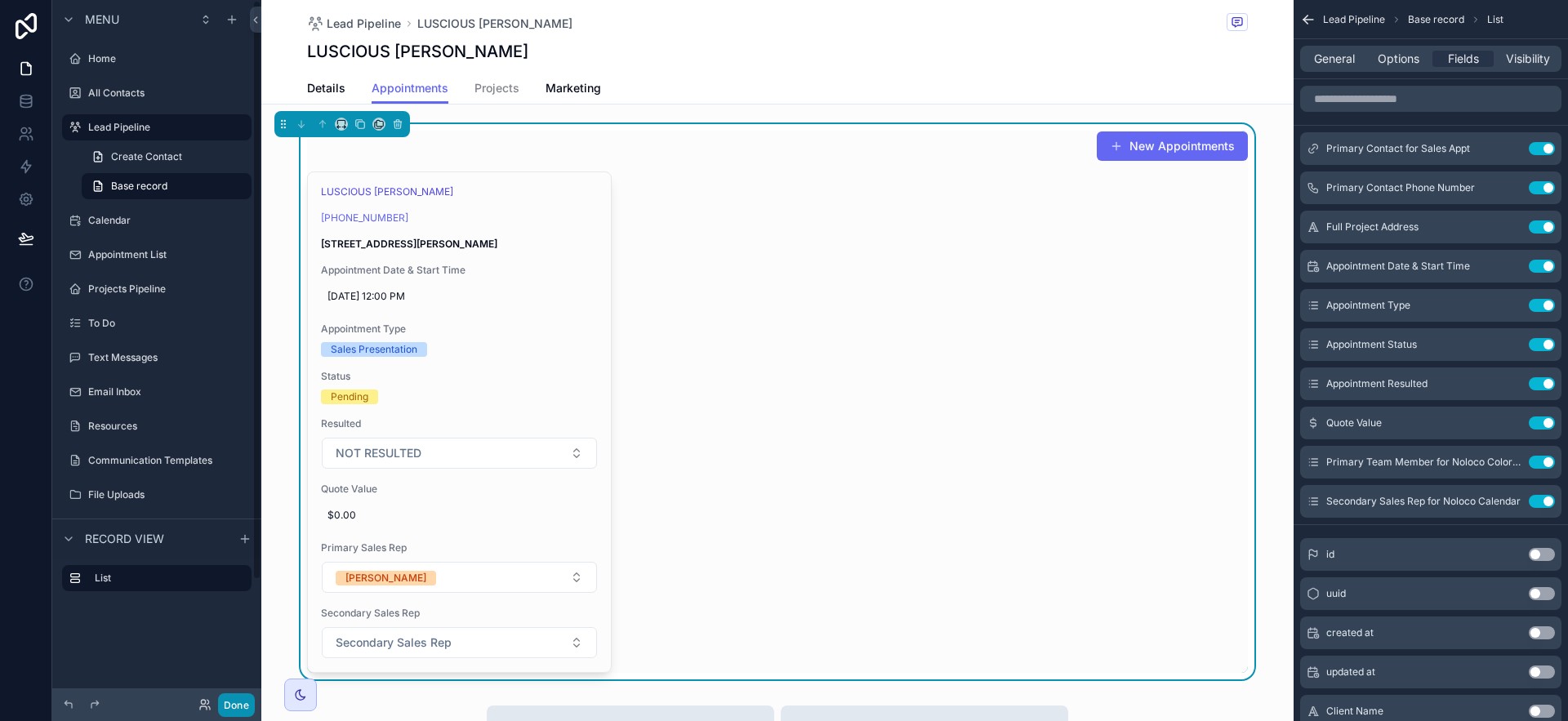
drag, startPoint x: 240, startPoint y: 707, endPoint x: 239, endPoint y: 698, distance: 9.1
click at [240, 704] on button "Done" at bounding box center [235, 706] width 36 height 24
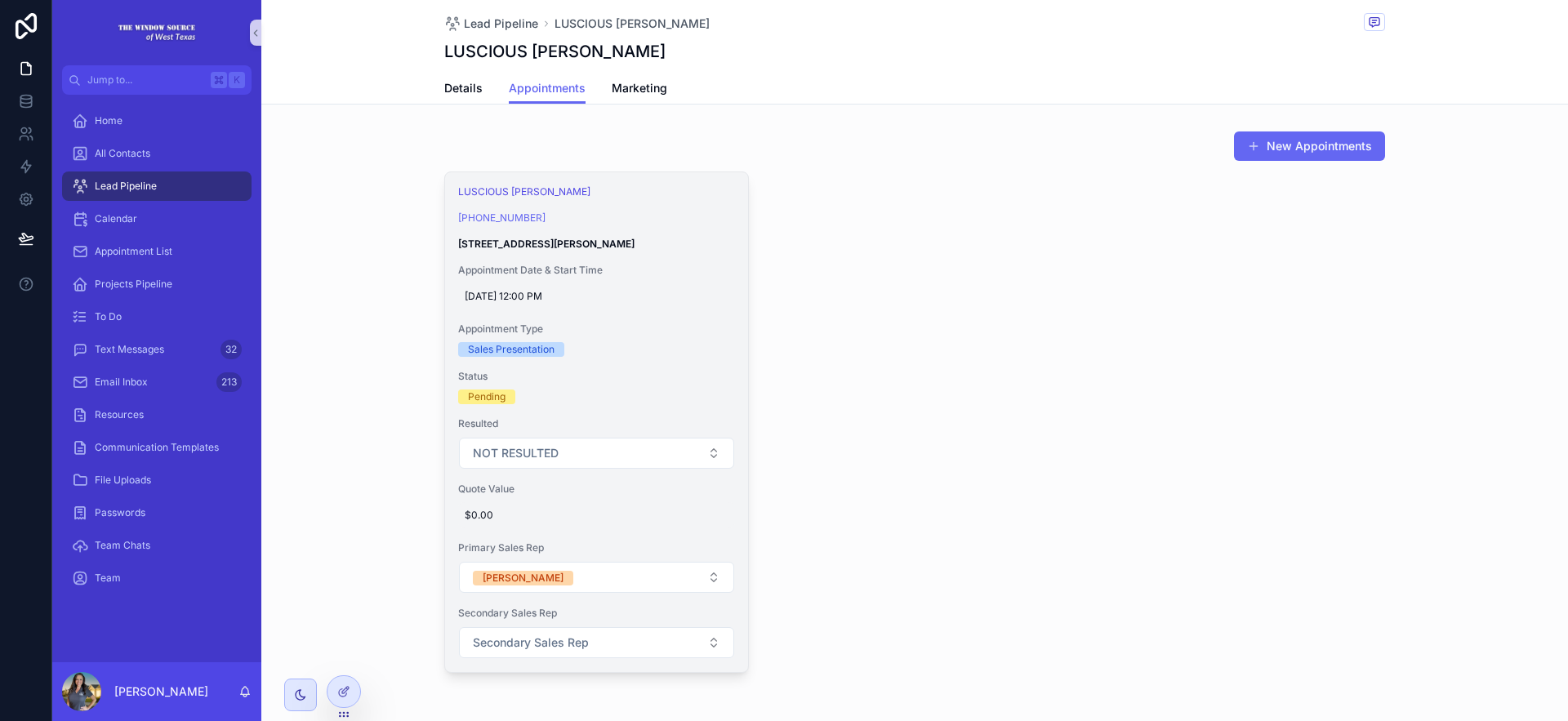
click at [522, 507] on div "$0.00" at bounding box center [596, 515] width 277 height 26
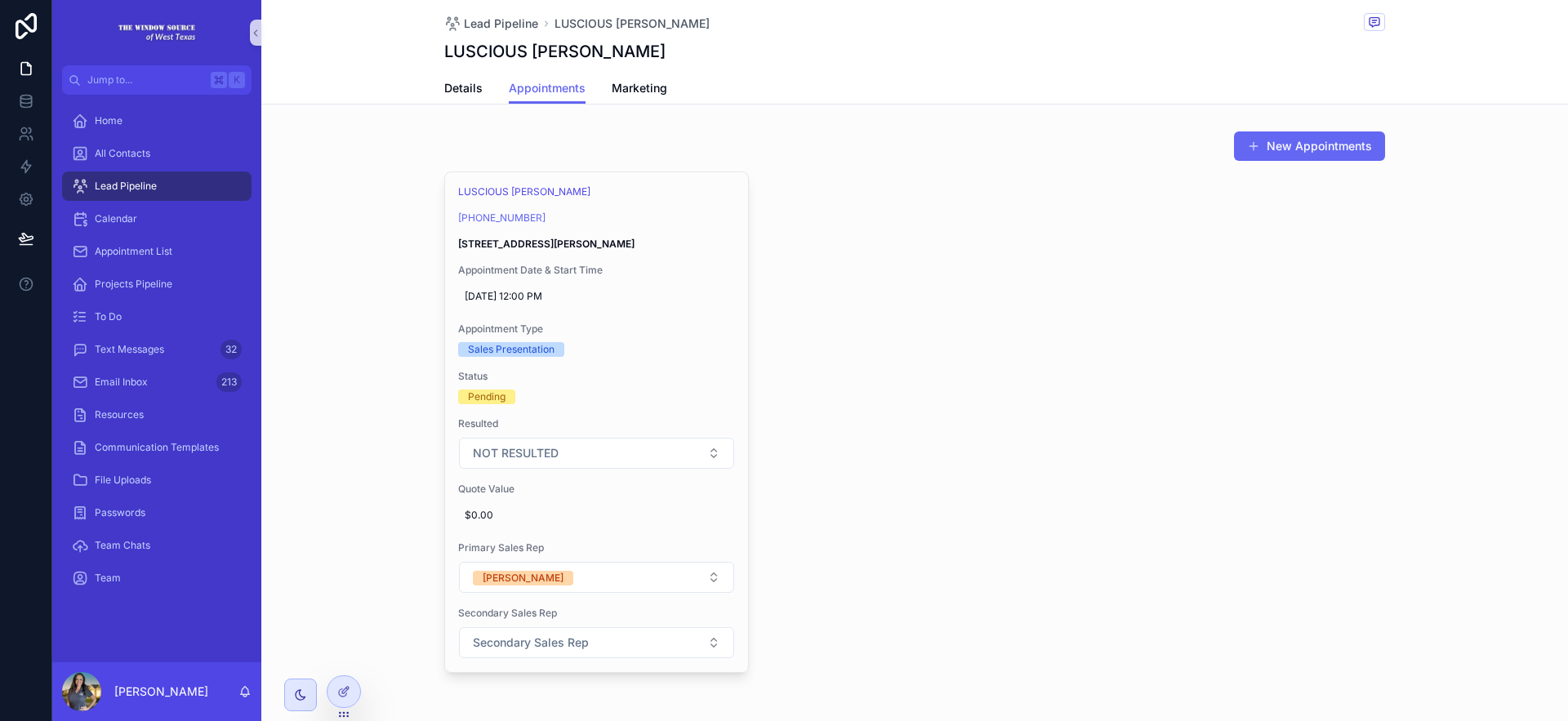
click at [812, 518] on div "LUSCIOUS HUBERT JR (432) 556-9759 1006 N E 6th St Andrews, TX 79714 Appointment…" at bounding box center [915, 422] width 941 height 502
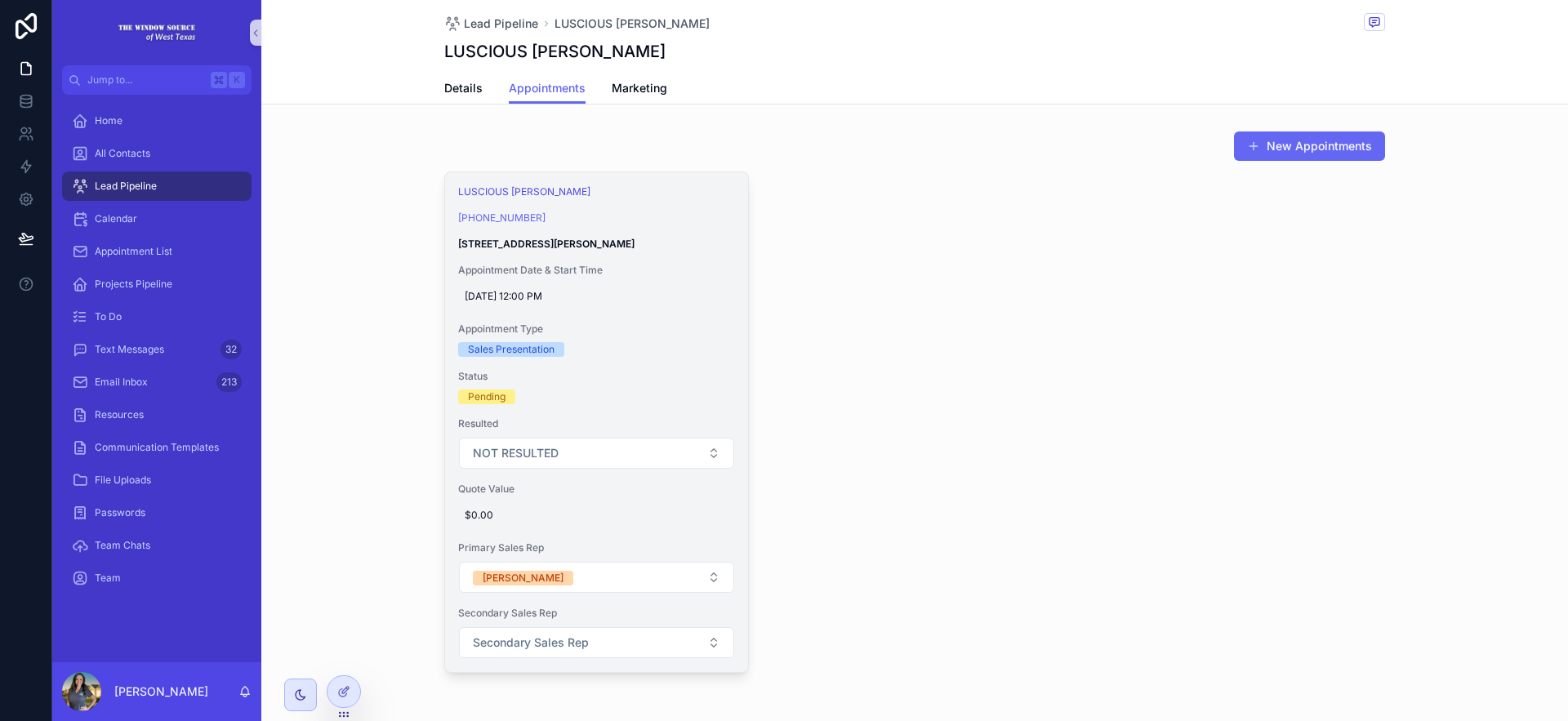
click at [499, 288] on div "[DATE] 12:00 PM" at bounding box center [596, 297] width 277 height 26
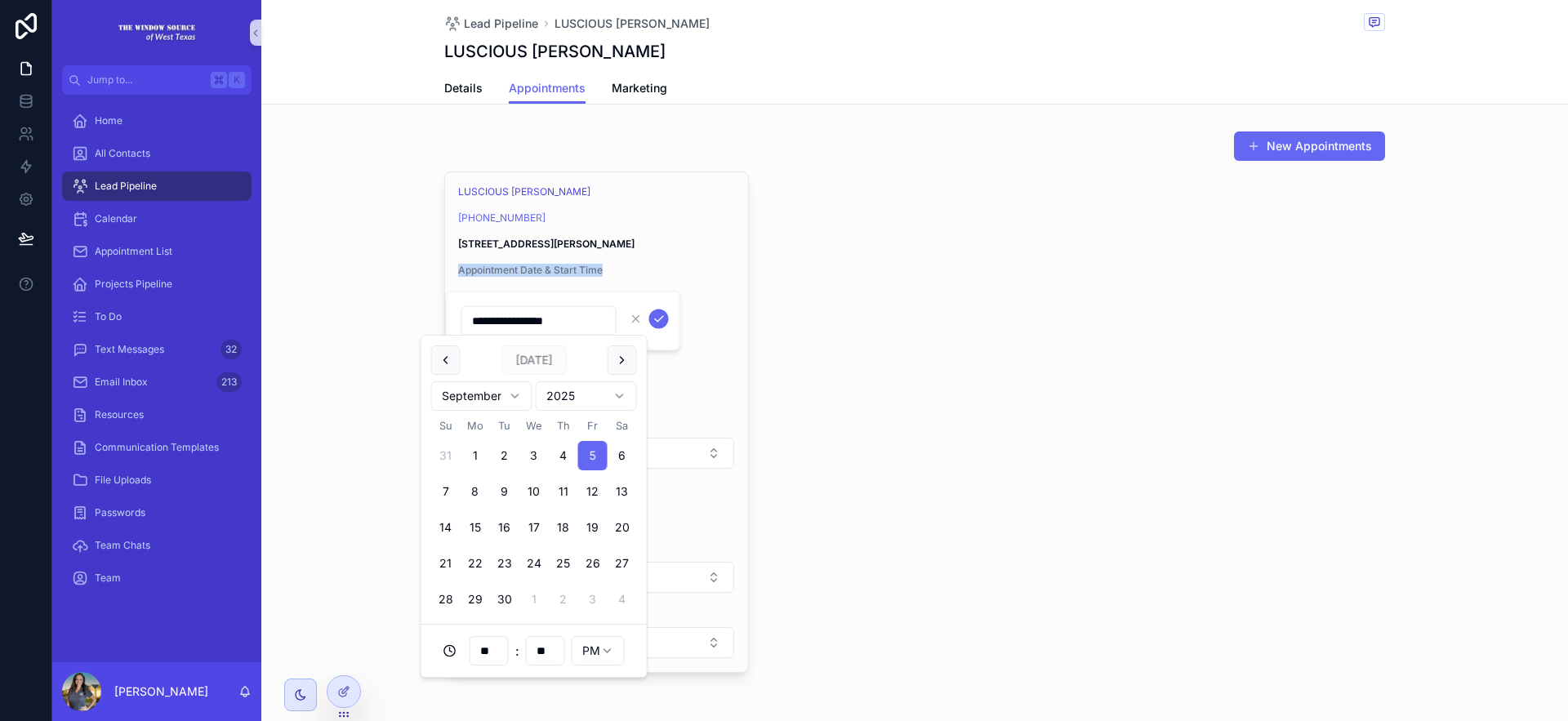
click at [354, 277] on div "New Appointments LUSCIOUS HUBERT JR (432) 556-9759 1006 N E 6th St Andrews, TX …" at bounding box center [915, 402] width 1307 height 556
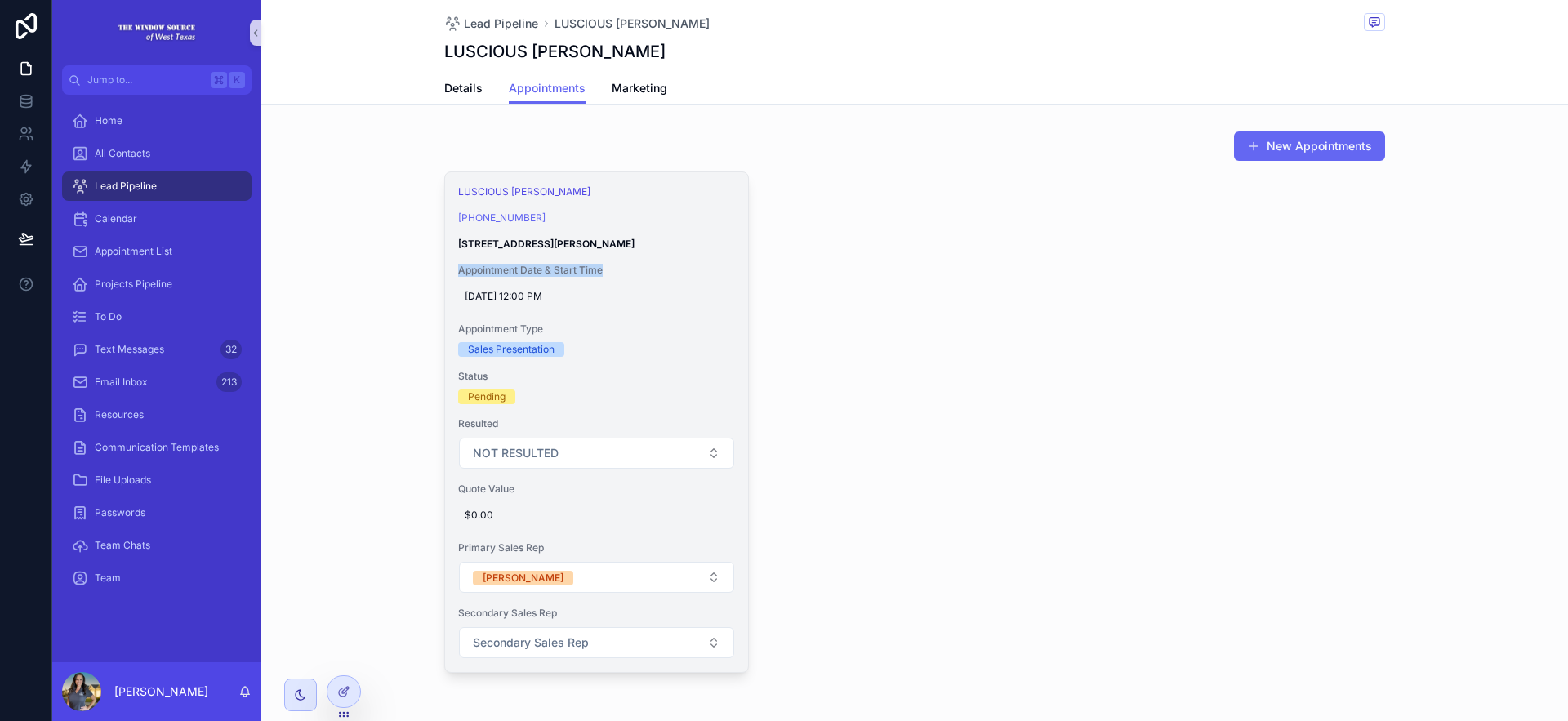
click at [529, 237] on div "LUSCIOUS HUBERT JR (432) 556-9759 1006 N E 6th St Andrews, TX 79714 Appointment…" at bounding box center [596, 422] width 303 height 500
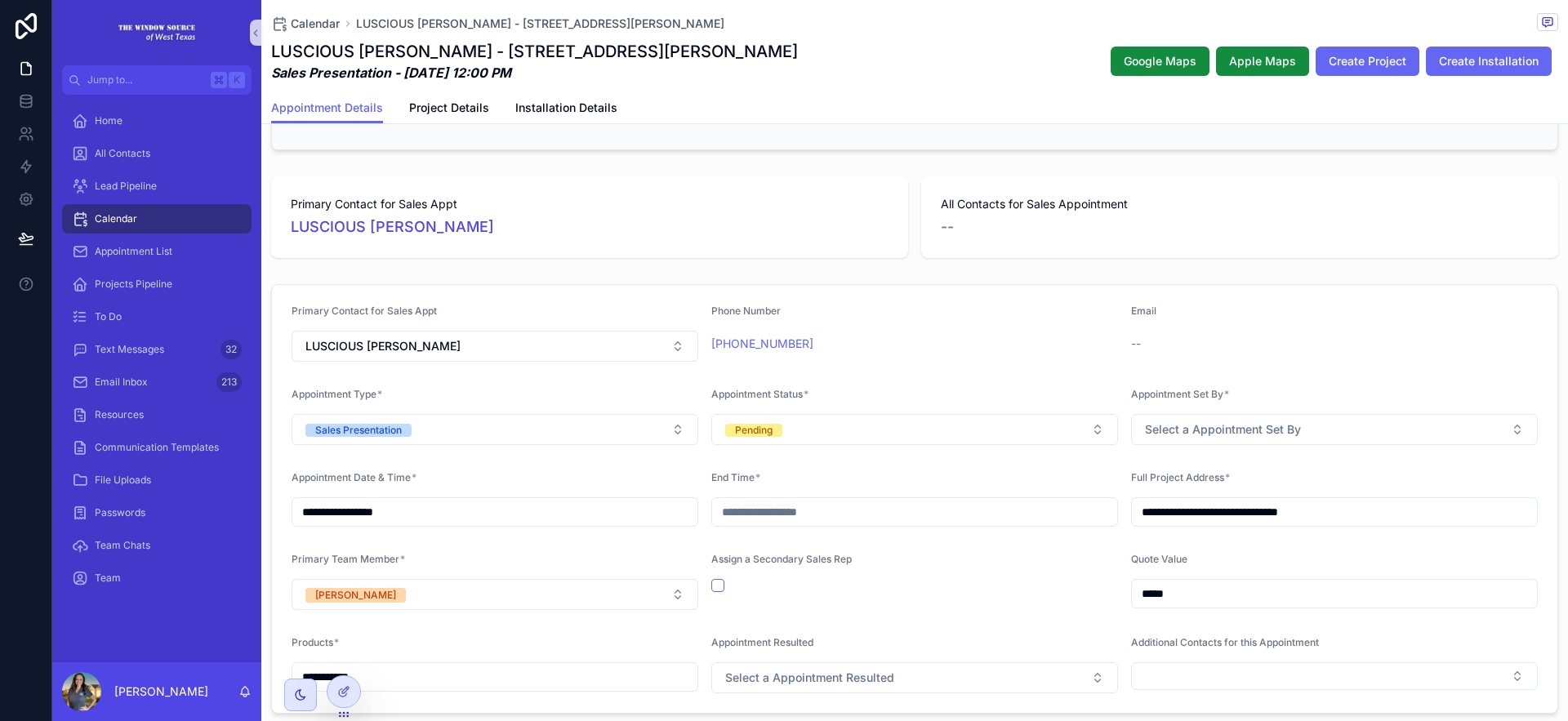
scroll to position [199, 0]
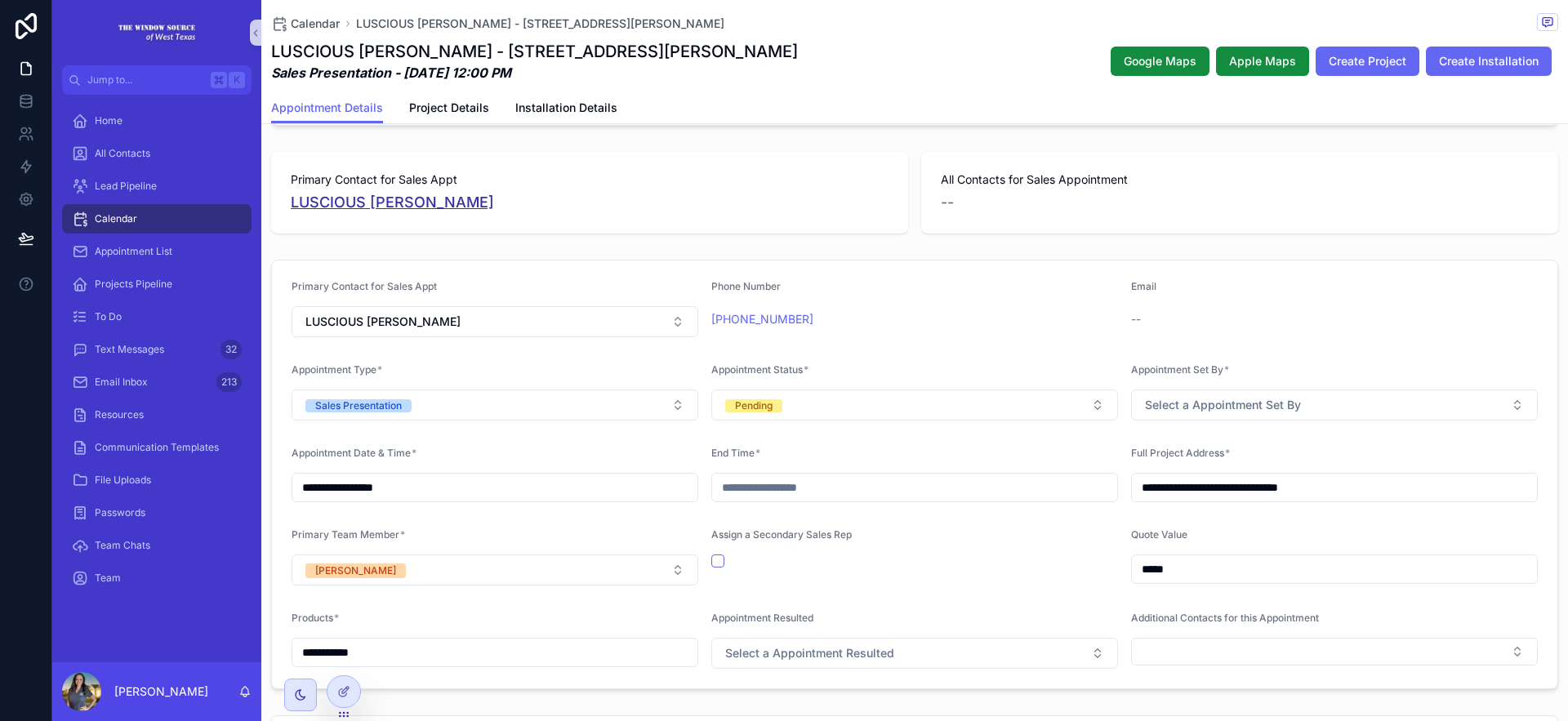
click at [418, 207] on span "LUSCIOUS [PERSON_NAME]" at bounding box center [392, 202] width 203 height 23
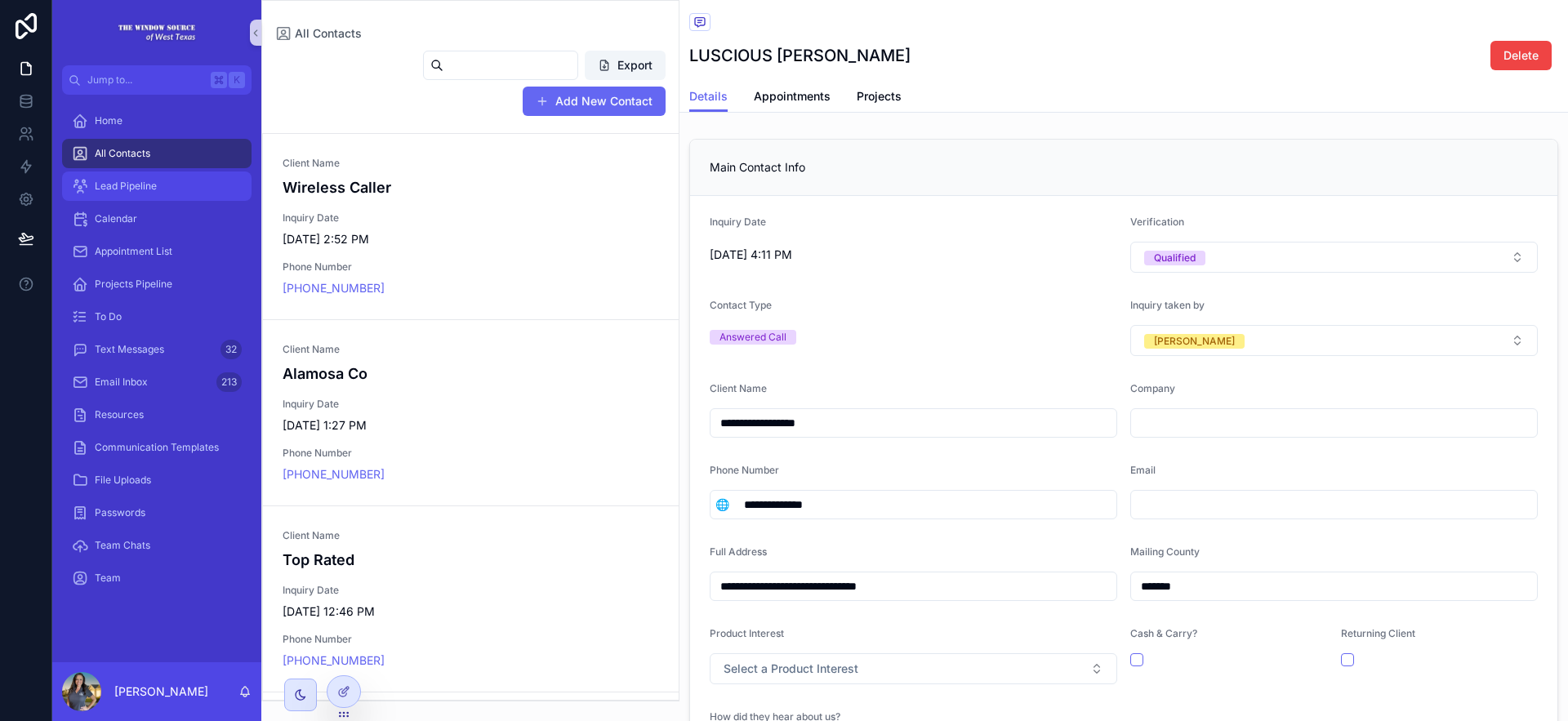
click at [121, 186] on span "Lead Pipeline" at bounding box center [125, 186] width 62 height 13
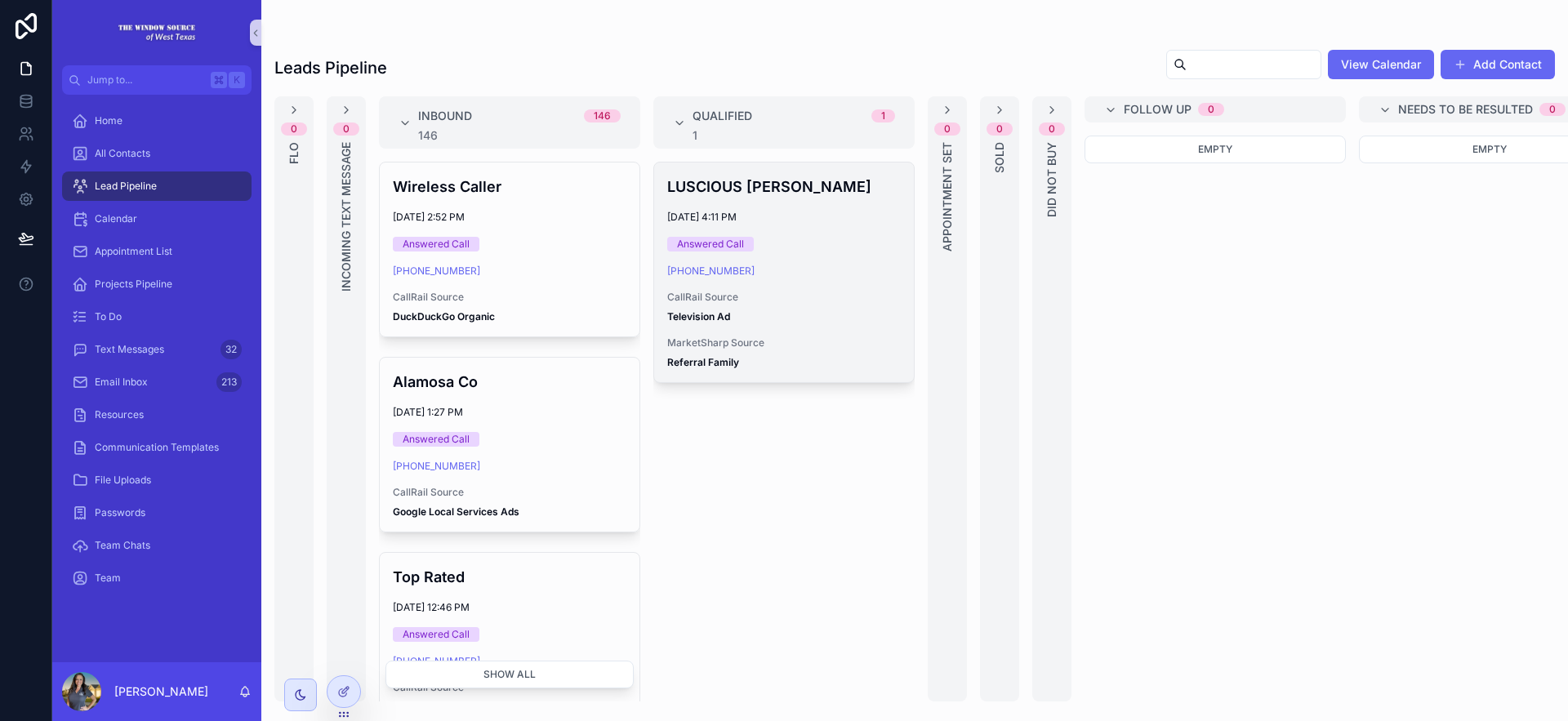
click at [840, 238] on div "Answered Call" at bounding box center [784, 244] width 234 height 14
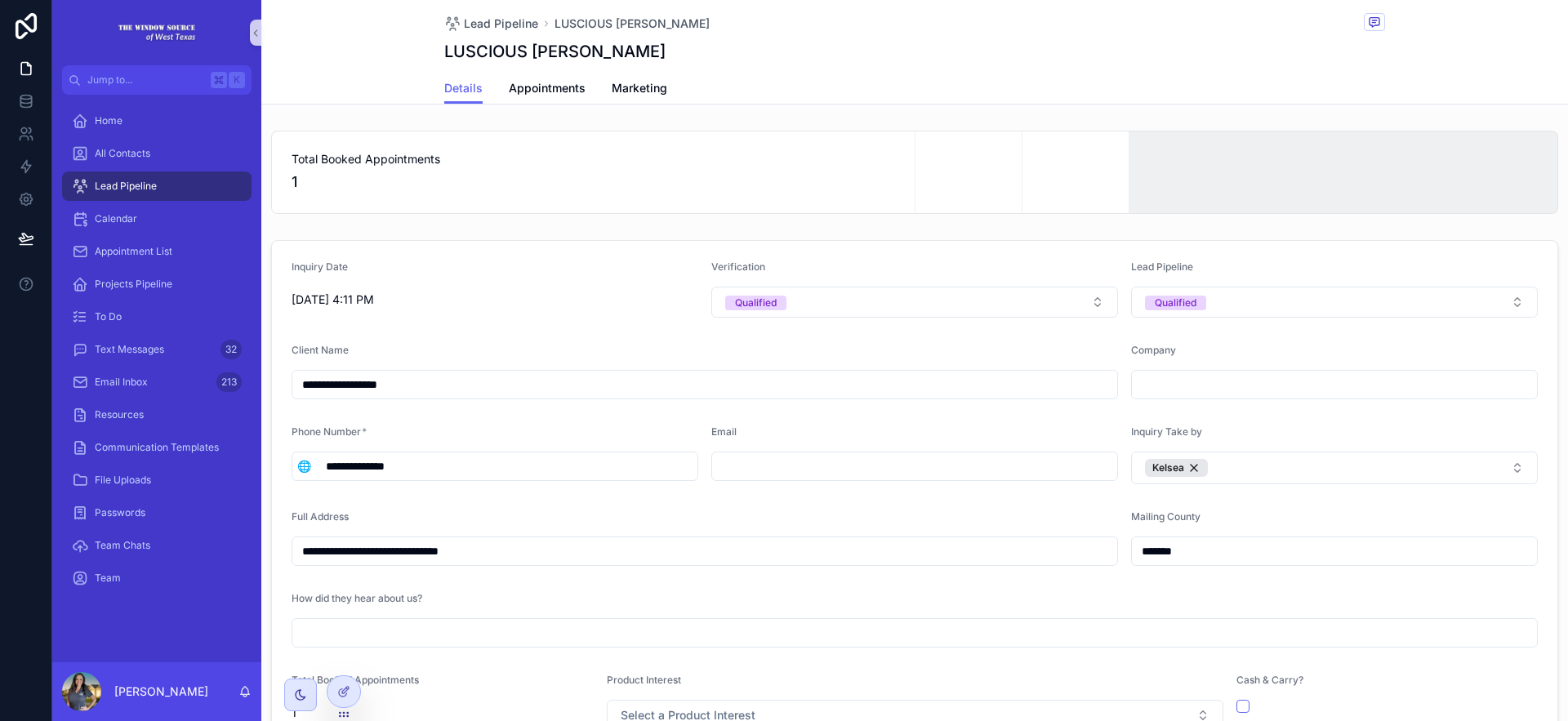
click at [454, 469] on input "**********" at bounding box center [507, 466] width 381 height 23
click at [764, 428] on div "Email" at bounding box center [915, 435] width 407 height 19
click at [558, 78] on link "Appointments" at bounding box center [547, 90] width 77 height 33
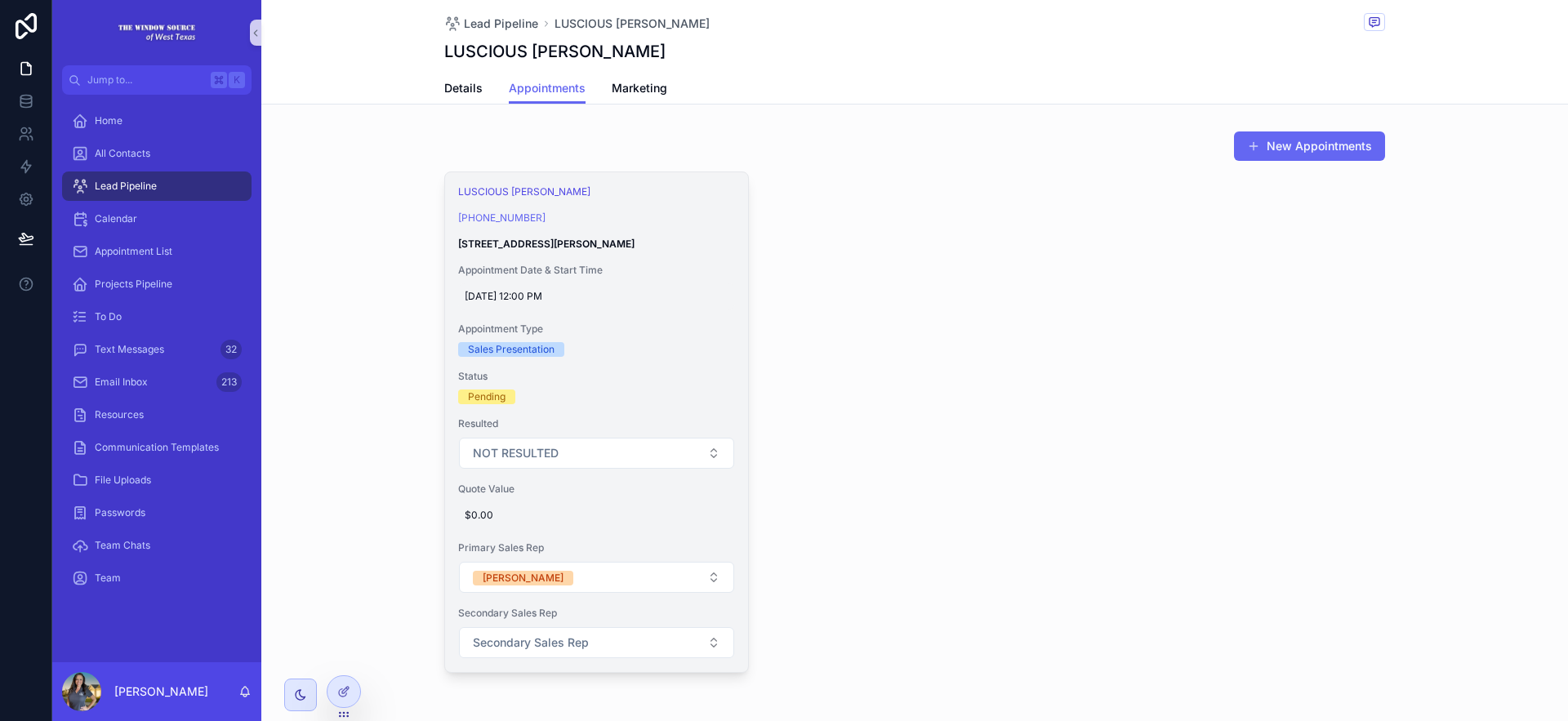
click at [694, 286] on div "[DATE] 12:00 PM" at bounding box center [596, 297] width 277 height 26
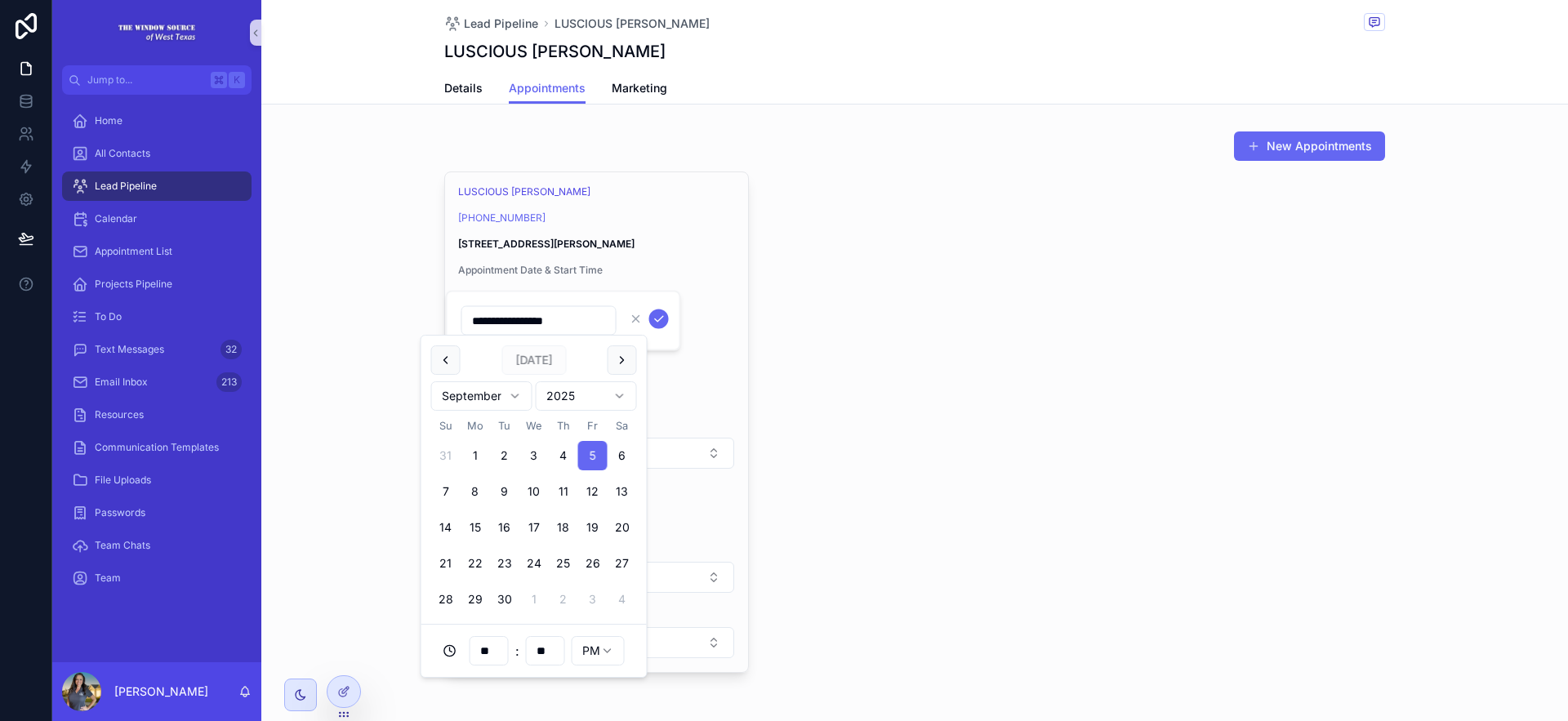
click at [741, 232] on div "LUSCIOUS HUBERT JR (432) 556-9759 1006 N E 6th St Andrews, TX 79714 Appointment…" at bounding box center [596, 422] width 303 height 500
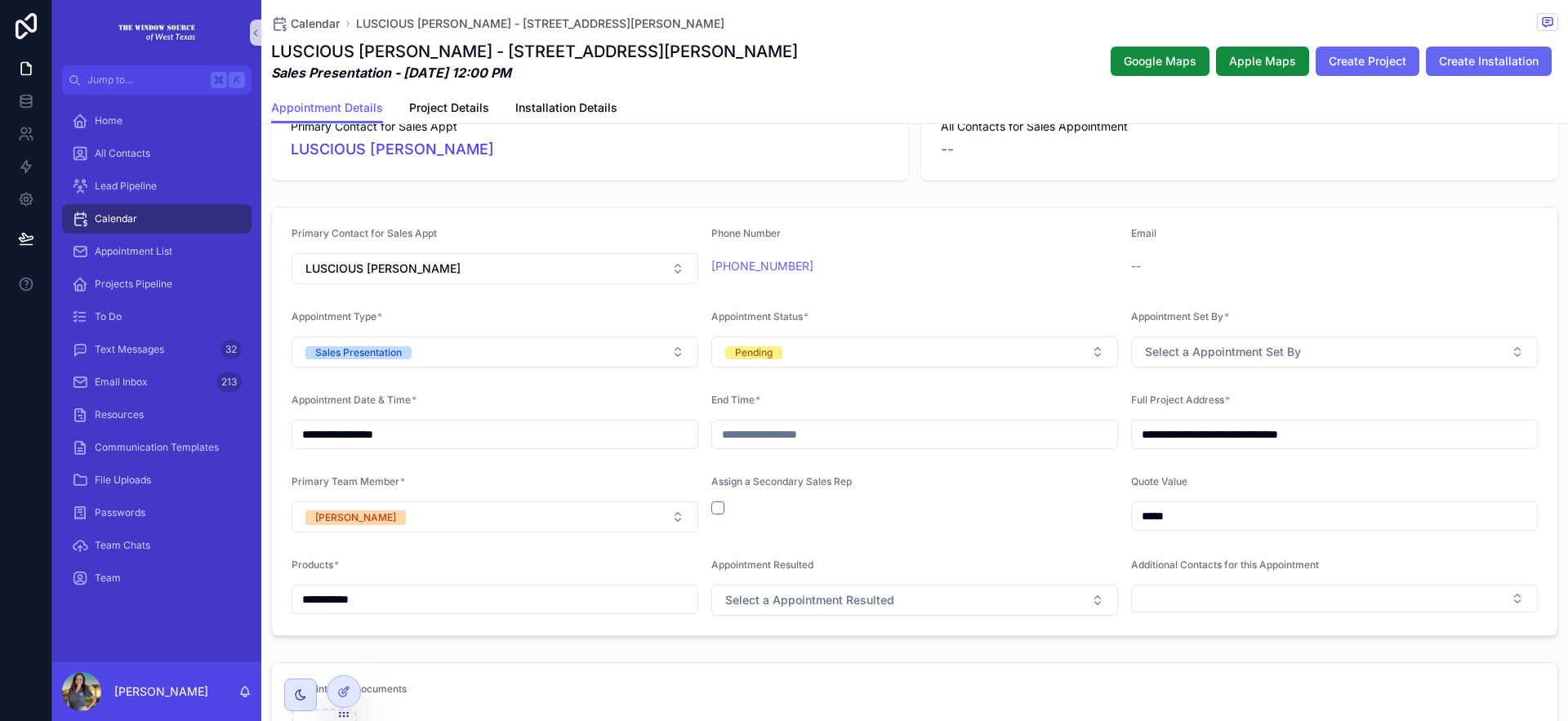
scroll to position [260, 0]
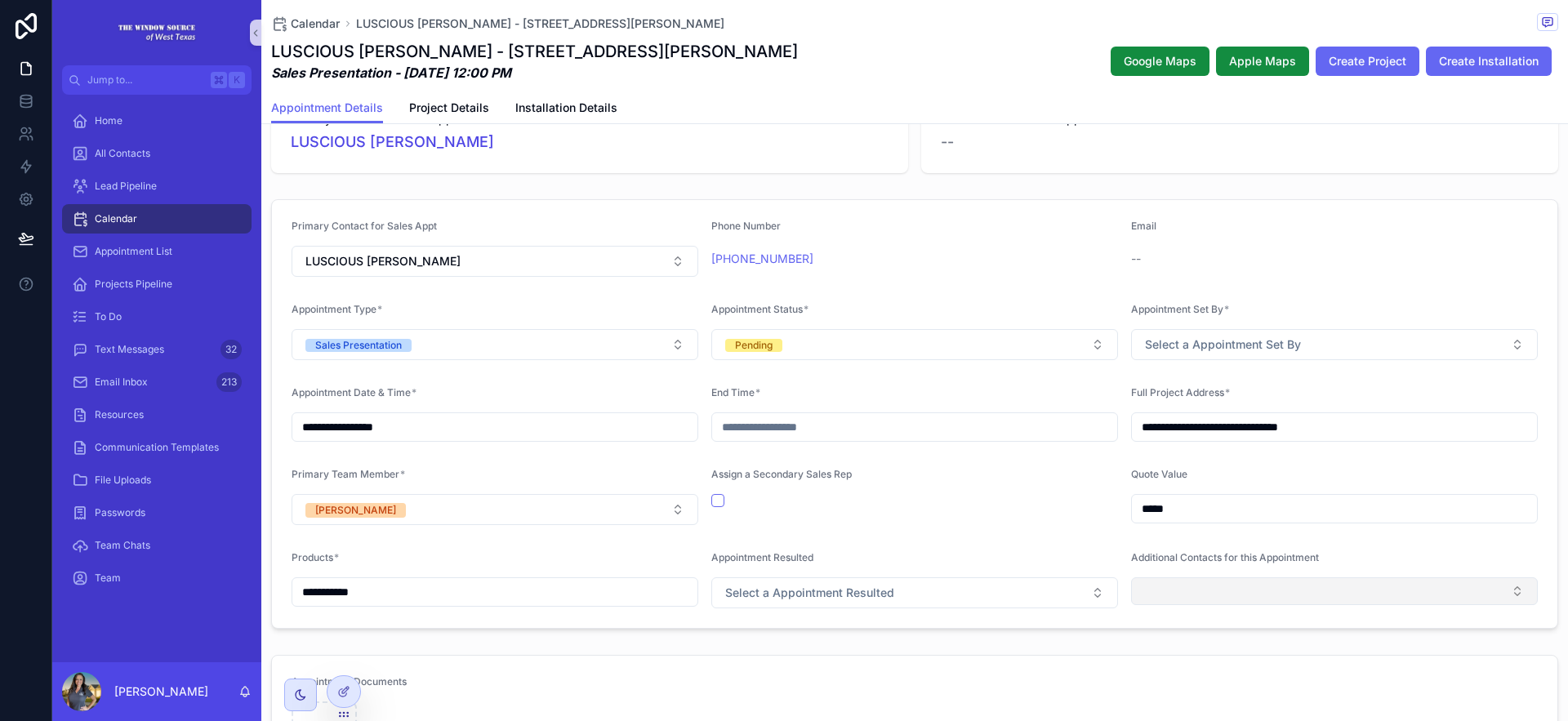
click at [1244, 588] on button "Select Button" at bounding box center [1334, 591] width 407 height 28
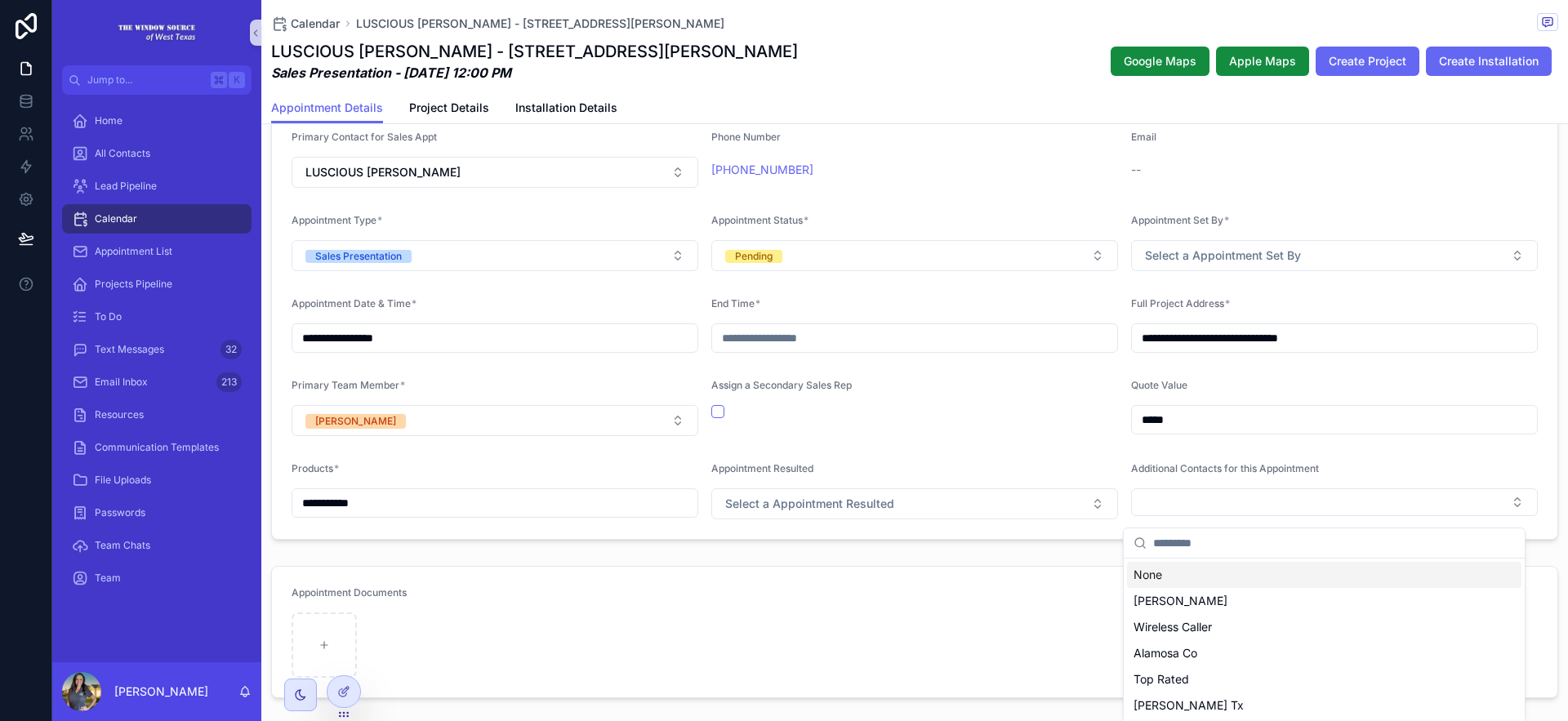
scroll to position [356, 0]
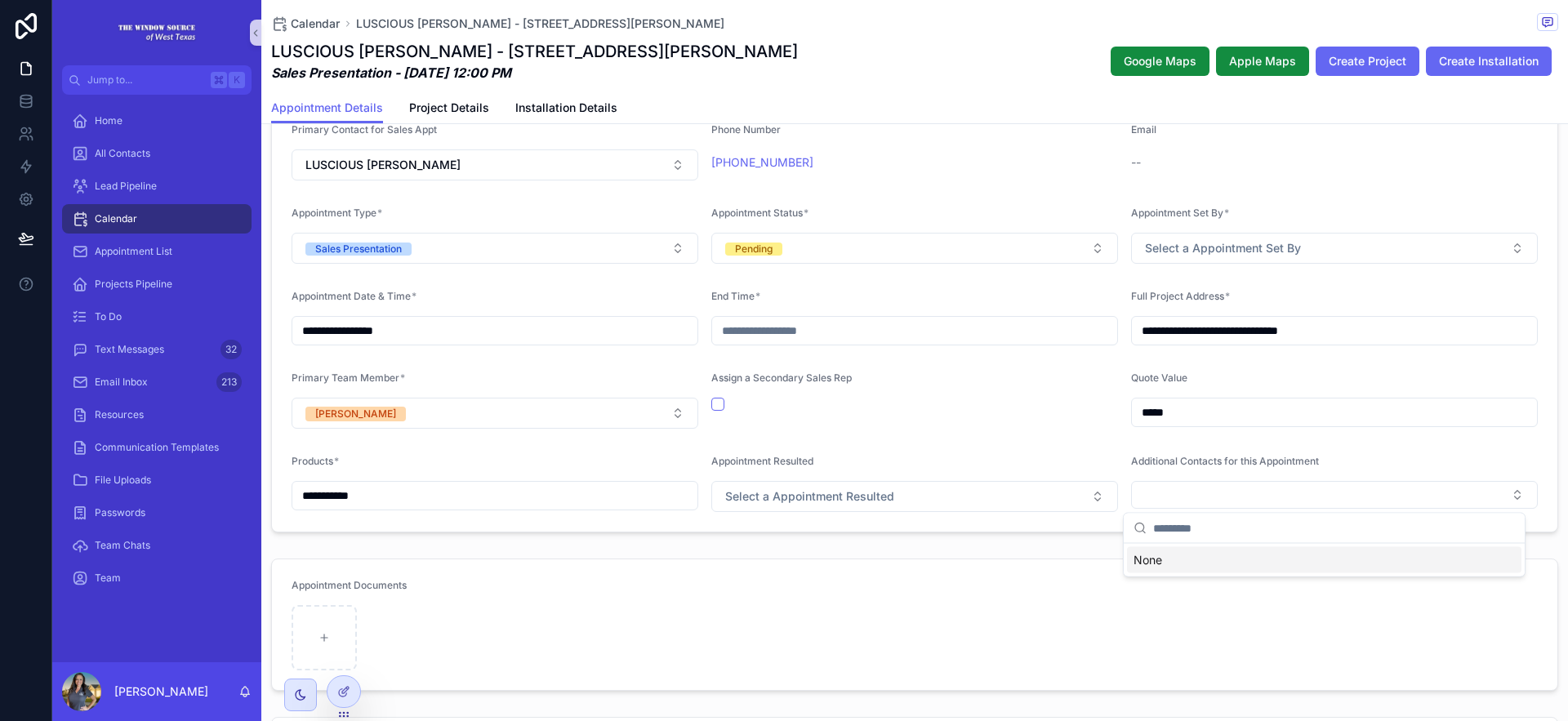
click at [1085, 459] on div "Appointment Resulted" at bounding box center [915, 464] width 407 height 19
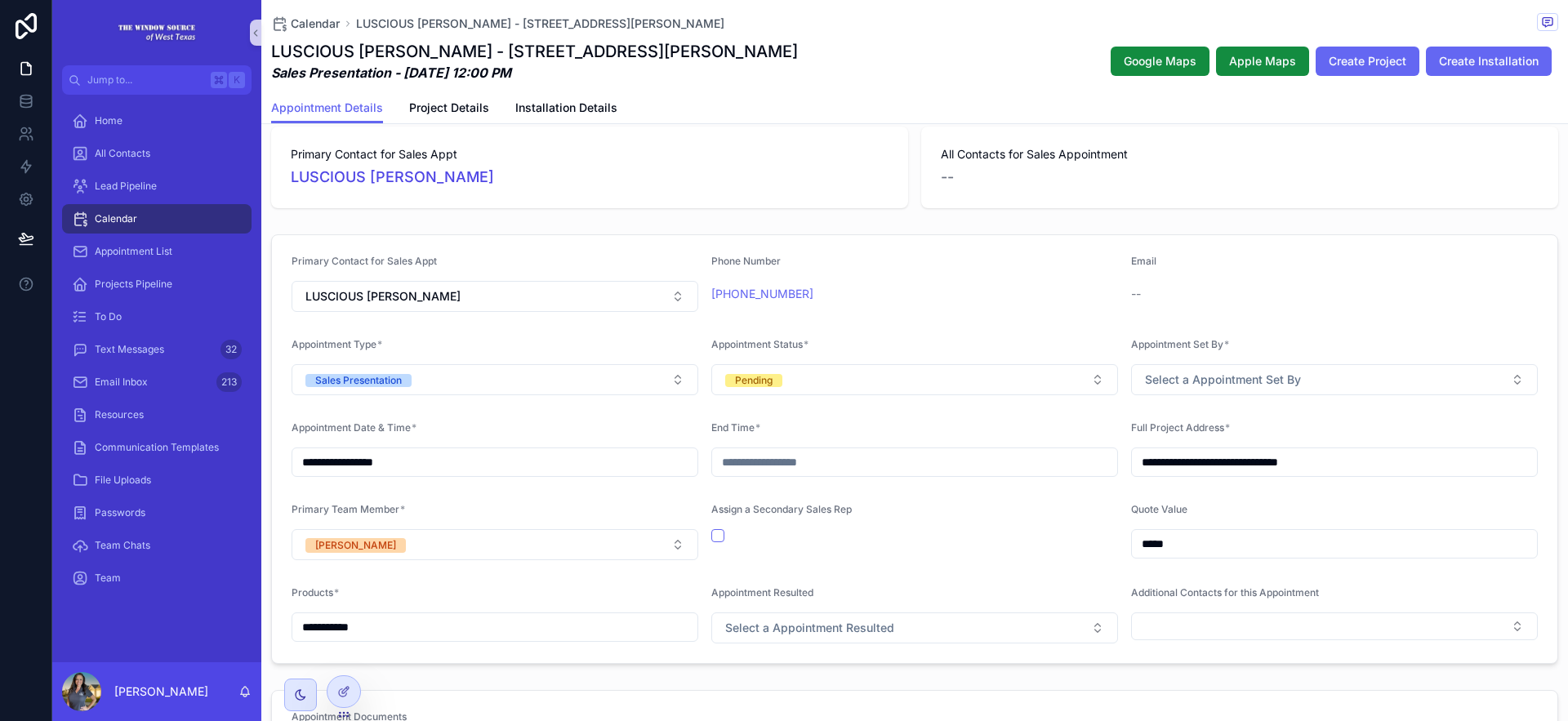
scroll to position [221, 0]
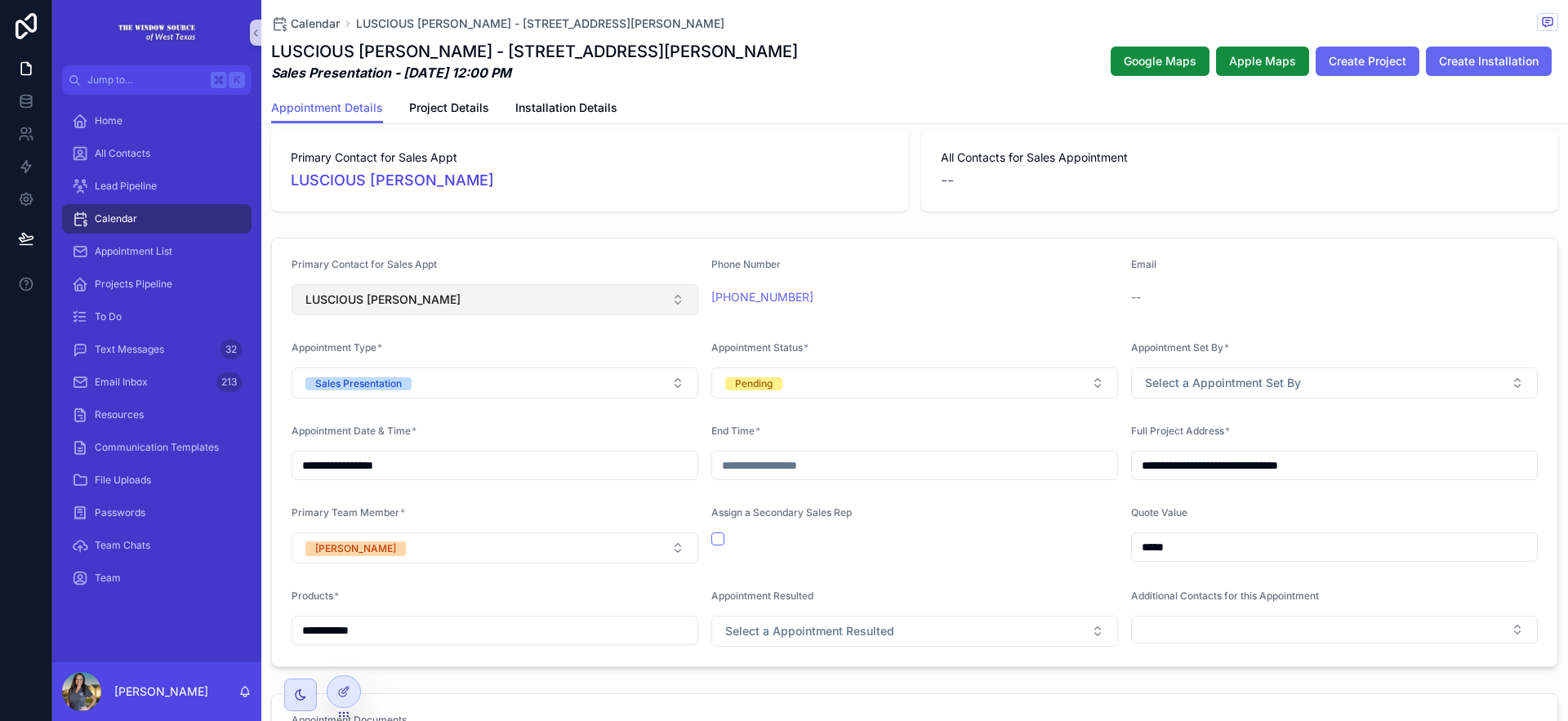
click at [457, 308] on button "LUSCIOUS [PERSON_NAME]" at bounding box center [495, 300] width 407 height 31
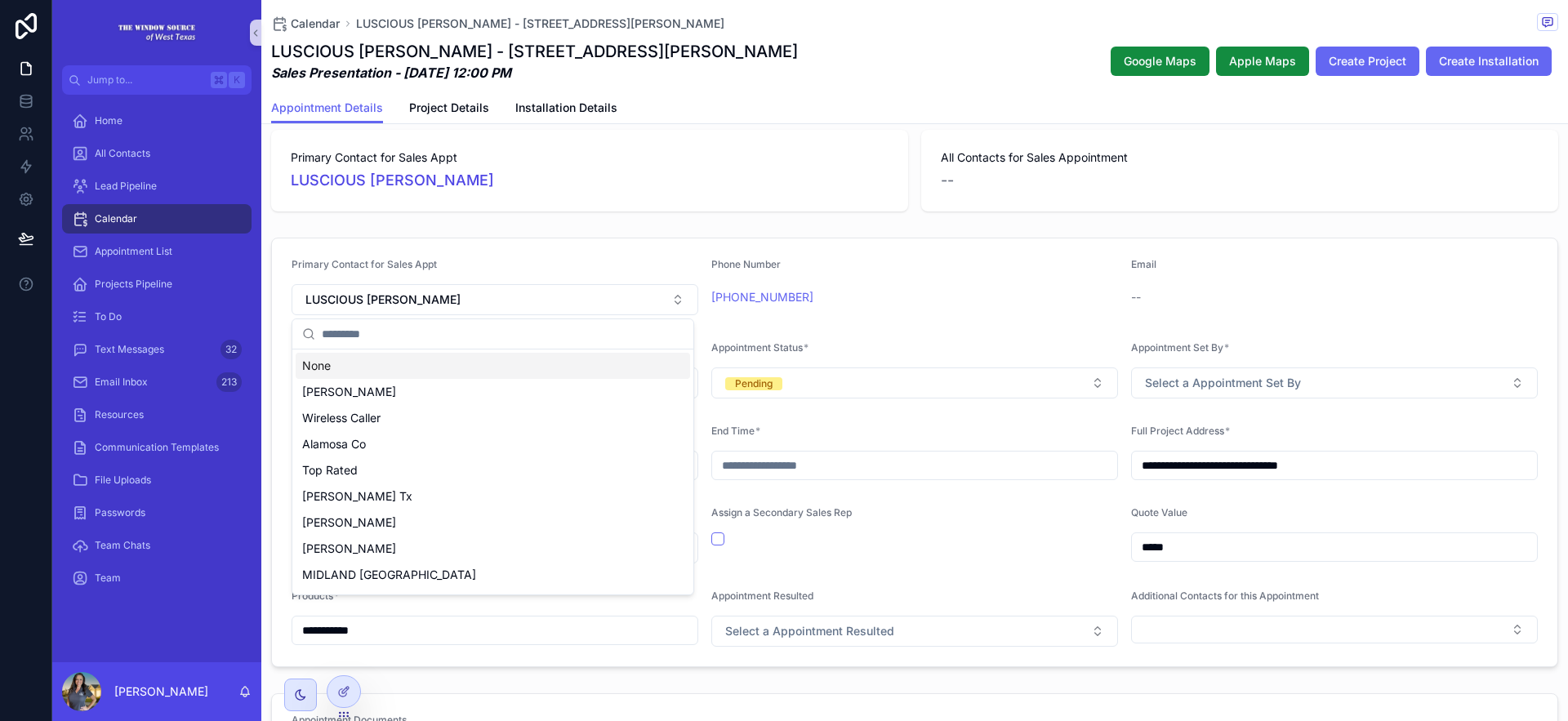
click at [478, 266] on div "Primary Contact for Sales Appt" at bounding box center [495, 268] width 407 height 19
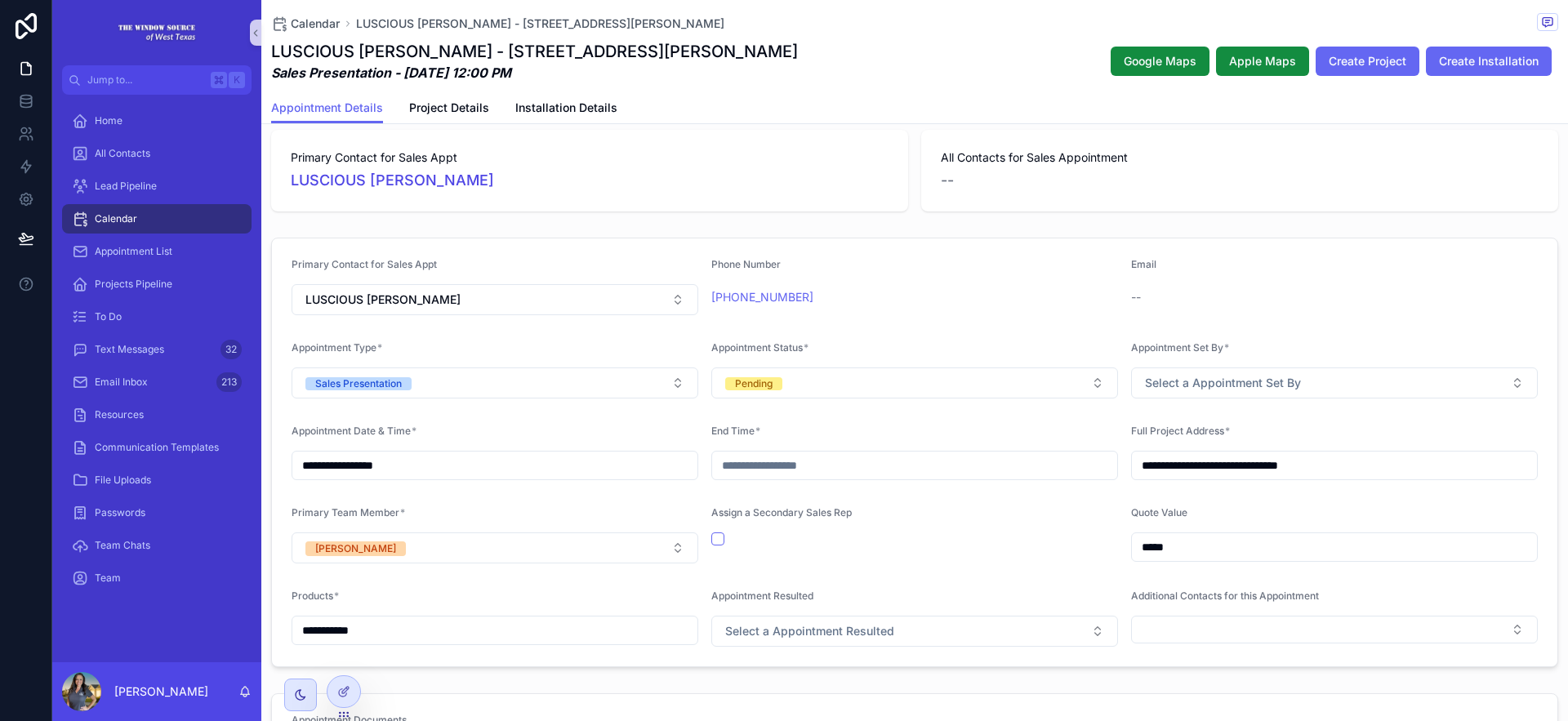
click at [426, 92] on div "Appointment Details Project Details Installation Details" at bounding box center [915, 108] width 1288 height 31
click at [428, 98] on link "Project Details" at bounding box center [449, 109] width 80 height 33
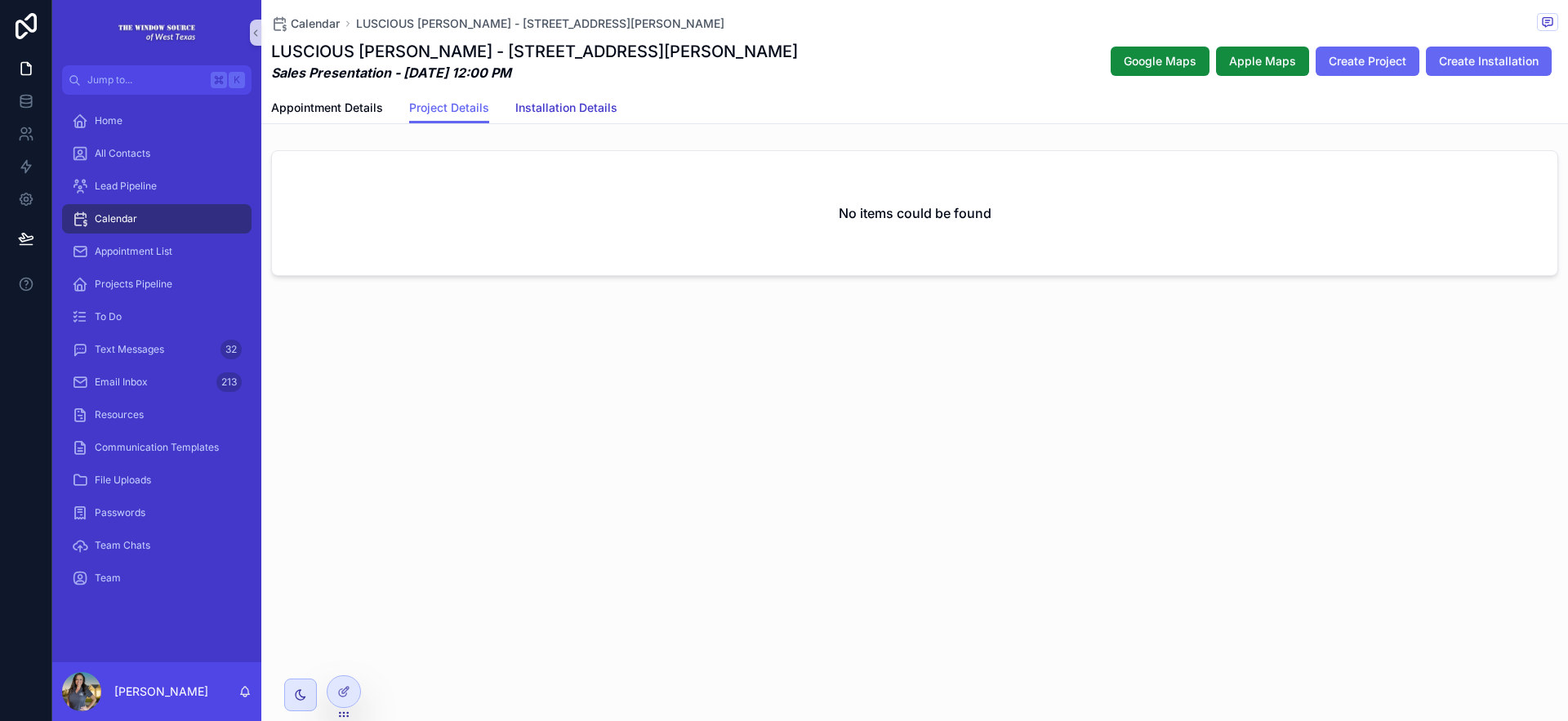
click at [539, 114] on span "Installation Details" at bounding box center [566, 108] width 103 height 16
click at [335, 106] on span "Appointment Details" at bounding box center [327, 108] width 112 height 16
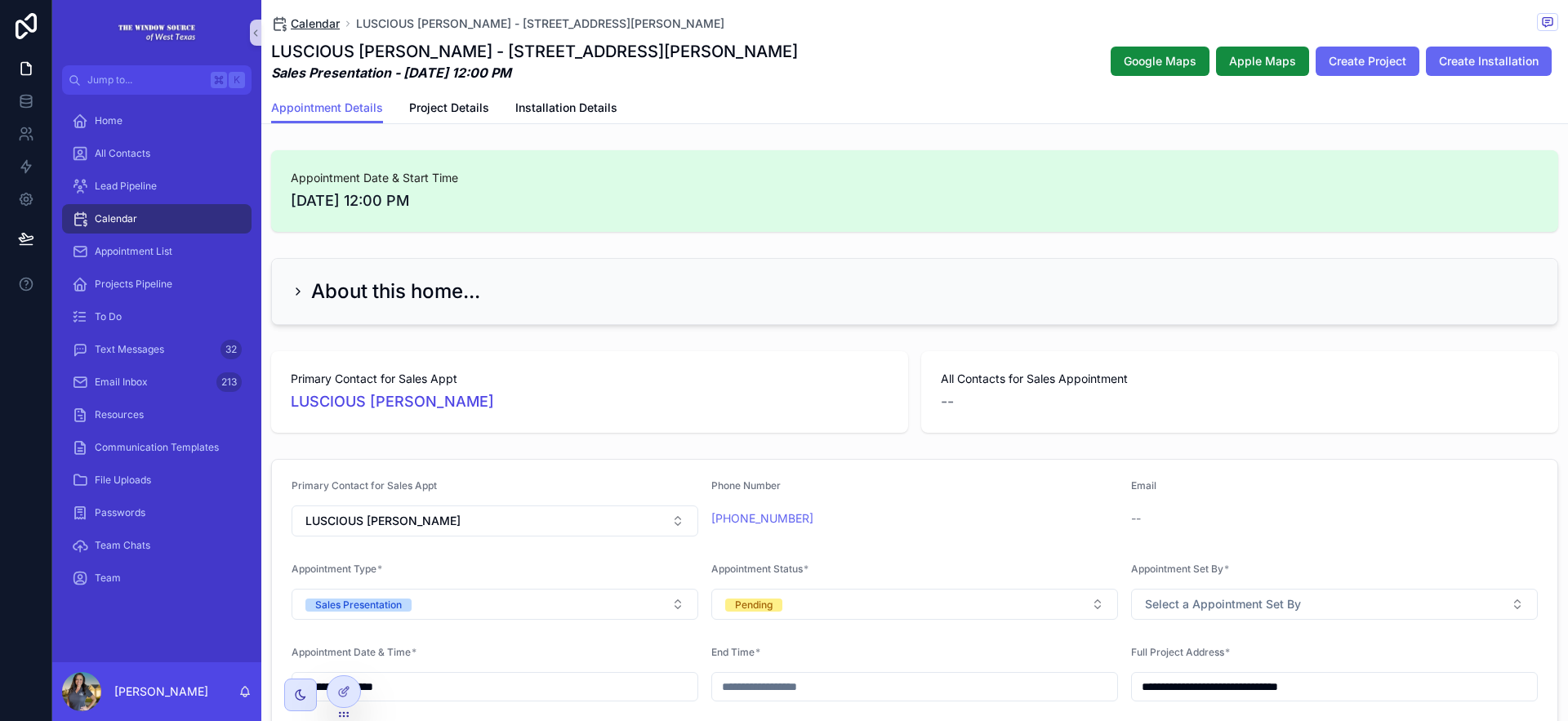
click at [324, 26] on span "Calendar" at bounding box center [315, 23] width 49 height 16
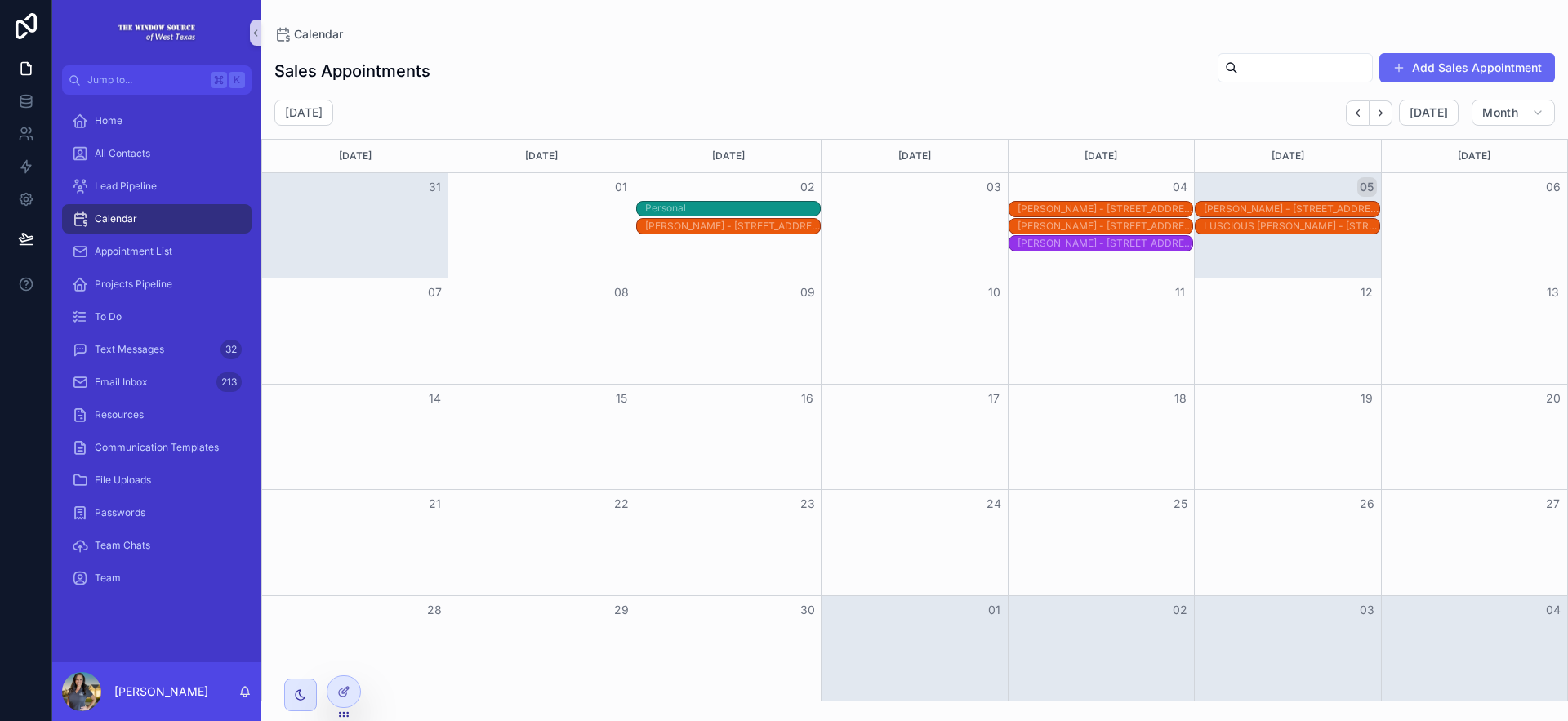
click at [764, 418] on div "Team Meeting" at bounding box center [733, 420] width 175 height 14
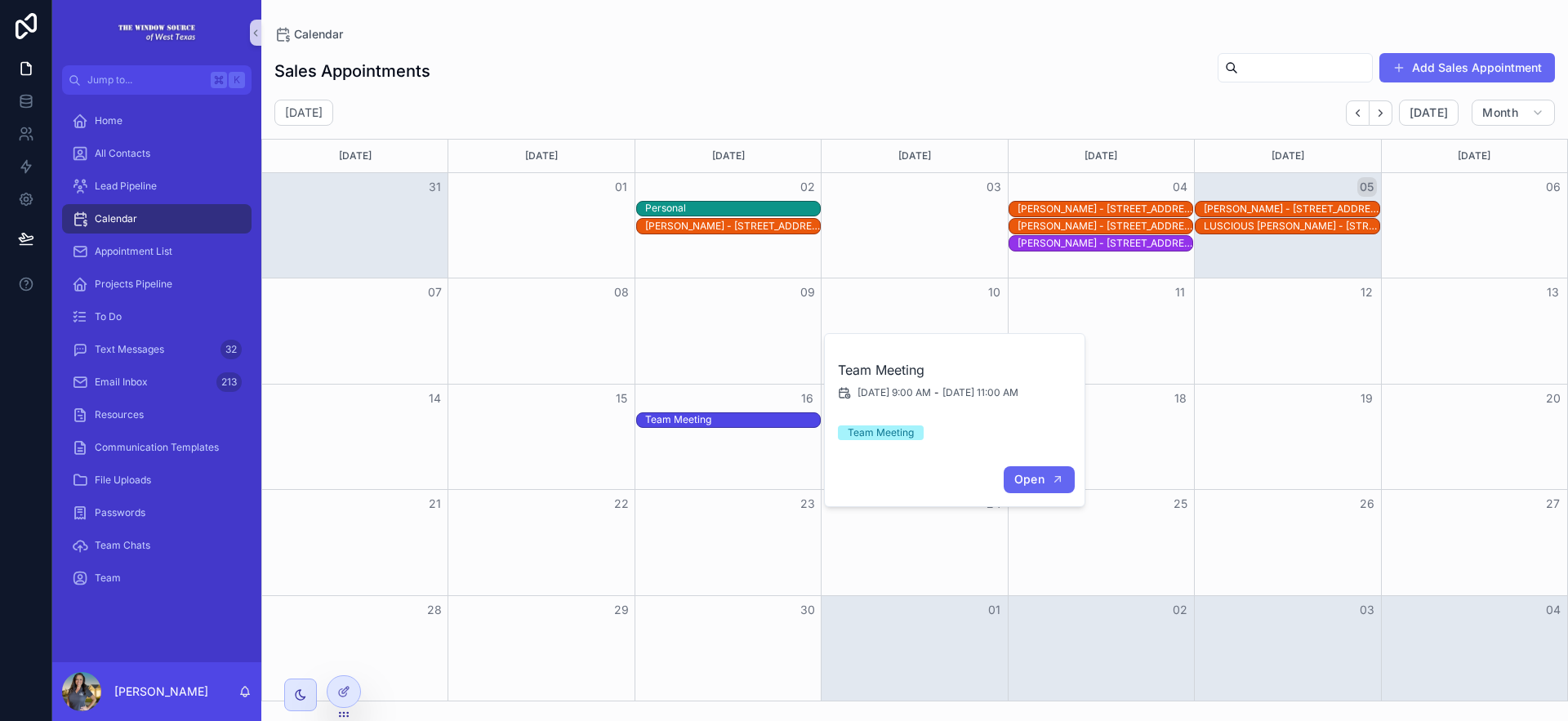
click at [1029, 483] on span "Open" at bounding box center [1030, 479] width 30 height 14
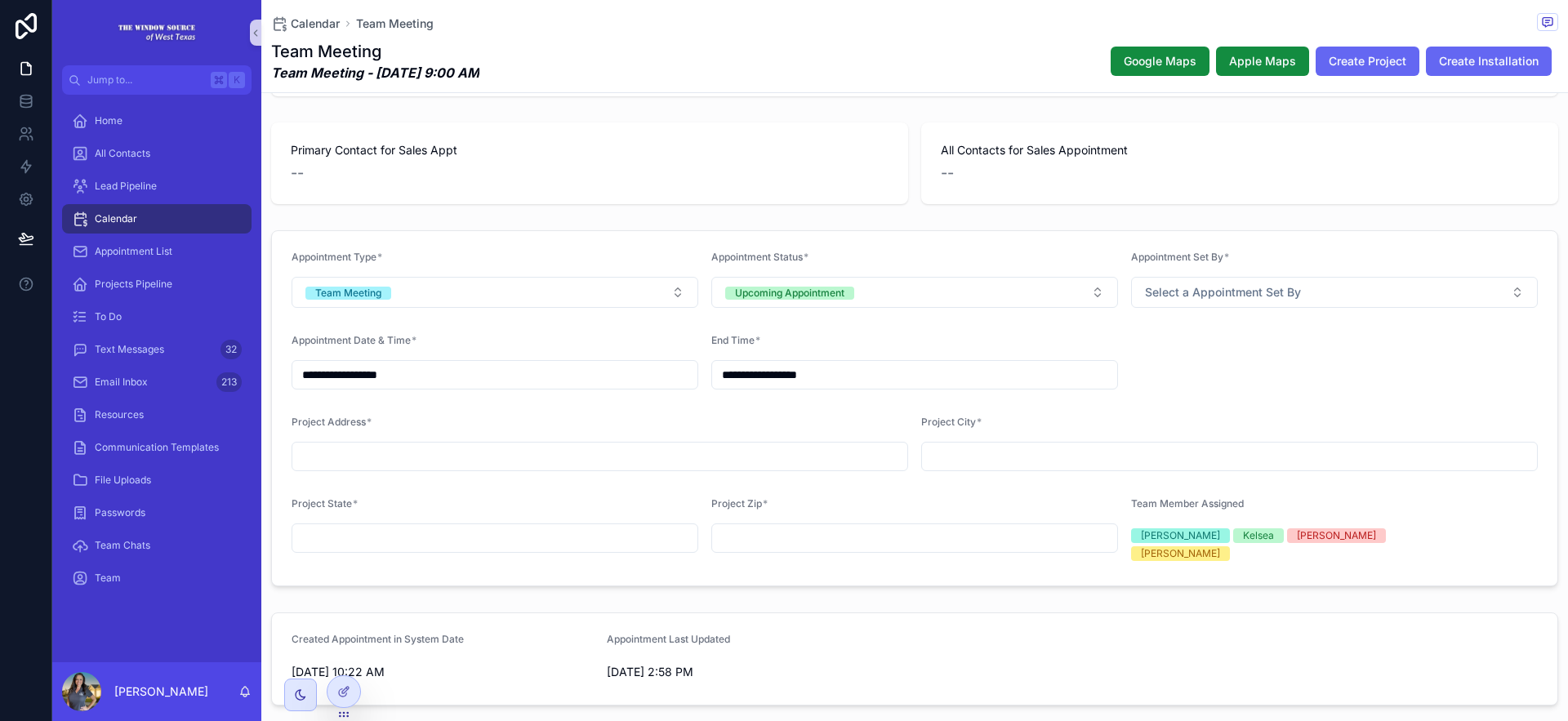
scroll to position [80, 0]
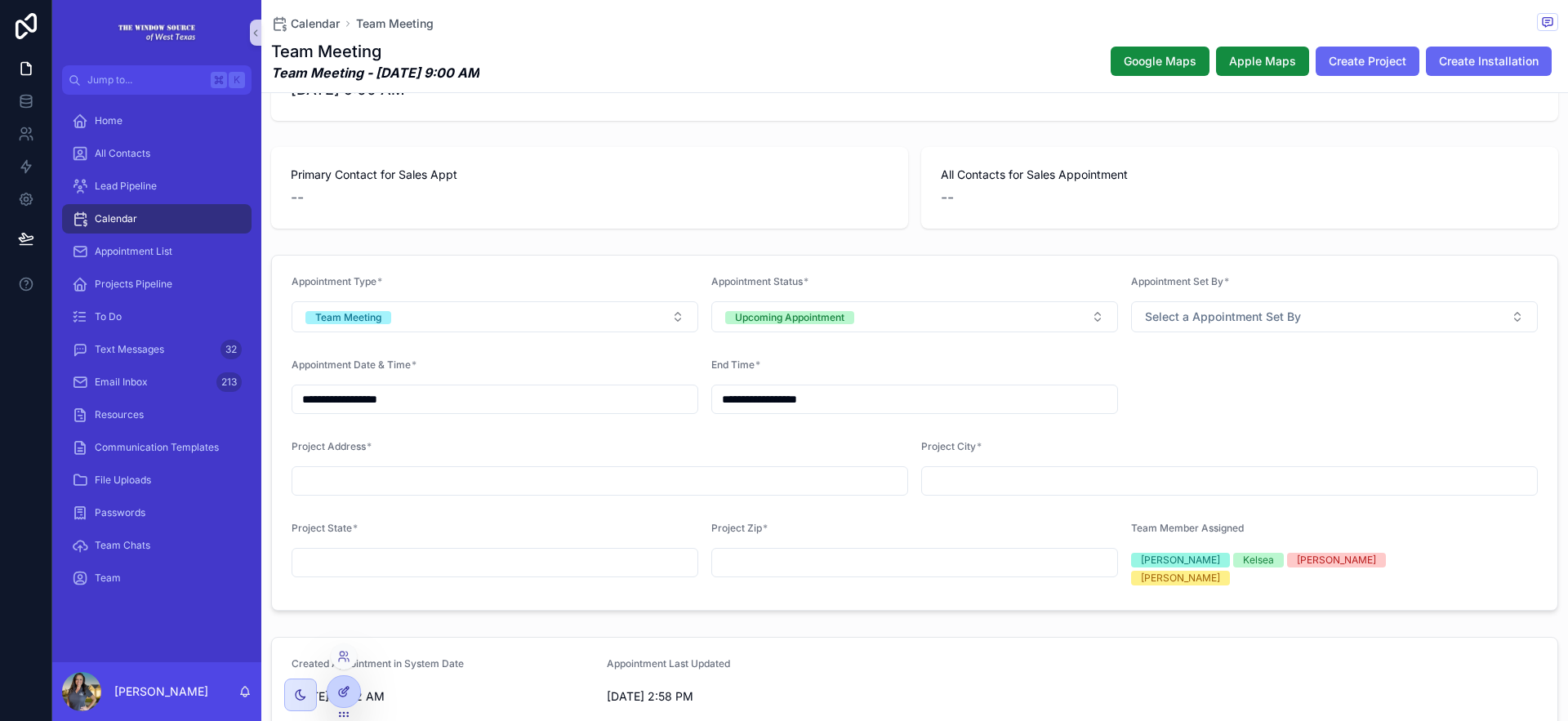
click at [346, 688] on icon at bounding box center [347, 689] width 2 height 2
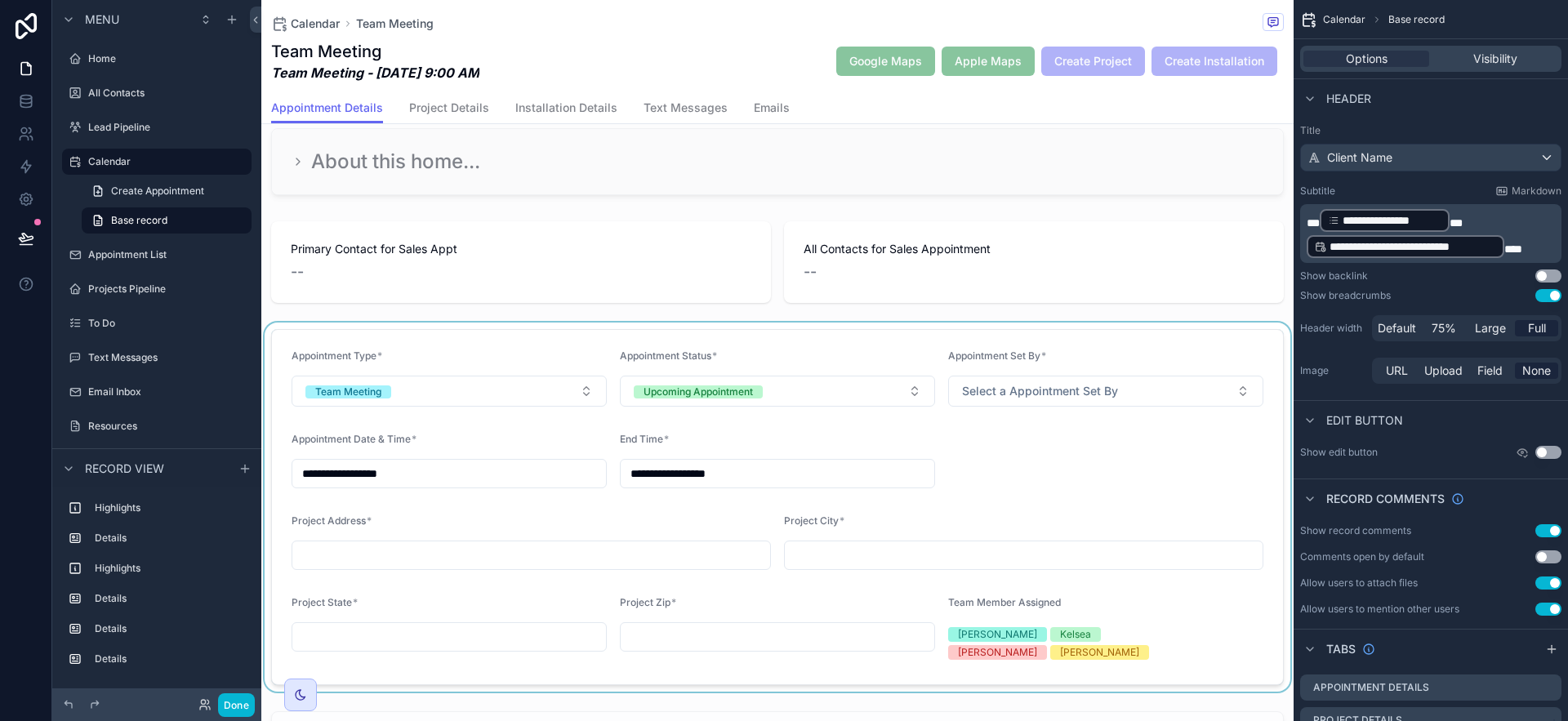
scroll to position [230, 0]
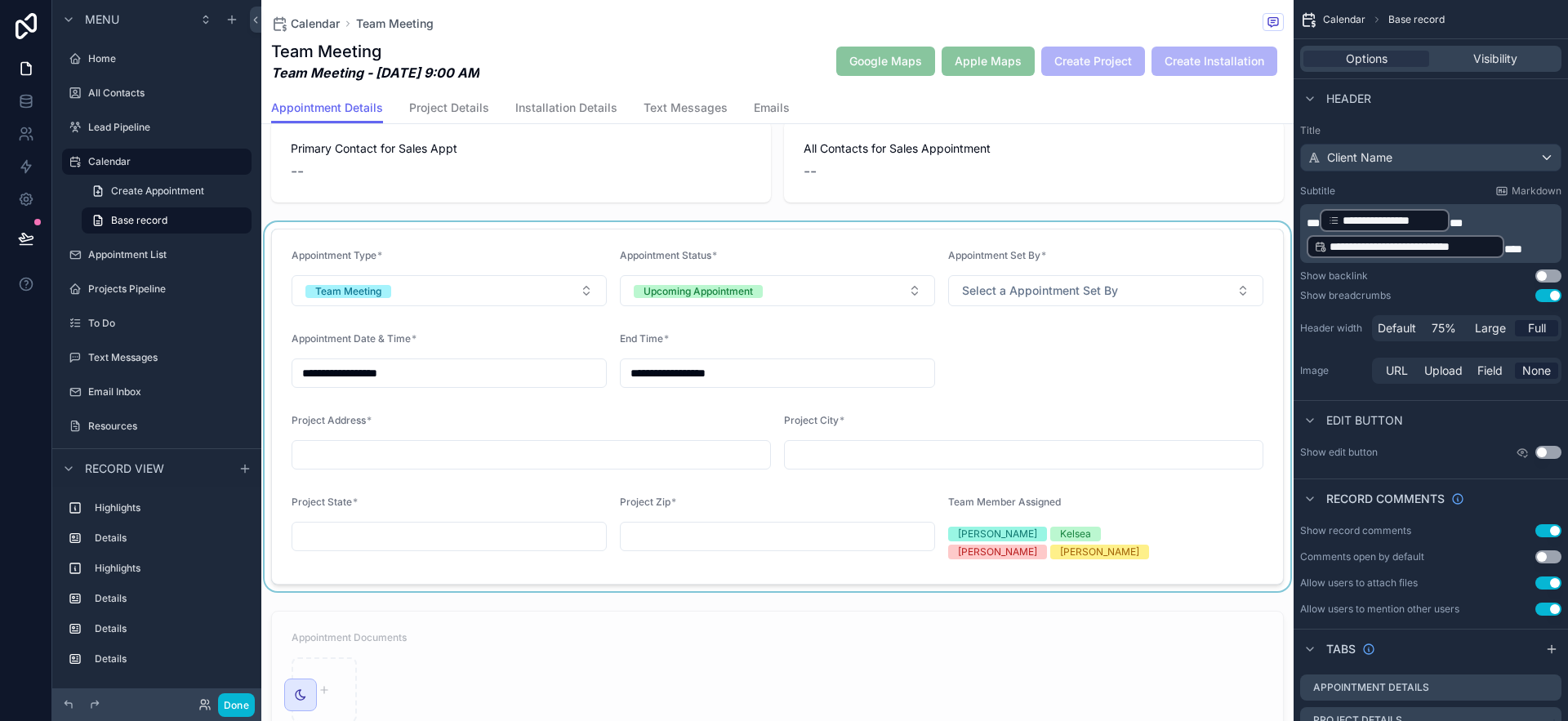
click at [988, 357] on div "scrollable content" at bounding box center [778, 407] width 1033 height 369
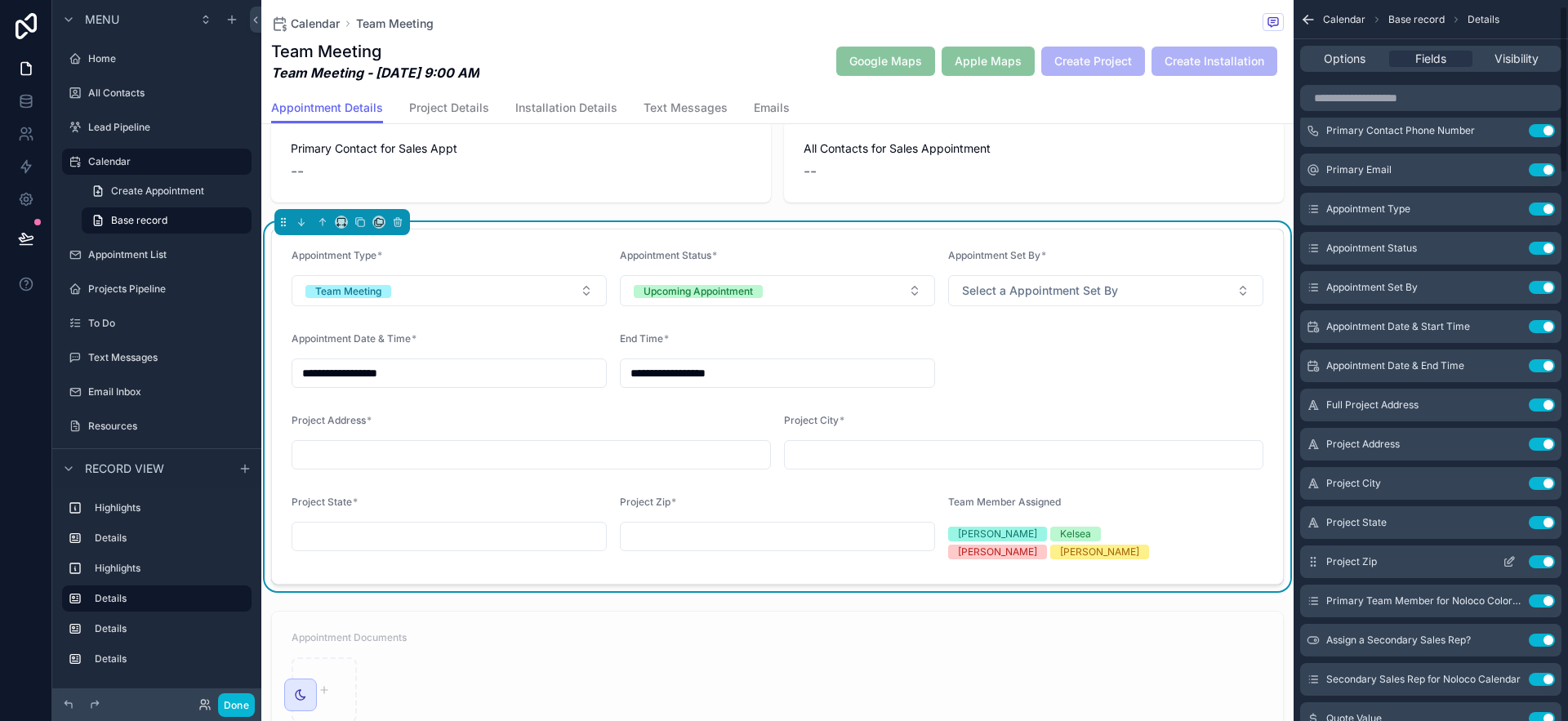
scroll to position [194, 0]
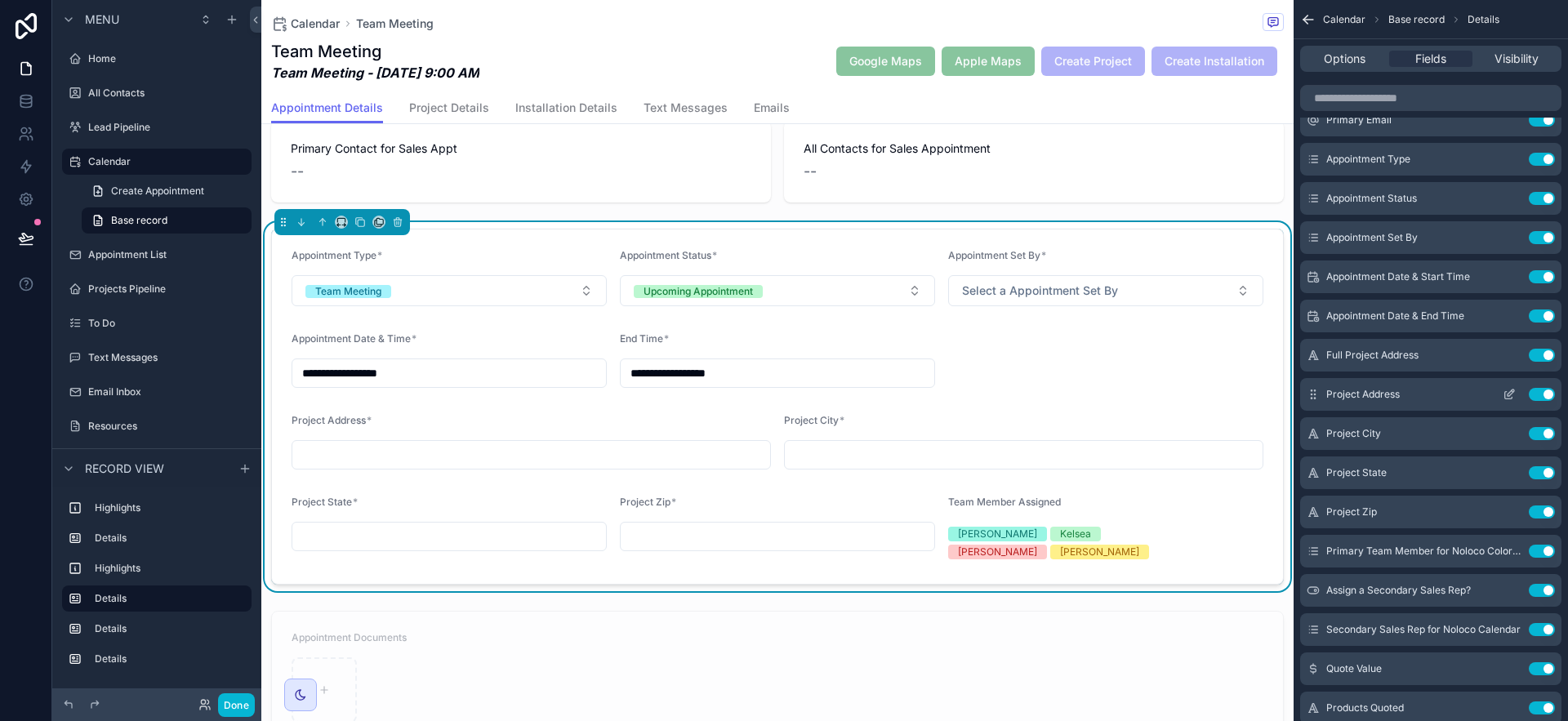
click at [1512, 391] on icon "scrollable content" at bounding box center [1513, 391] width 2 height 2
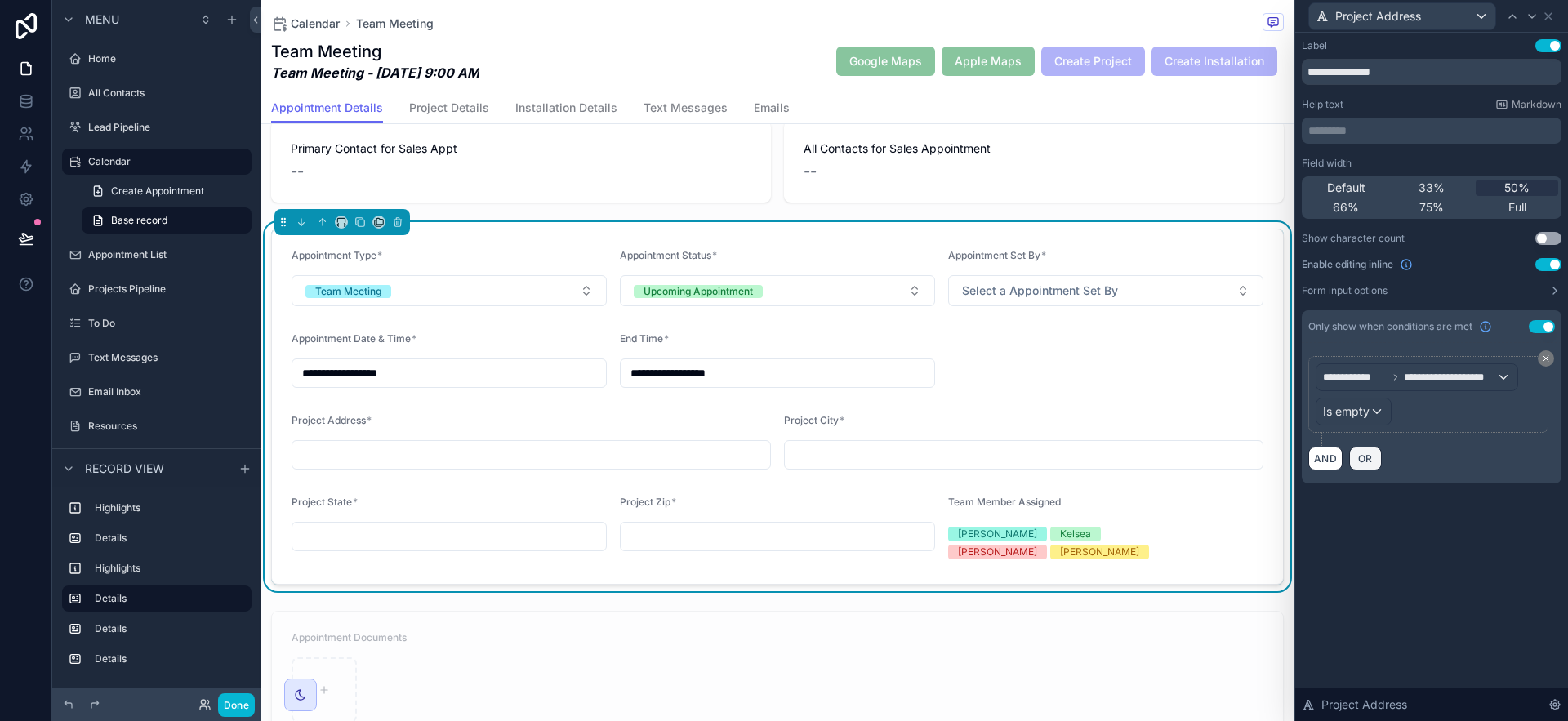
click at [1371, 461] on span "OR" at bounding box center [1366, 458] width 21 height 12
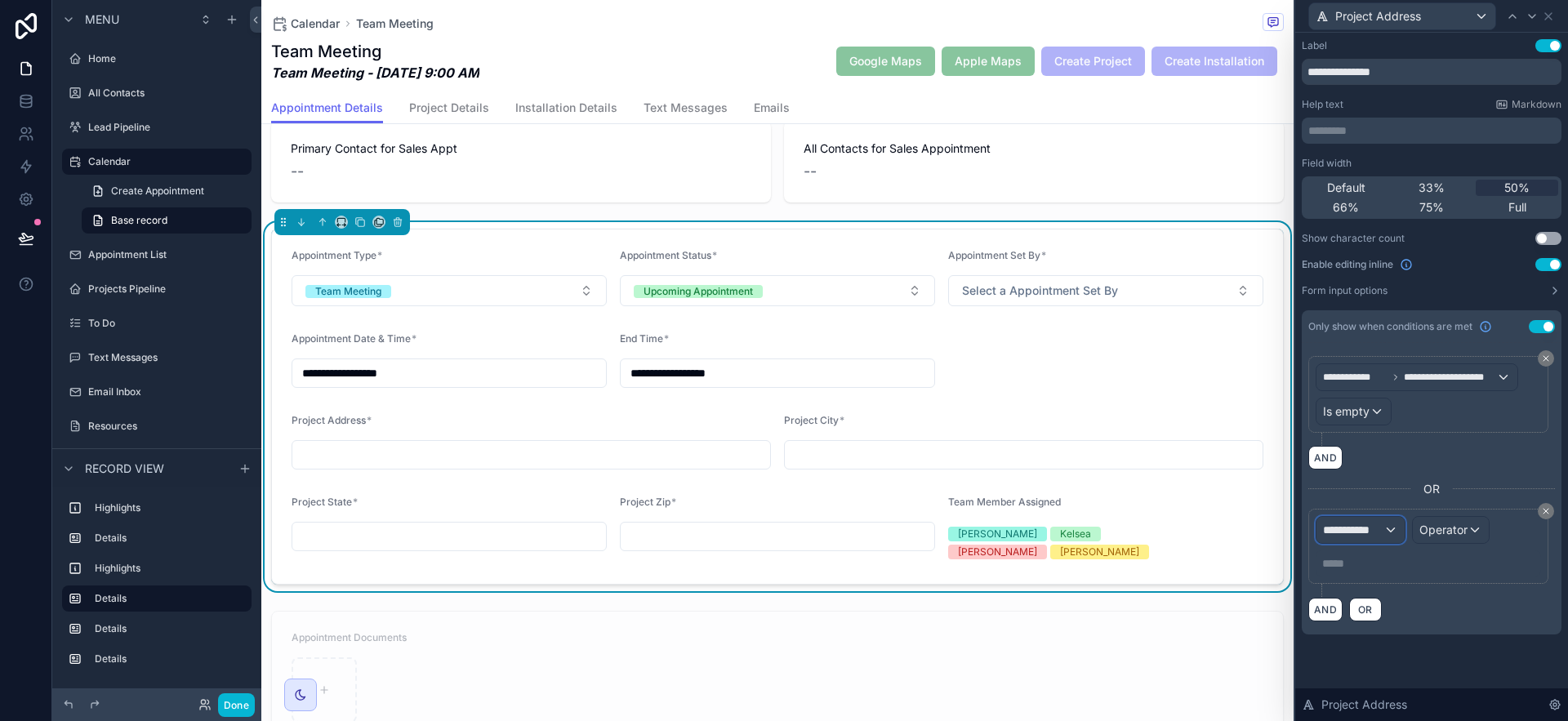
click at [1379, 534] on span "**********" at bounding box center [1353, 530] width 60 height 16
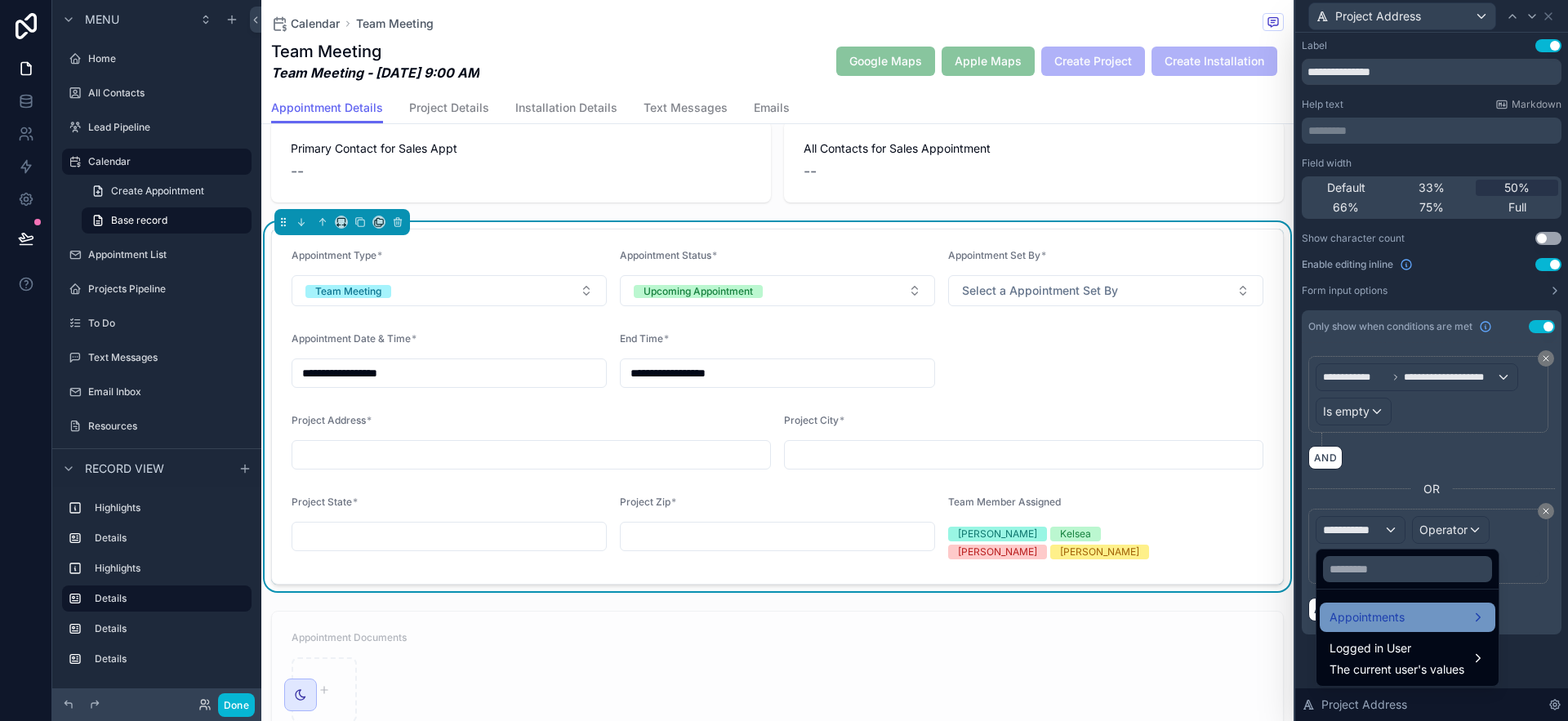
click at [1388, 607] on span "Appointments" at bounding box center [1367, 617] width 75 height 19
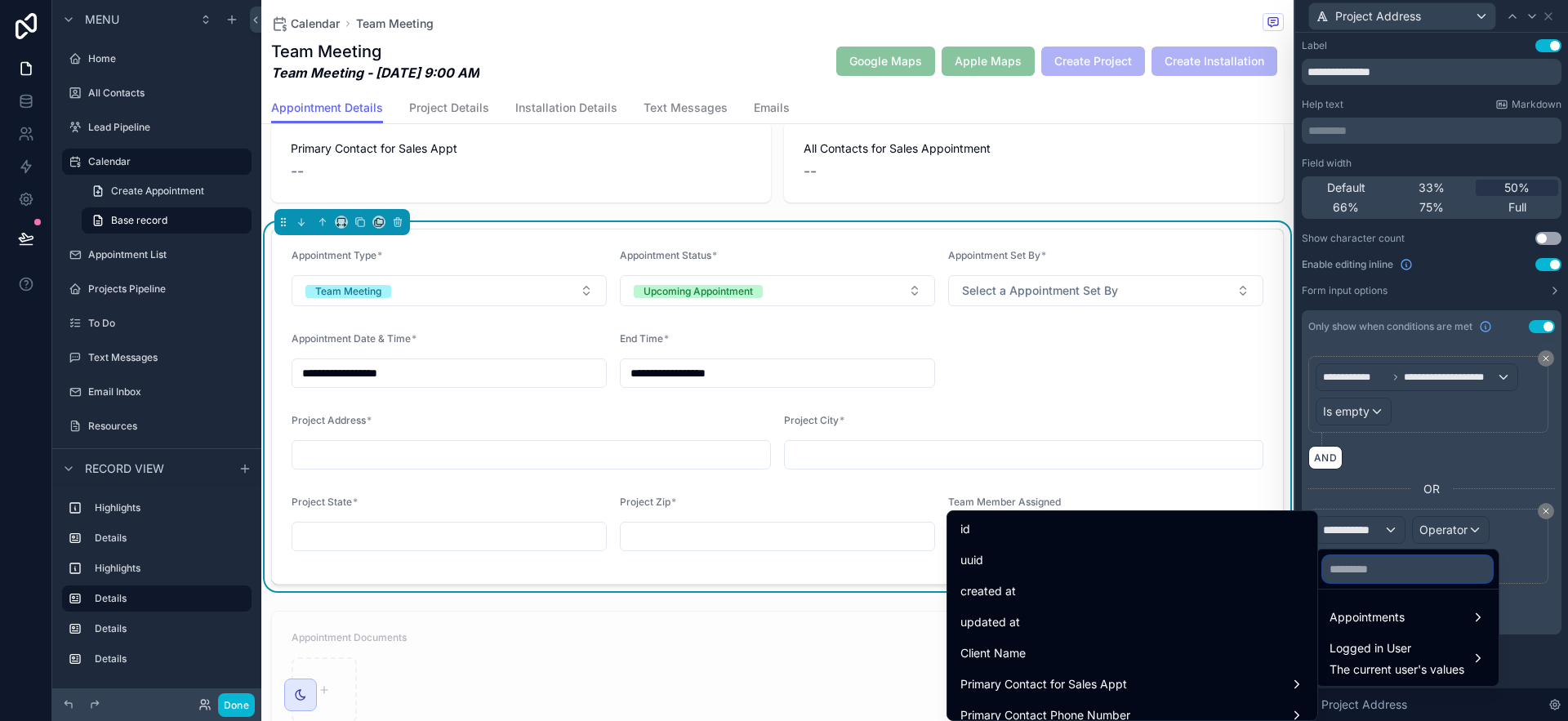
click at [1381, 566] on input "text" at bounding box center [1408, 569] width 169 height 26
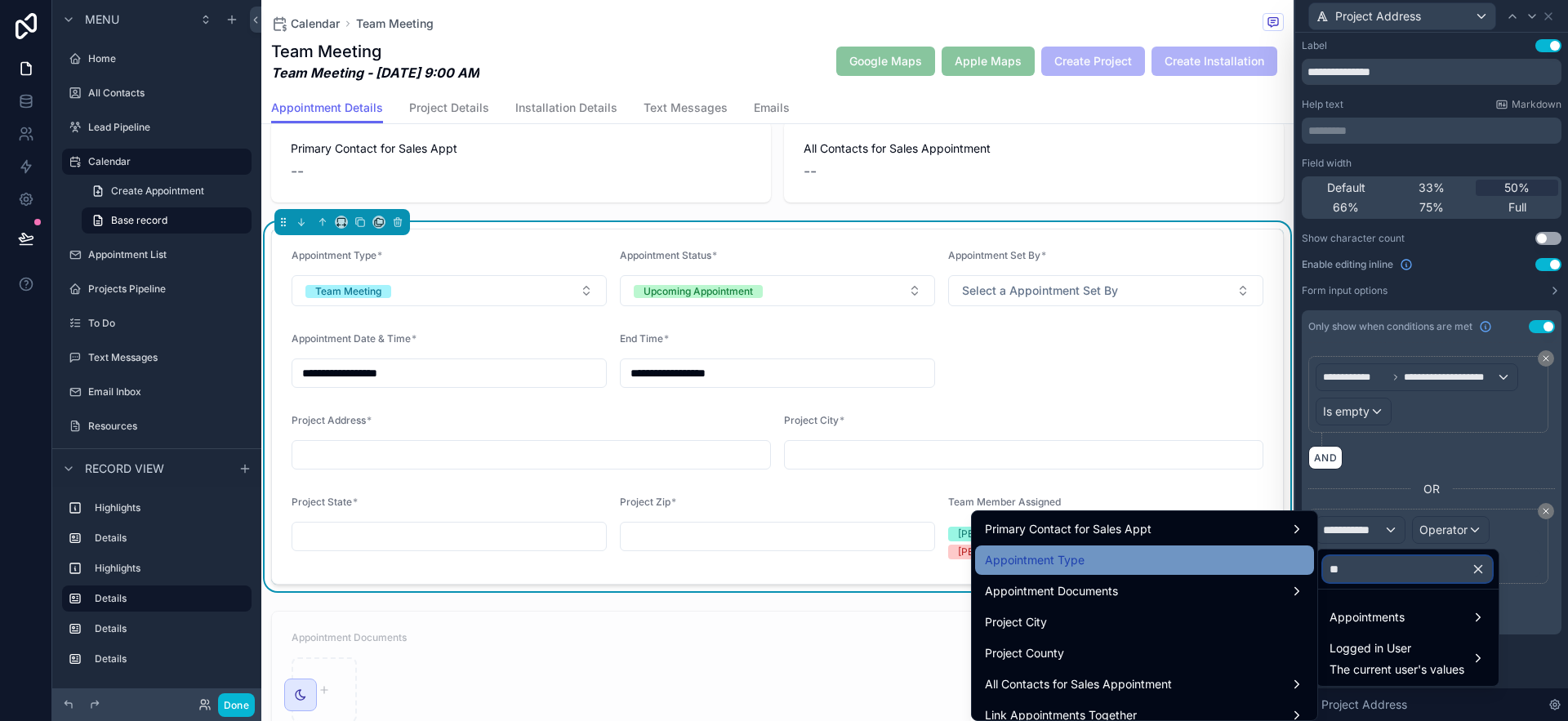
type input "**"
click at [1137, 563] on div "Appointment Type" at bounding box center [1144, 560] width 319 height 19
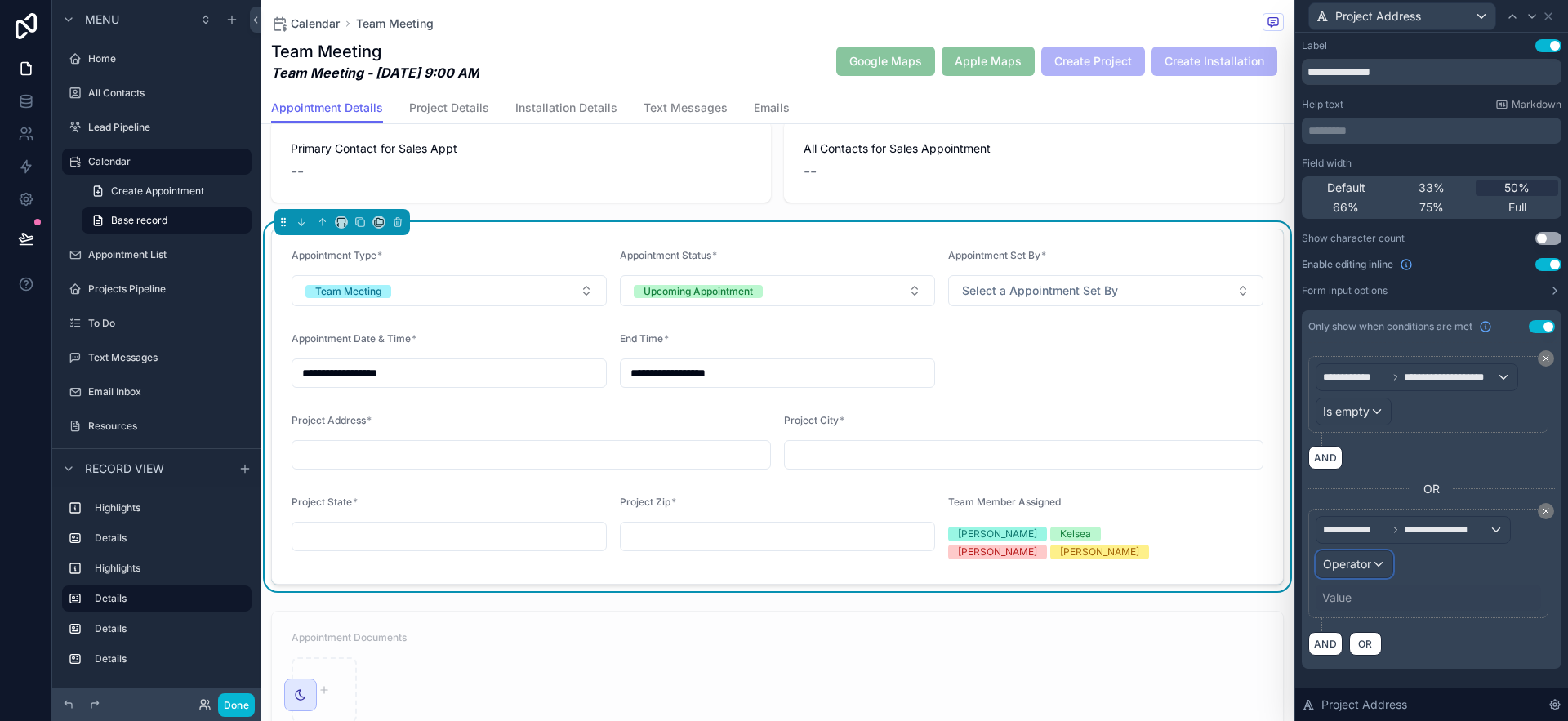
click at [1384, 563] on div "Operator" at bounding box center [1355, 564] width 76 height 26
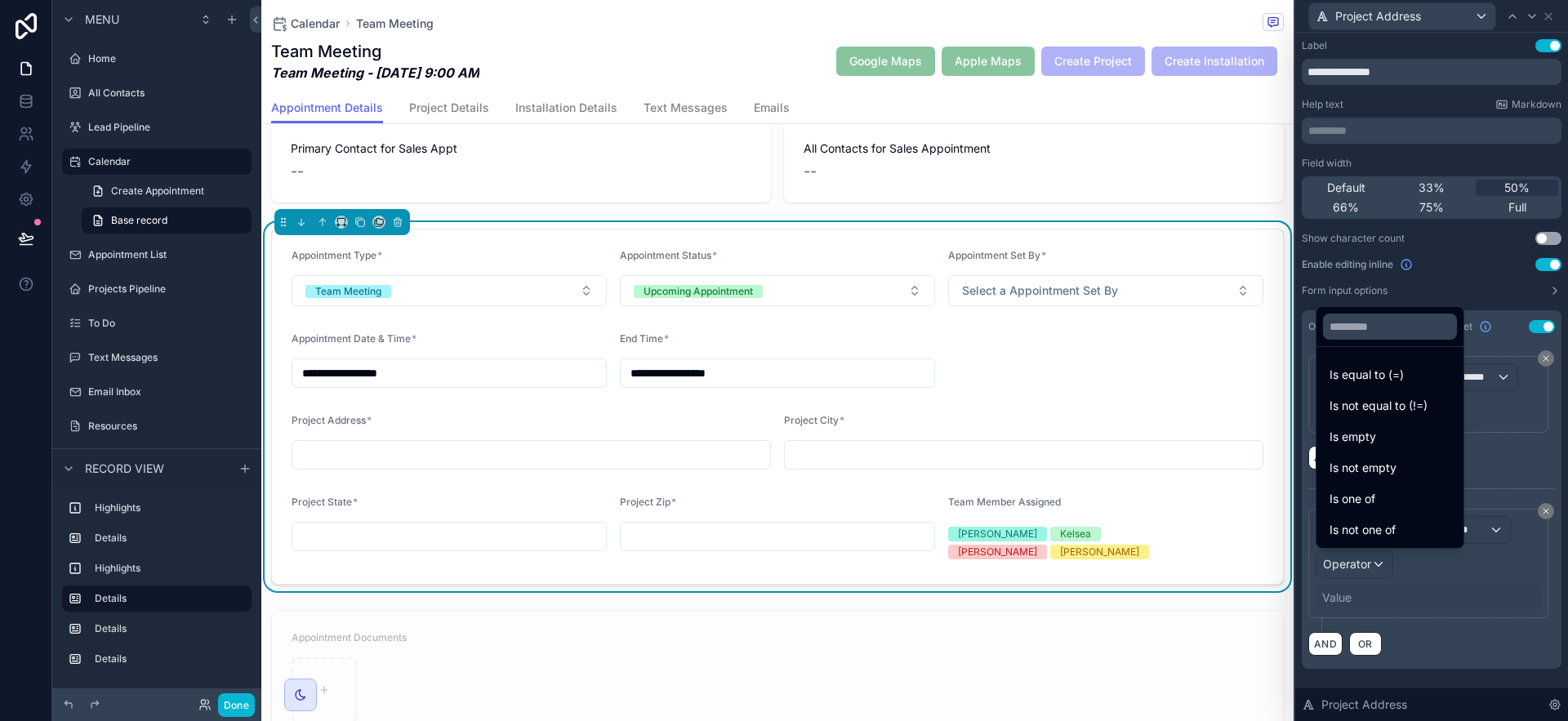
drag, startPoint x: 1363, startPoint y: 372, endPoint x: 1363, endPoint y: 384, distance: 12.0
click at [1363, 372] on span "Is equal to (=)" at bounding box center [1367, 374] width 75 height 19
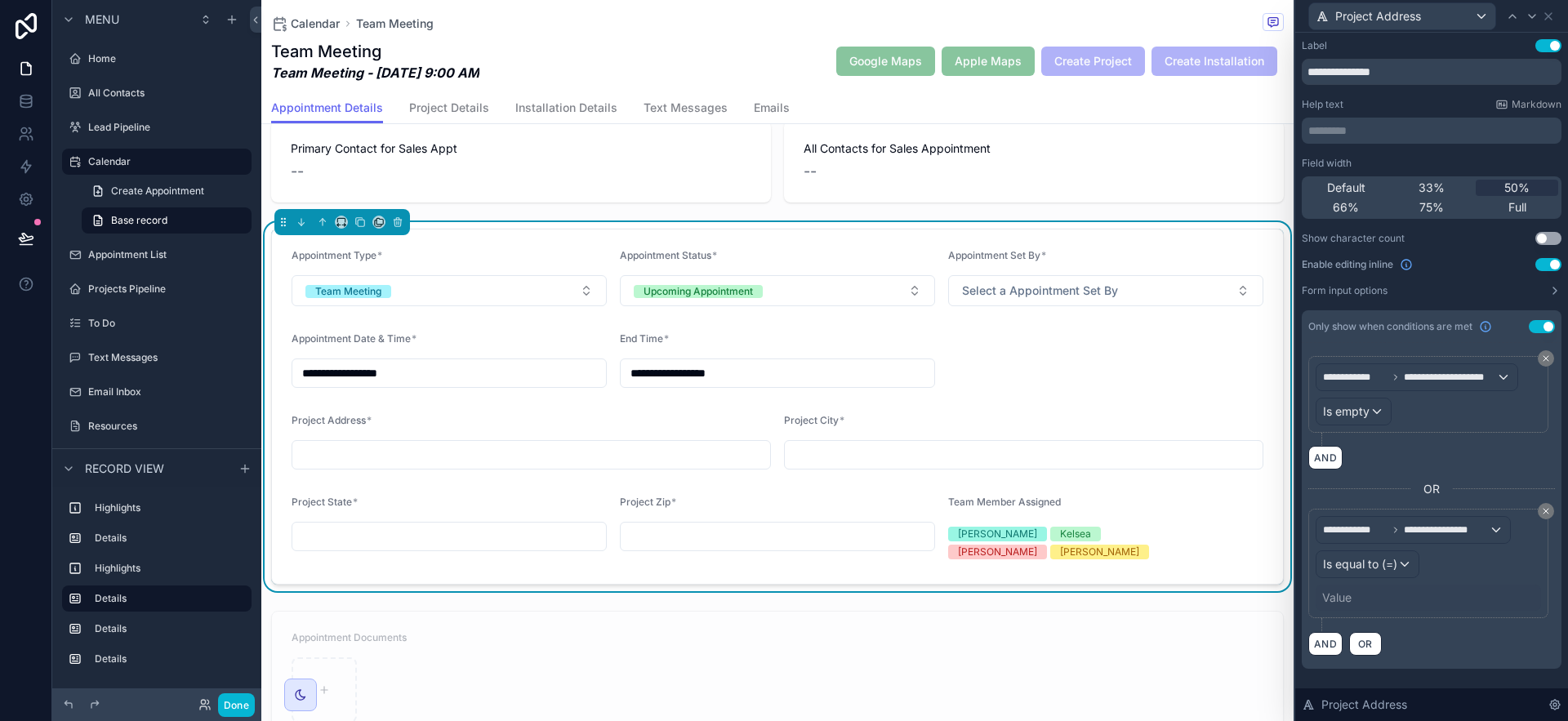
click at [1338, 607] on div "Value" at bounding box center [1428, 597] width 225 height 26
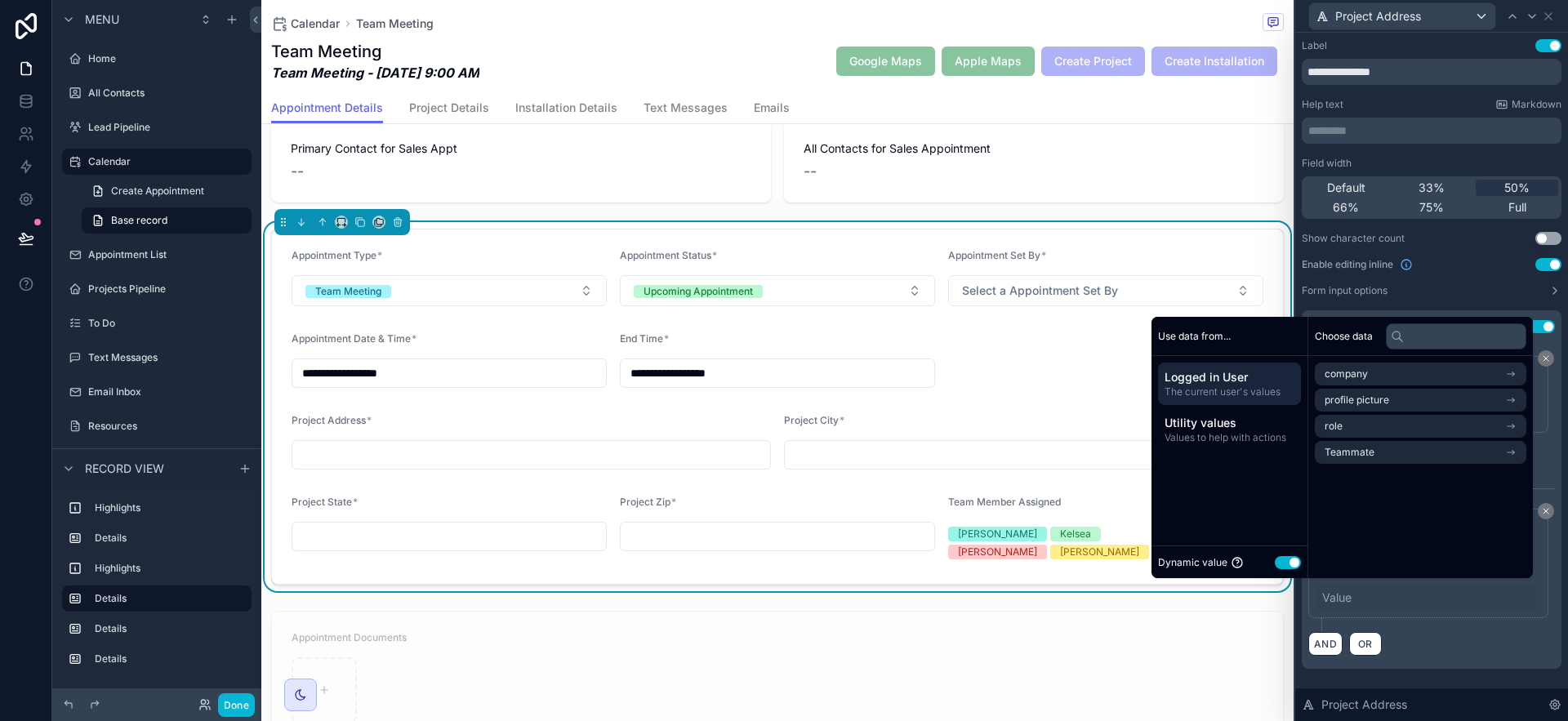
click at [1280, 564] on button "Use setting" at bounding box center [1288, 563] width 26 height 13
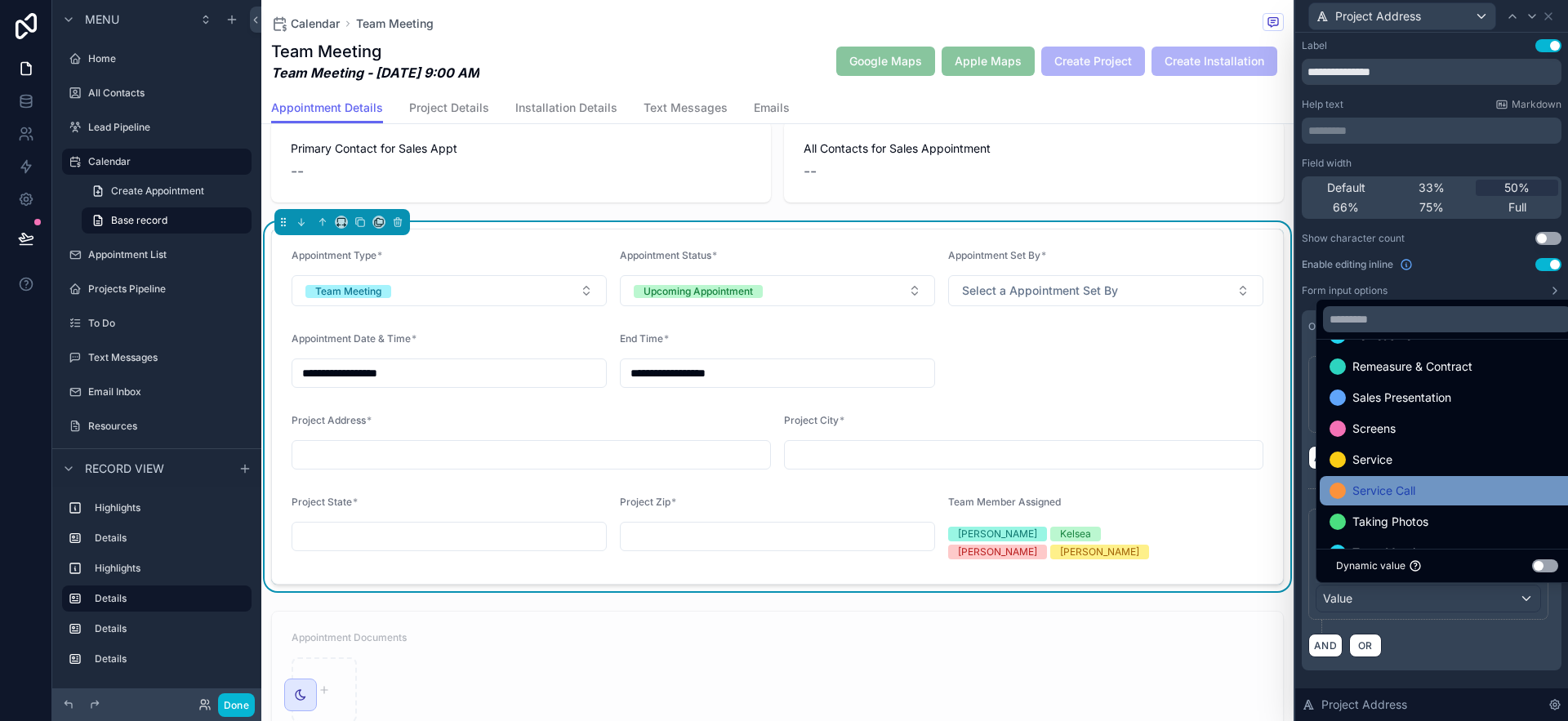
scroll to position [530, 0]
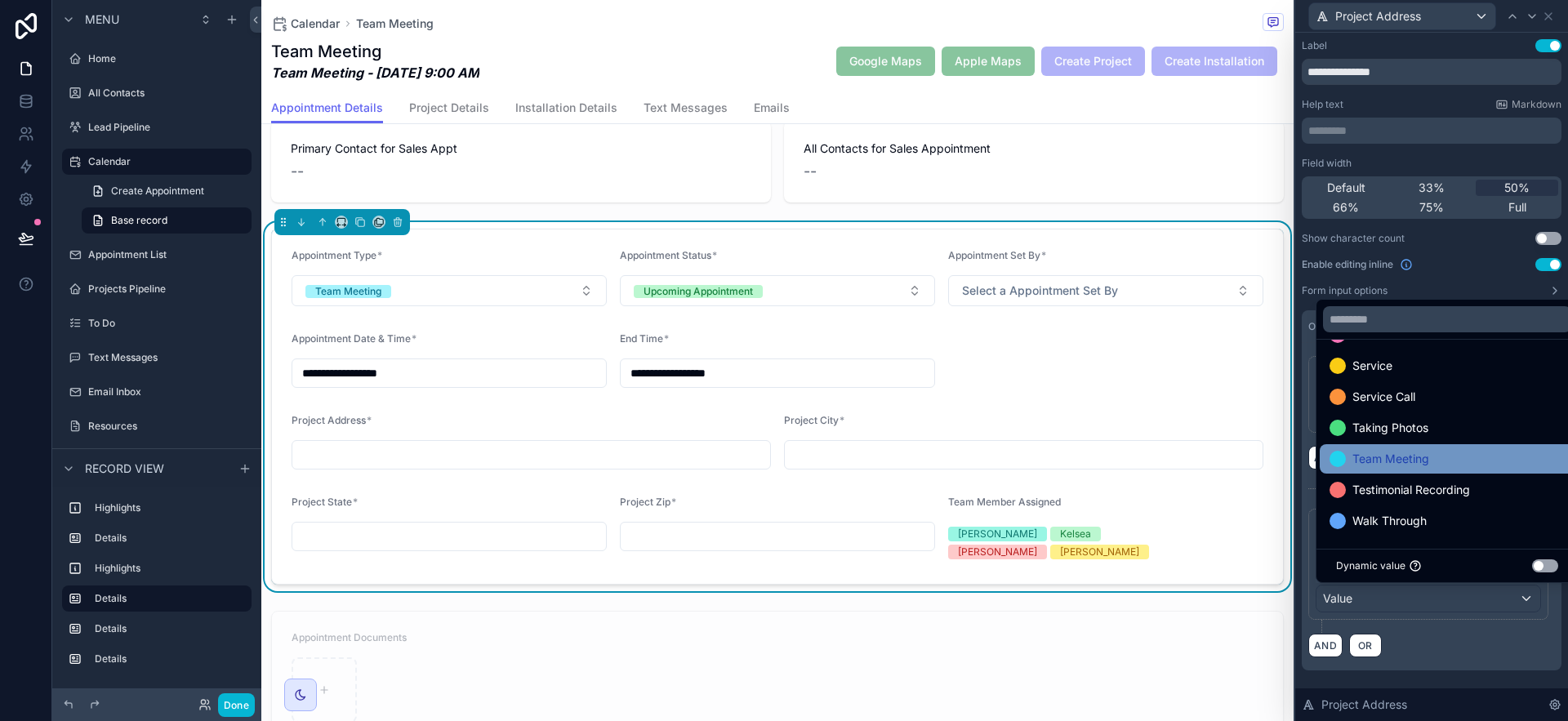
click at [1473, 465] on div "Team Meeting" at bounding box center [1448, 458] width 235 height 19
click at [1501, 627] on div "**********" at bounding box center [1432, 571] width 247 height 125
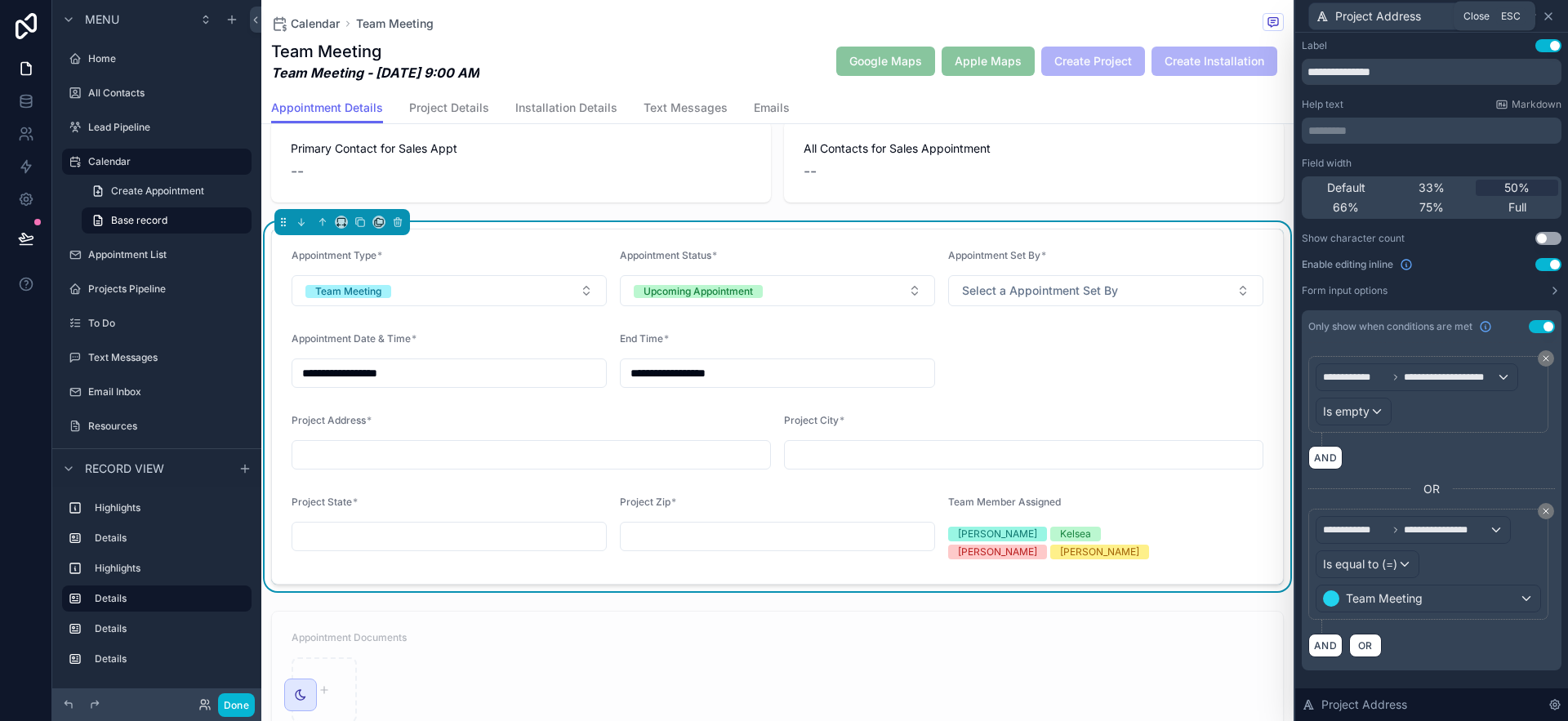
click at [1550, 14] on icon at bounding box center [1548, 16] width 13 height 13
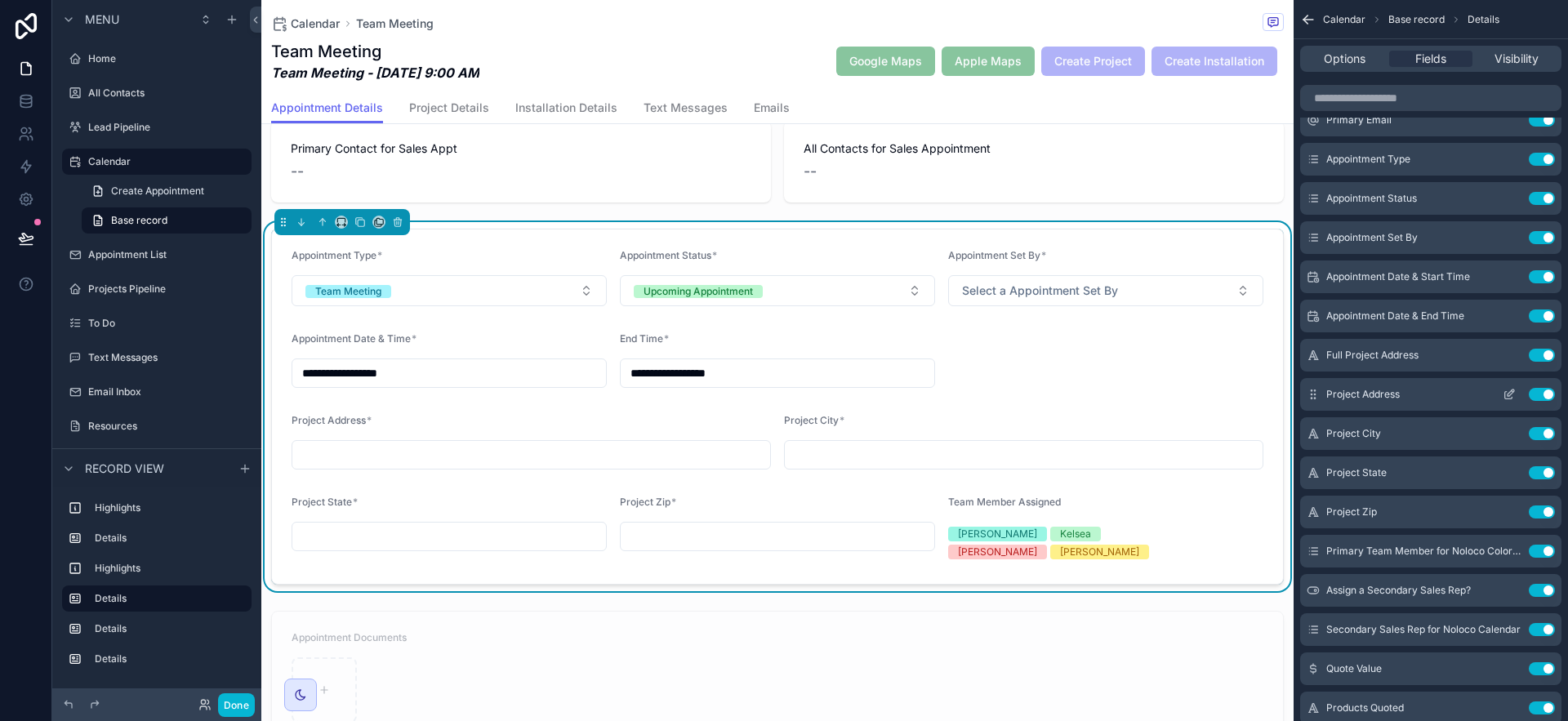
click at [1506, 399] on icon "scrollable content" at bounding box center [1509, 394] width 13 height 13
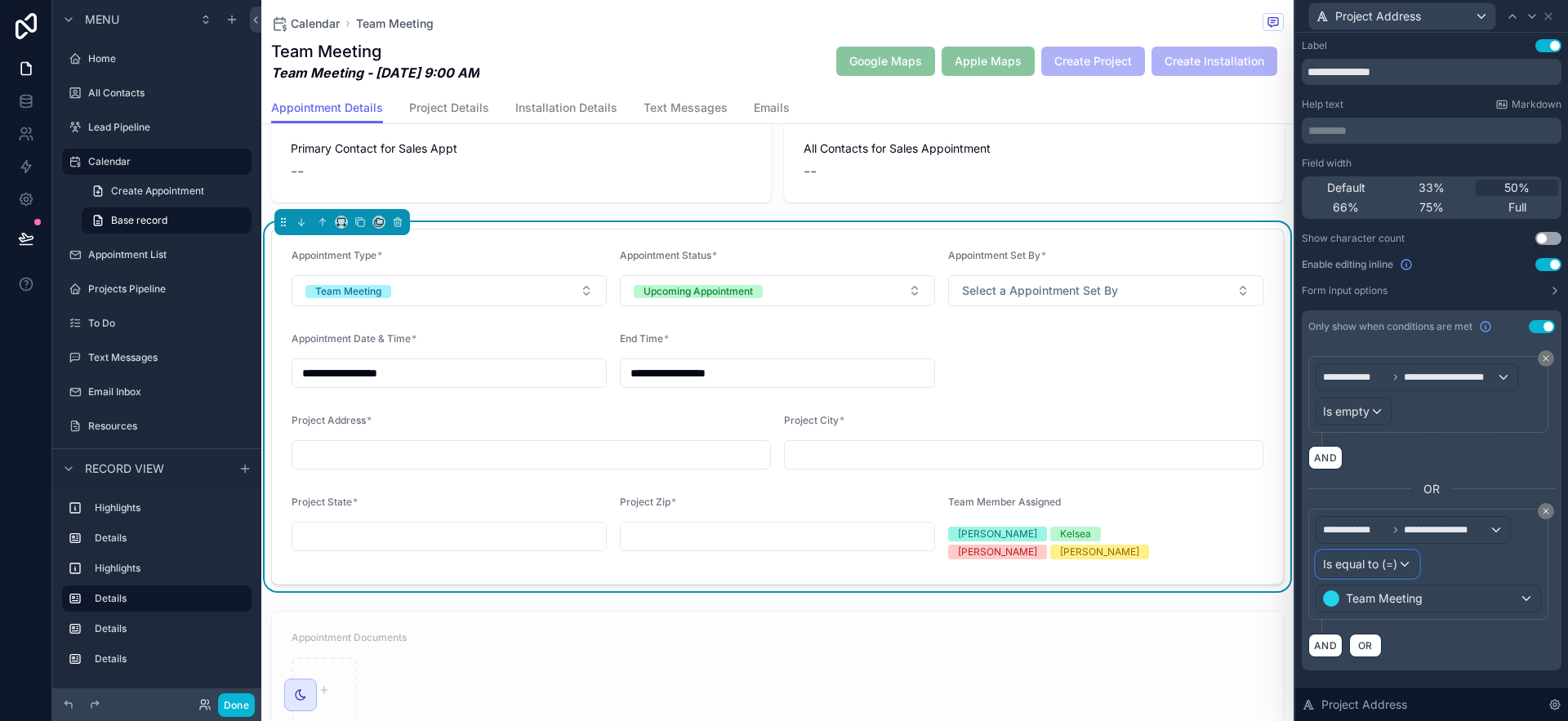
click at [1401, 565] on div "Is equal to (=)" at bounding box center [1367, 564] width 103 height 26
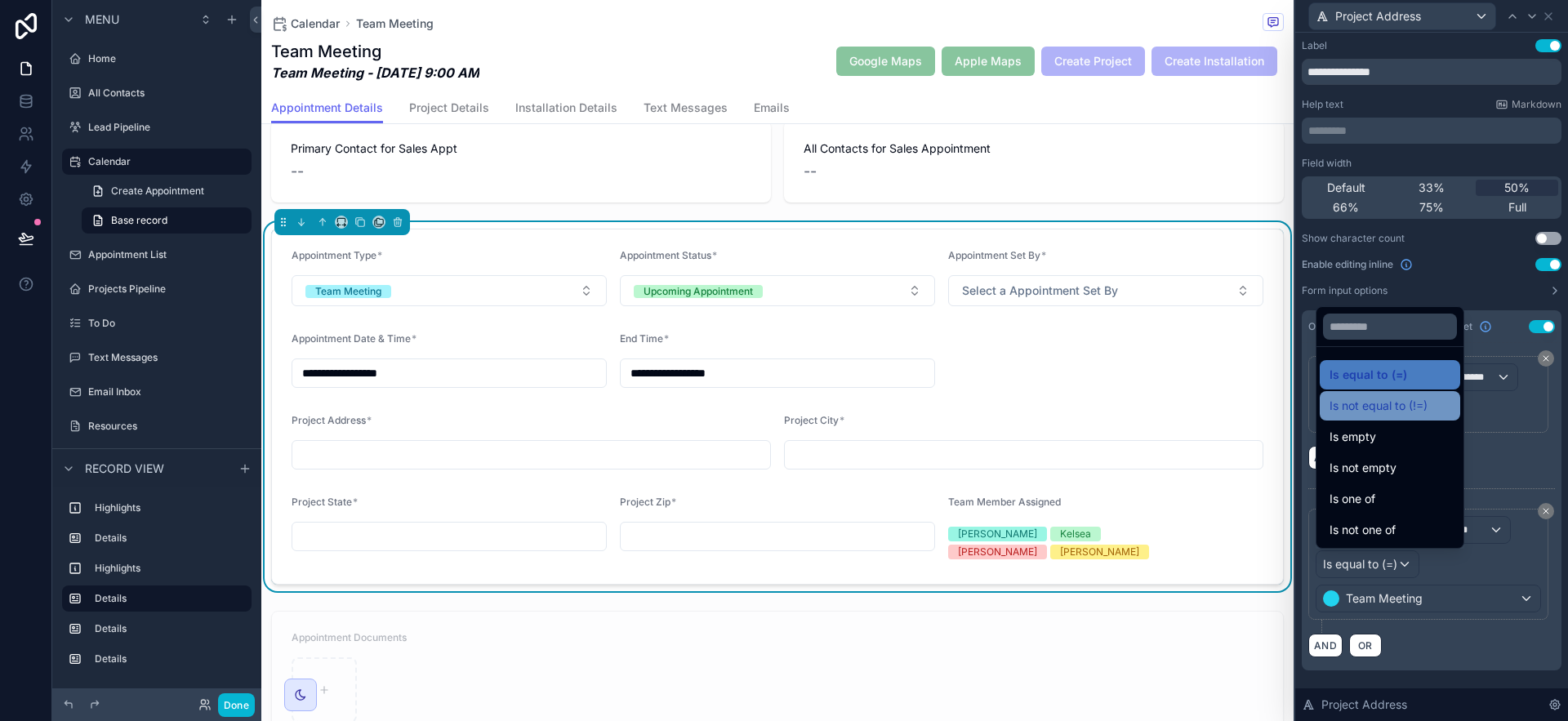
click at [1385, 407] on span "Is not equal to (!=)" at bounding box center [1379, 406] width 98 height 19
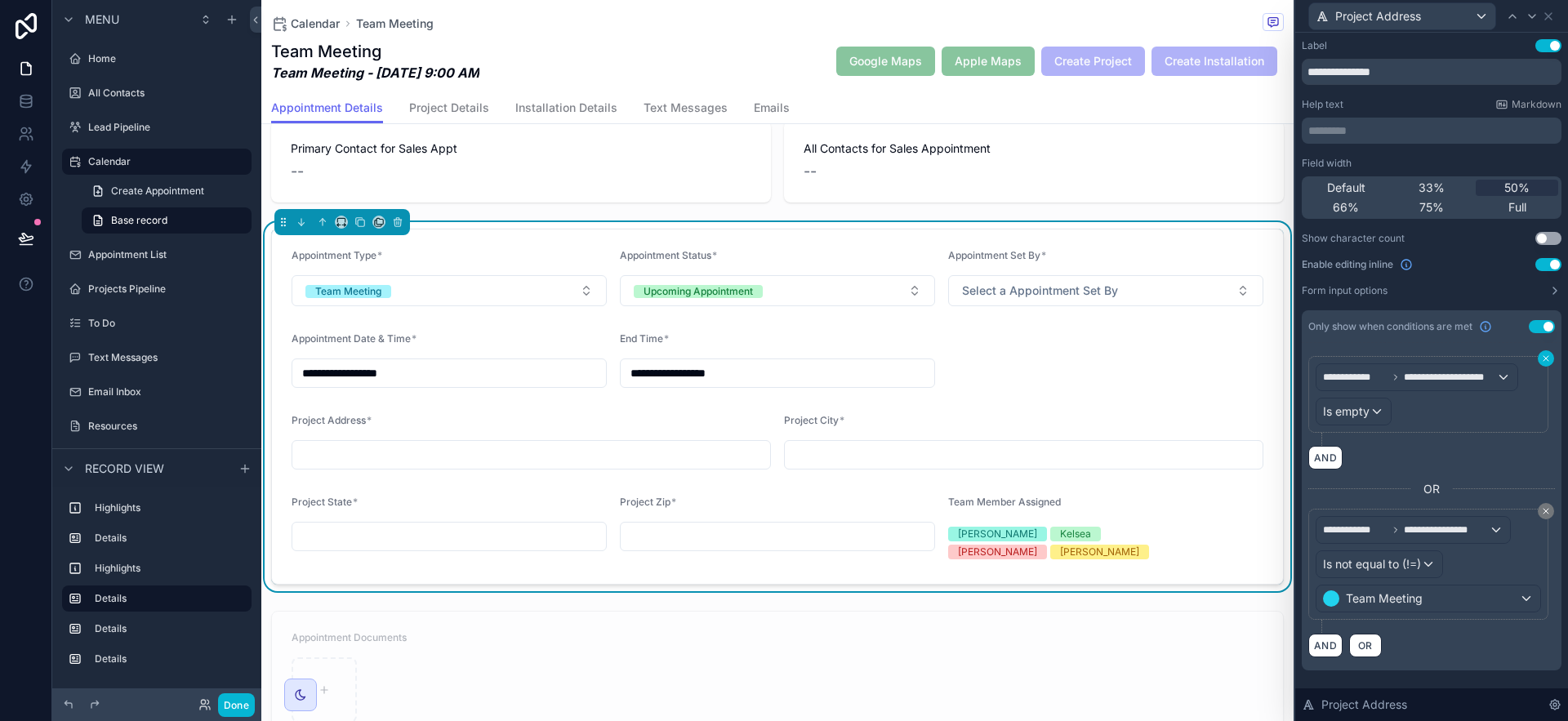
click at [1548, 360] on icon at bounding box center [1546, 358] width 5 height 5
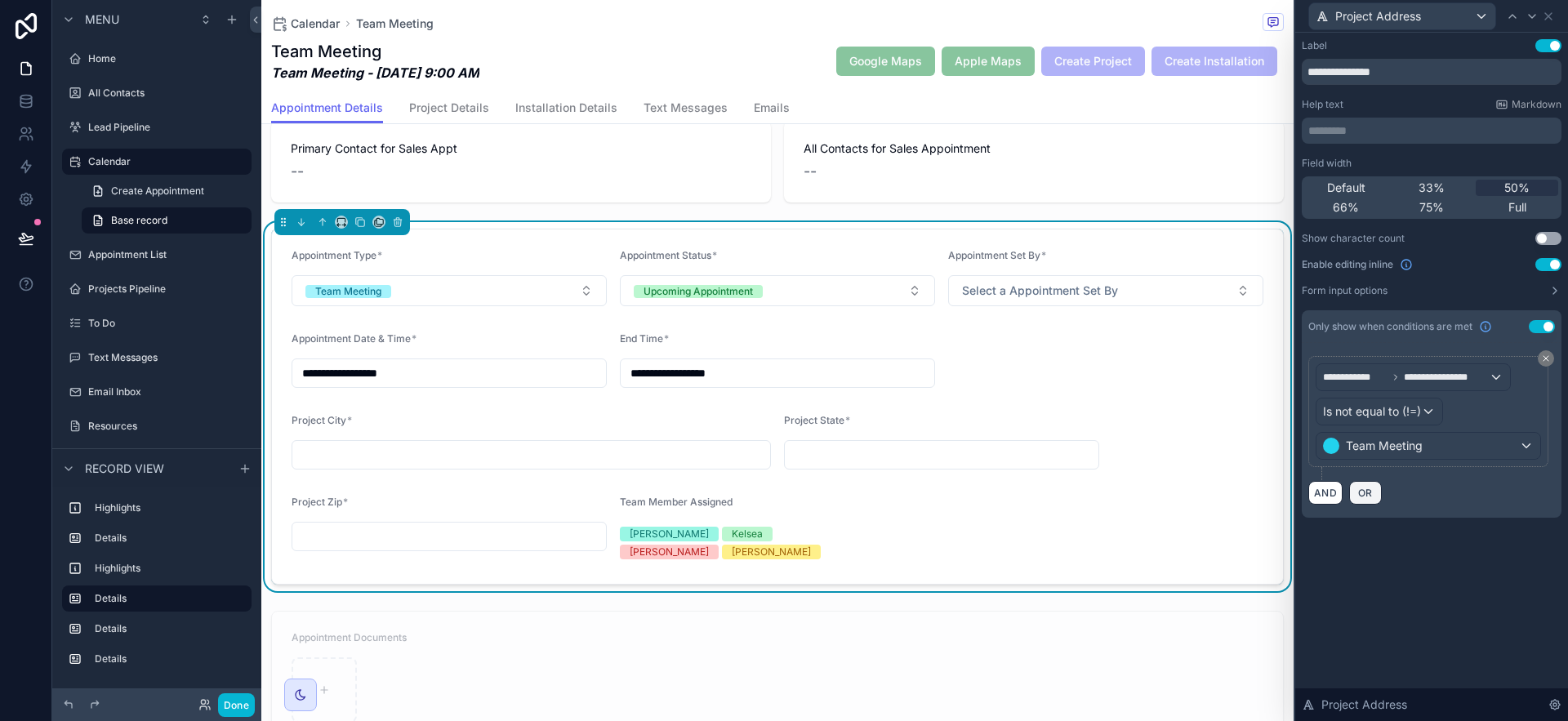
click at [1360, 501] on button "OR" at bounding box center [1366, 493] width 33 height 24
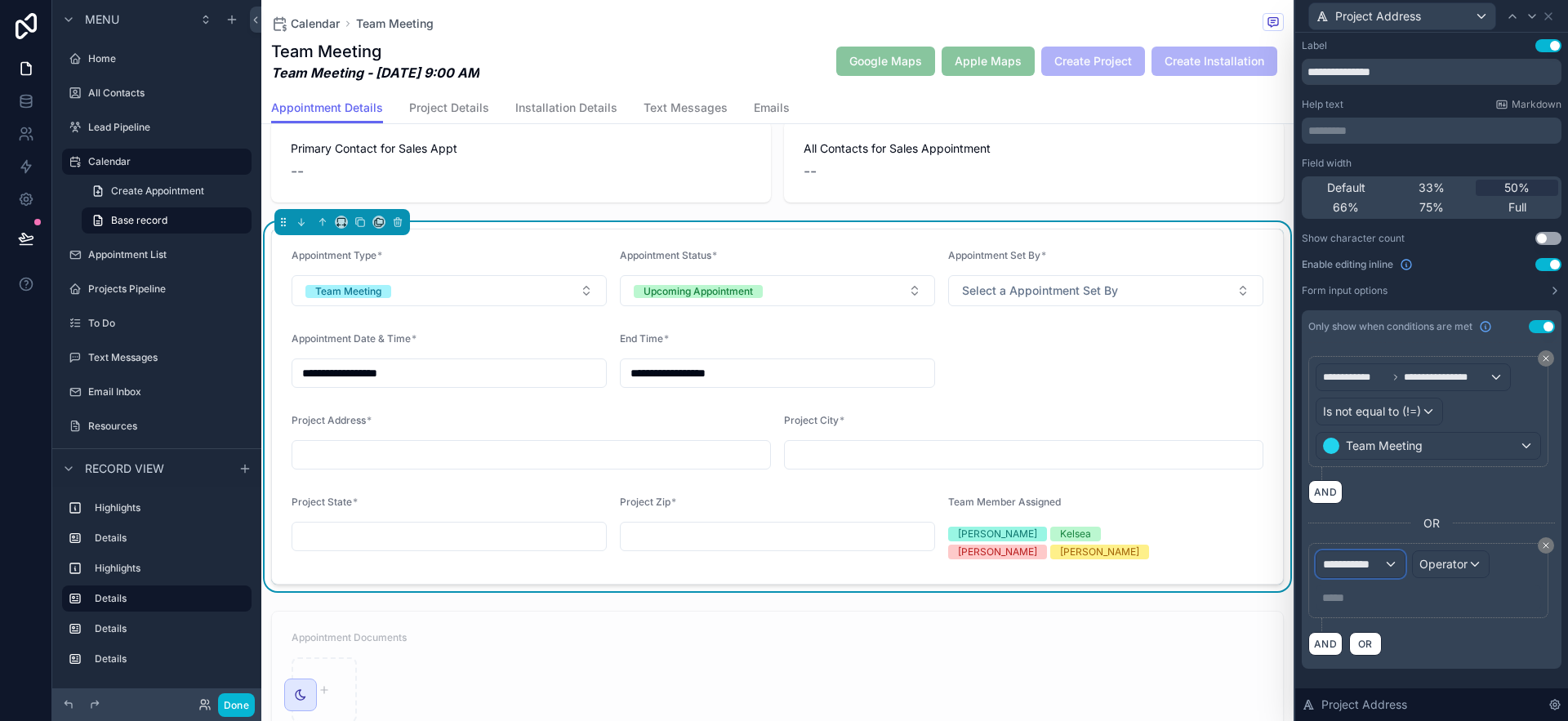
click at [1376, 564] on span "**********" at bounding box center [1353, 564] width 60 height 16
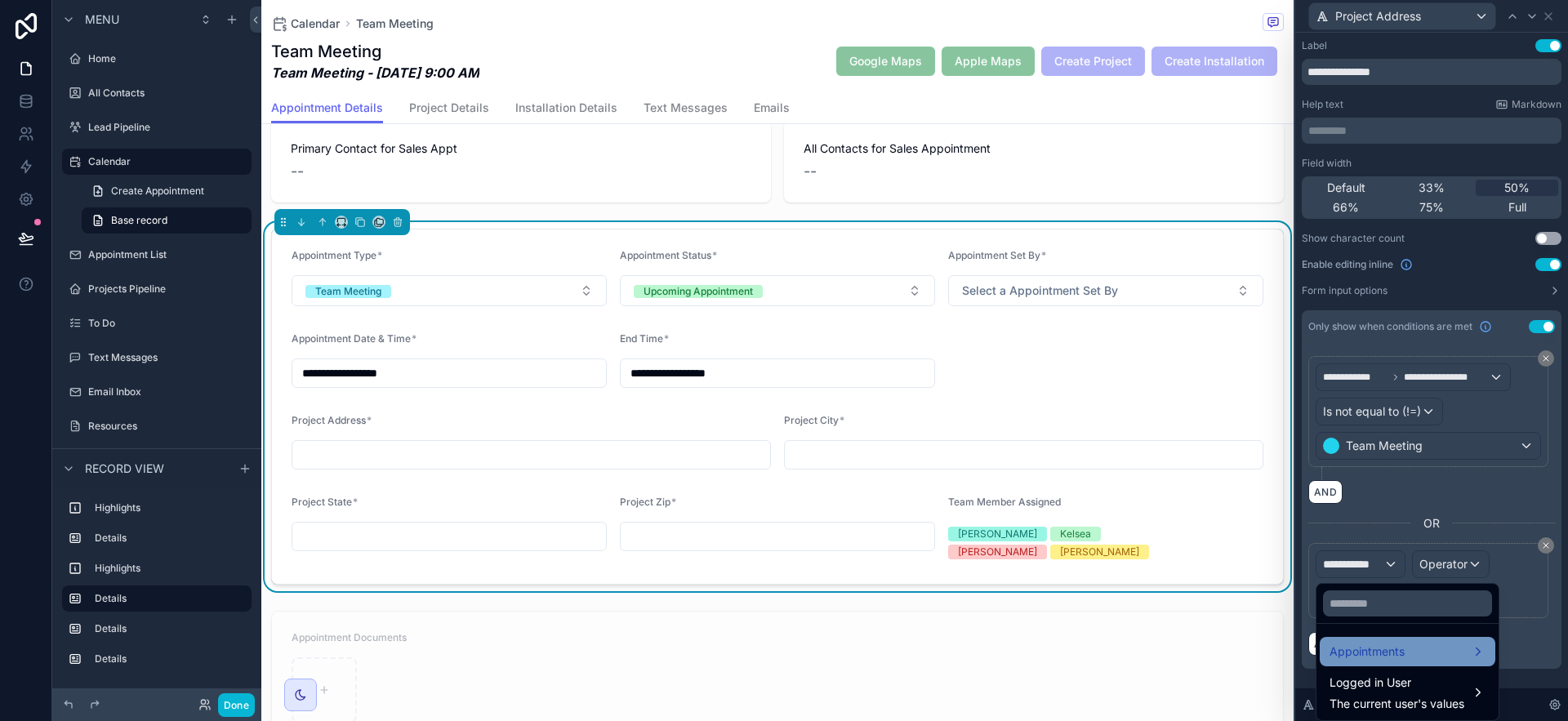
click at [1401, 642] on span "Appointments" at bounding box center [1367, 652] width 75 height 19
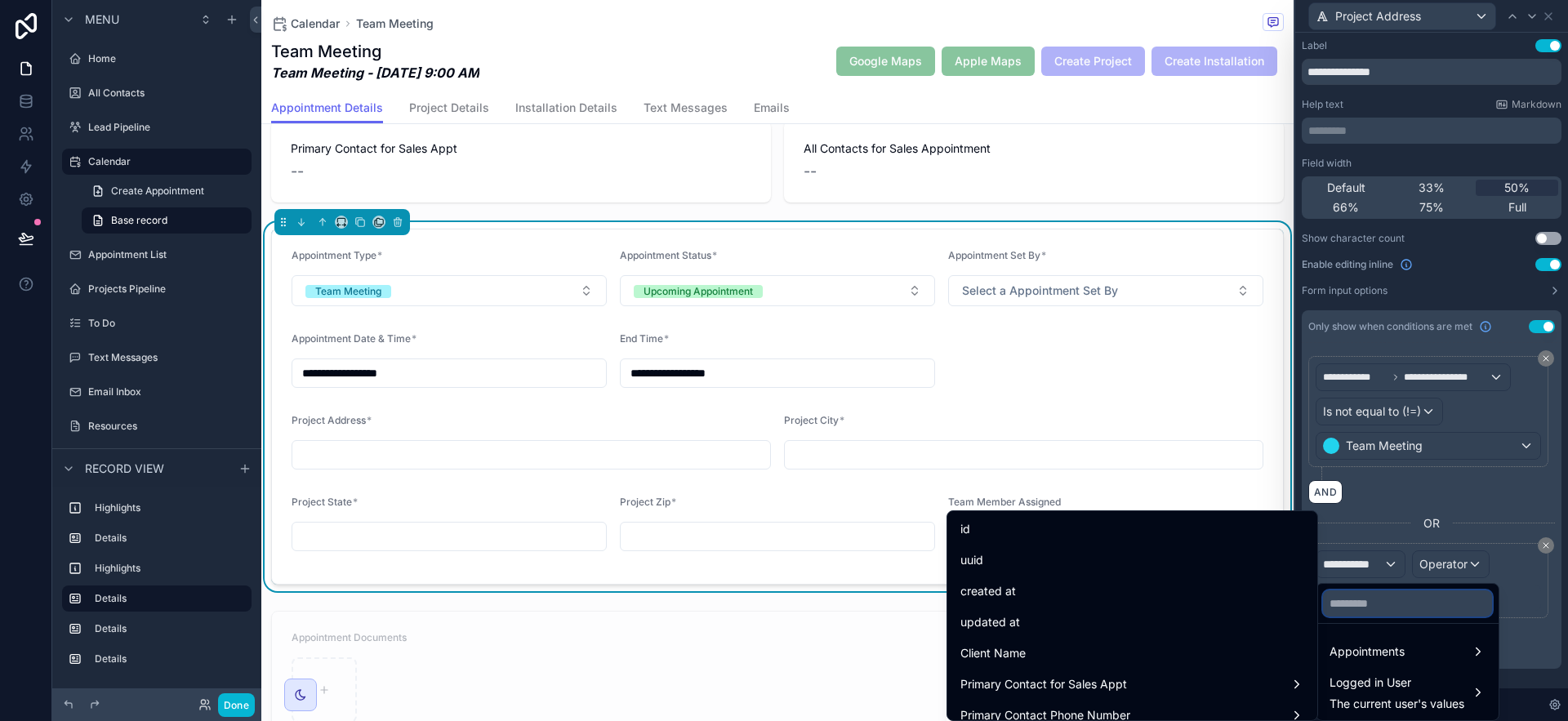
click at [1371, 603] on input "text" at bounding box center [1408, 603] width 169 height 26
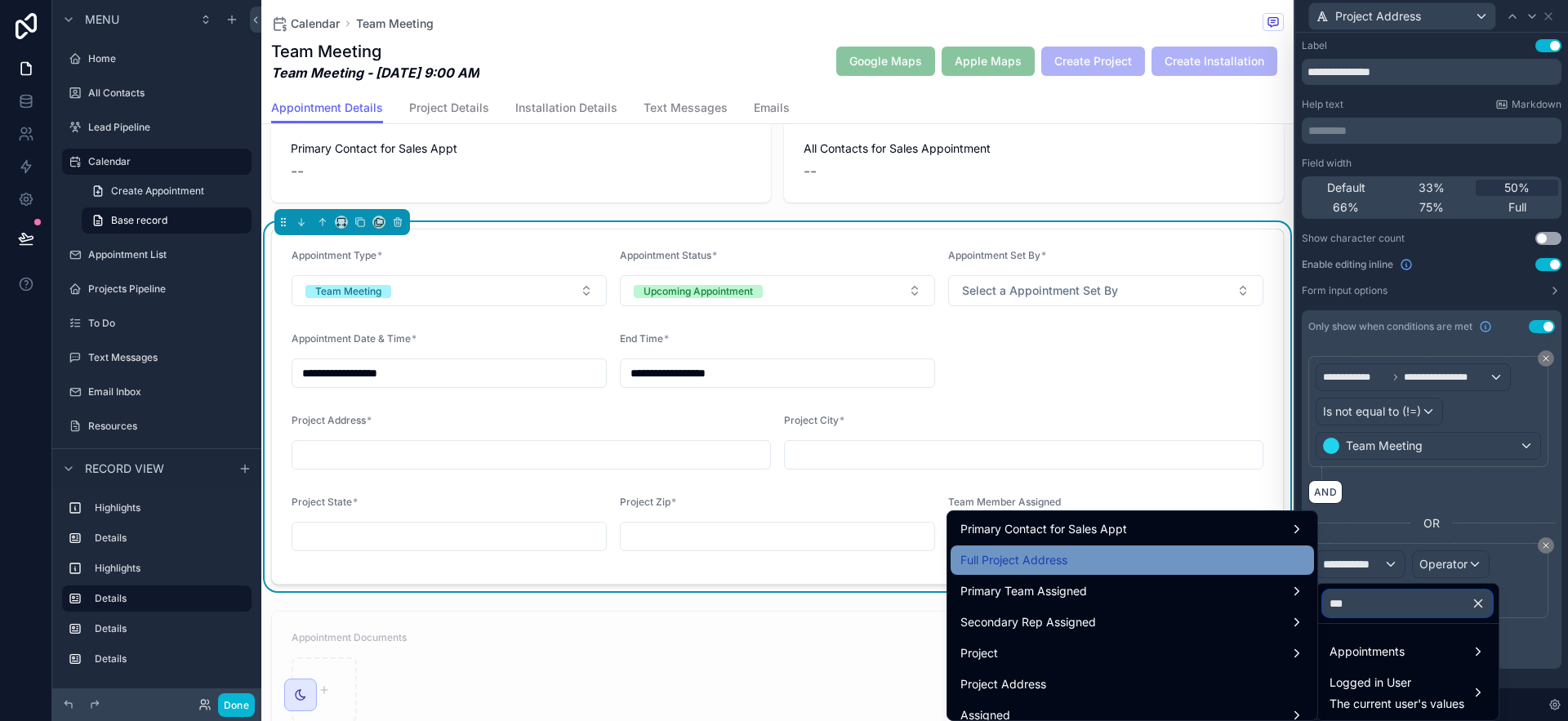
type input "***"
click at [1079, 568] on div "Full Project Address" at bounding box center [1133, 560] width 344 height 19
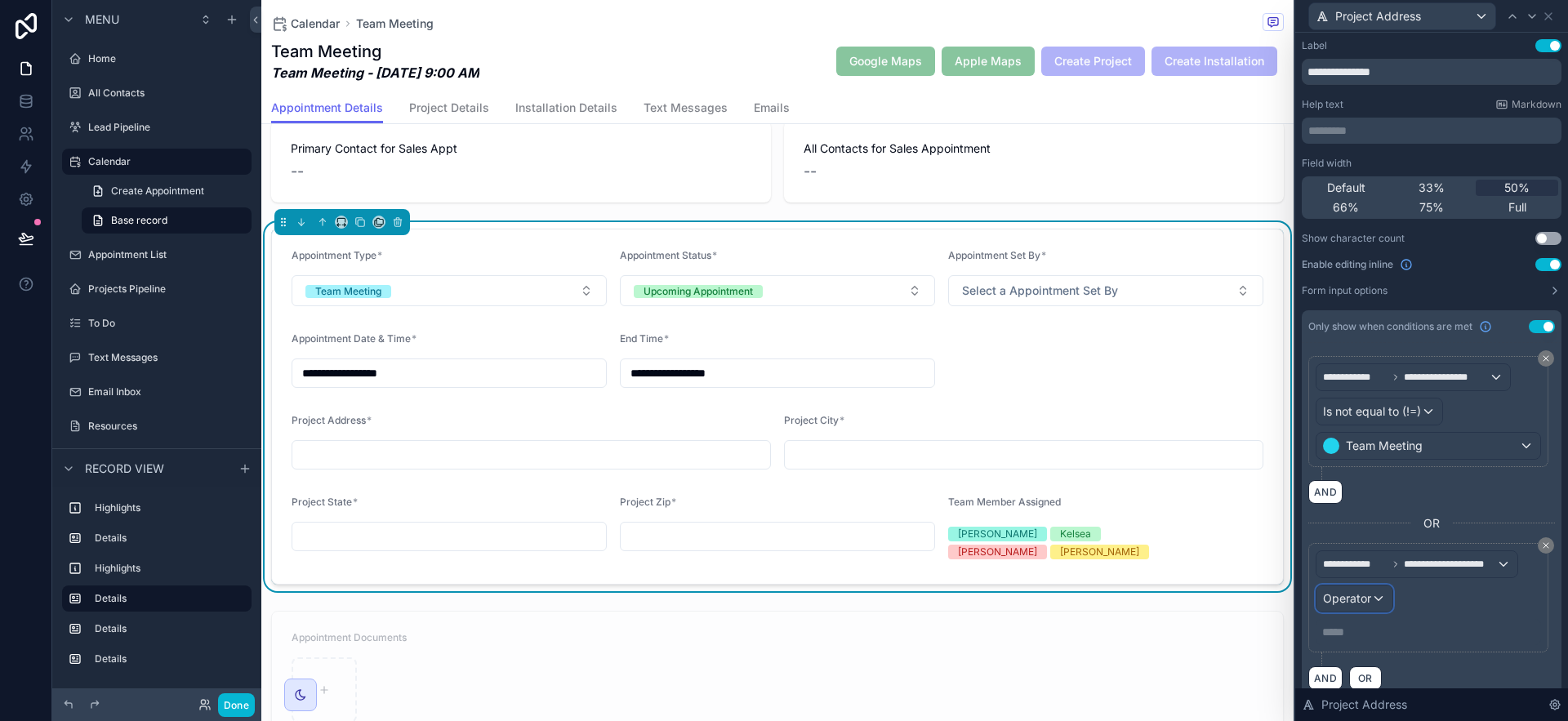
click at [1334, 600] on span "Operator" at bounding box center [1347, 598] width 48 height 14
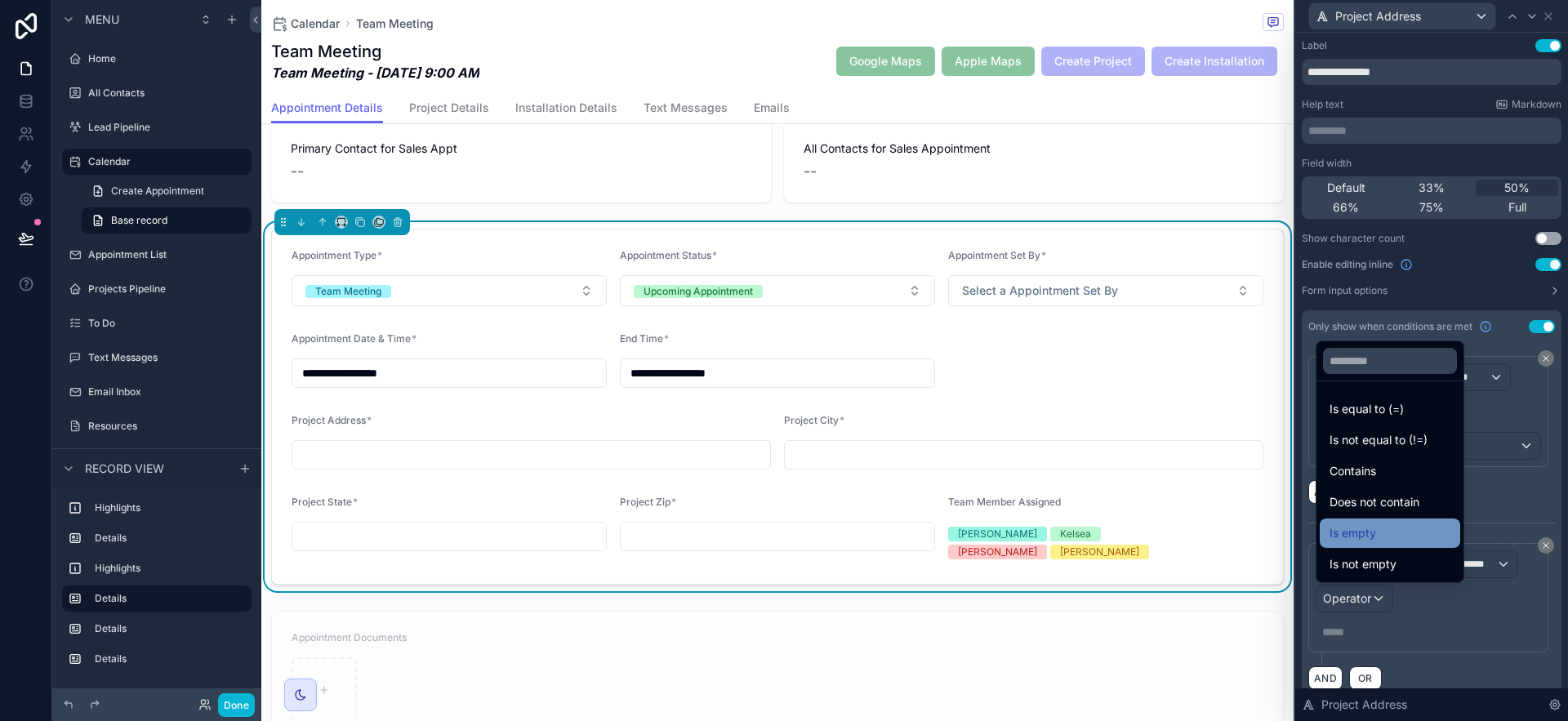
click at [1355, 536] on span "Is empty" at bounding box center [1353, 533] width 47 height 19
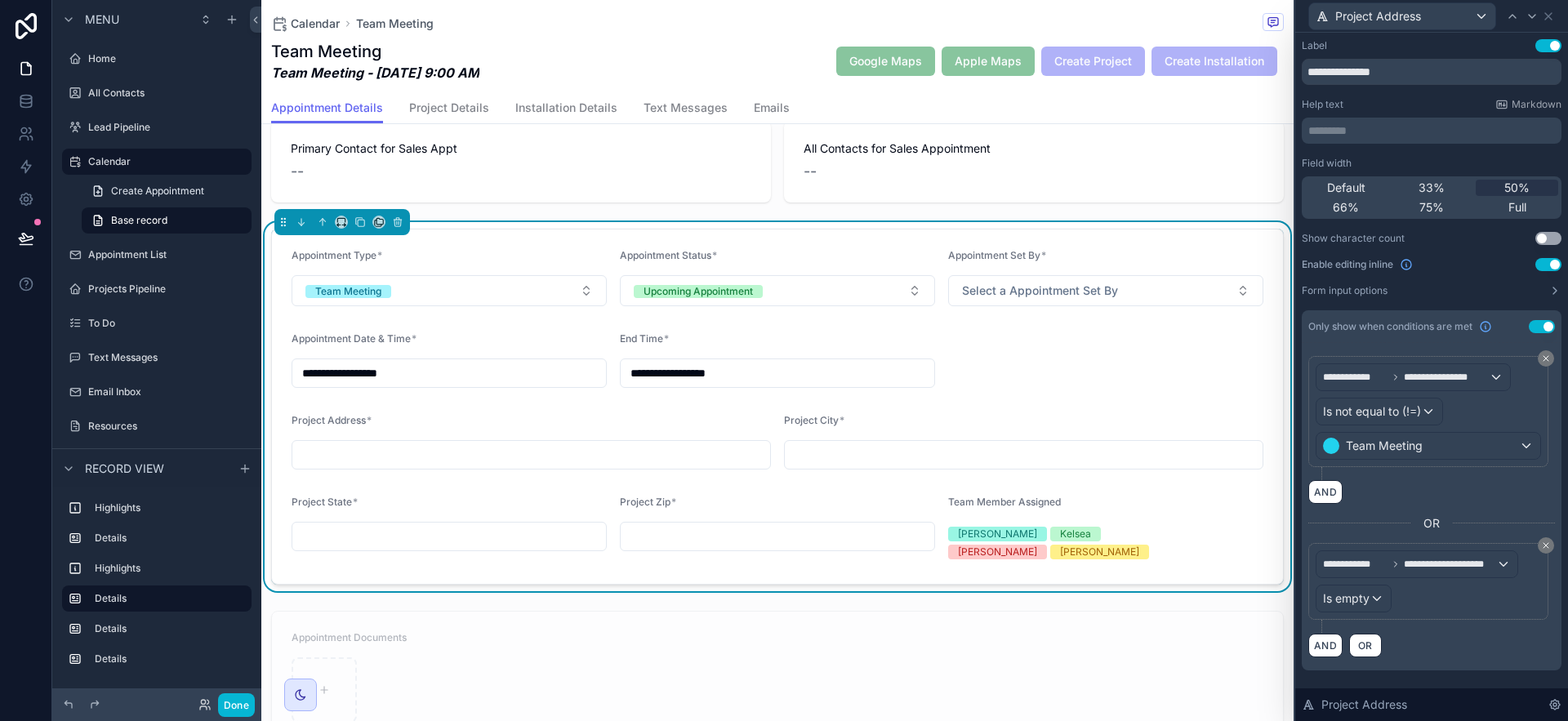
click at [1510, 619] on div "**********" at bounding box center [1428, 581] width 240 height 77
click at [1545, 357] on icon at bounding box center [1546, 358] width 10 height 10
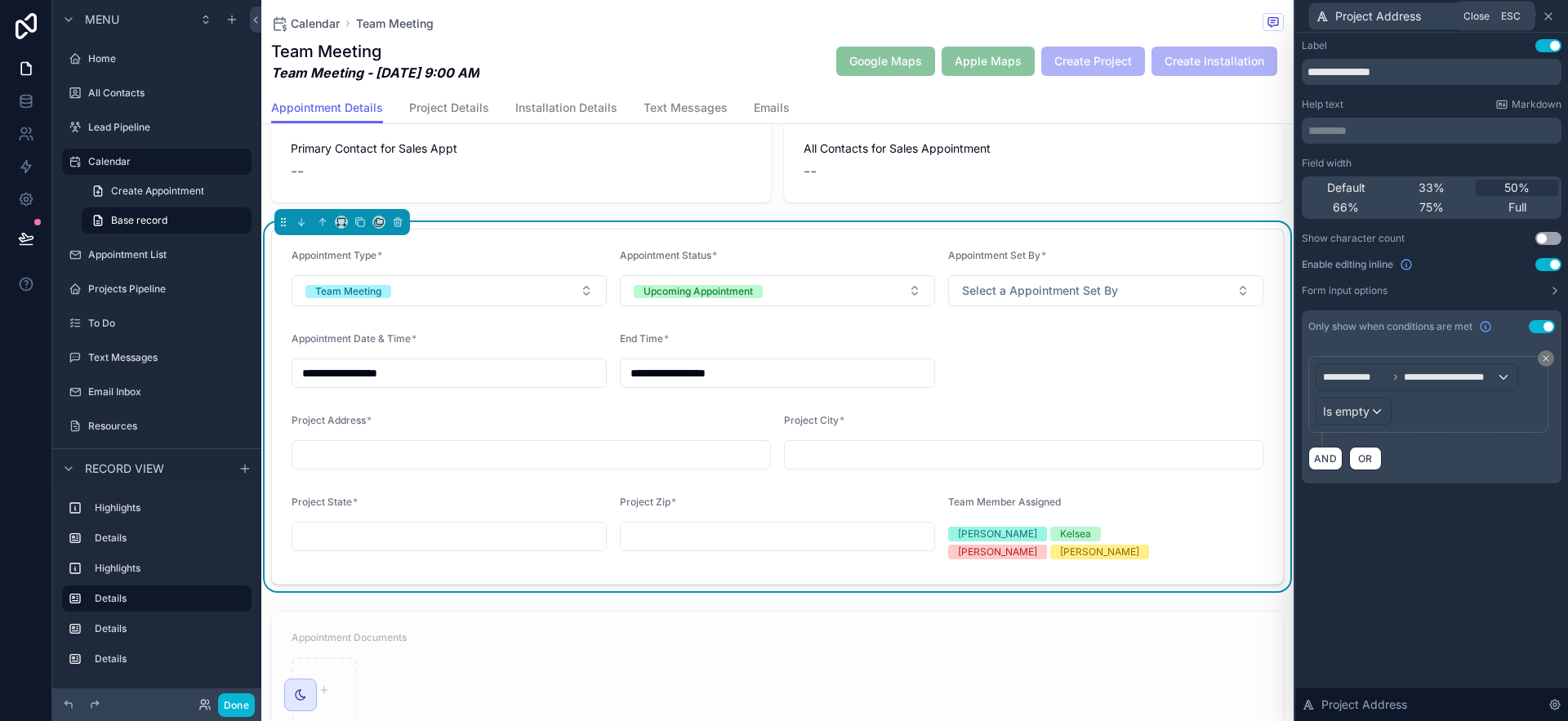
click at [1549, 15] on icon at bounding box center [1549, 16] width 7 height 7
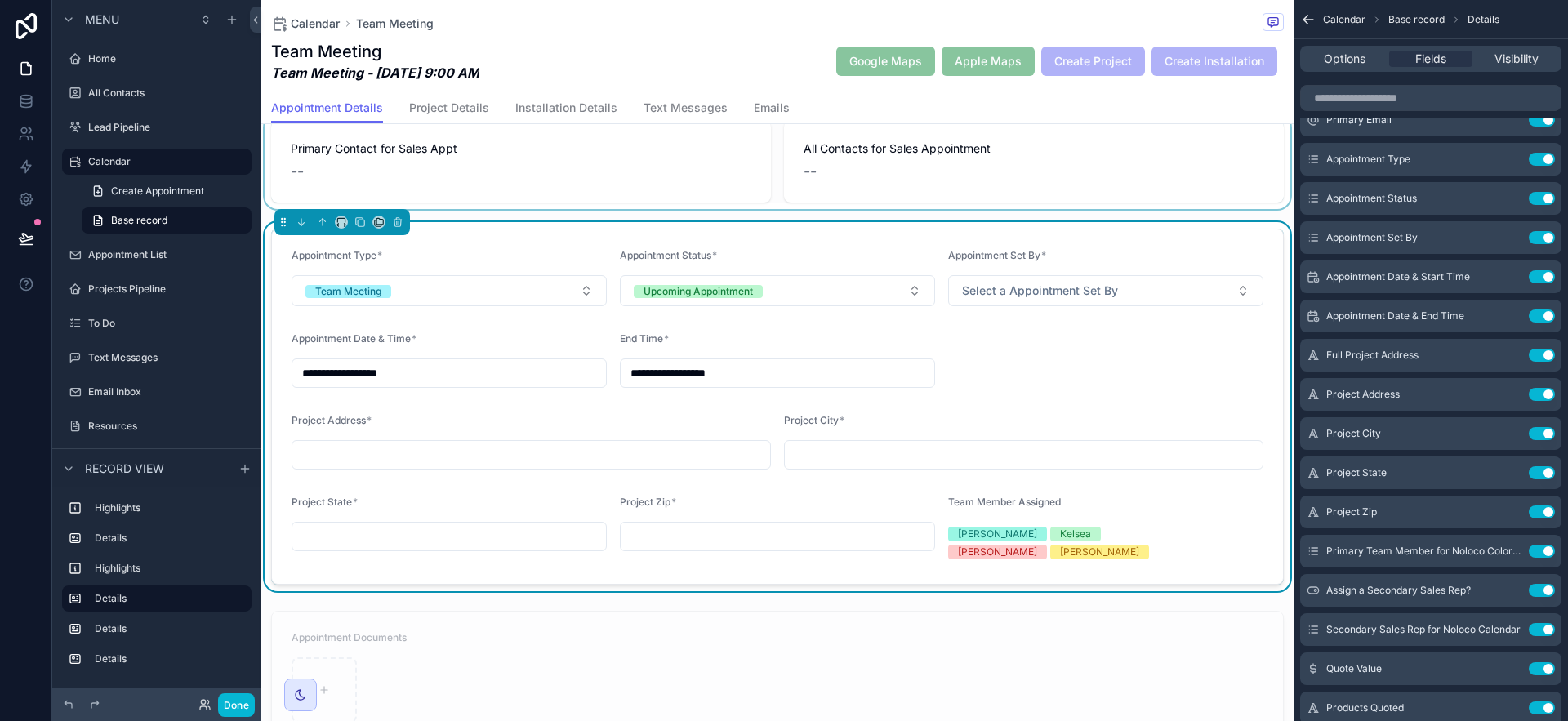
click at [1256, 207] on div "scrollable content" at bounding box center [778, 162] width 1033 height 95
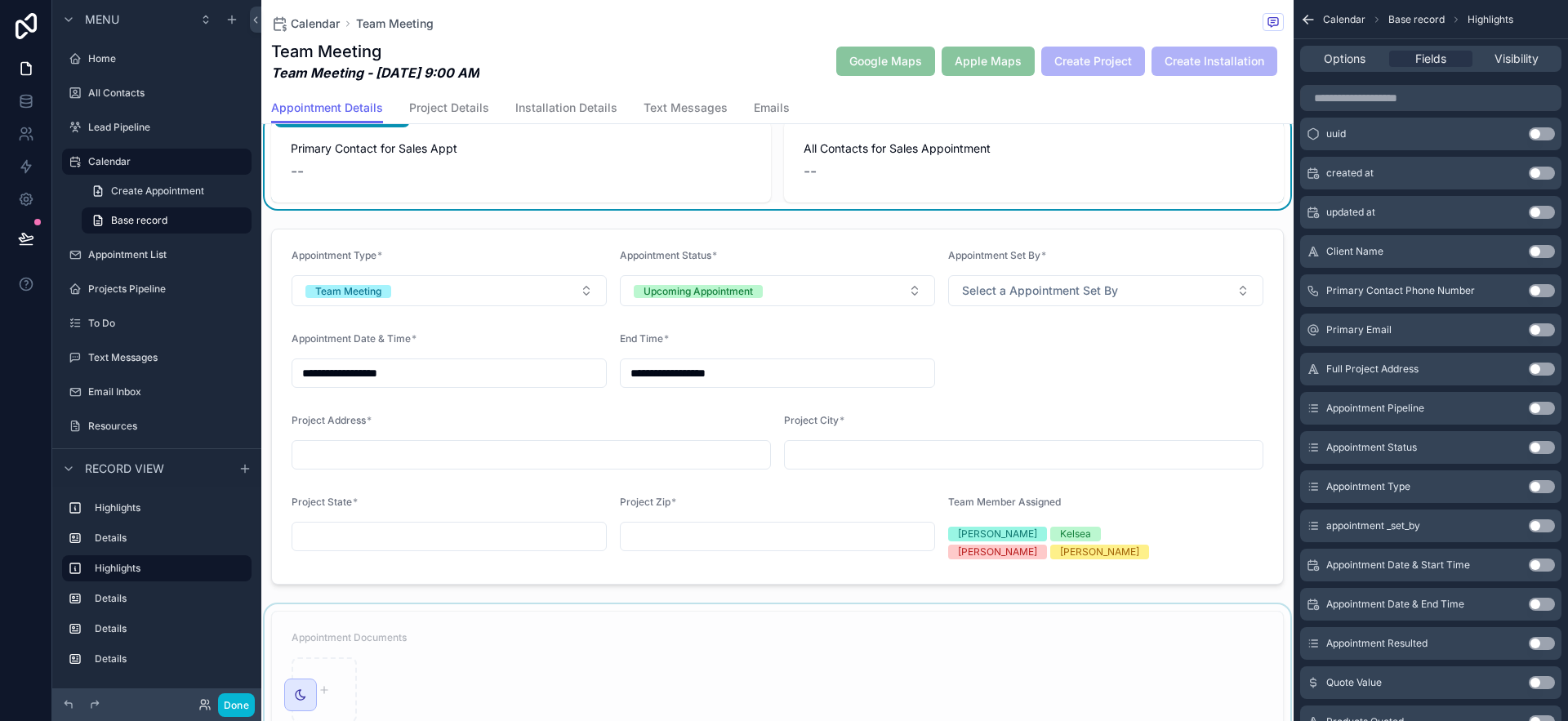
click at [967, 657] on div "scrollable content" at bounding box center [778, 678] width 1033 height 146
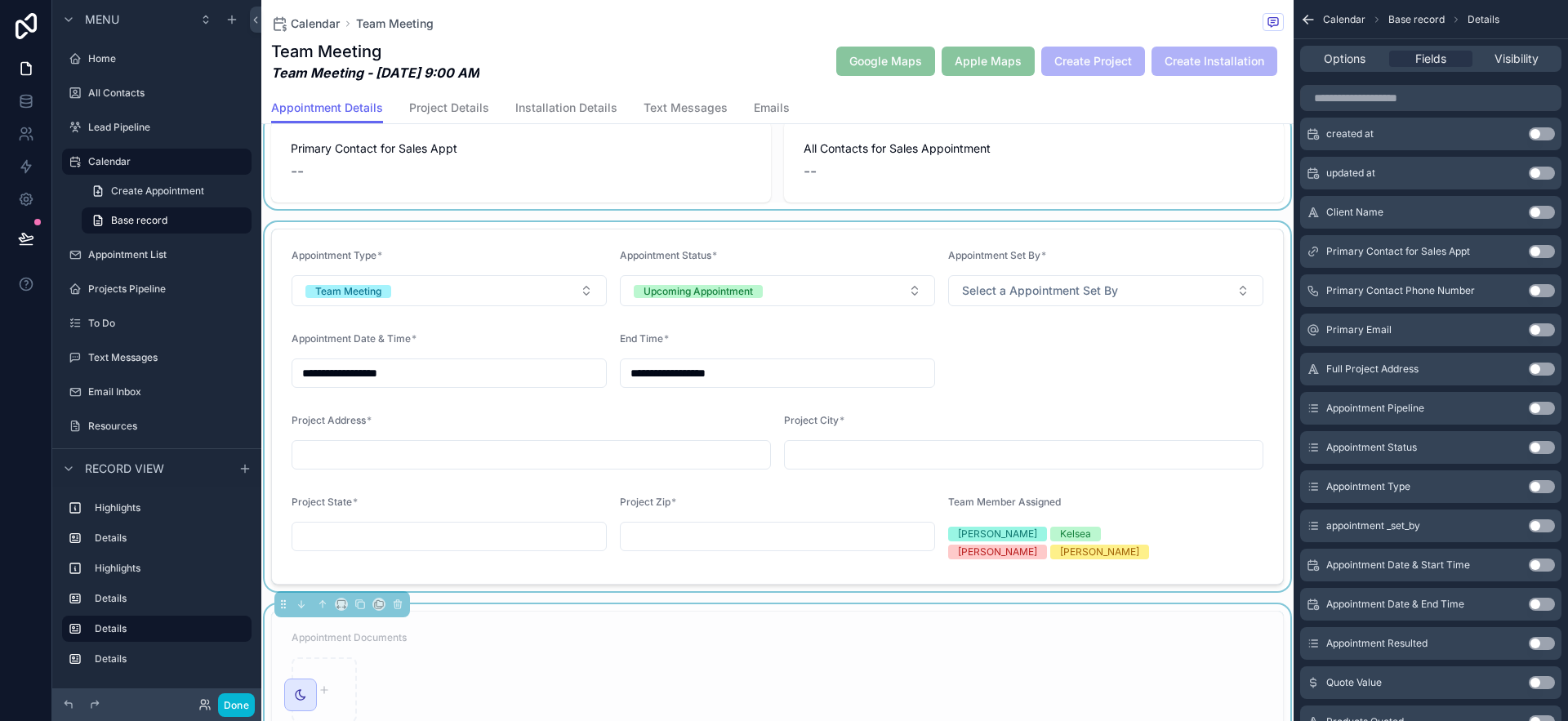
click at [1110, 391] on div "scrollable content" at bounding box center [778, 407] width 1033 height 369
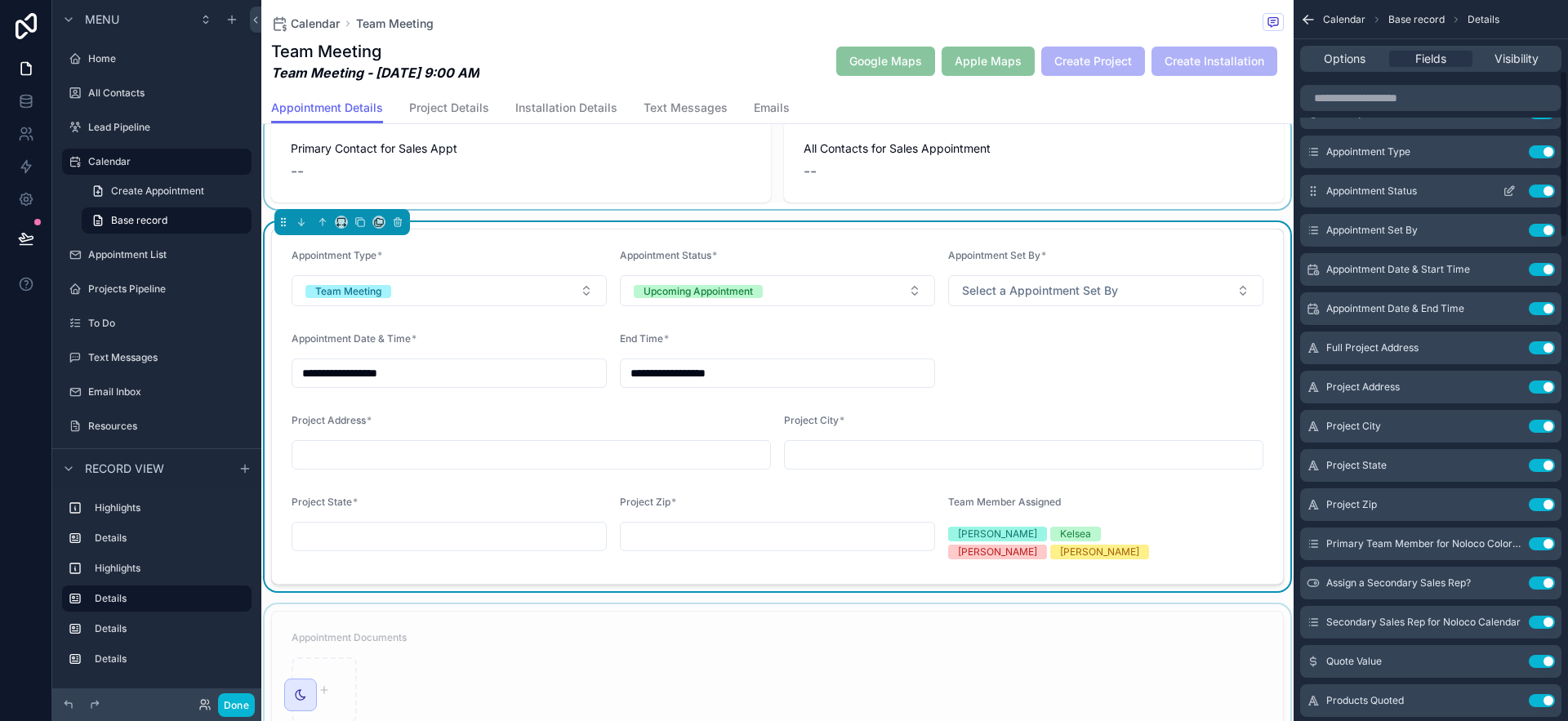
scroll to position [302, 0]
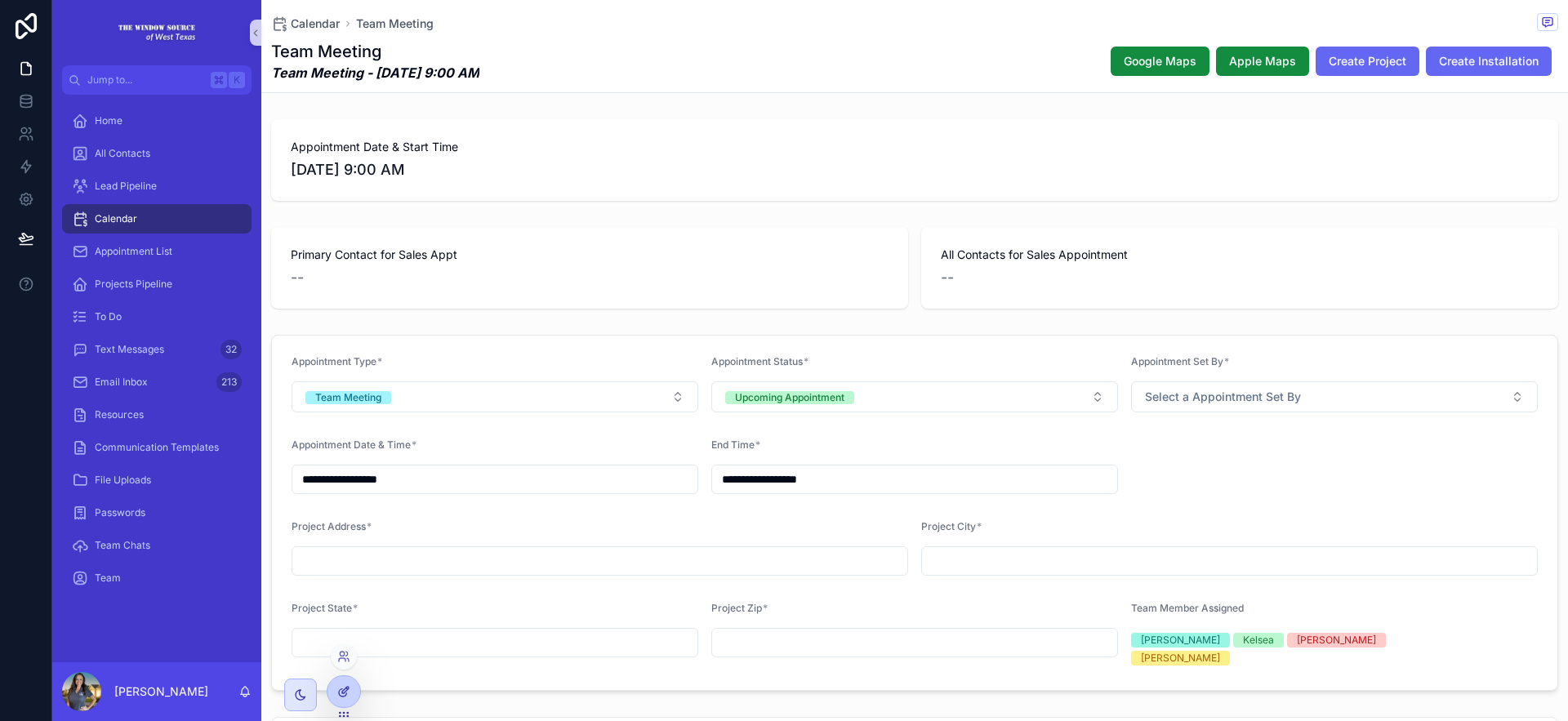
click at [356, 682] on div at bounding box center [344, 691] width 33 height 31
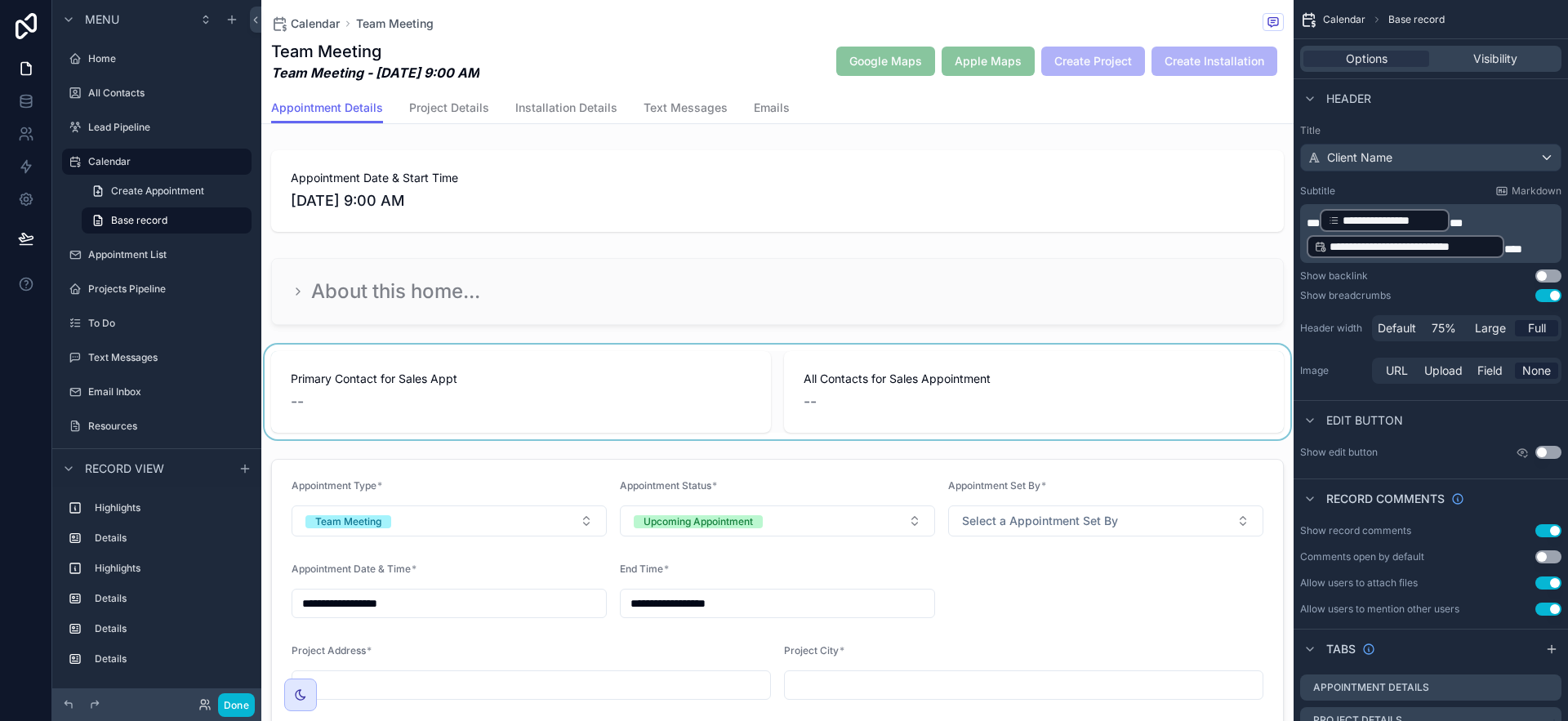
click at [601, 376] on div "scrollable content" at bounding box center [778, 392] width 1033 height 95
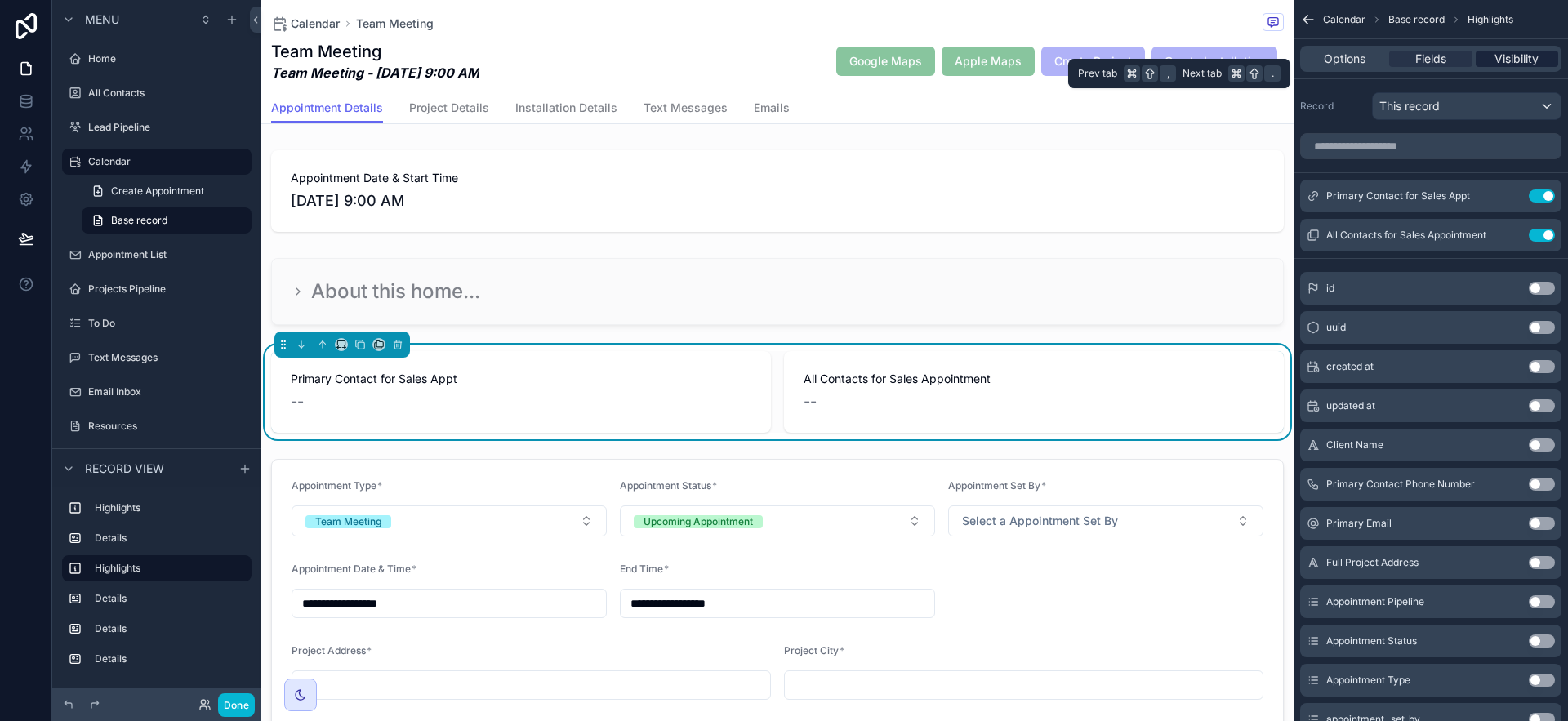
click at [1506, 61] on span "Visibility" at bounding box center [1516, 58] width 44 height 16
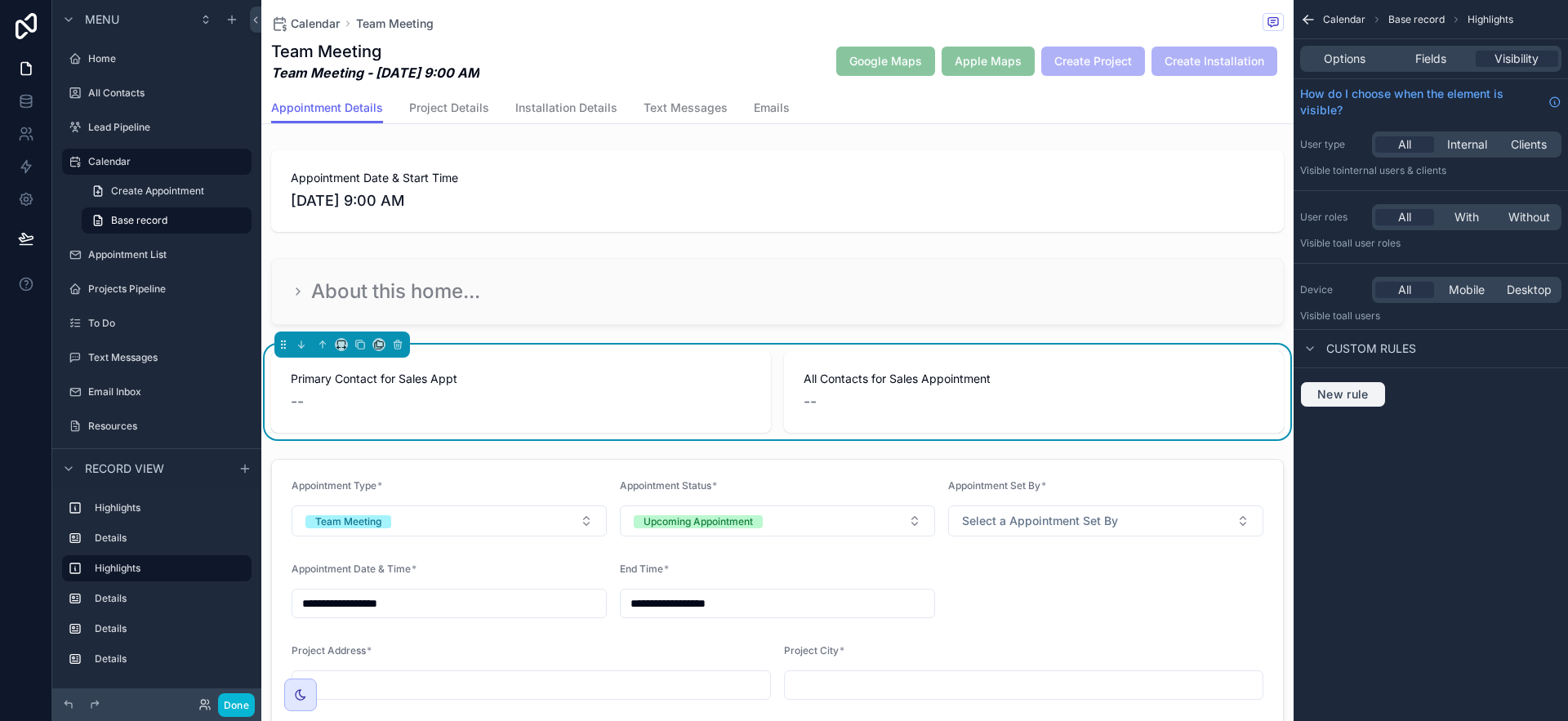
click at [1348, 385] on button "New rule" at bounding box center [1343, 394] width 86 height 26
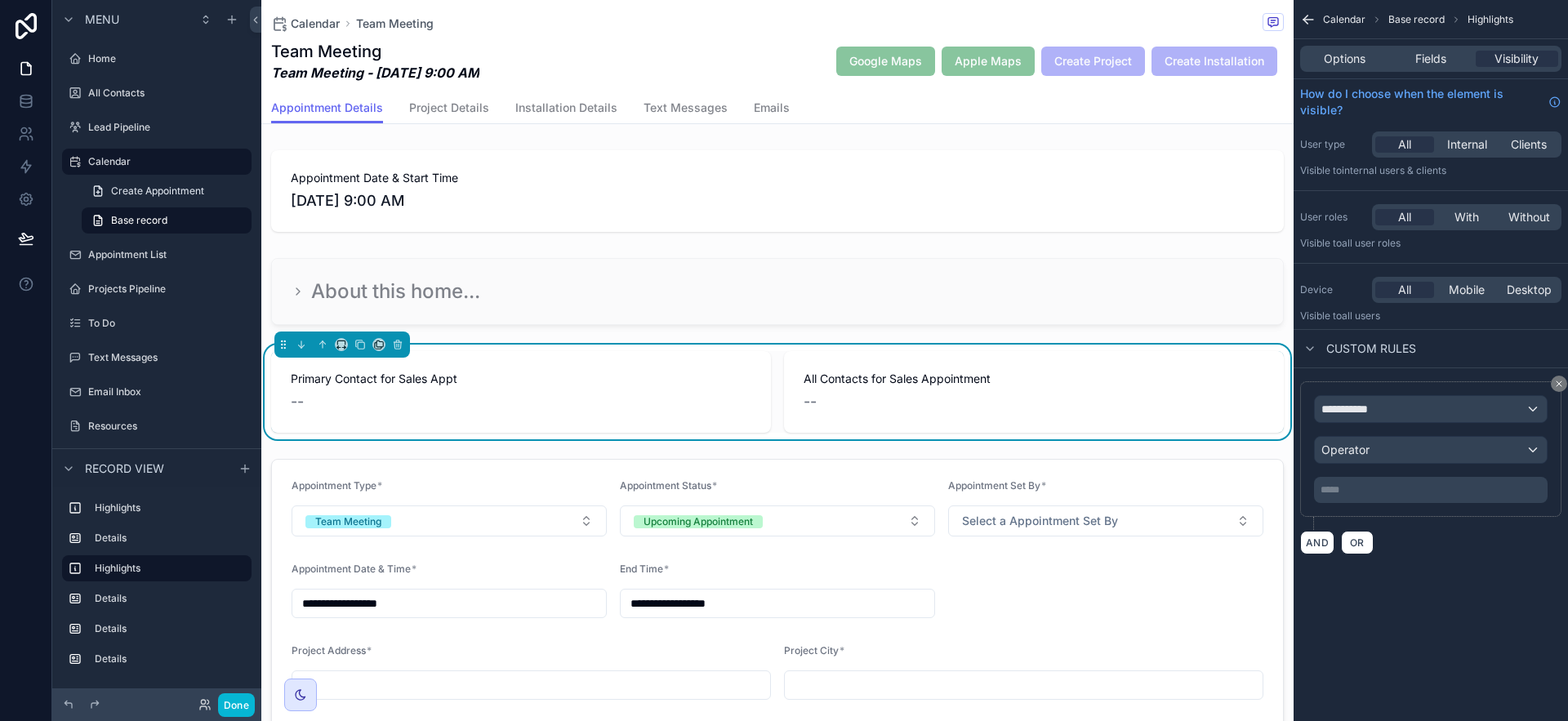
drag, startPoint x: 1553, startPoint y: 406, endPoint x: 1521, endPoint y: 409, distance: 32.1
click at [1552, 406] on div "**********" at bounding box center [1431, 449] width 262 height 136
click at [1521, 408] on div "**********" at bounding box center [1431, 409] width 232 height 26
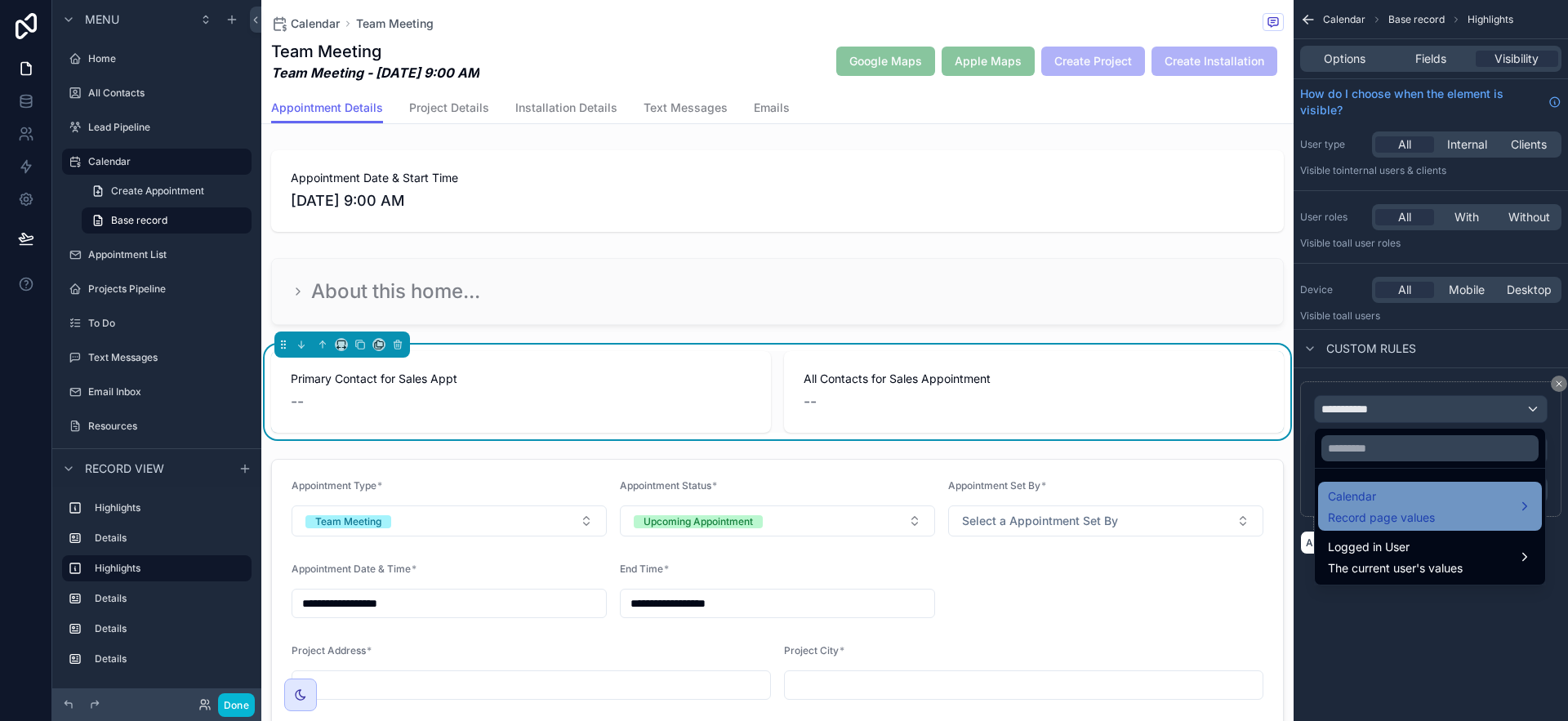
click at [1422, 502] on span "Calendar" at bounding box center [1382, 496] width 107 height 19
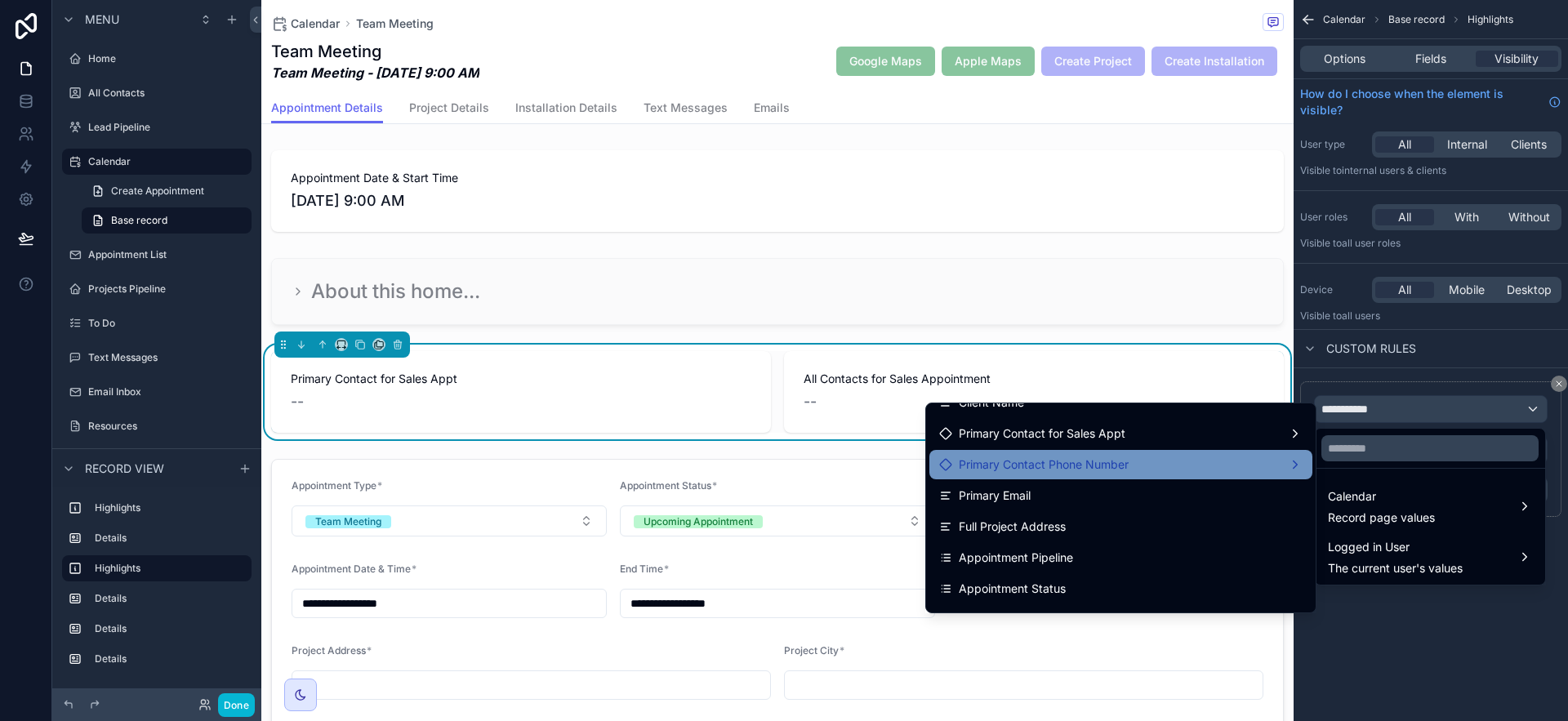
scroll to position [71, 0]
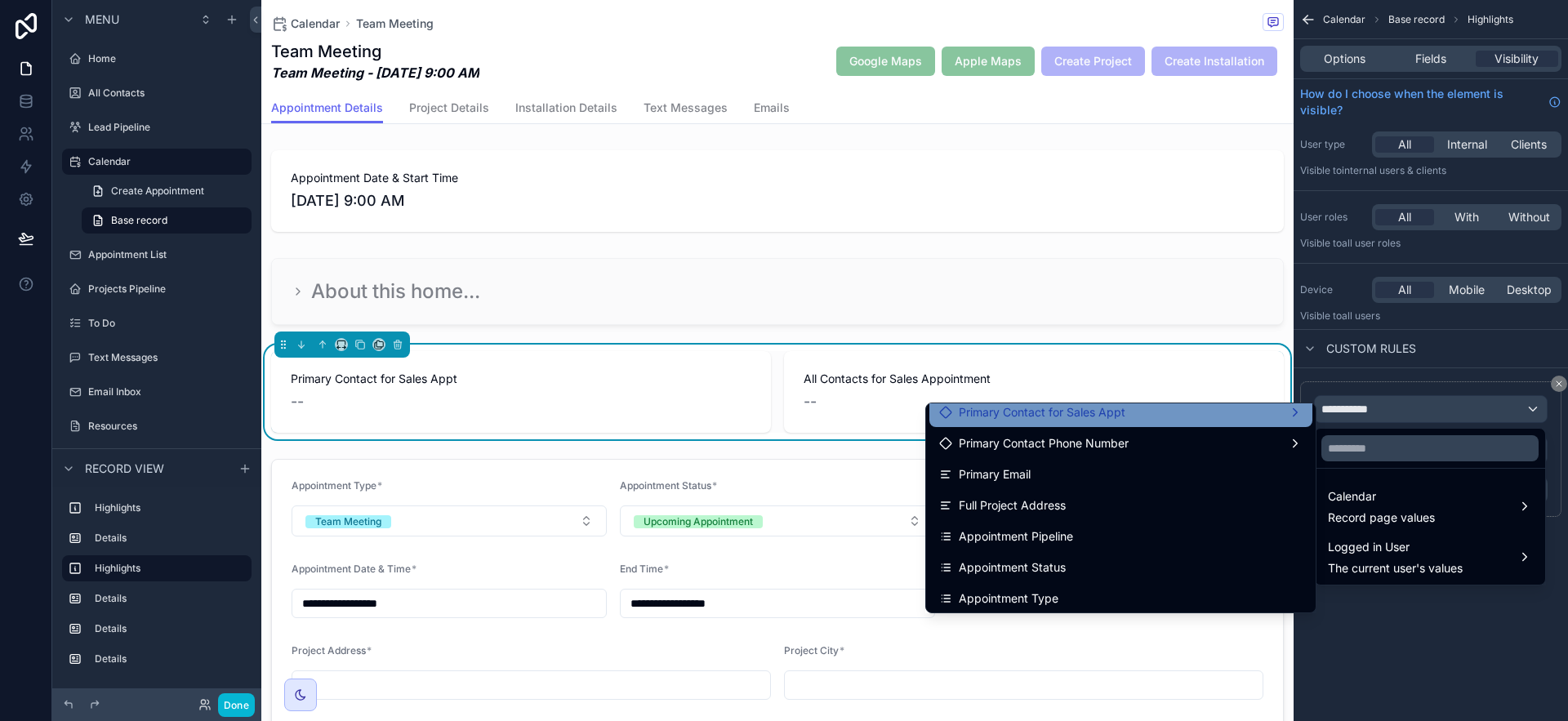
click at [1135, 413] on div "Primary Contact for Sales Appt" at bounding box center [1121, 412] width 363 height 19
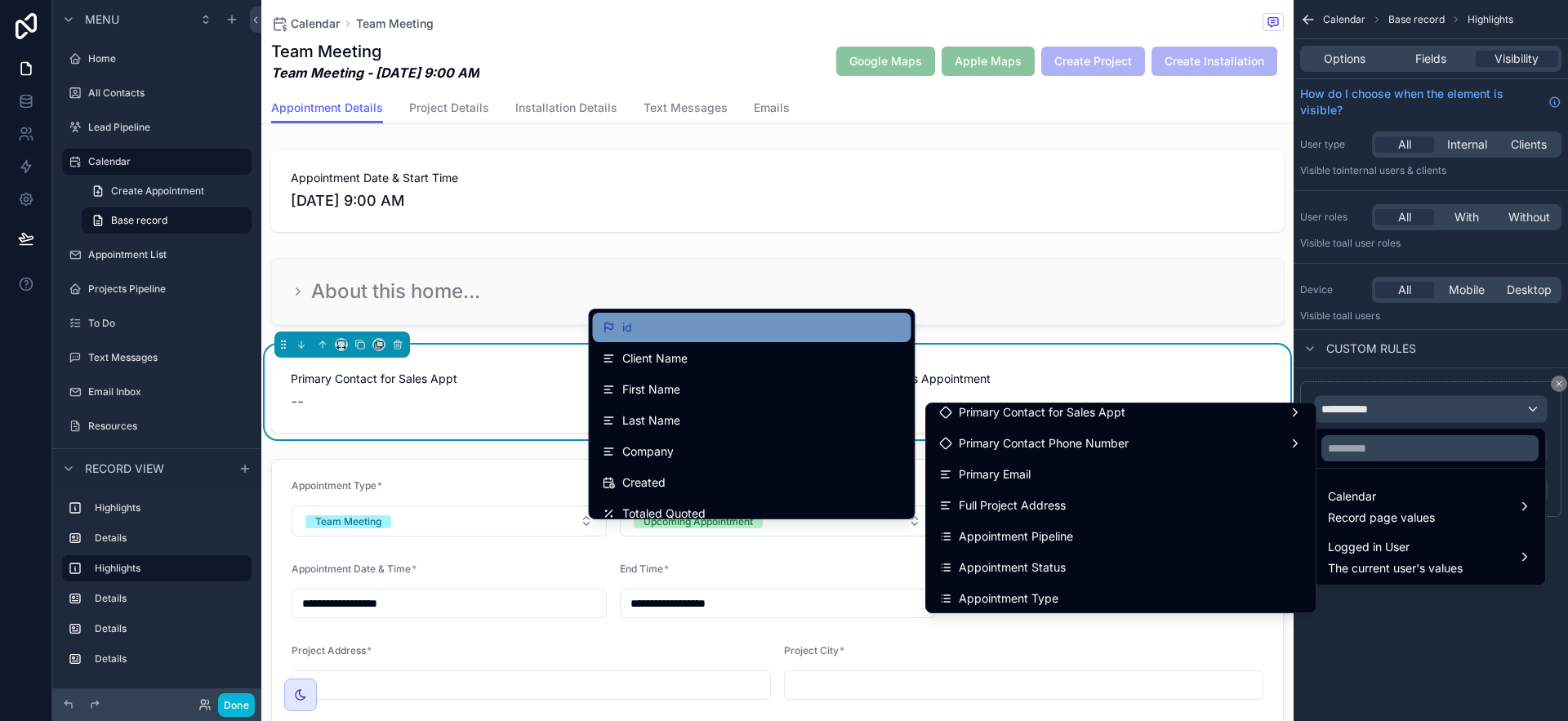
click at [651, 324] on div "id" at bounding box center [752, 327] width 299 height 19
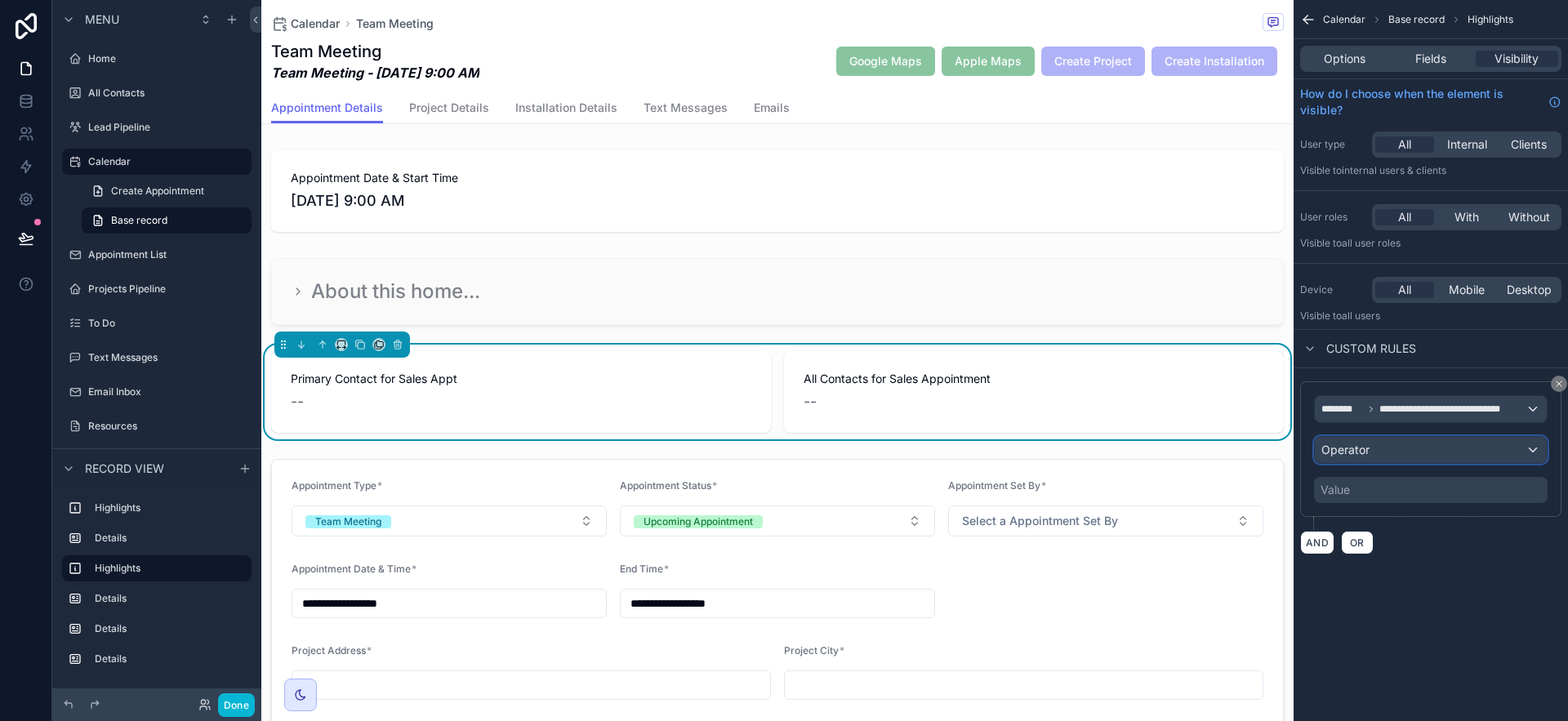
click at [1363, 446] on span "Operator" at bounding box center [1345, 450] width 48 height 14
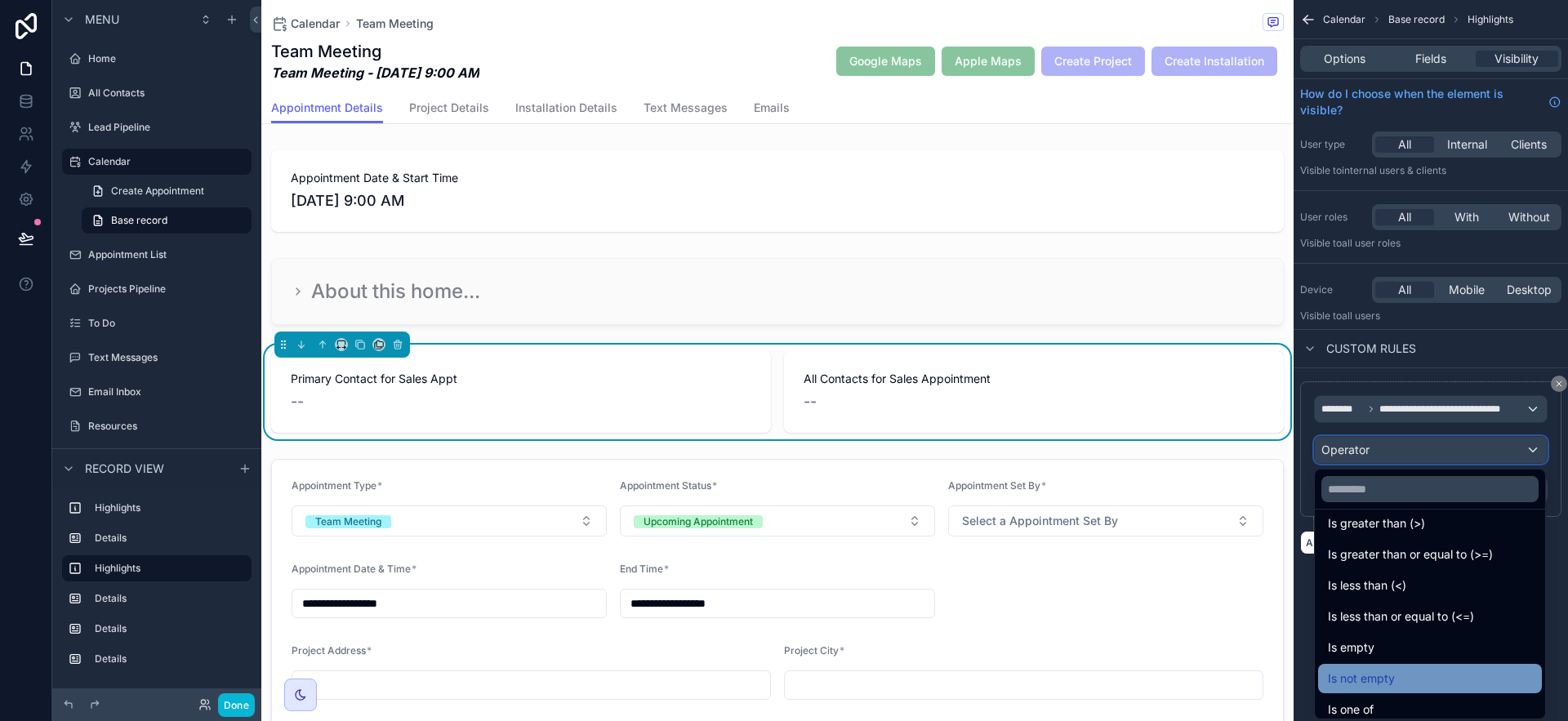
scroll to position [116, 0]
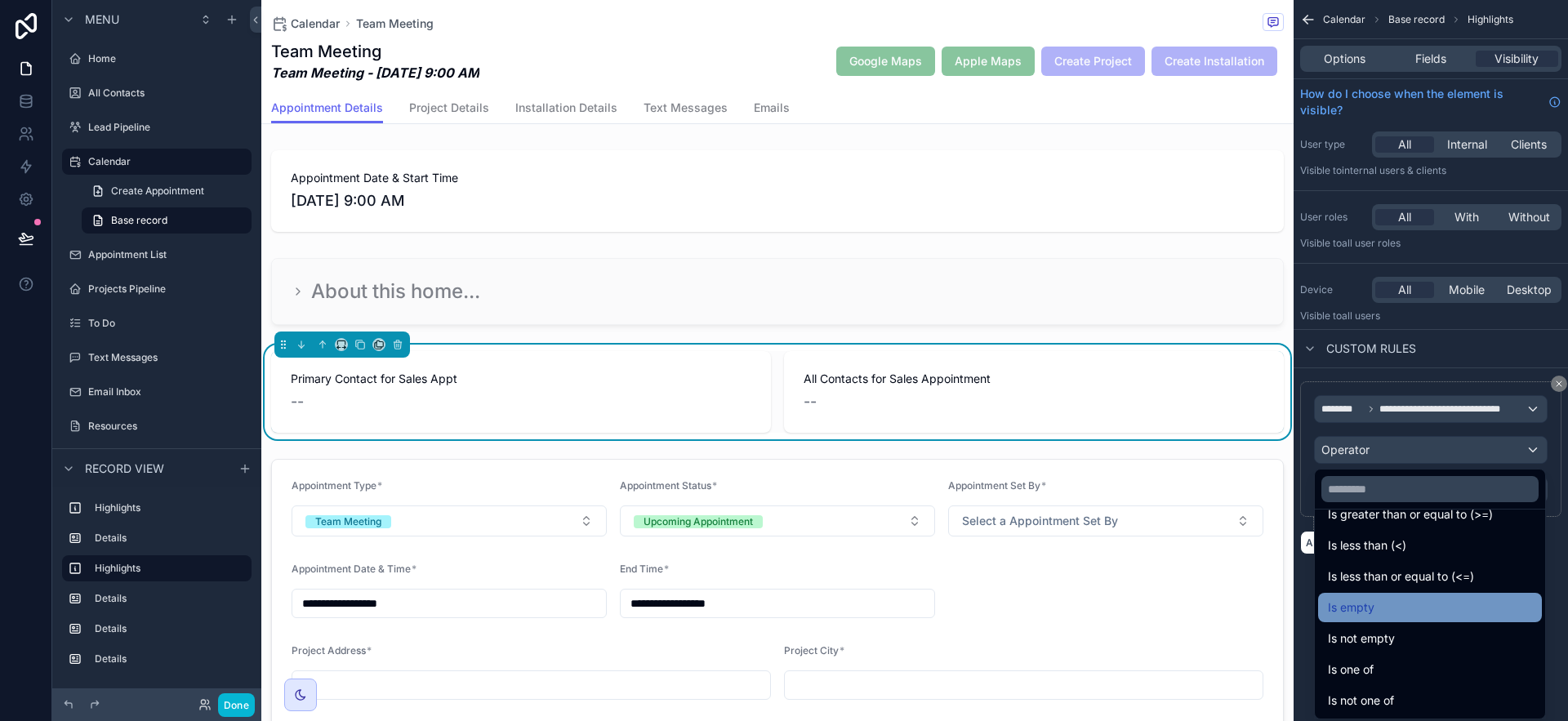
click at [1400, 607] on div "Is empty" at bounding box center [1430, 607] width 204 height 19
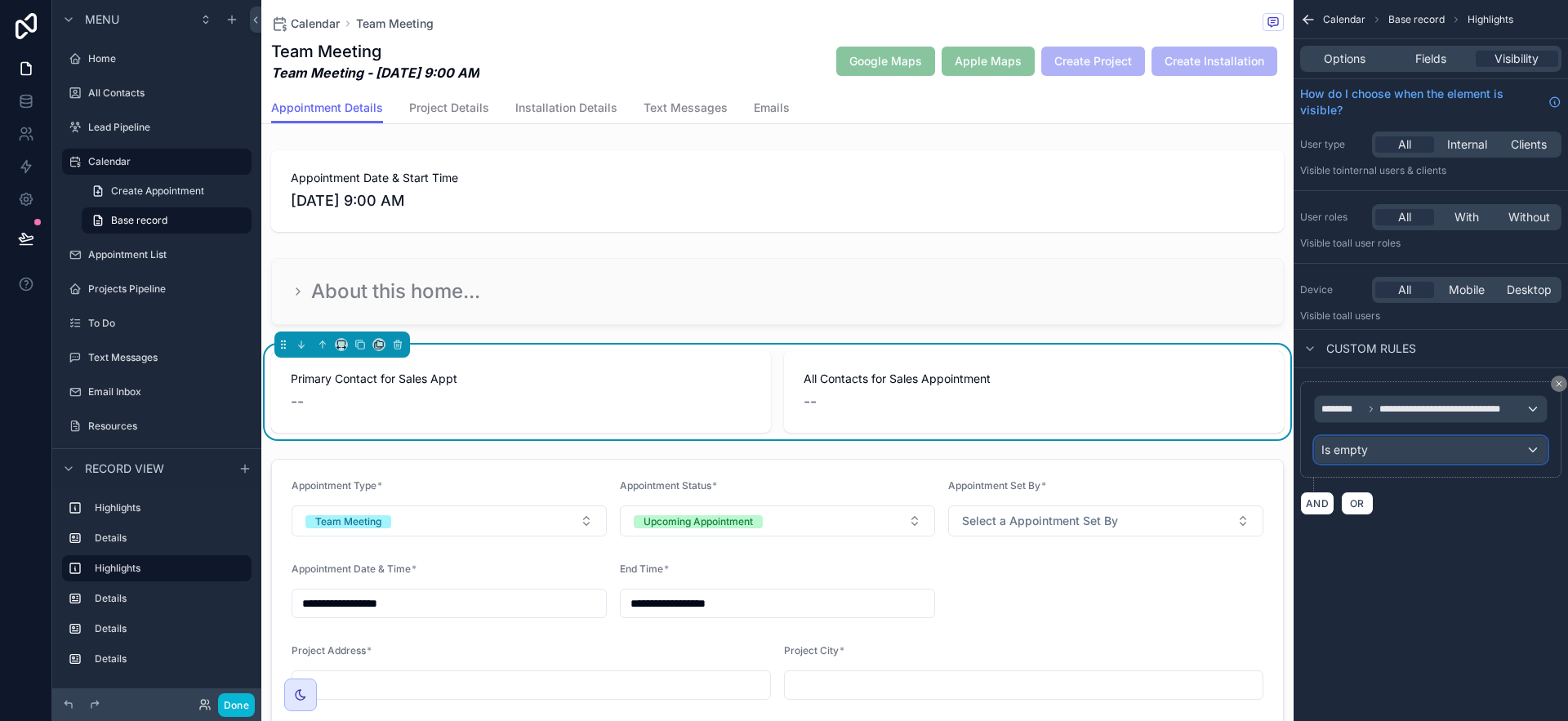
click at [1427, 451] on div "Is empty" at bounding box center [1431, 450] width 232 height 26
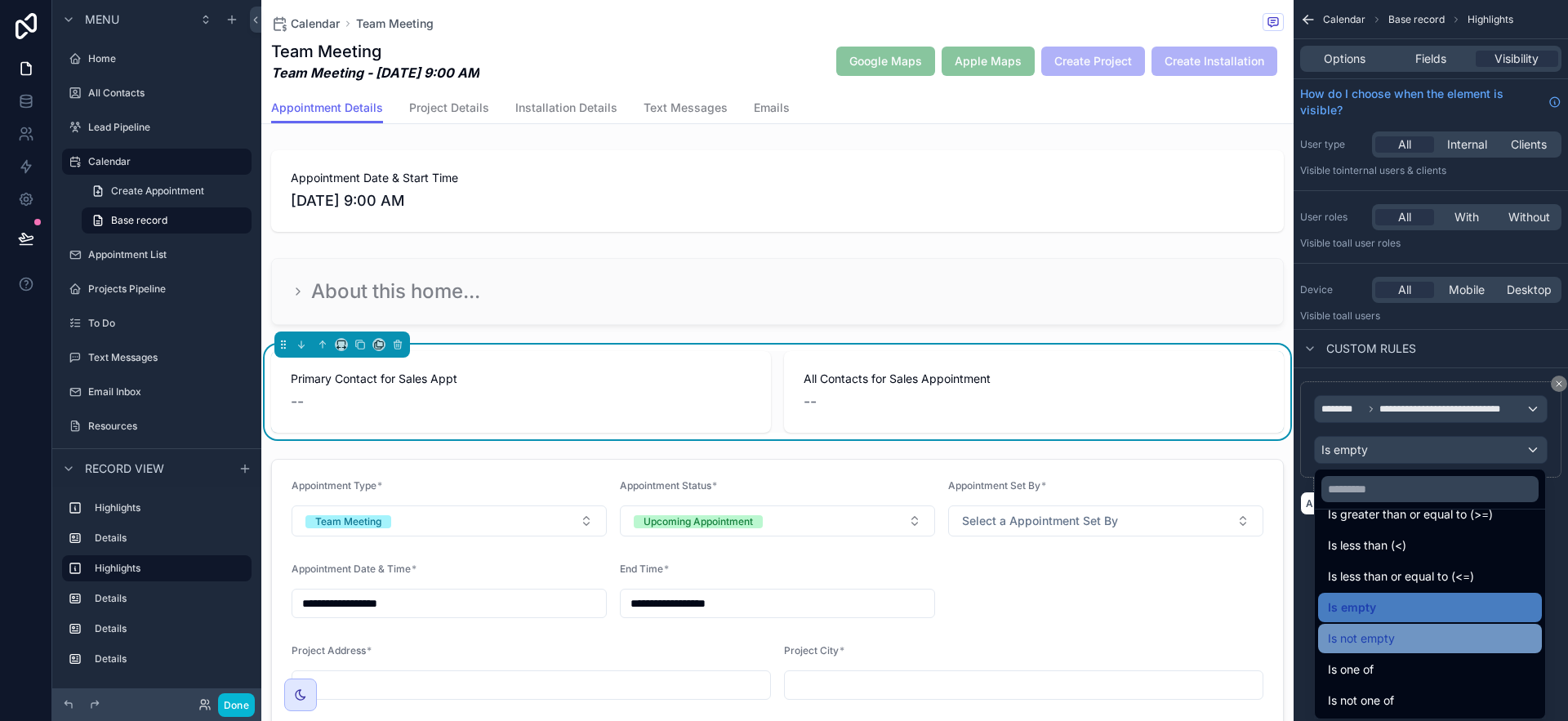
click at [1419, 641] on div "Is not empty" at bounding box center [1430, 638] width 204 height 19
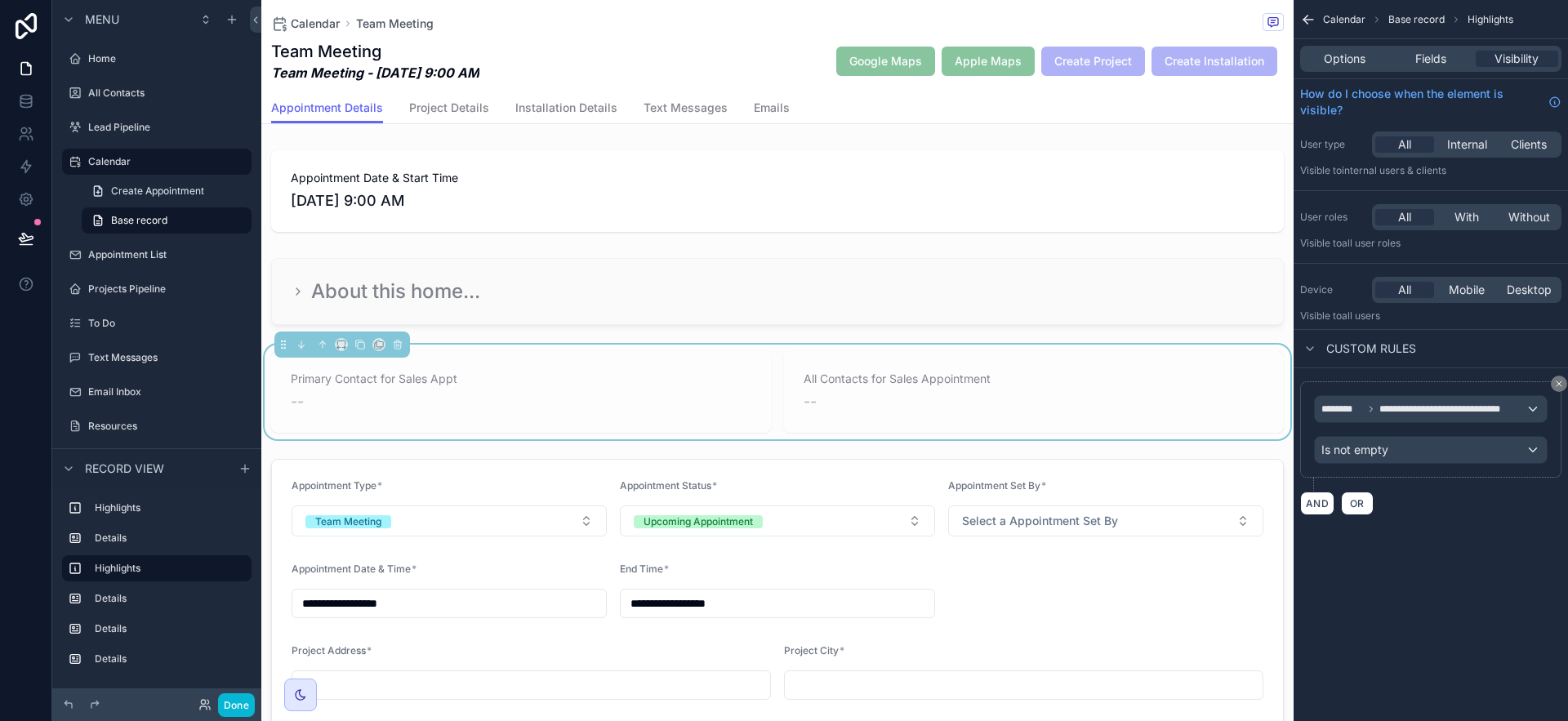
click at [1483, 648] on div "**********" at bounding box center [1431, 360] width 274 height 721
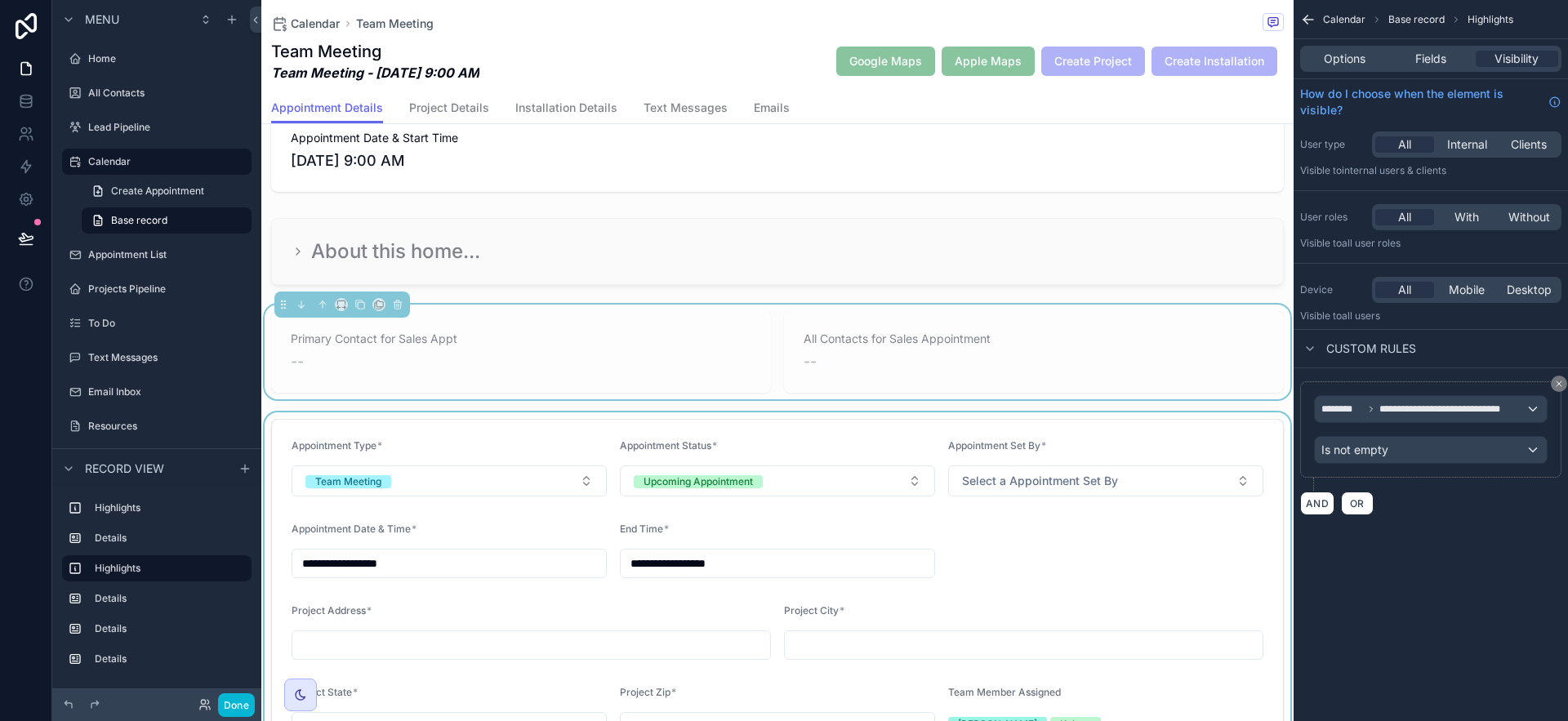
scroll to position [258, 0]
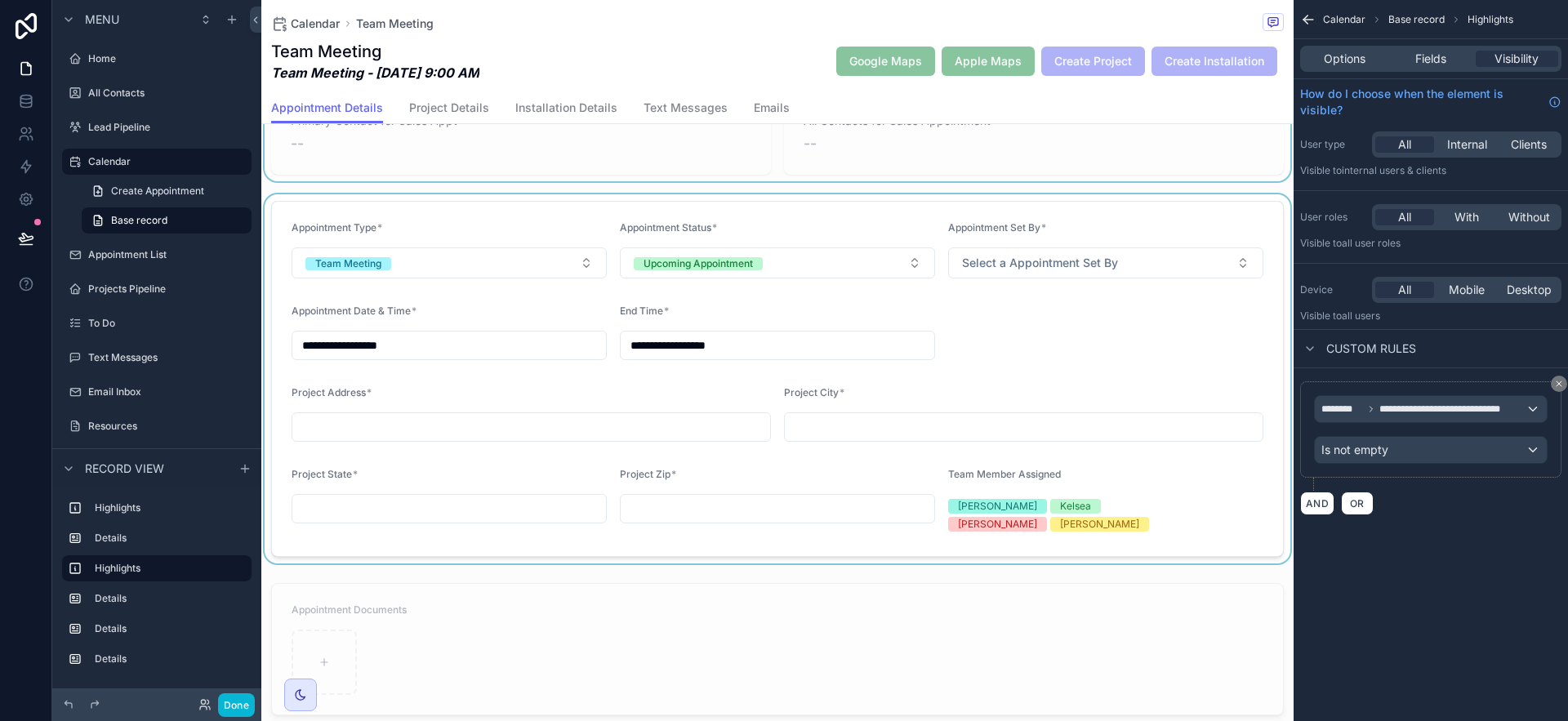
click at [970, 314] on div "scrollable content" at bounding box center [778, 379] width 1033 height 369
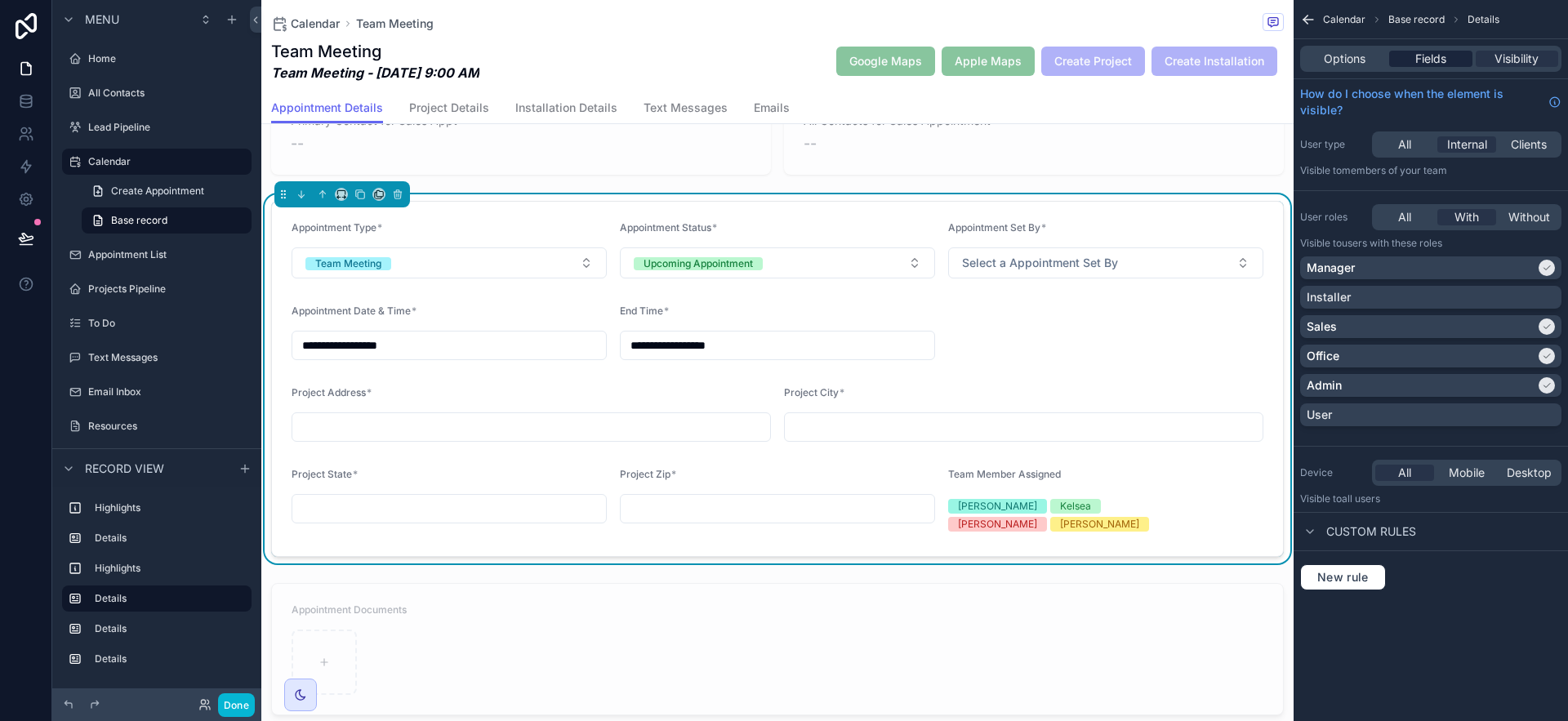
click at [1444, 53] on span "Fields" at bounding box center [1431, 58] width 31 height 16
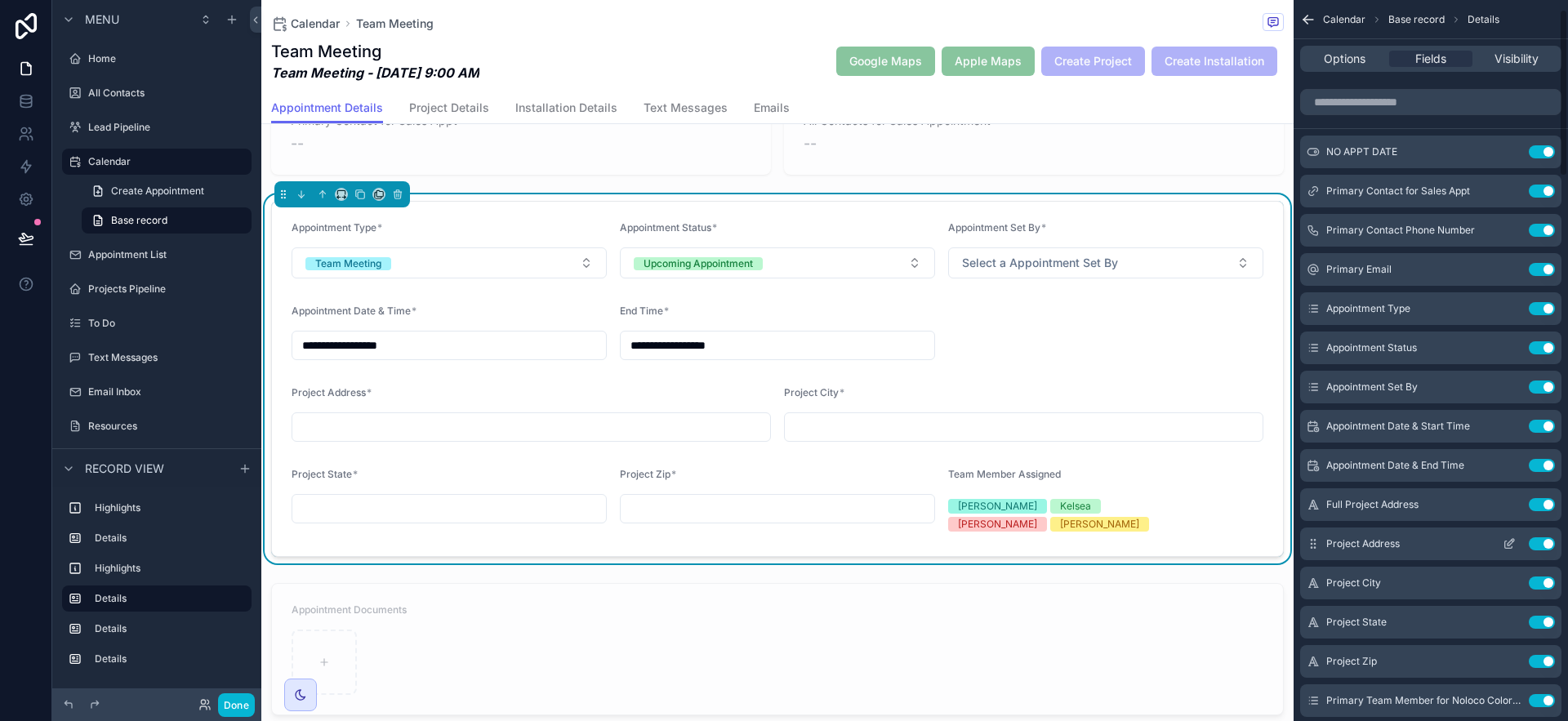
scroll to position [65, 0]
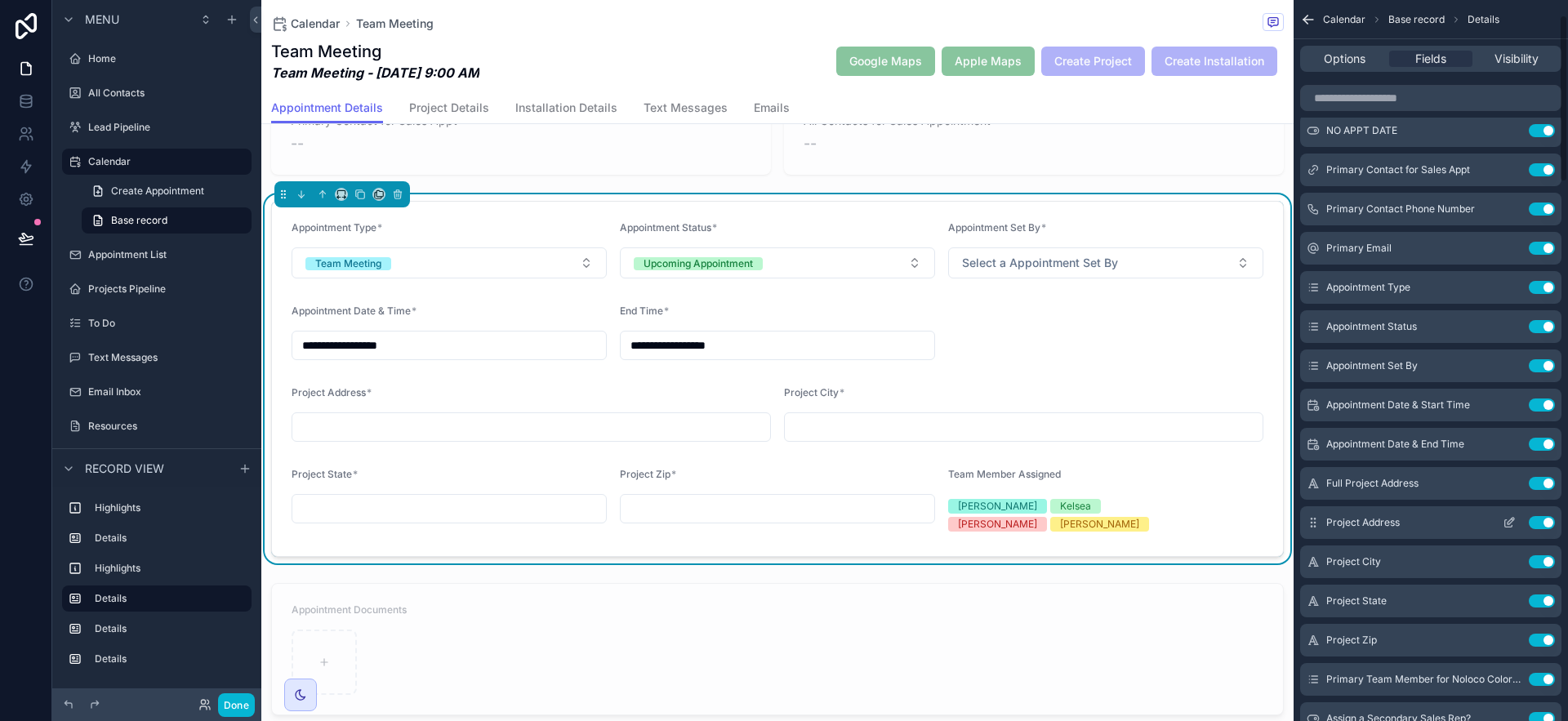
click at [1510, 522] on icon "scrollable content" at bounding box center [1509, 522] width 13 height 13
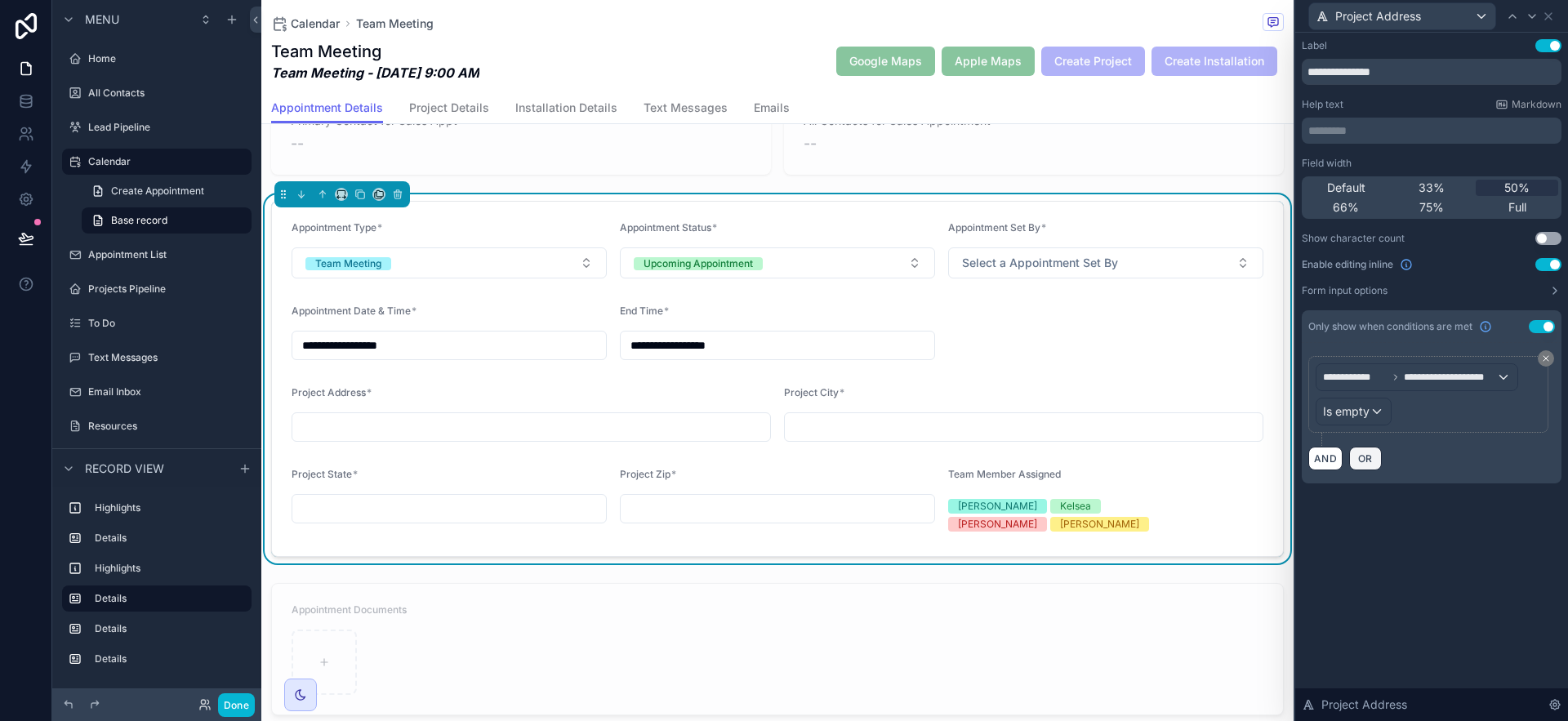
click at [1376, 457] on button "OR" at bounding box center [1366, 458] width 33 height 24
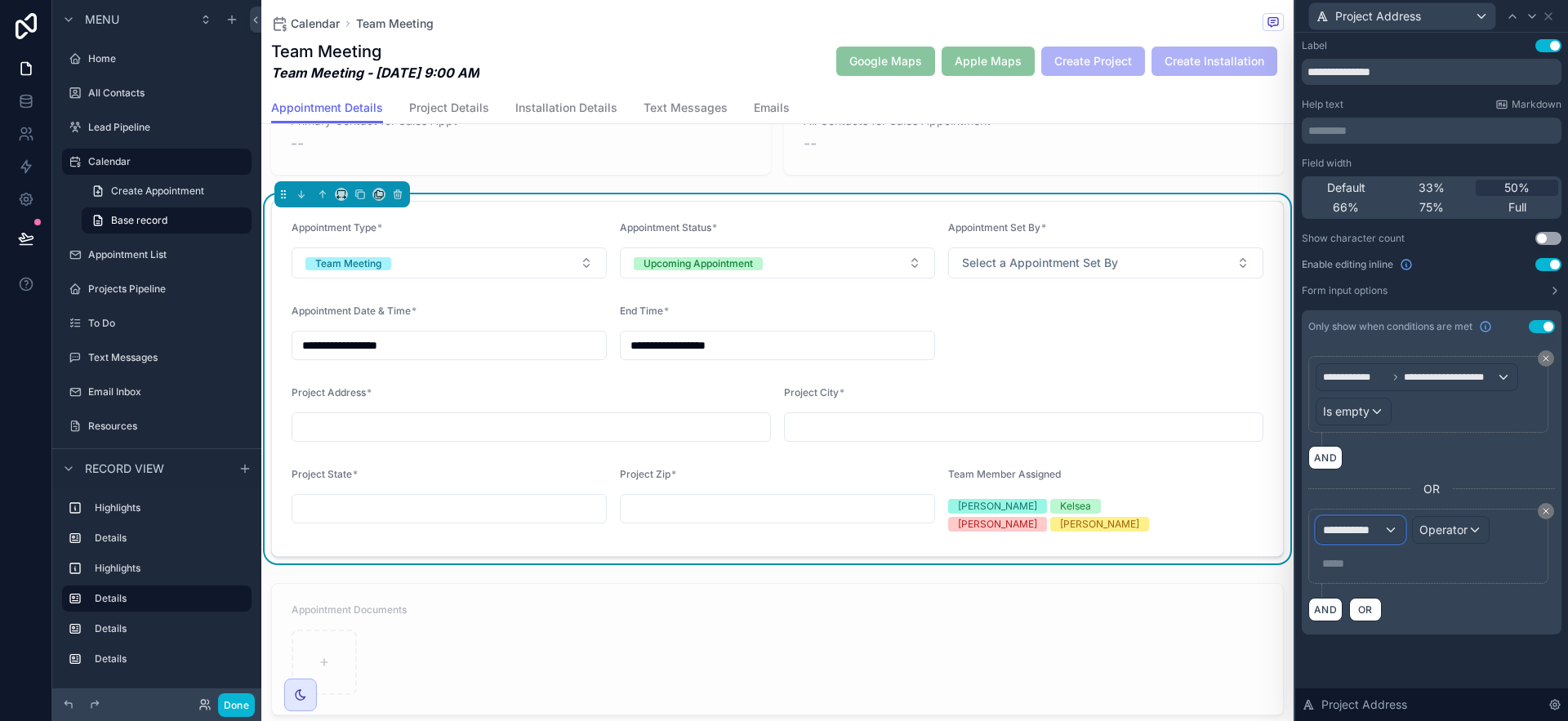
click at [1373, 525] on span "**********" at bounding box center [1353, 530] width 60 height 16
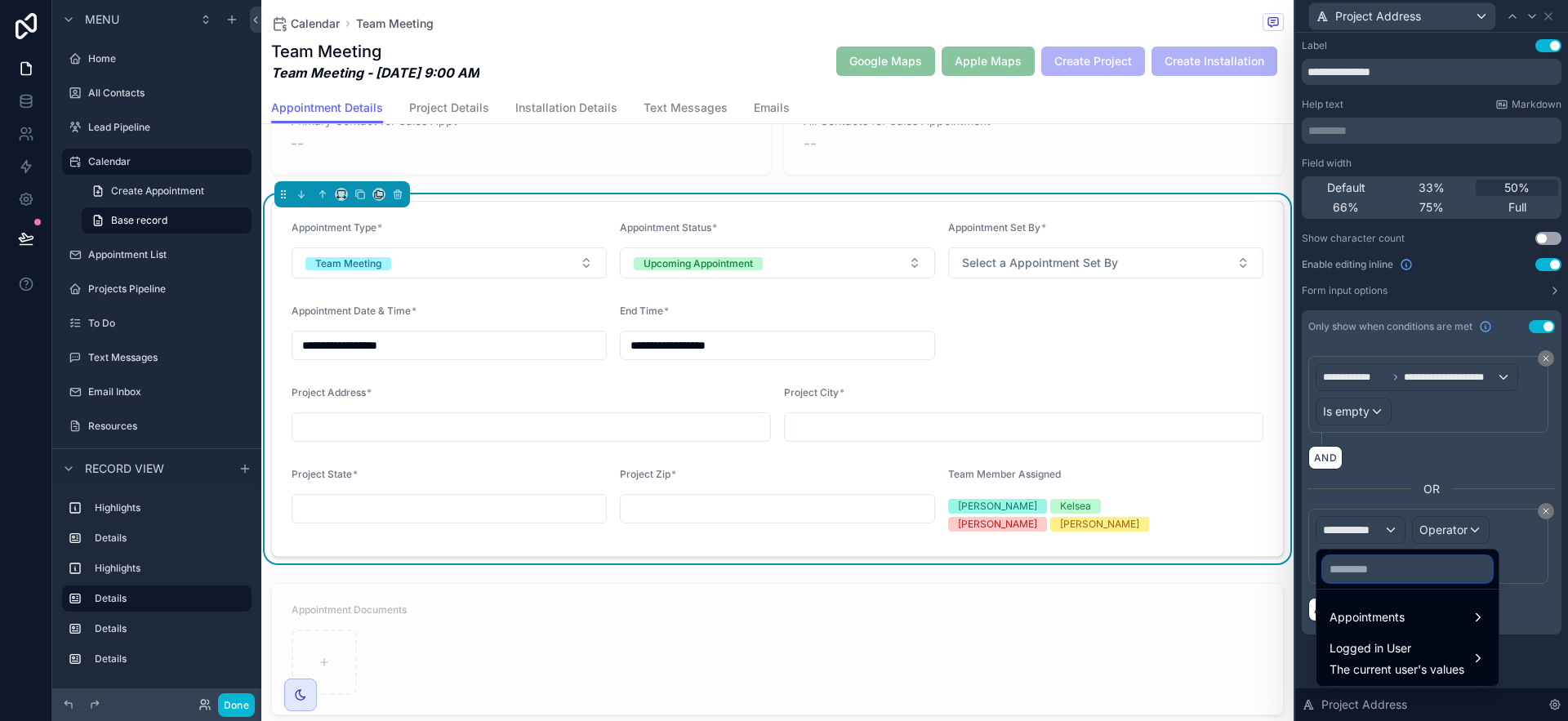
click at [1373, 568] on input "text" at bounding box center [1408, 569] width 169 height 26
type input "***"
click at [1404, 613] on span "Appointments" at bounding box center [1367, 617] width 75 height 19
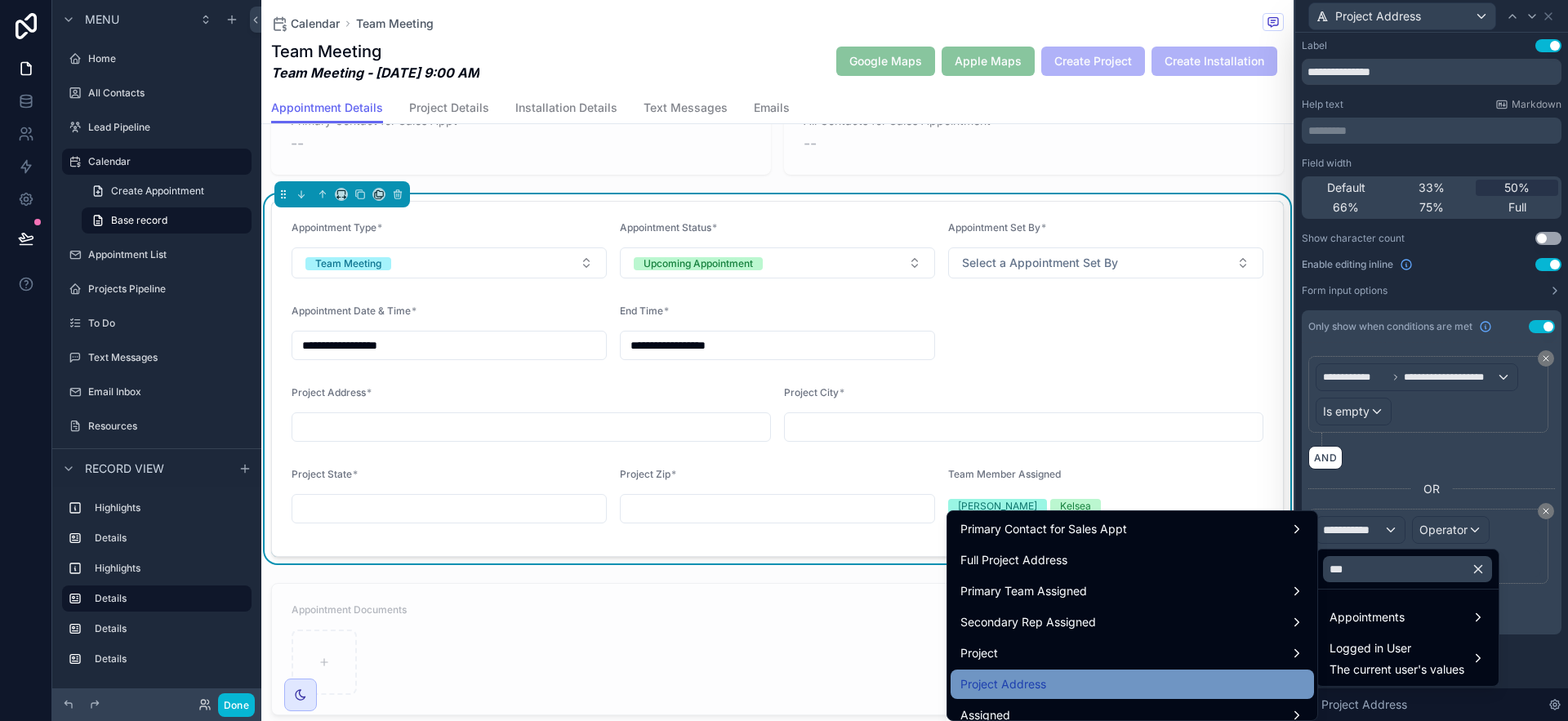
click at [1139, 674] on div "Project Address" at bounding box center [1133, 684] width 344 height 19
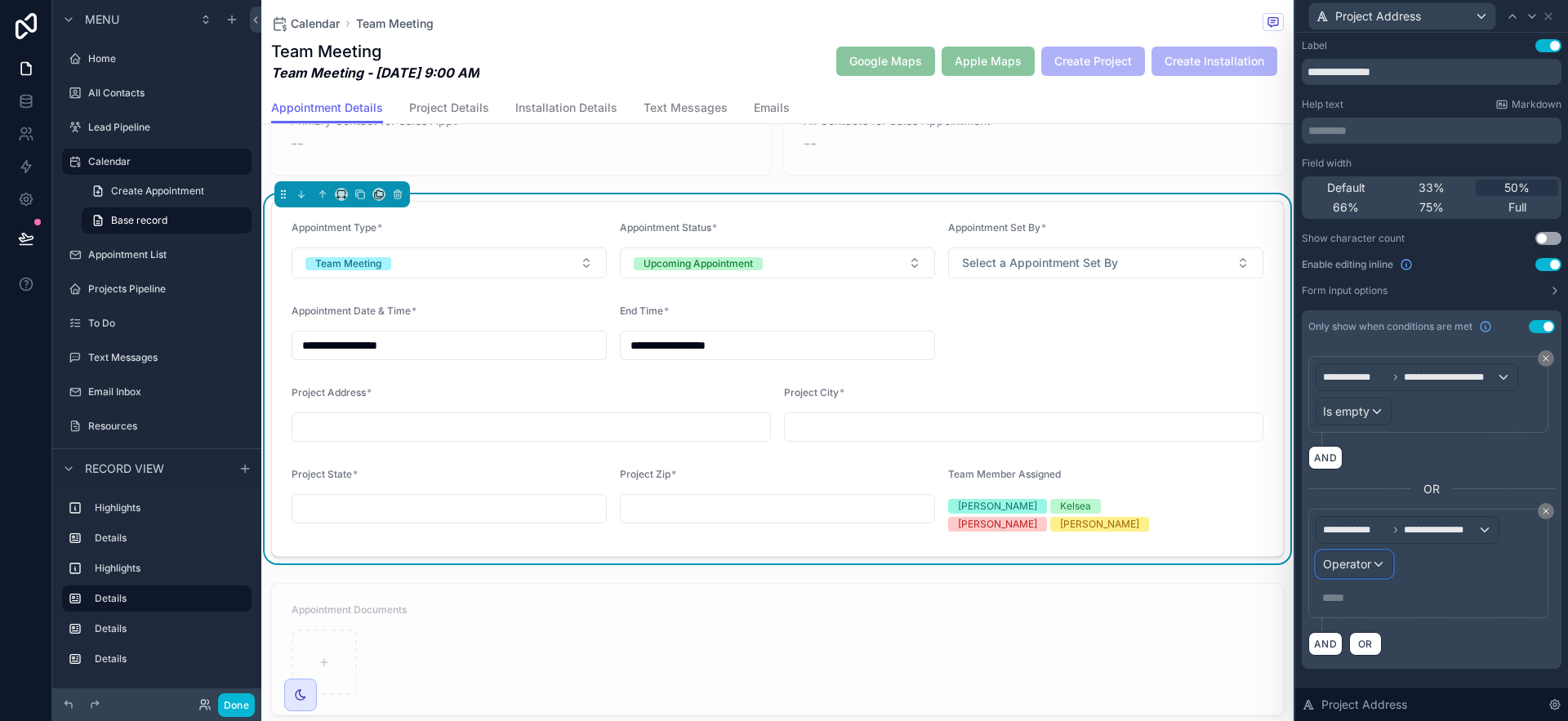
click at [1369, 566] on span "Operator" at bounding box center [1347, 564] width 48 height 14
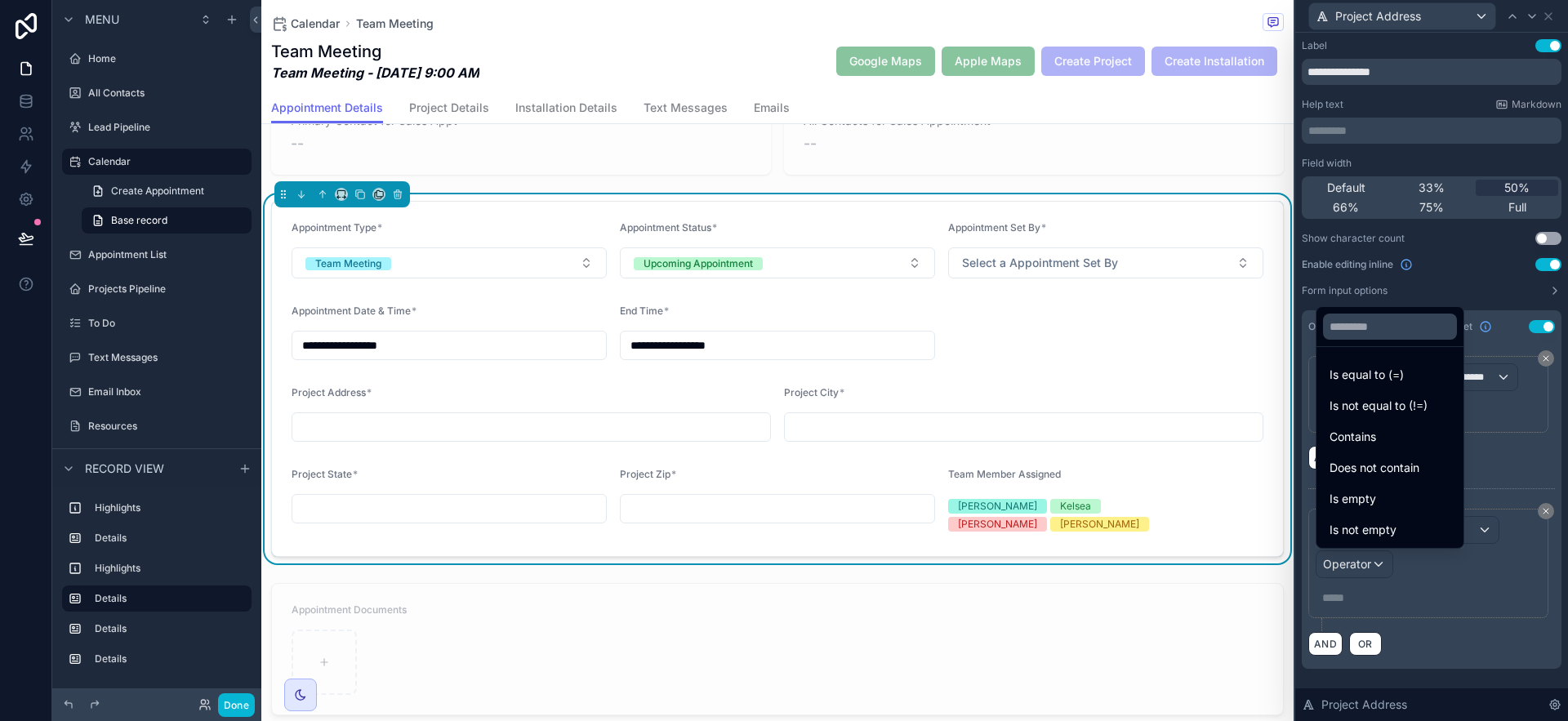
click at [1458, 589] on div at bounding box center [1432, 360] width 273 height 721
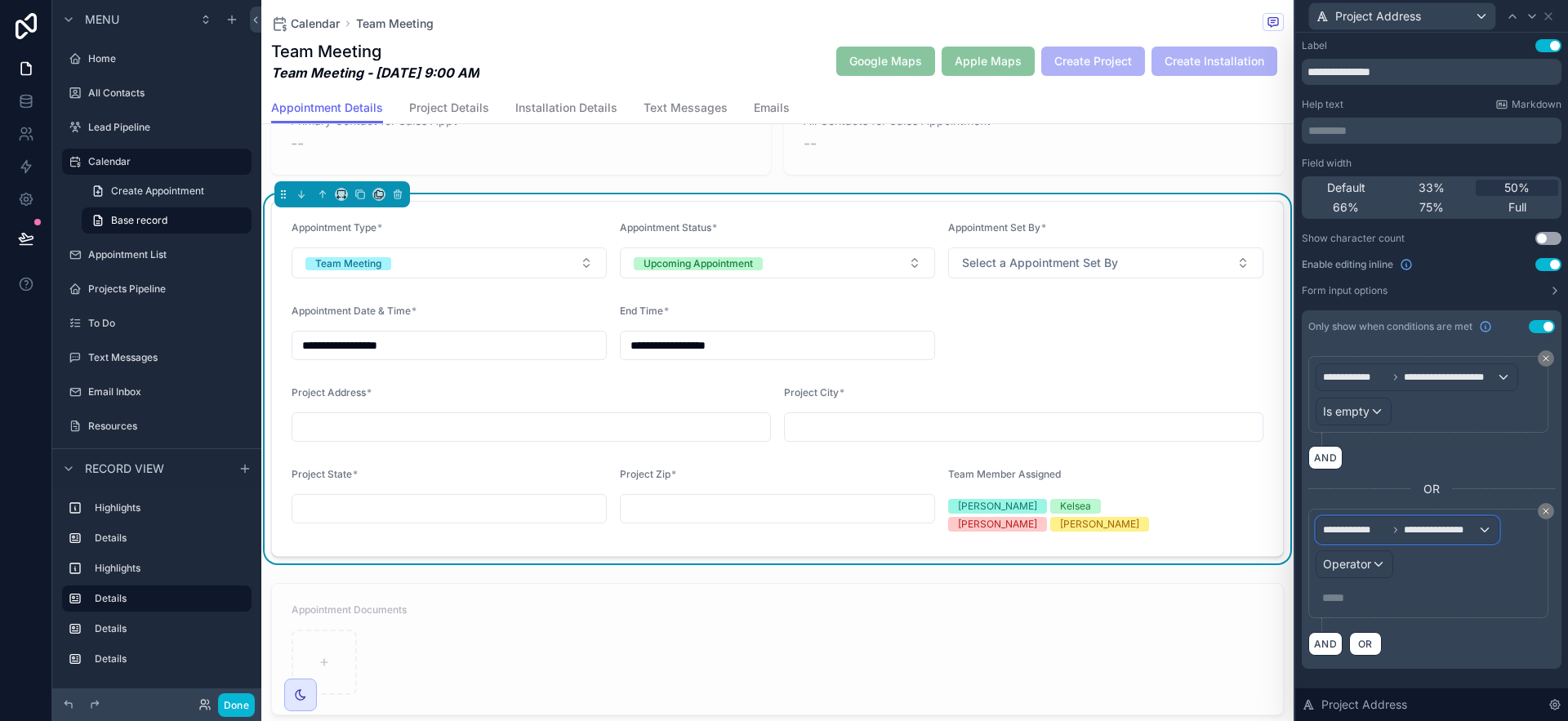
click at [1437, 533] on span "**********" at bounding box center [1440, 530] width 74 height 13
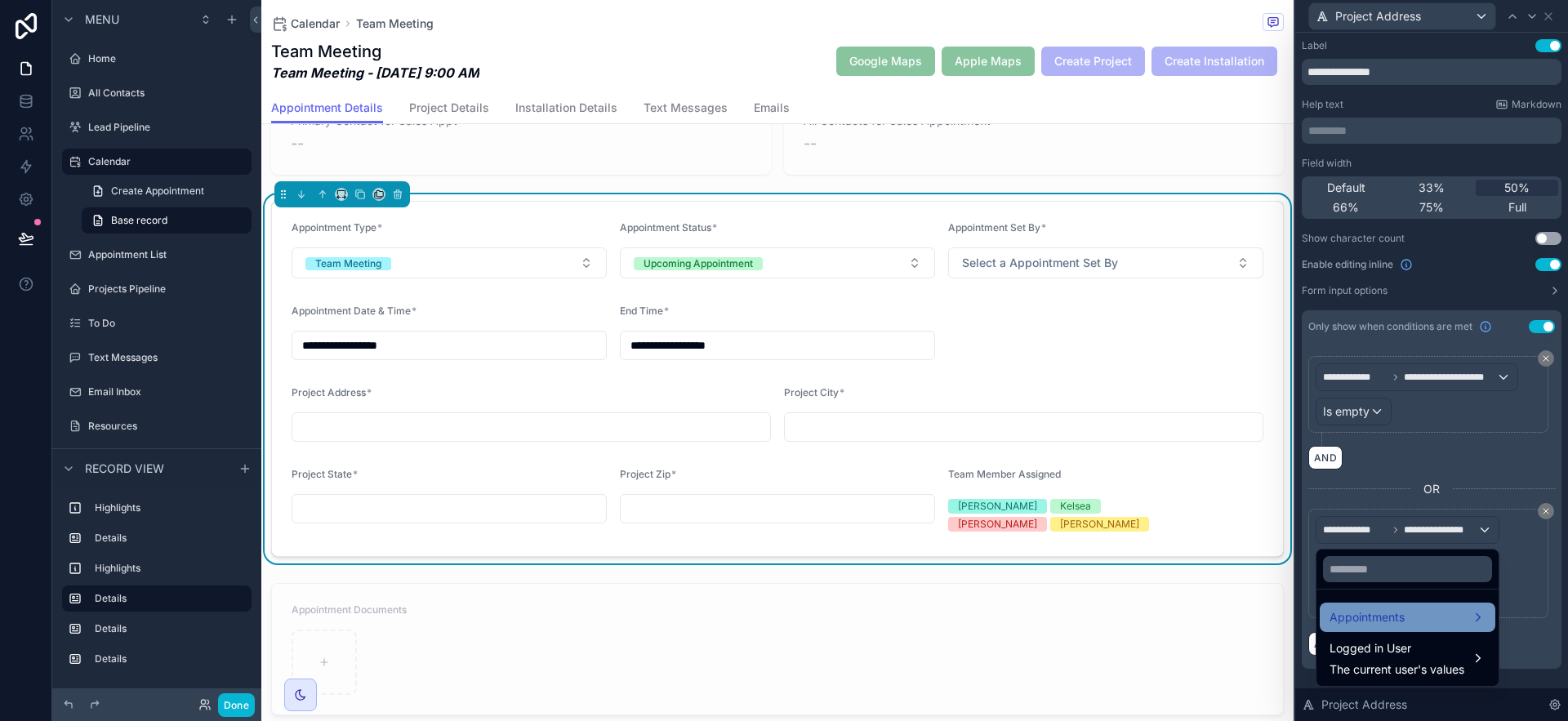
click at [1388, 618] on span "Appointments" at bounding box center [1367, 617] width 75 height 19
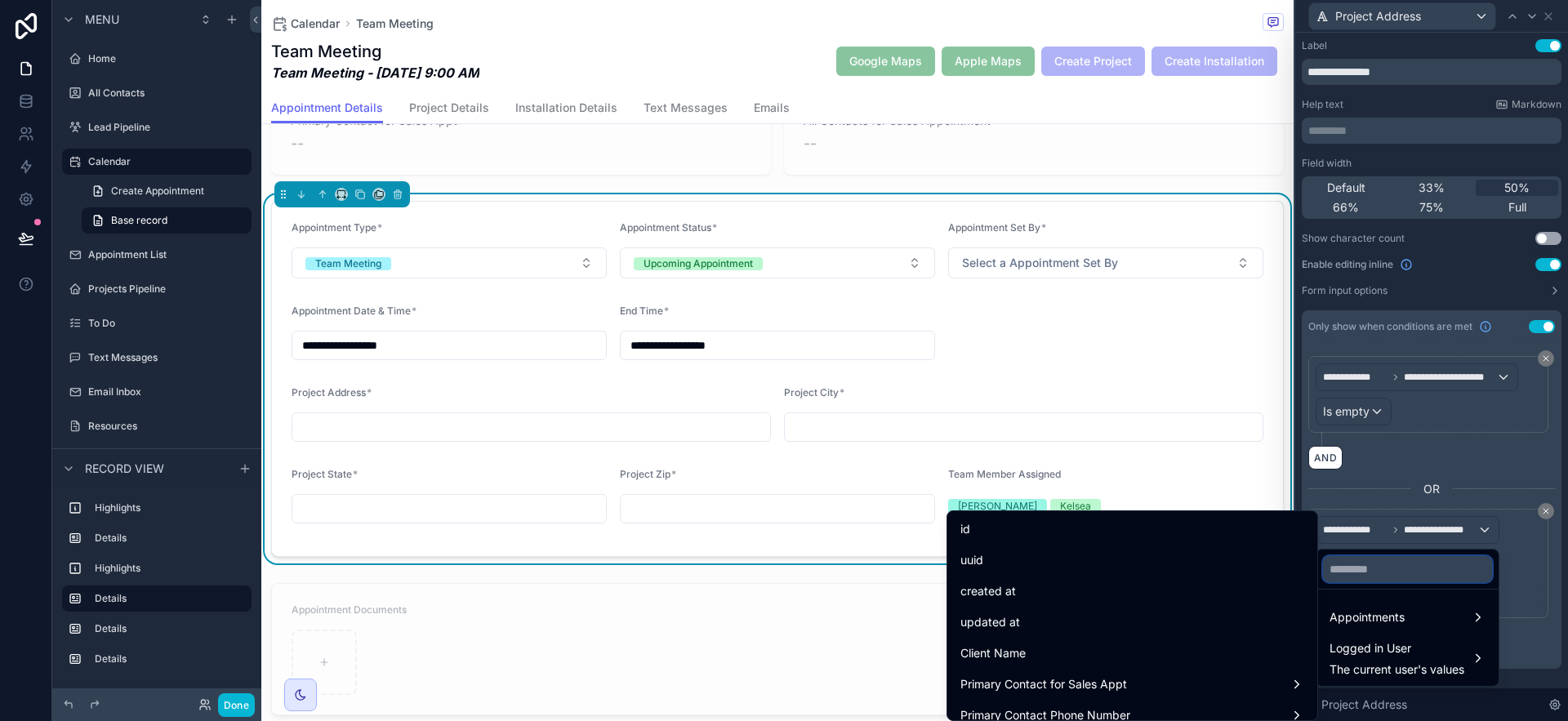
click at [1352, 572] on input "text" at bounding box center [1408, 569] width 169 height 26
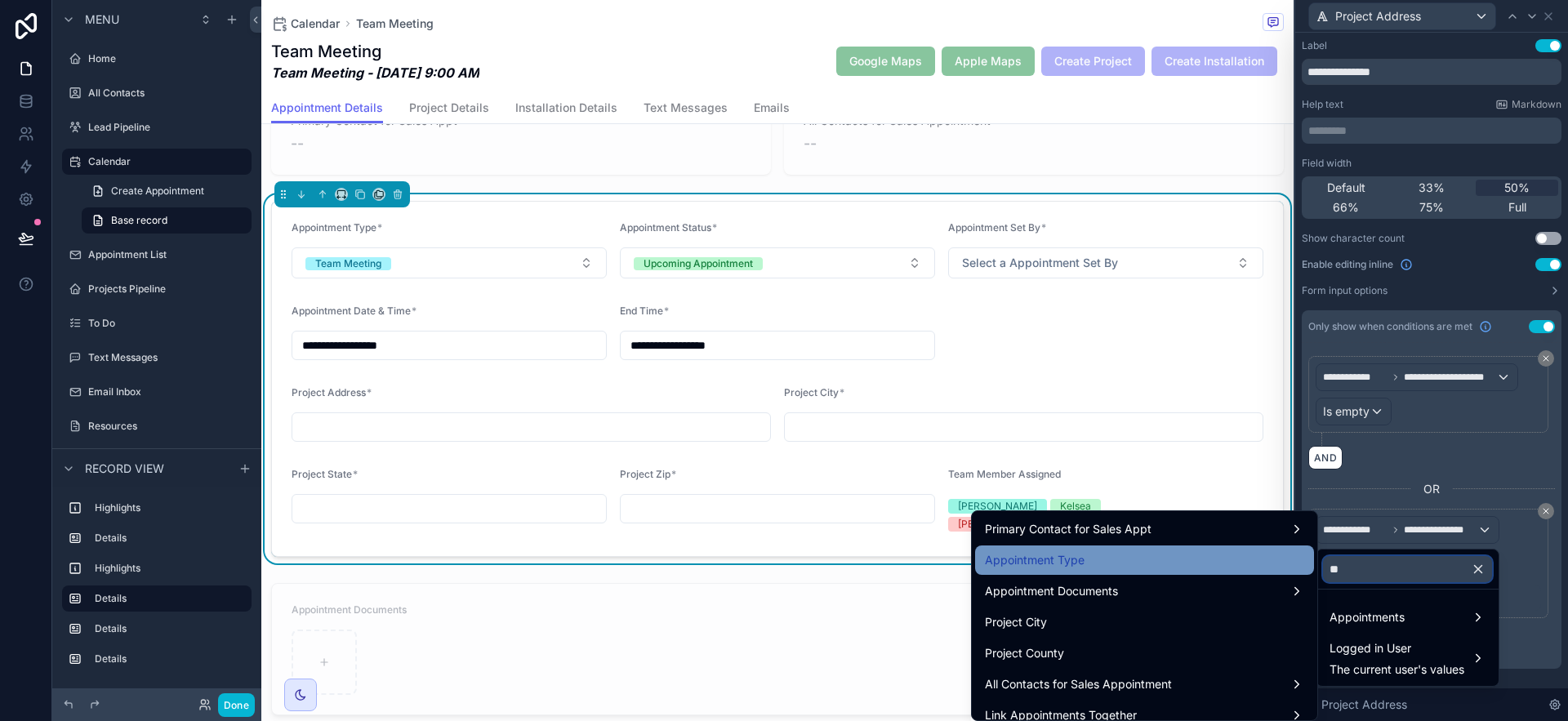
type input "**"
click at [1134, 567] on div "Appointment Type" at bounding box center [1144, 560] width 319 height 19
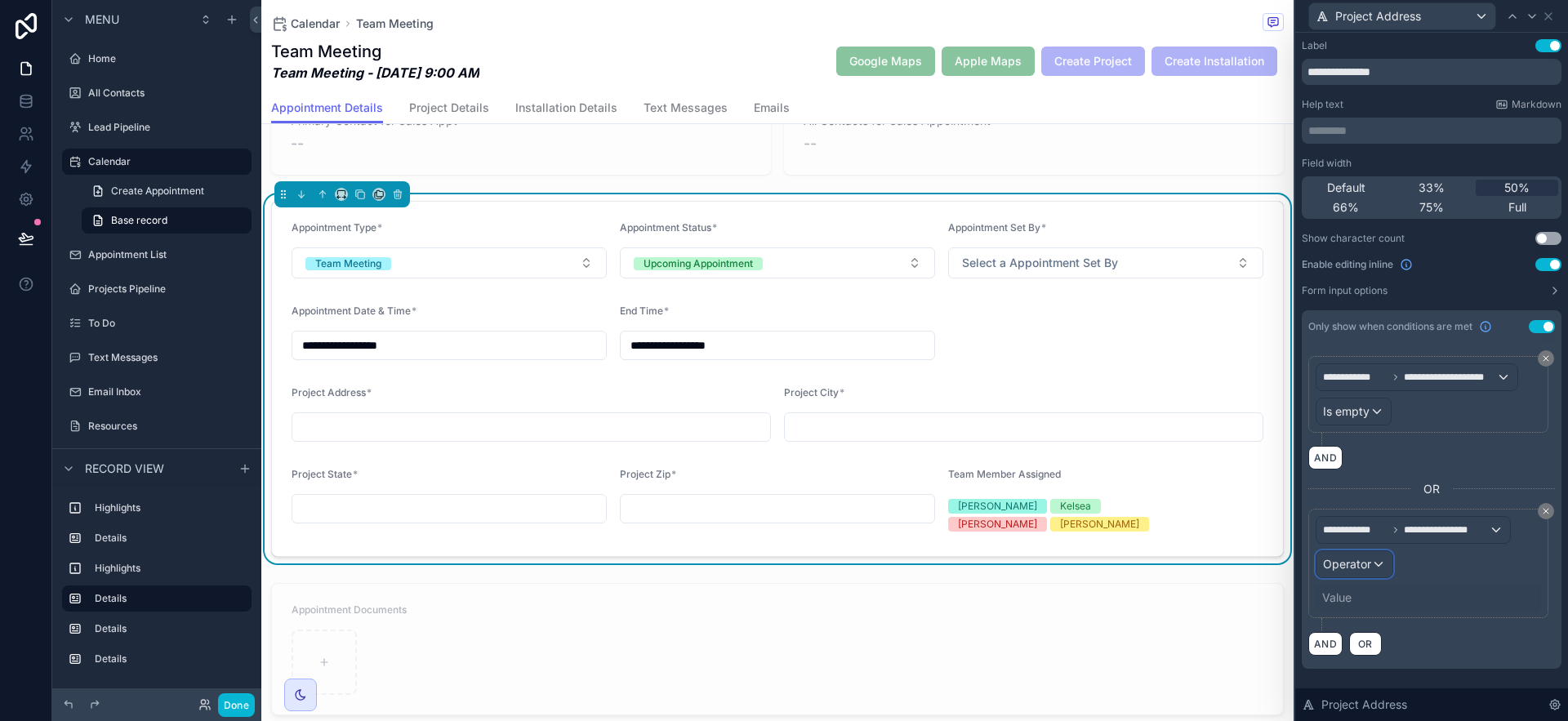
click at [1360, 570] on span "Operator" at bounding box center [1347, 564] width 48 height 14
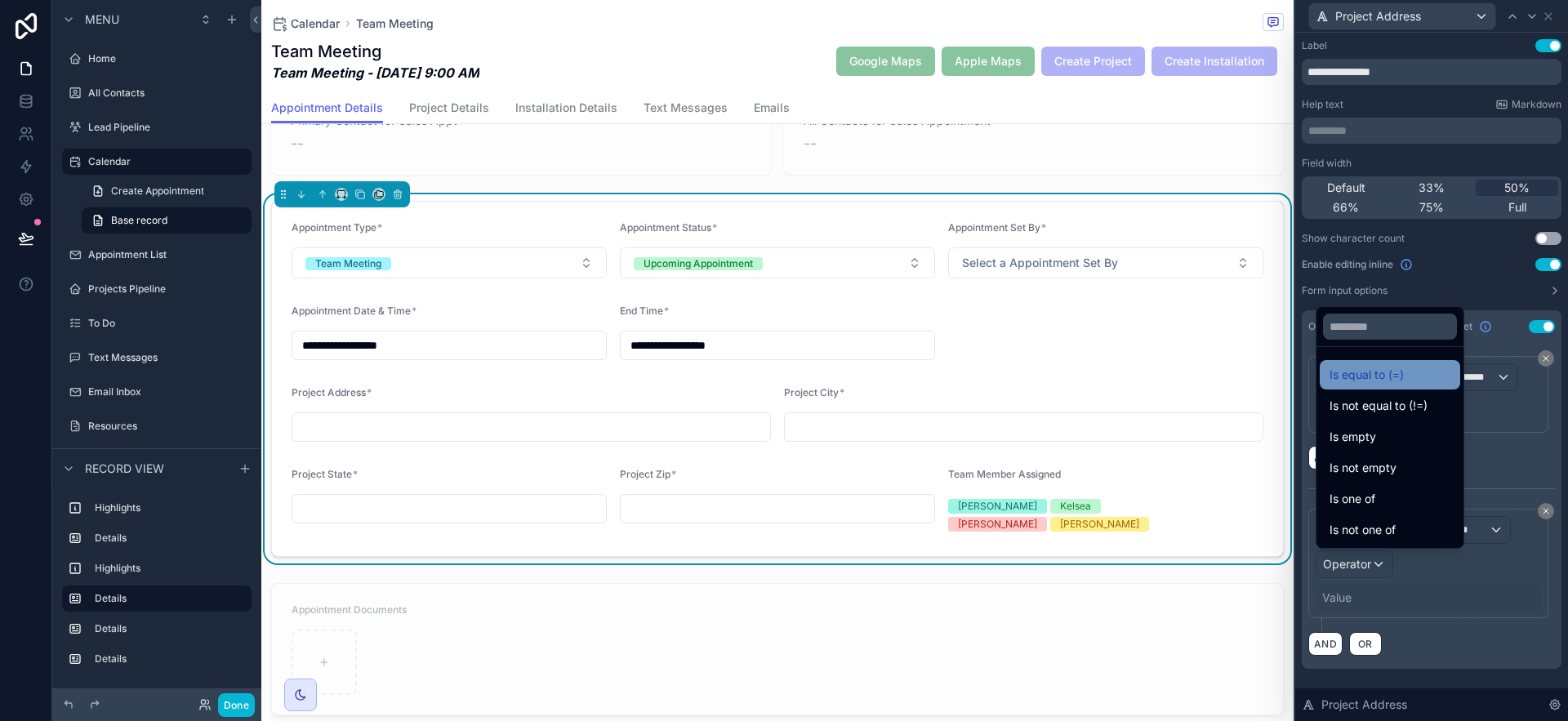
click at [1381, 372] on span "Is equal to (=)" at bounding box center [1367, 374] width 75 height 19
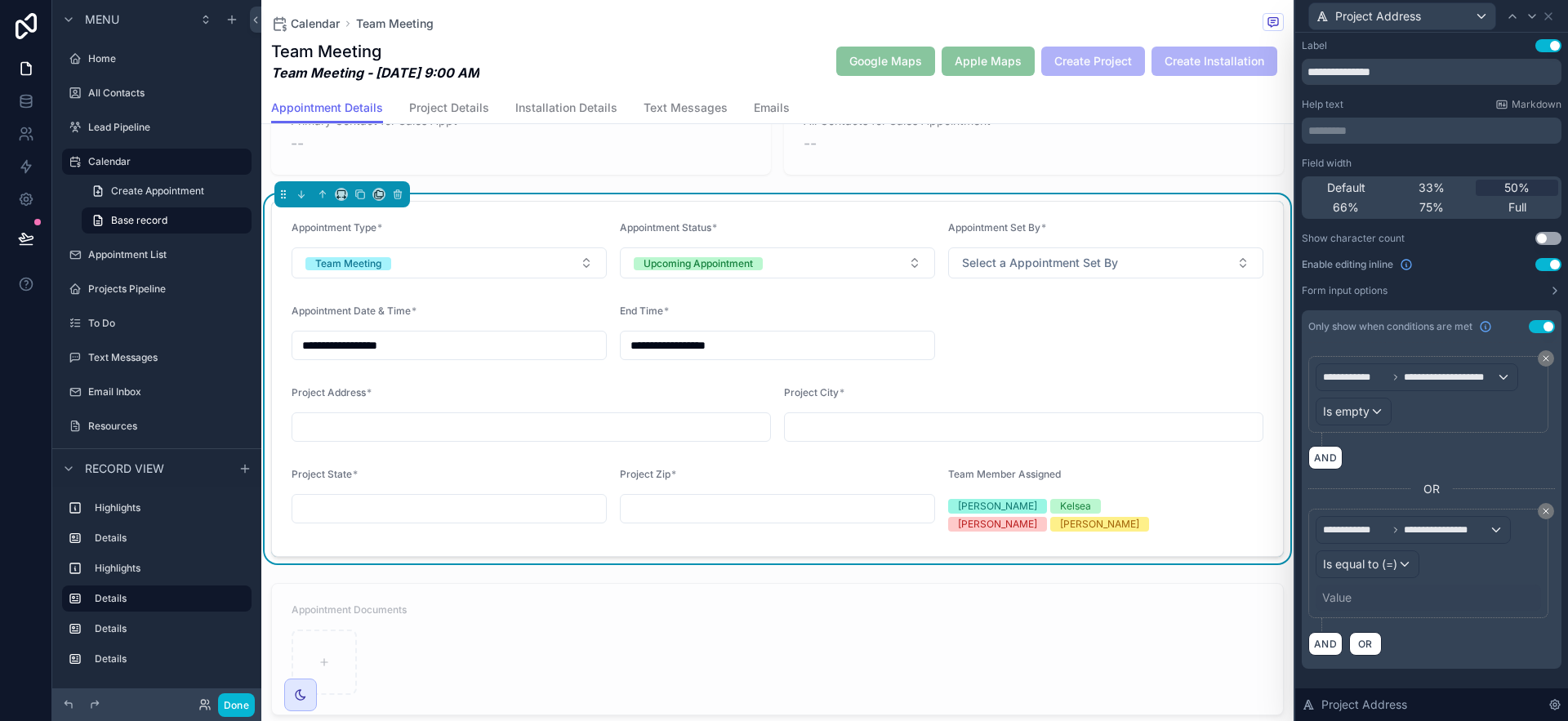
click at [1351, 595] on div "Value" at bounding box center [1337, 597] width 30 height 16
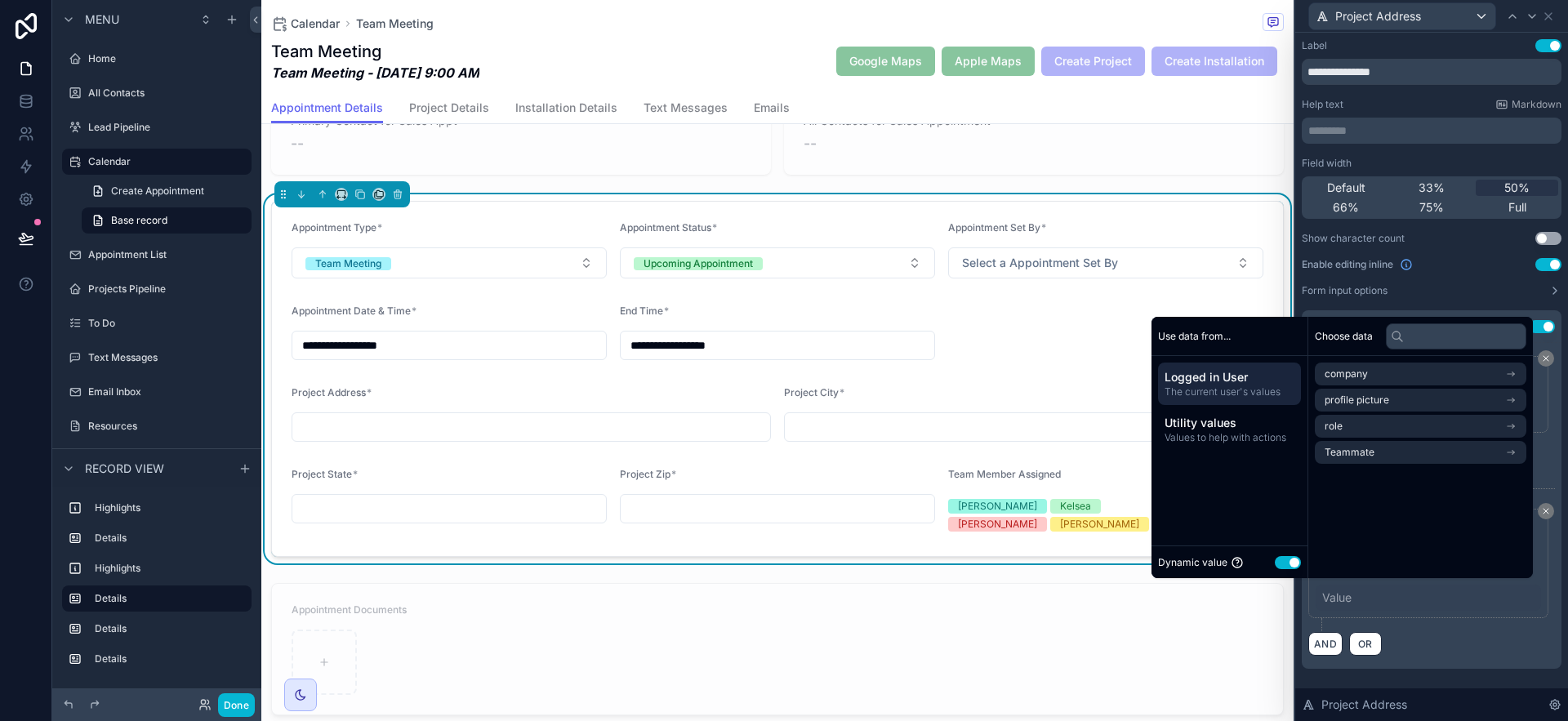
click at [1281, 563] on button "Use setting" at bounding box center [1288, 563] width 26 height 13
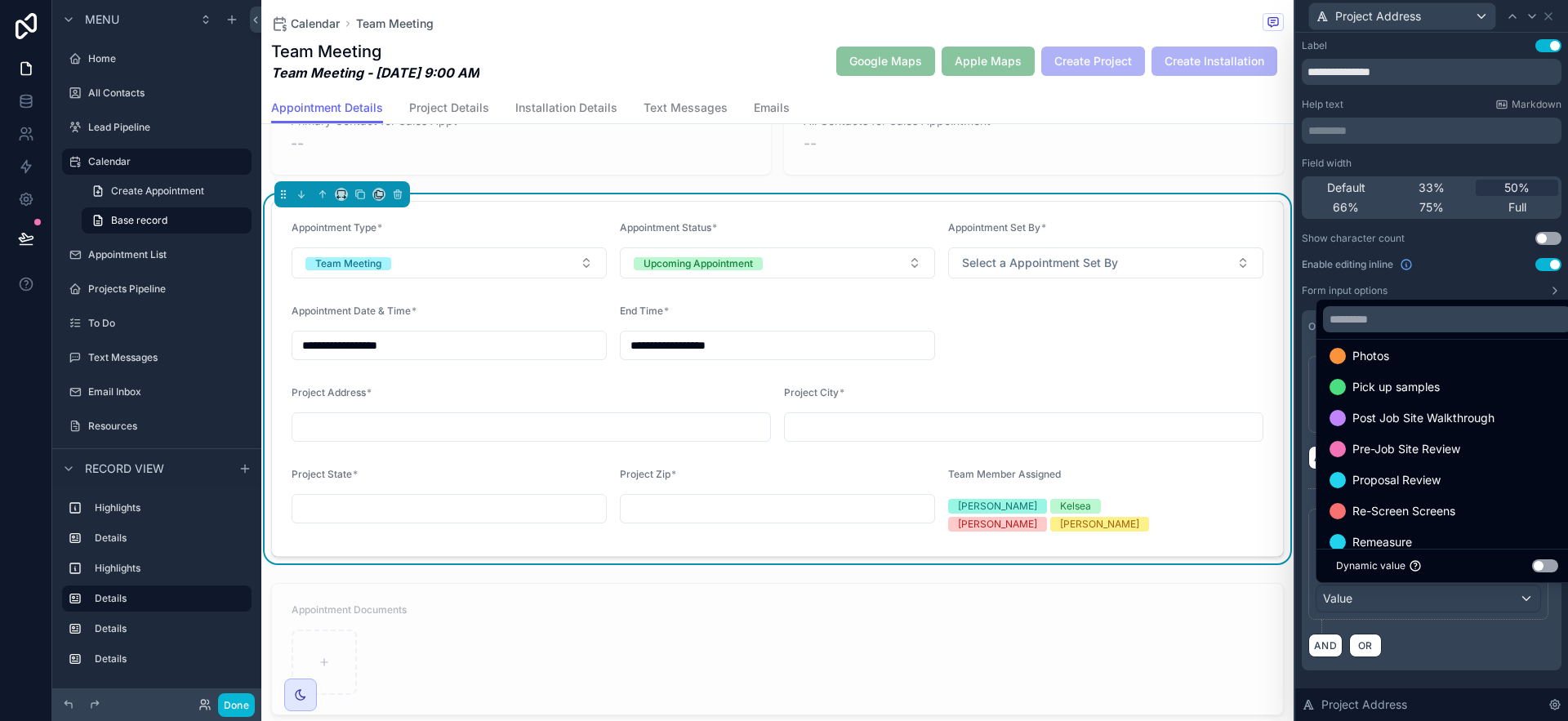
scroll to position [530, 0]
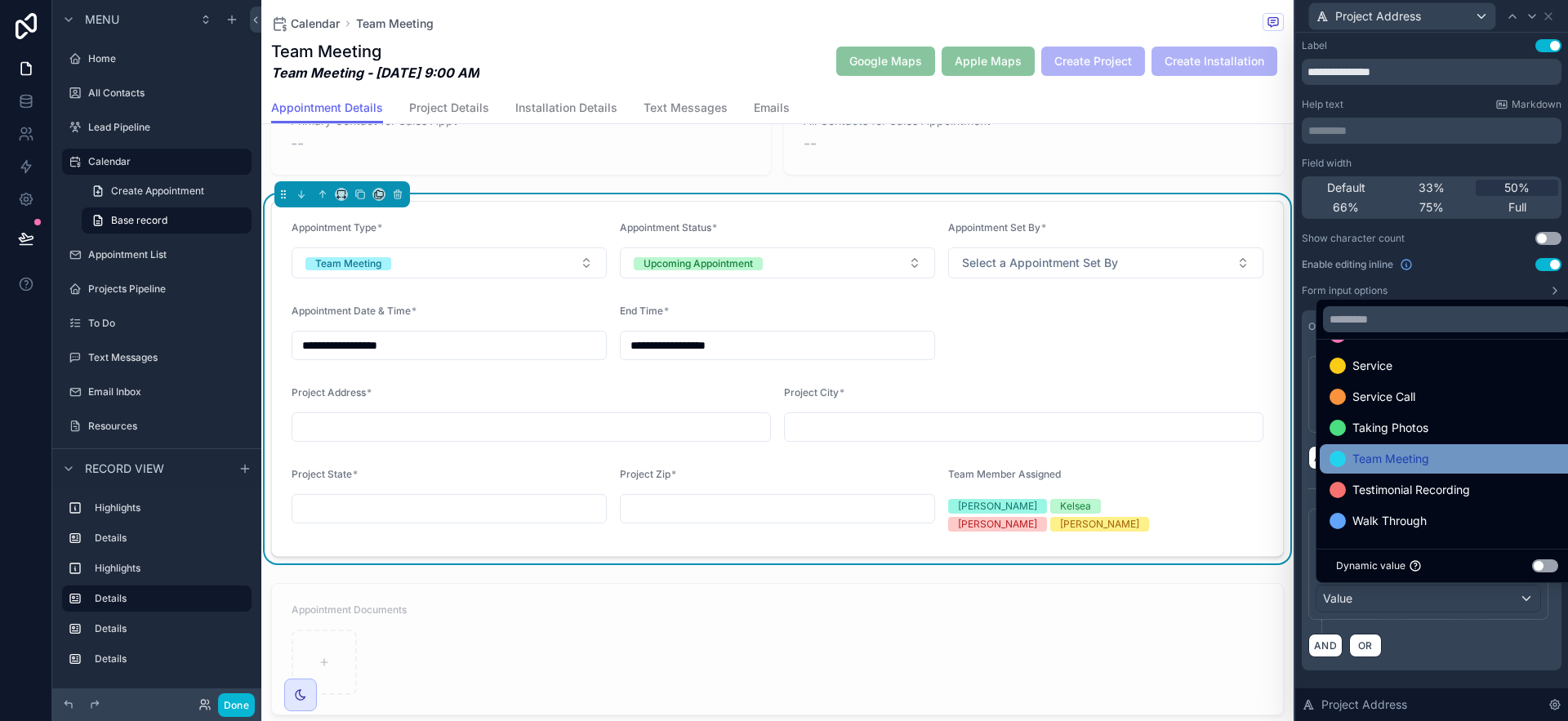
click at [1448, 468] on div "Team Meeting" at bounding box center [1448, 458] width 235 height 19
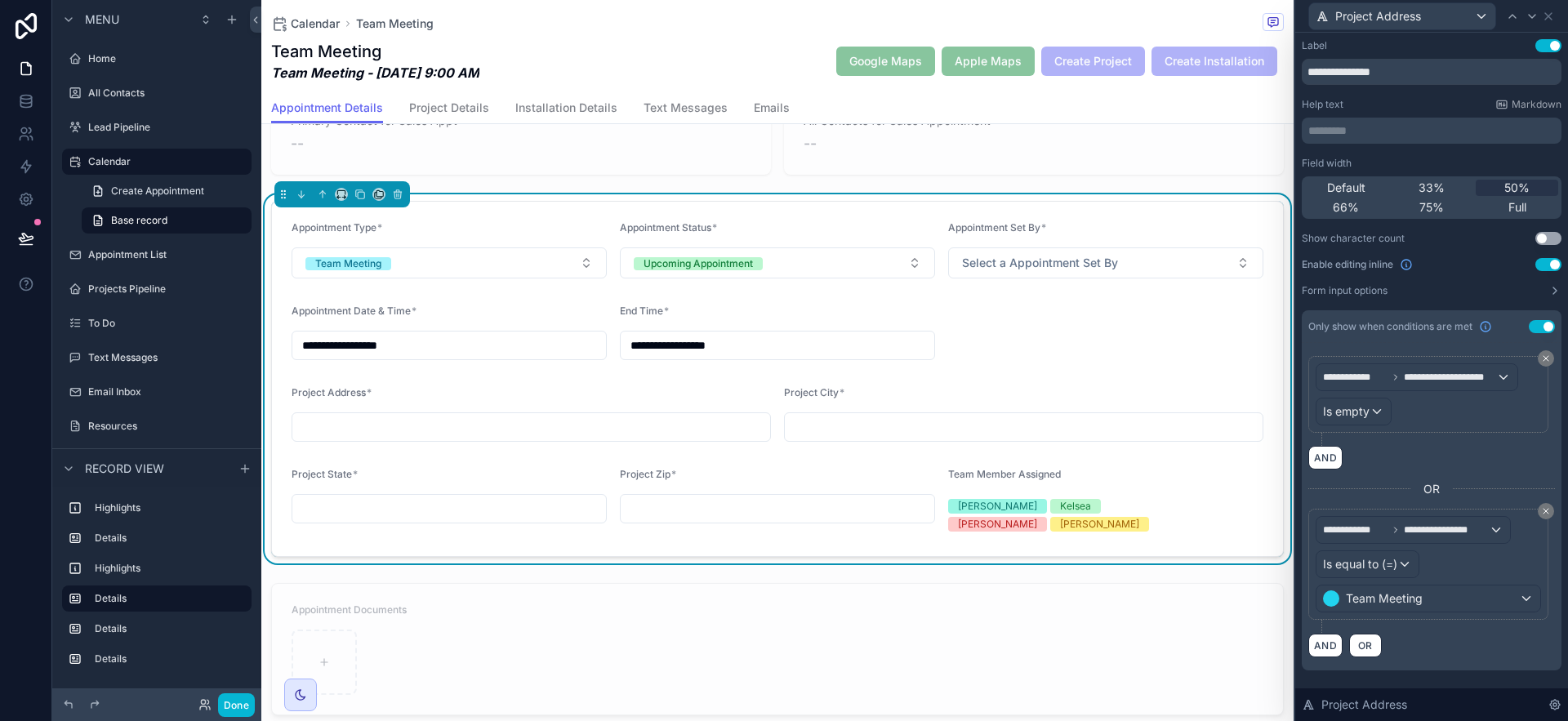
click at [1512, 638] on div "AND OR" at bounding box center [1432, 645] width 247 height 25
click at [1545, 507] on icon at bounding box center [1546, 512] width 10 height 10
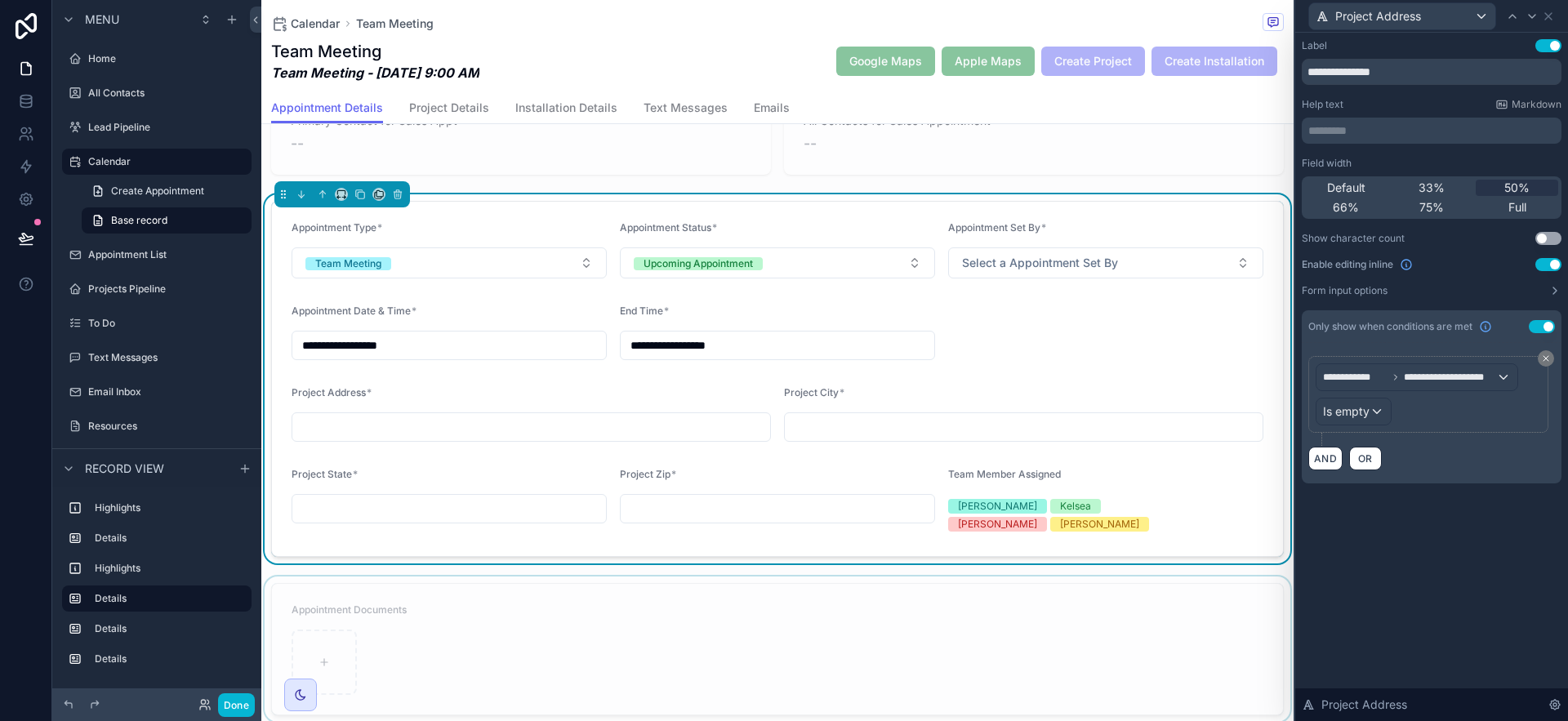
click at [1036, 668] on div "scrollable content" at bounding box center [778, 650] width 1033 height 146
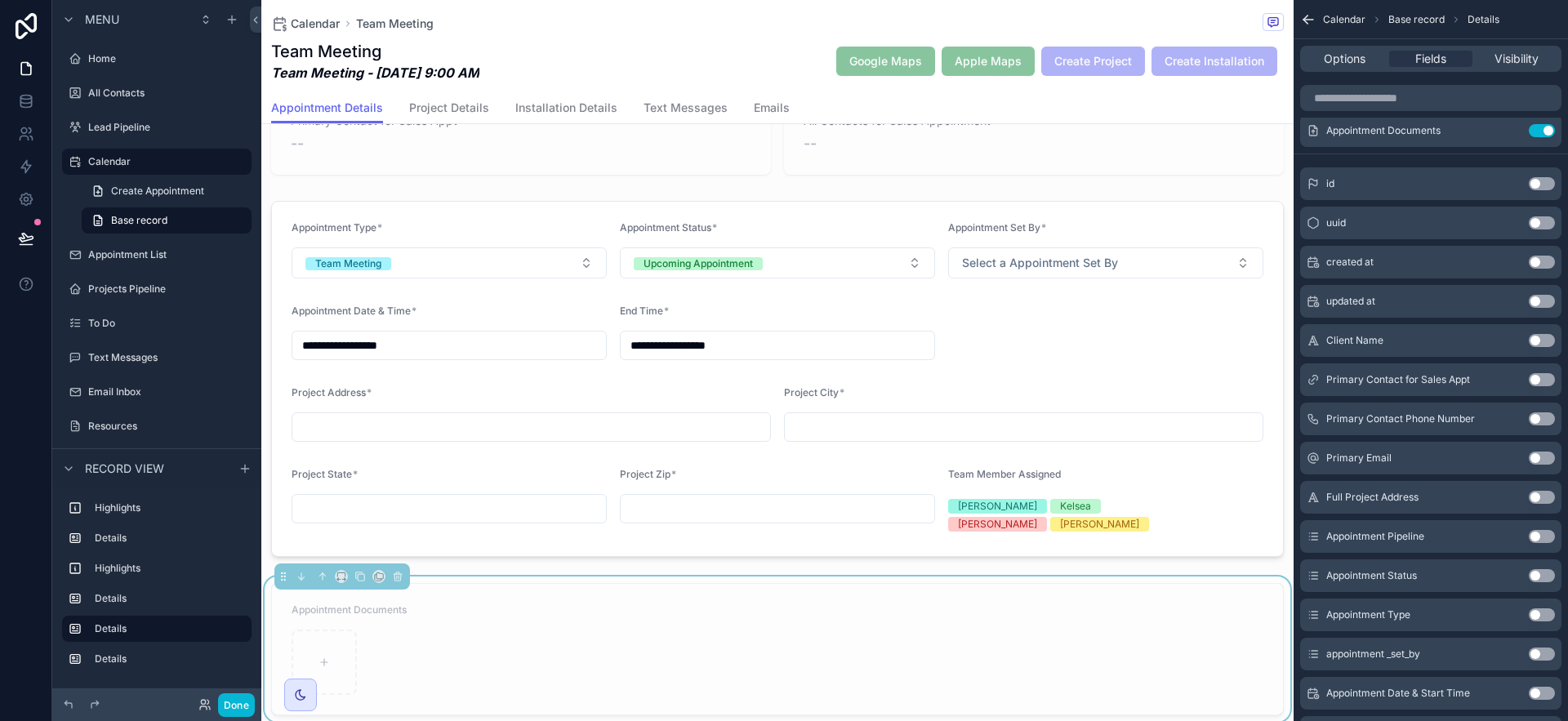
click at [802, 551] on div "**********" at bounding box center [778, 363] width 1033 height 956
click at [1511, 127] on icon "scrollable content" at bounding box center [1511, 129] width 7 height 7
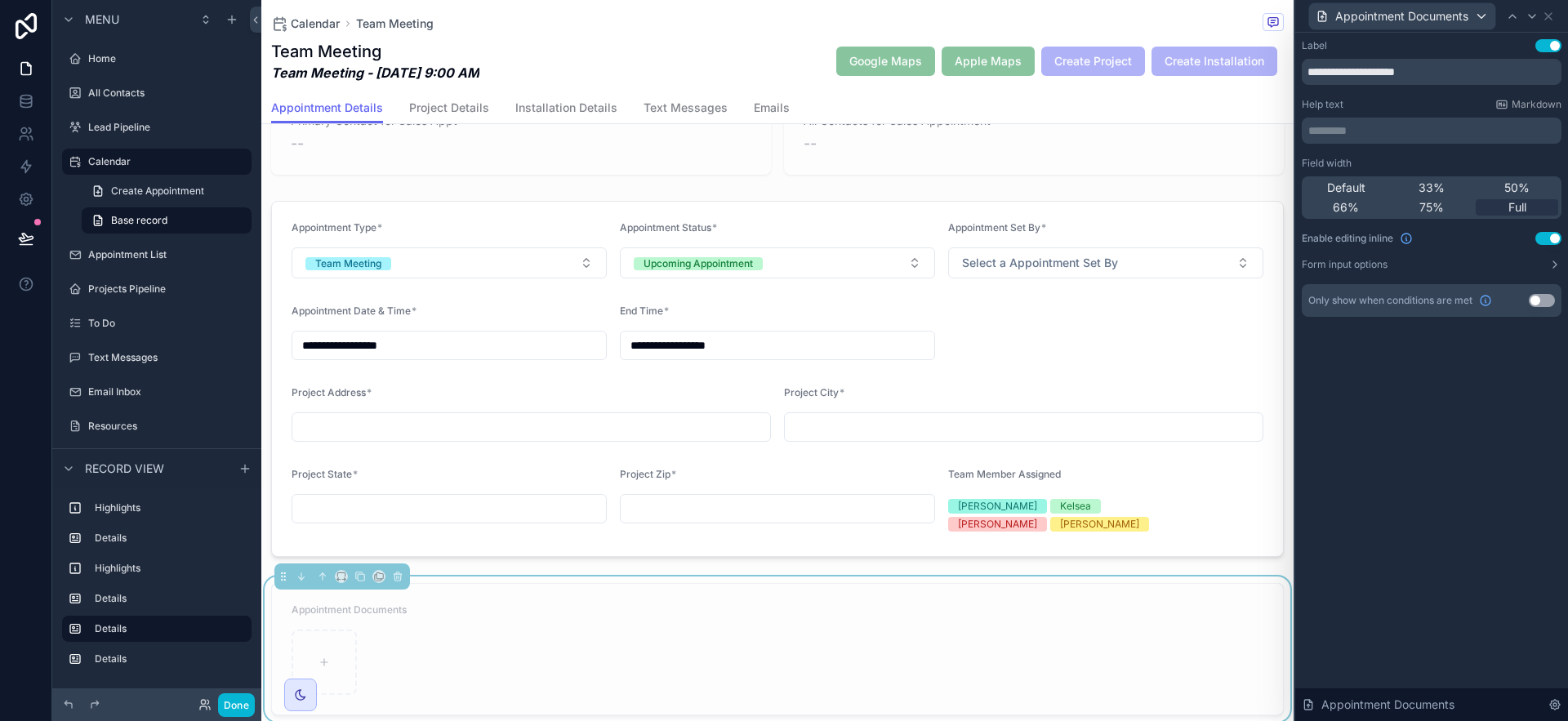
click at [1054, 605] on div "Appointment Documents" at bounding box center [777, 613] width 972 height 19
click at [1269, 554] on div "**********" at bounding box center [778, 363] width 1033 height 956
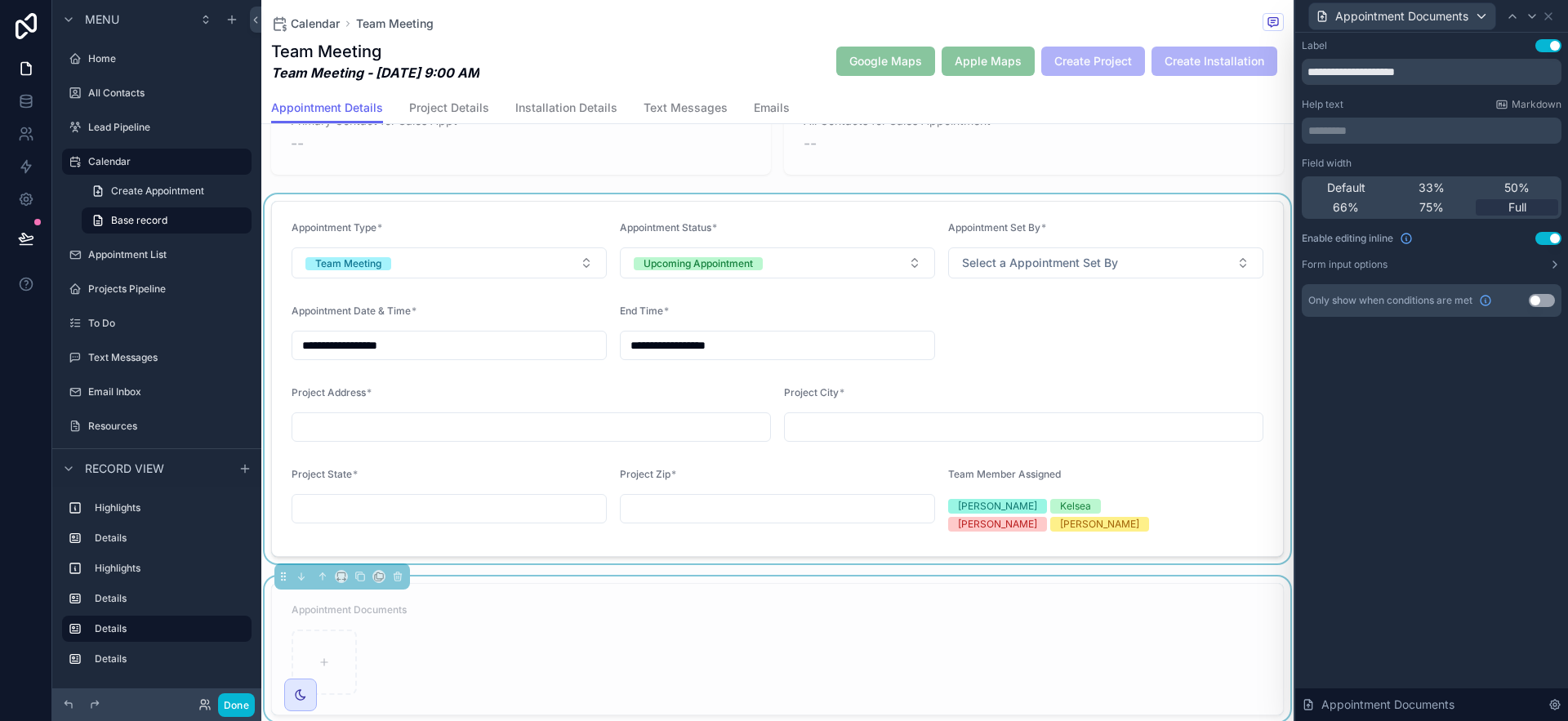
click at [1249, 518] on div "scrollable content" at bounding box center [778, 379] width 1033 height 369
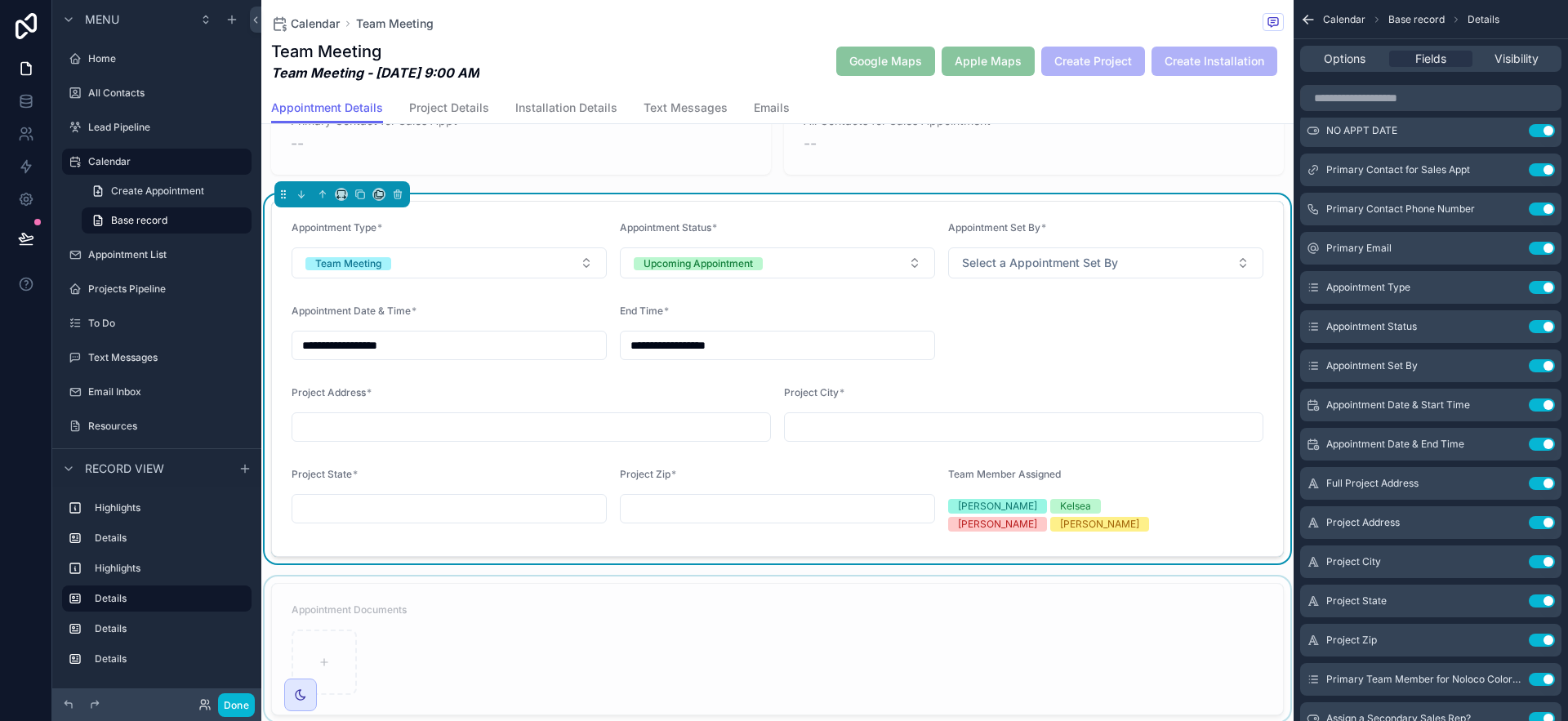
click at [705, 629] on div "scrollable content" at bounding box center [778, 650] width 1033 height 146
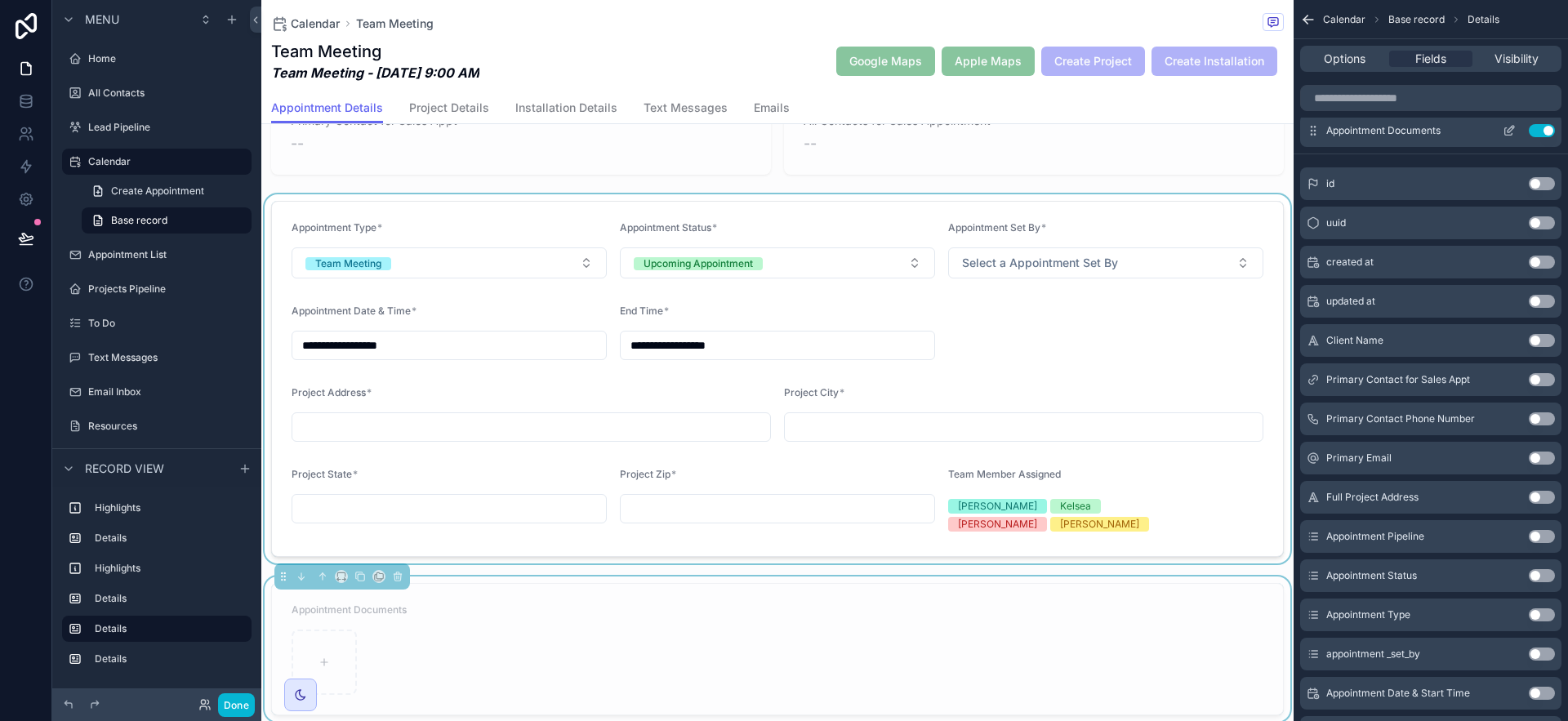
click at [1511, 128] on icon "scrollable content" at bounding box center [1509, 130] width 13 height 13
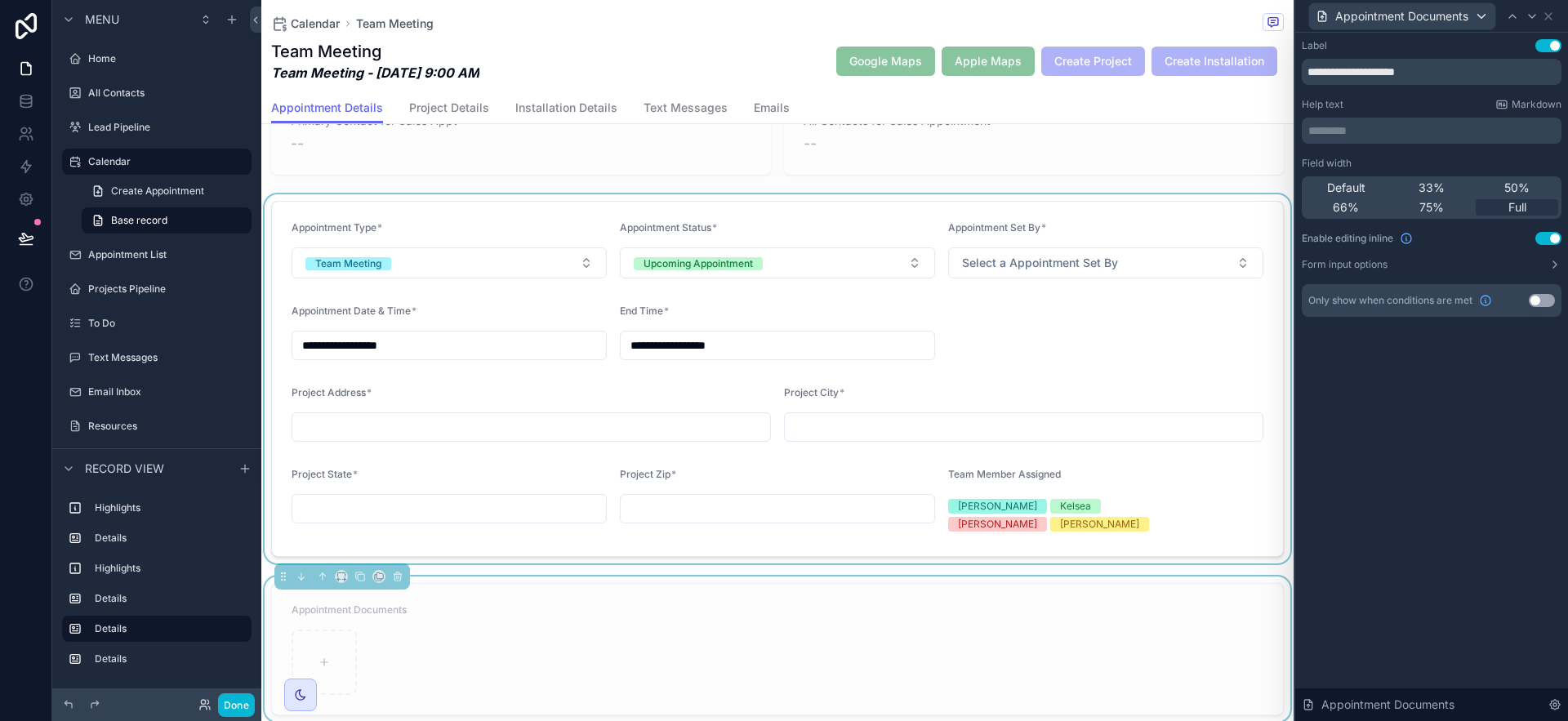
click at [1055, 379] on div "scrollable content" at bounding box center [778, 379] width 1033 height 369
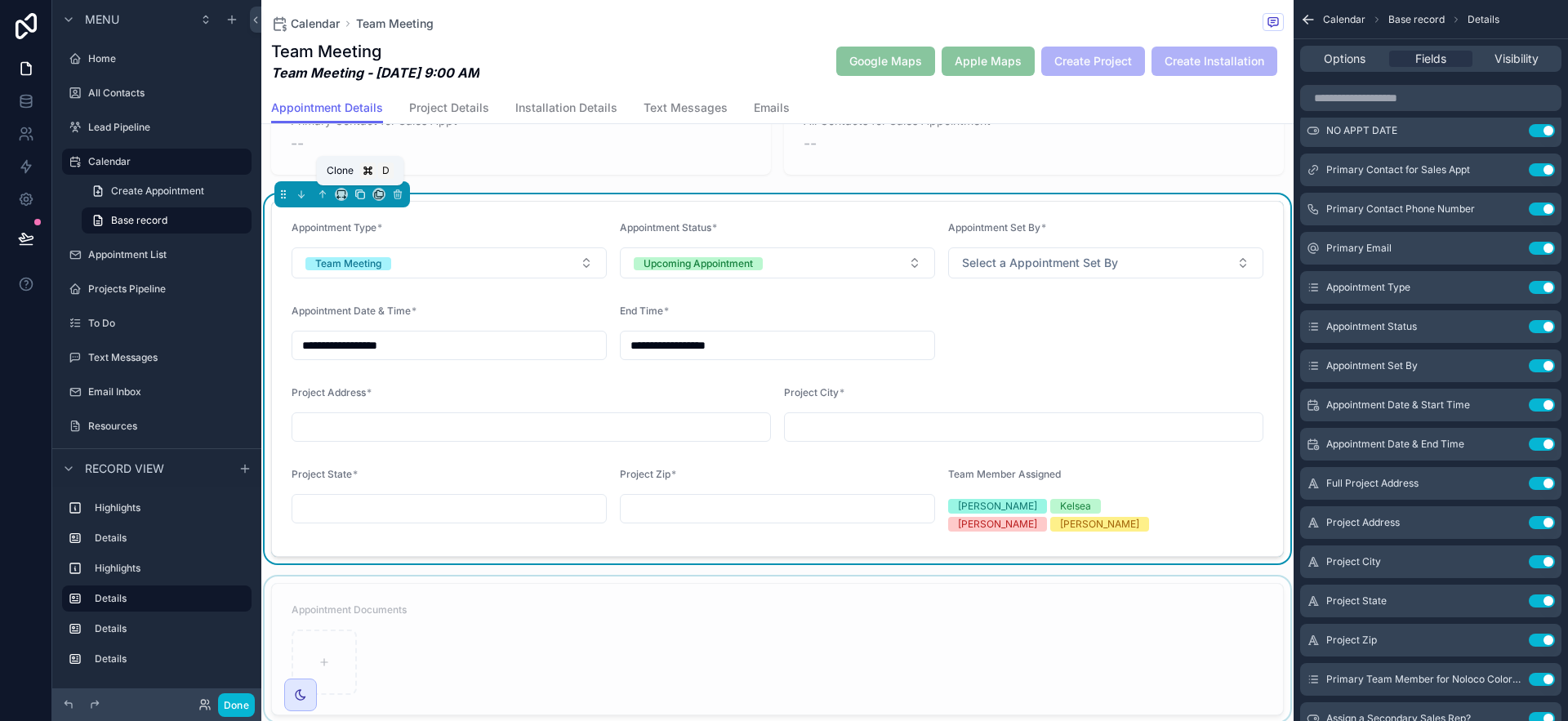
click at [357, 196] on icon "scrollable content" at bounding box center [361, 196] width 7 height 7
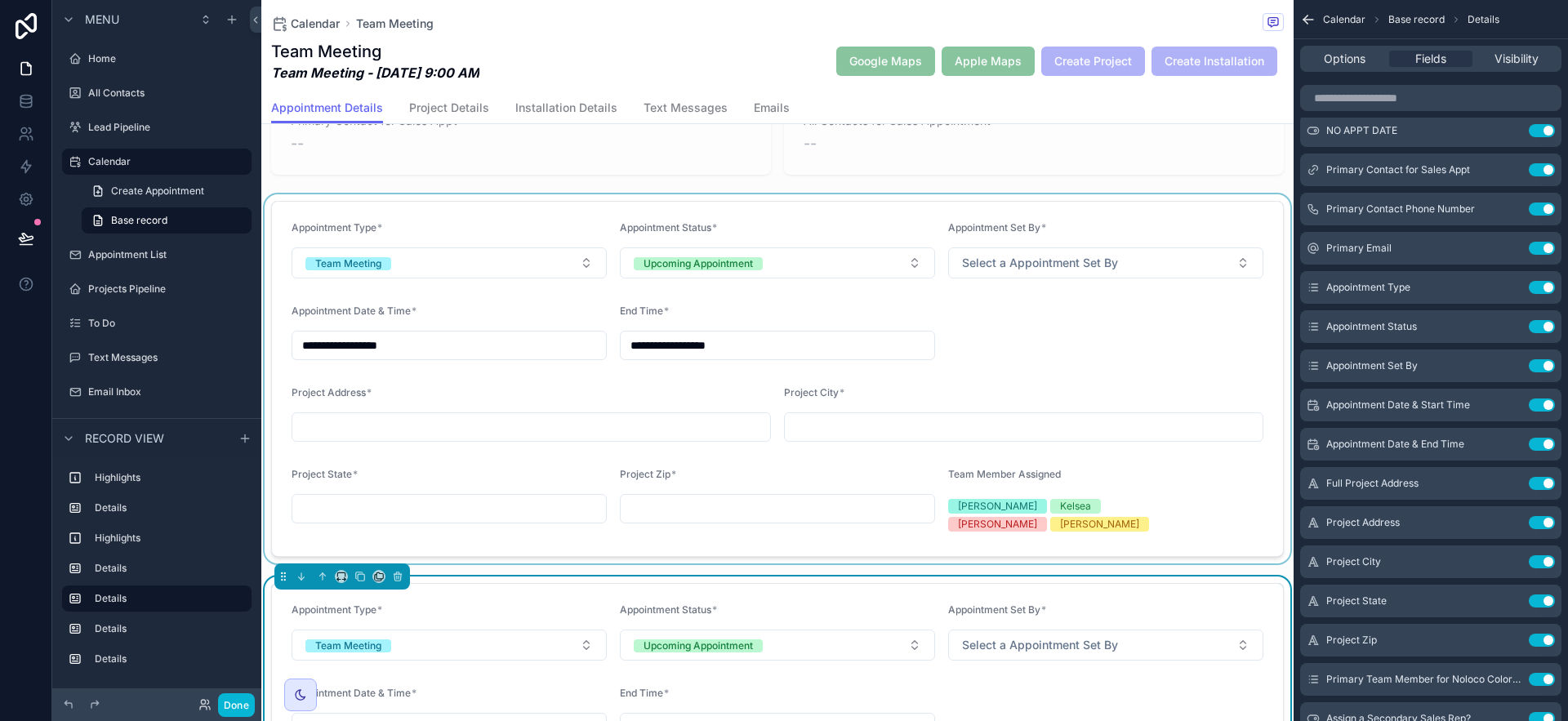
click at [1161, 369] on div "scrollable content" at bounding box center [778, 379] width 1033 height 369
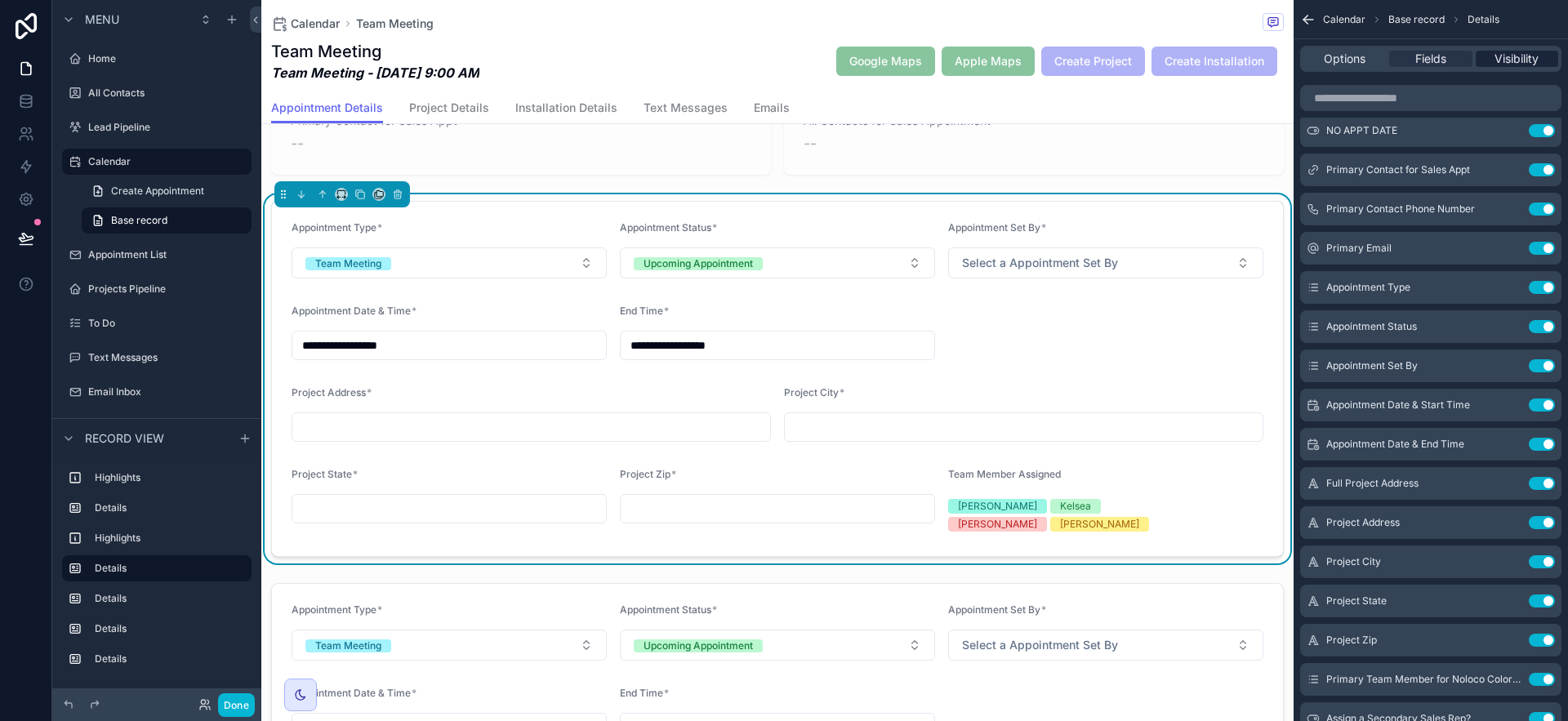
click at [1543, 60] on div "Visibility" at bounding box center [1516, 58] width 82 height 16
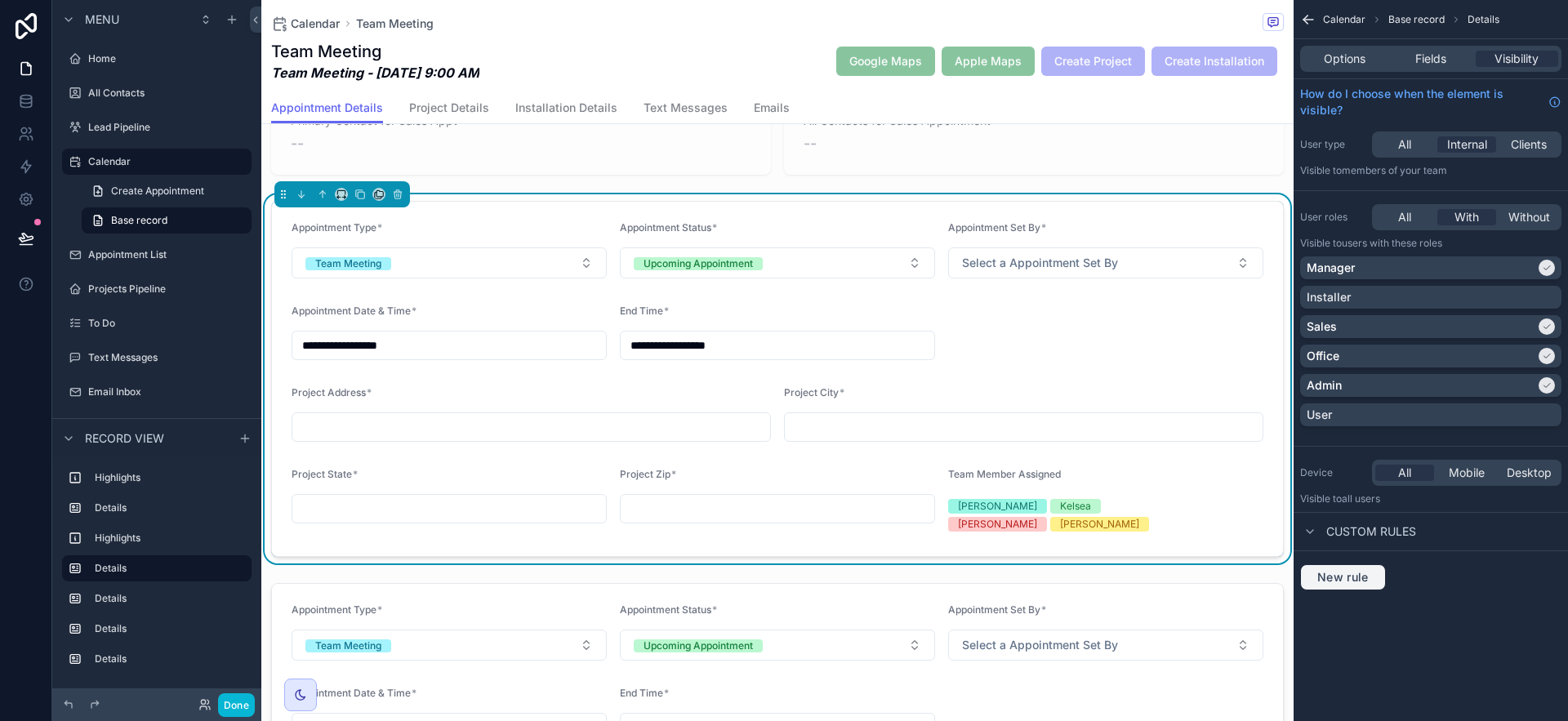
click at [1349, 588] on button "New rule" at bounding box center [1343, 577] width 86 height 26
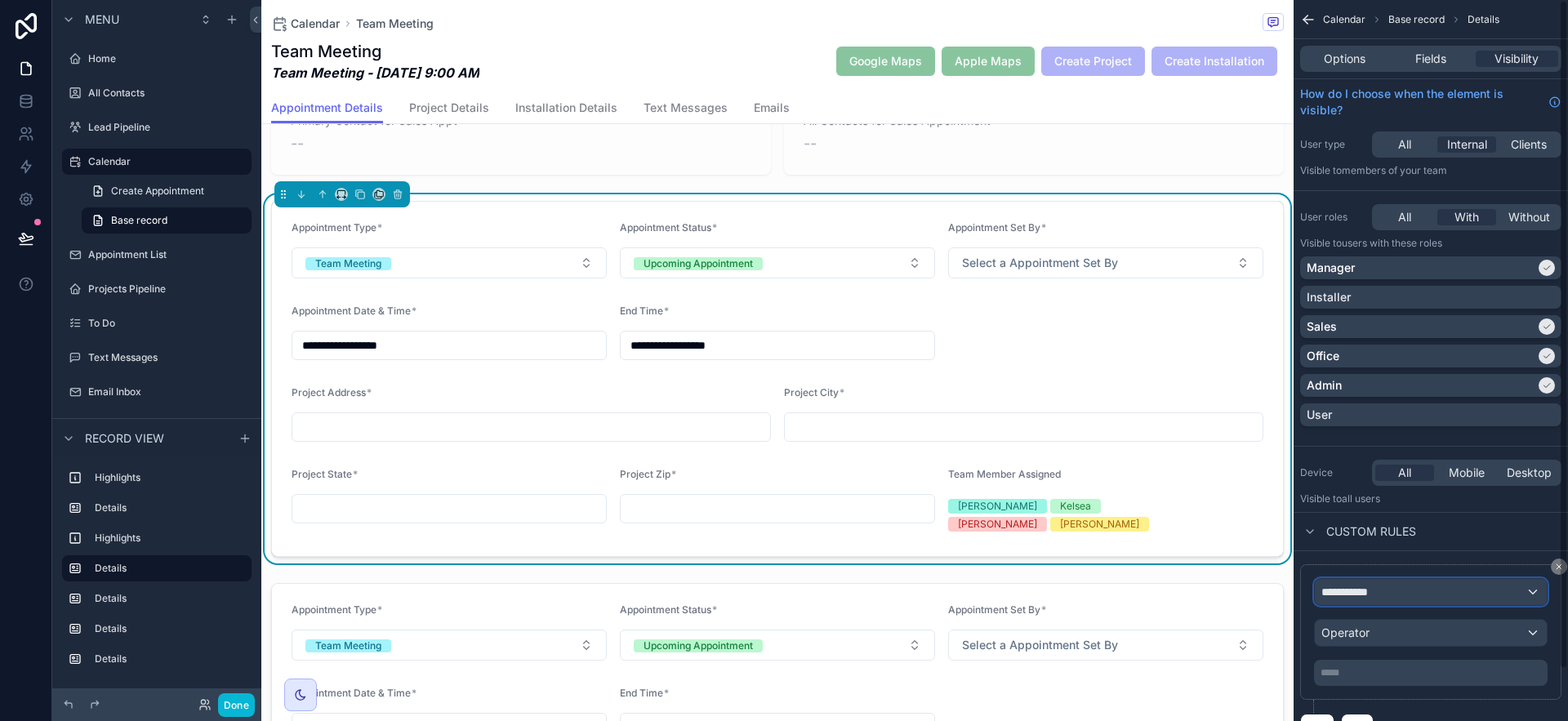
click at [1389, 592] on div "**********" at bounding box center [1431, 592] width 232 height 26
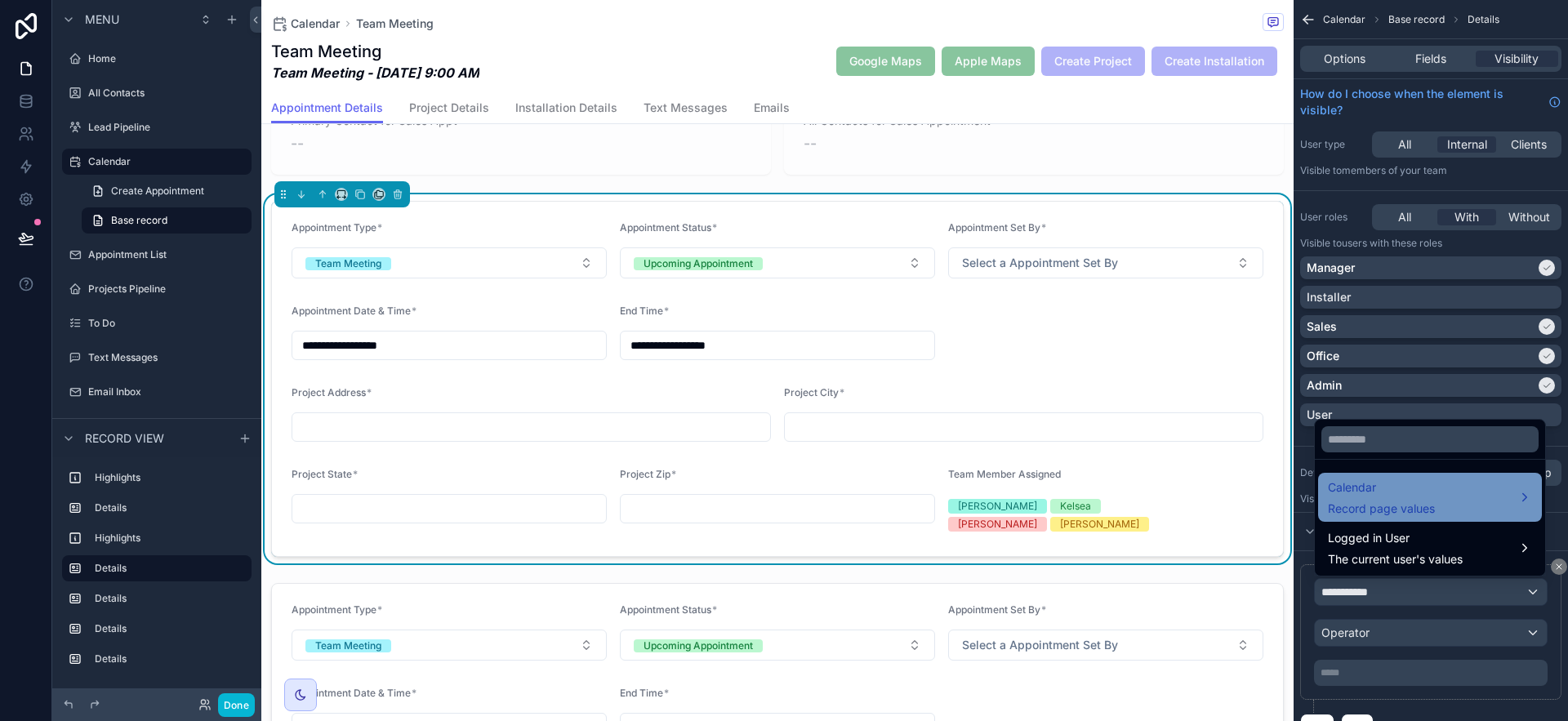
click at [1364, 485] on span "Calendar" at bounding box center [1382, 487] width 107 height 19
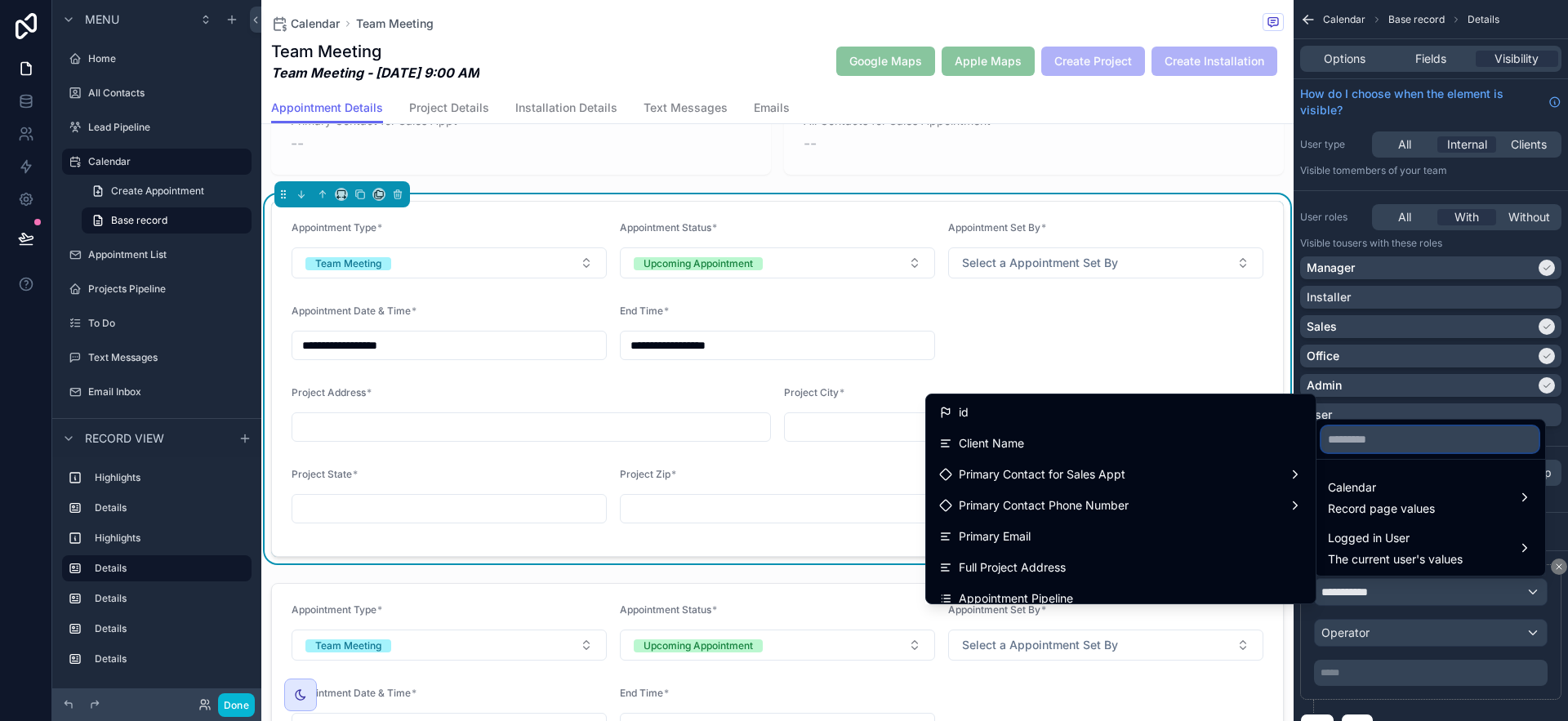
click at [1431, 445] on input "text" at bounding box center [1430, 439] width 217 height 26
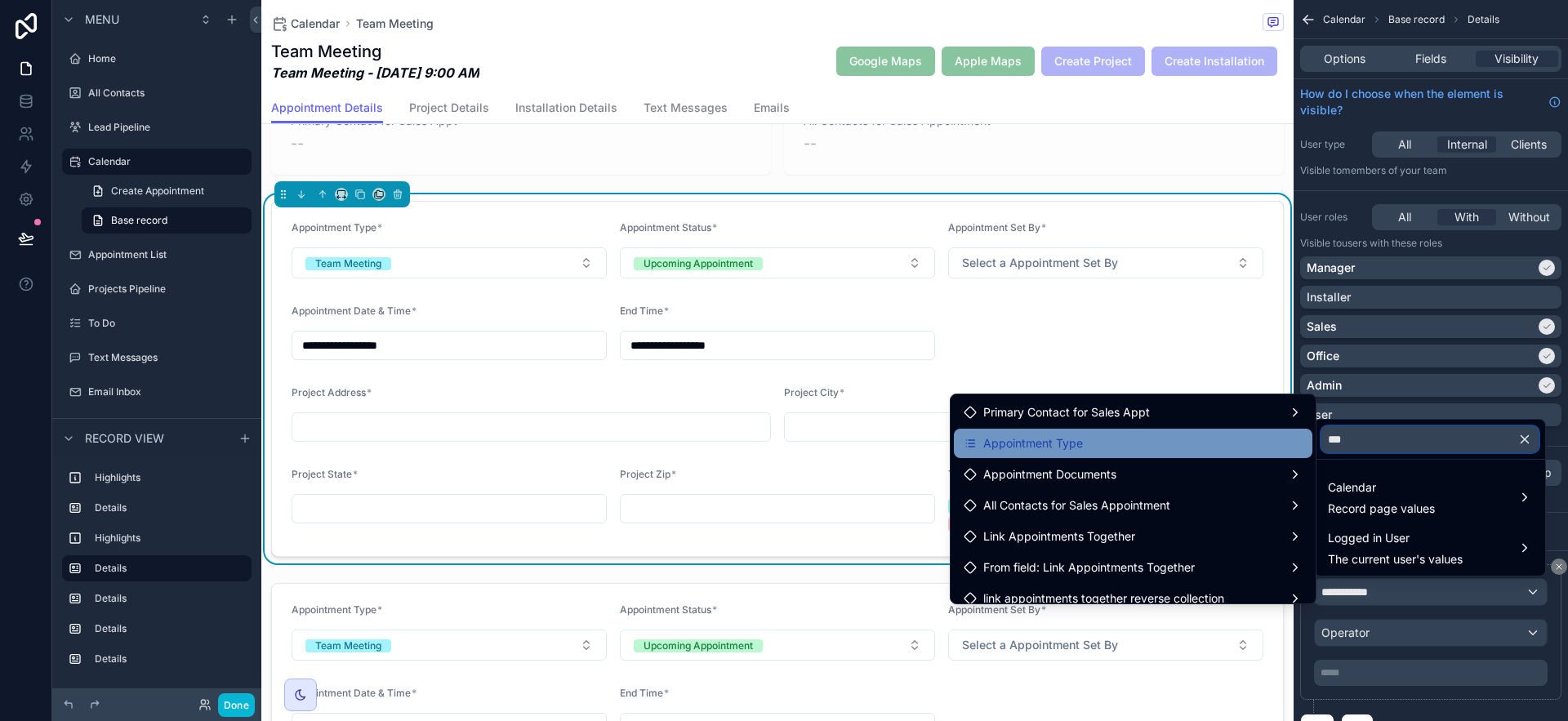
type input "***"
click at [1164, 436] on div "Appointment Type" at bounding box center [1133, 443] width 339 height 19
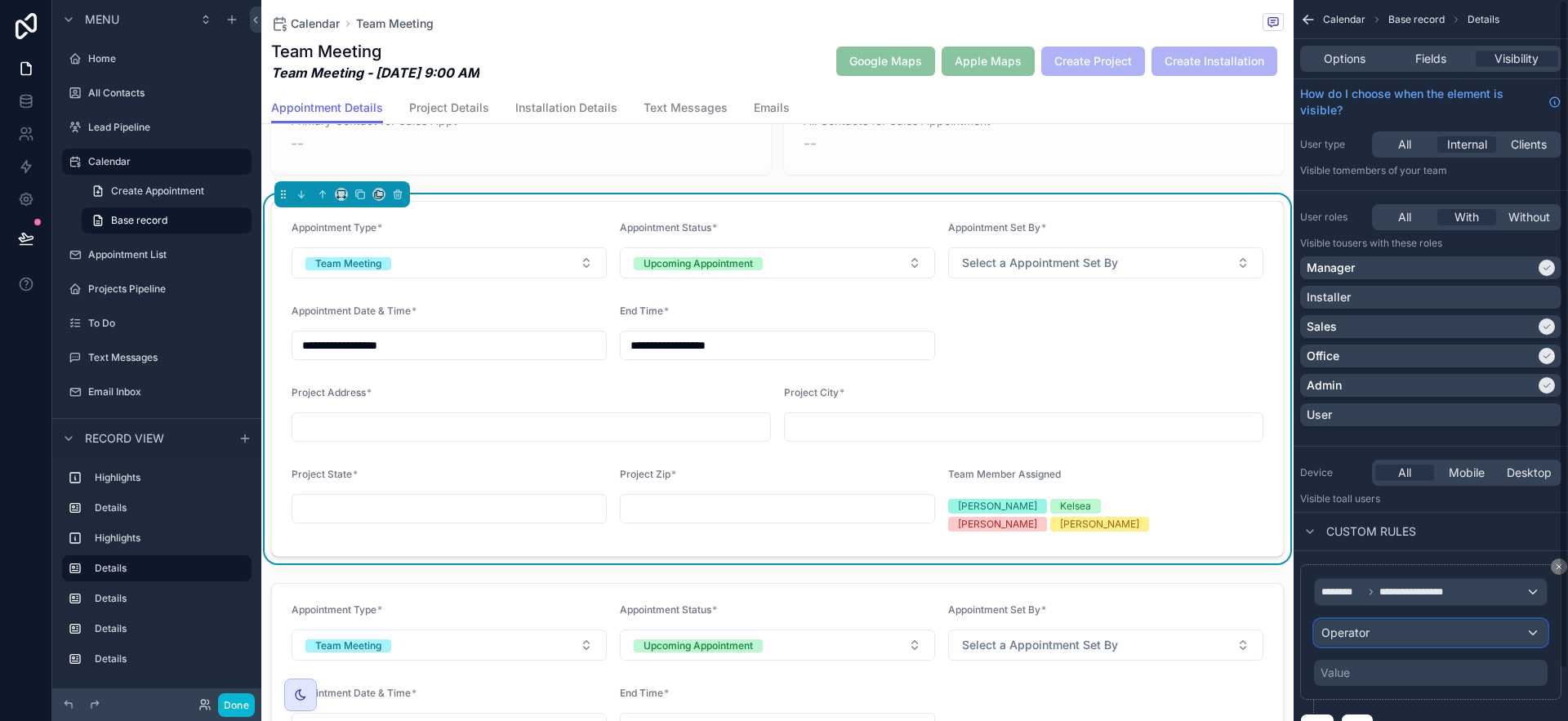
click at [1442, 624] on div "Operator" at bounding box center [1431, 633] width 232 height 26
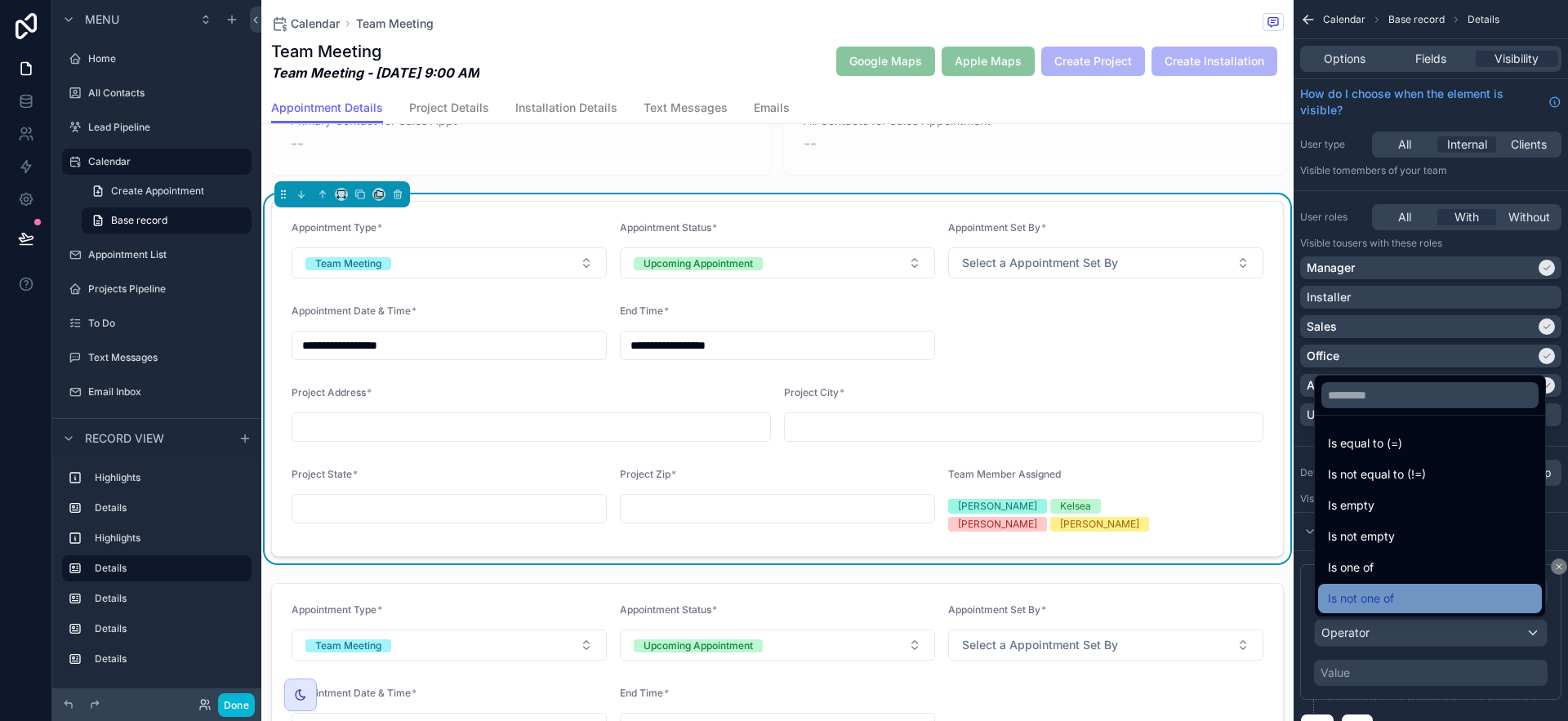
click at [1454, 598] on div "Is not one of" at bounding box center [1430, 598] width 204 height 19
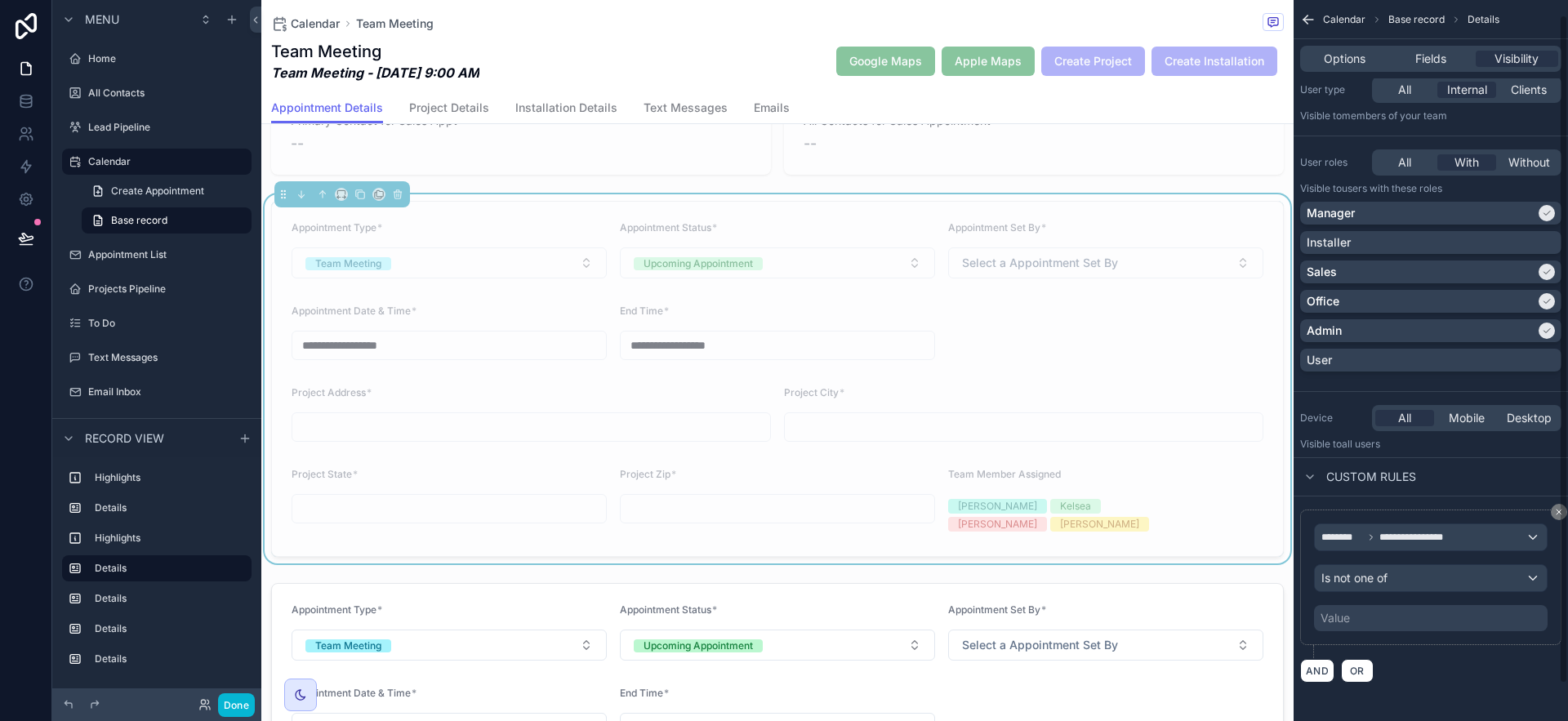
scroll to position [56, 0]
click at [1432, 624] on div "Value" at bounding box center [1431, 618] width 234 height 26
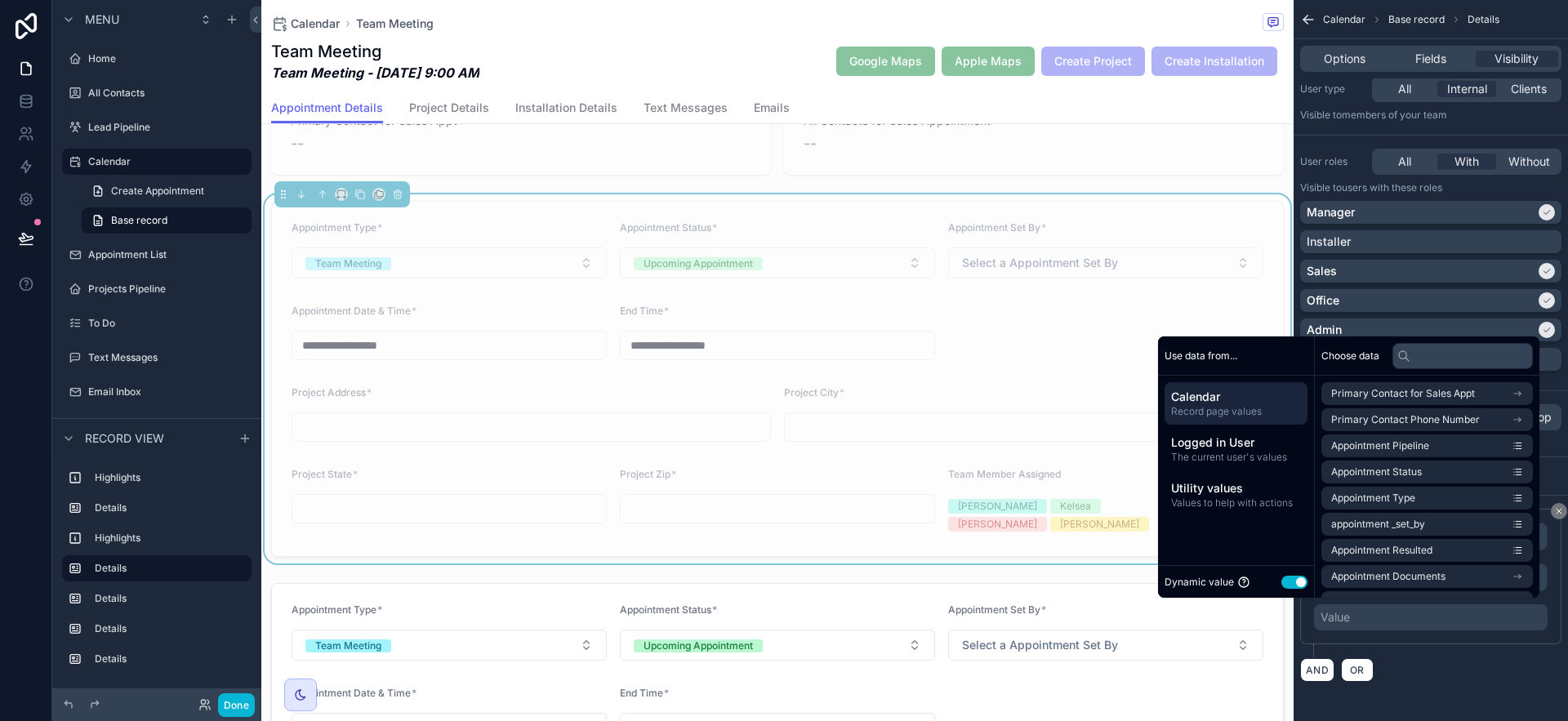
click at [1288, 582] on button "Use setting" at bounding box center [1294, 582] width 26 height 13
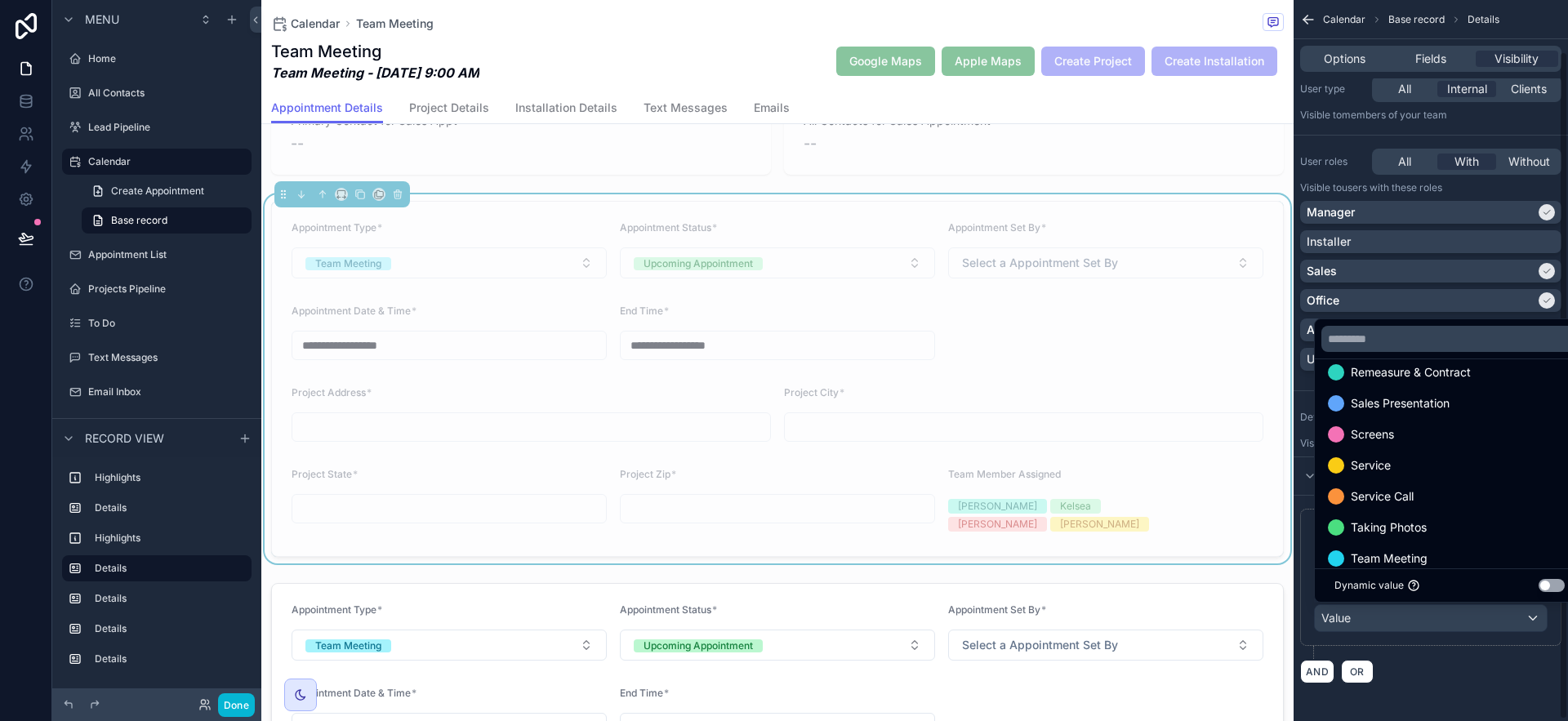
scroll to position [530, 0]
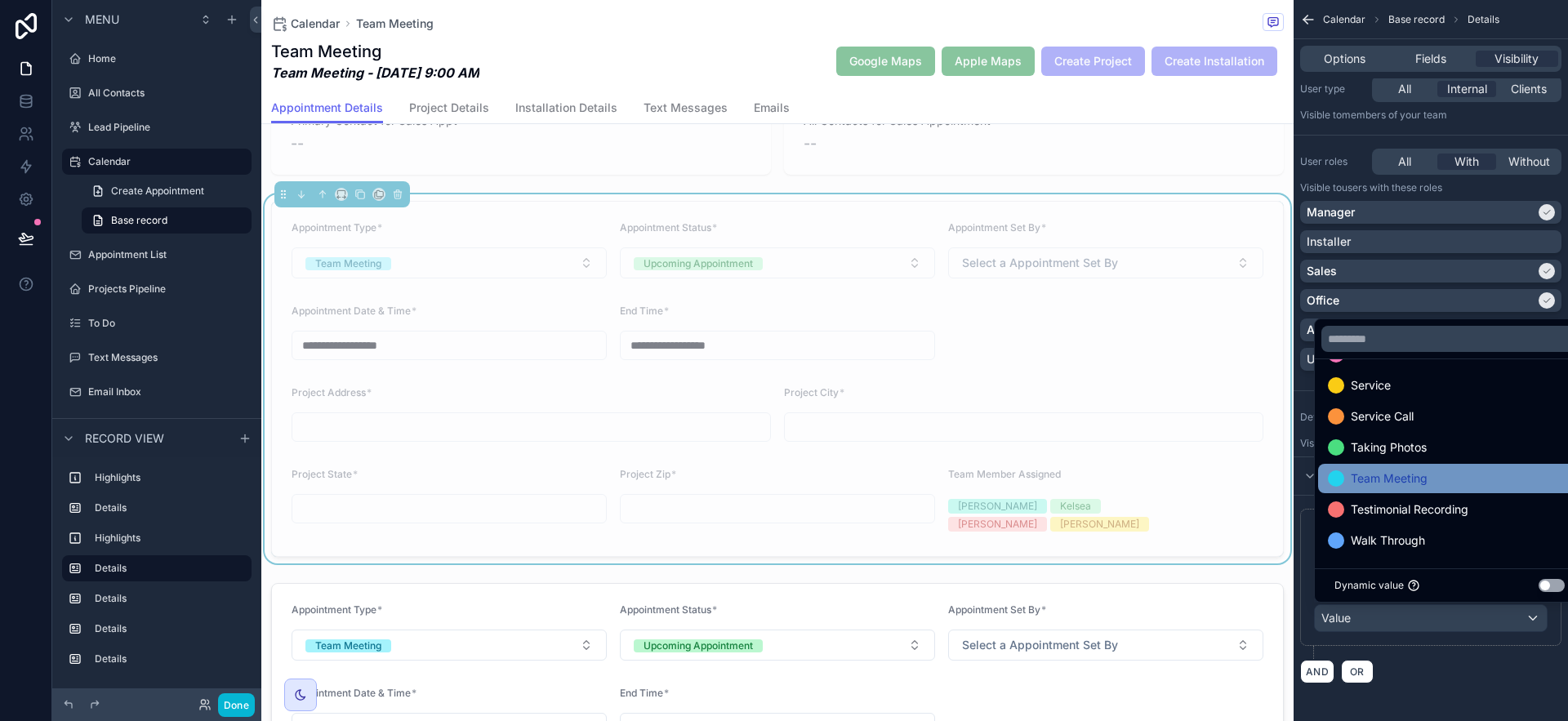
click at [1473, 487] on div "Team Meeting" at bounding box center [1449, 478] width 243 height 19
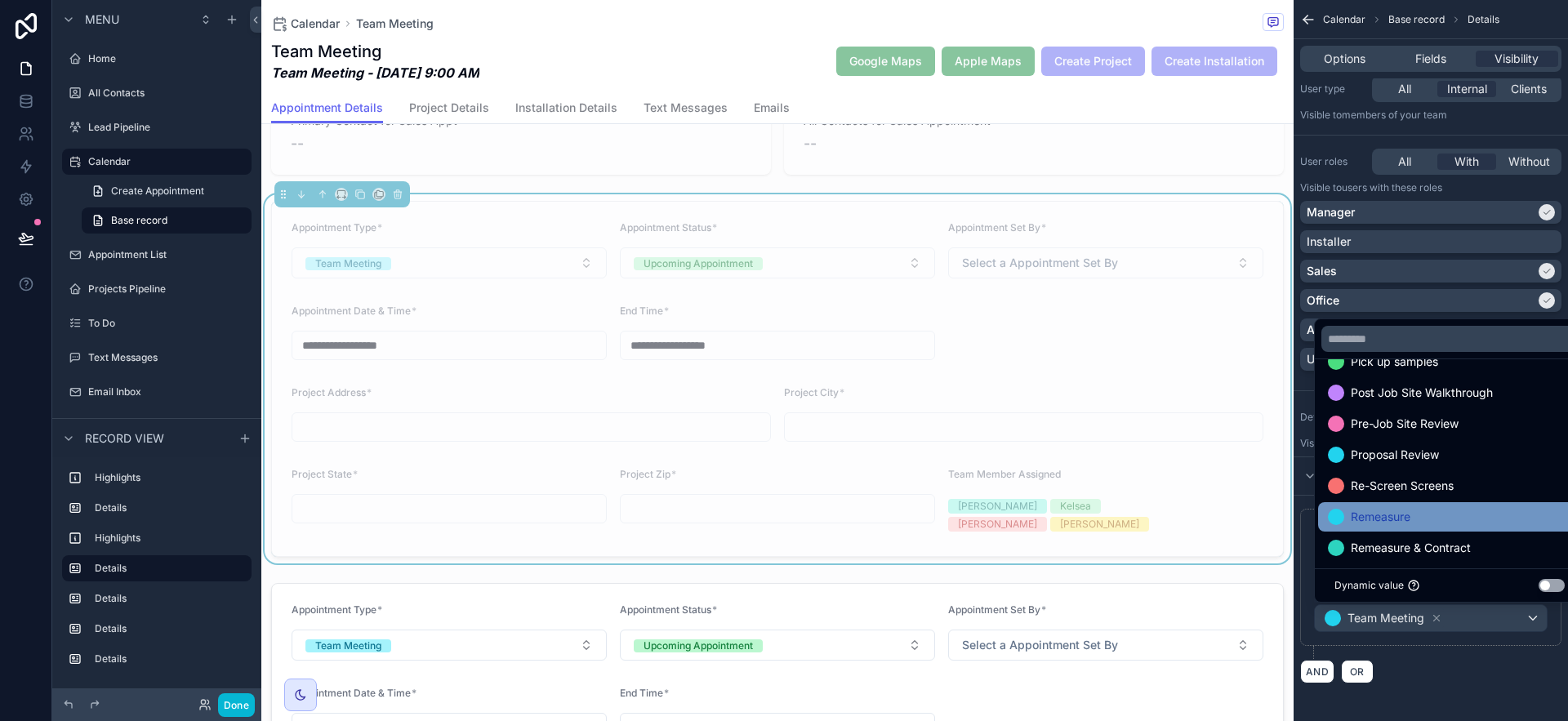
scroll to position [188, 0]
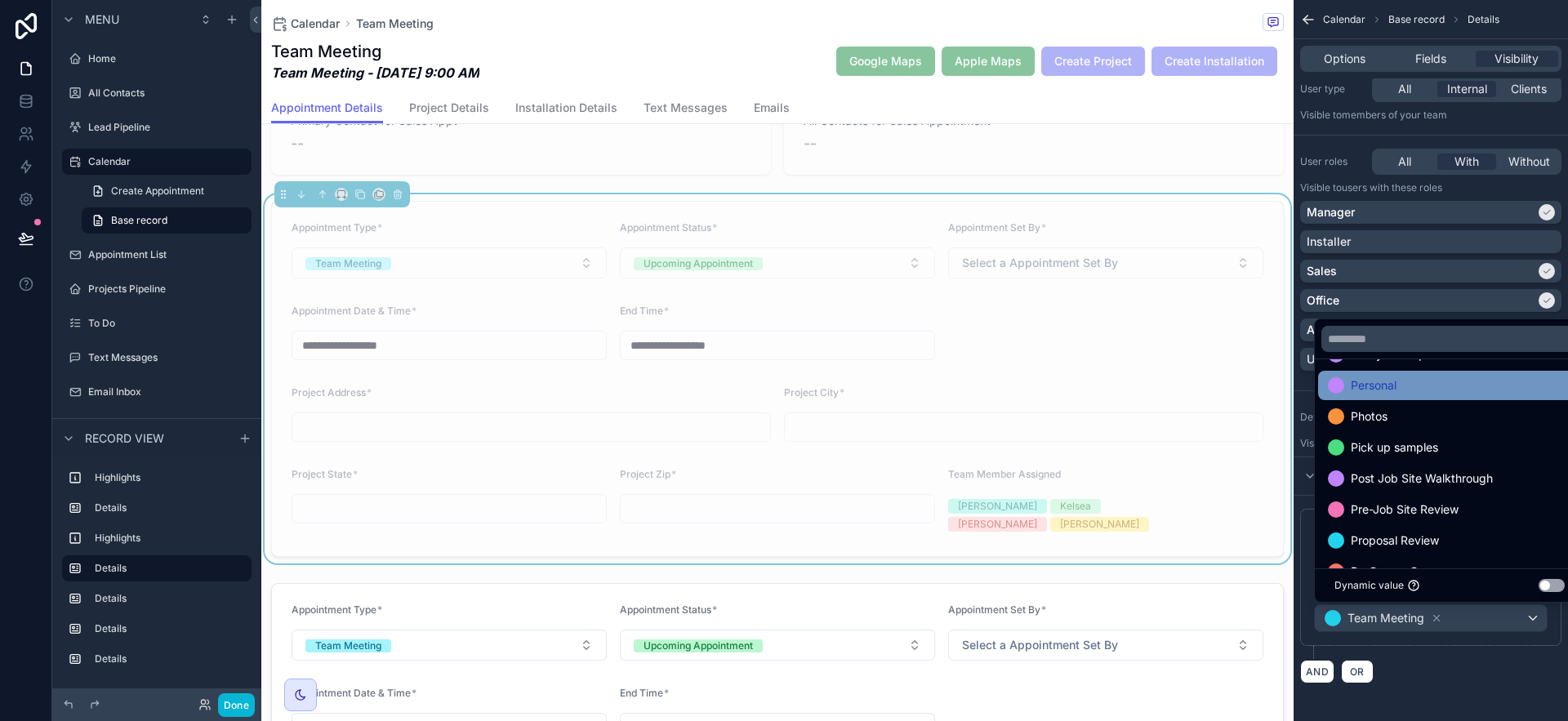
click at [1433, 379] on div "Personal" at bounding box center [1449, 385] width 243 height 19
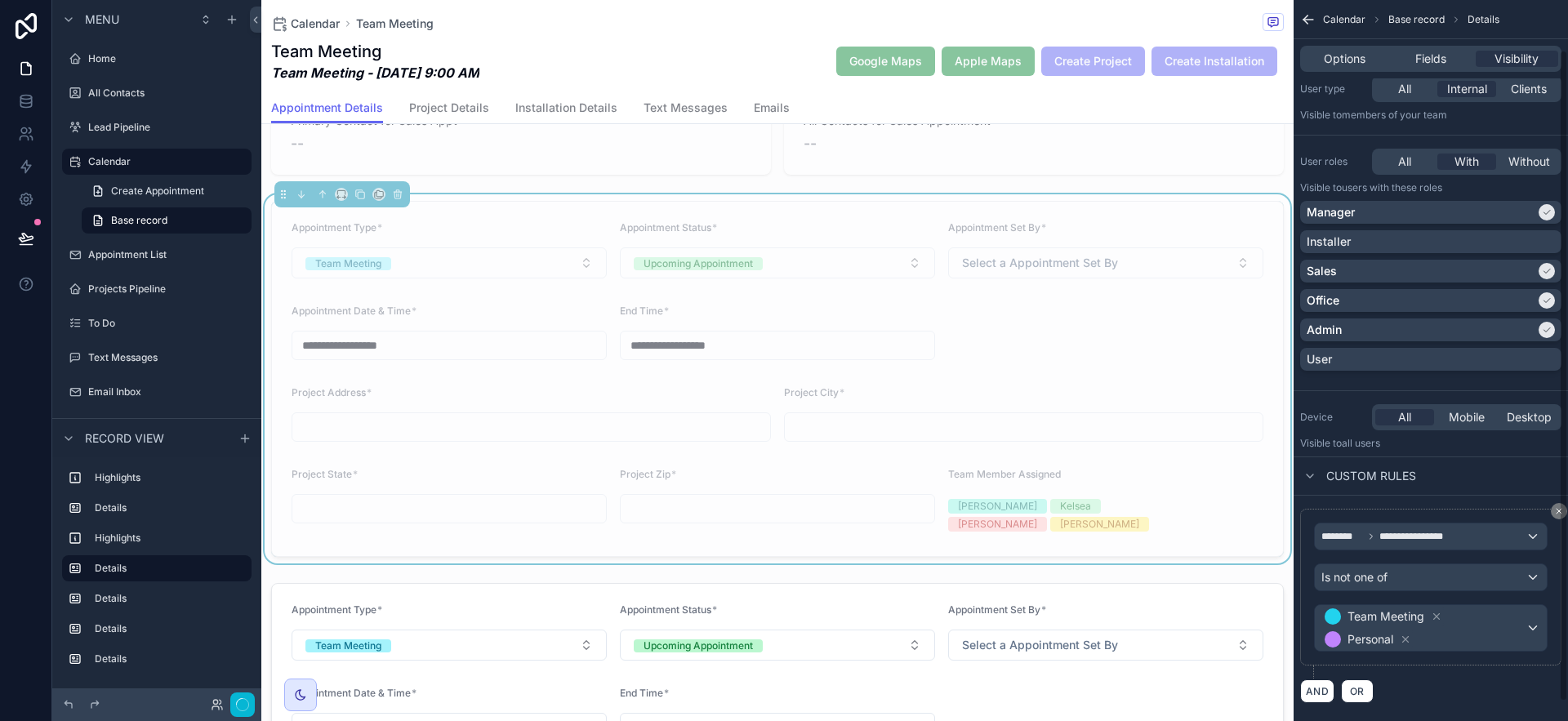
click at [1493, 661] on div "**********" at bounding box center [1431, 587] width 262 height 157
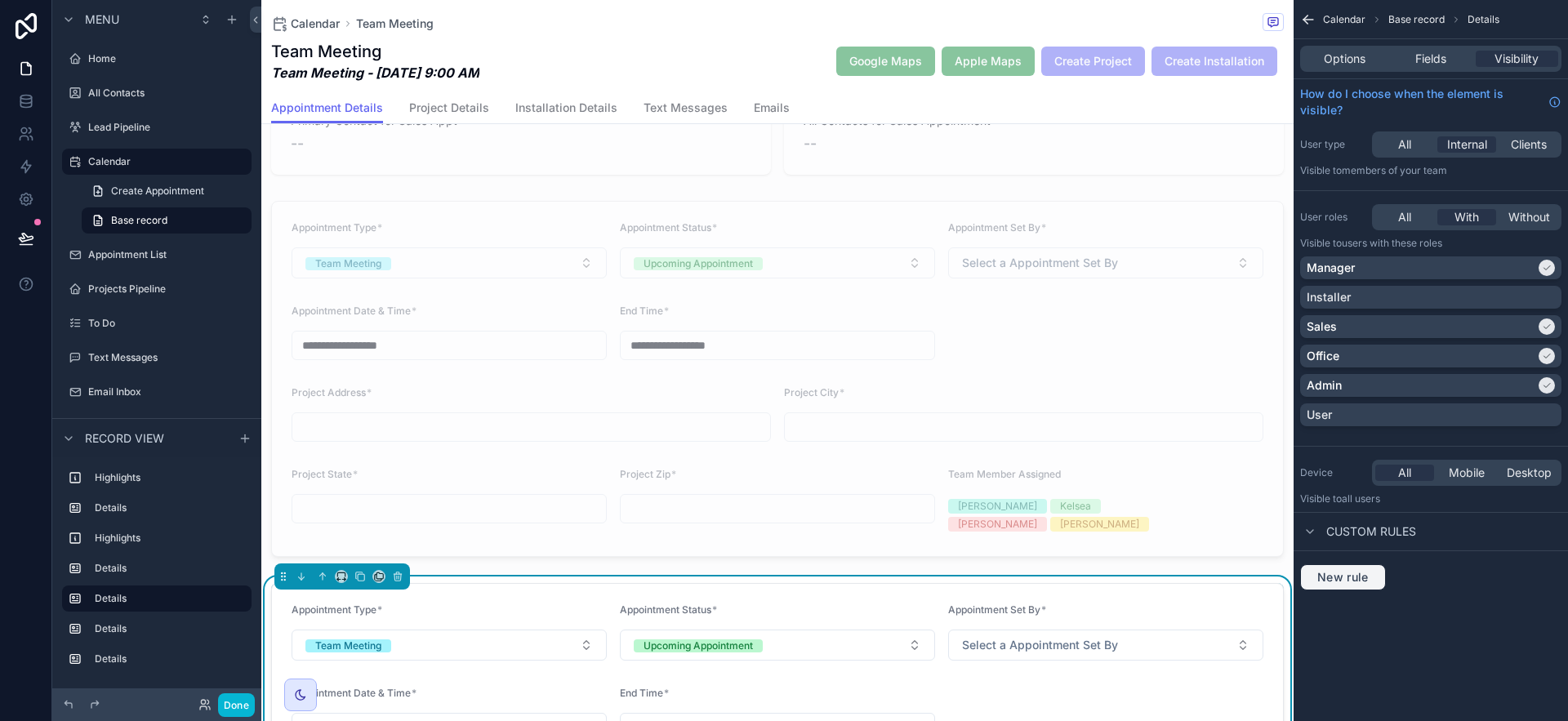
click at [1357, 582] on span "New rule" at bounding box center [1344, 577] width 64 height 14
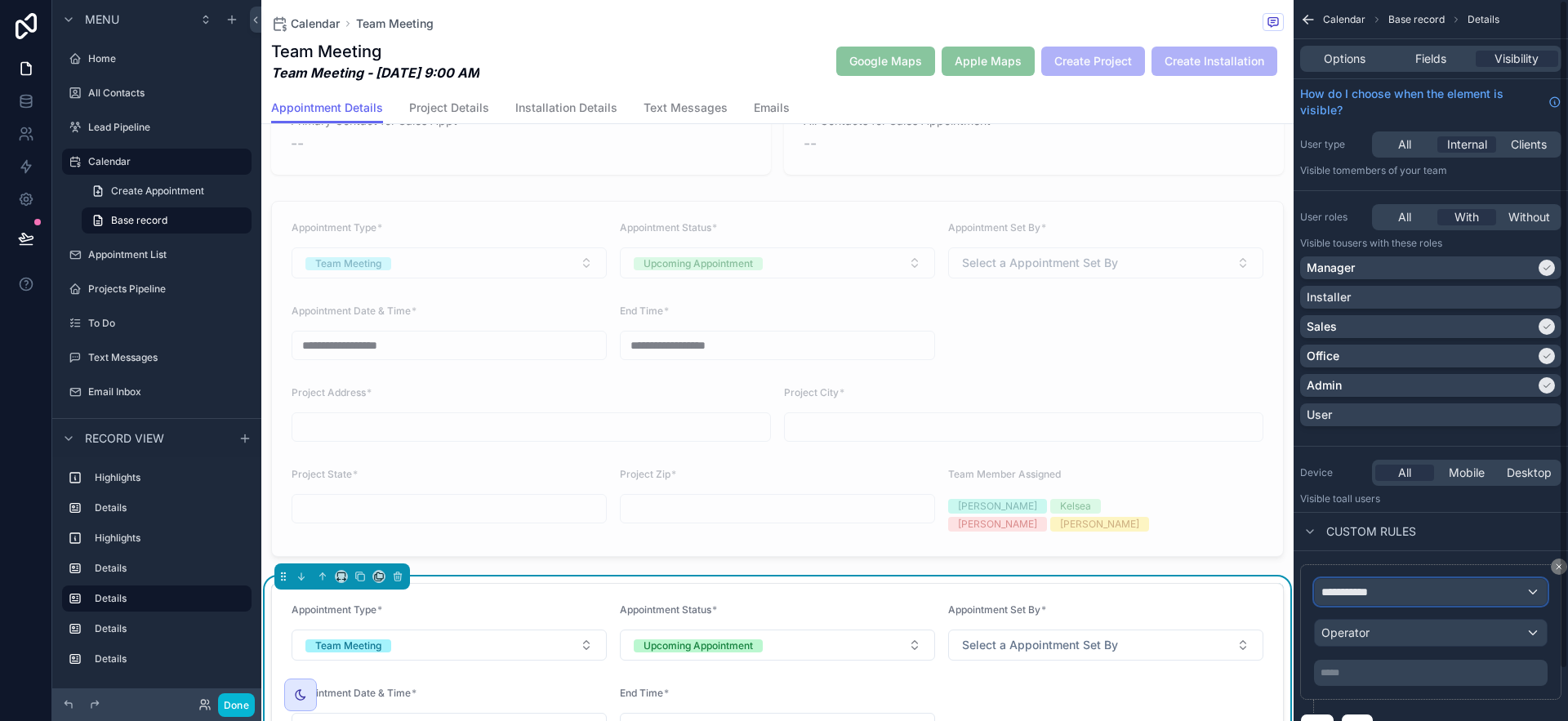
click at [1380, 597] on span "**********" at bounding box center [1351, 591] width 60 height 16
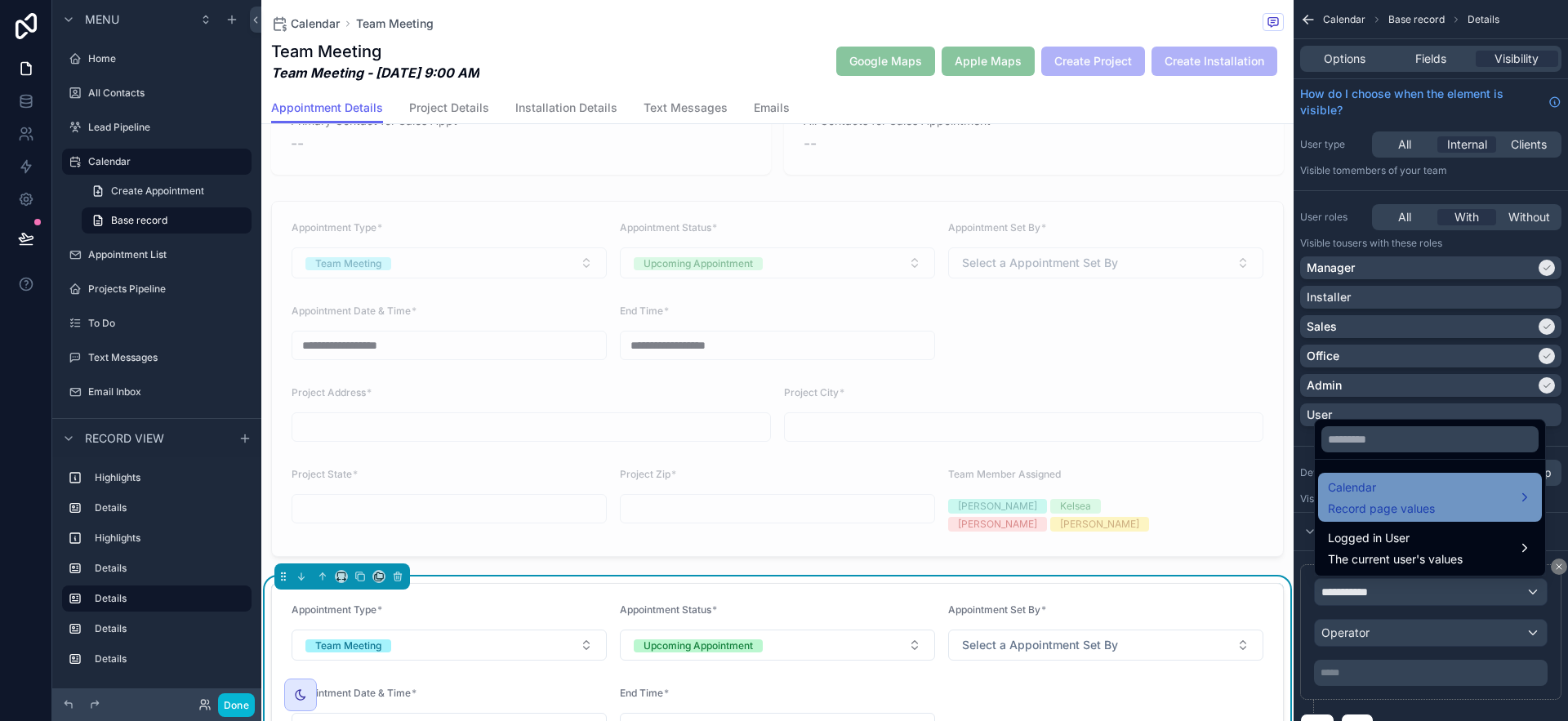
click at [1405, 496] on span "Calendar" at bounding box center [1382, 487] width 107 height 19
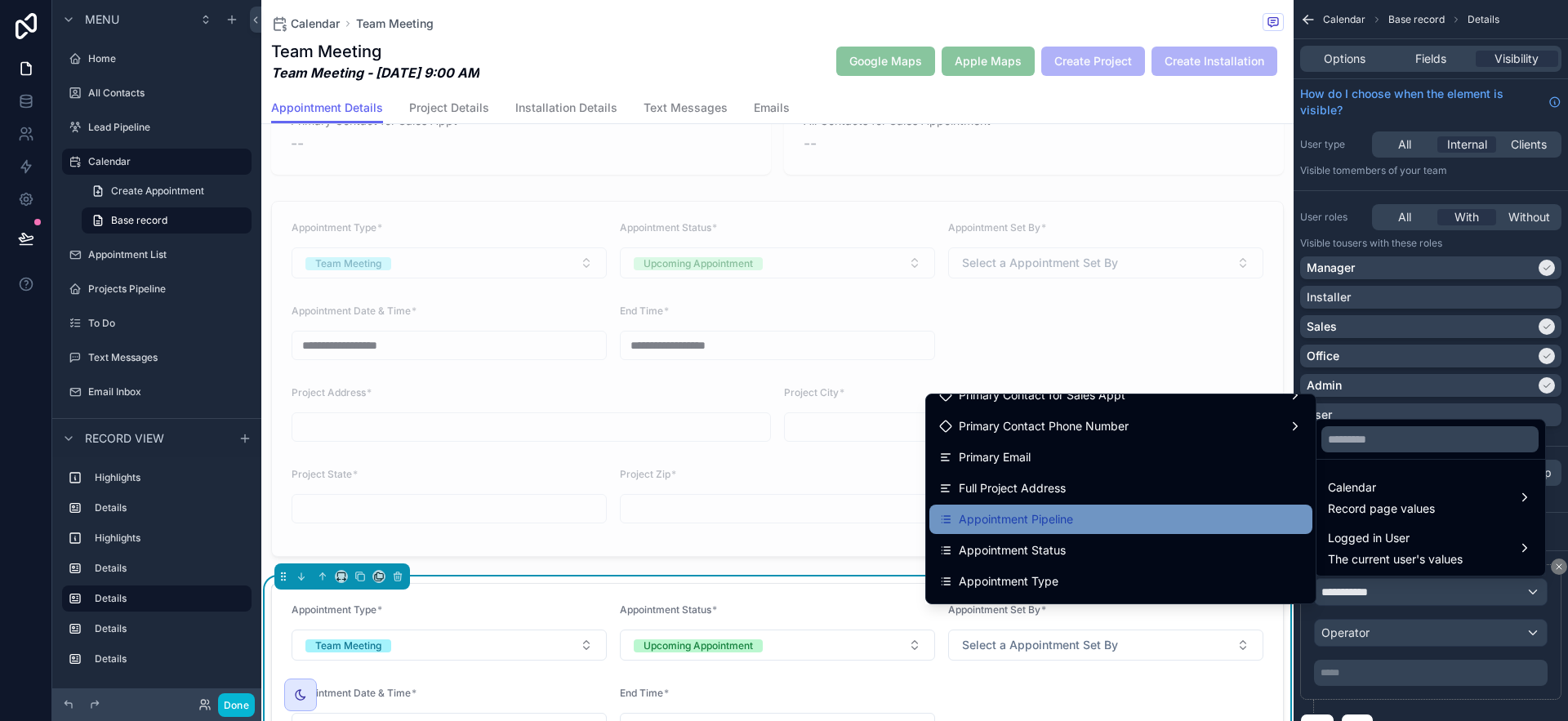
scroll to position [87, 0]
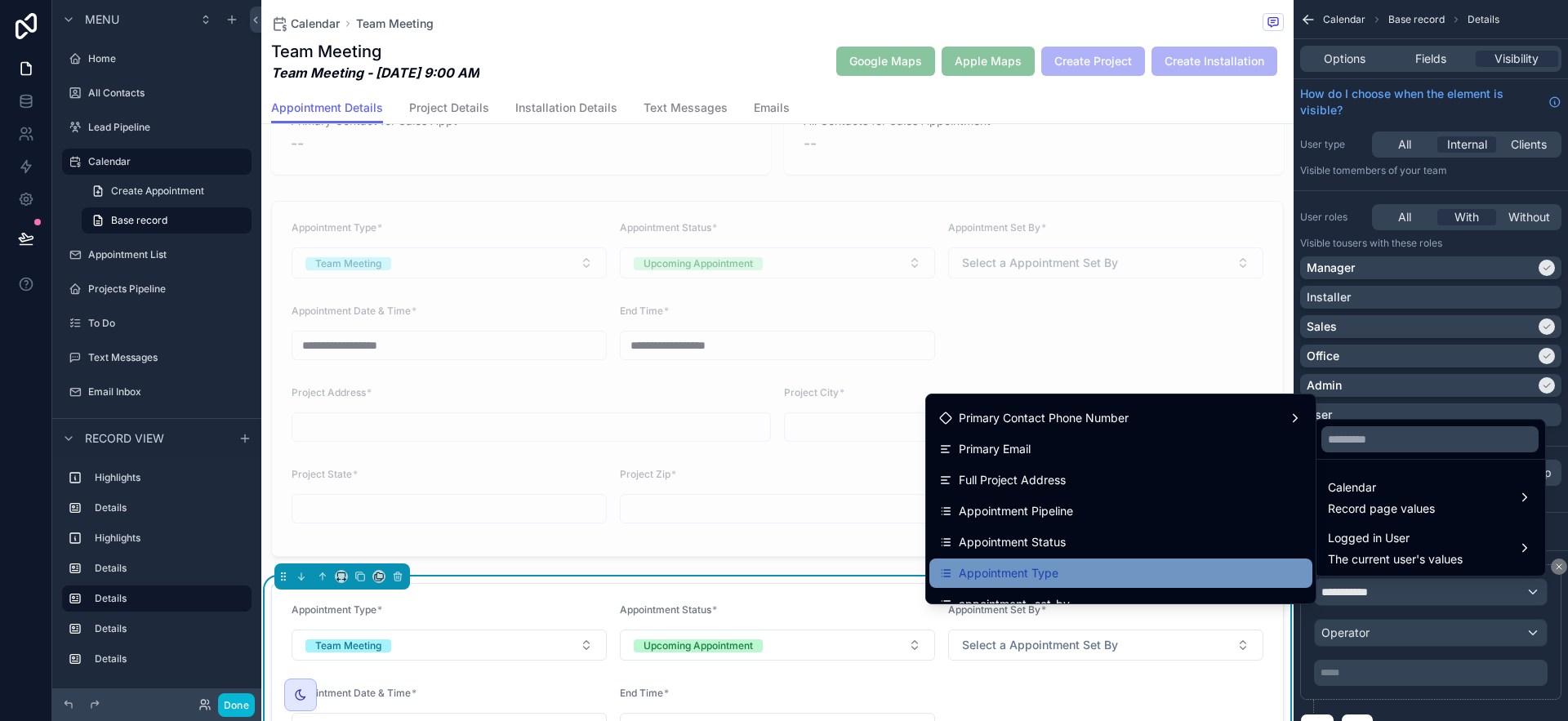
click at [1150, 574] on div "Appointment Type" at bounding box center [1121, 573] width 363 height 19
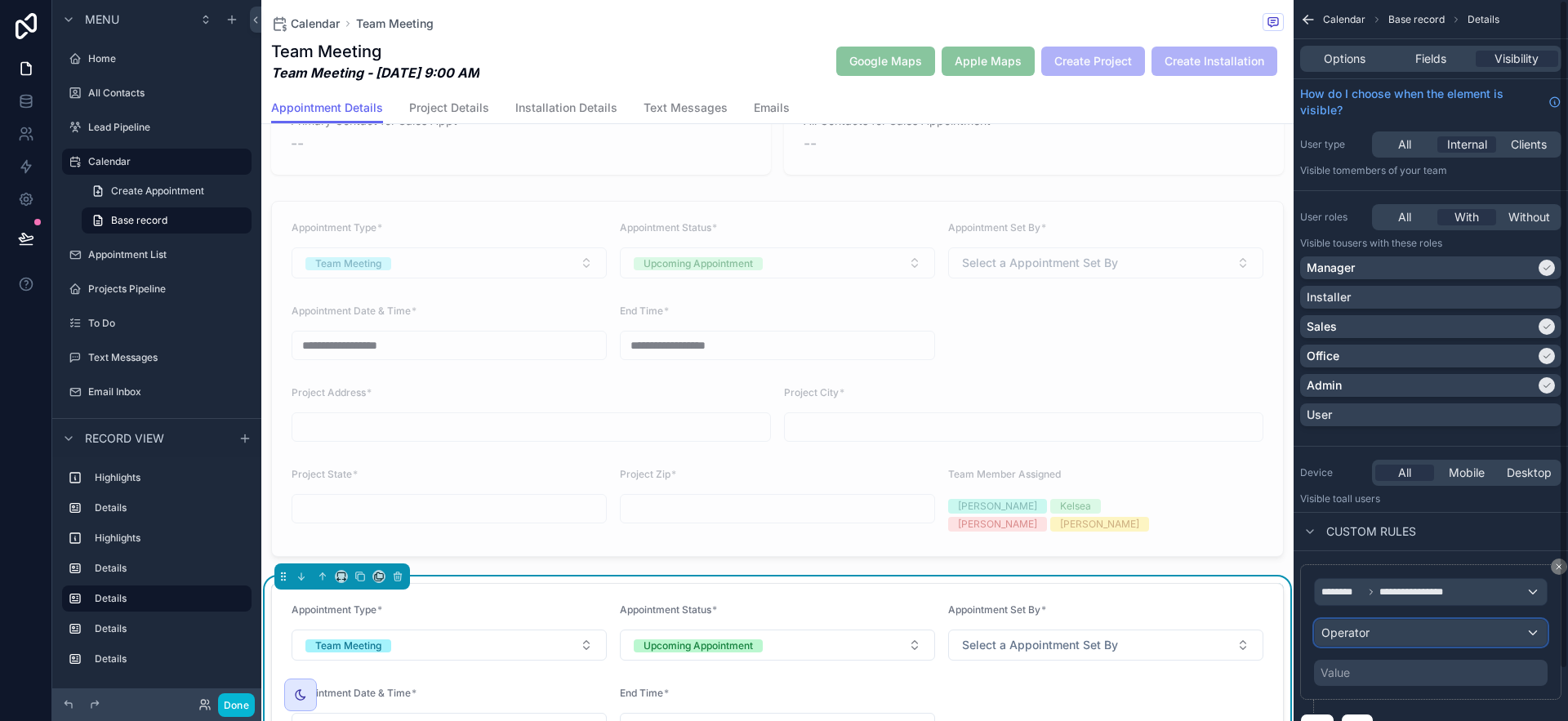
click at [1456, 641] on div "Operator" at bounding box center [1431, 633] width 232 height 26
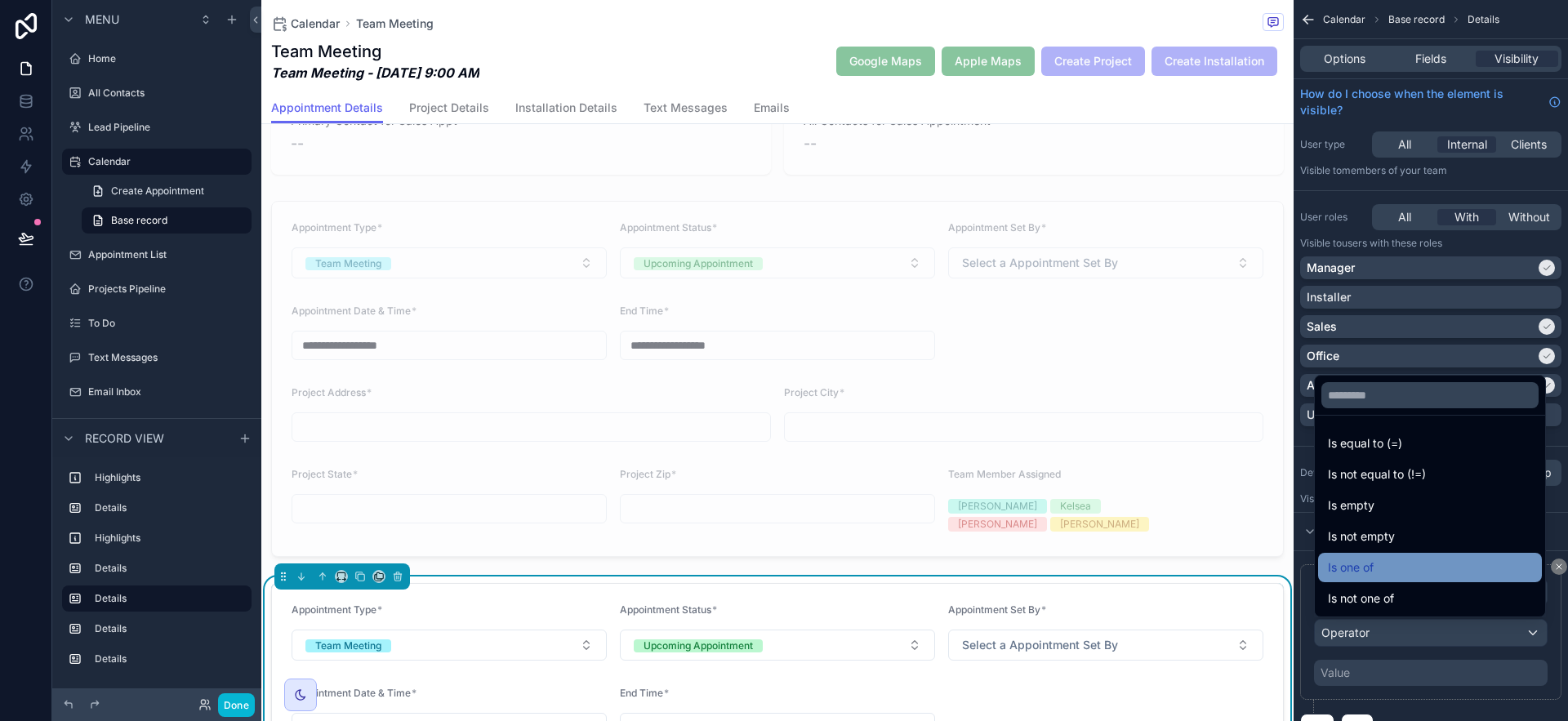
click at [1423, 573] on div "Is one of" at bounding box center [1430, 568] width 204 height 19
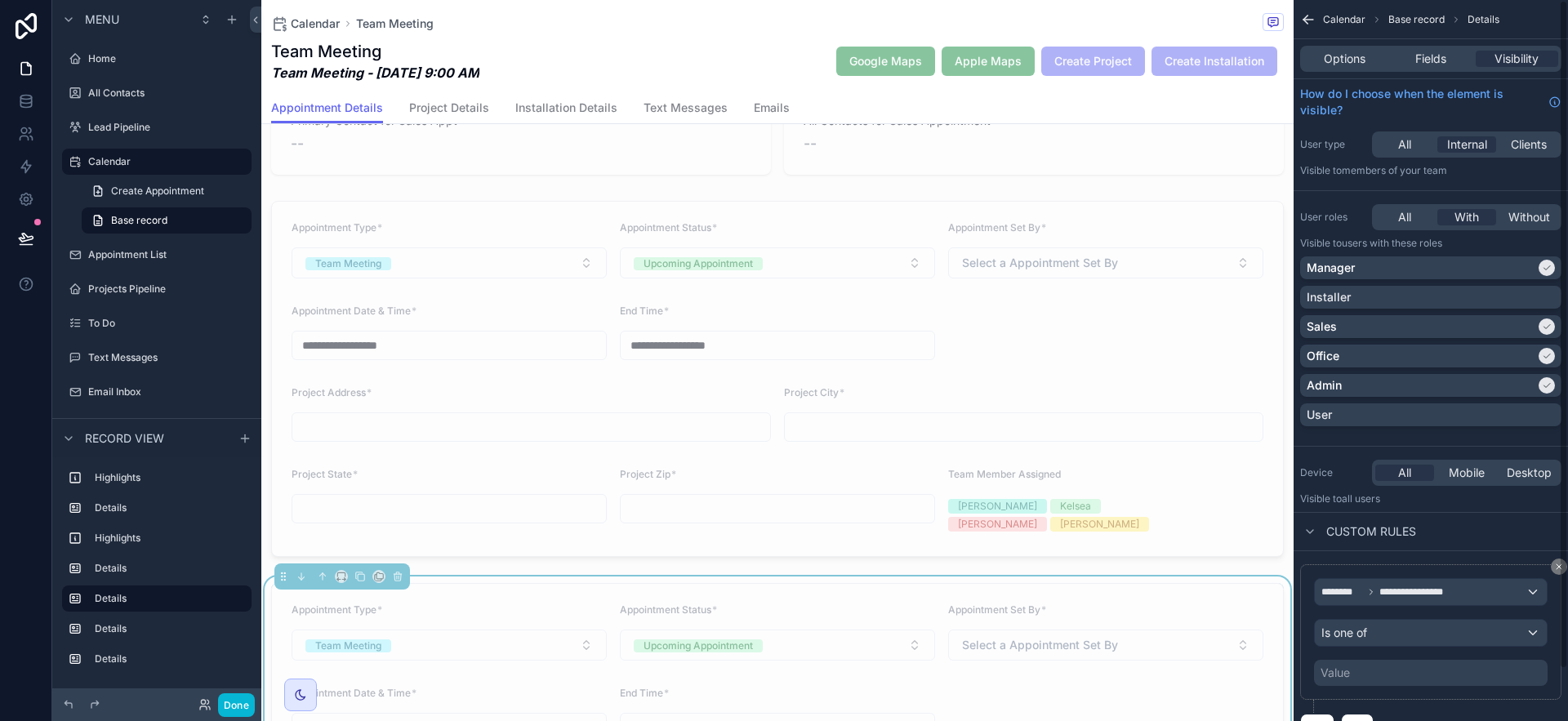
click at [1465, 678] on div "Value" at bounding box center [1431, 673] width 234 height 26
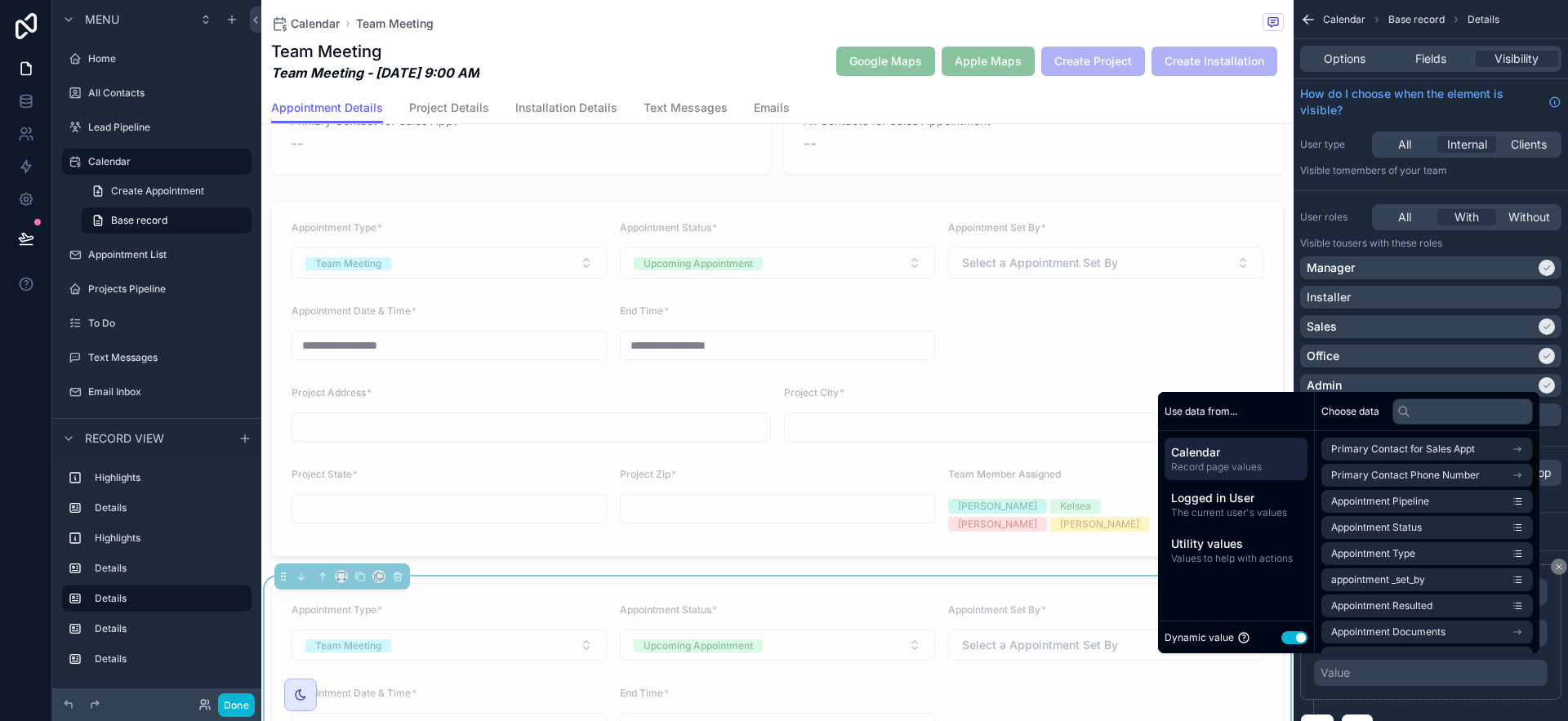
click at [1304, 641] on div "Dynamic value Use setting" at bounding box center [1236, 637] width 156 height 33
click at [1299, 642] on div "Dynamic value Use setting" at bounding box center [1236, 637] width 156 height 33
click at [1292, 640] on button "Use setting" at bounding box center [1294, 637] width 26 height 13
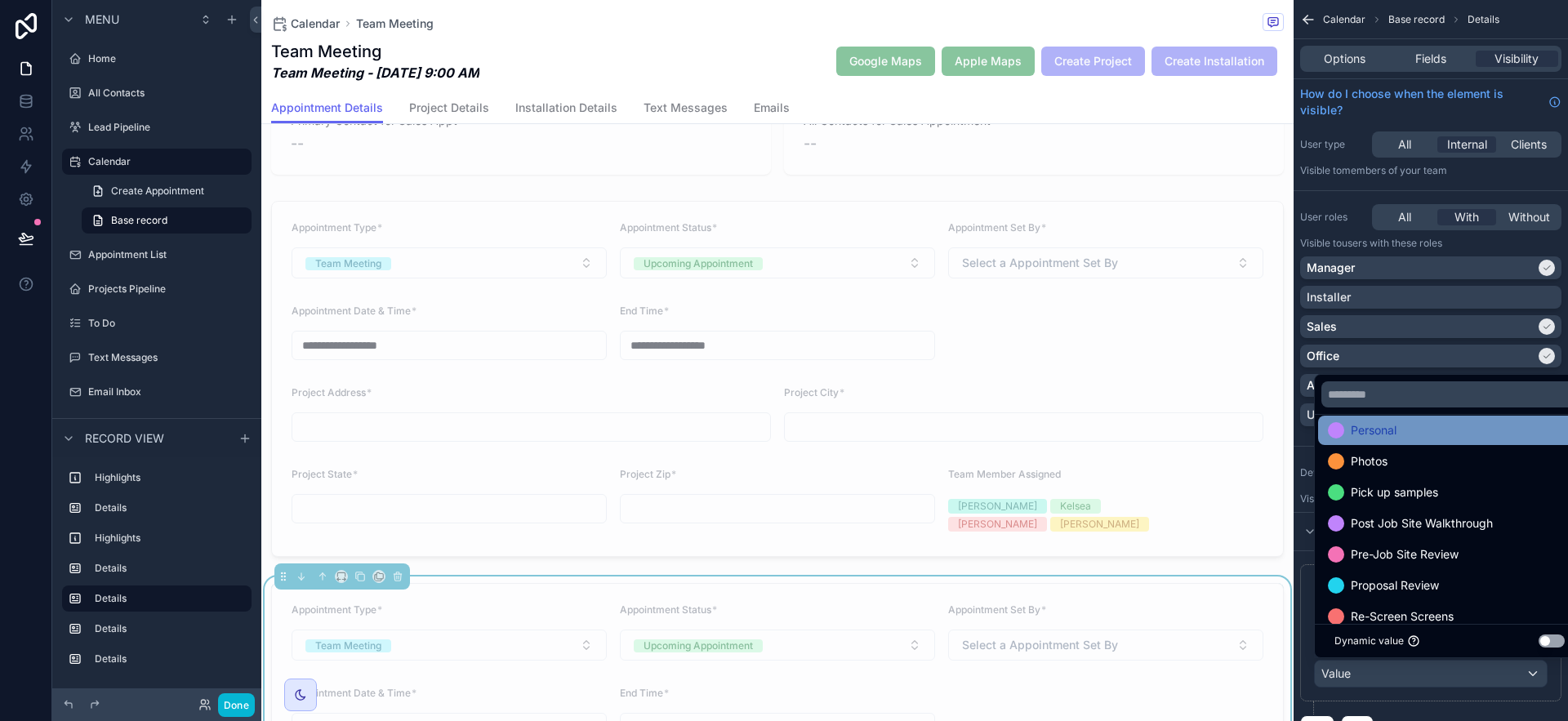
click at [1399, 440] on div "Personal" at bounding box center [1449, 430] width 243 height 19
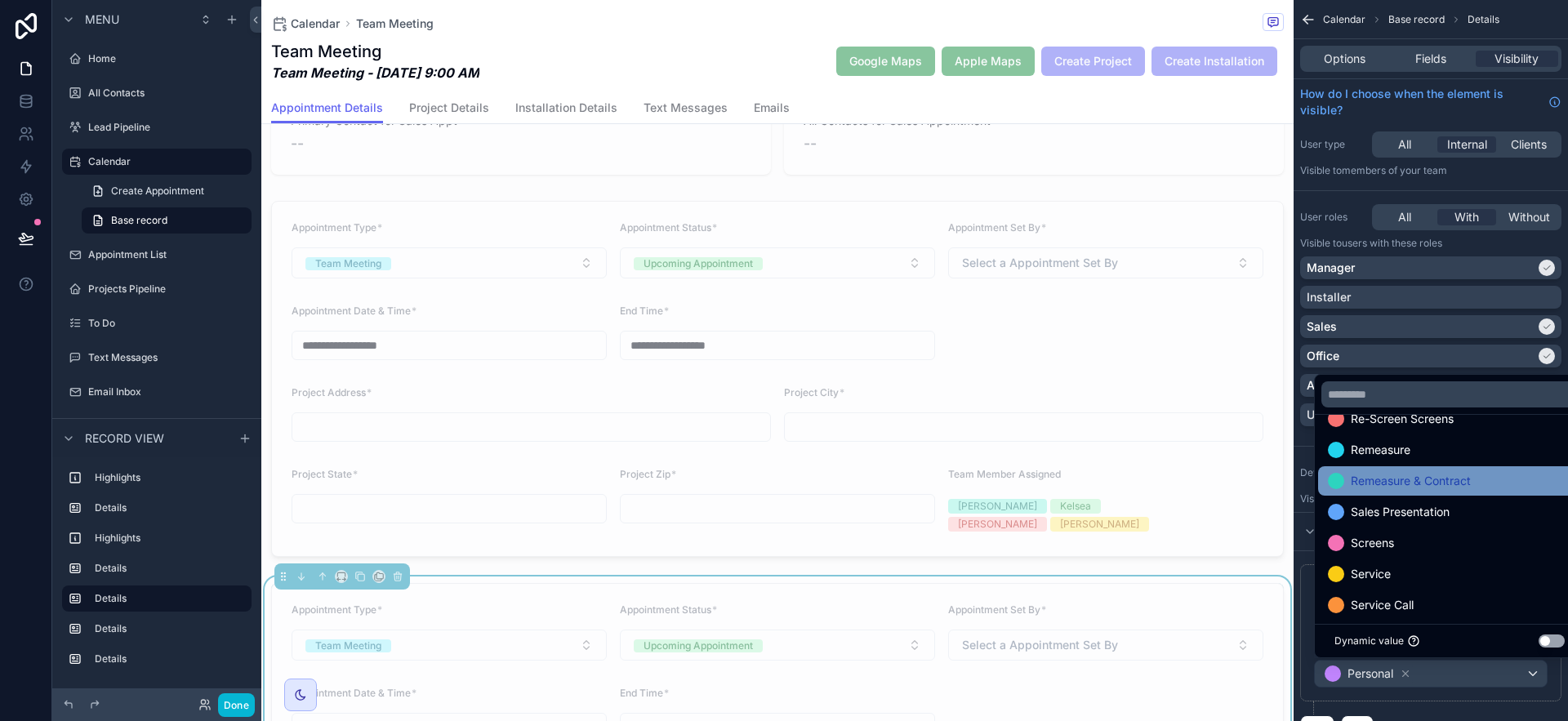
scroll to position [448, 0]
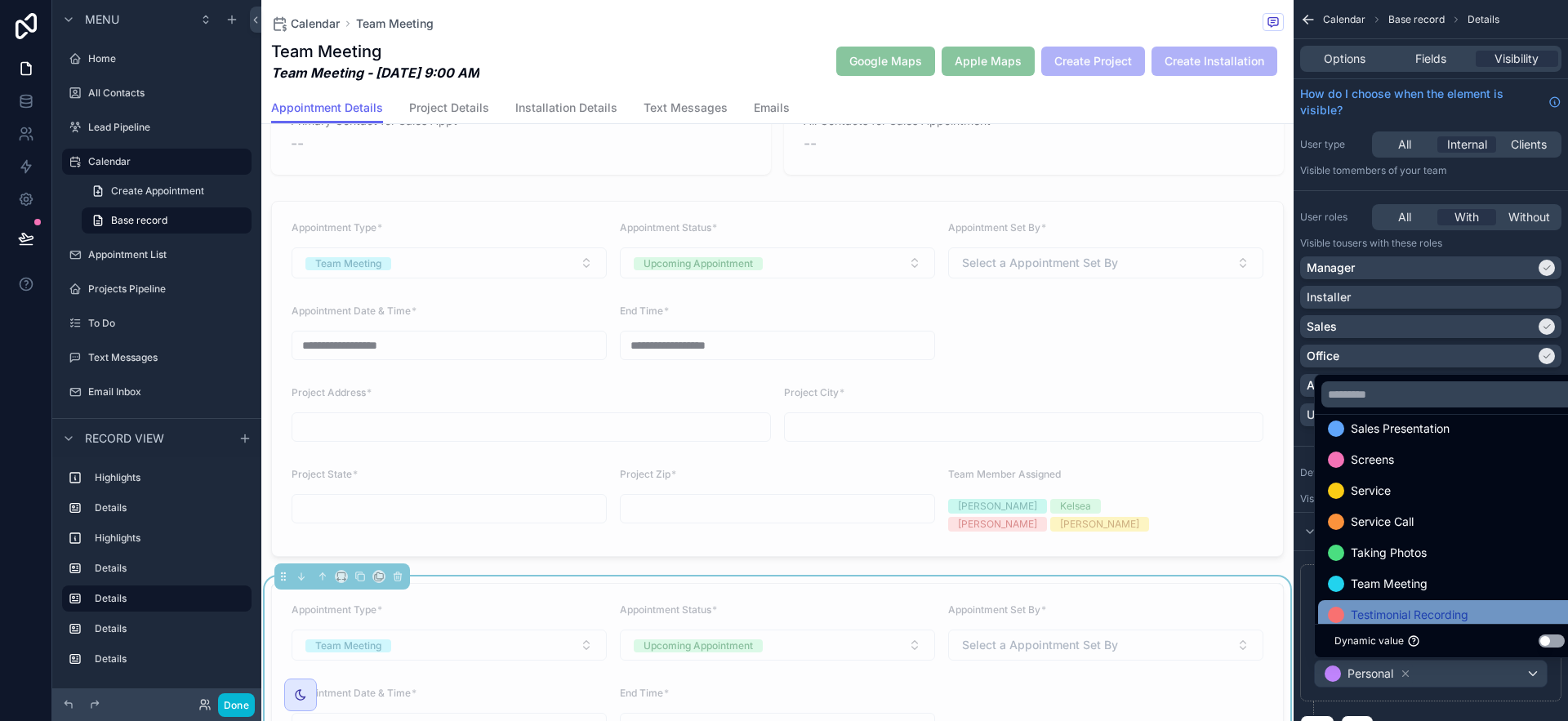
click at [1446, 600] on ul "Cash & Carry Contract In Progress Installation Measure One year Inspection Phot…" at bounding box center [1449, 519] width 269 height 209
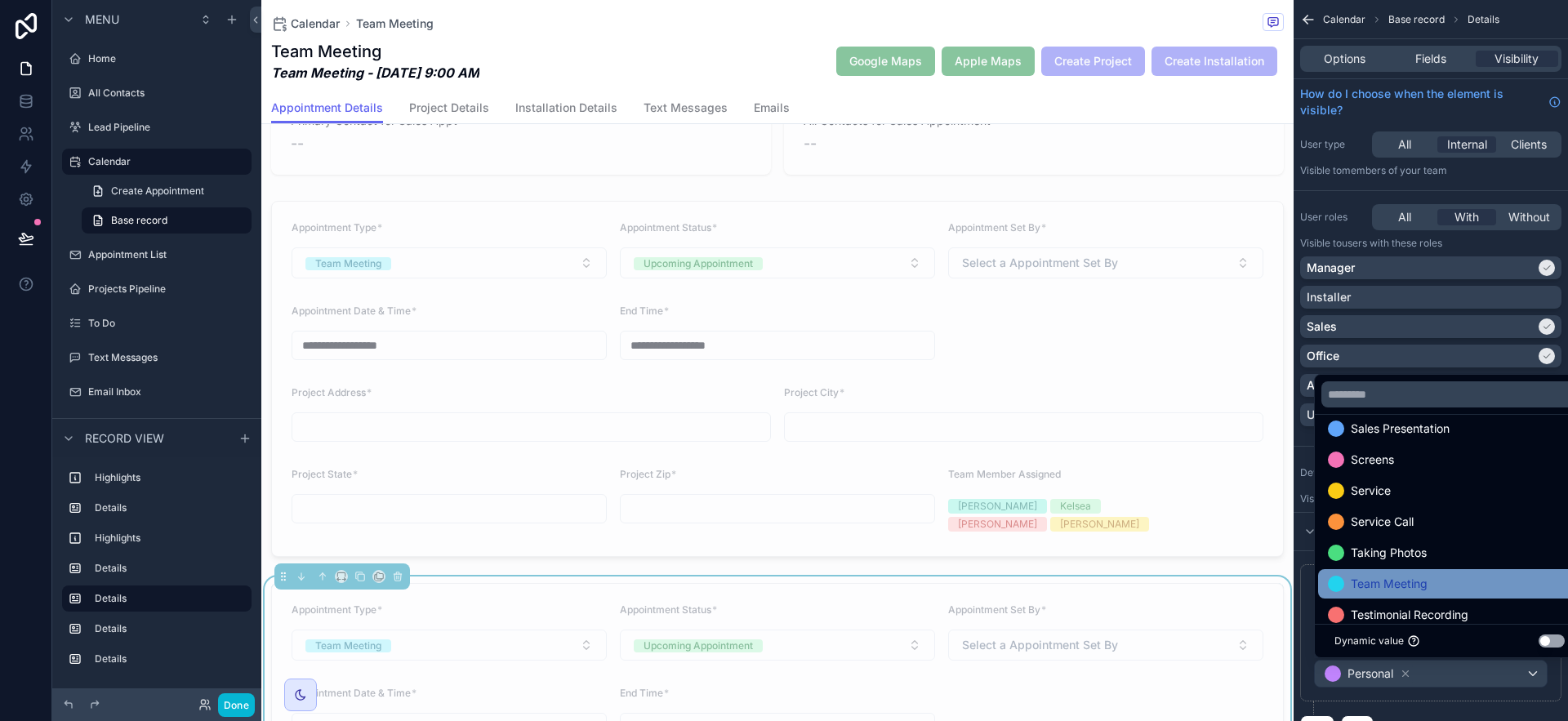
click at [1443, 589] on div "Team Meeting" at bounding box center [1449, 584] width 243 height 19
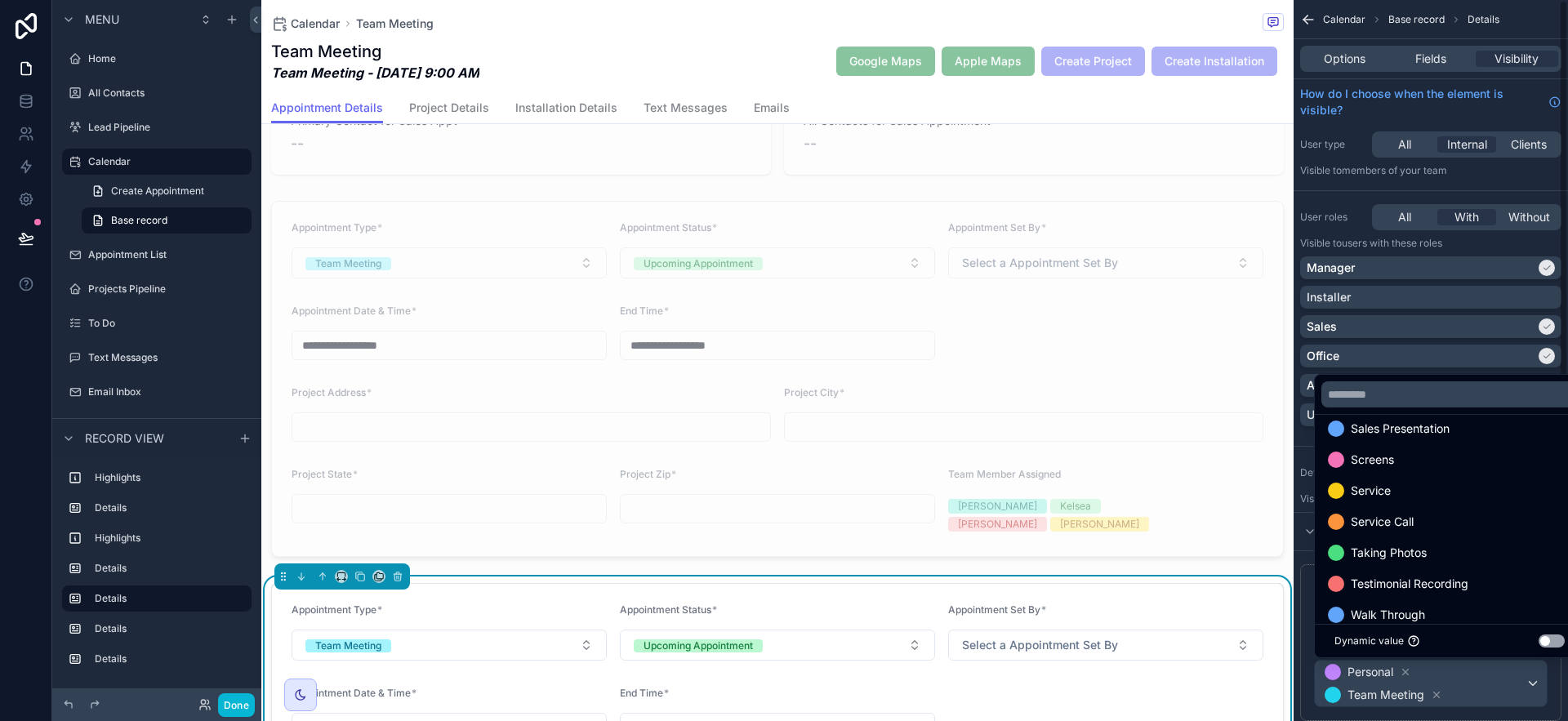
click at [1476, 179] on div "User type All Internal Clients Visible to Members of your team" at bounding box center [1431, 154] width 274 height 58
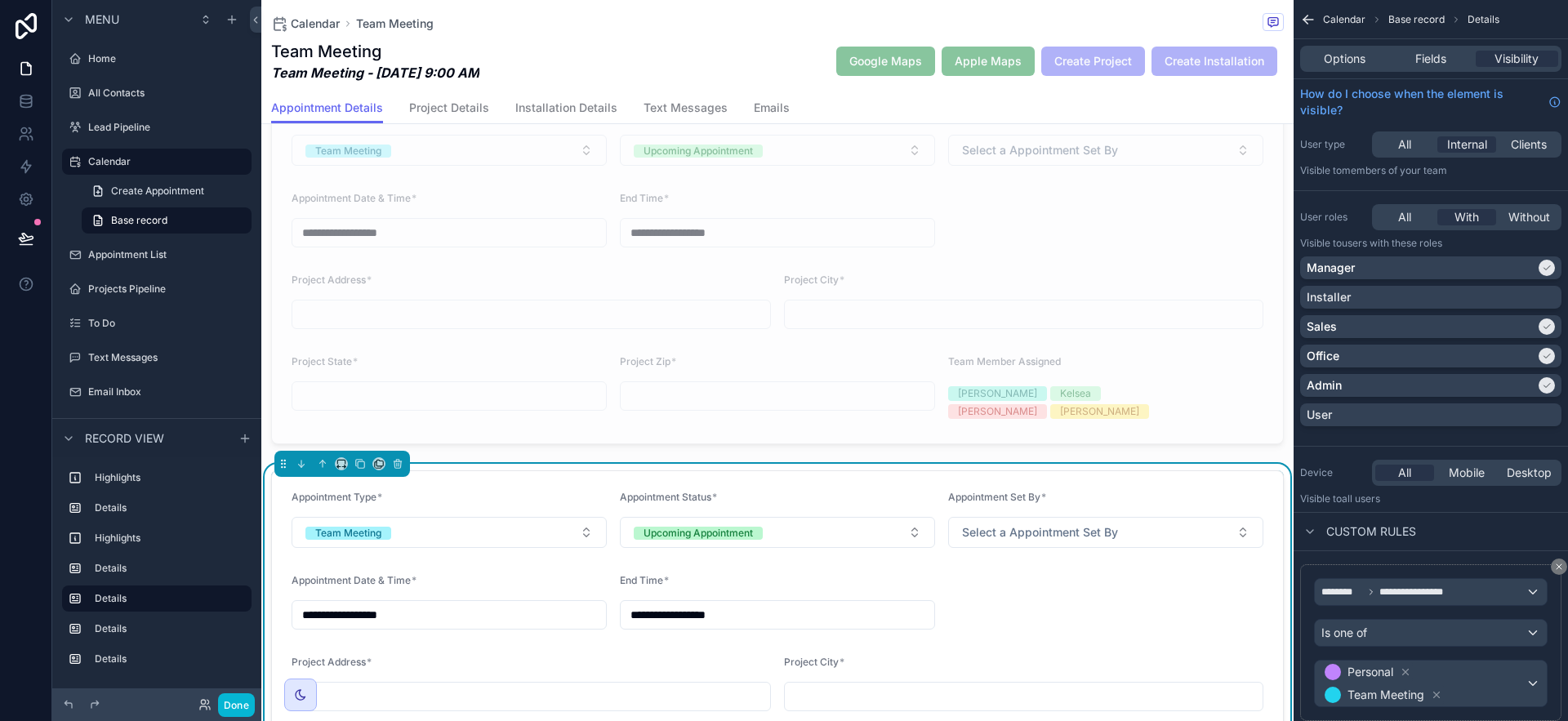
scroll to position [452, 0]
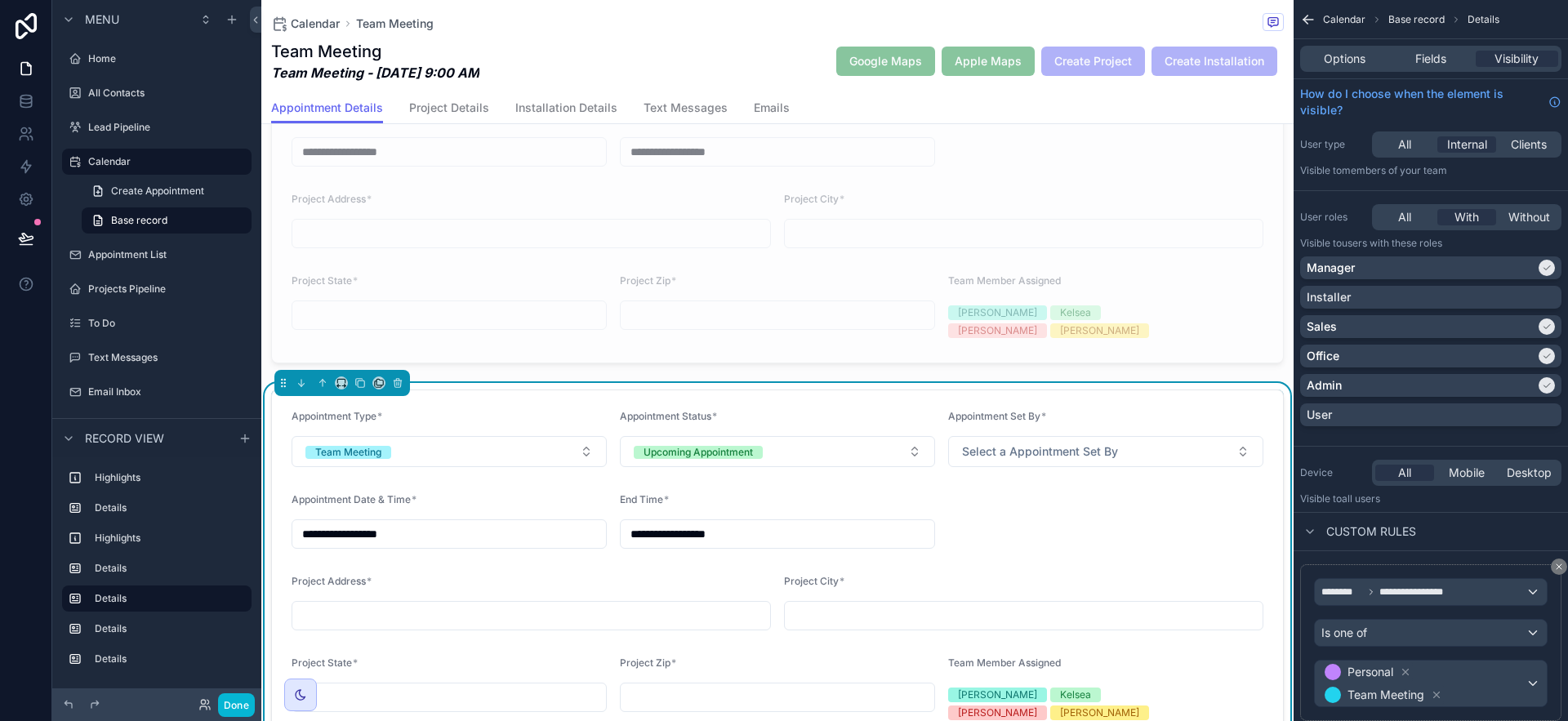
click at [1227, 410] on div "Appointment Set By *" at bounding box center [1105, 419] width 315 height 19
click at [1439, 54] on span "Fields" at bounding box center [1431, 58] width 31 height 16
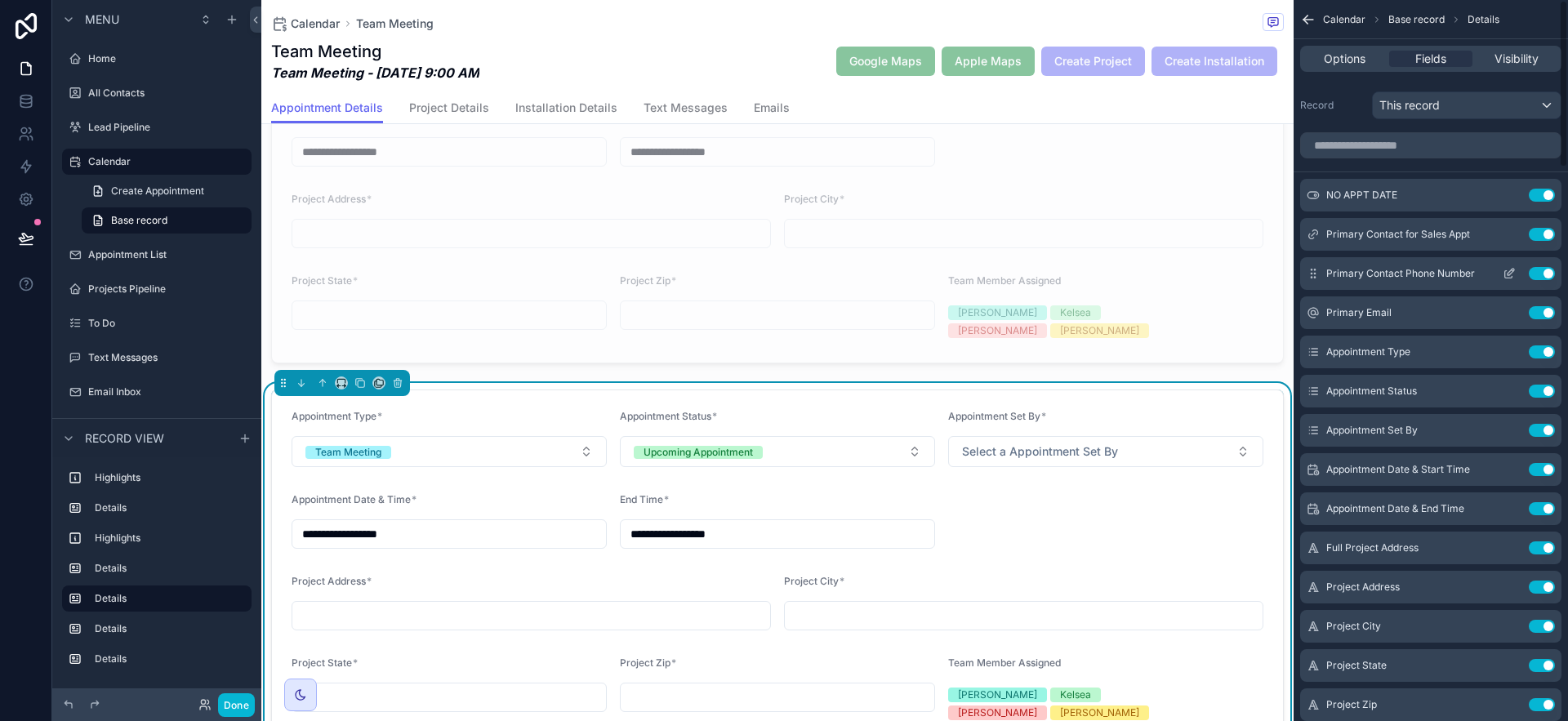
scroll to position [0, 0]
click at [1541, 236] on button "Use setting" at bounding box center [1542, 235] width 26 height 13
click at [1541, 238] on button "Use setting" at bounding box center [1542, 235] width 26 height 13
click at [1541, 240] on button "Use setting" at bounding box center [1542, 235] width 26 height 13
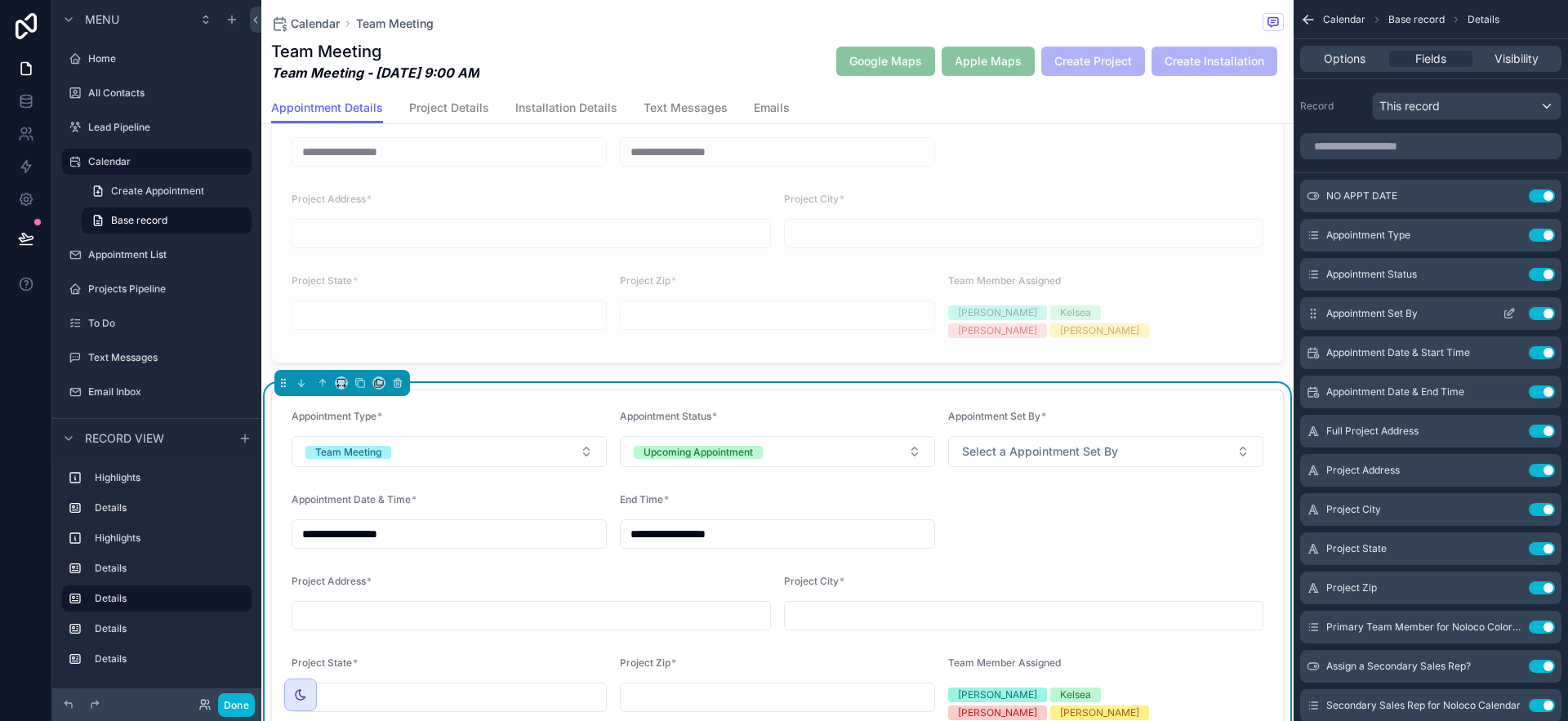
click at [1540, 310] on button "Use setting" at bounding box center [1542, 313] width 26 height 13
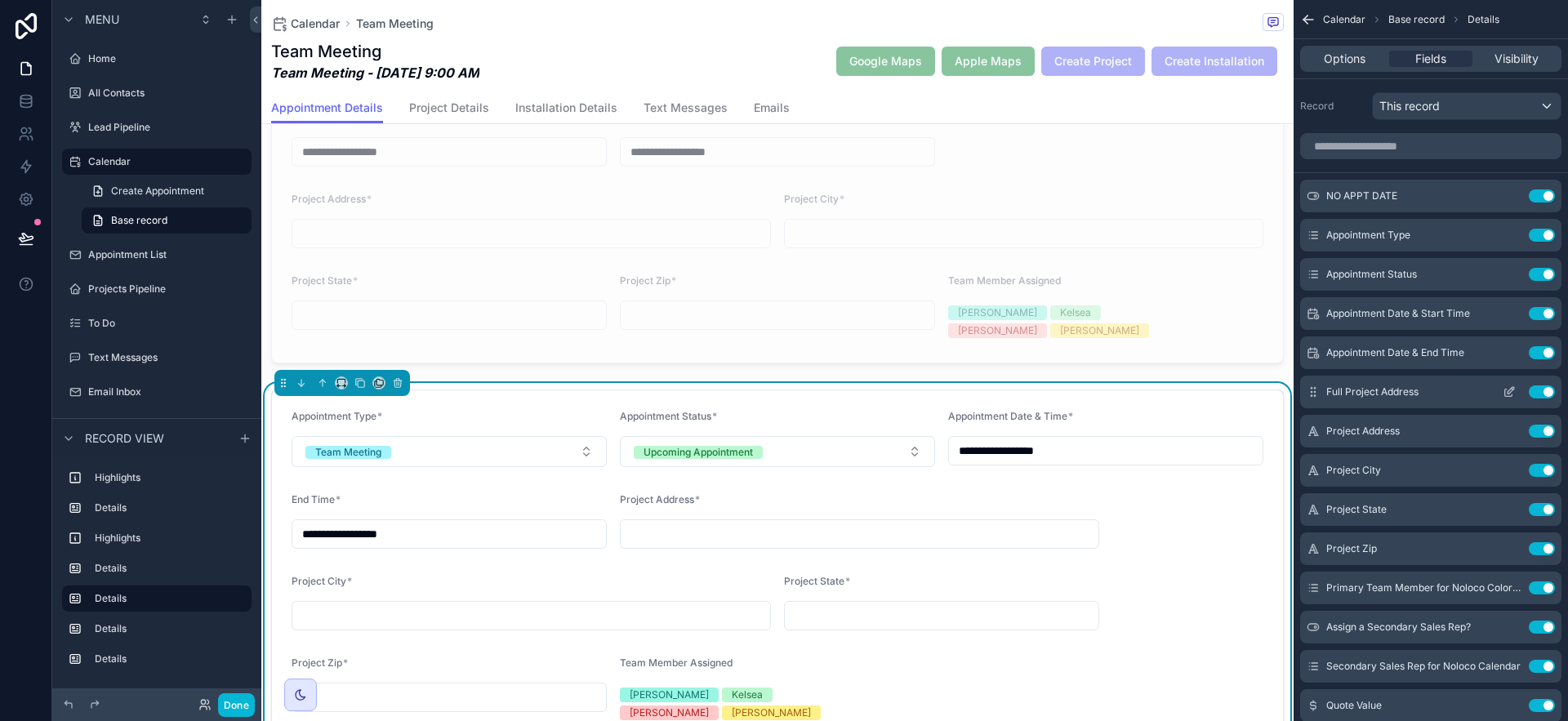
click at [1542, 391] on button "Use setting" at bounding box center [1542, 391] width 26 height 13
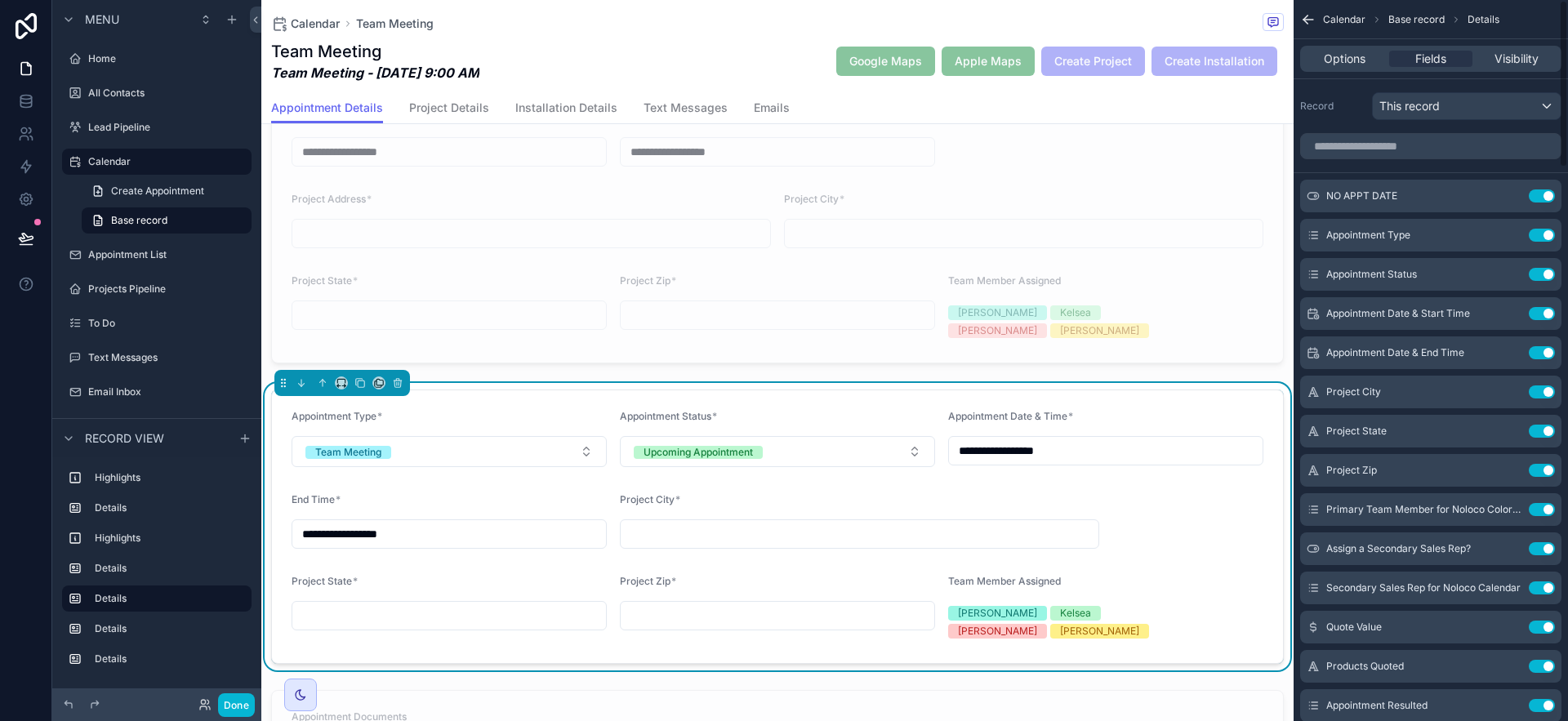
click at [1542, 391] on button "Use setting" at bounding box center [1542, 391] width 26 height 13
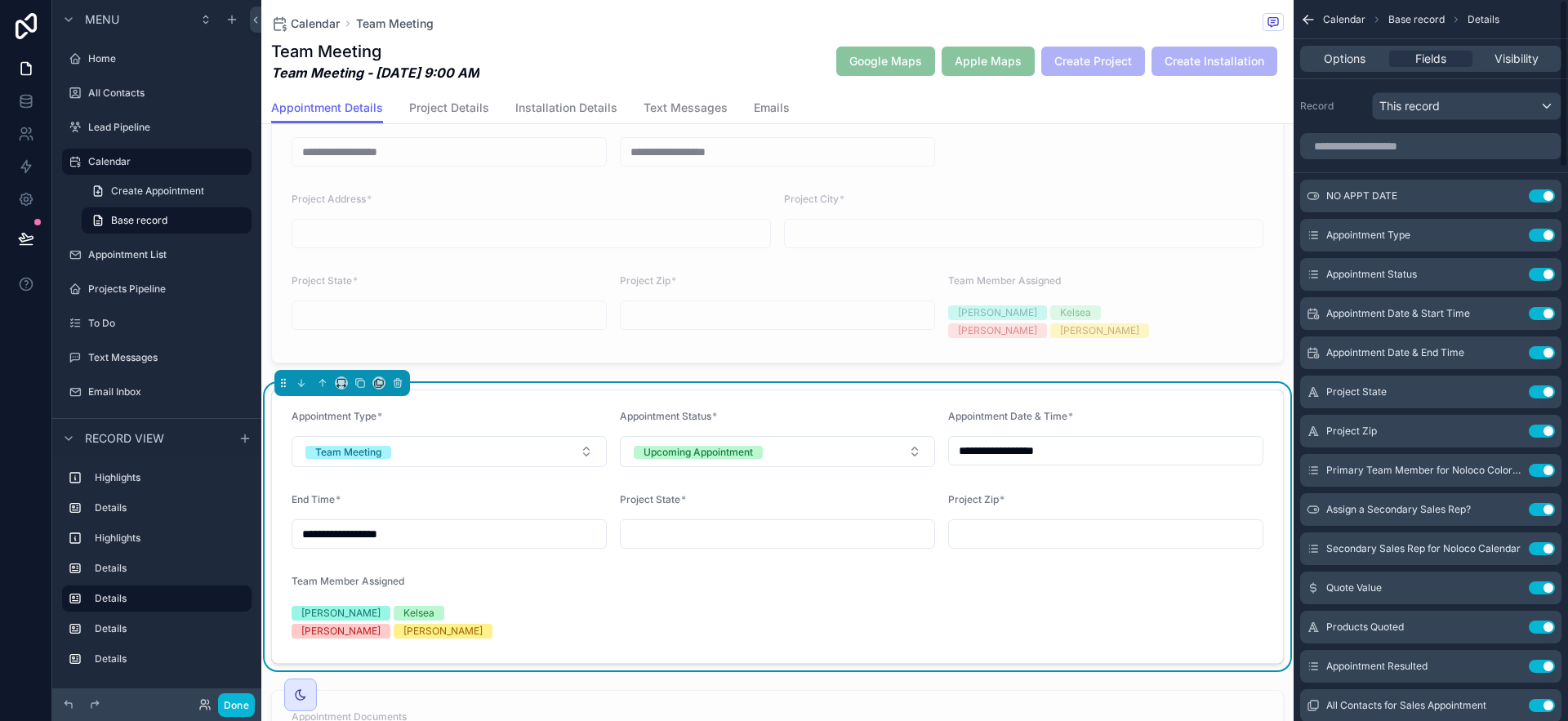
click at [1542, 391] on button "Use setting" at bounding box center [1542, 391] width 26 height 13
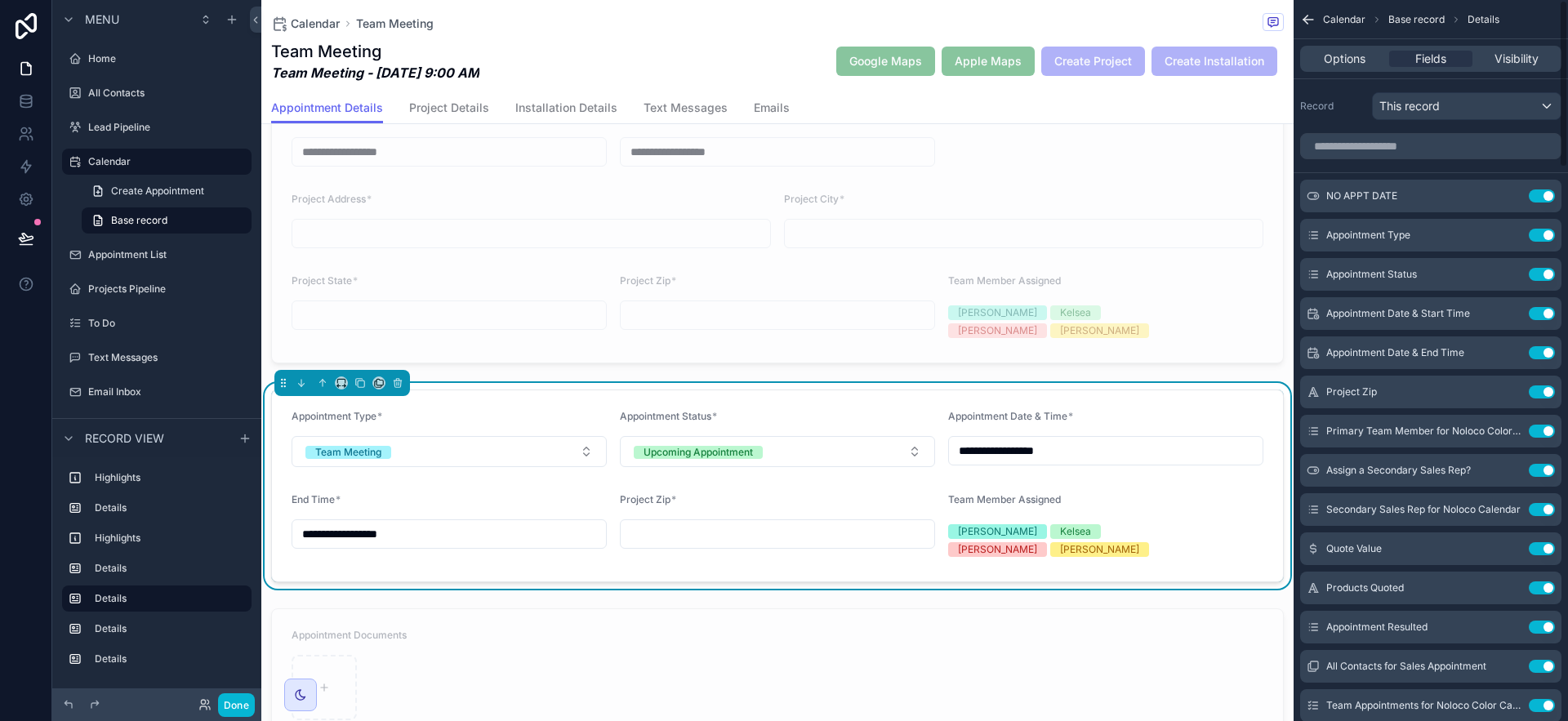
click at [1542, 391] on button "Use setting" at bounding box center [1542, 391] width 26 height 13
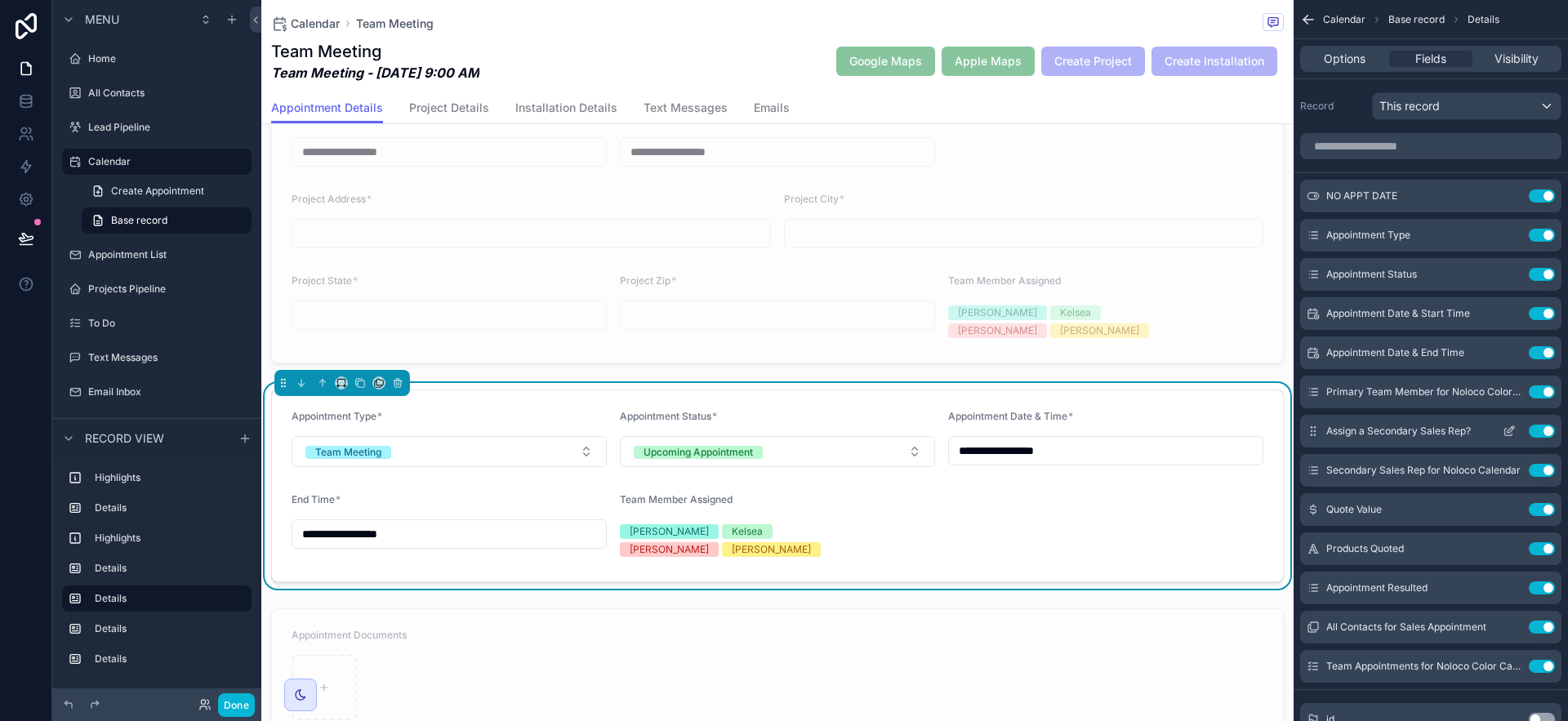
click at [1540, 435] on button "Use setting" at bounding box center [1542, 430] width 26 height 13
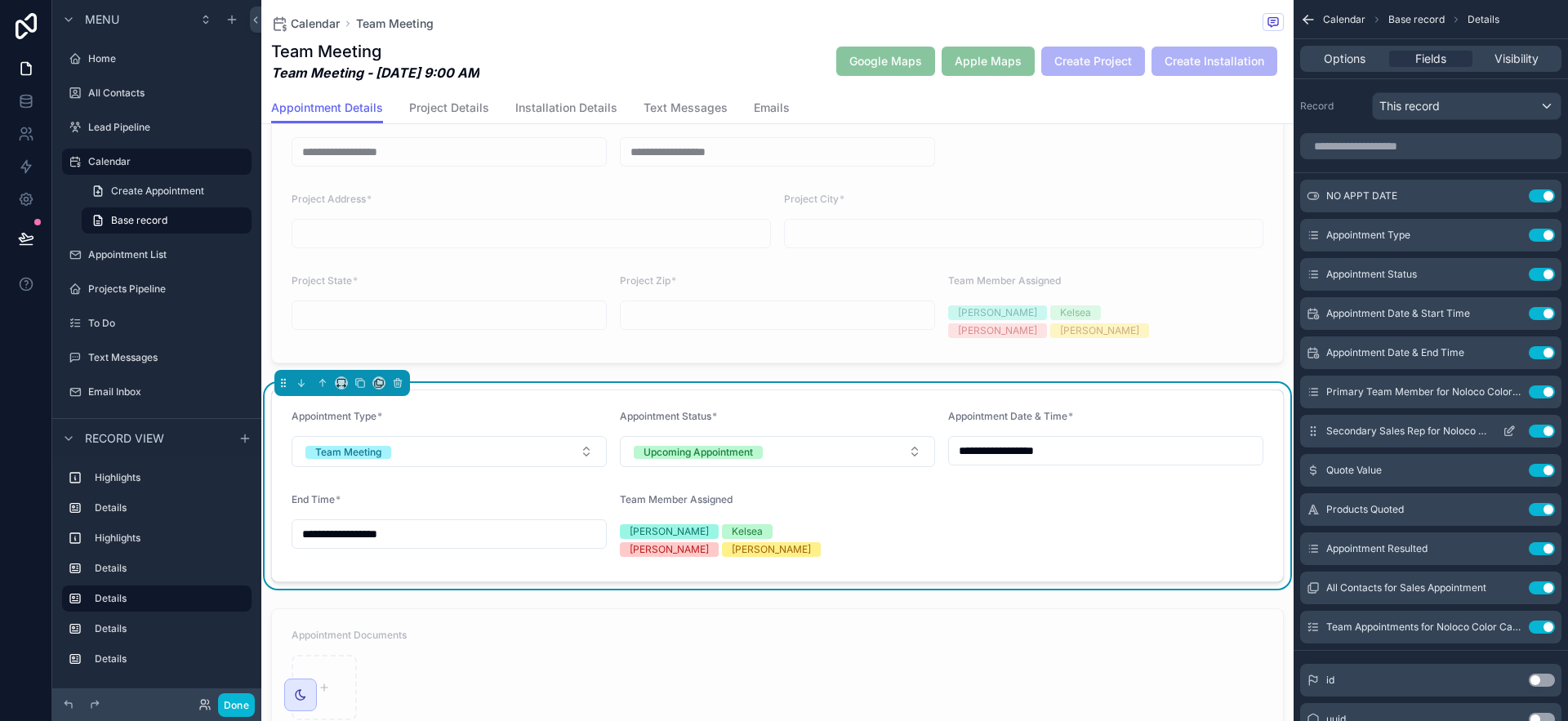
click at [1540, 434] on button "Use setting" at bounding box center [1542, 430] width 26 height 13
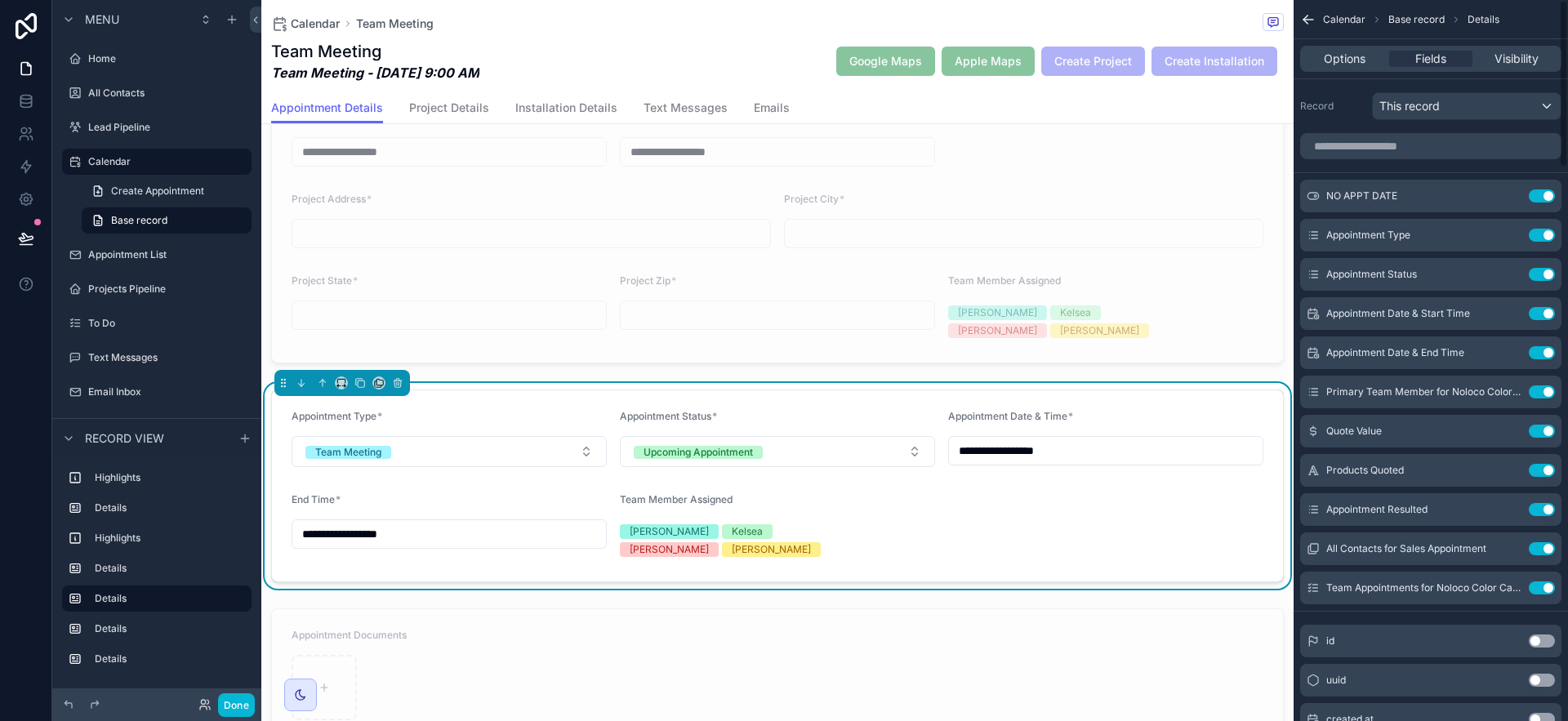
click at [1540, 434] on button "Use setting" at bounding box center [1542, 430] width 26 height 13
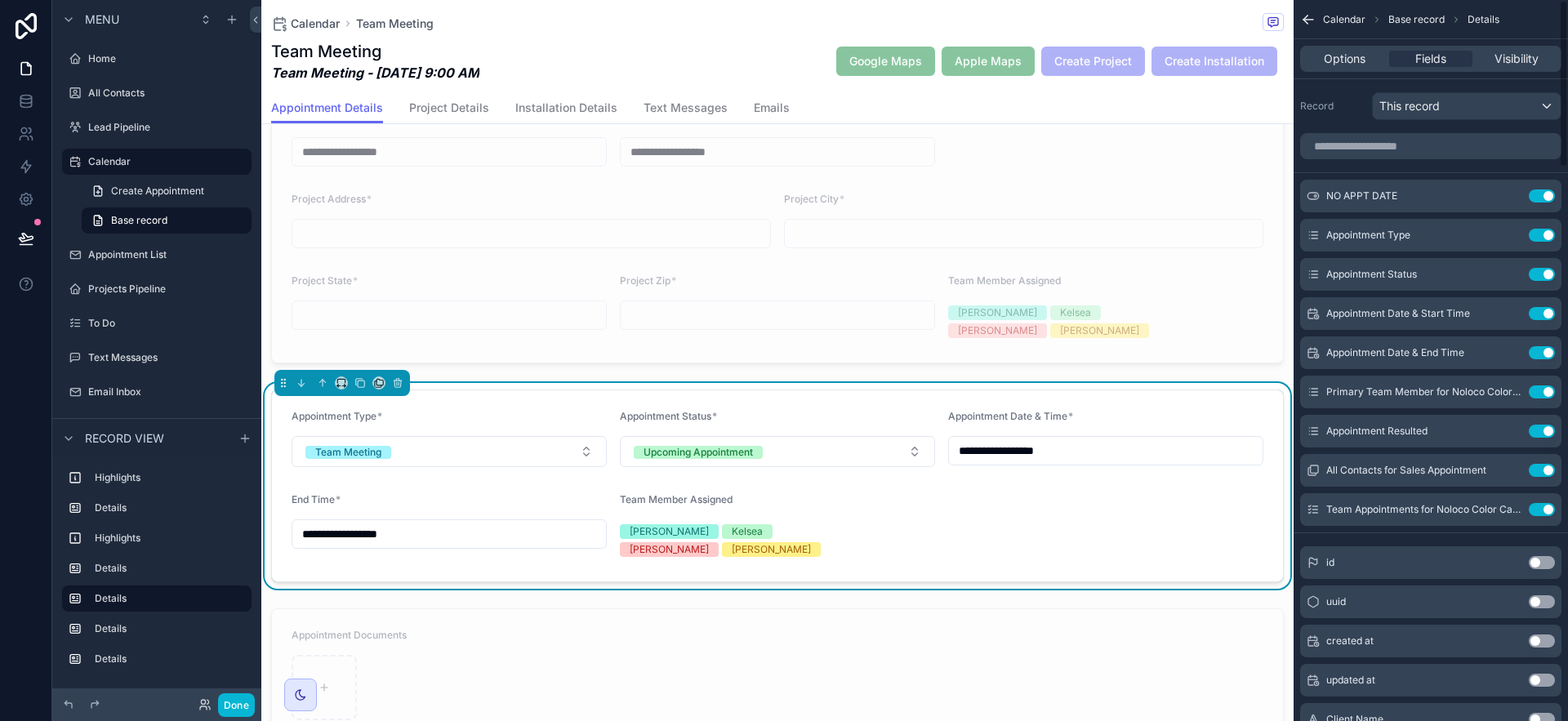
click at [1540, 434] on button "Use setting" at bounding box center [1542, 430] width 26 height 13
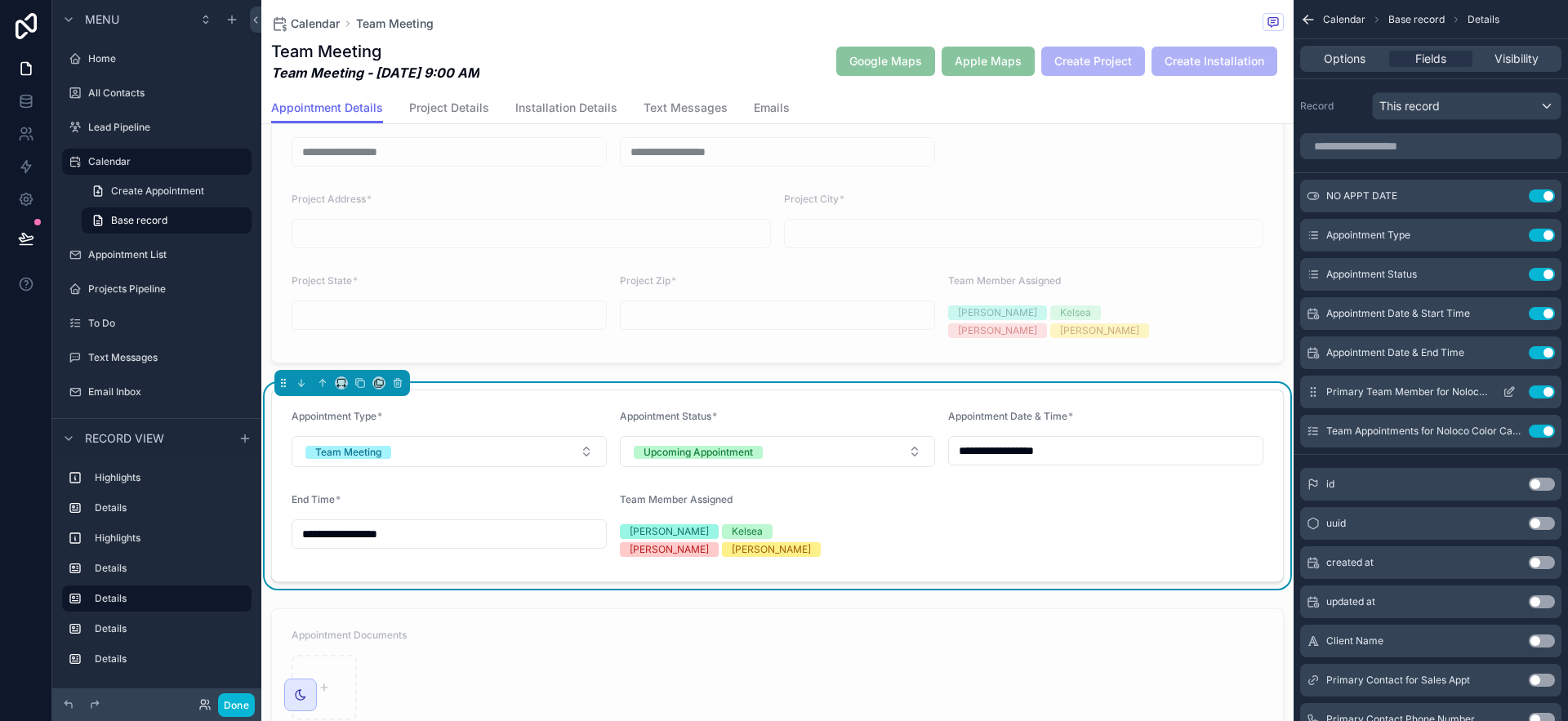
click at [1509, 393] on icon "scrollable content" at bounding box center [1511, 391] width 7 height 7
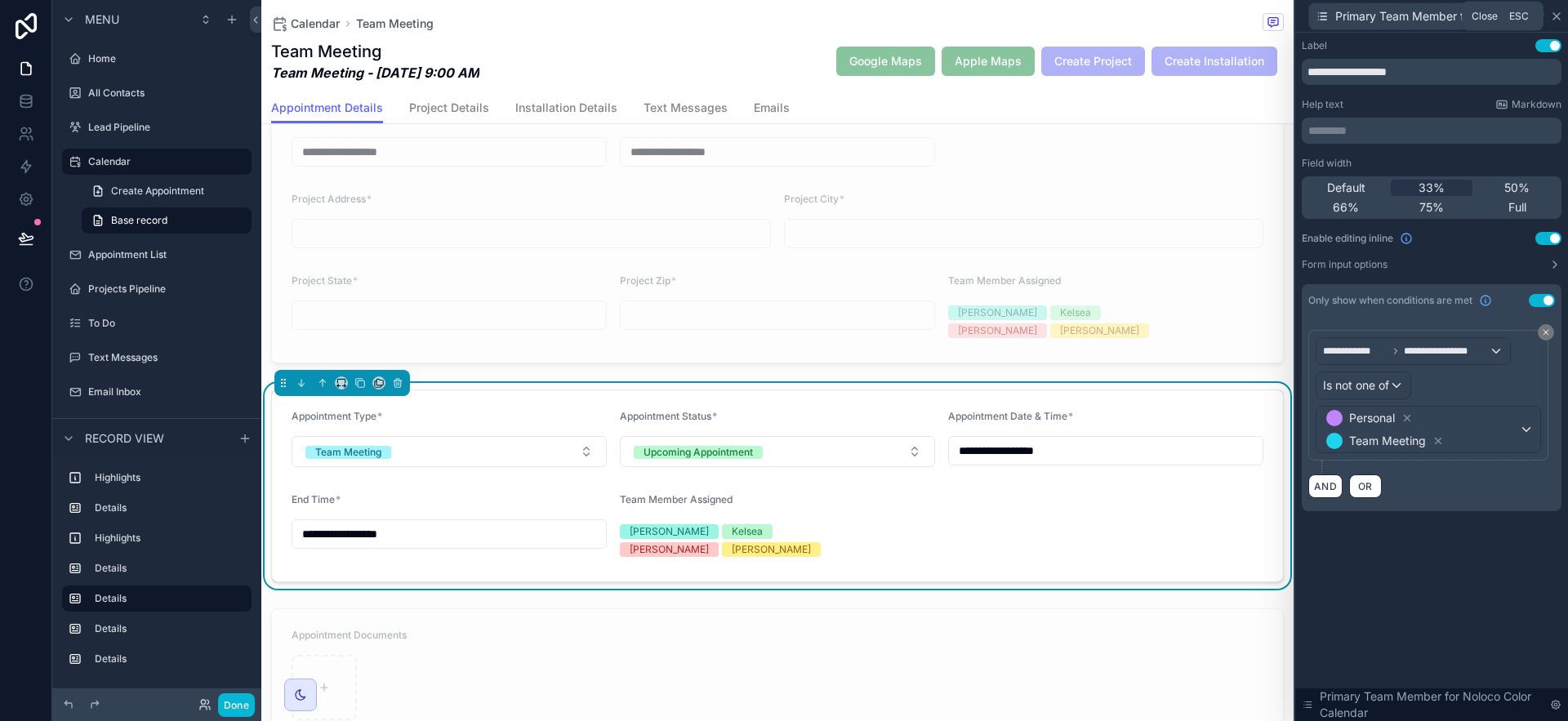
click at [1562, 15] on icon at bounding box center [1556, 16] width 13 height 13
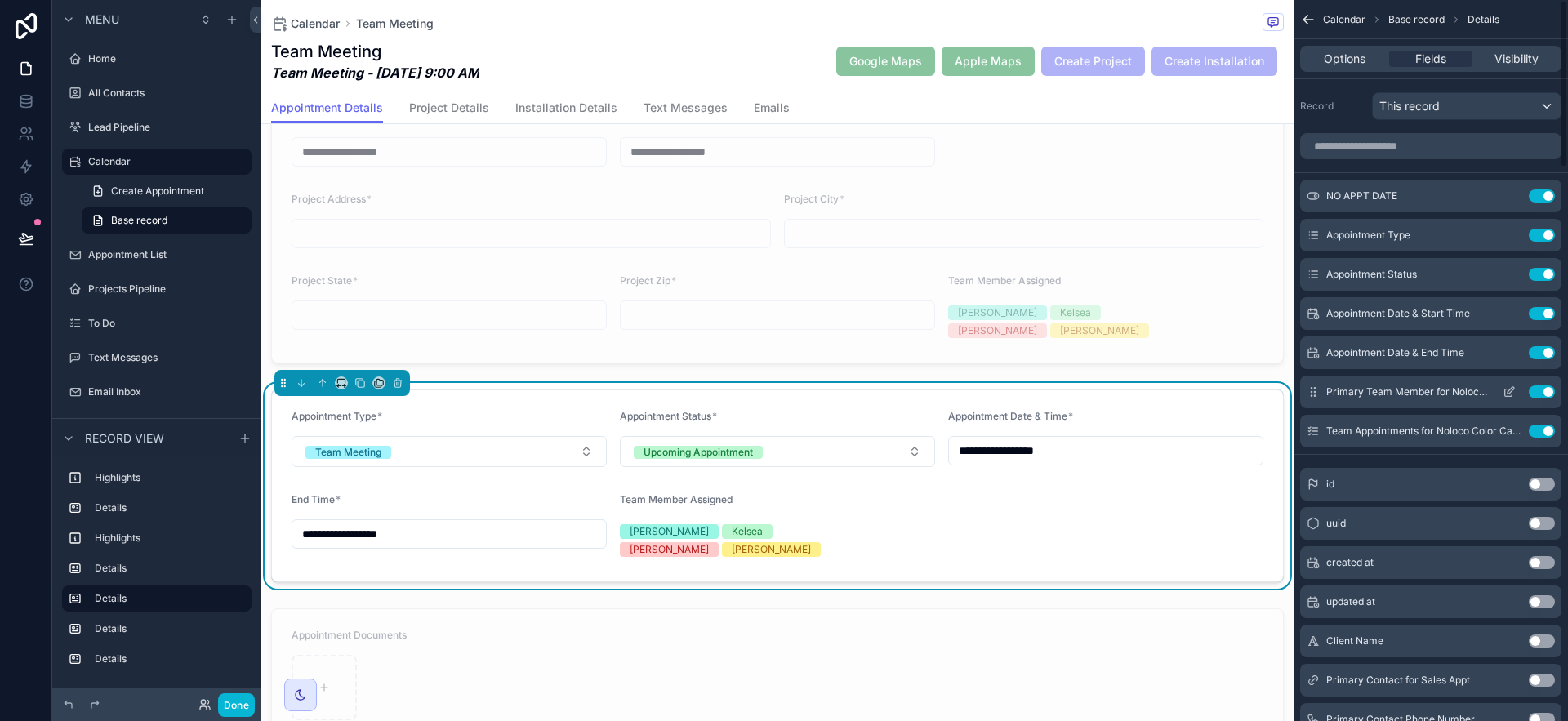
click at [1548, 387] on button "Use setting" at bounding box center [1542, 391] width 26 height 13
click at [1180, 209] on div "scrollable content" at bounding box center [778, 186] width 1033 height 369
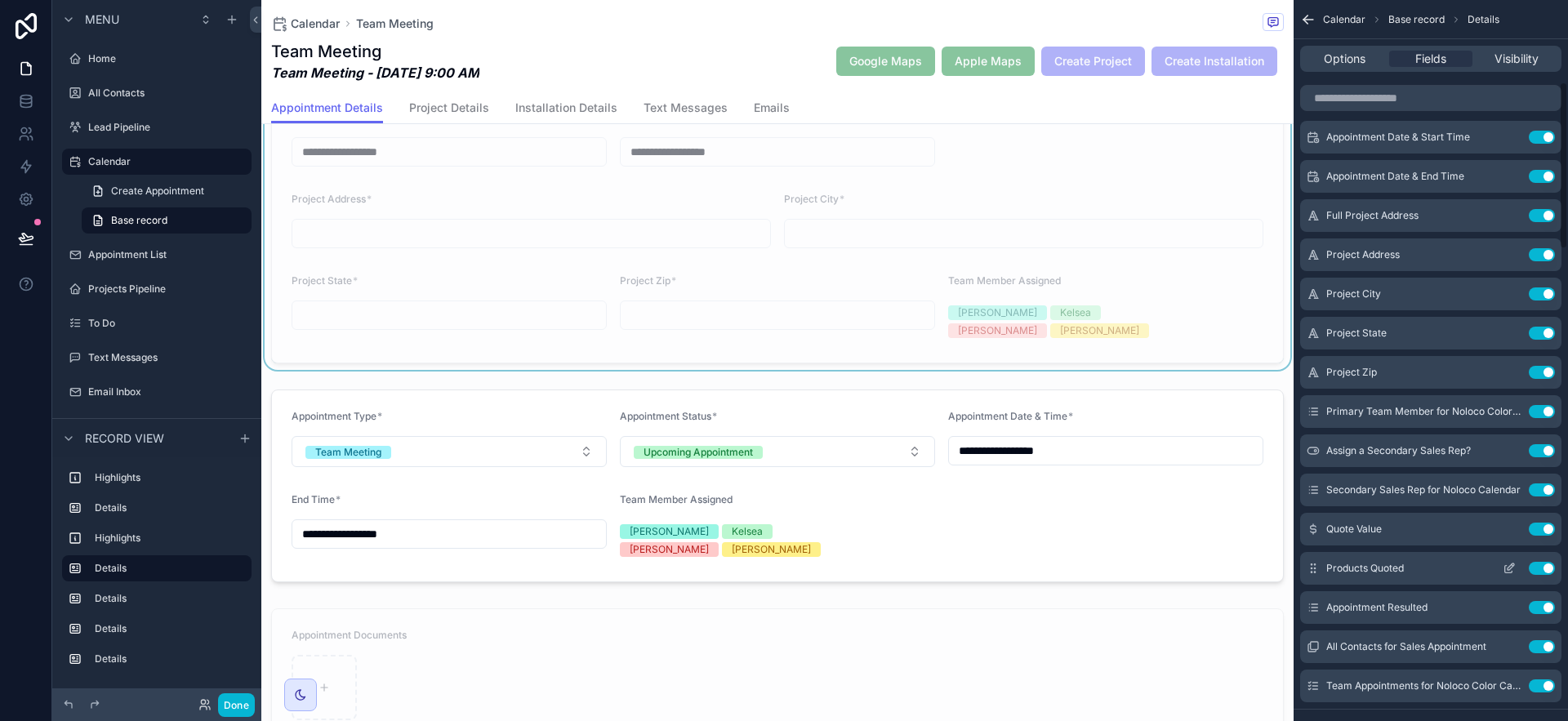
scroll to position [351, 0]
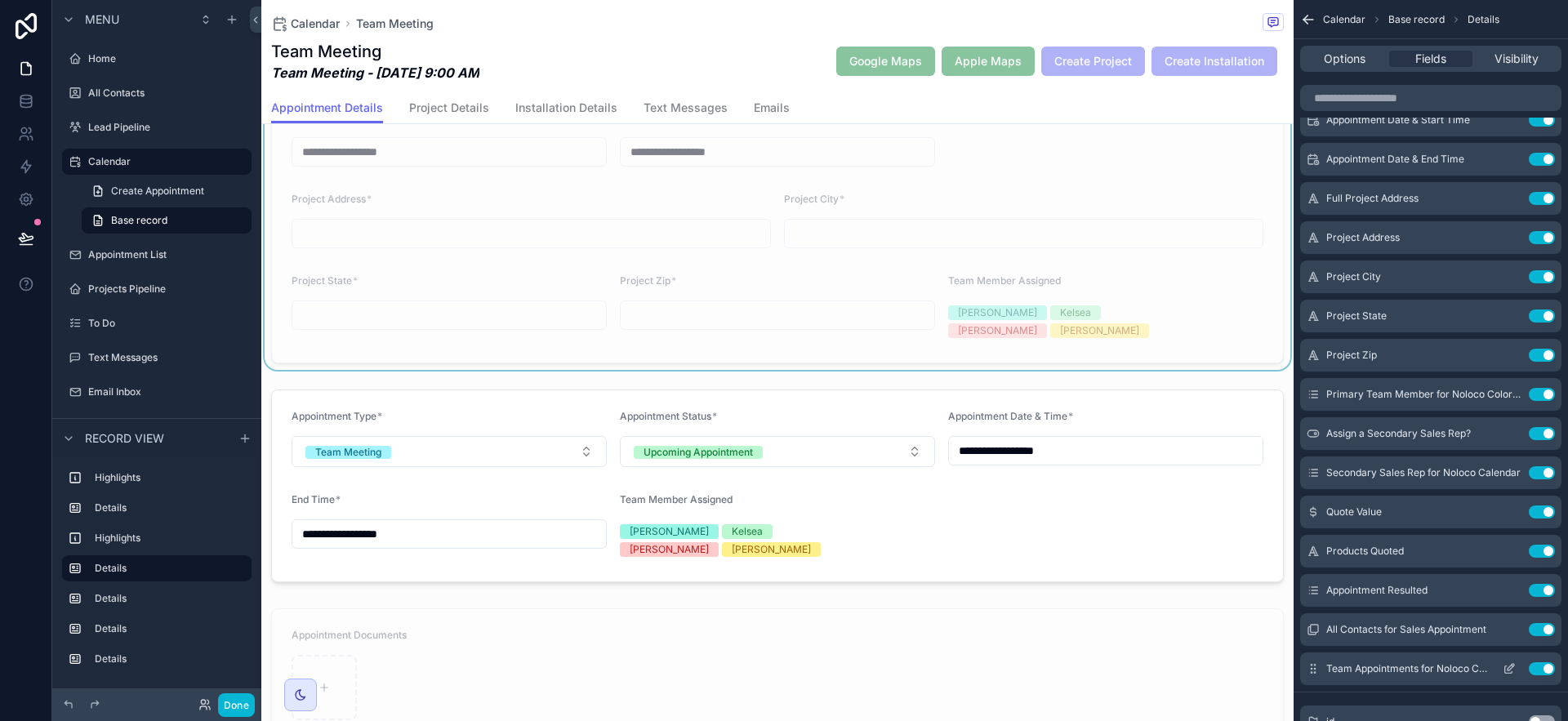
click at [1546, 664] on button "Use setting" at bounding box center [1542, 668] width 26 height 13
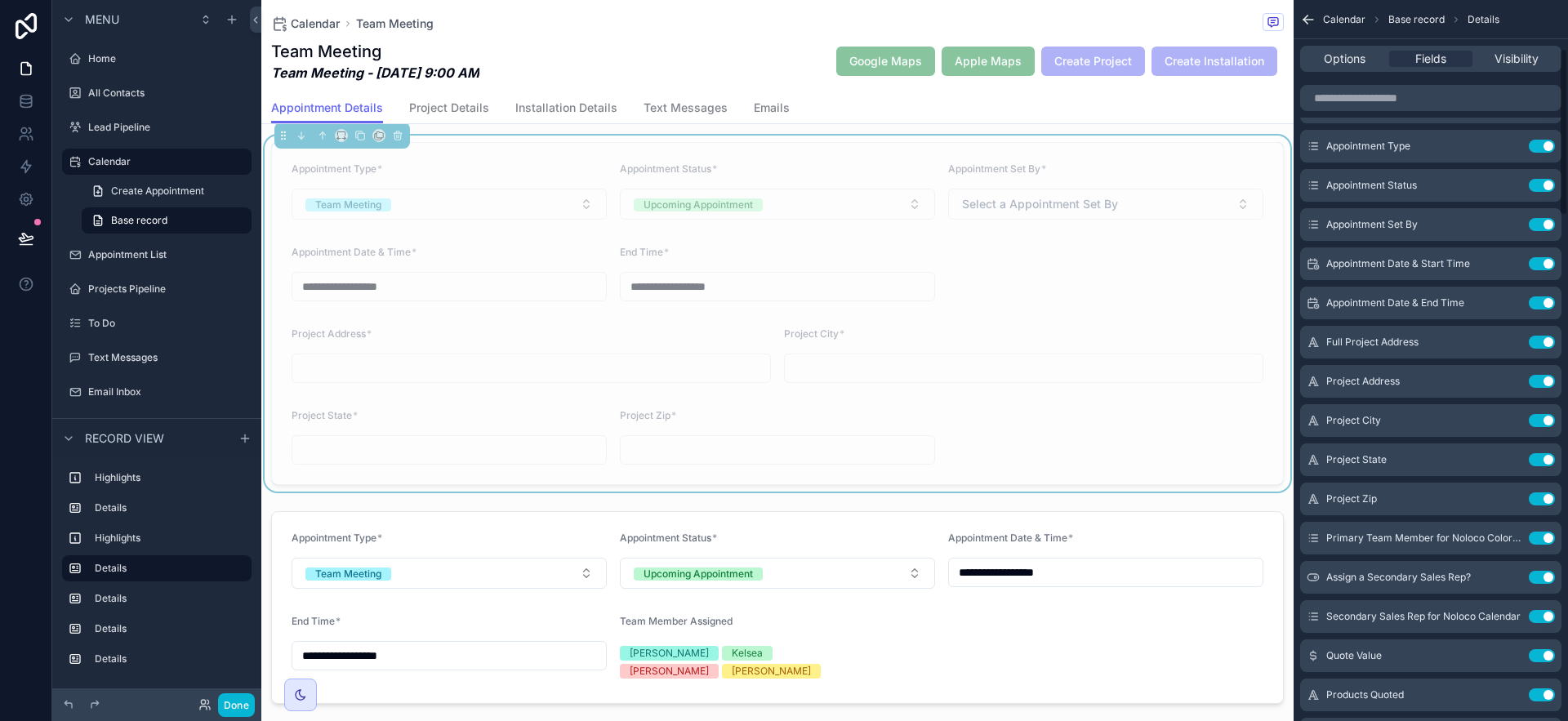
scroll to position [302, 0]
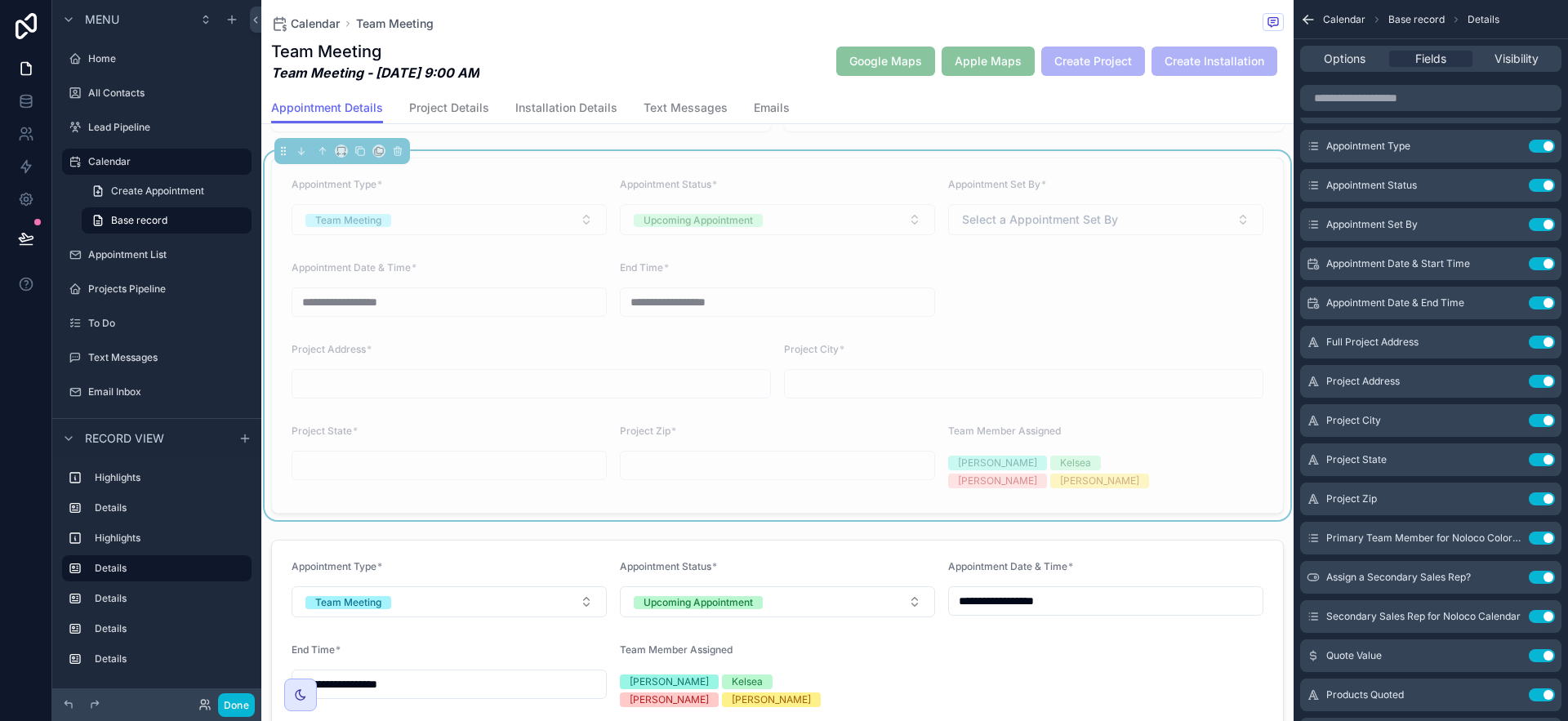
click at [1277, 515] on div "**********" at bounding box center [778, 430] width 1033 height 1175
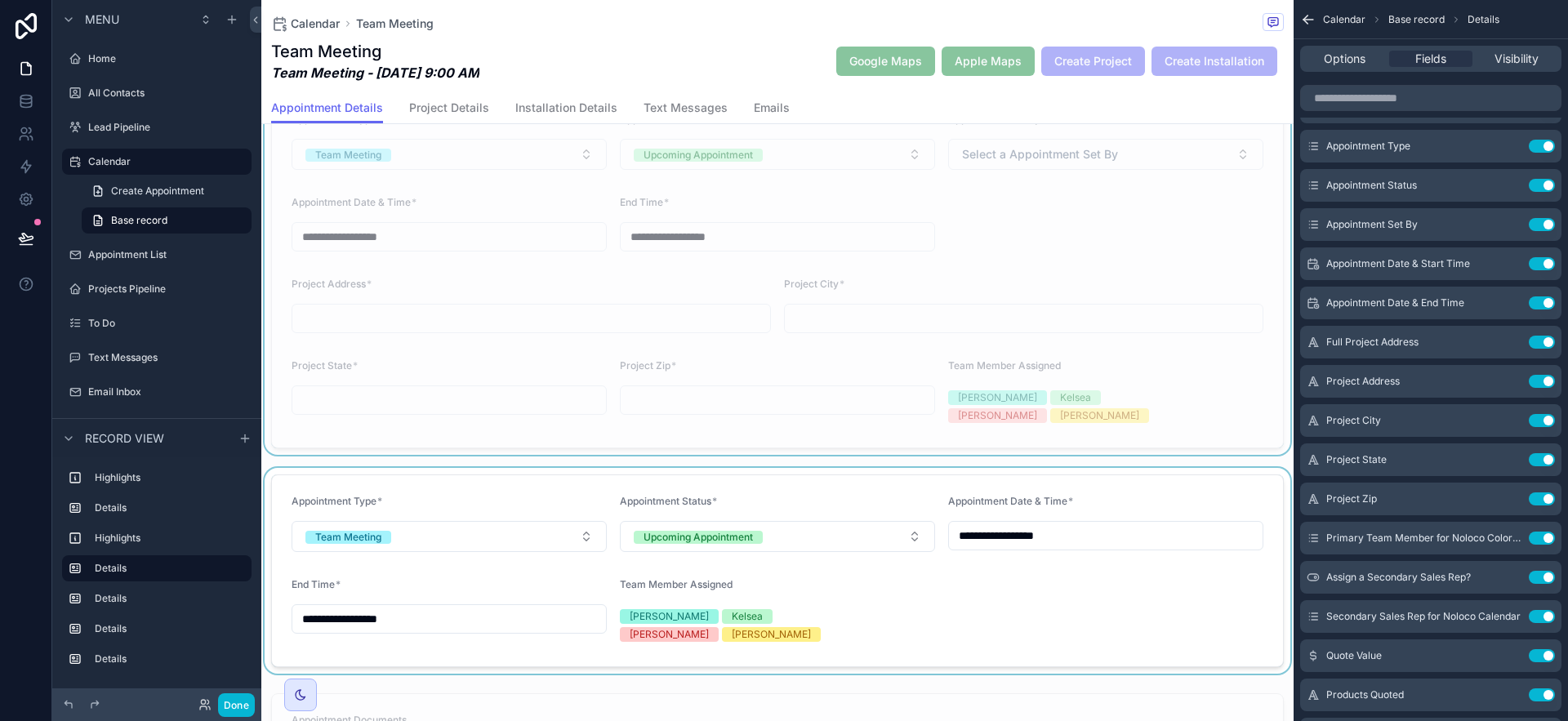
scroll to position [368, 0]
click at [1161, 546] on div "scrollable content" at bounding box center [778, 570] width 1033 height 206
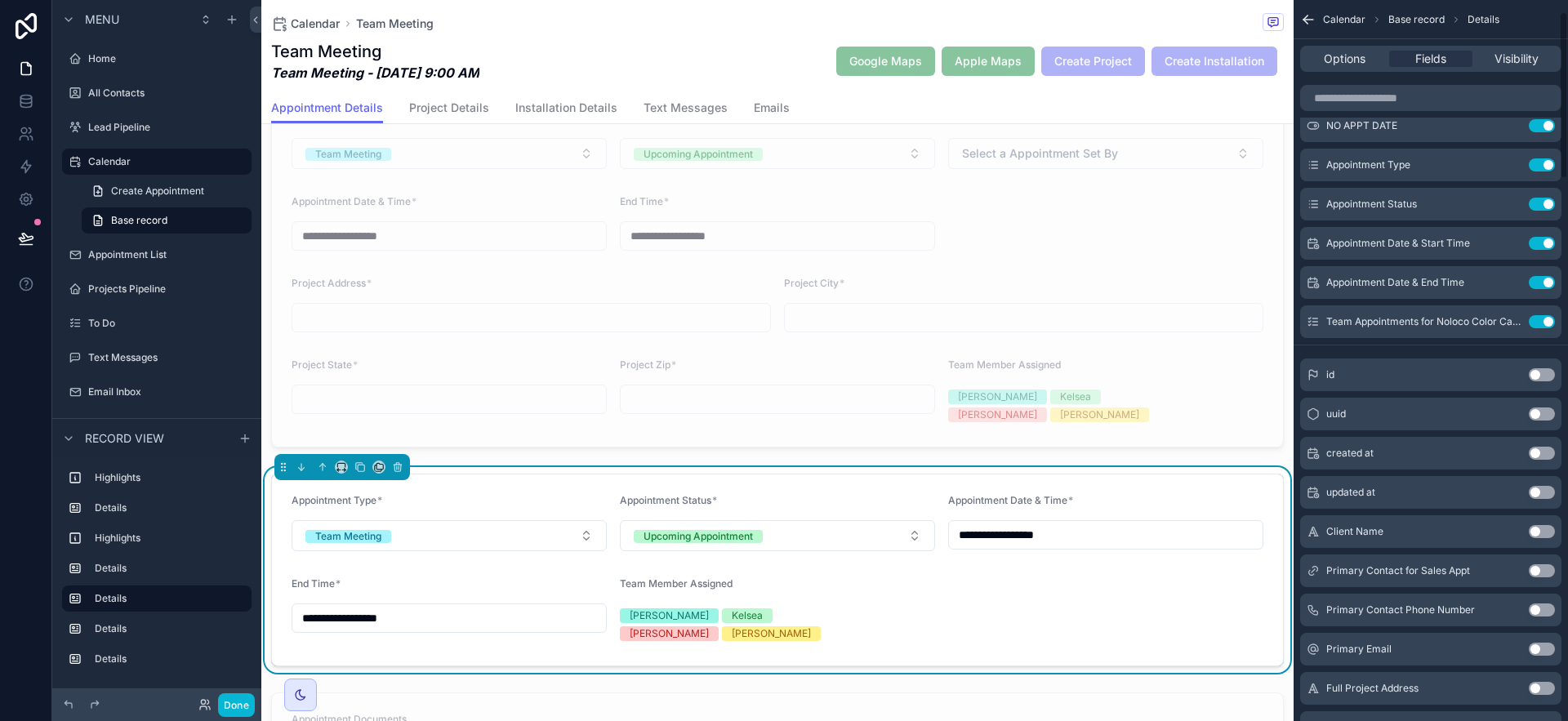
scroll to position [7, 0]
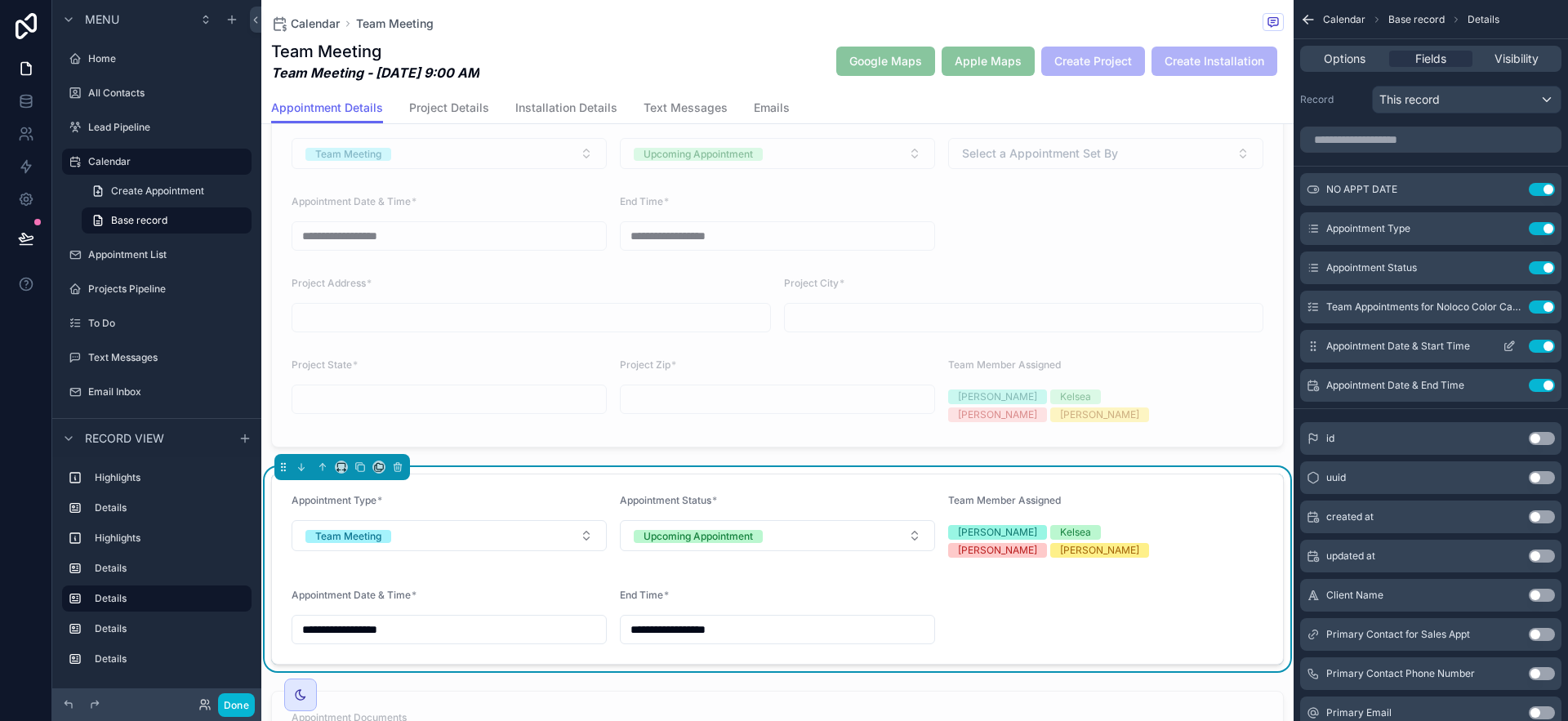
click at [1506, 347] on icon "scrollable content" at bounding box center [1509, 346] width 13 height 13
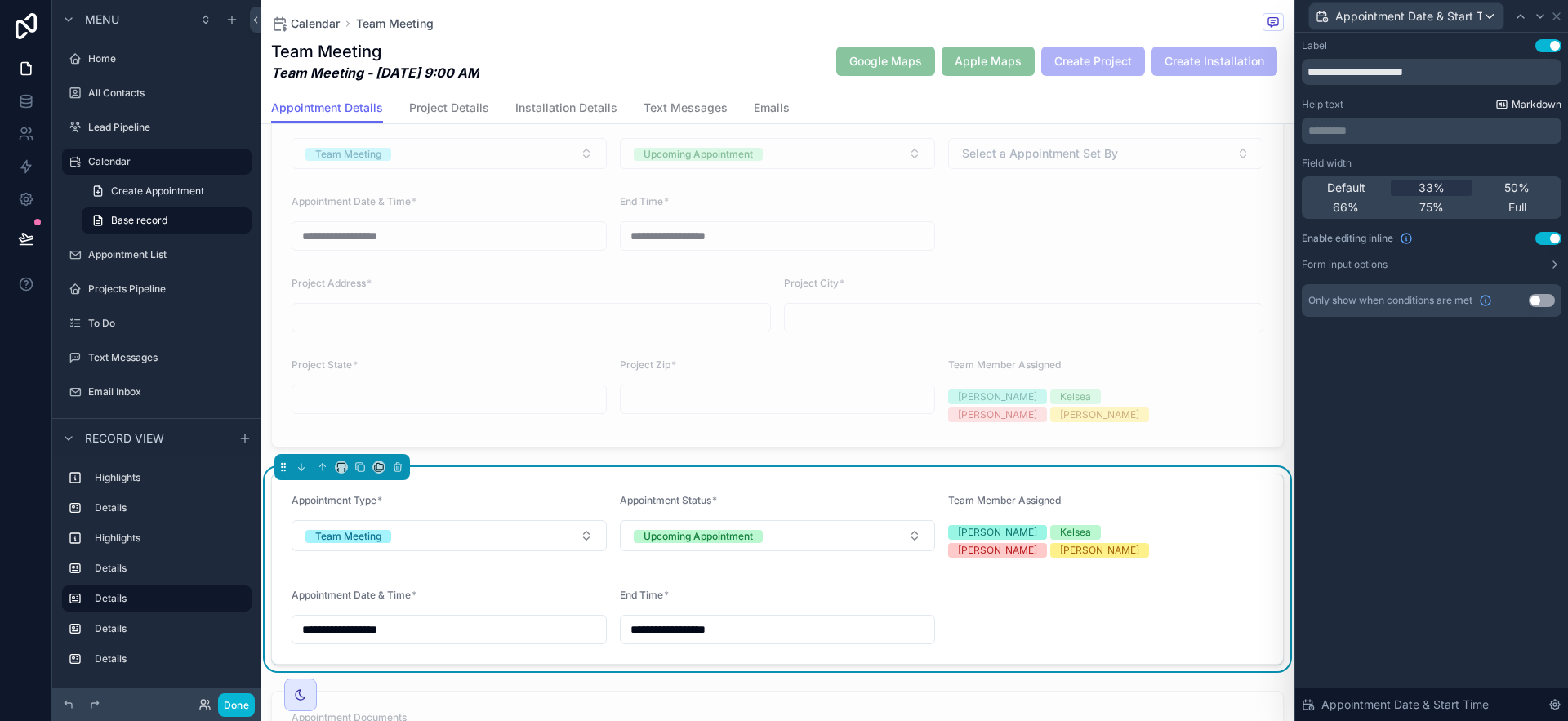
click at [1516, 180] on span "50%" at bounding box center [1517, 187] width 25 height 16
click at [1558, 12] on icon at bounding box center [1556, 16] width 13 height 13
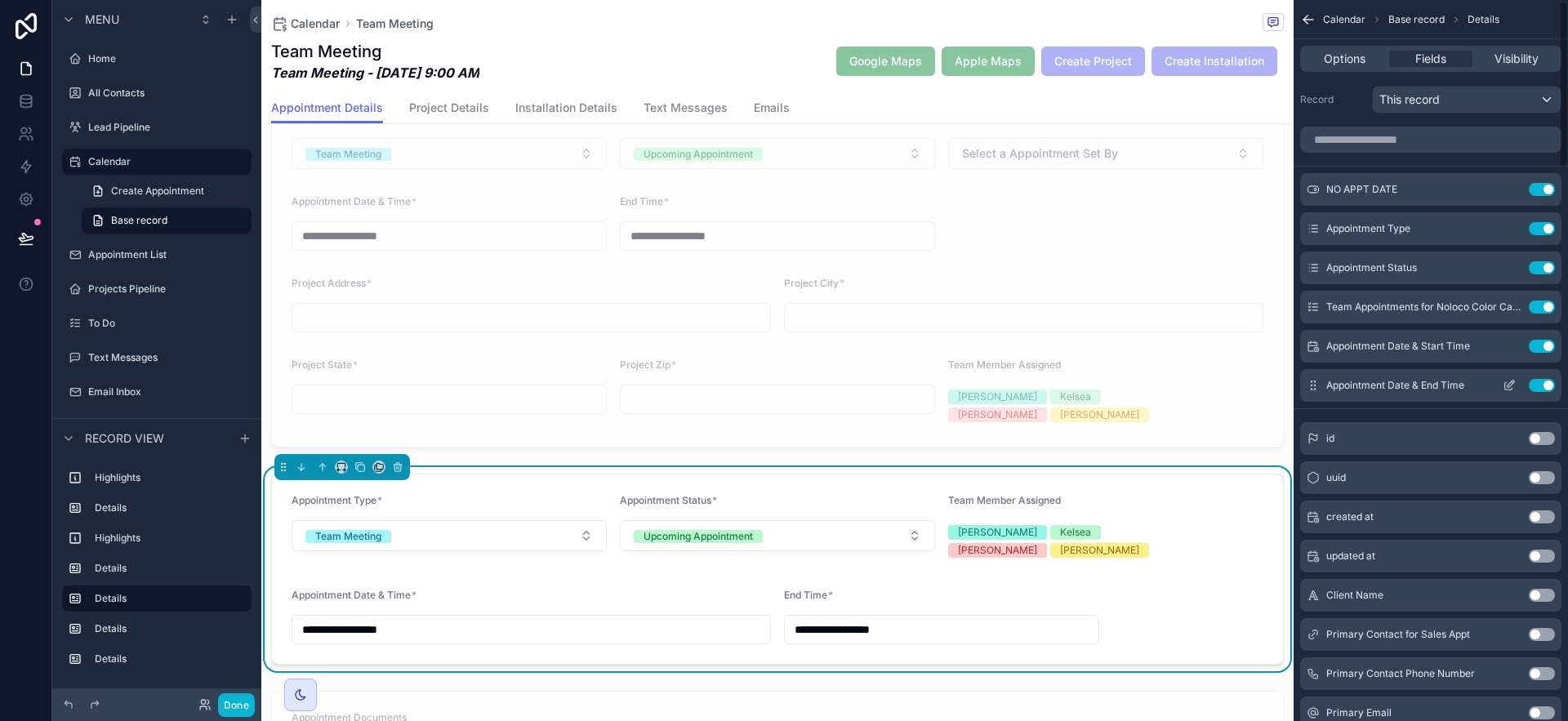
click at [1503, 389] on icon "scrollable content" at bounding box center [1509, 385] width 13 height 13
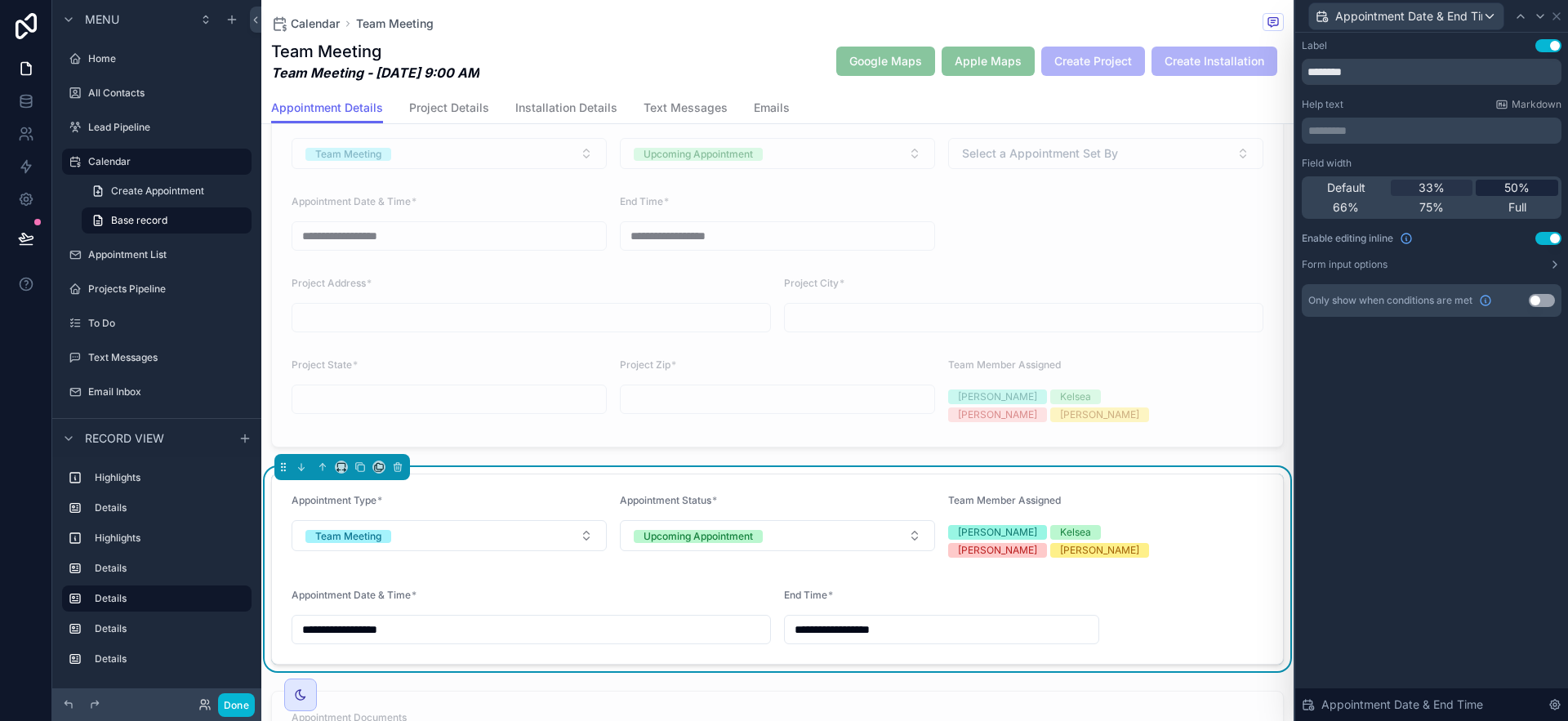
click at [1530, 183] on div "50%" at bounding box center [1516, 187] width 82 height 16
click at [1561, 13] on icon at bounding box center [1556, 16] width 13 height 13
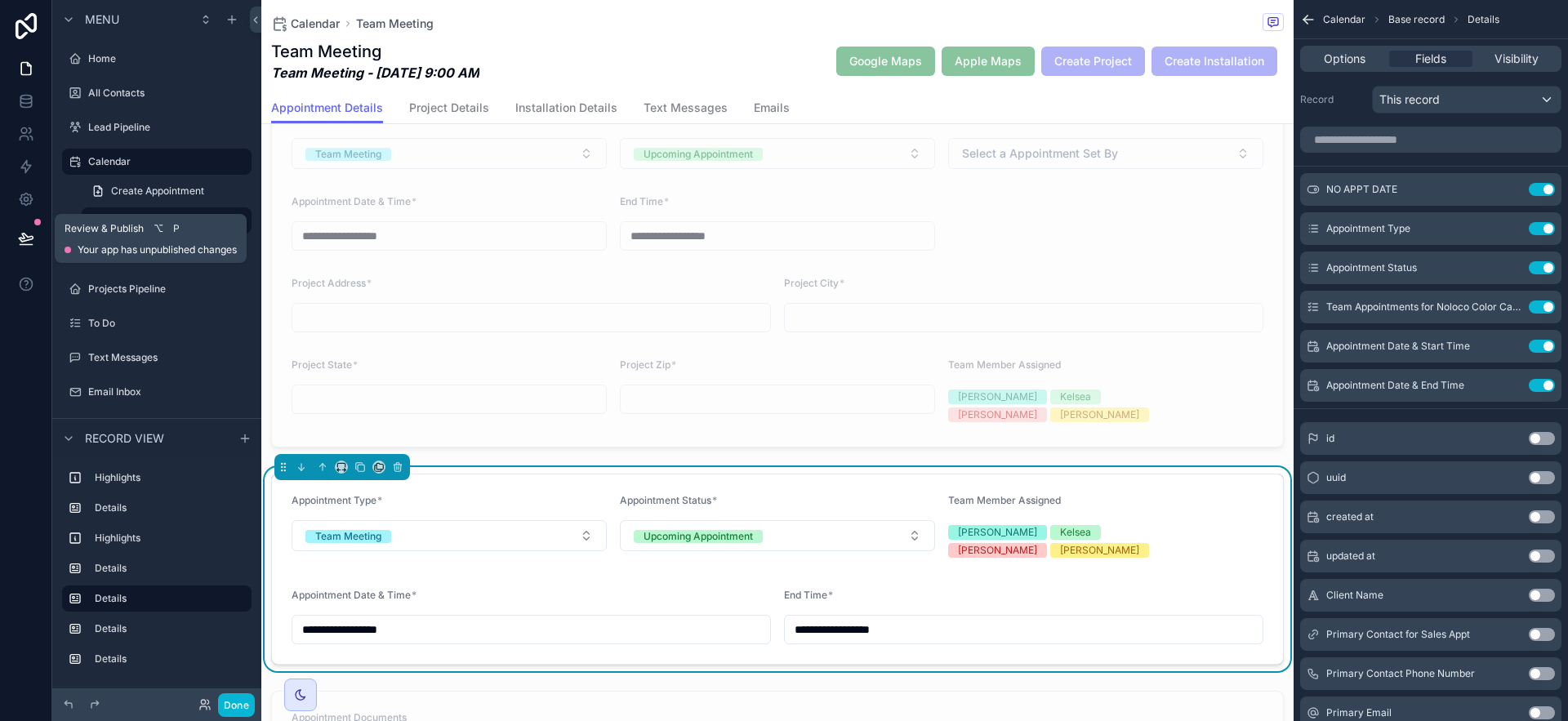
click at [13, 227] on button at bounding box center [26, 239] width 36 height 46
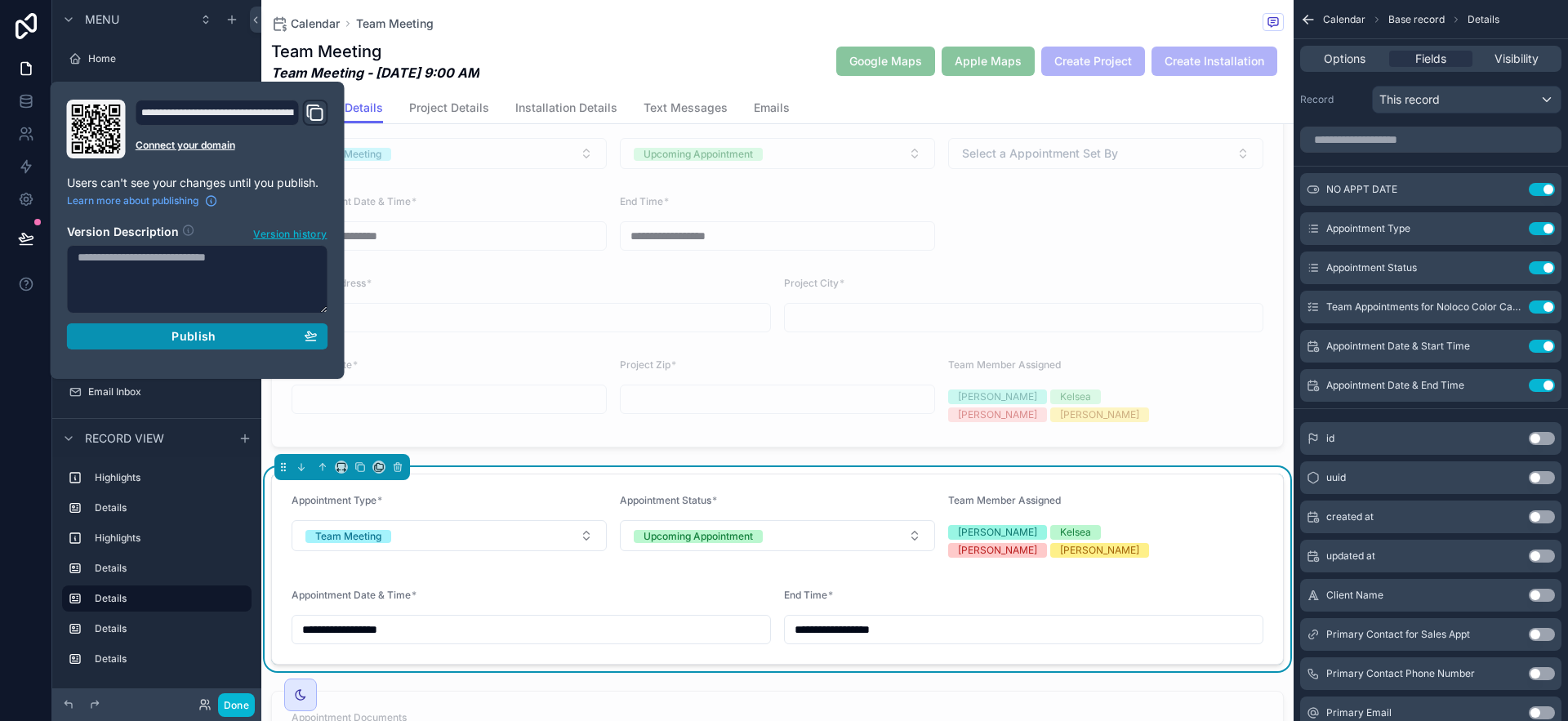
click at [247, 335] on div "Publish" at bounding box center [197, 336] width 240 height 14
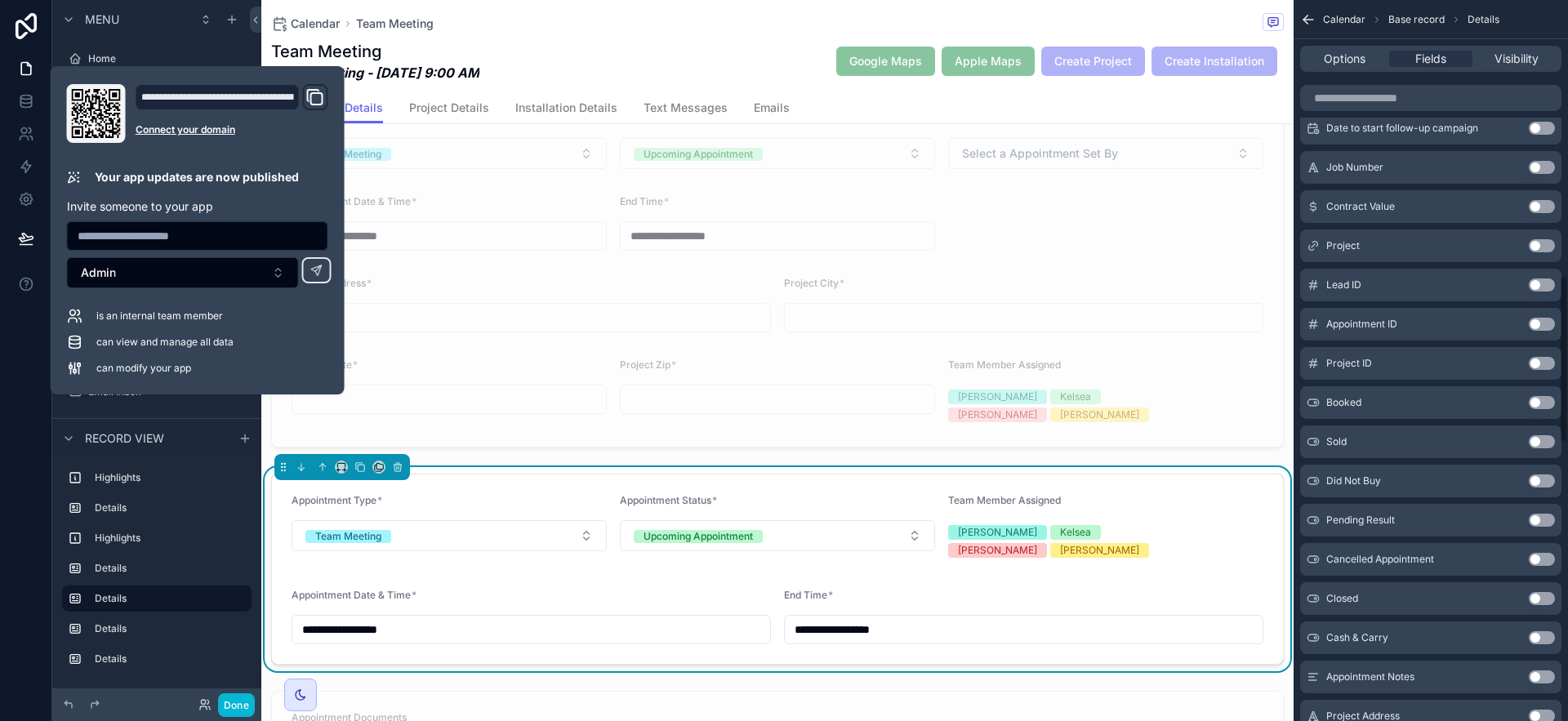
scroll to position [1180, 0]
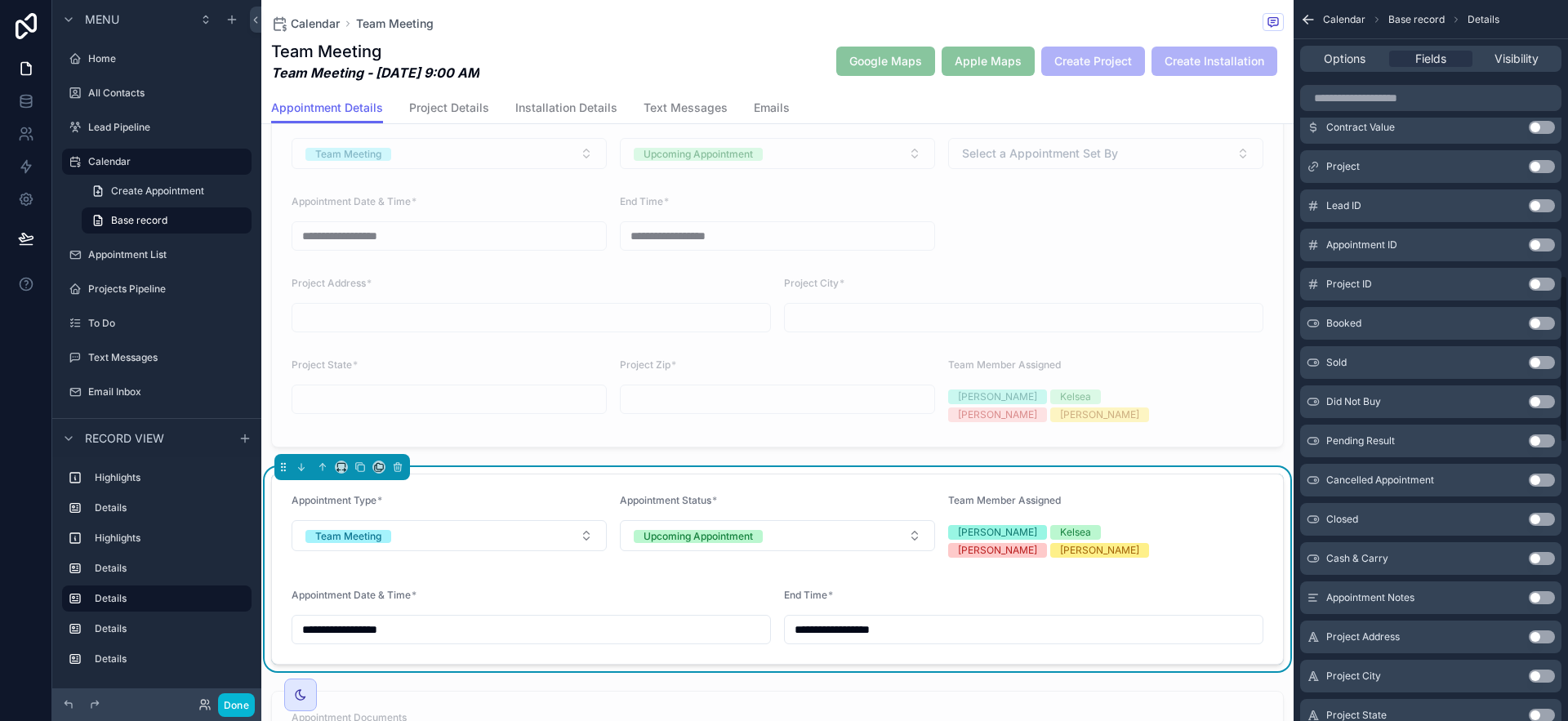
click at [1549, 594] on button "Use setting" at bounding box center [1542, 597] width 26 height 13
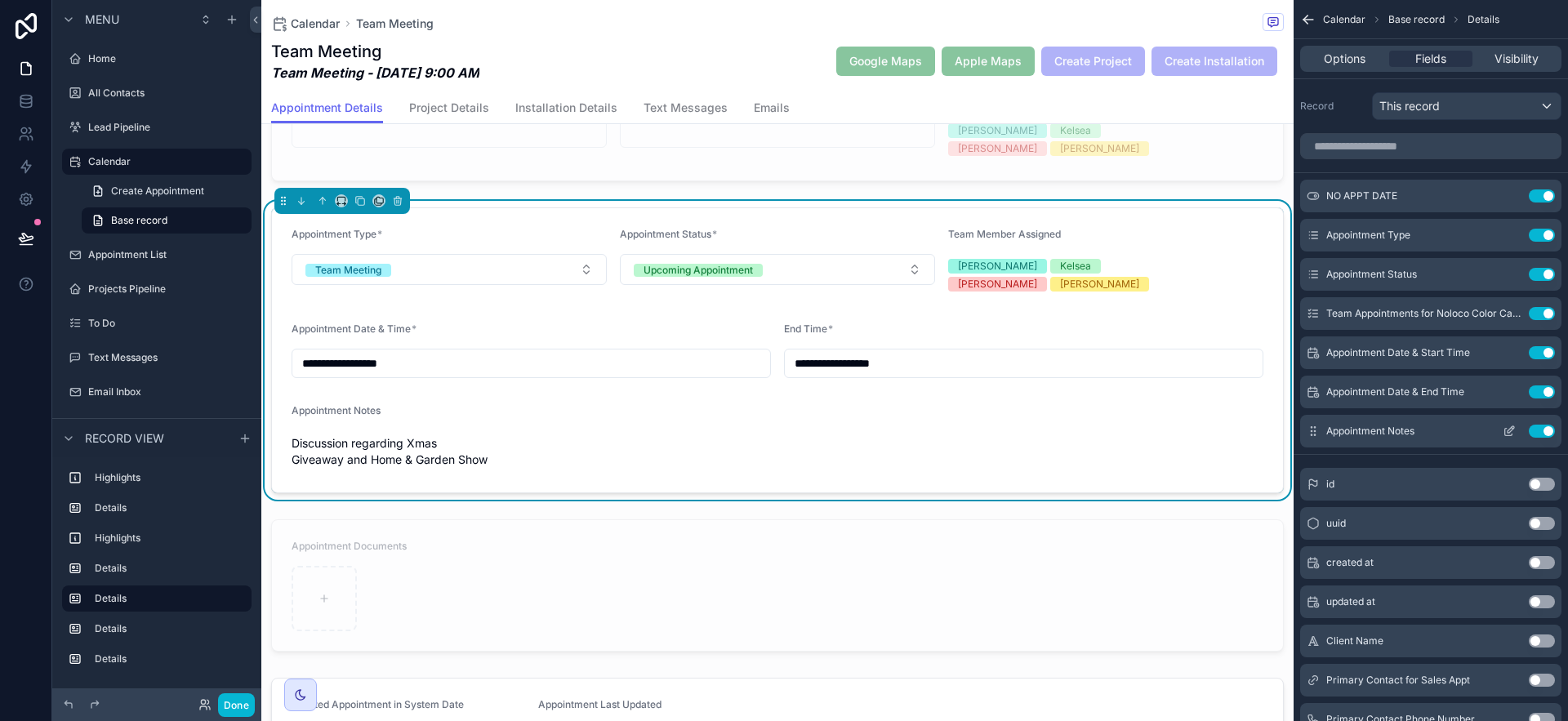
click at [1516, 427] on button "scrollable content" at bounding box center [1509, 430] width 26 height 13
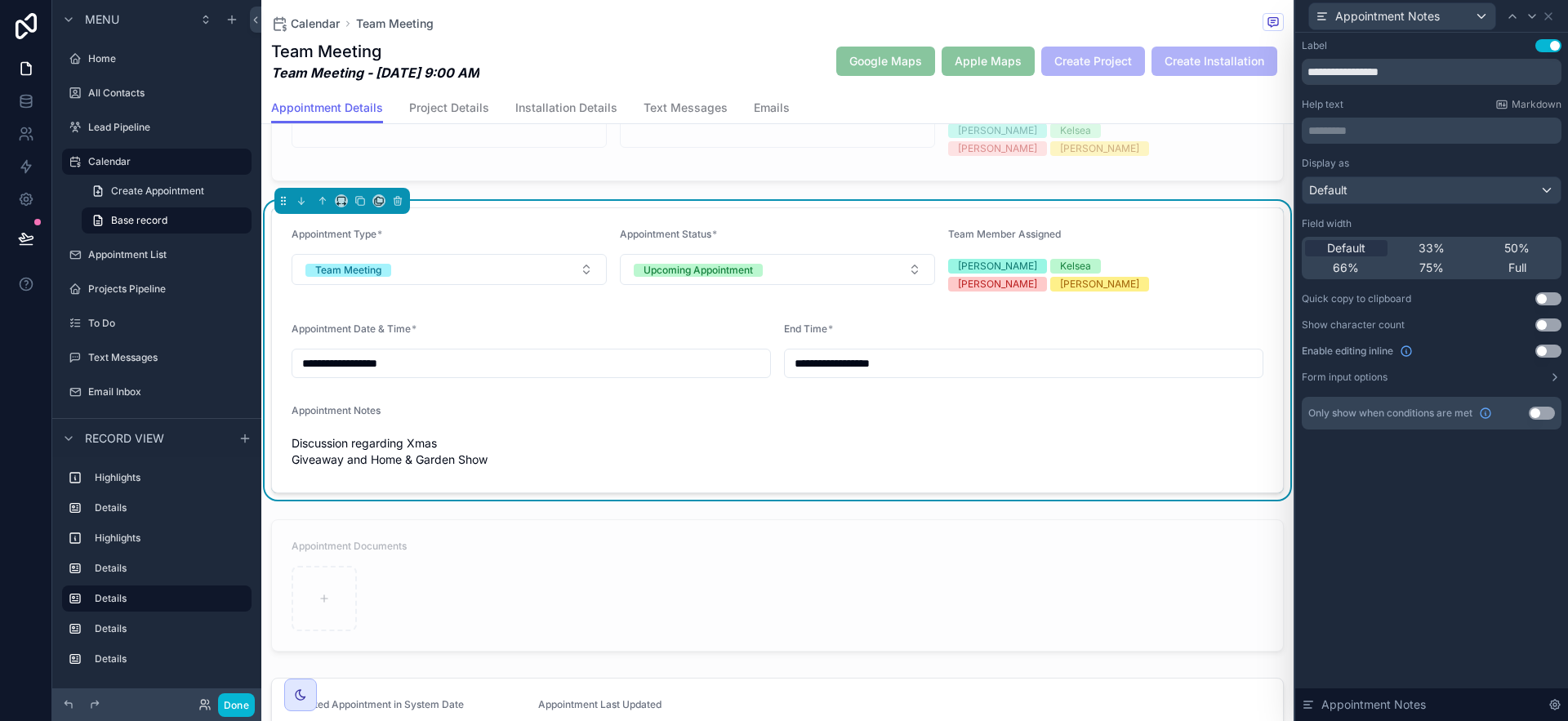
click at [1557, 352] on button "Use setting" at bounding box center [1549, 351] width 26 height 13
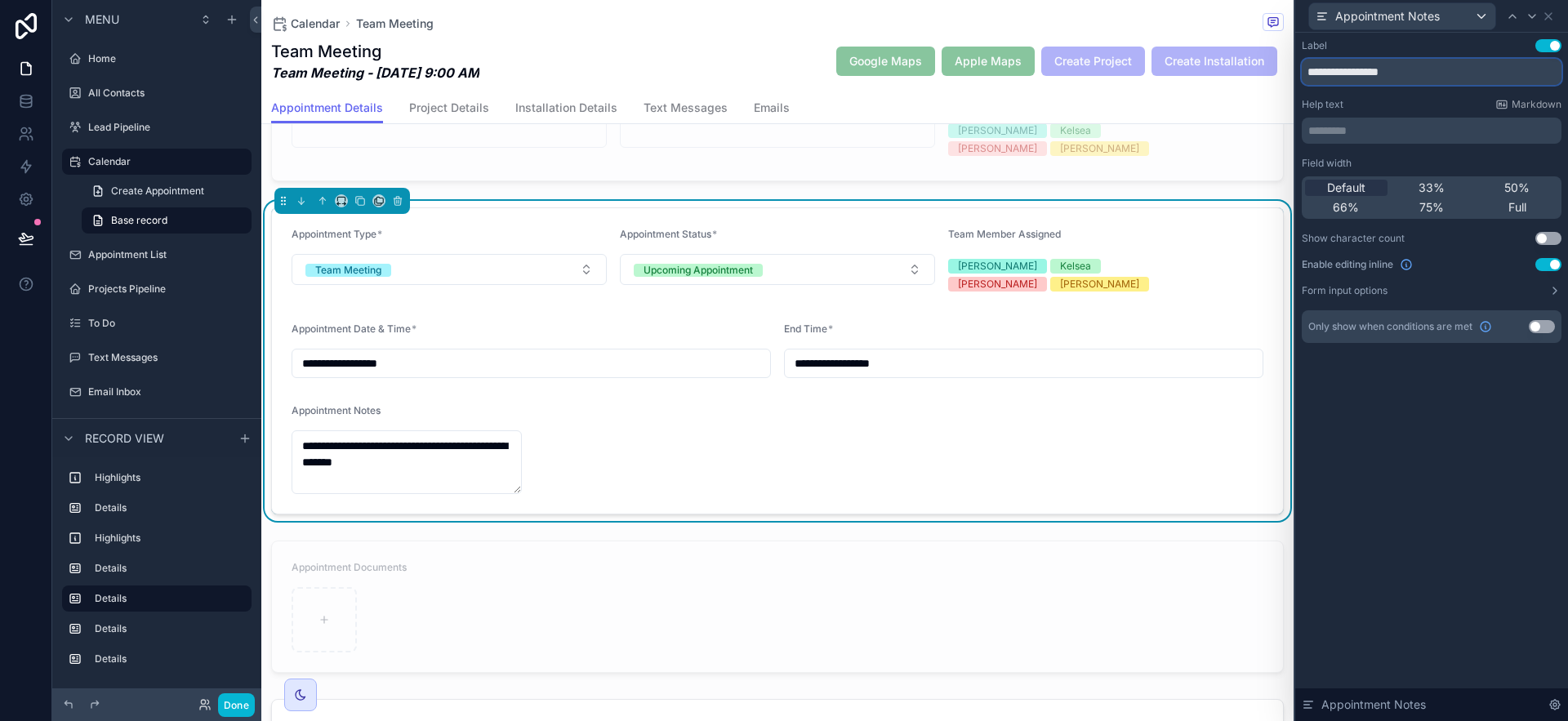
drag, startPoint x: 1381, startPoint y: 72, endPoint x: 1426, endPoint y: 80, distance: 45.7
click at [1426, 80] on input "**********" at bounding box center [1432, 71] width 260 height 26
click at [1381, 72] on input "**********" at bounding box center [1432, 71] width 260 height 26
drag, startPoint x: 1379, startPoint y: 72, endPoint x: 1327, endPoint y: 64, distance: 52.6
click at [1327, 64] on input "**********" at bounding box center [1432, 71] width 260 height 26
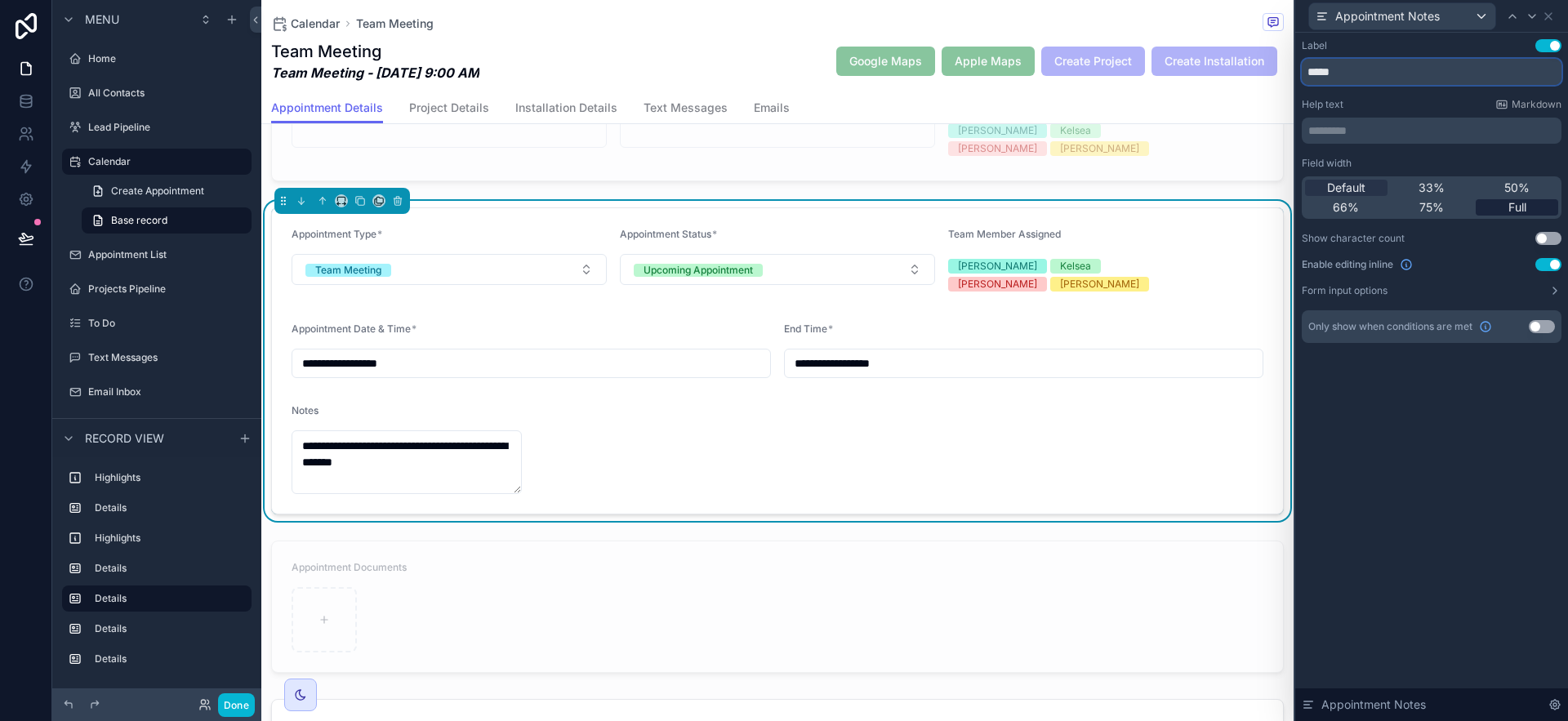
type input "*****"
click at [1515, 213] on span "Full" at bounding box center [1517, 207] width 18 height 16
click at [1515, 97] on div "Label Use setting ***** Help text Markdown ********* ﻿ Field width Default 33% …" at bounding box center [1432, 191] width 260 height 304
click at [1544, 107] on span "Markdown" at bounding box center [1537, 104] width 50 height 13
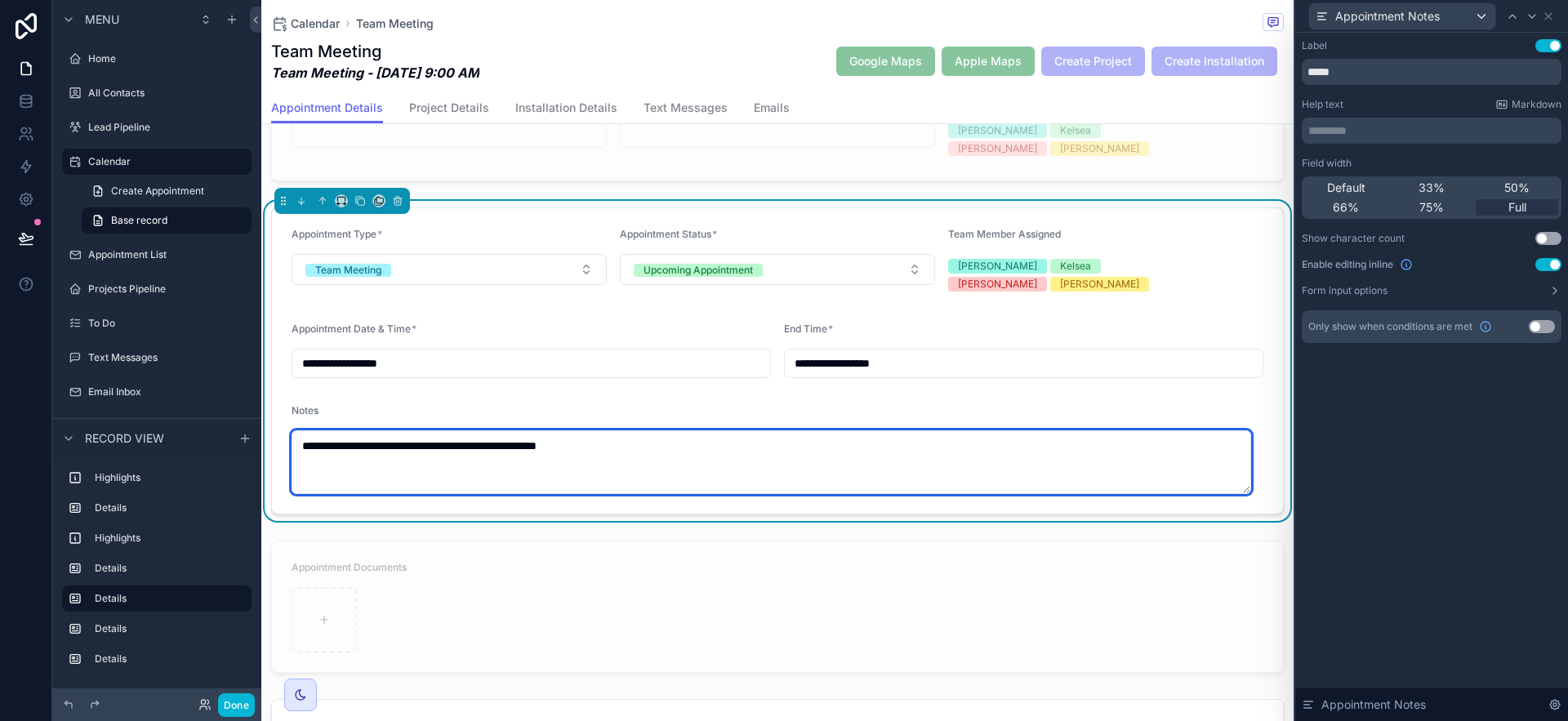
click at [729, 441] on textarea "**********" at bounding box center [771, 462] width 960 height 64
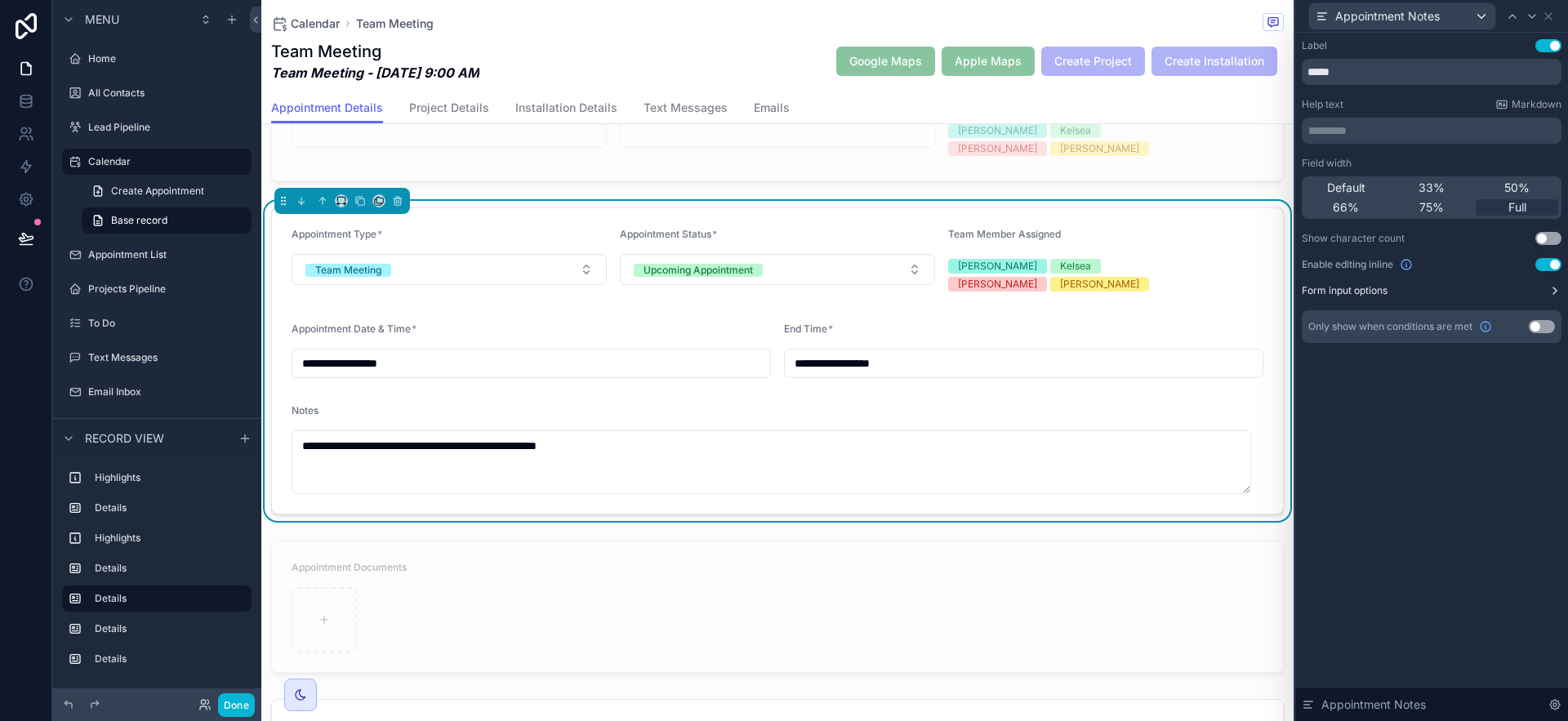
click at [1552, 286] on icon at bounding box center [1554, 291] width 13 height 13
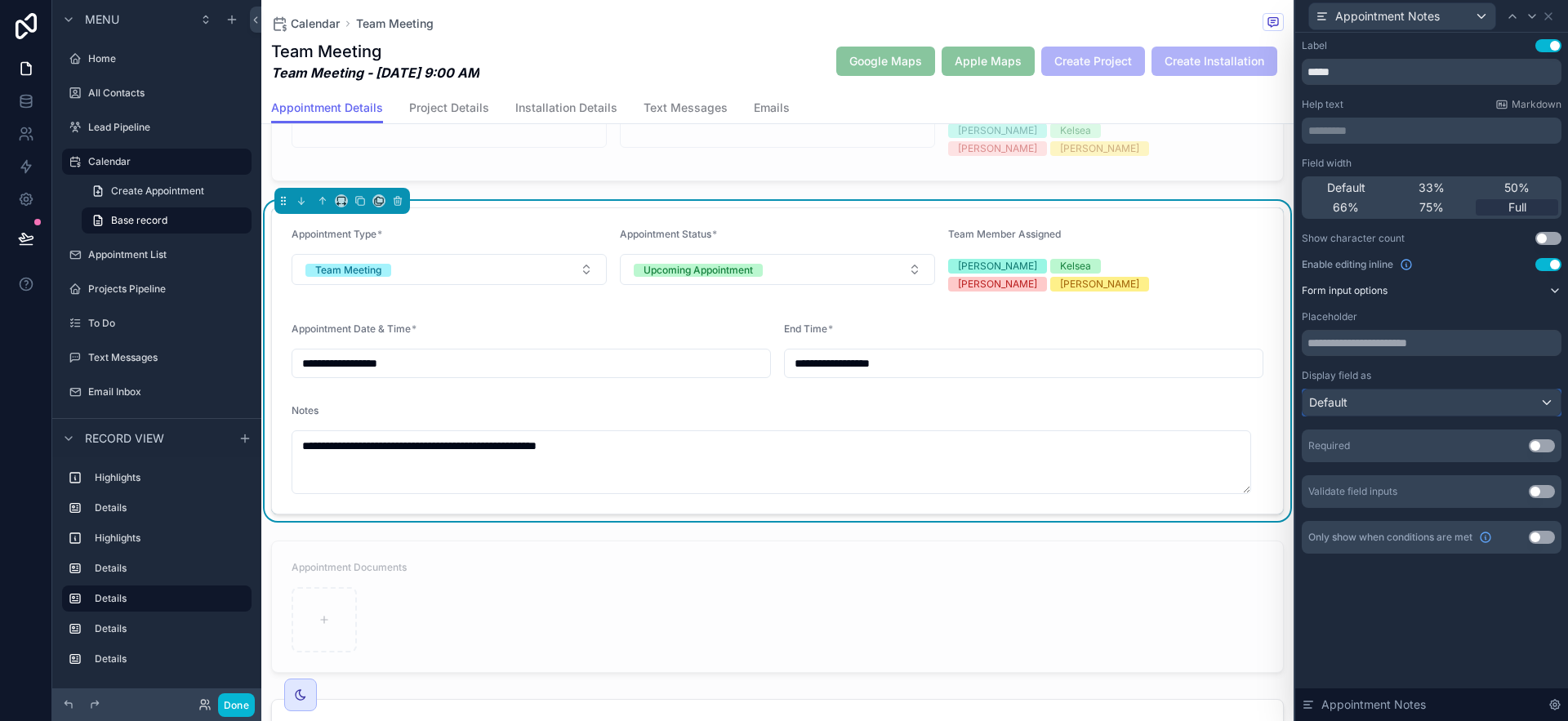
click at [1500, 402] on div "Default" at bounding box center [1432, 402] width 258 height 26
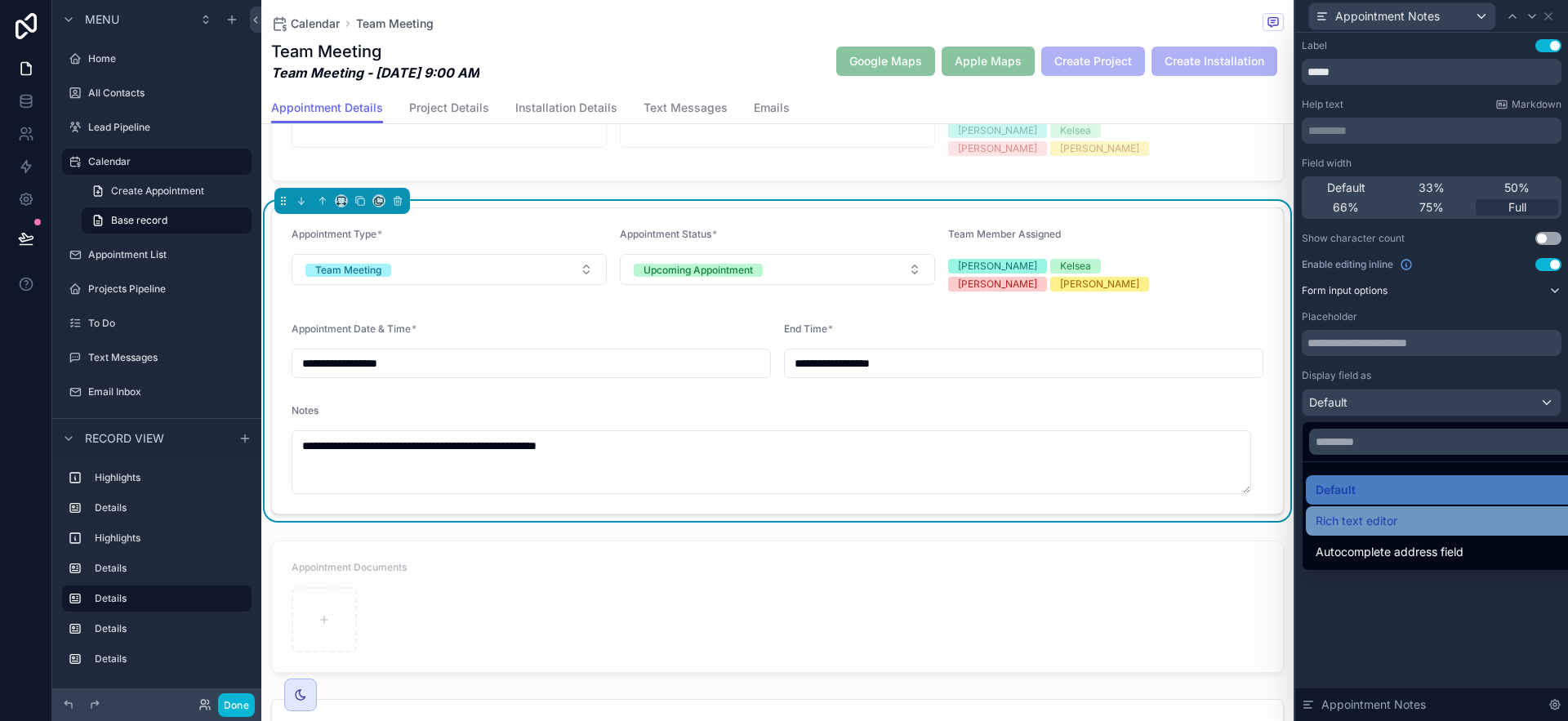
click at [1432, 528] on div "Rich text editor" at bounding box center [1450, 521] width 269 height 19
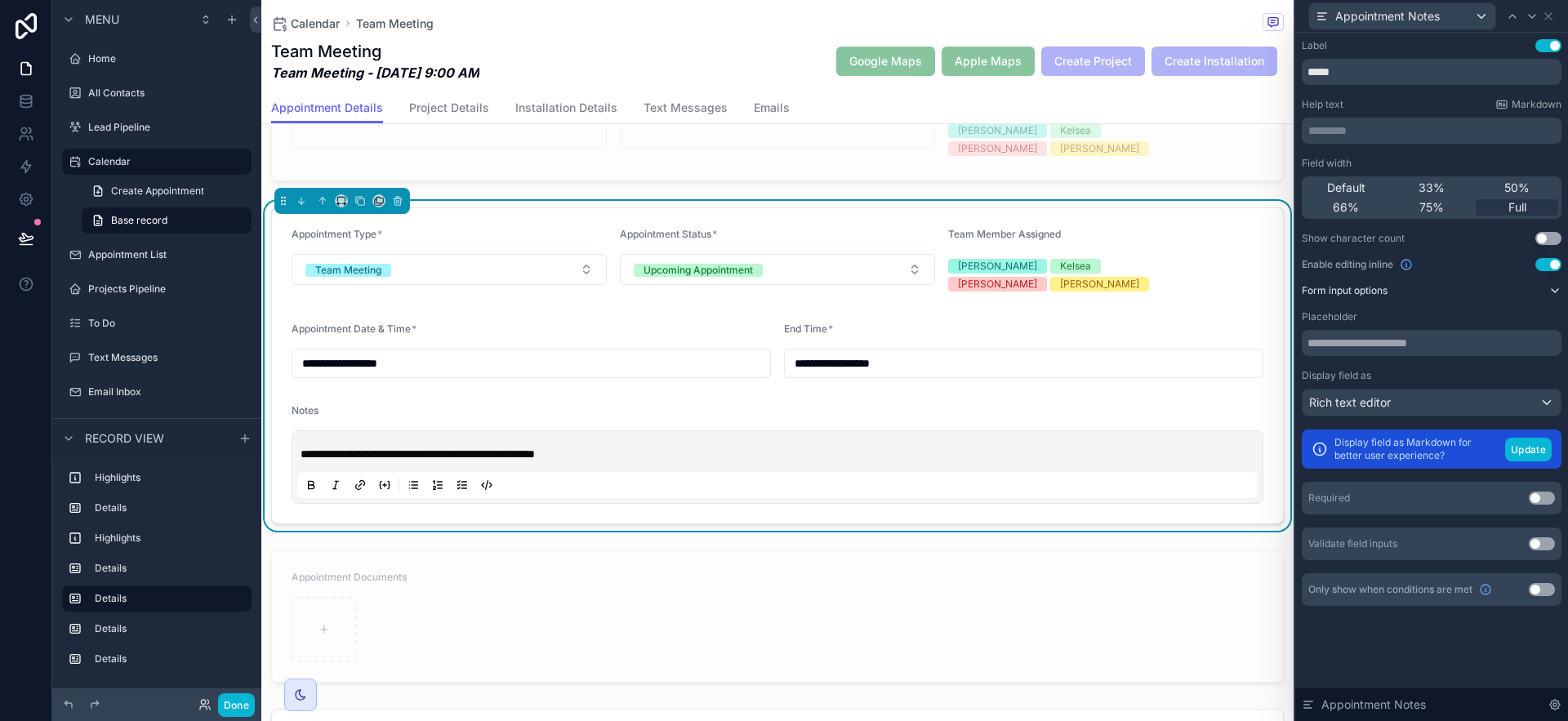
click at [1514, 632] on div "Label Use setting ***** Help text Markdown ********* ﻿ Field width Default 33% …" at bounding box center [1432, 339] width 273 height 613
click at [928, 375] on form "**********" at bounding box center [778, 366] width 1011 height 315
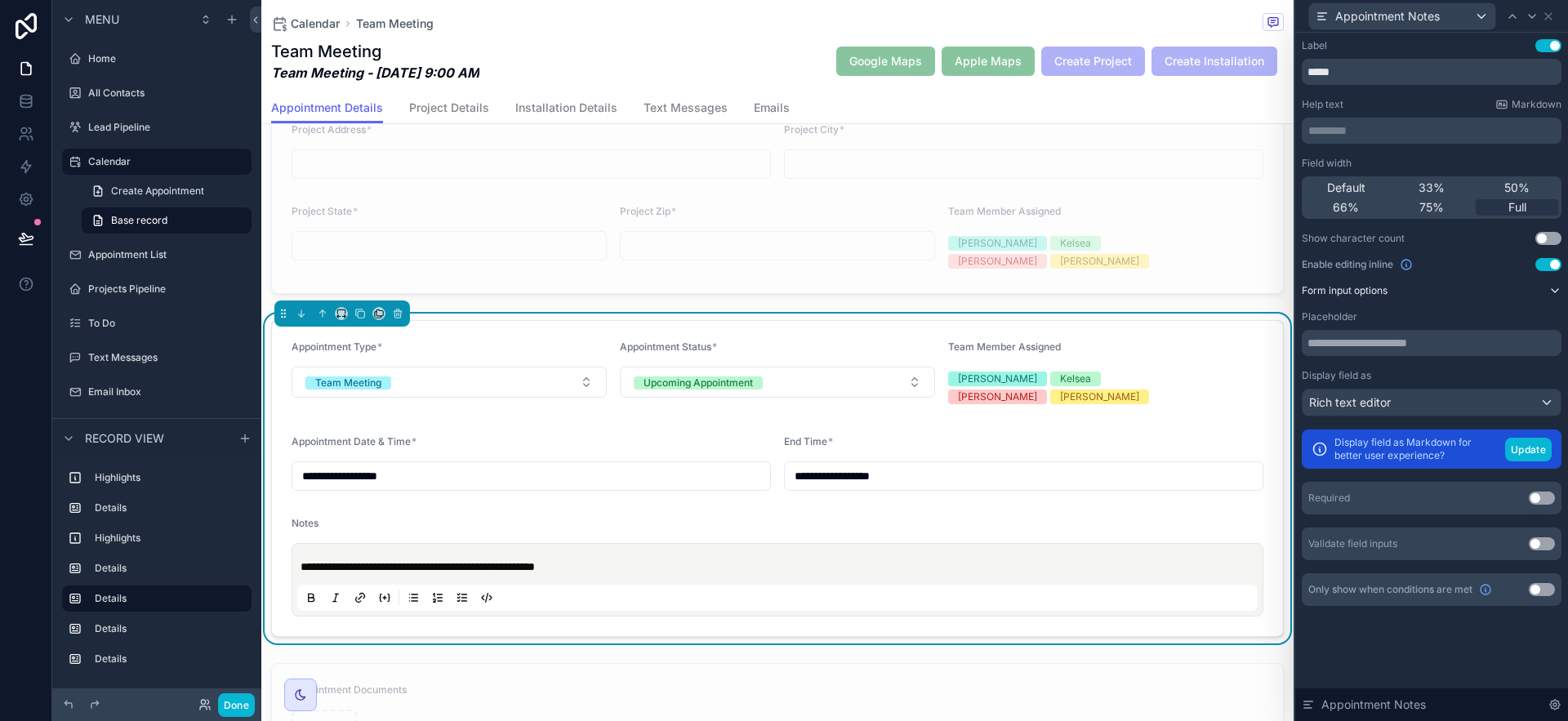
scroll to position [524, 0]
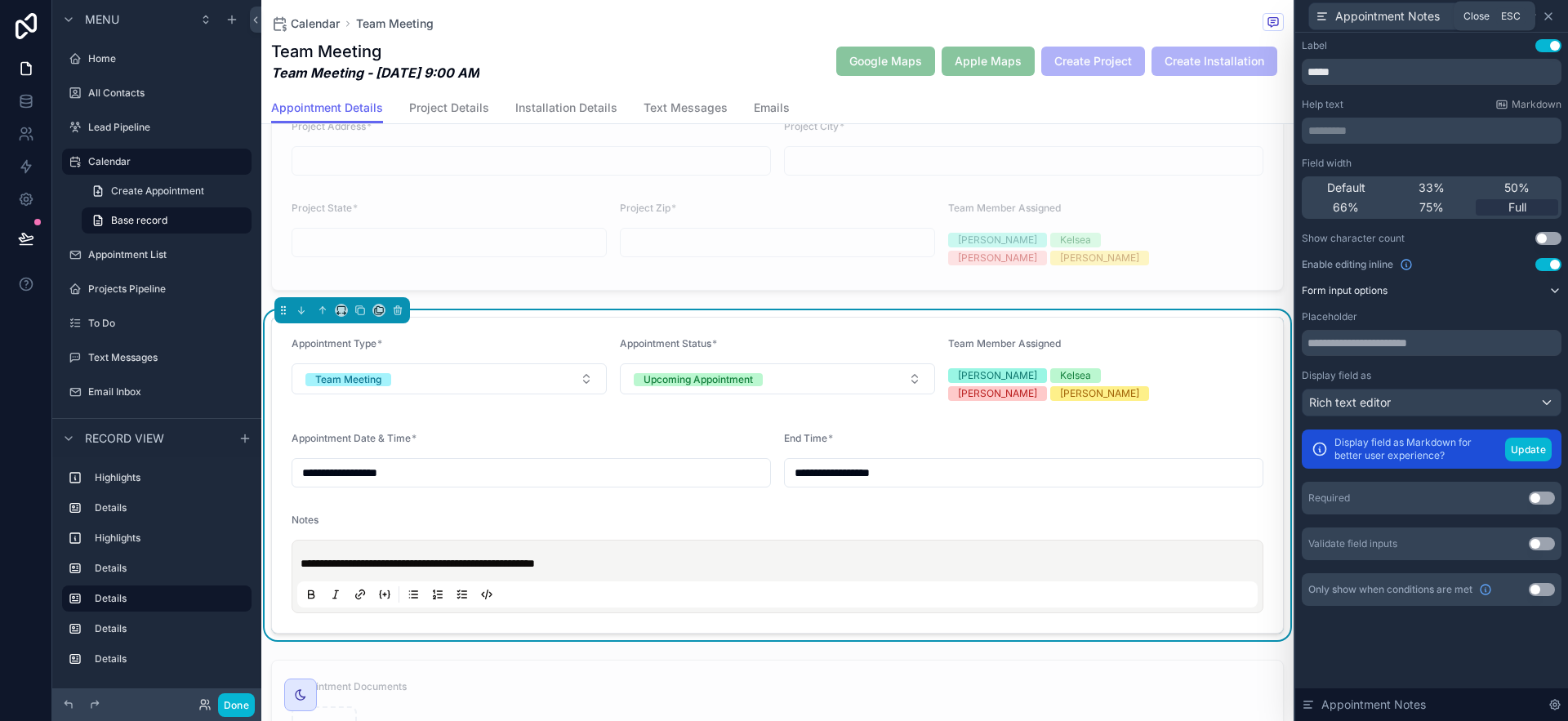
click at [1553, 15] on icon at bounding box center [1548, 16] width 13 height 13
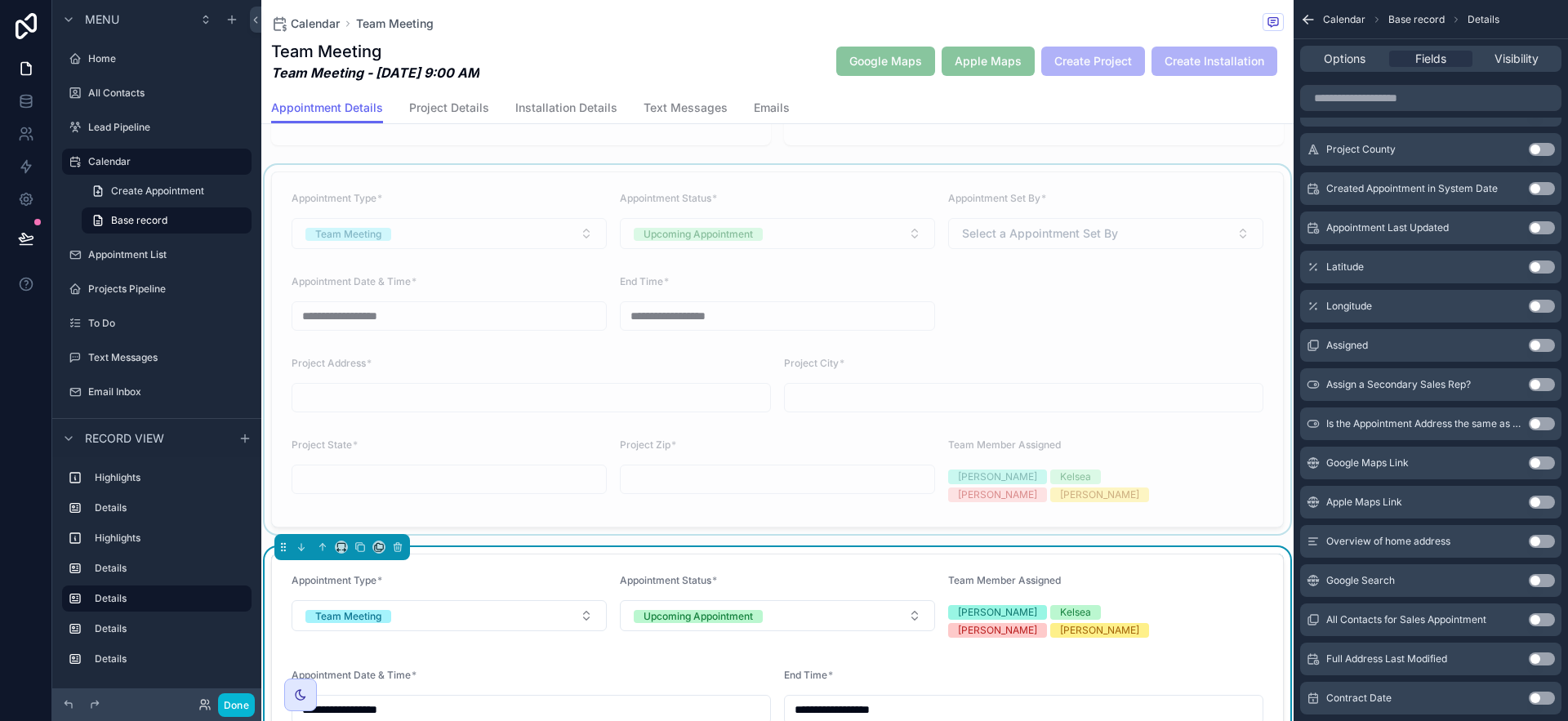
scroll to position [266, 0]
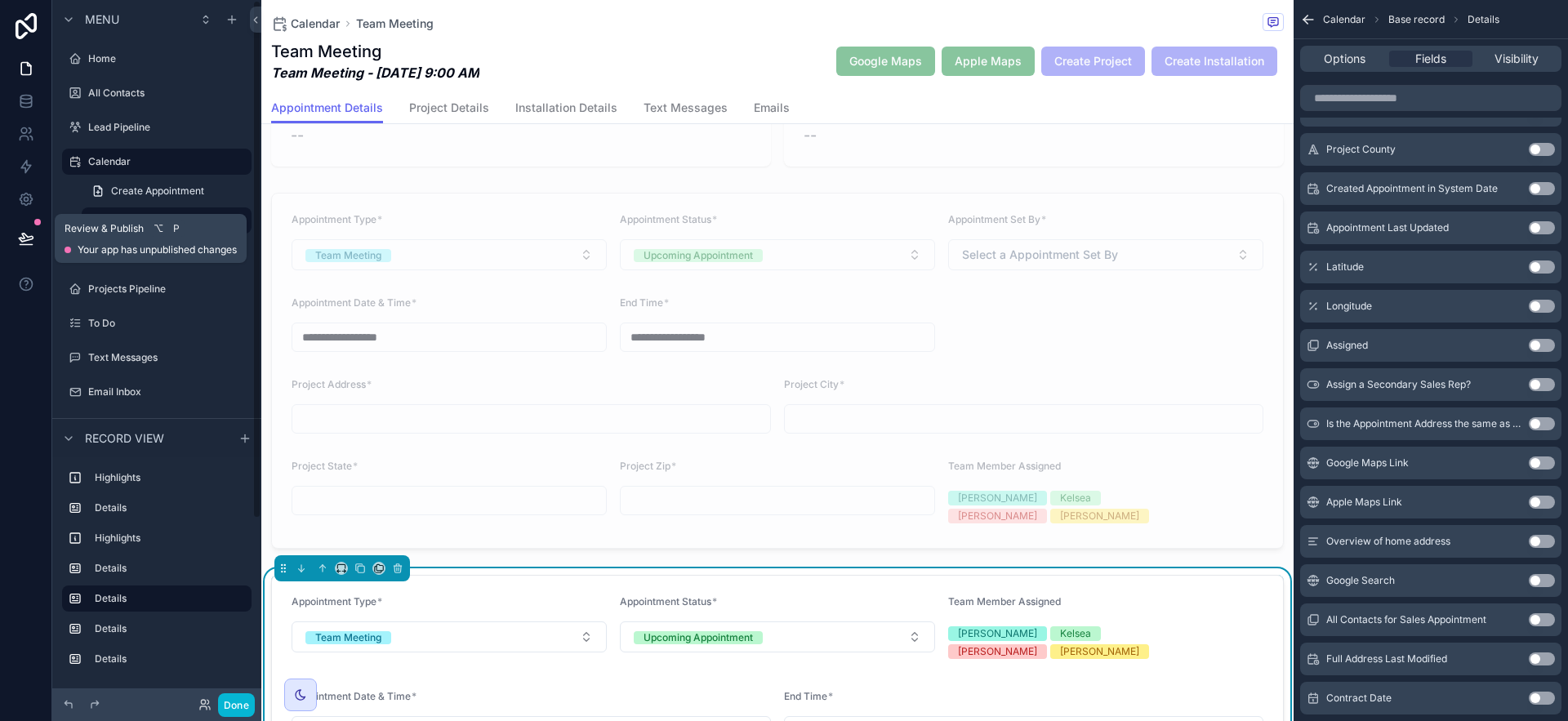
click at [22, 245] on icon at bounding box center [25, 245] width 12 height 0
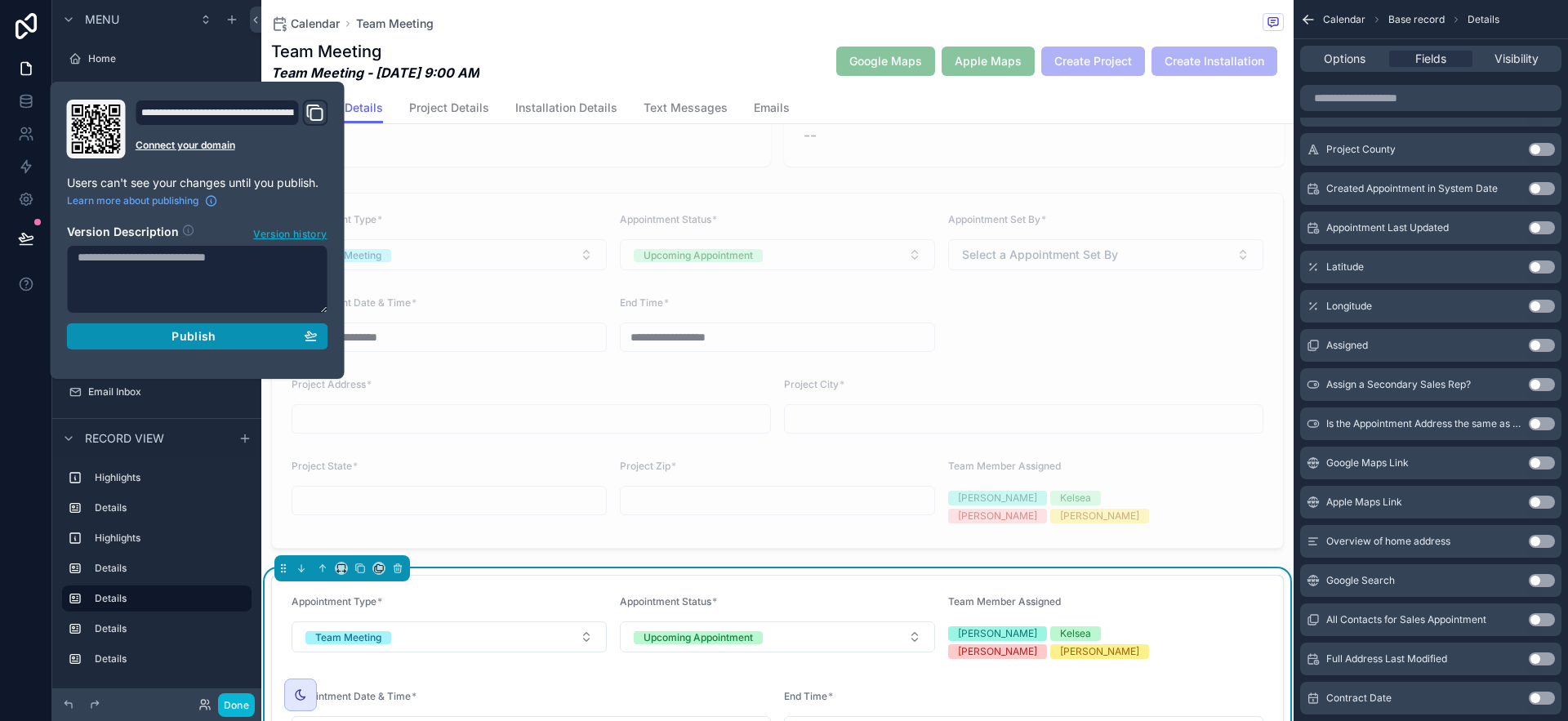
click at [252, 330] on div "Publish" at bounding box center [197, 336] width 240 height 14
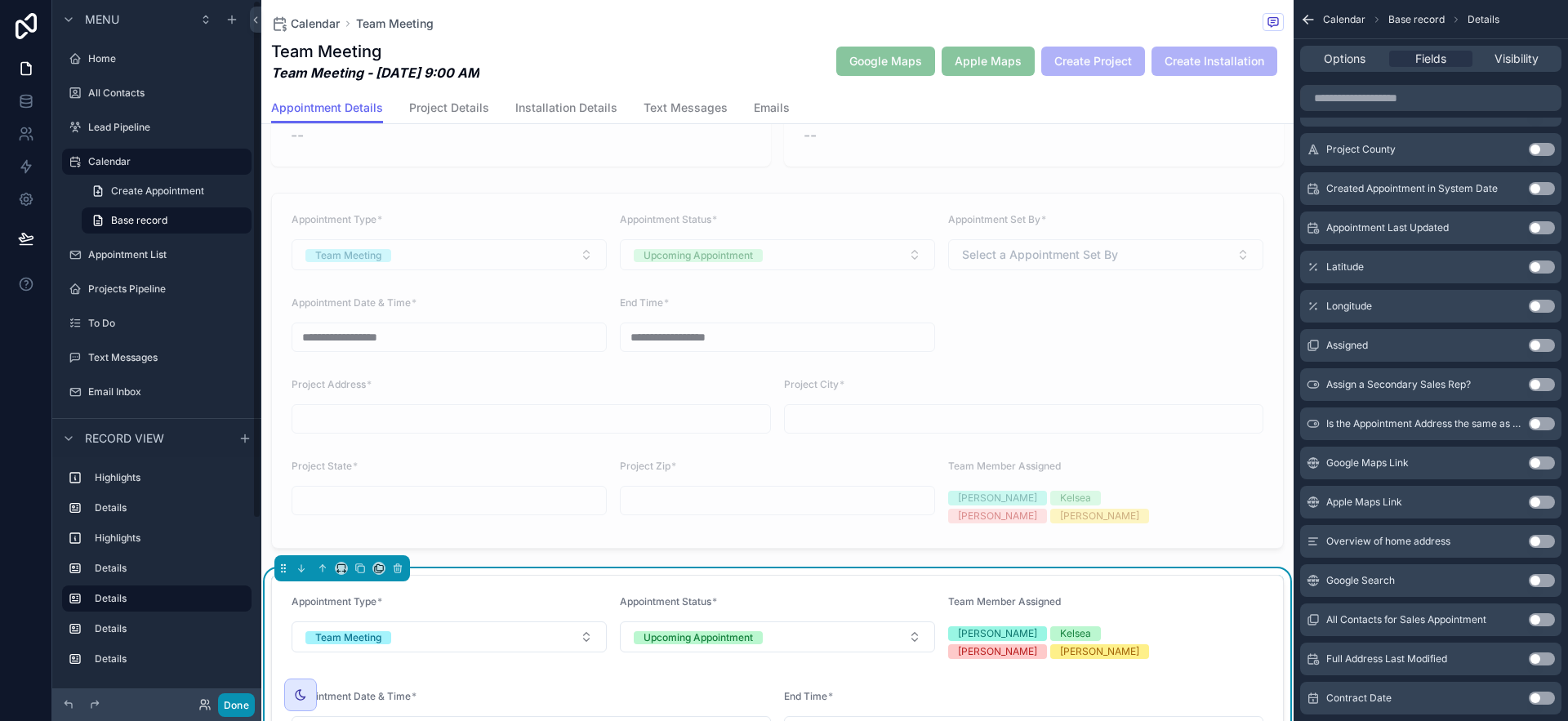
click at [243, 704] on button "Done" at bounding box center [235, 706] width 36 height 24
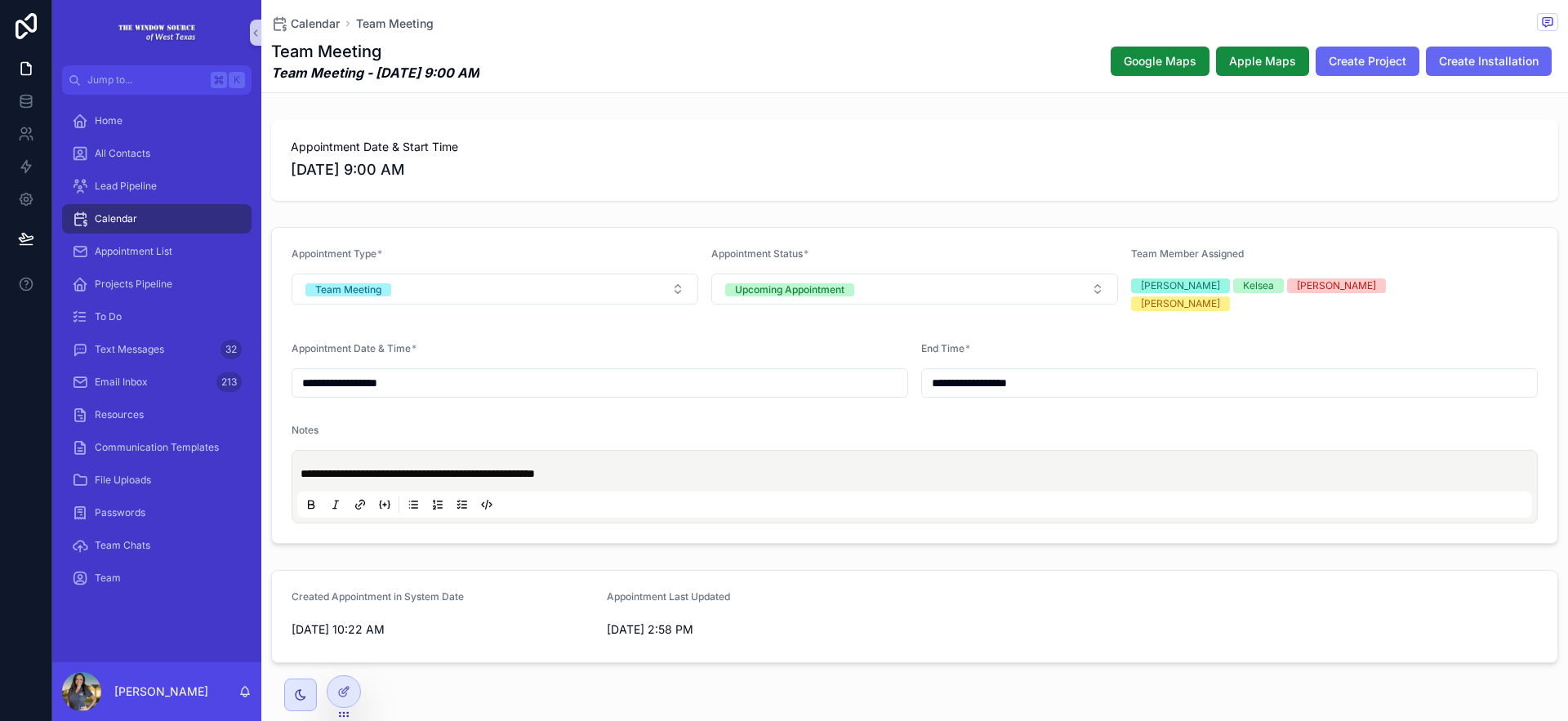
click at [758, 472] on div "**********" at bounding box center [915, 486] width 1235 height 62
click at [751, 466] on p "**********" at bounding box center [918, 474] width 1235 height 16
click at [875, 71] on div "Team Meeting Team Meeting - 9/16/2025 9:00 AM Google Maps Apple Maps Create Pro…" at bounding box center [915, 61] width 1288 height 42
click at [305, 15] on span "Calendar" at bounding box center [315, 23] width 49 height 16
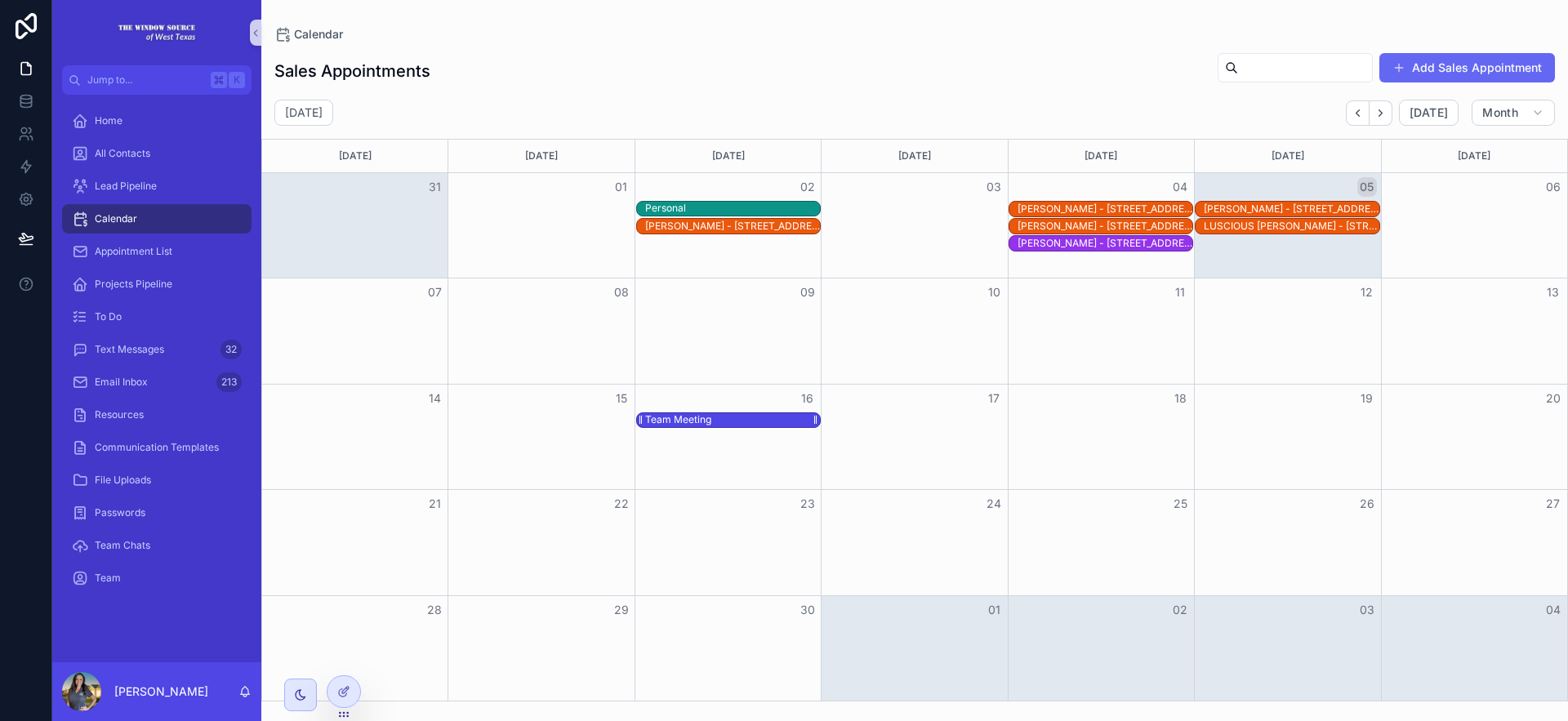
click at [788, 416] on div "Team Meeting" at bounding box center [733, 420] width 175 height 14
click at [1015, 487] on button "Open" at bounding box center [1039, 480] width 71 height 27
